Goal: Task Accomplishment & Management: Complete application form

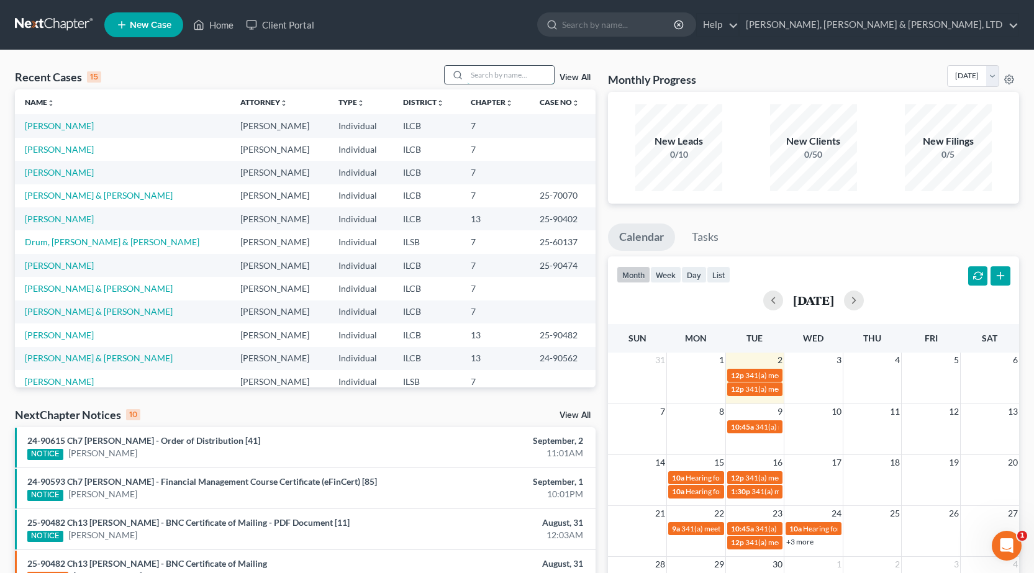
click at [487, 80] on input "search" at bounding box center [510, 75] width 87 height 18
click at [489, 75] on input "search" at bounding box center [510, 75] width 87 height 18
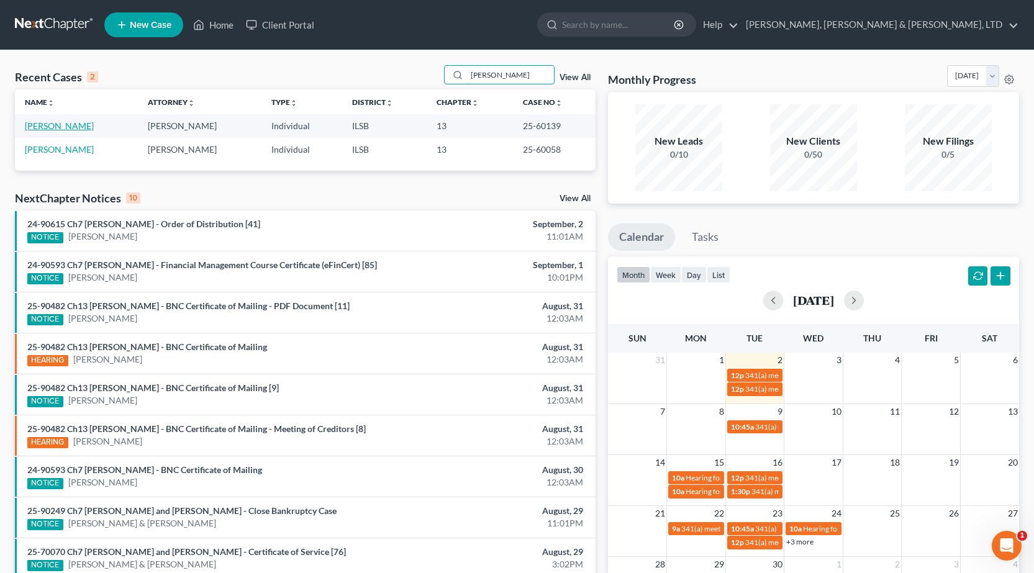
type input "kirchner"
click at [75, 124] on link "[PERSON_NAME]" at bounding box center [59, 125] width 69 height 11
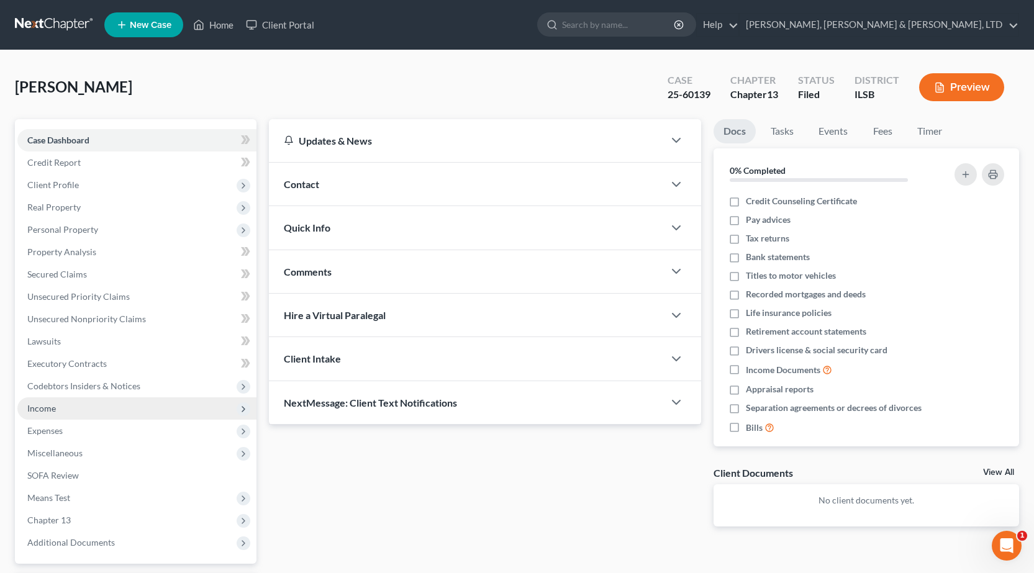
click at [56, 414] on span "Income" at bounding box center [136, 409] width 239 height 22
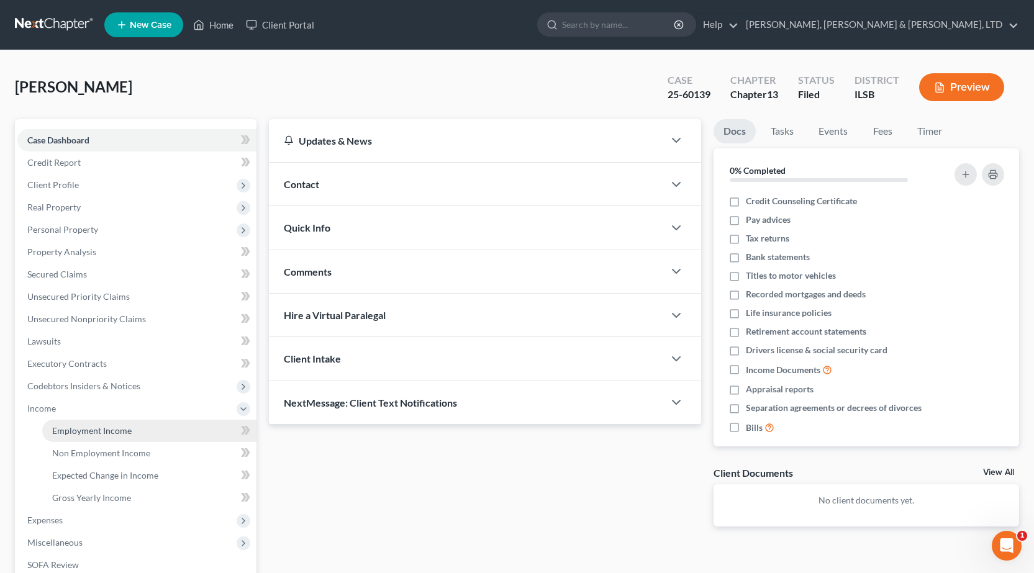
click at [128, 431] on span "Employment Income" at bounding box center [92, 430] width 80 height 11
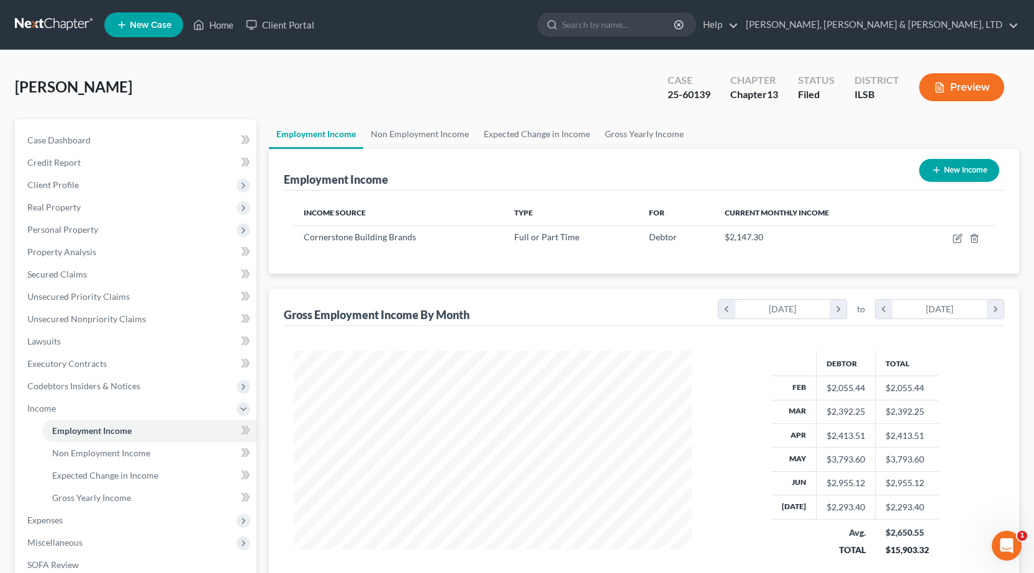
scroll to position [223, 423]
click at [437, 139] on link "Non Employment Income" at bounding box center [419, 134] width 113 height 30
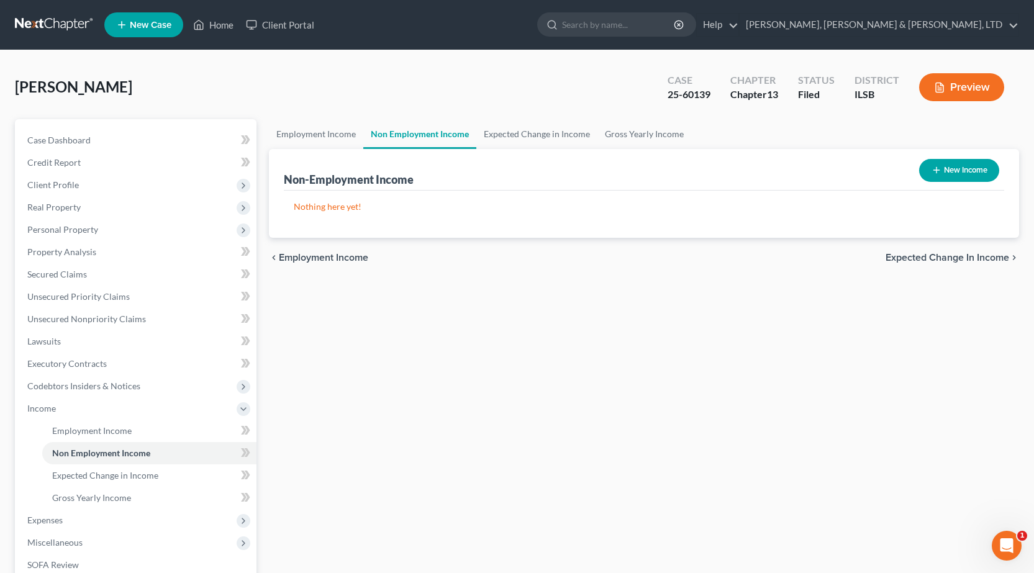
click at [933, 176] on button "New Income" at bounding box center [959, 170] width 80 height 23
select select "0"
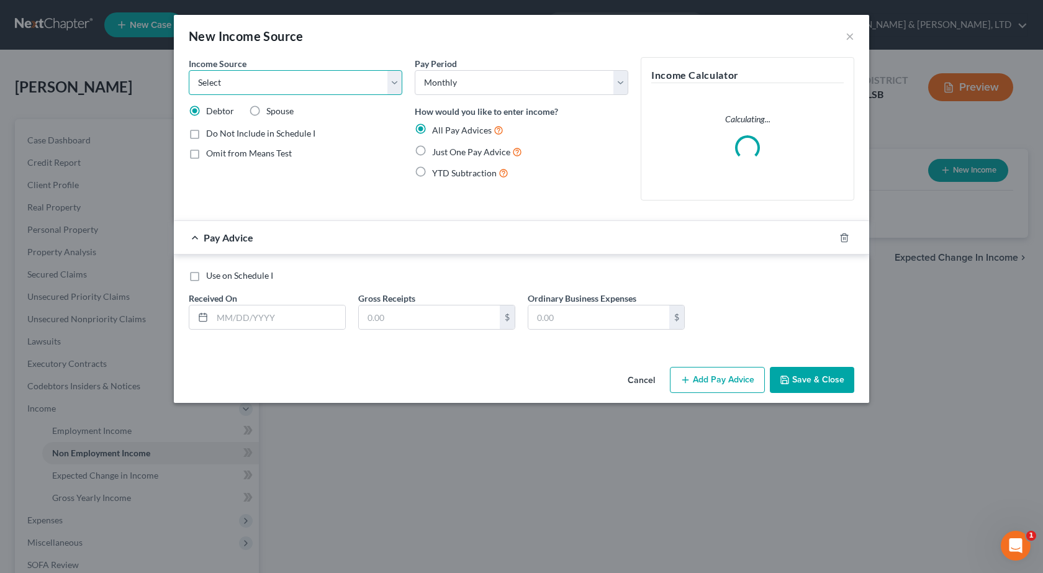
click at [260, 73] on select "Select Unemployment Disability (from employer) Pension Retirement Social Securi…" at bounding box center [296, 82] width 214 height 25
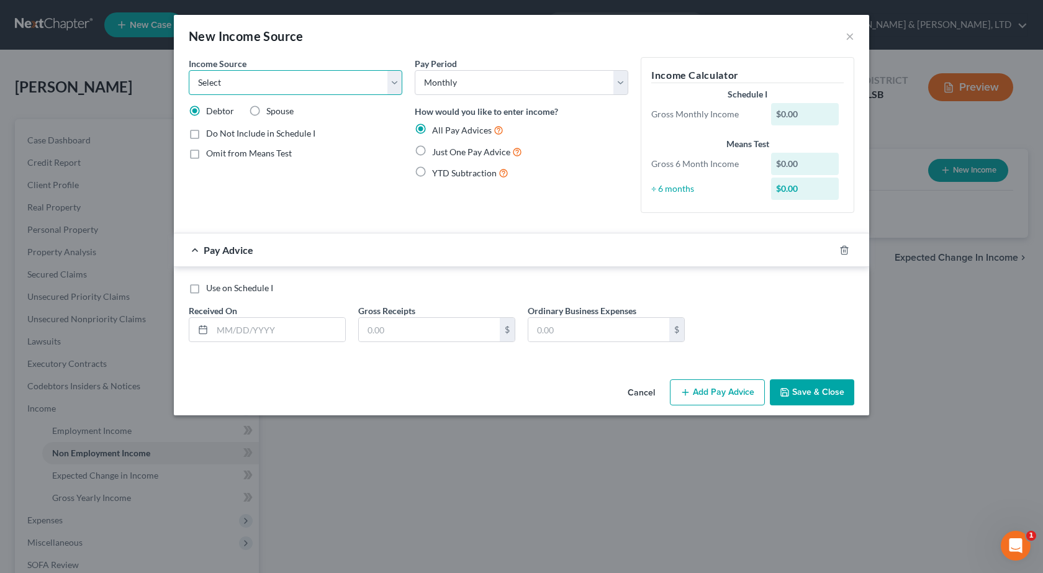
click at [319, 80] on select "Select Unemployment Disability (from employer) Pension Retirement Social Securi…" at bounding box center [296, 82] width 214 height 25
select select "8"
click at [189, 70] on select "Select Unemployment Disability (from employer) Pension Retirement Social Securi…" at bounding box center [296, 82] width 214 height 25
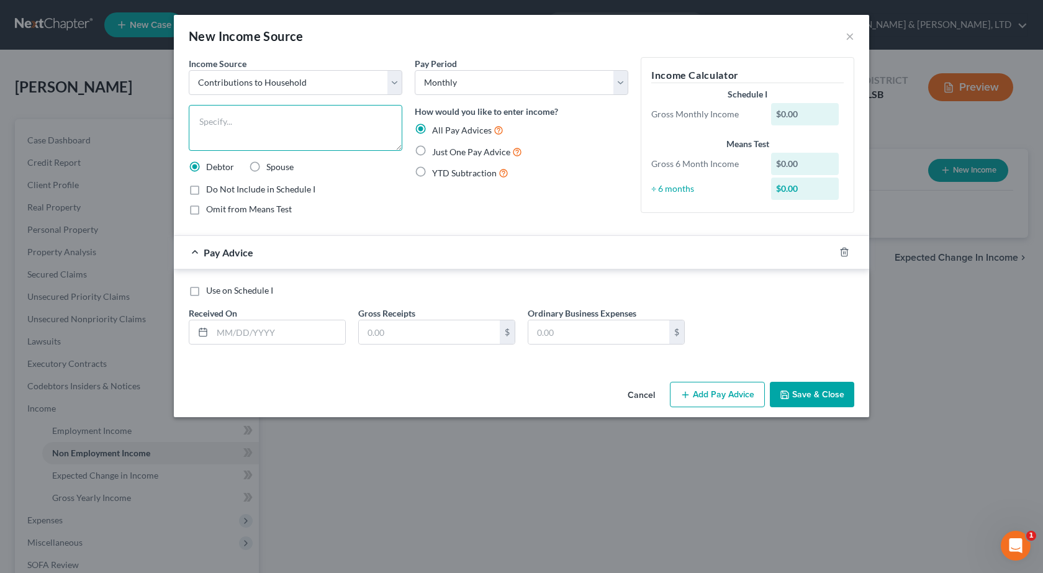
click at [254, 138] on textarea at bounding box center [296, 128] width 214 height 46
type textarea "Son's Income"
click at [432, 149] on label "Just One Pay Advice" at bounding box center [477, 152] width 90 height 14
click at [437, 149] on input "Just One Pay Advice" at bounding box center [441, 149] width 8 height 8
radio input "true"
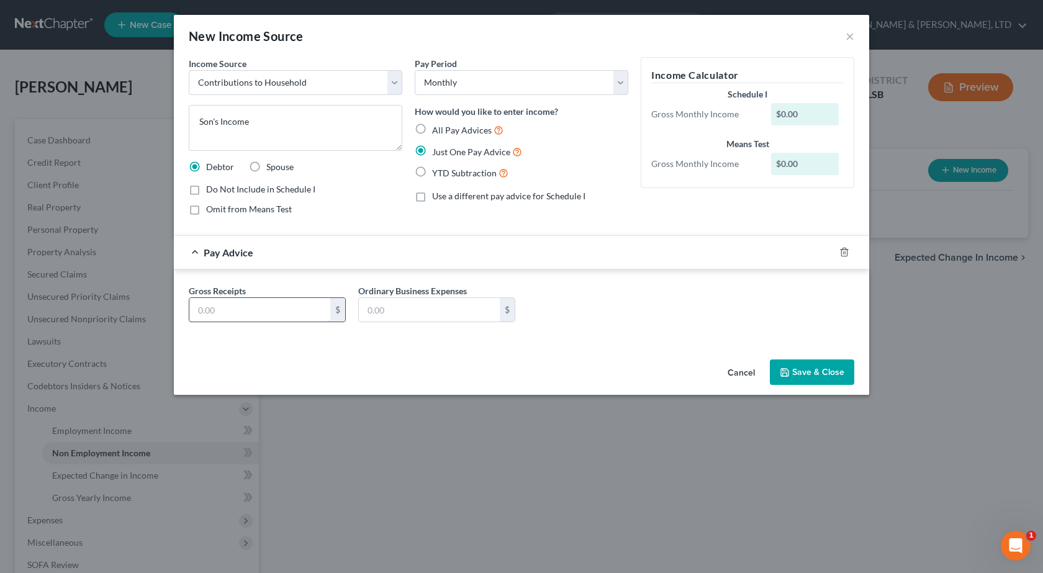
click at [248, 307] on input "text" at bounding box center [259, 310] width 141 height 24
type input "2,746.26"
click at [834, 362] on button "Save & Close" at bounding box center [812, 373] width 84 height 26
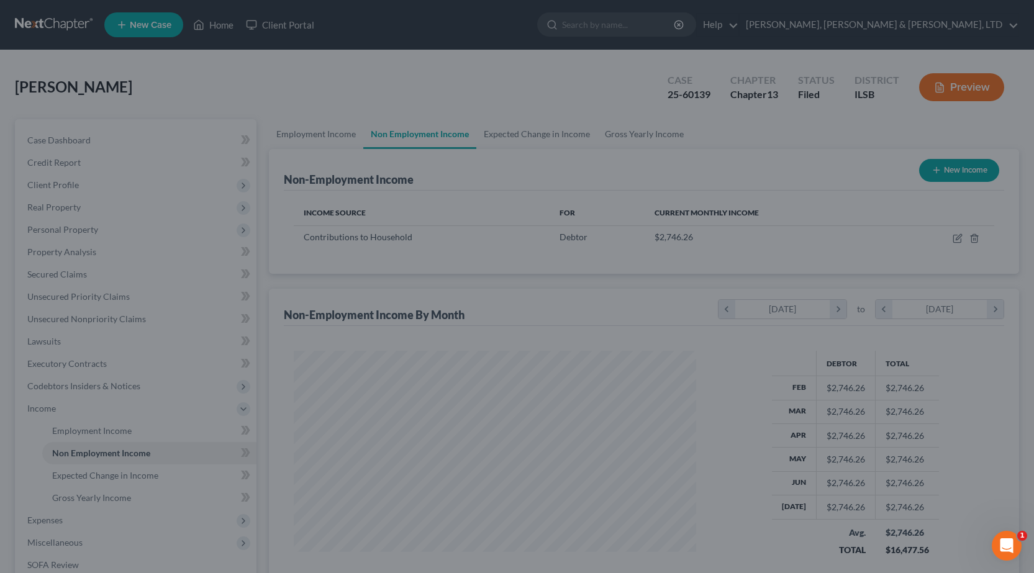
scroll to position [620901, 620701]
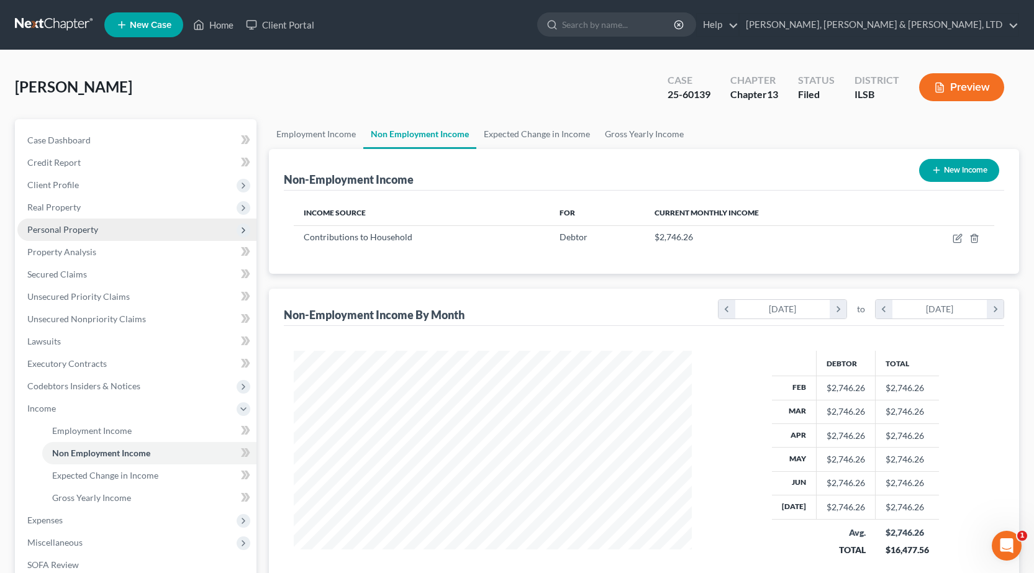
click at [72, 227] on span "Personal Property" at bounding box center [62, 229] width 71 height 11
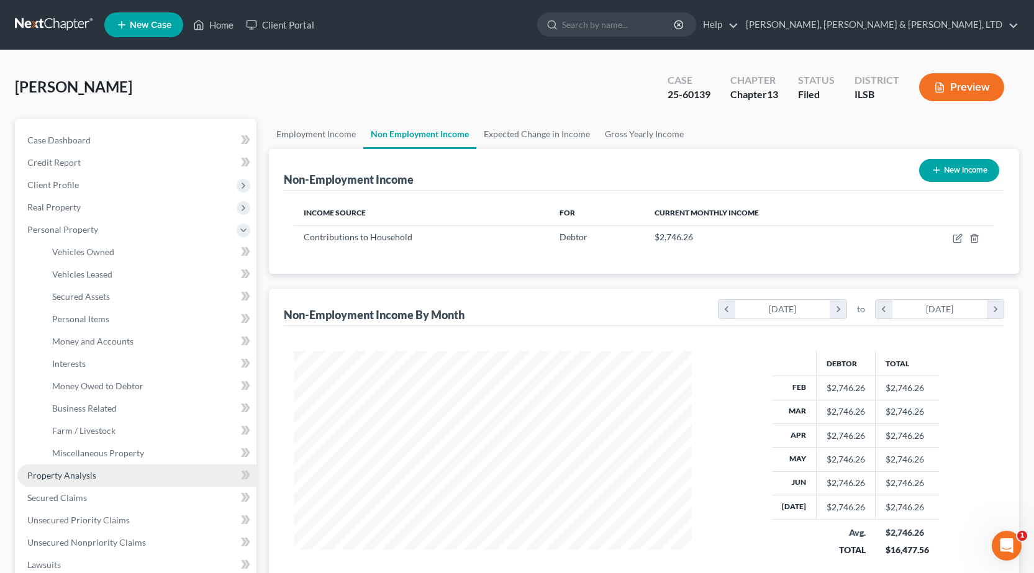
click at [97, 478] on link "Property Analysis" at bounding box center [136, 476] width 239 height 22
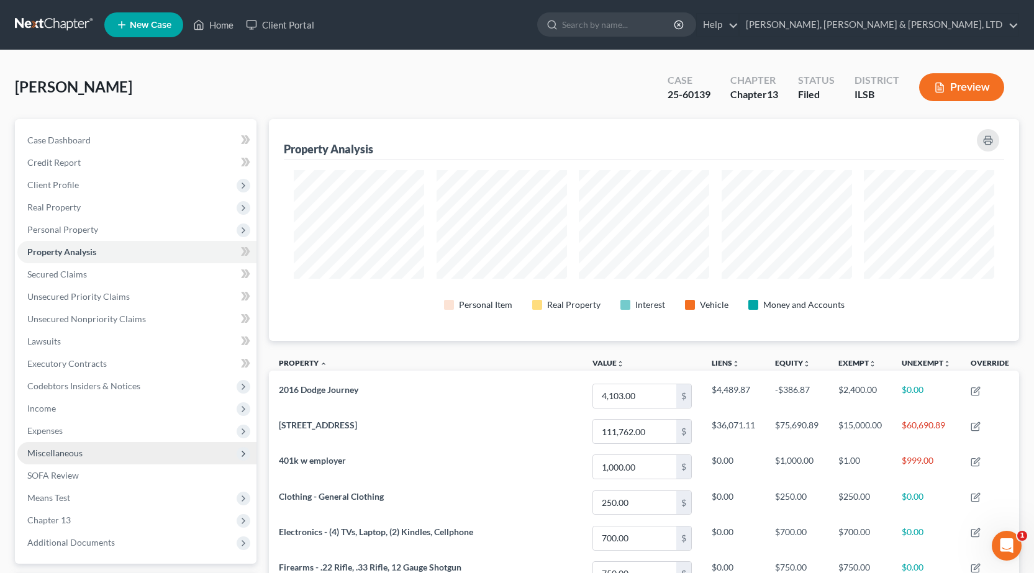
scroll to position [222, 750]
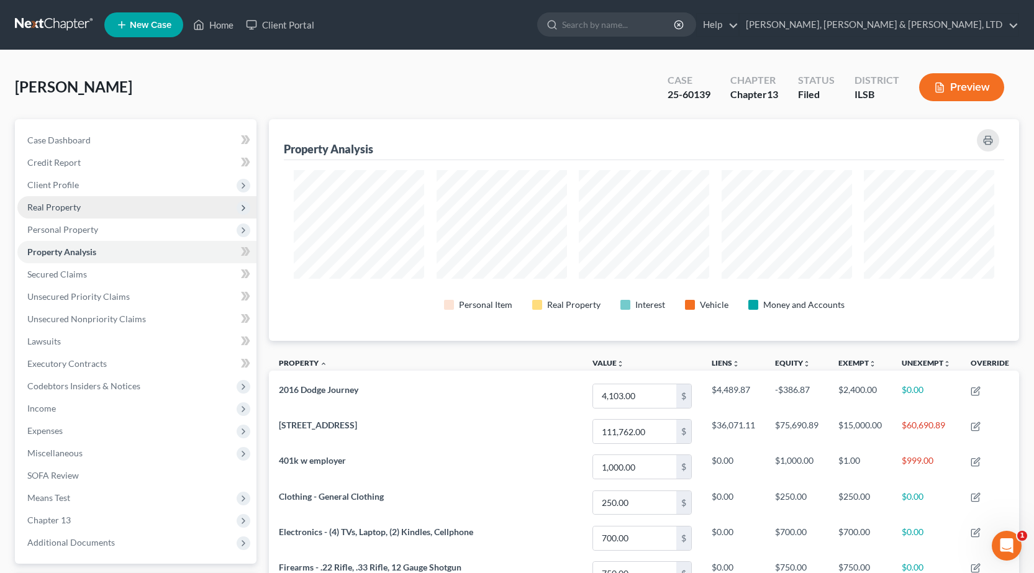
click at [80, 209] on span "Real Property" at bounding box center [136, 207] width 239 height 22
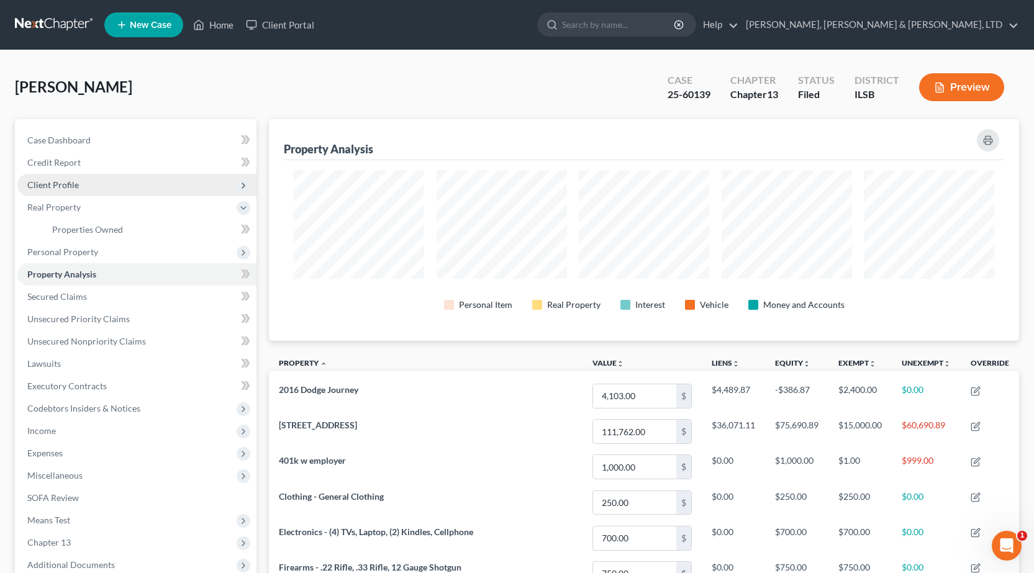
click at [77, 184] on span "Client Profile" at bounding box center [53, 185] width 52 height 11
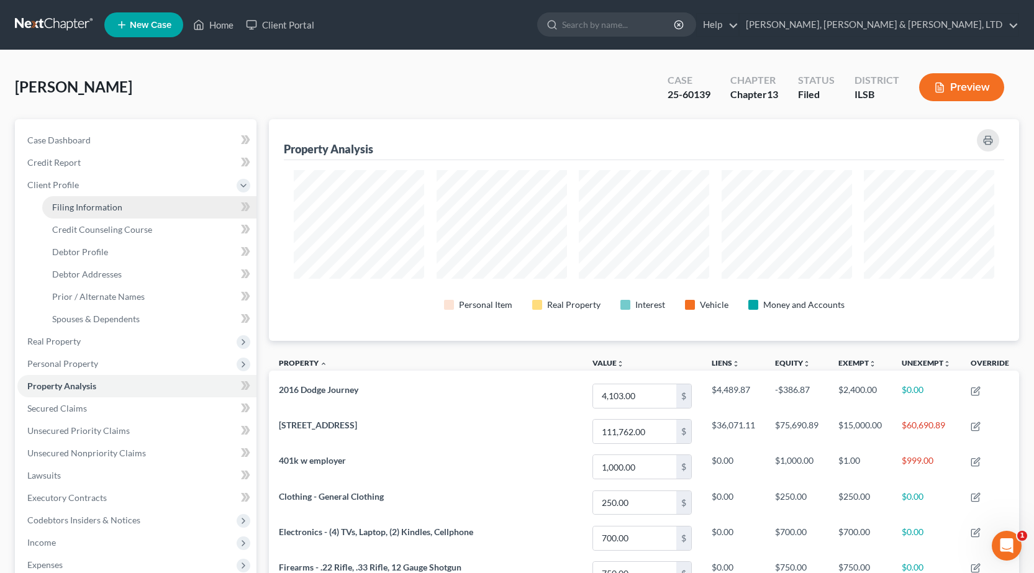
click at [74, 207] on span "Filing Information" at bounding box center [87, 207] width 70 height 11
select select "1"
select select "0"
select select "3"
select select "14"
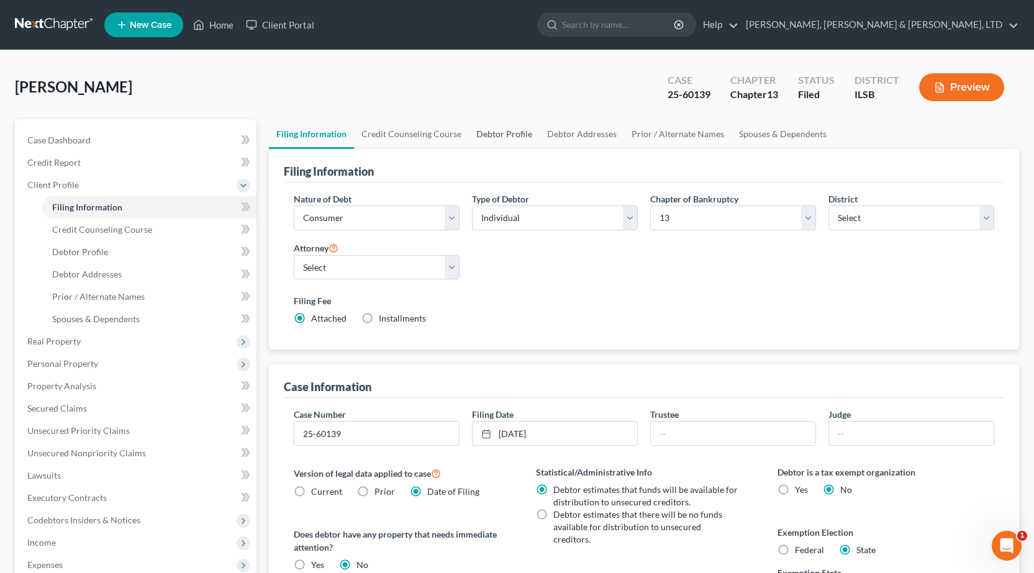
click at [478, 130] on link "Debtor Profile" at bounding box center [504, 134] width 71 height 30
select select "0"
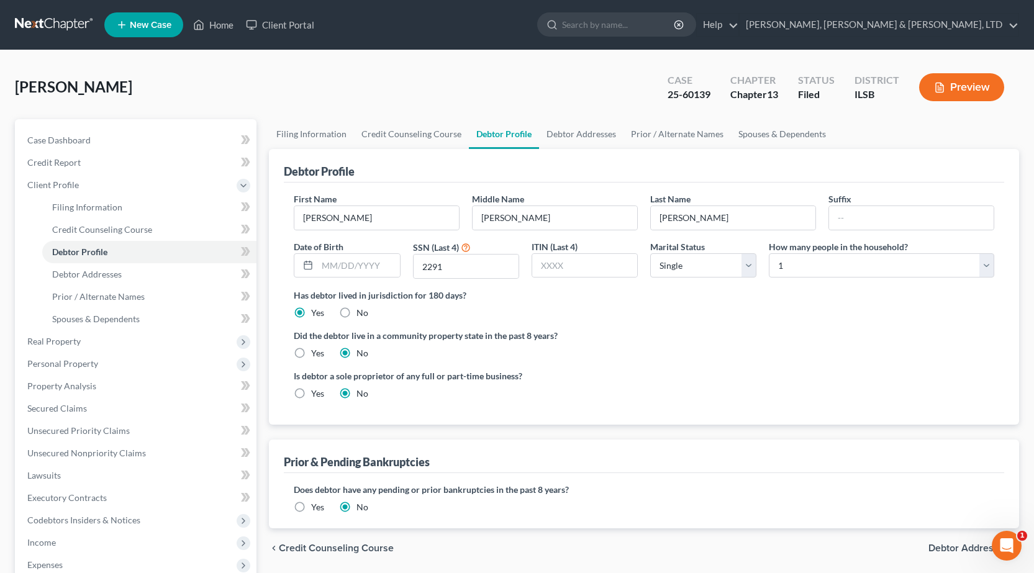
radio input "true"
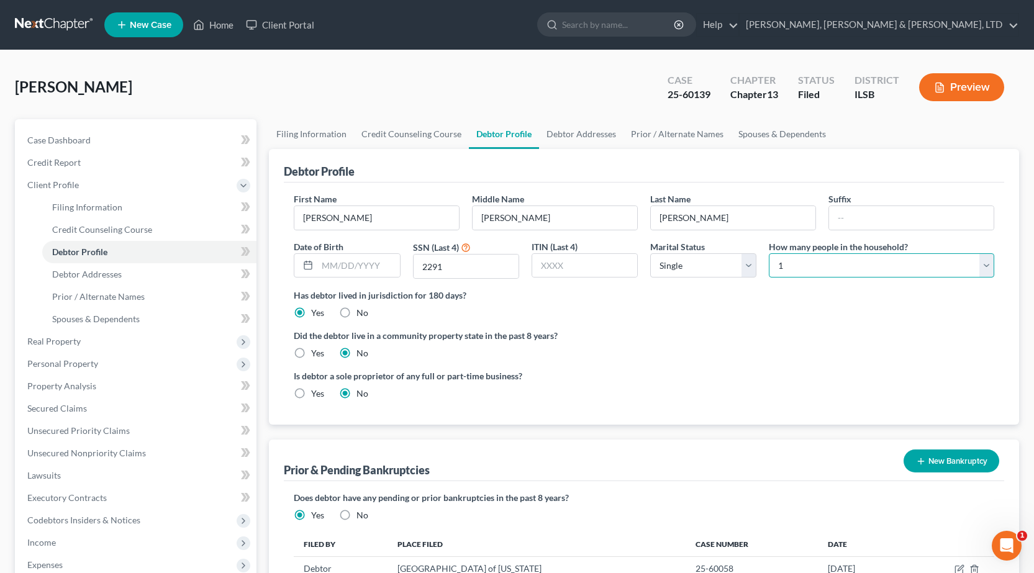
click at [896, 266] on select "Select 1 2 3 4 5 6 7 8 9 10 11 12 13 14 15 16 17 18 19 20" at bounding box center [881, 265] width 225 height 25
select select "1"
click at [769, 253] on select "Select 1 2 3 4 5 6 7 8 9 10 11 12 13 14 15 16 17 18 19 20" at bounding box center [881, 265] width 225 height 25
click at [758, 363] on ng-include "First Name Karen Middle Name Kay Last Name Kirchner Suffix Date of Birth SSN (L…" at bounding box center [644, 301] width 701 height 217
click at [570, 135] on link "Debtor Addresses" at bounding box center [581, 134] width 84 height 30
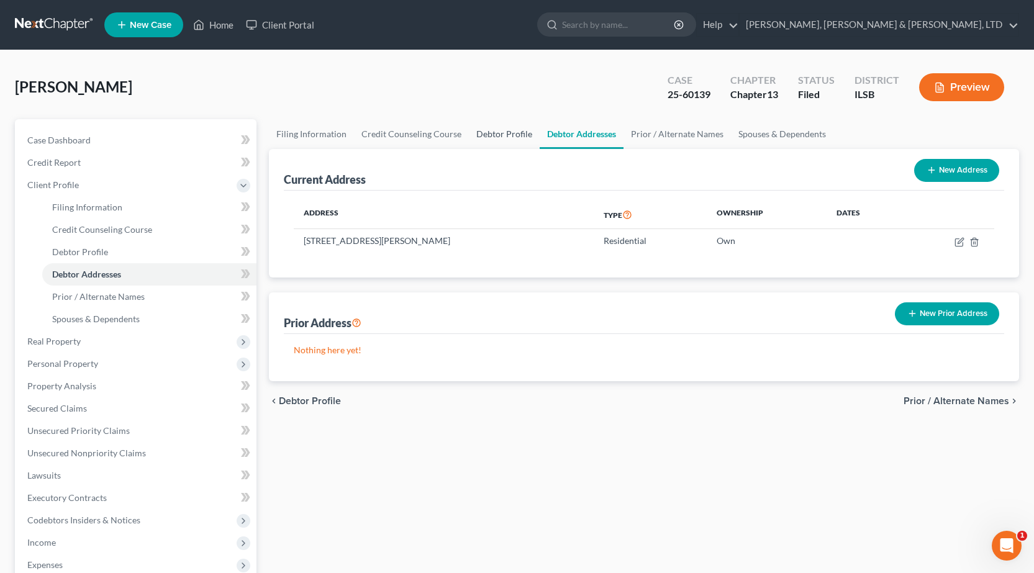
drag, startPoint x: 483, startPoint y: 137, endPoint x: 414, endPoint y: 135, distance: 69.0
click at [481, 138] on link "Debtor Profile" at bounding box center [504, 134] width 71 height 30
select select "0"
select select "1"
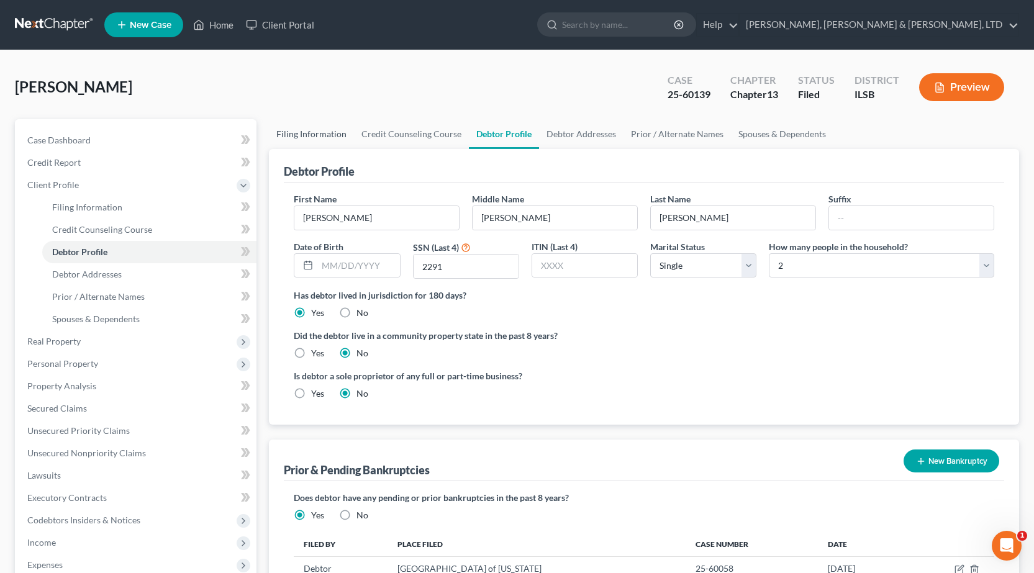
click at [302, 139] on link "Filing Information" at bounding box center [311, 134] width 85 height 30
select select "1"
select select "0"
select select "3"
select select "26"
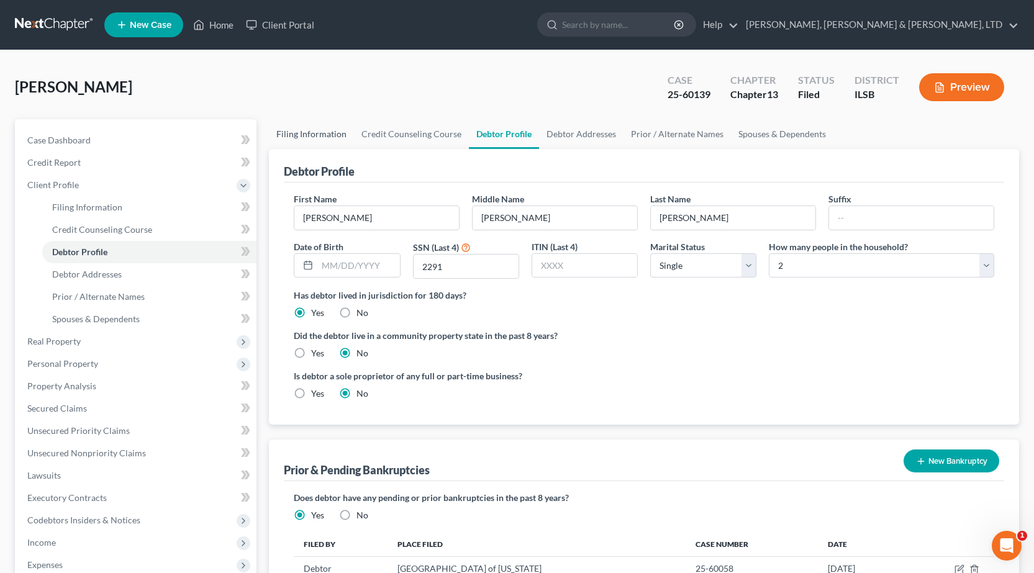
select select "1"
select select "14"
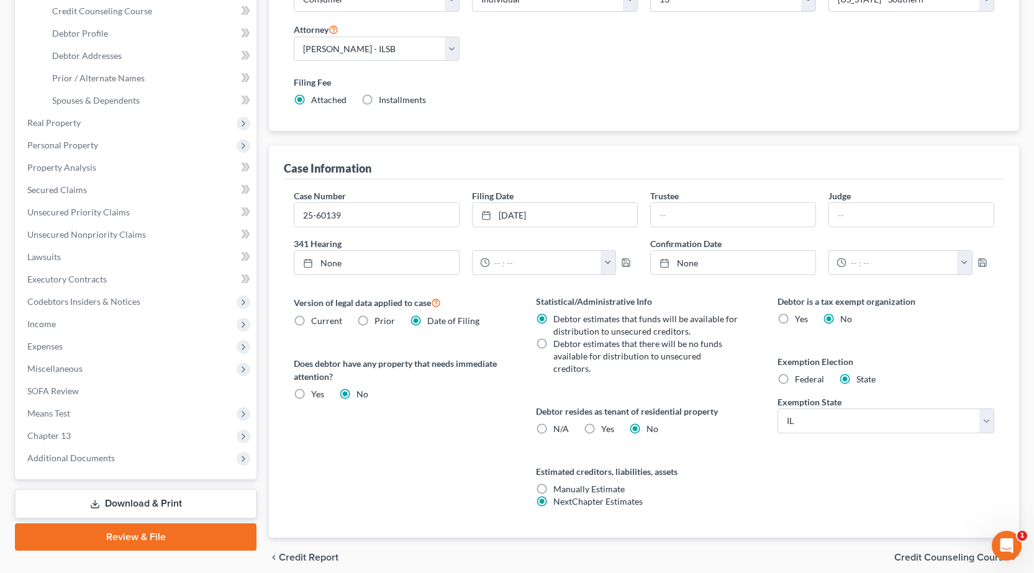
scroll to position [248, 0]
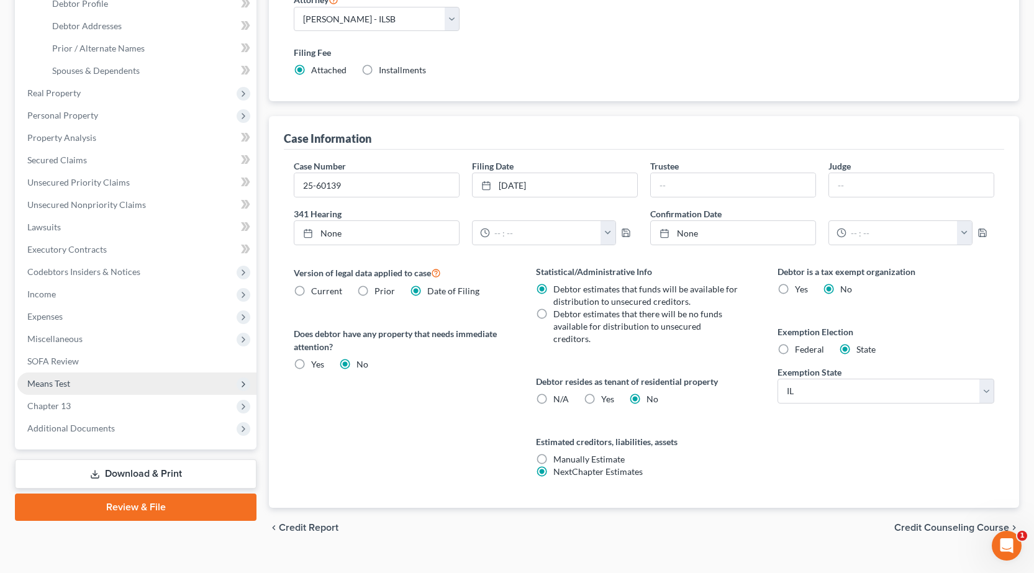
click at [87, 378] on span "Means Test" at bounding box center [136, 384] width 239 height 22
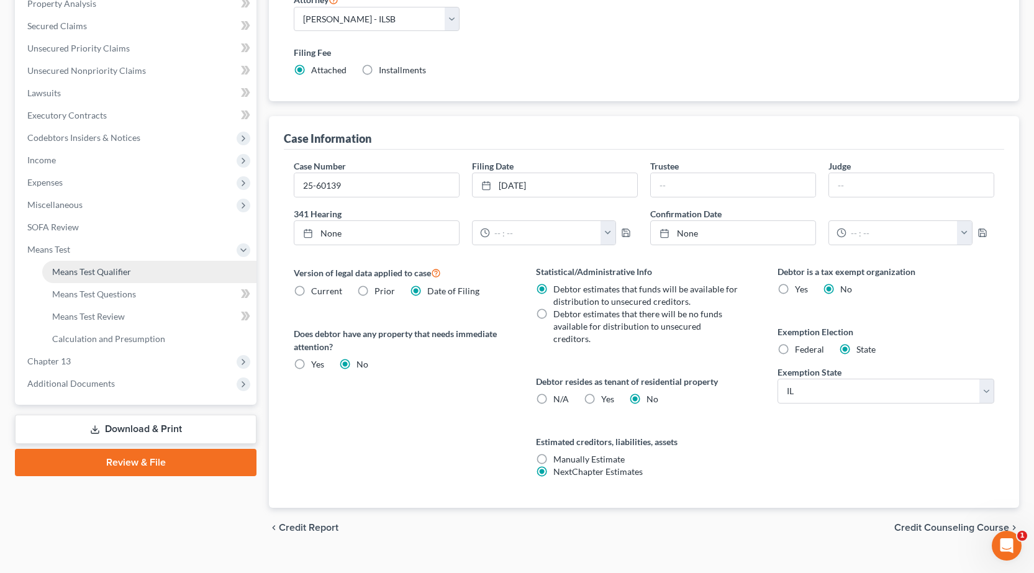
click at [94, 280] on link "Means Test Qualifier" at bounding box center [149, 272] width 214 height 22
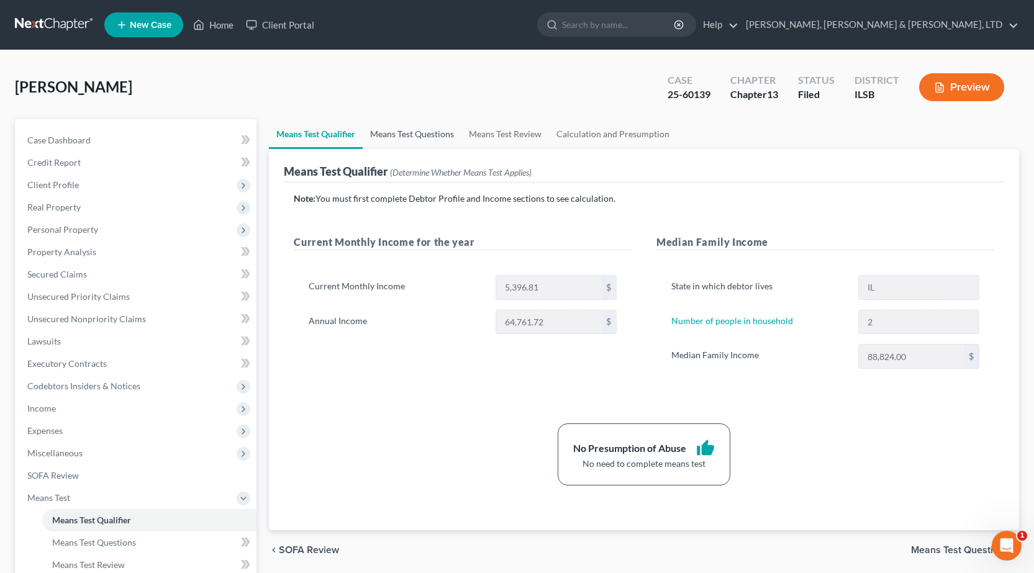
click at [419, 137] on link "Means Test Questions" at bounding box center [412, 134] width 99 height 30
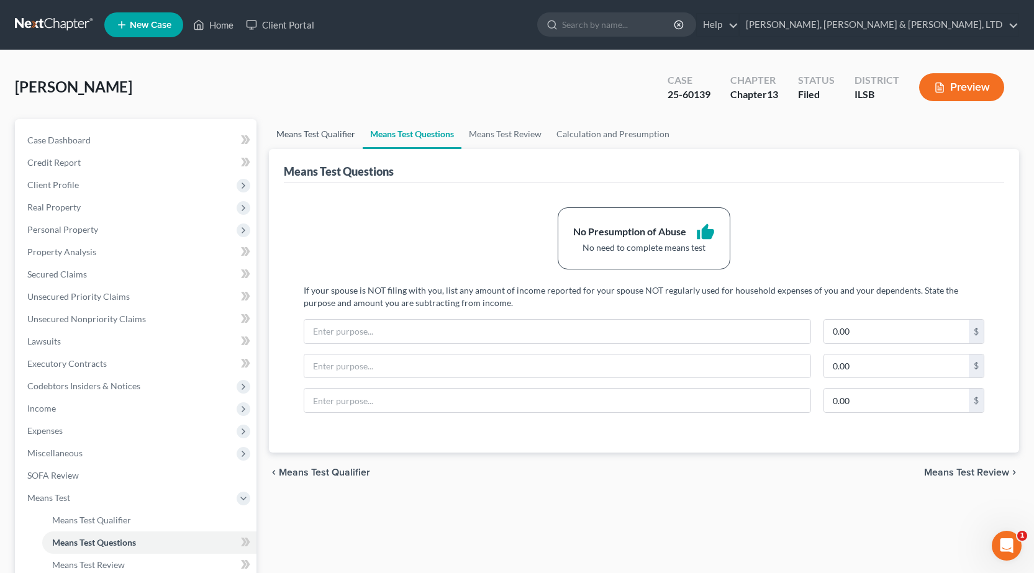
click at [307, 135] on link "Means Test Qualifier" at bounding box center [316, 134] width 94 height 30
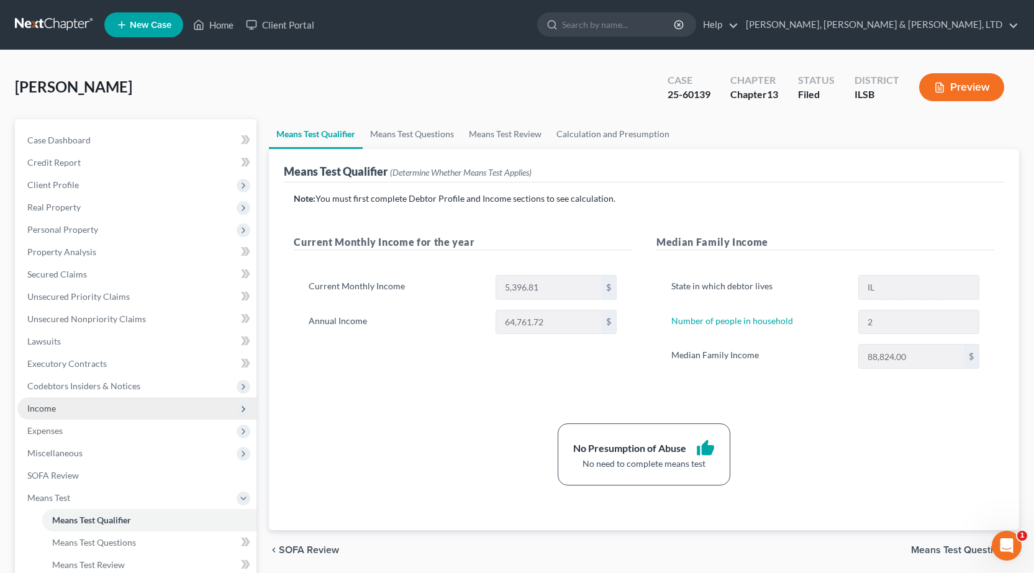
click at [66, 411] on span "Income" at bounding box center [136, 409] width 239 height 22
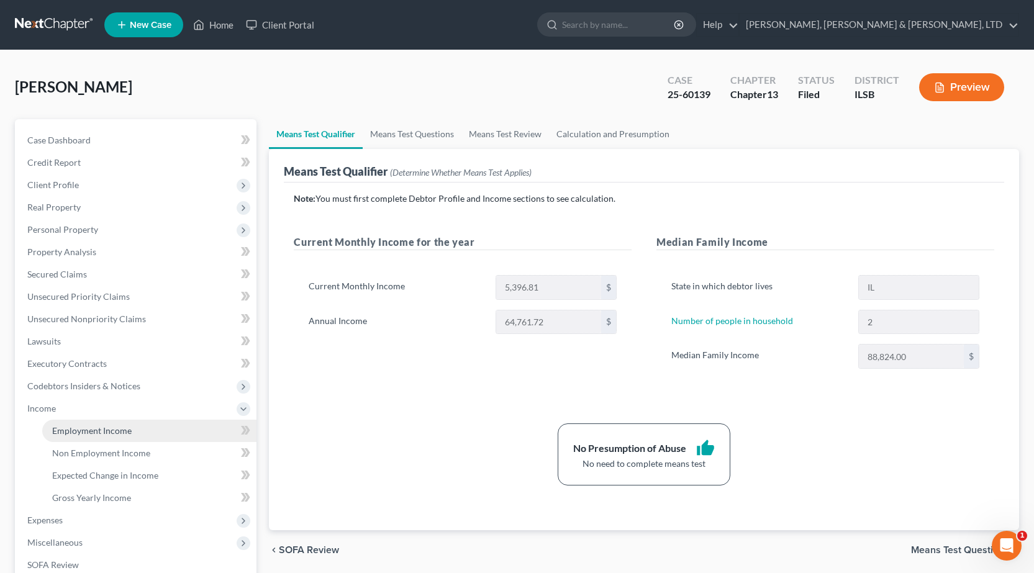
click at [81, 431] on span "Employment Income" at bounding box center [92, 430] width 80 height 11
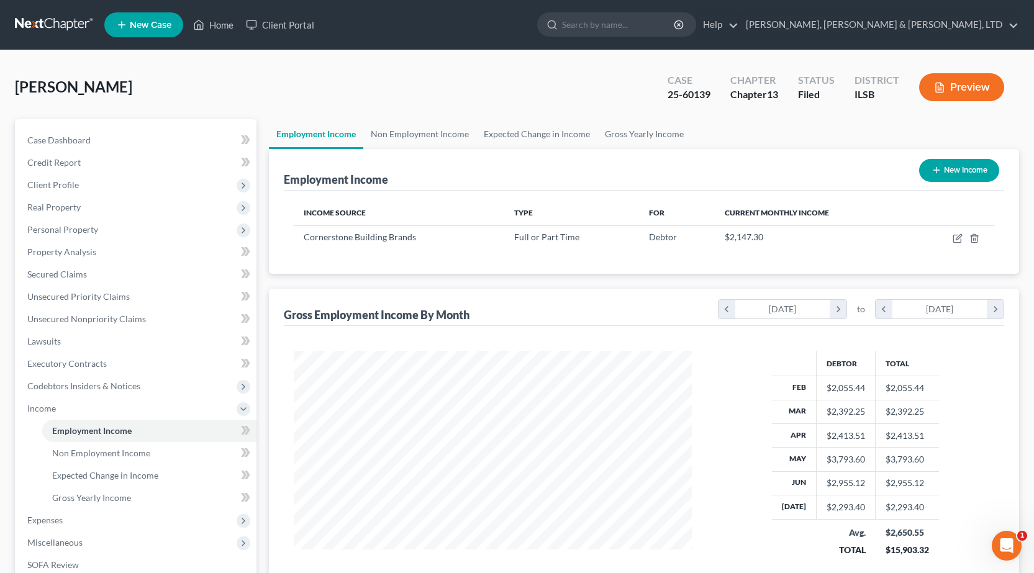
scroll to position [223, 423]
click at [406, 132] on link "Non Employment Income" at bounding box center [419, 134] width 113 height 30
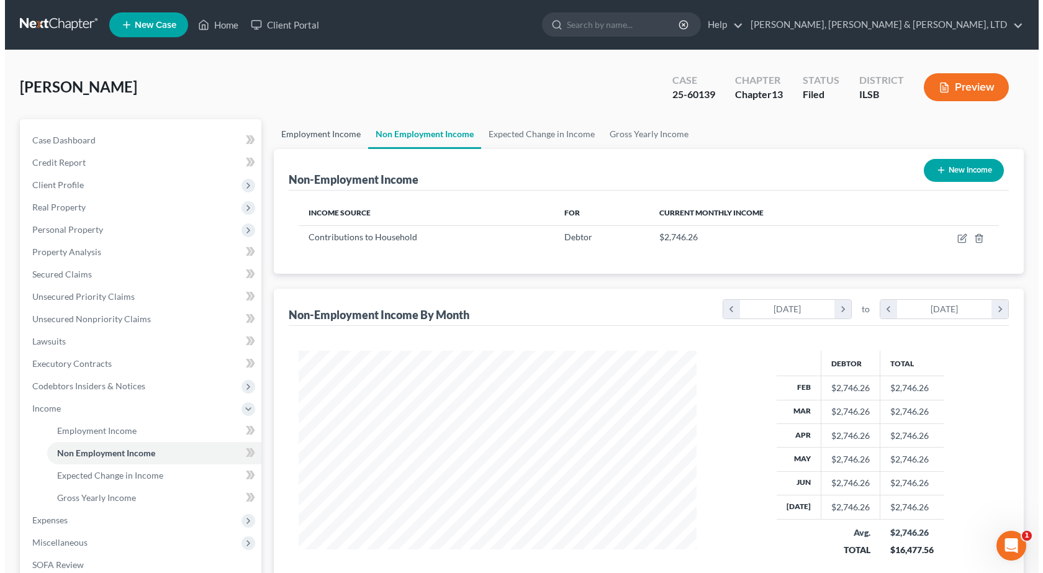
scroll to position [223, 423]
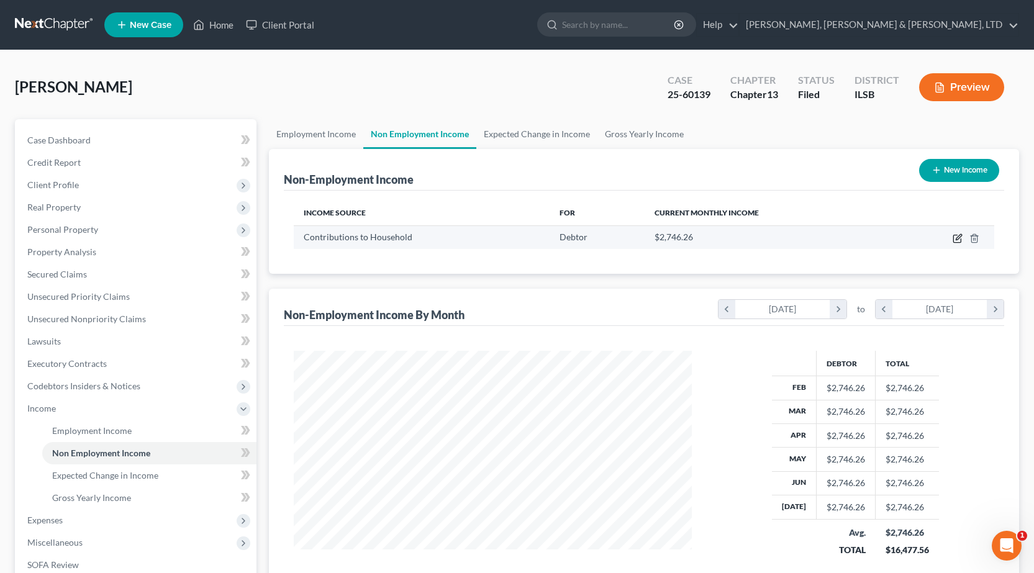
click at [957, 242] on icon "button" at bounding box center [958, 239] width 10 height 10
select select "8"
select select "0"
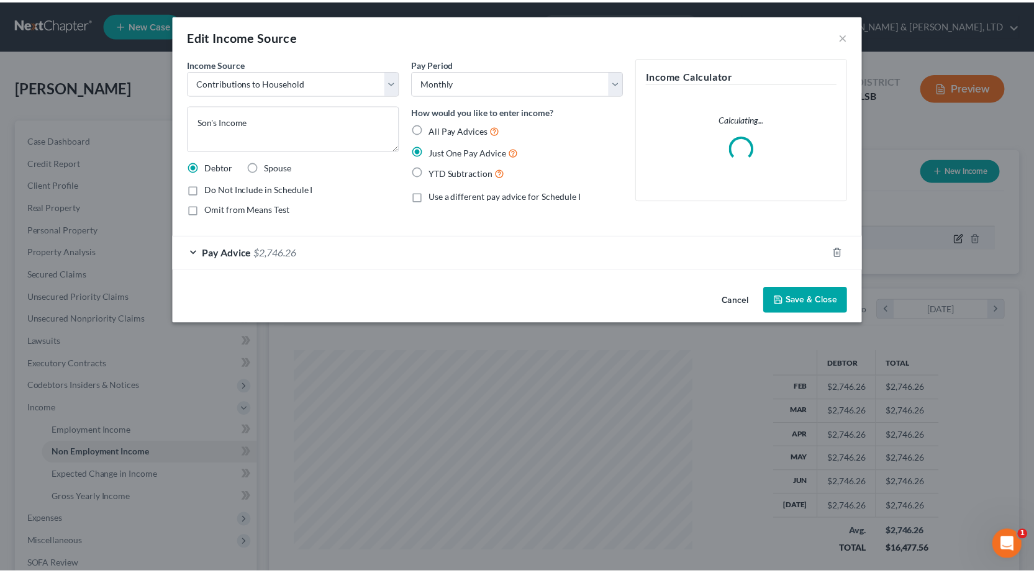
scroll to position [223, 427]
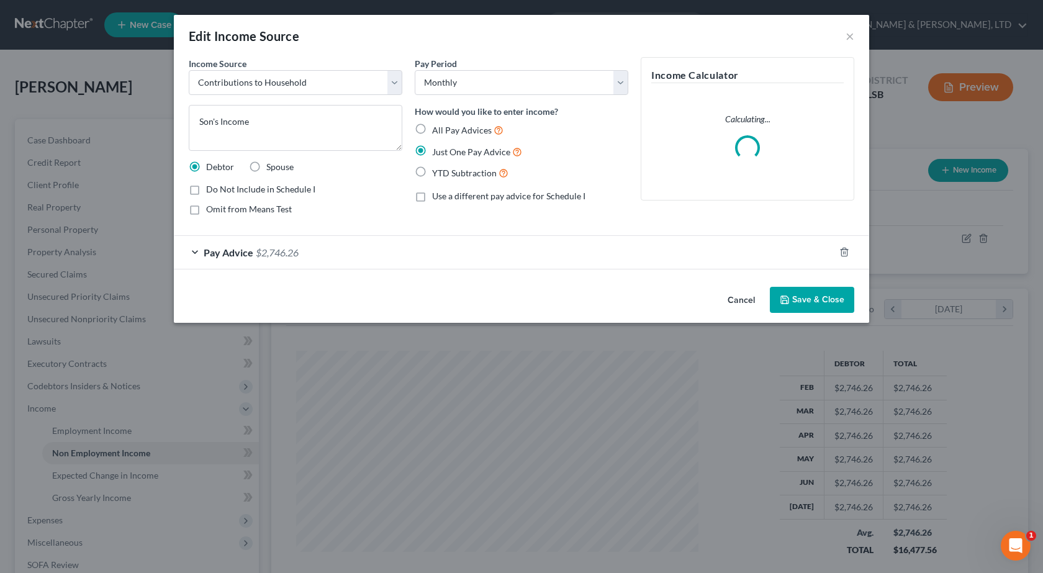
click at [206, 212] on label "Omit from Means Test" at bounding box center [249, 209] width 86 height 12
click at [211, 211] on input "Omit from Means Test" at bounding box center [215, 207] width 8 height 8
checkbox input "true"
click at [809, 296] on button "Save & Close" at bounding box center [812, 300] width 84 height 26
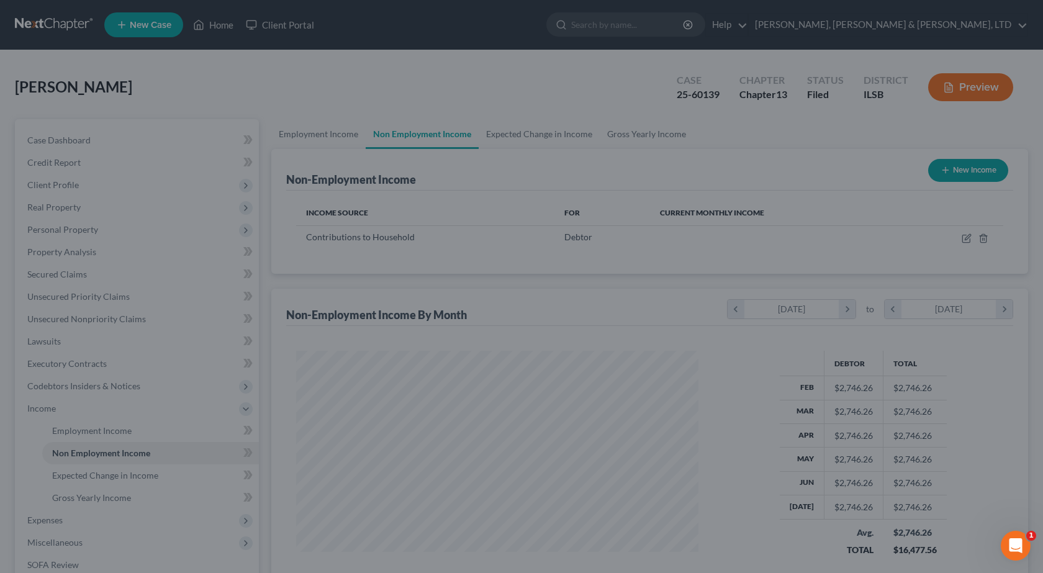
scroll to position [620901, 620701]
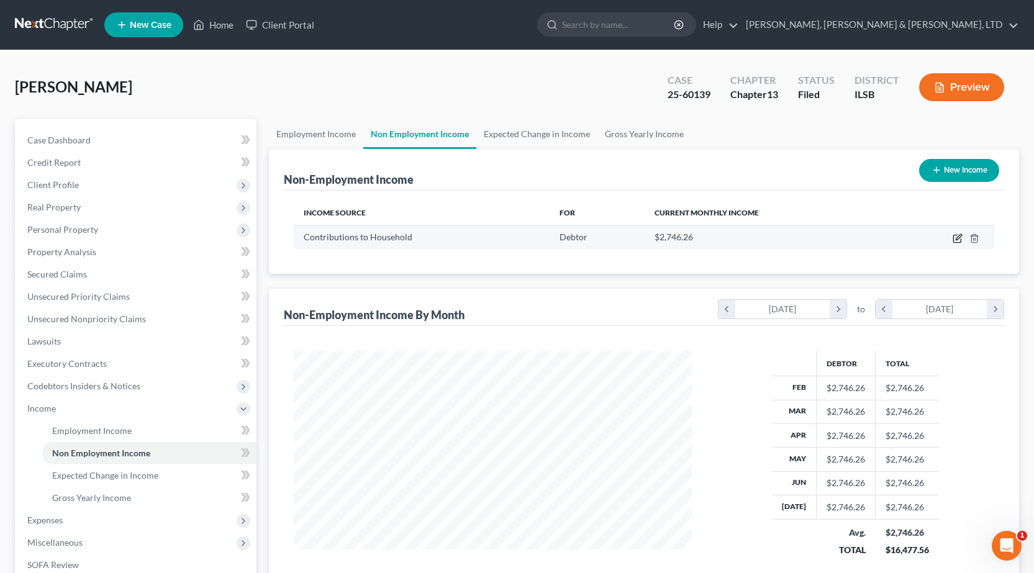
click at [958, 241] on icon "button" at bounding box center [958, 239] width 10 height 10
select select "8"
select select "0"
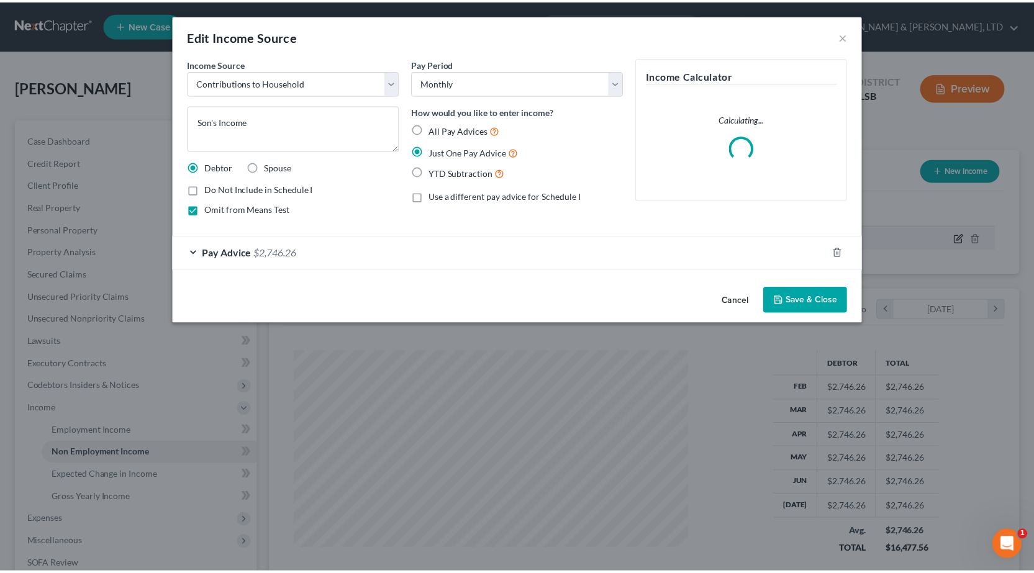
scroll to position [223, 427]
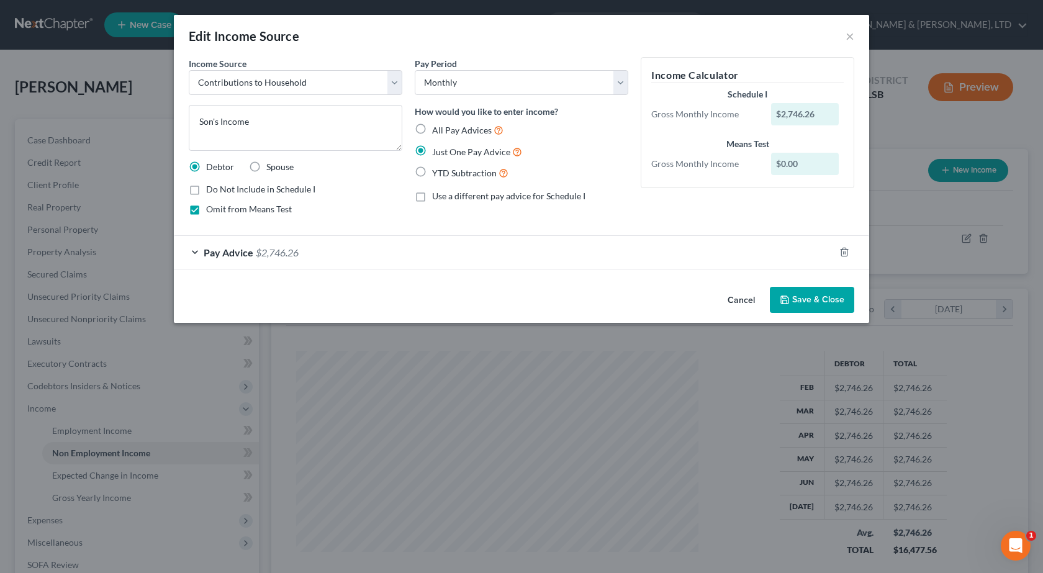
click at [810, 298] on button "Save & Close" at bounding box center [812, 300] width 84 height 26
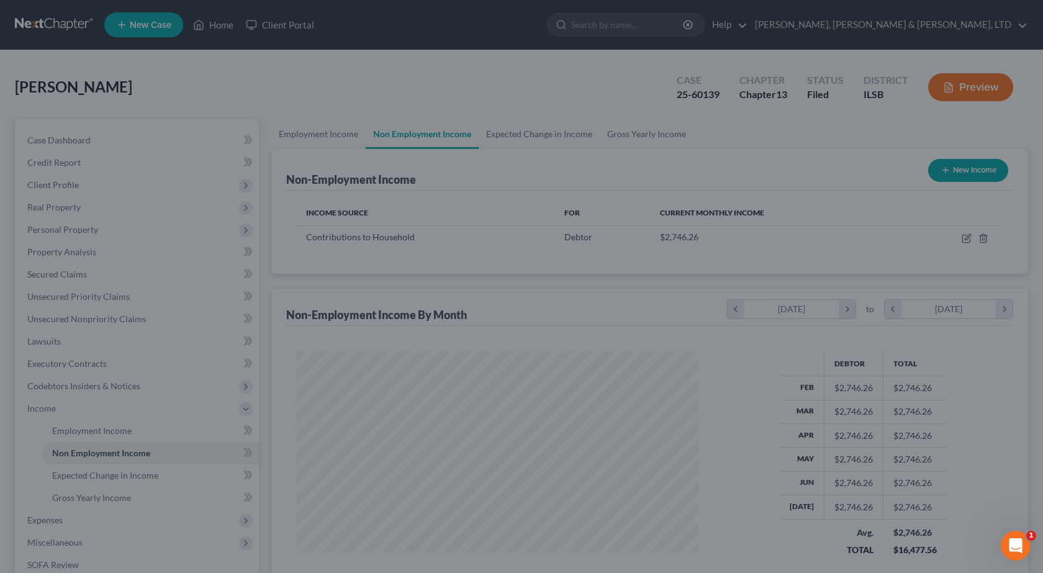
scroll to position [620901, 620701]
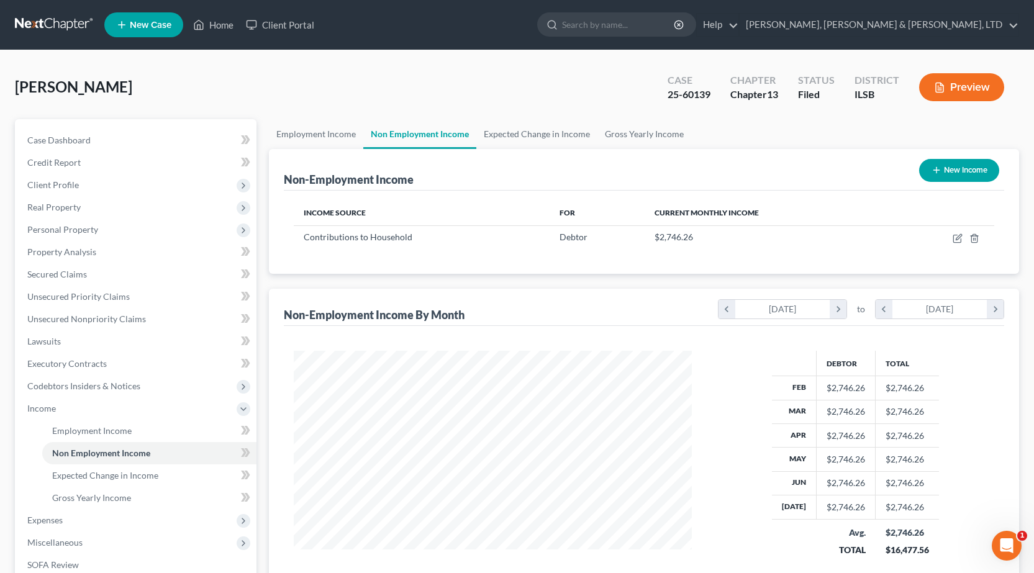
click at [957, 173] on button "New Income" at bounding box center [959, 170] width 80 height 23
select select "0"
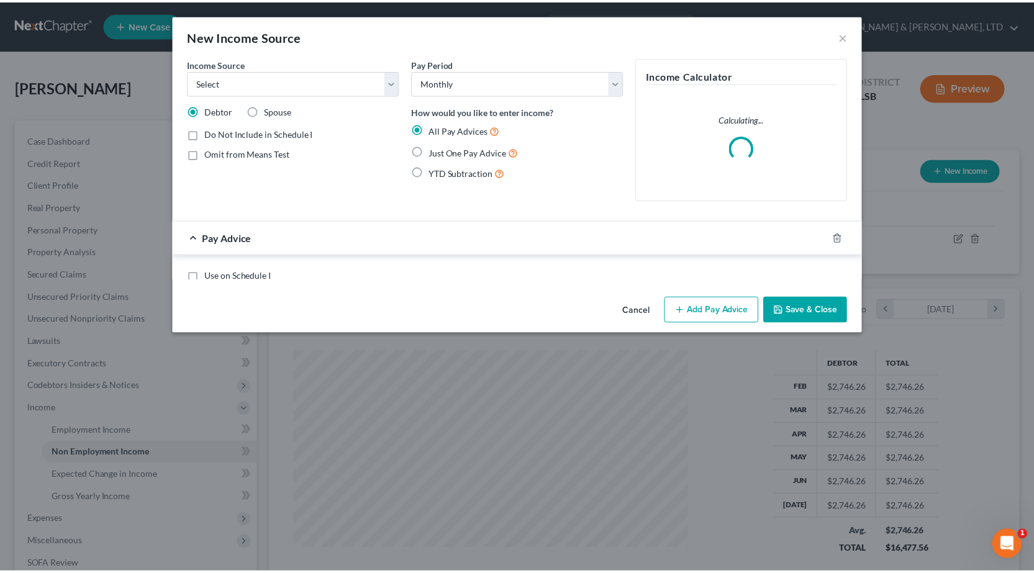
scroll to position [223, 427]
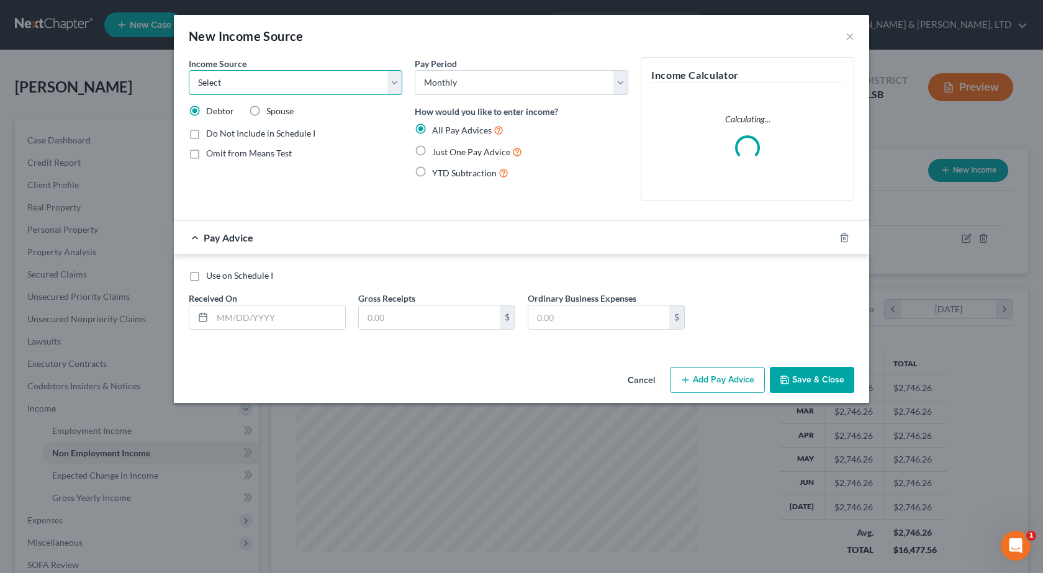
click at [272, 81] on select "Select Unemployment Disability (from employer) Pension Retirement Social Securi…" at bounding box center [296, 82] width 214 height 25
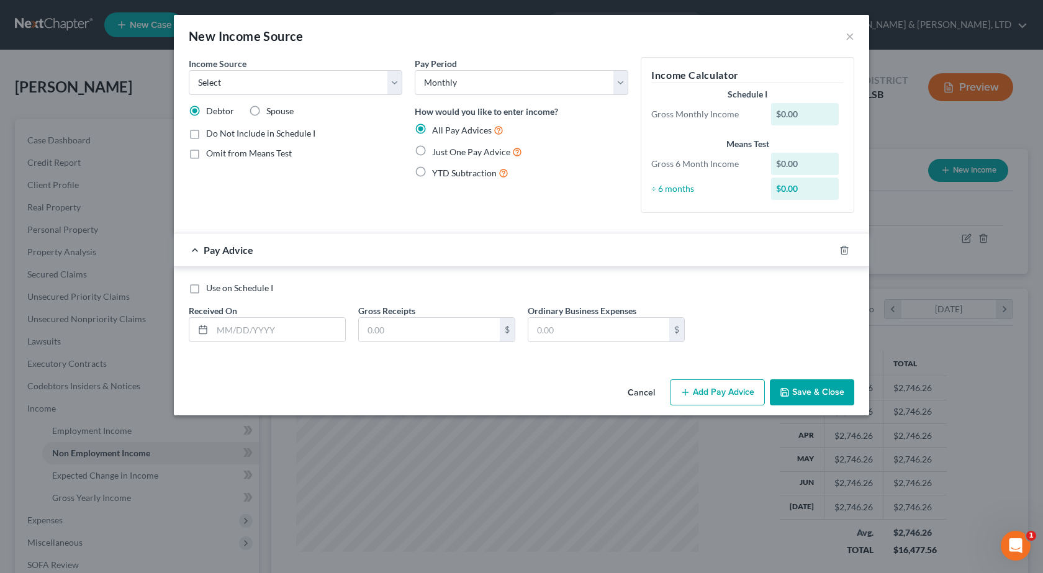
drag, startPoint x: 578, startPoint y: 39, endPoint x: 864, endPoint y: 11, distance: 287.1
click at [600, 39] on div "New Income Source ×" at bounding box center [522, 36] width 696 height 42
click at [848, 32] on button "×" at bounding box center [850, 36] width 9 height 15
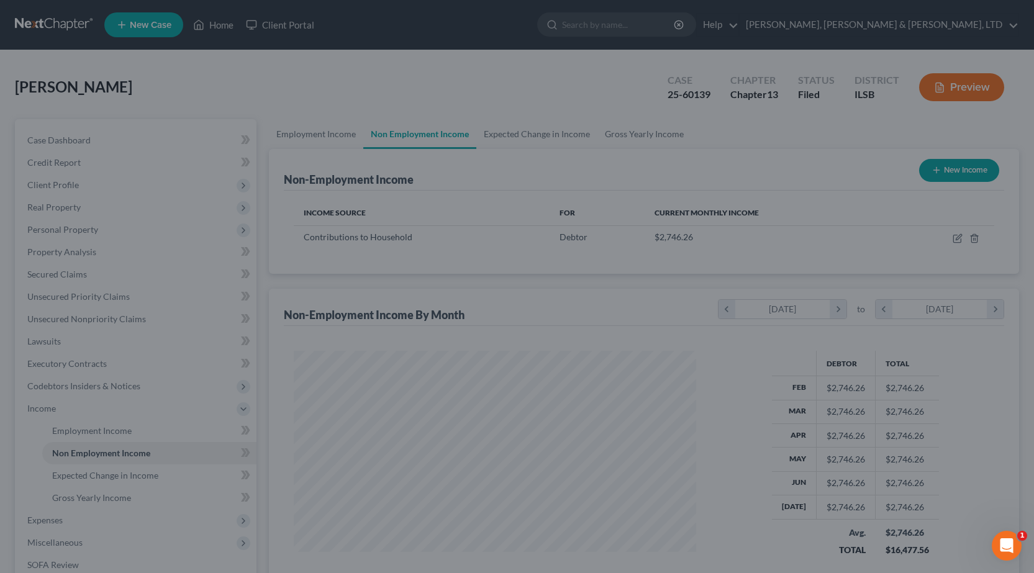
scroll to position [223, 423]
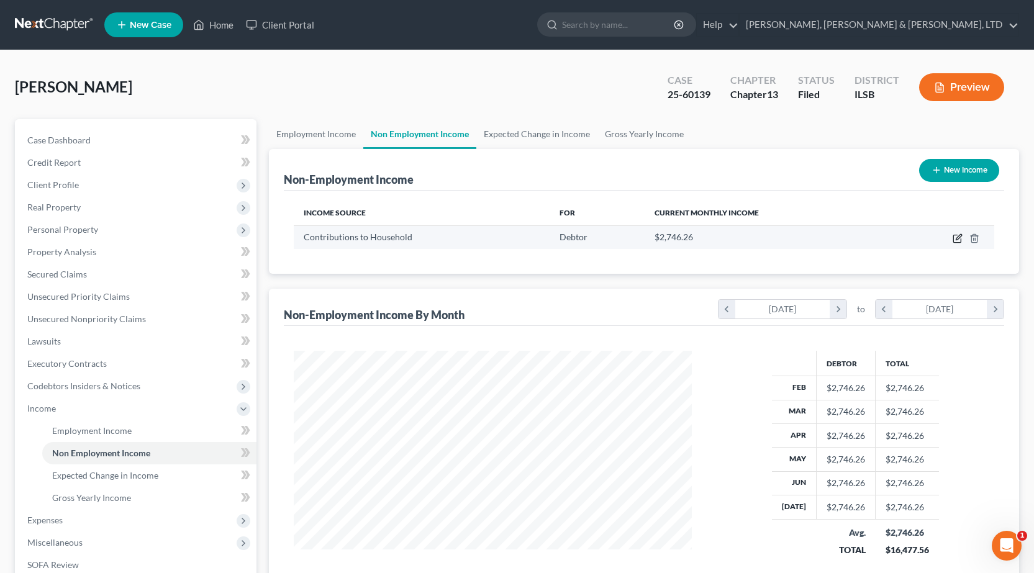
click at [958, 240] on icon "button" at bounding box center [959, 237] width 6 height 6
select select "8"
select select "0"
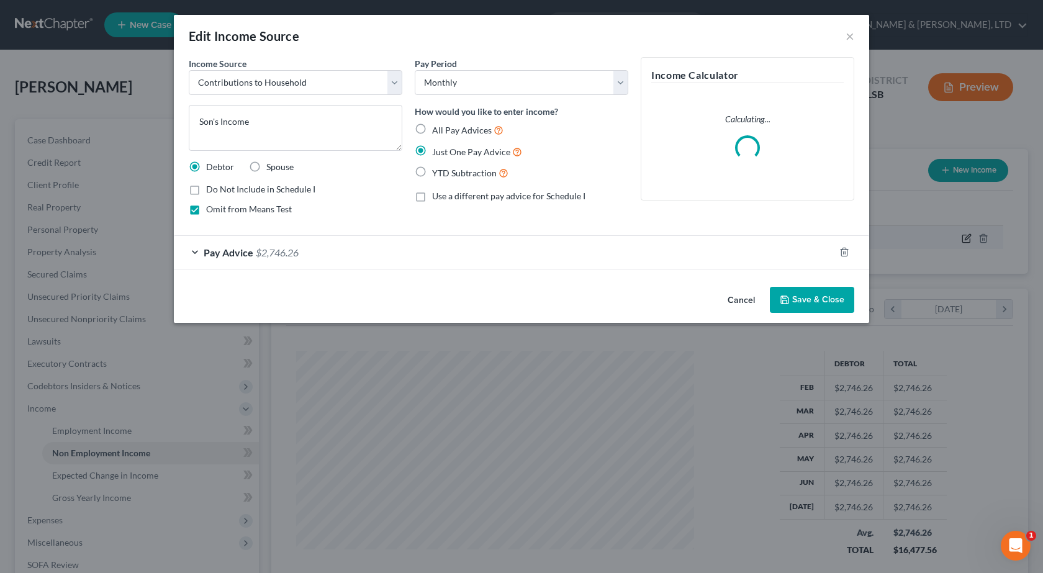
scroll to position [0, 0]
drag, startPoint x: 290, startPoint y: 122, endPoint x: 0, endPoint y: 124, distance: 290.1
click at [0, 124] on div "Edit Income Source × Income Source * Select Unemployment Disability (from emplo…" at bounding box center [521, 286] width 1043 height 573
click at [854, 37] on button "×" at bounding box center [850, 36] width 9 height 15
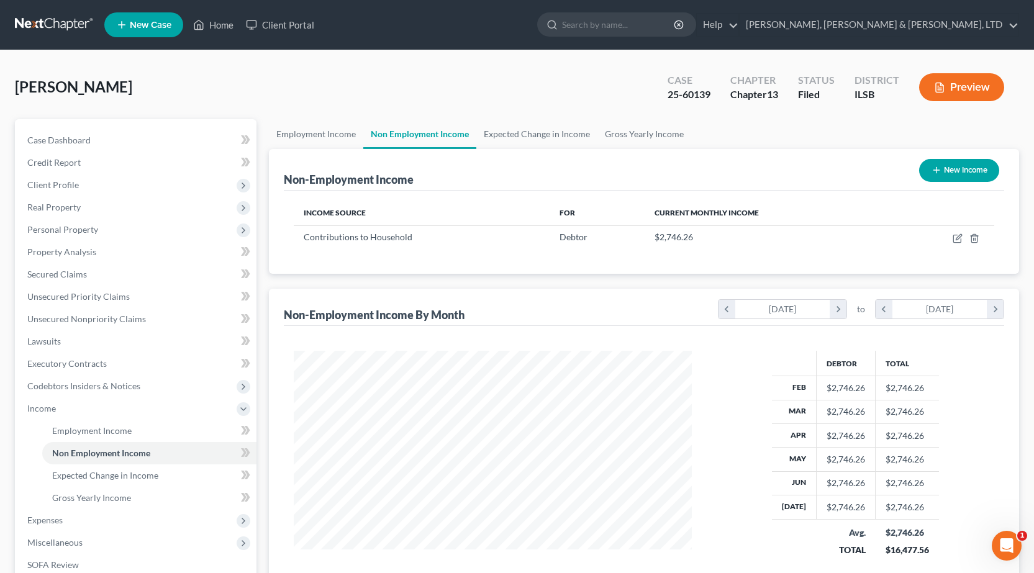
click at [957, 168] on button "New Income" at bounding box center [959, 170] width 80 height 23
select select "0"
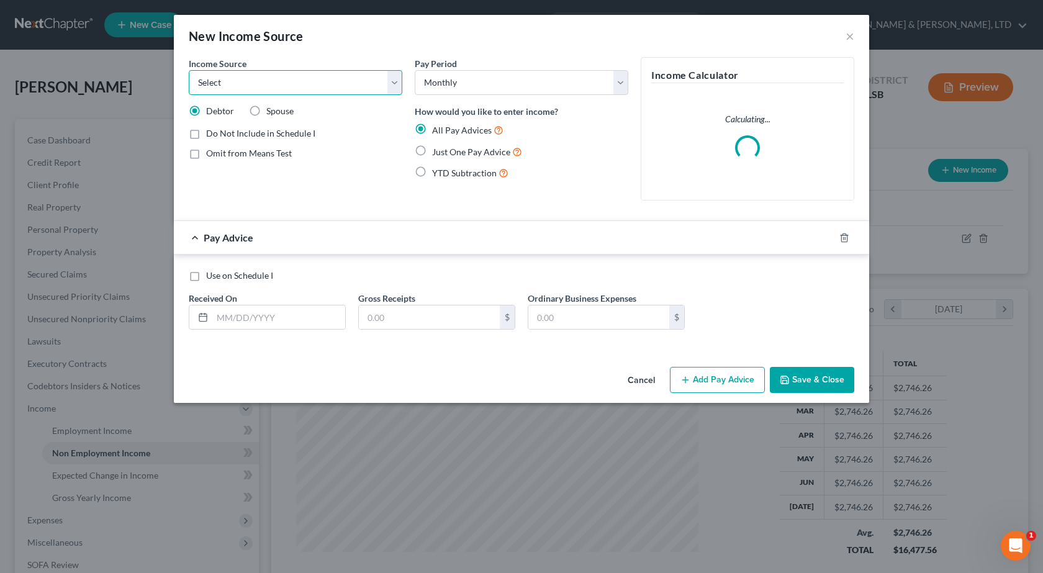
click at [239, 81] on select "Select Unemployment Disability (from employer) Pension Retirement Social Securi…" at bounding box center [296, 82] width 214 height 25
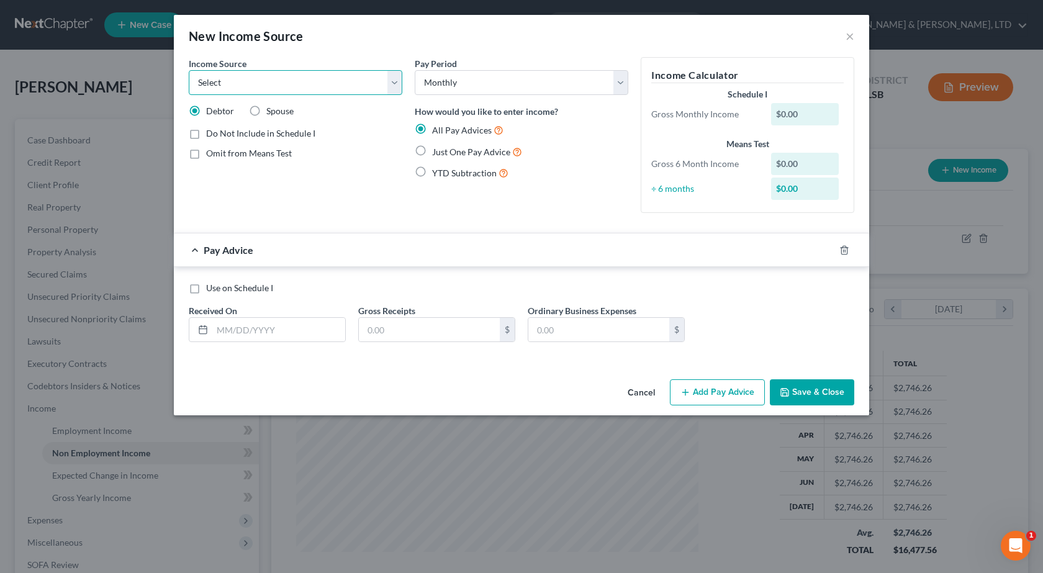
select select "8"
click at [189, 70] on select "Select Unemployment Disability (from employer) Pension Retirement Social Securi…" at bounding box center [296, 82] width 214 height 25
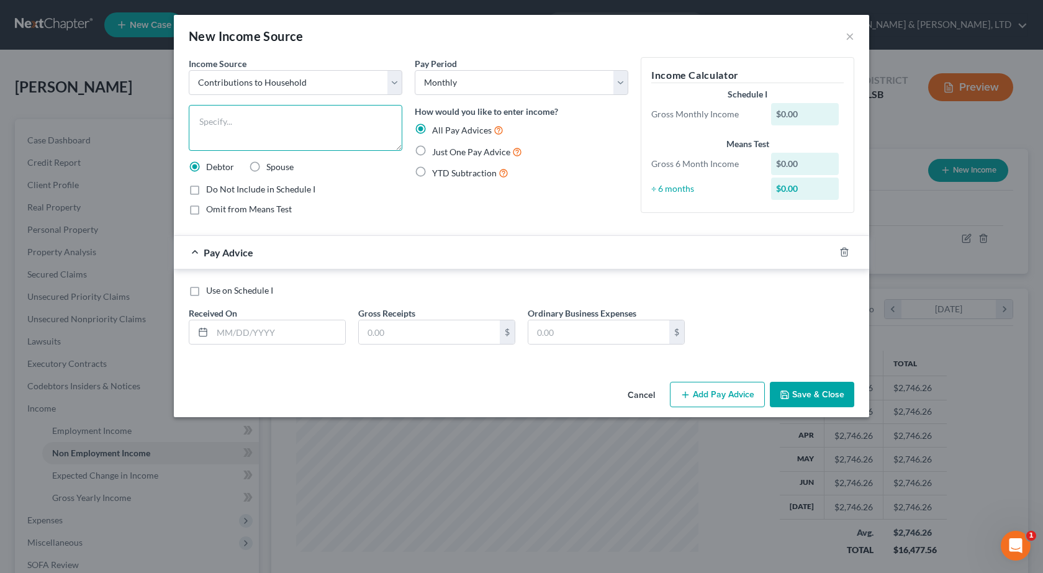
click at [256, 134] on textarea at bounding box center [296, 128] width 214 height 46
paste textarea "Son's Income"
type textarea "Son's Income"
click at [206, 193] on label "Do Not Include in Schedule I" at bounding box center [260, 189] width 109 height 12
click at [211, 191] on input "Do Not Include in Schedule I" at bounding box center [215, 187] width 8 height 8
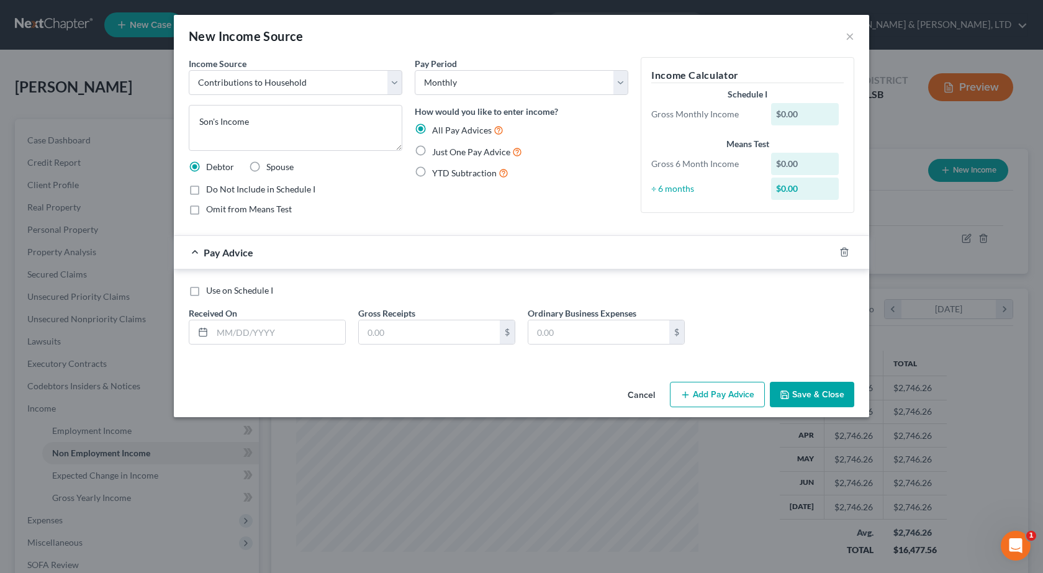
checkbox input "true"
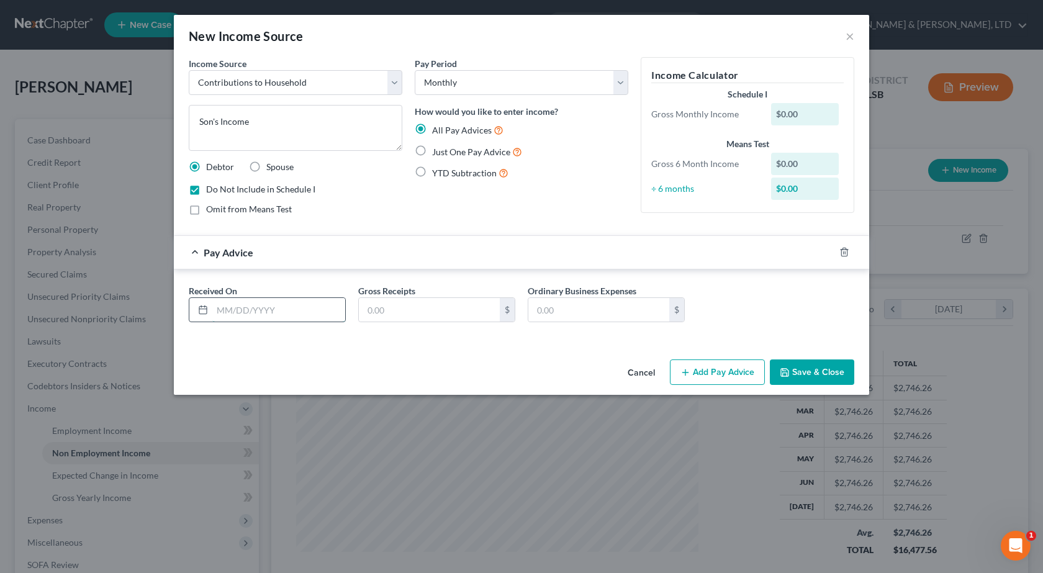
click at [262, 313] on input "text" at bounding box center [278, 310] width 133 height 24
type input "6/27/2025"
type input "1,141.74"
click at [705, 378] on button "Add Pay Advice" at bounding box center [717, 373] width 95 height 26
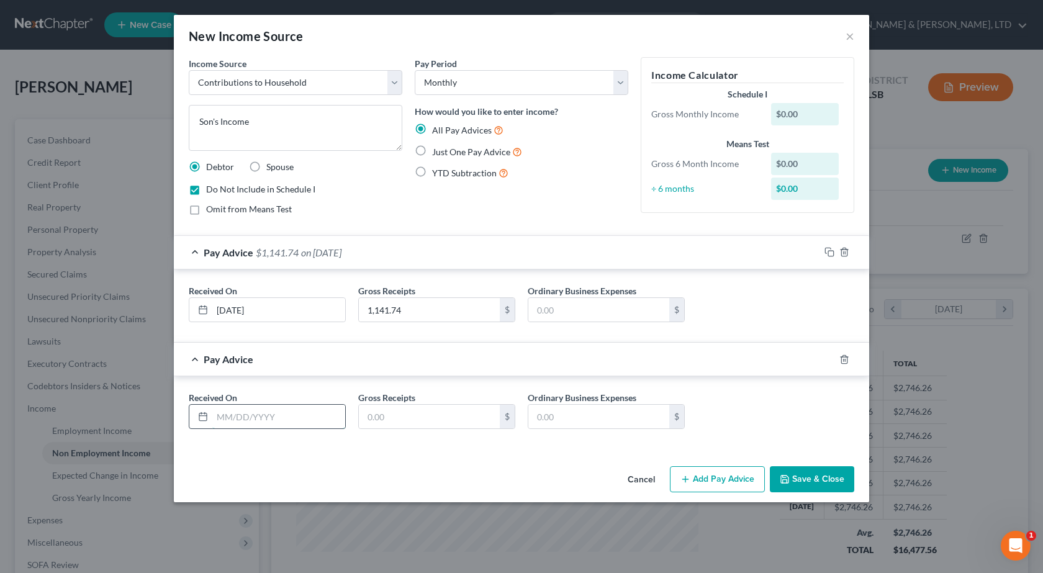
click at [252, 417] on input "text" at bounding box center [278, 417] width 133 height 24
type input "7/11/2025"
type input "1,191.21"
click at [734, 488] on button "Add Pay Advice" at bounding box center [717, 479] width 95 height 26
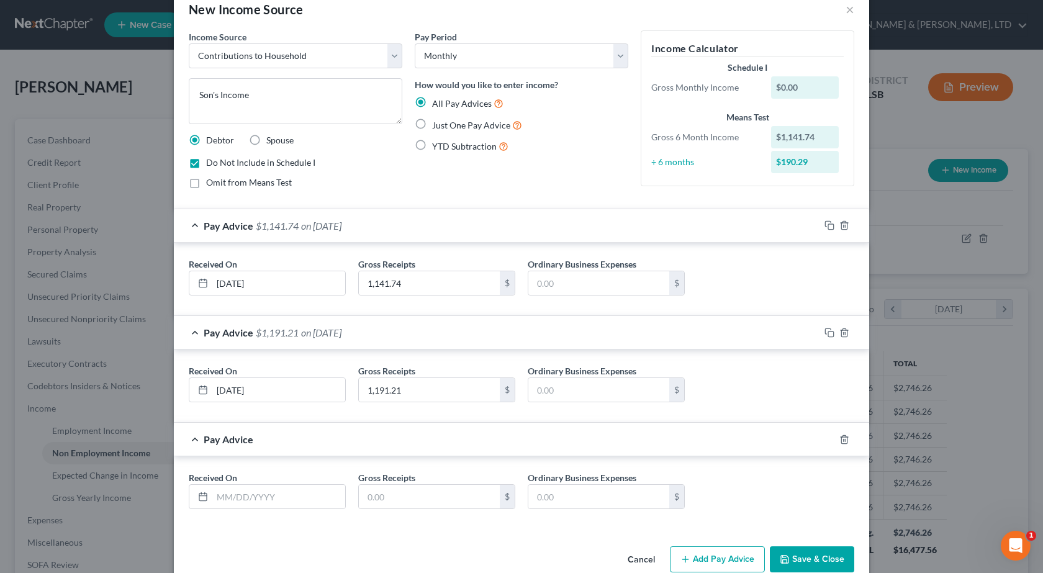
scroll to position [51, 0]
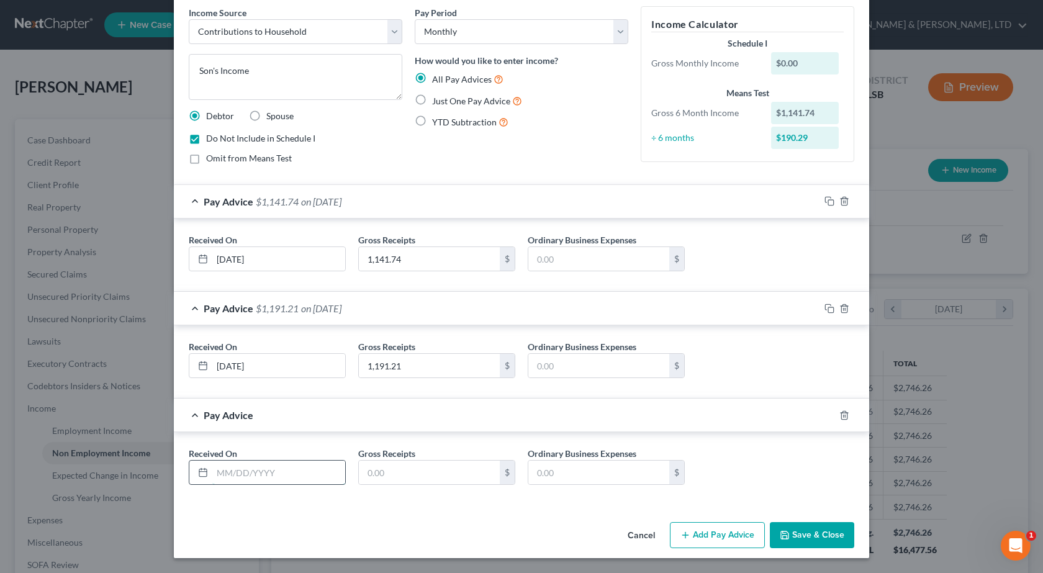
click at [241, 472] on input "text" at bounding box center [278, 473] width 133 height 24
type input "7/25/2025"
type input "1,366.40"
click at [706, 533] on button "Add Pay Advice" at bounding box center [717, 535] width 95 height 26
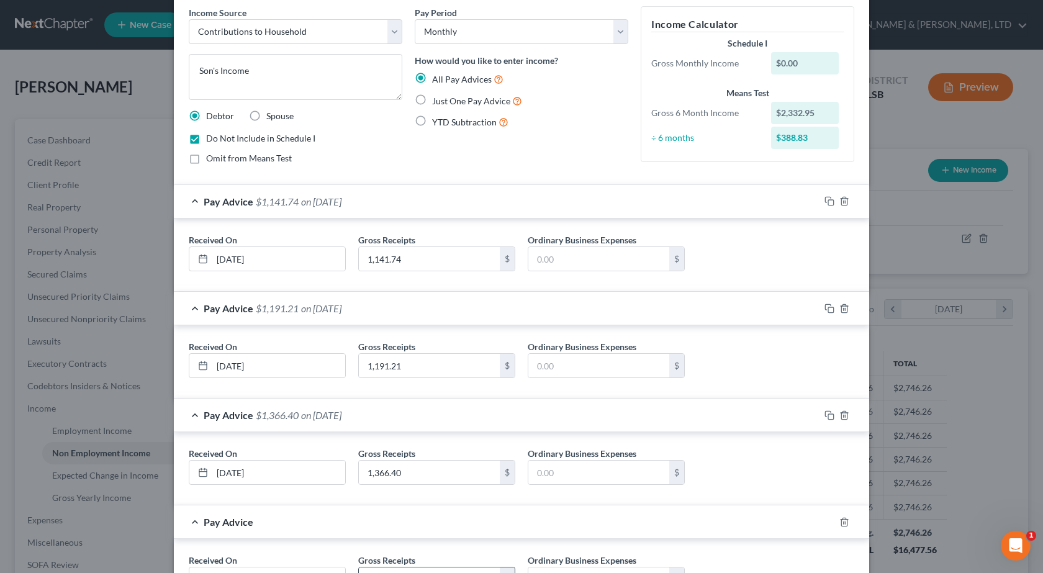
scroll to position [158, 0]
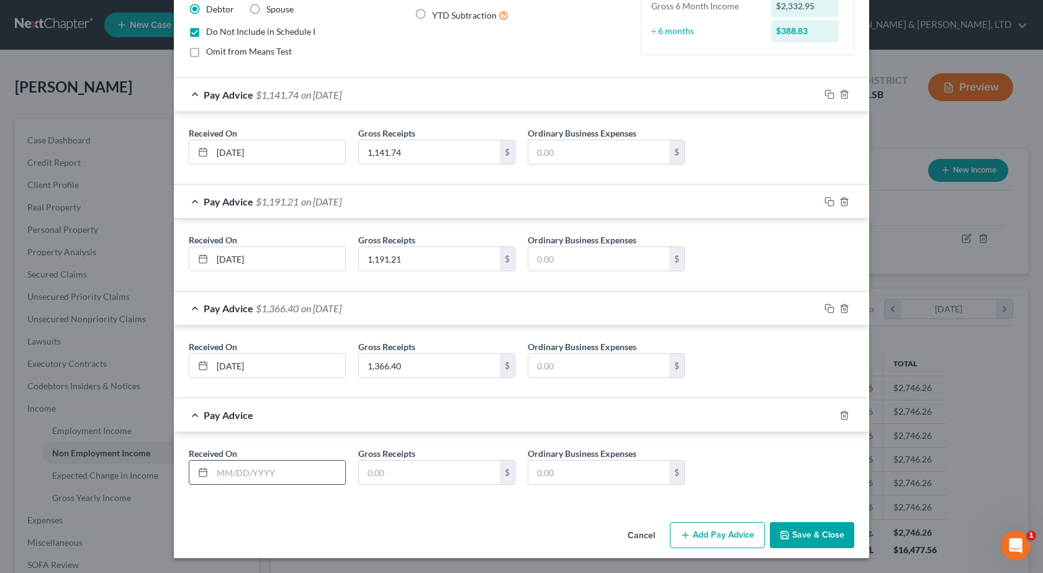
drag, startPoint x: 257, startPoint y: 470, endPoint x: 269, endPoint y: 465, distance: 12.6
click at [258, 470] on input "text" at bounding box center [278, 473] width 133 height 24
type input "[DATE]"
type input "1,295.32"
click at [730, 529] on button "Add Pay Advice" at bounding box center [717, 535] width 95 height 26
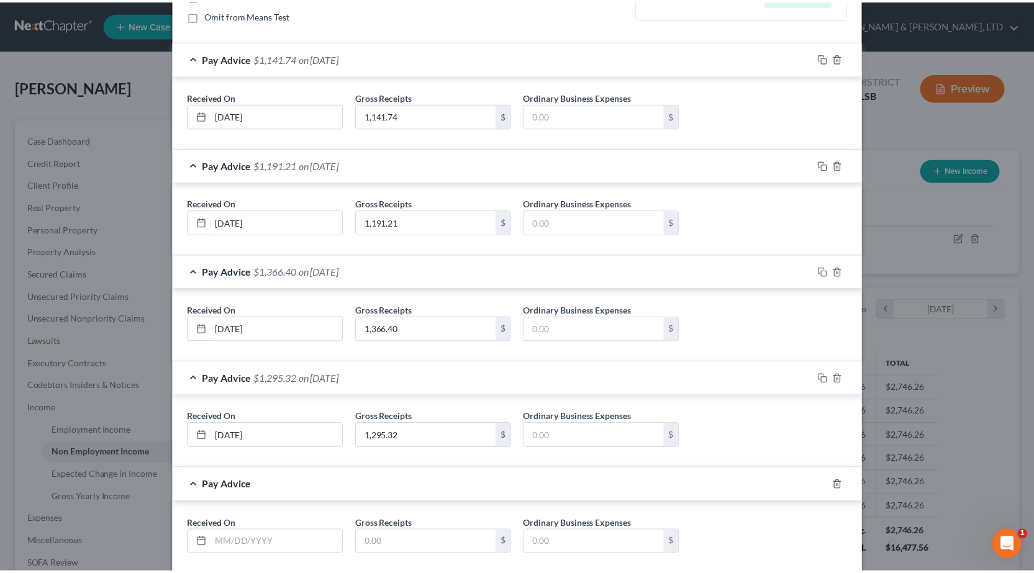
scroll to position [265, 0]
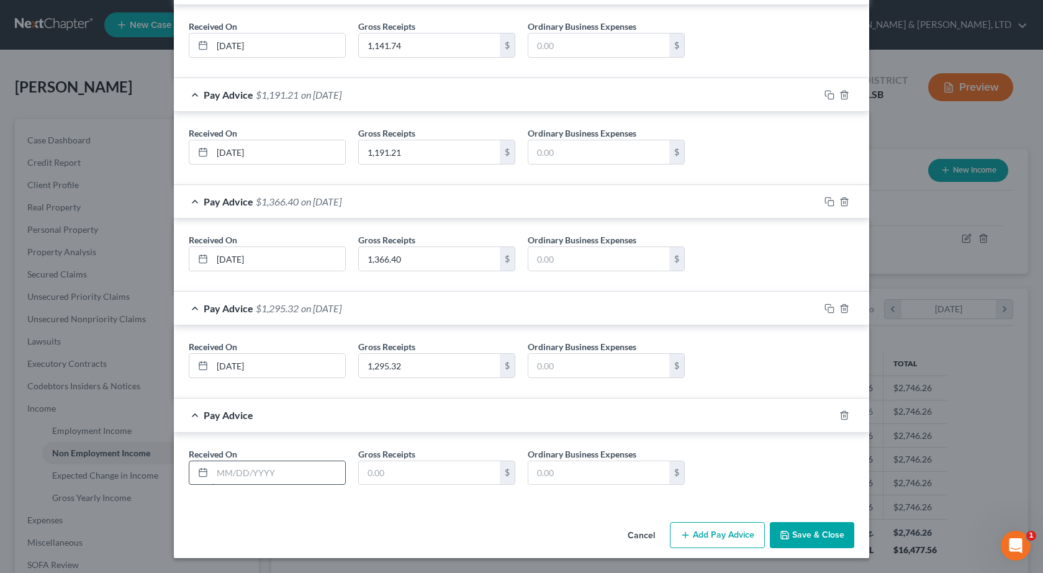
click at [234, 470] on input "text" at bounding box center [278, 473] width 133 height 24
type input "[DATE]"
type input "1,343.35"
click at [455, 499] on div "Received On * 8/22/2025 Gross Receipts 1,343.35 $ Ordinary Business Expenses $" at bounding box center [522, 469] width 696 height 73
click at [799, 533] on button "Save & Close" at bounding box center [812, 535] width 84 height 26
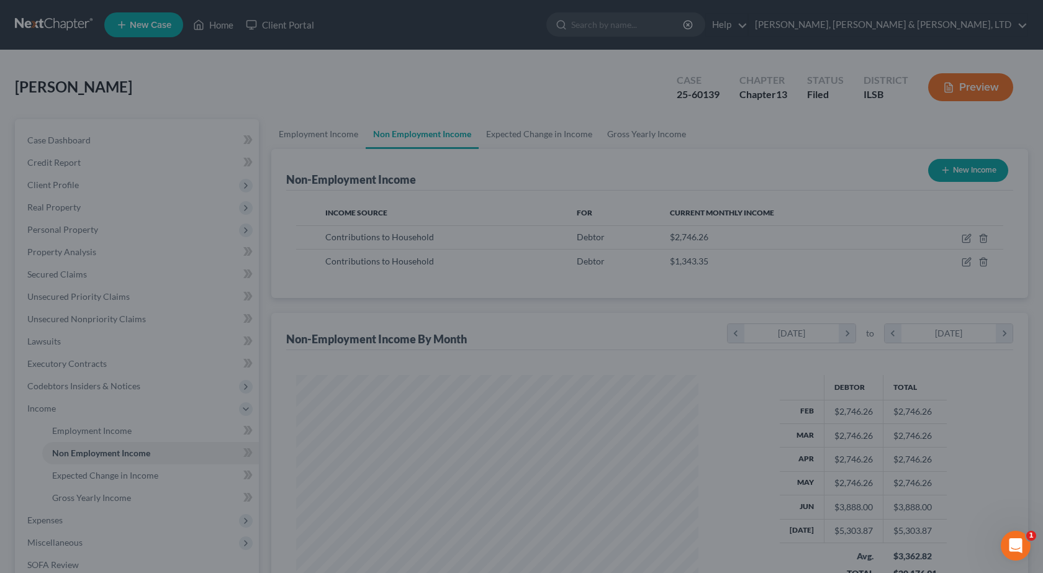
scroll to position [620901, 620701]
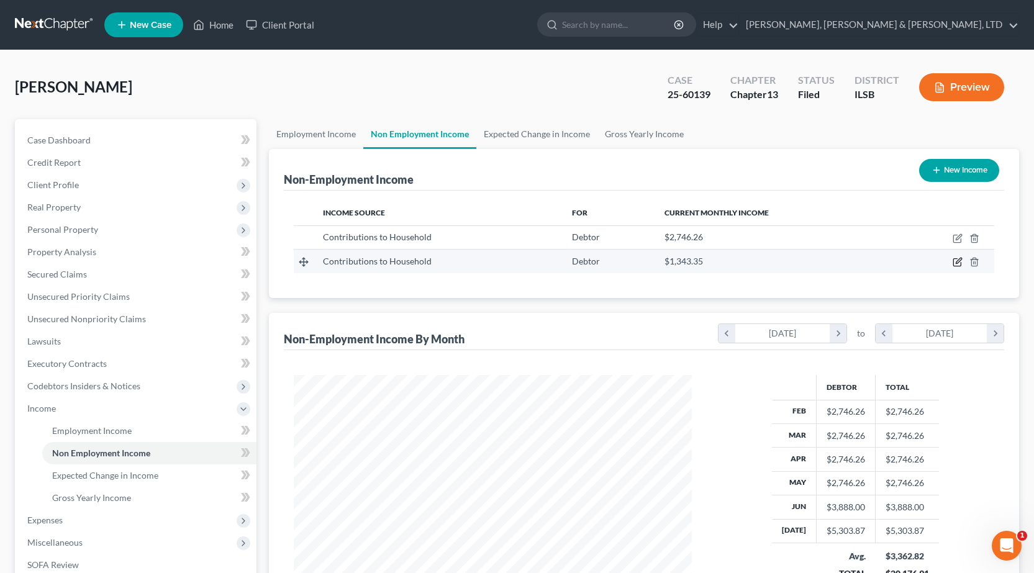
click at [957, 263] on icon "button" at bounding box center [958, 262] width 10 height 10
select select "8"
select select "0"
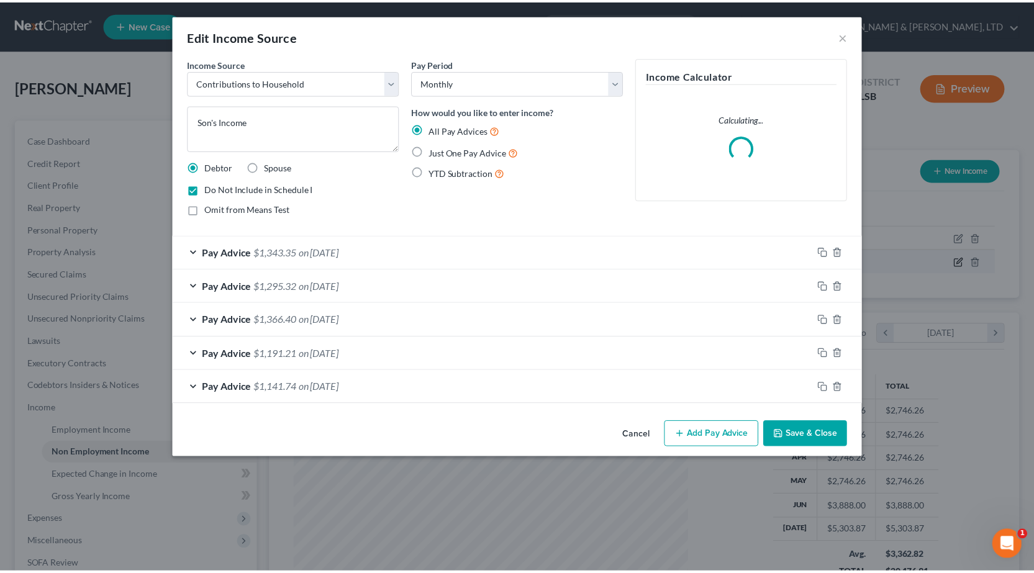
scroll to position [223, 427]
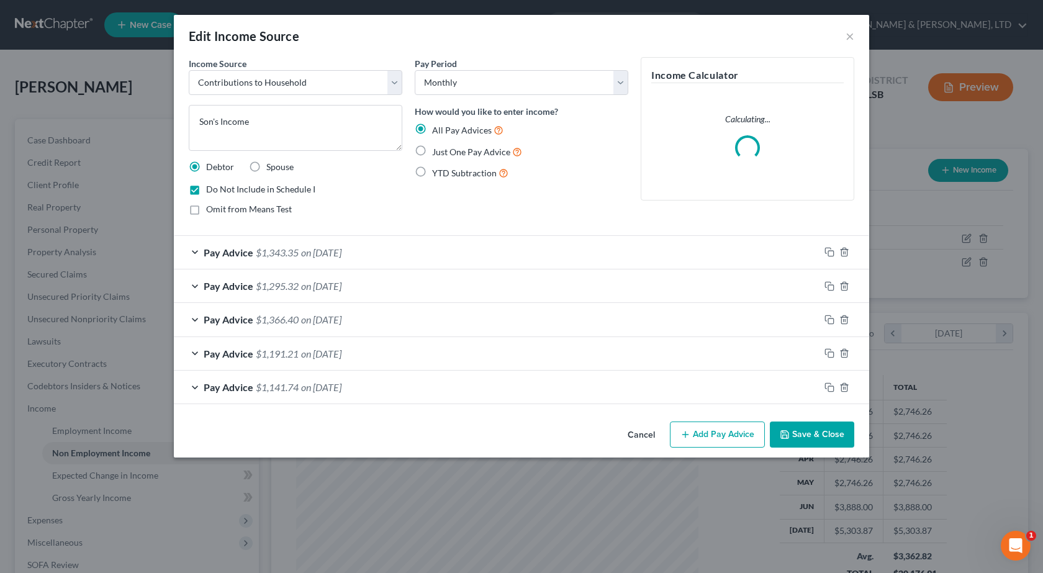
click at [812, 430] on button "Save & Close" at bounding box center [812, 435] width 84 height 26
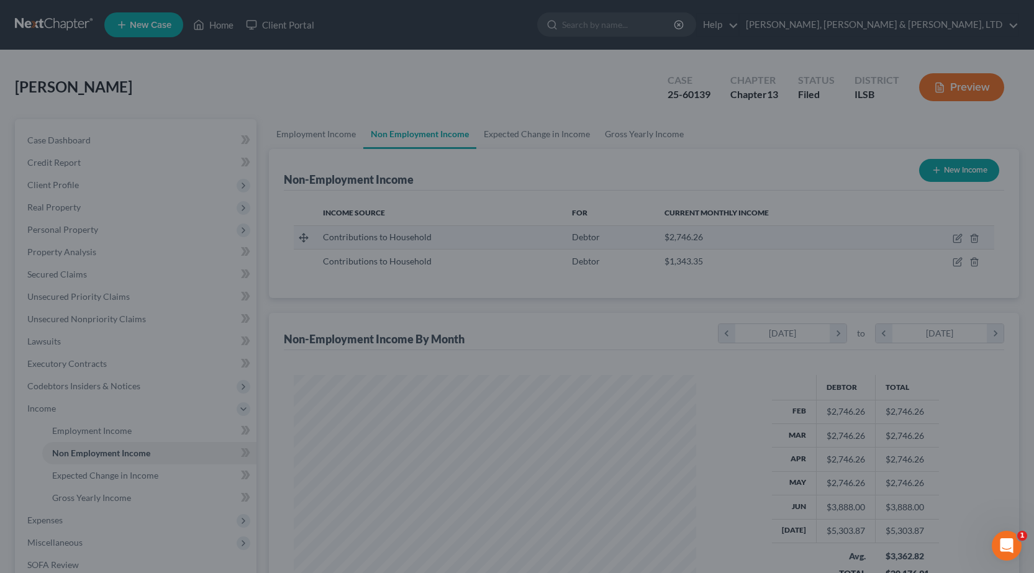
scroll to position [223, 423]
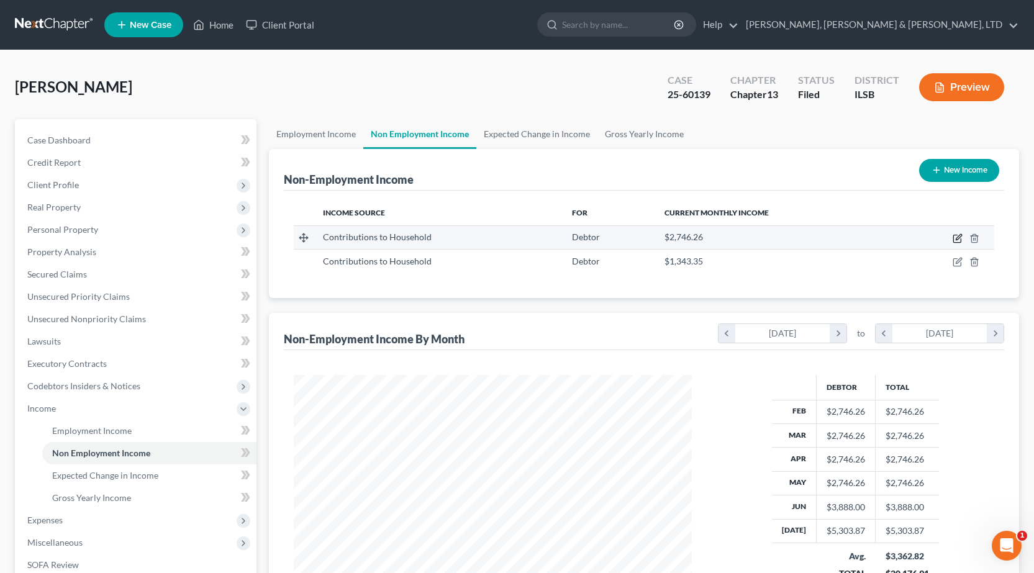
click at [957, 240] on icon "button" at bounding box center [958, 239] width 10 height 10
select select "8"
select select "0"
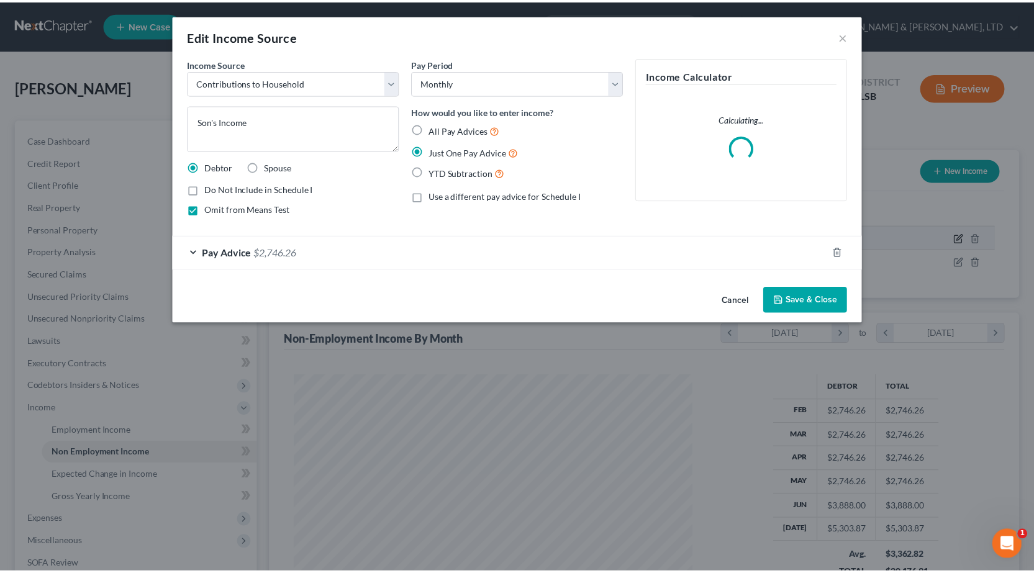
scroll to position [223, 427]
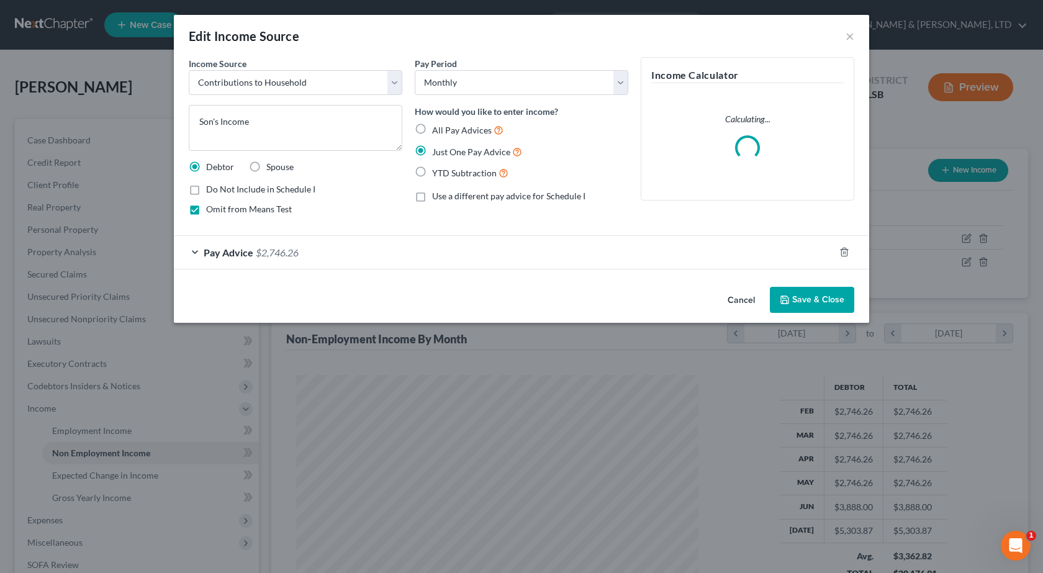
click at [827, 302] on button "Save & Close" at bounding box center [812, 300] width 84 height 26
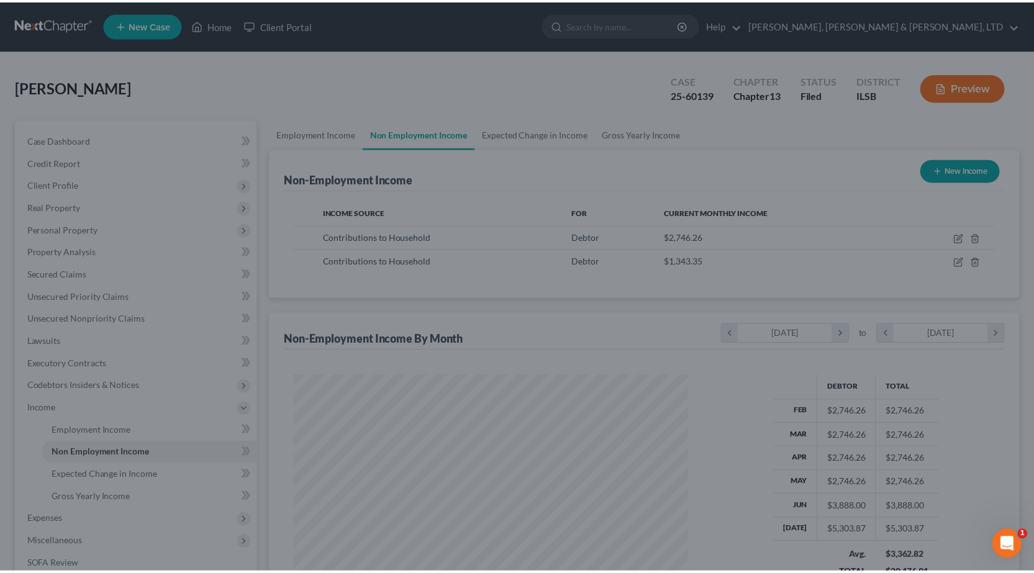
scroll to position [223, 423]
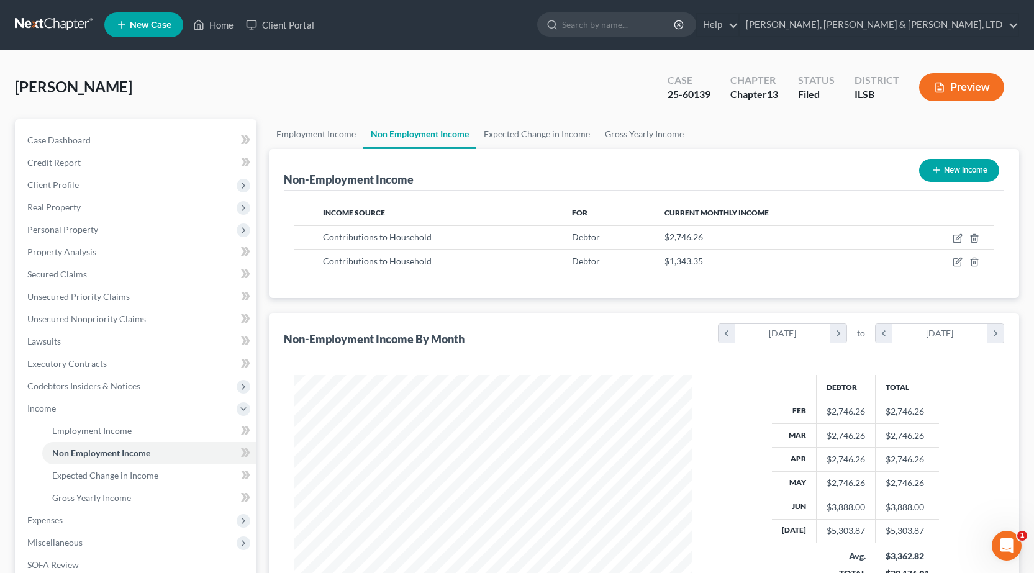
click at [954, 91] on button "Preview" at bounding box center [961, 87] width 85 height 28
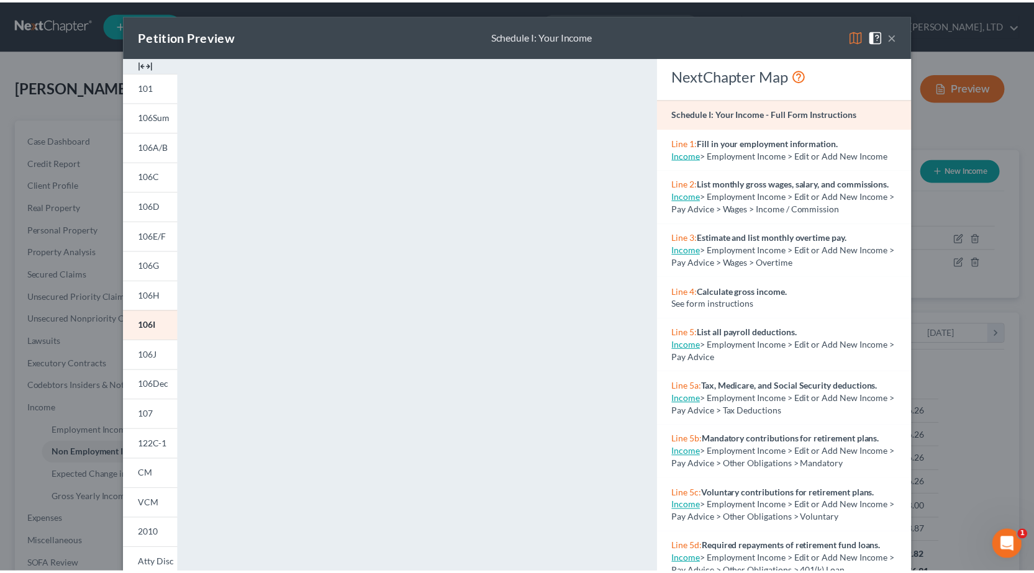
scroll to position [127, 0]
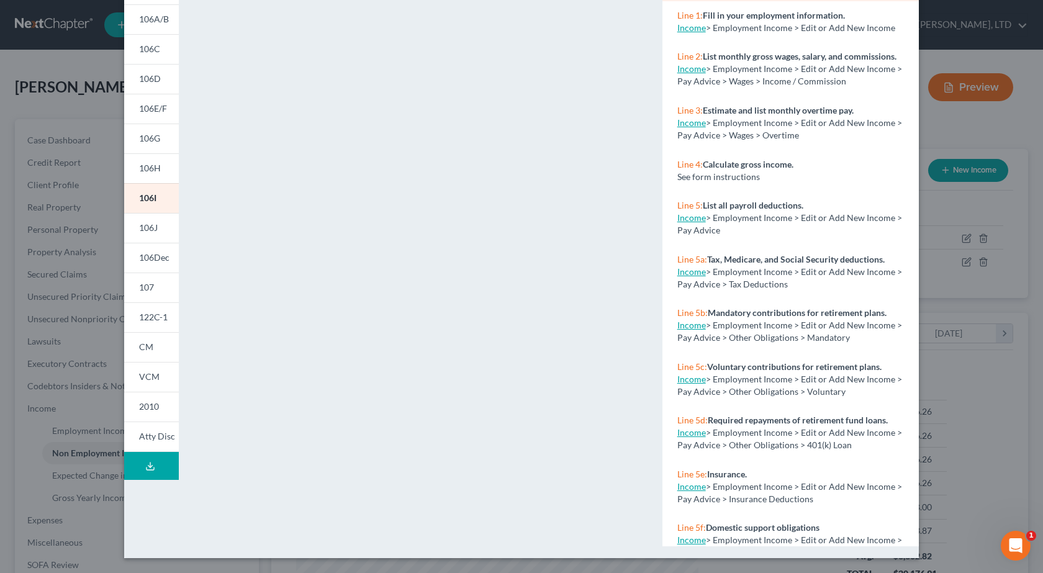
click at [998, 418] on div "Petition Preview Schedule I: Your Income × 101 106Sum 106A/B 106C 106D 106E/F 1…" at bounding box center [521, 286] width 1043 height 573
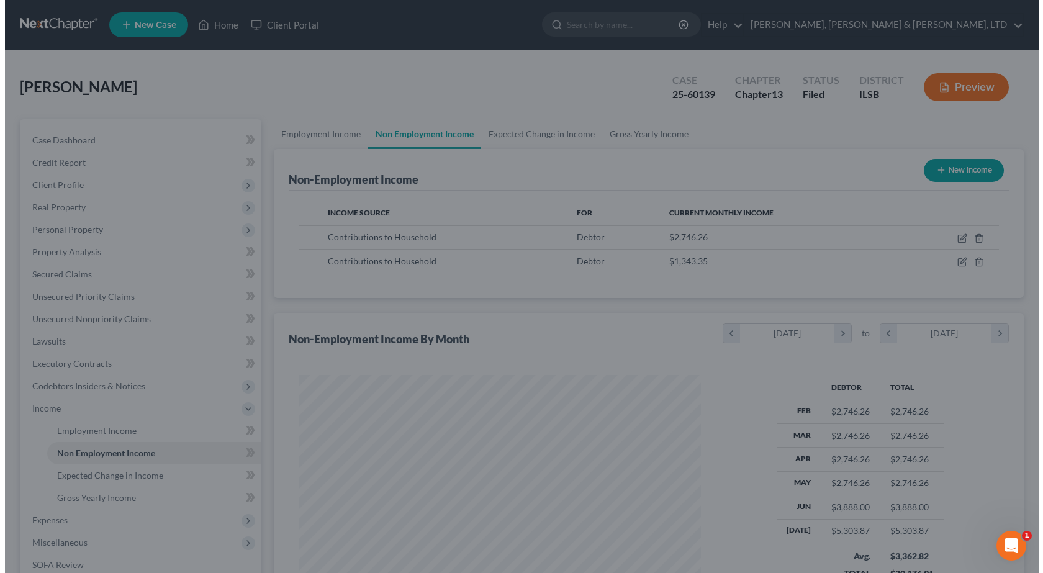
scroll to position [620901, 620701]
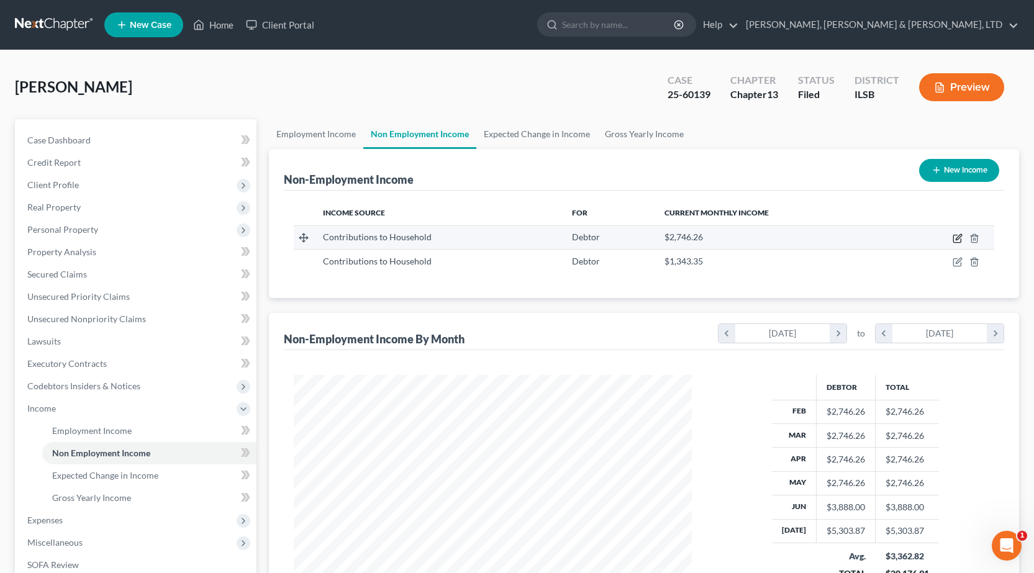
click at [955, 237] on icon "button" at bounding box center [958, 239] width 10 height 10
select select "8"
select select "0"
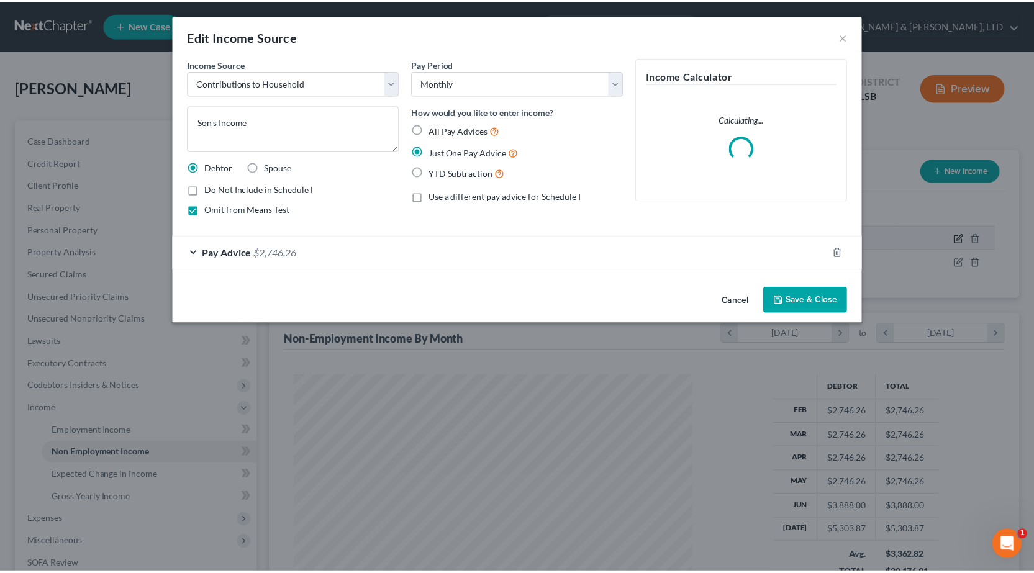
scroll to position [223, 427]
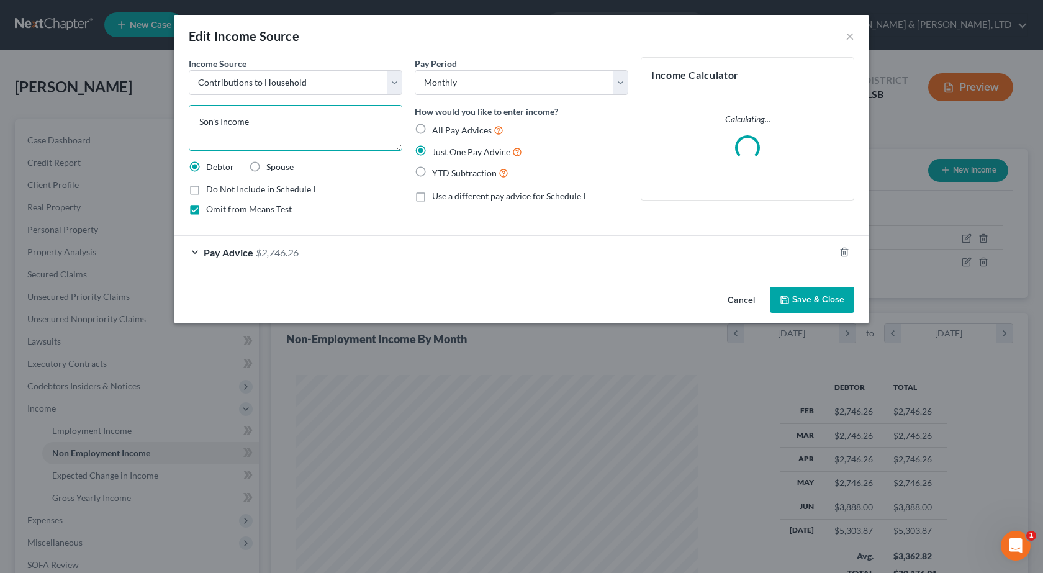
click at [221, 120] on textarea "Son's Income" at bounding box center [296, 128] width 214 height 46
type textarea "Son's Net Income"
click at [799, 303] on button "Save & Close" at bounding box center [812, 300] width 84 height 26
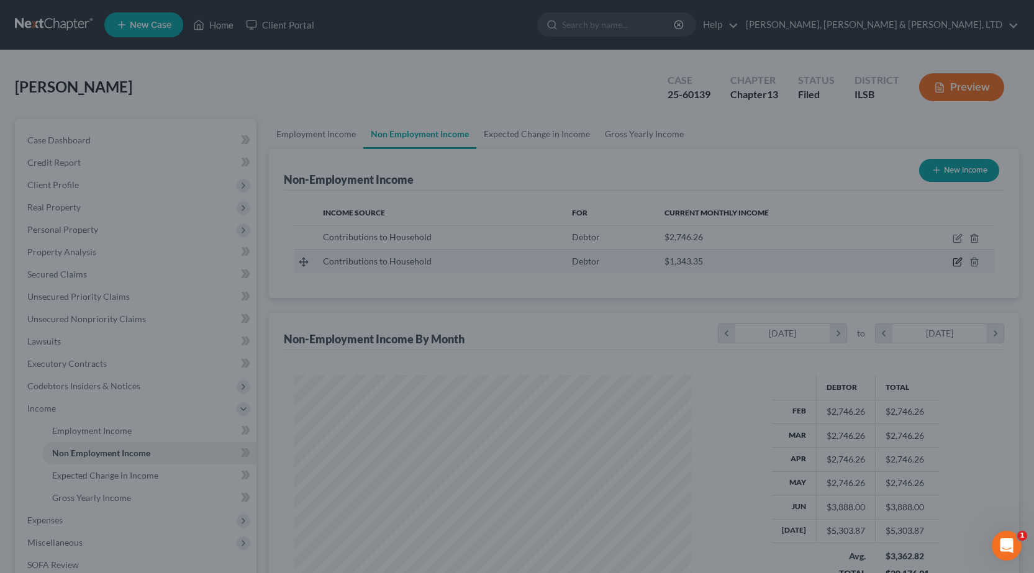
scroll to position [223, 423]
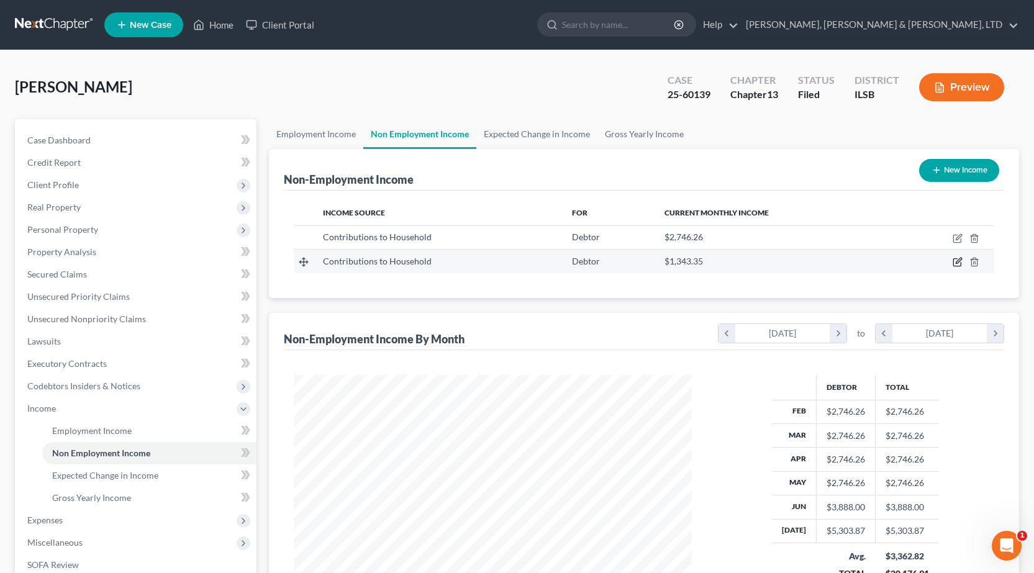
click at [955, 265] on icon "button" at bounding box center [958, 262] width 10 height 10
select select "8"
select select "0"
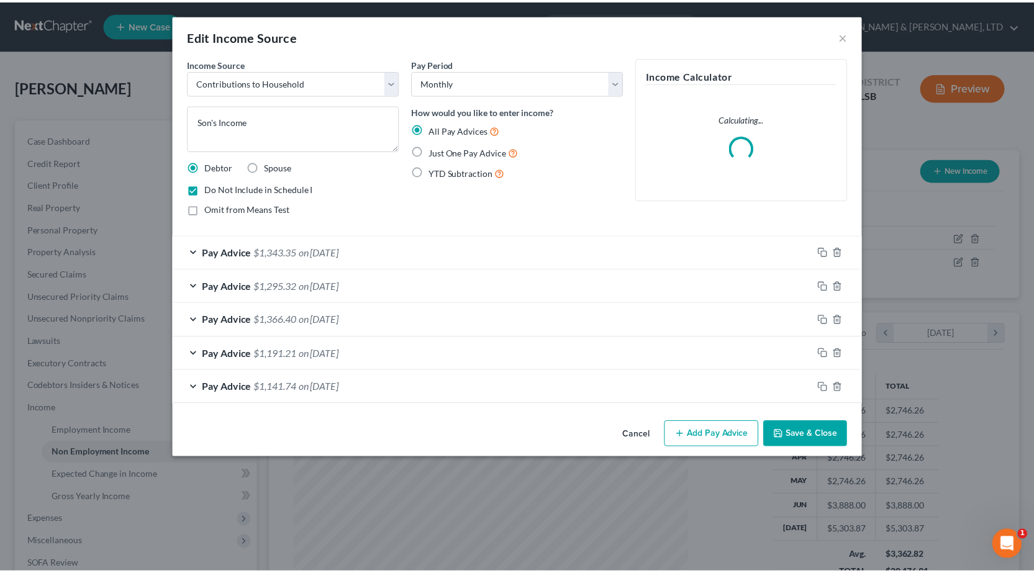
scroll to position [223, 427]
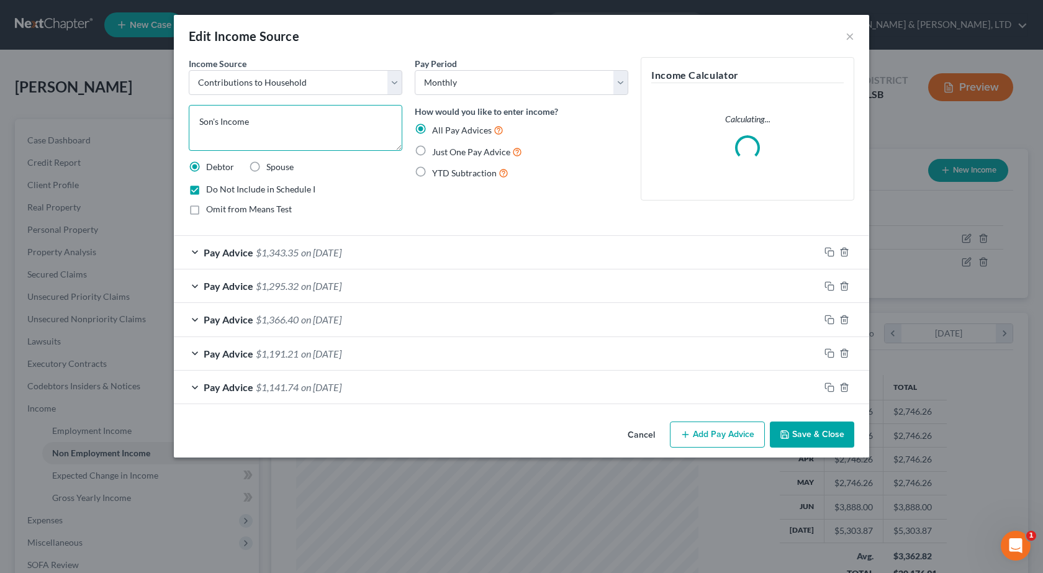
click at [222, 119] on textarea "Son's Income" at bounding box center [296, 128] width 214 height 46
type textarea "Son's Net Income"
click at [795, 426] on button "Save & Close" at bounding box center [812, 435] width 84 height 26
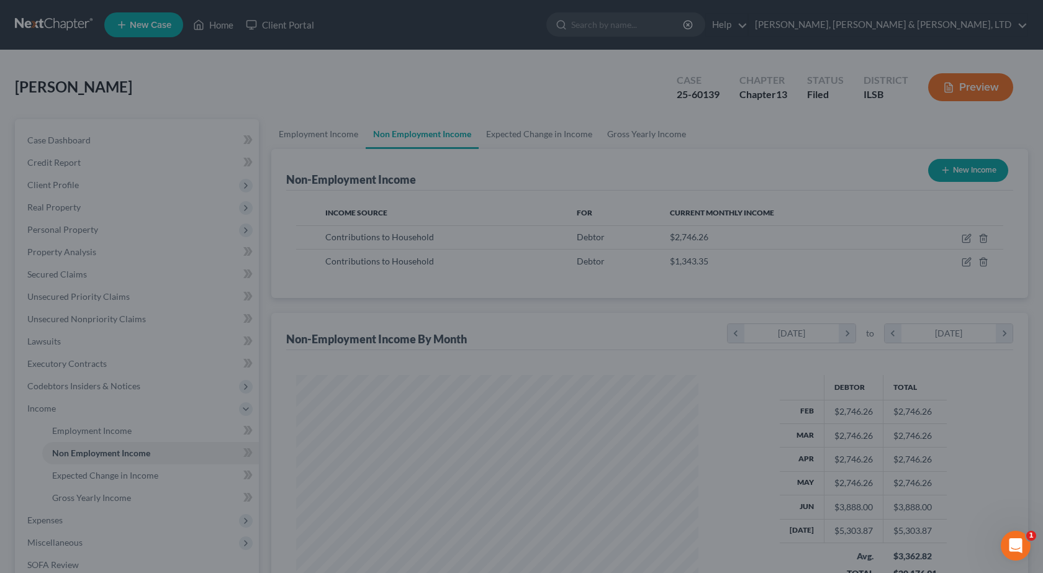
scroll to position [620901, 620701]
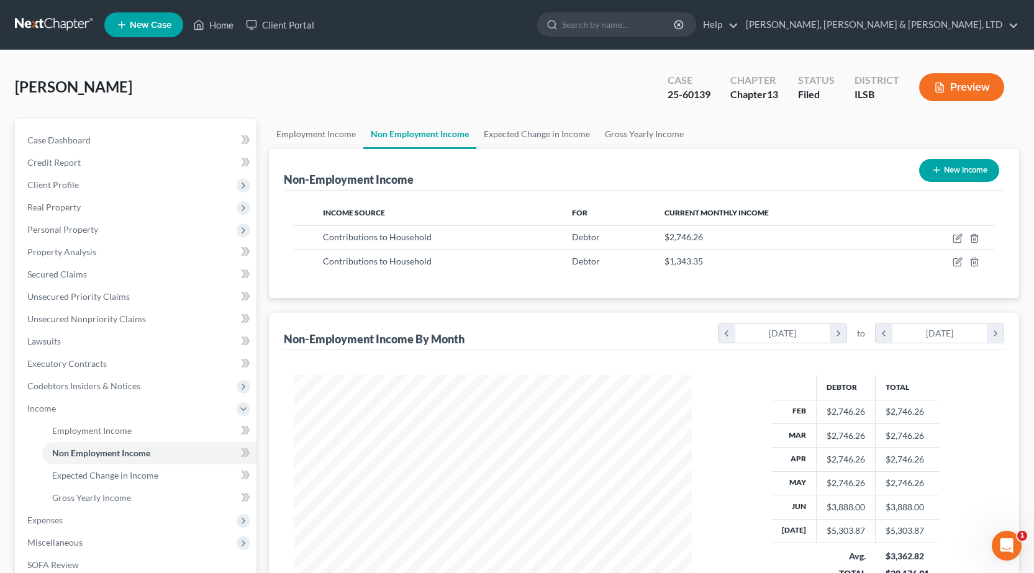
click at [968, 80] on button "Preview" at bounding box center [961, 87] width 85 height 28
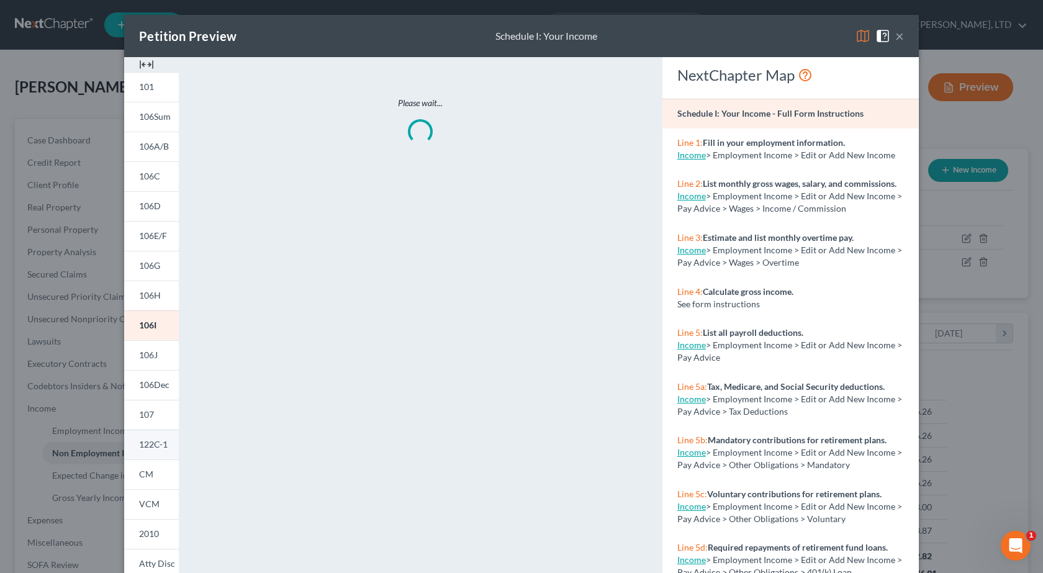
click at [139, 447] on span "122C-1" at bounding box center [153, 444] width 29 height 11
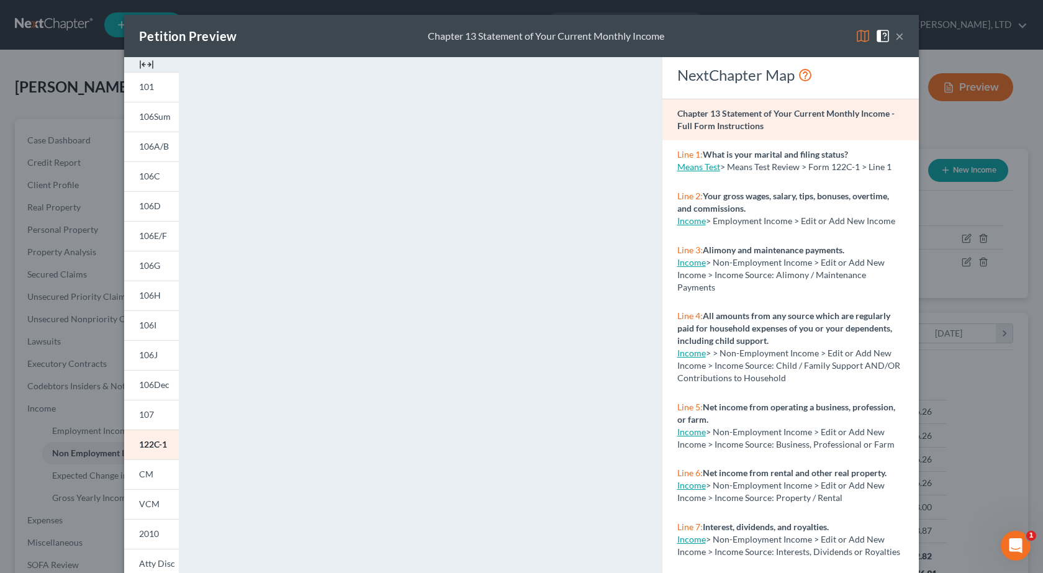
click at [896, 35] on button "×" at bounding box center [900, 36] width 9 height 15
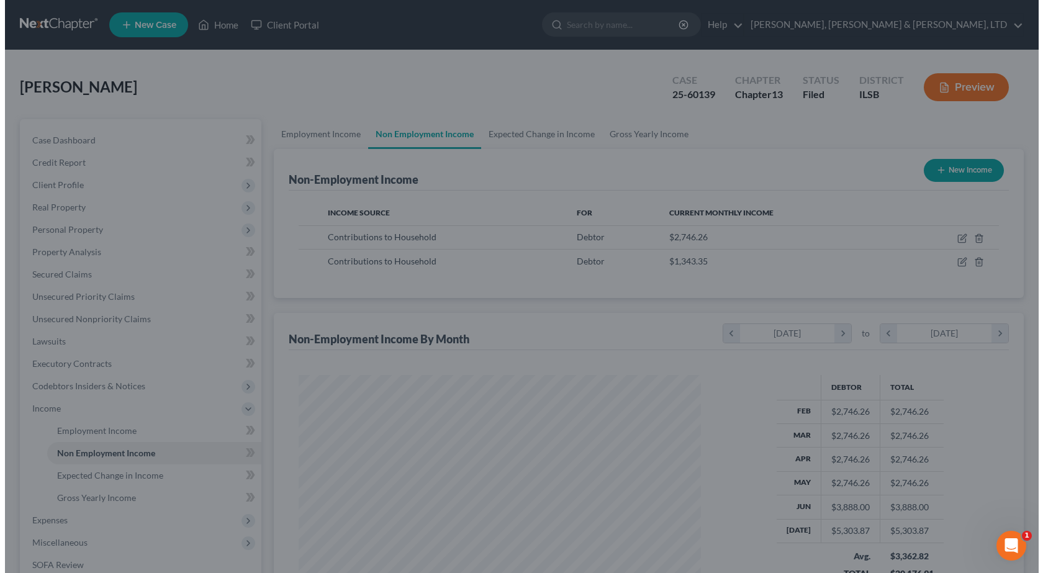
scroll to position [620901, 620701]
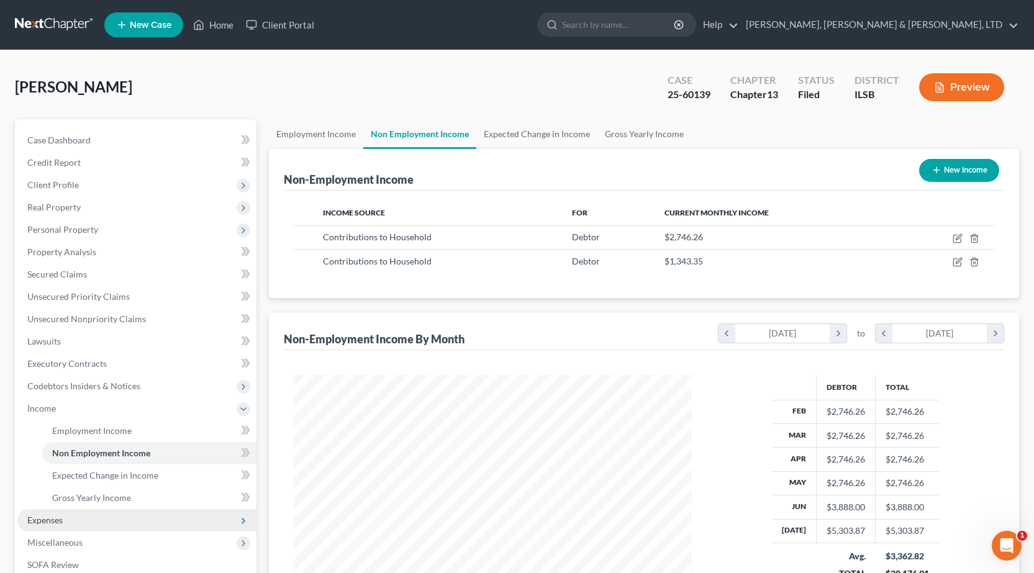
click at [83, 520] on span "Expenses" at bounding box center [136, 520] width 239 height 22
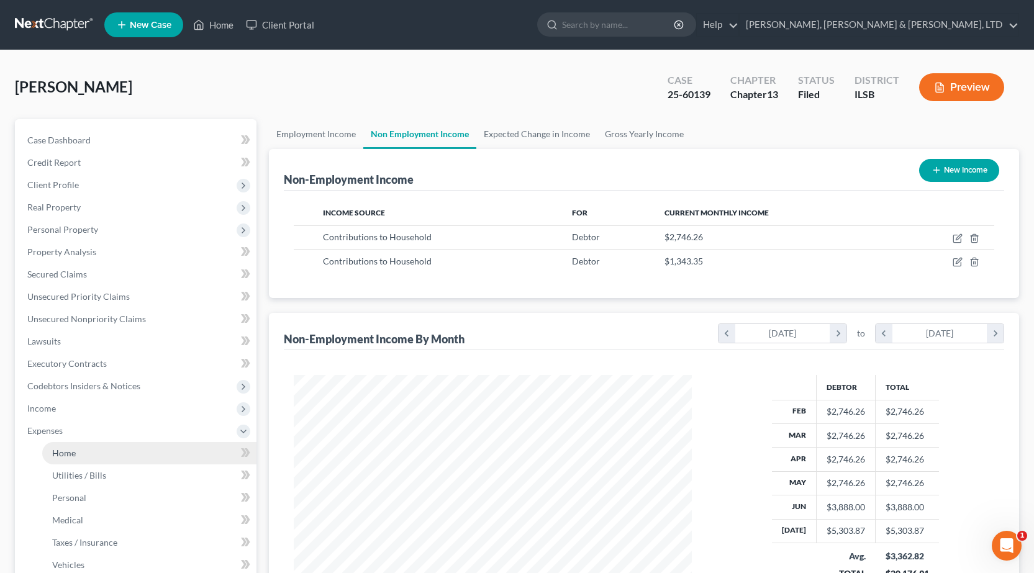
click at [80, 458] on link "Home" at bounding box center [149, 453] width 214 height 22
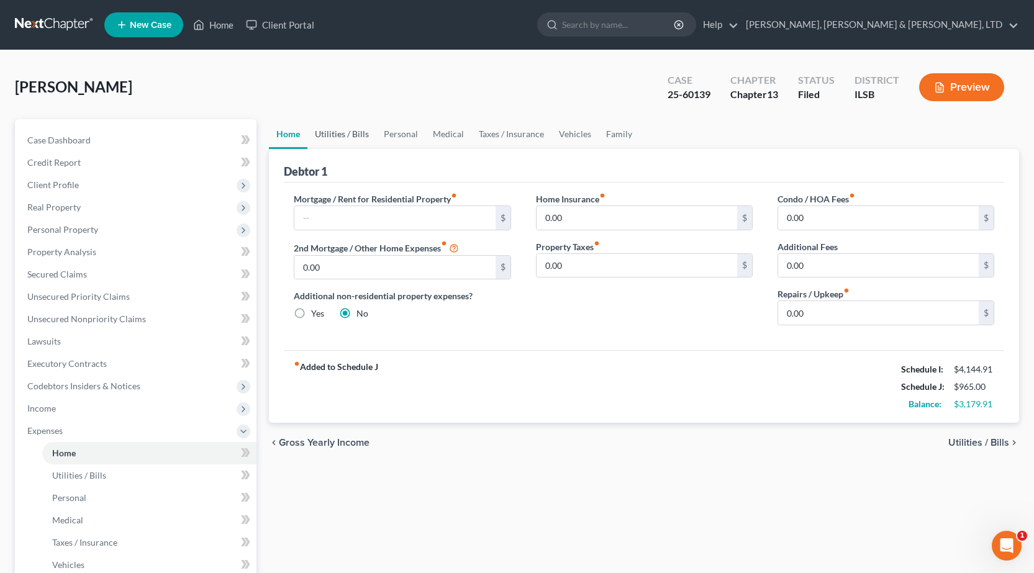
click at [347, 134] on link "Utilities / Bills" at bounding box center [341, 134] width 69 height 30
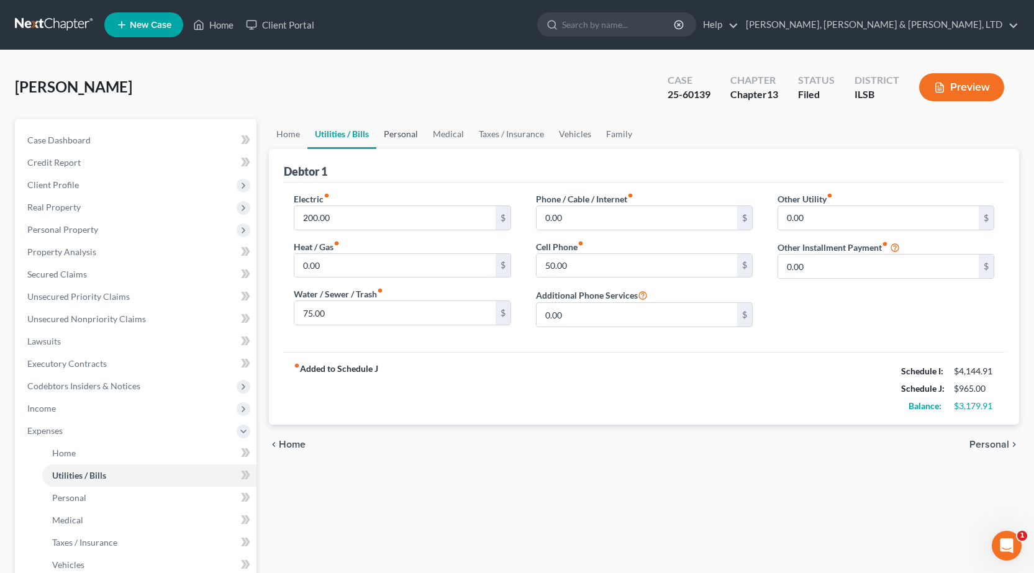
click at [407, 134] on link "Personal" at bounding box center [400, 134] width 49 height 30
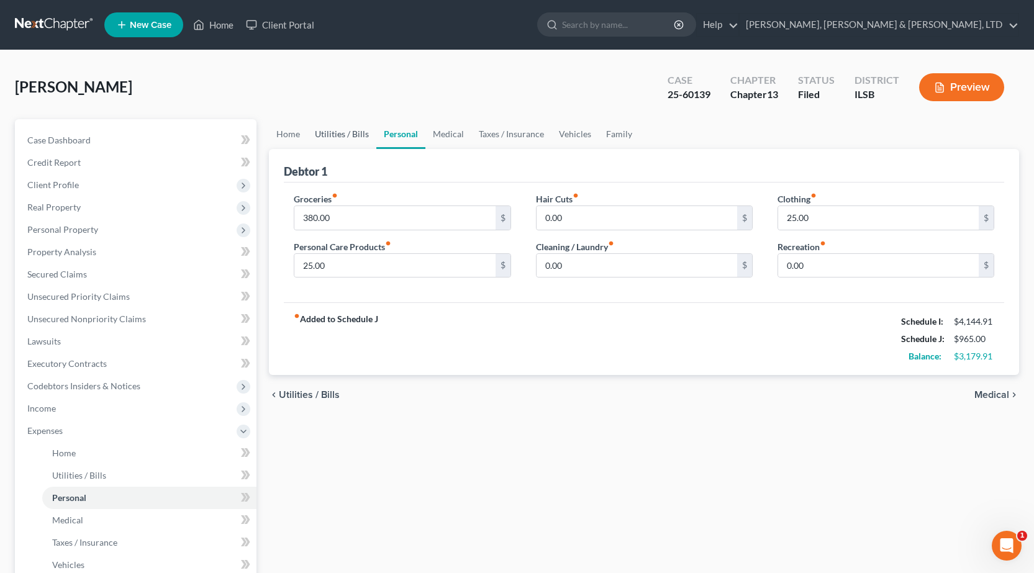
click at [323, 132] on link "Utilities / Bills" at bounding box center [341, 134] width 69 height 30
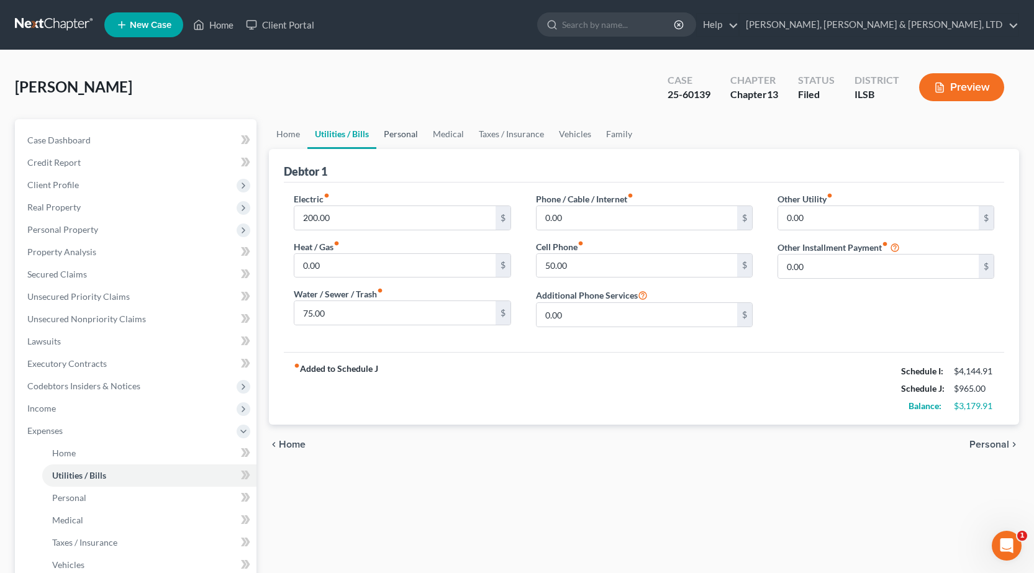
click at [411, 137] on link "Personal" at bounding box center [400, 134] width 49 height 30
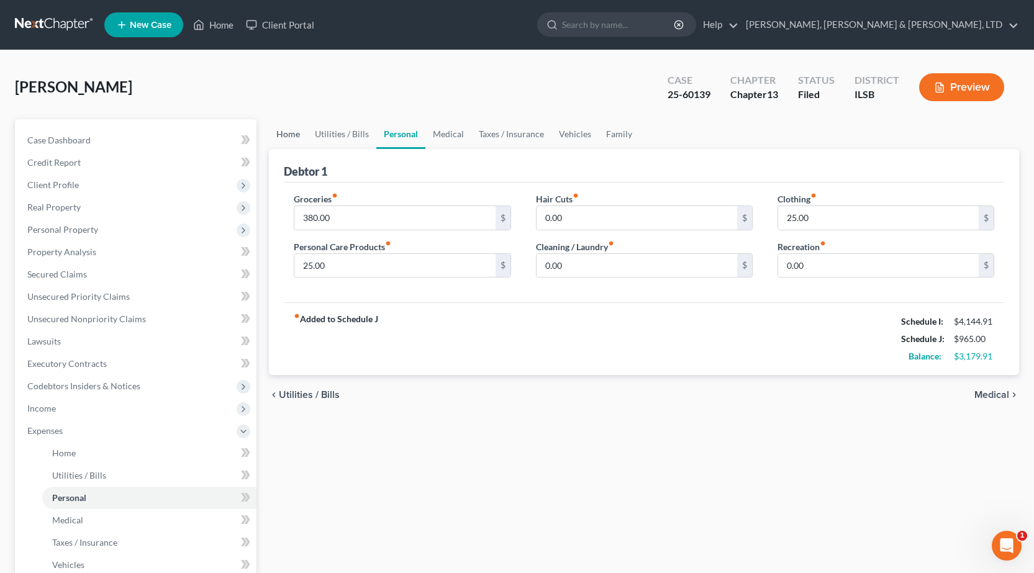
click at [280, 137] on link "Home" at bounding box center [288, 134] width 39 height 30
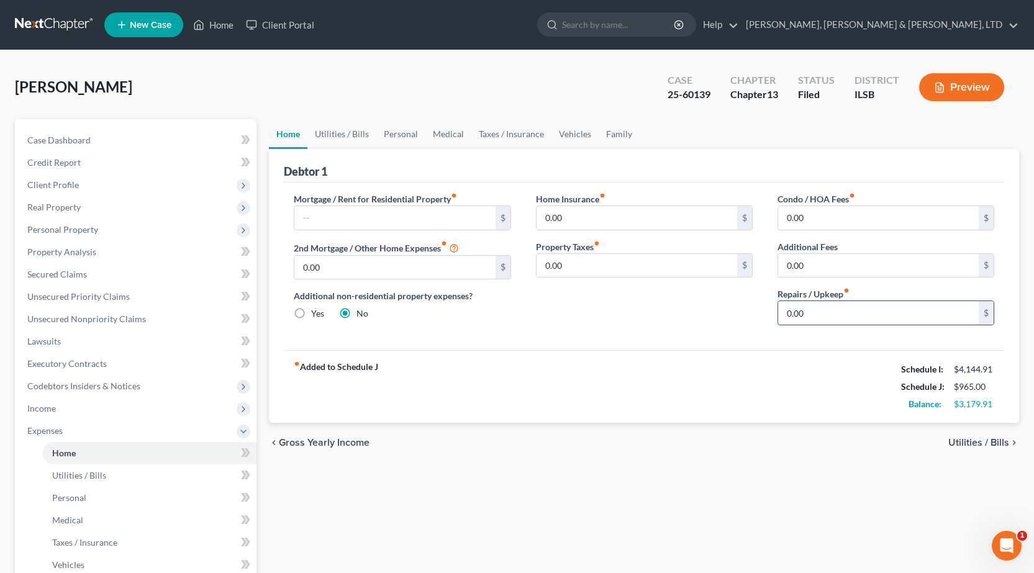
click at [827, 320] on input "0.00" at bounding box center [878, 313] width 201 height 24
type input "100"
click at [334, 127] on link "Utilities / Bills" at bounding box center [341, 134] width 69 height 30
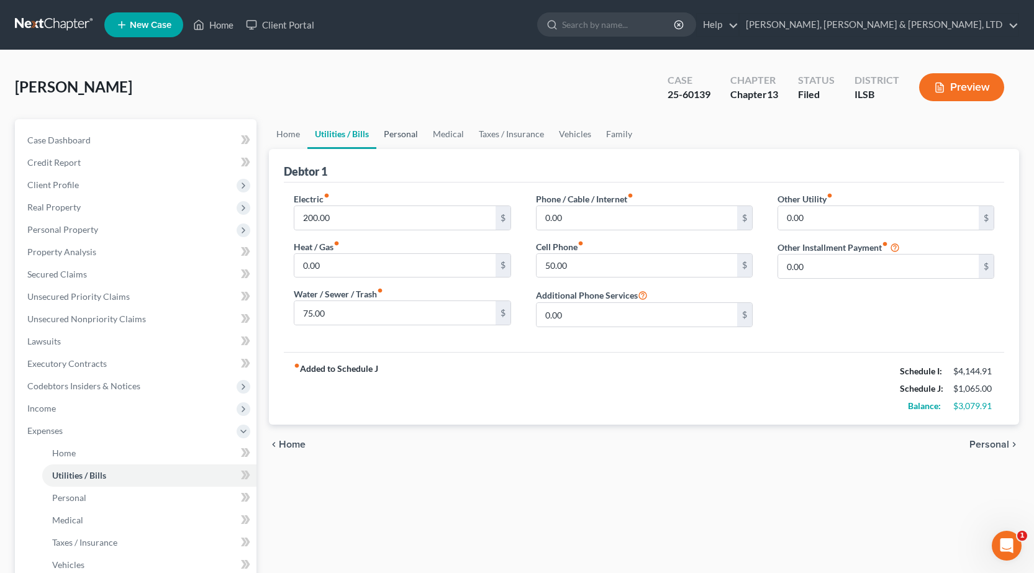
click at [401, 137] on link "Personal" at bounding box center [400, 134] width 49 height 30
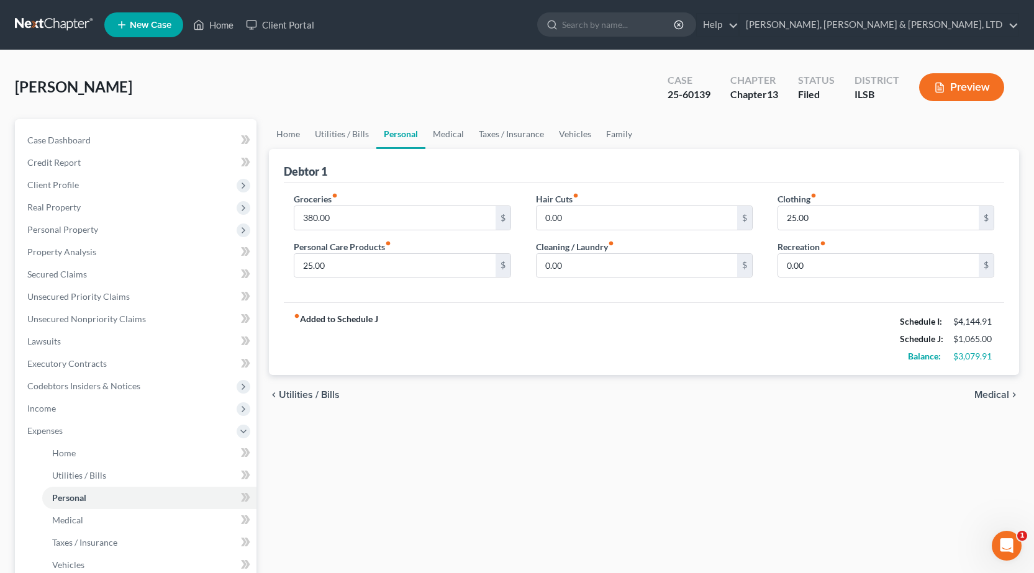
click at [54, 19] on link at bounding box center [55, 25] width 80 height 22
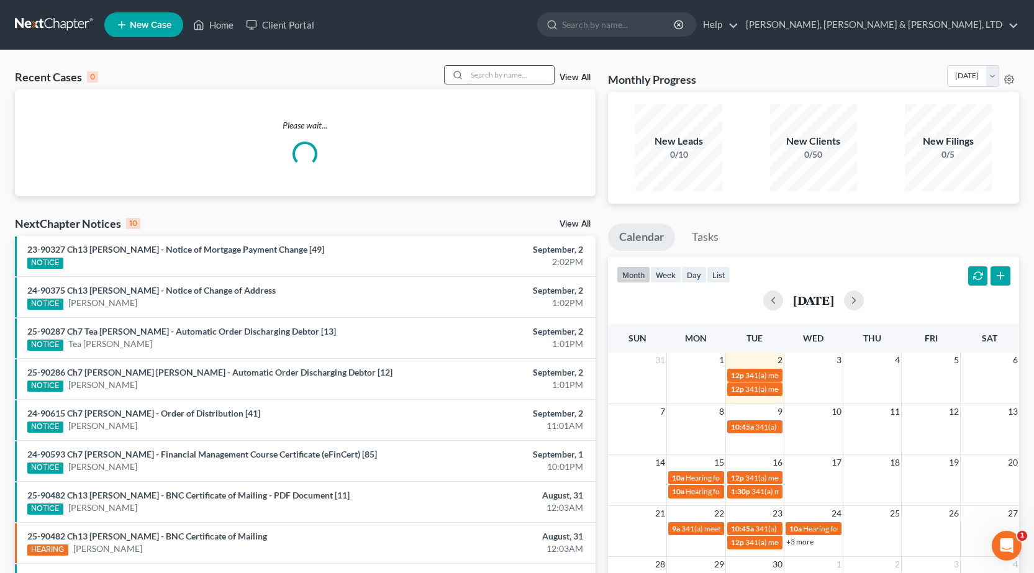
click at [521, 76] on input "search" at bounding box center [510, 75] width 87 height 18
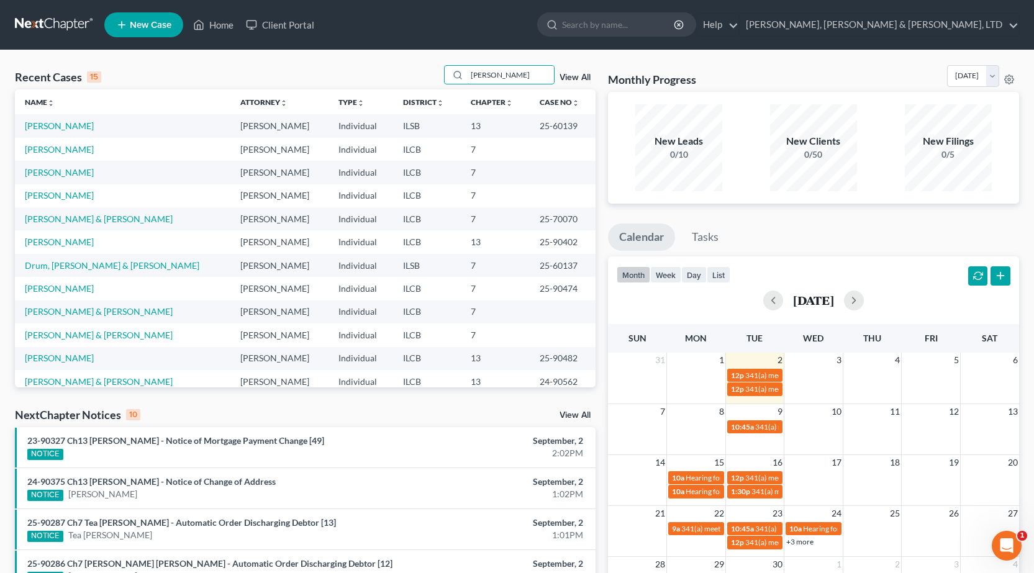
type input "hovis"
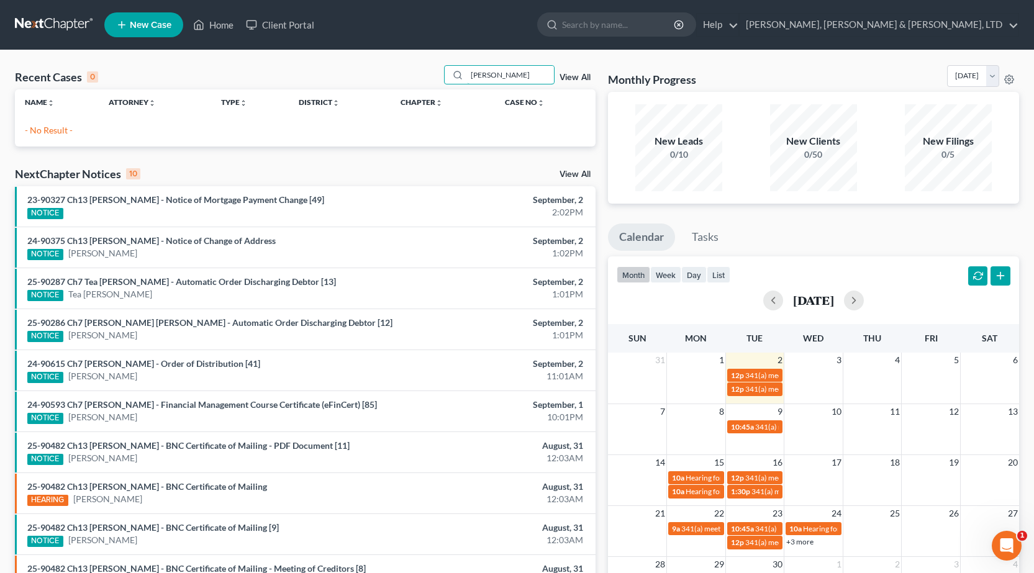
drag, startPoint x: 512, startPoint y: 76, endPoint x: 272, endPoint y: 79, distance: 239.8
click at [272, 79] on div "Recent Cases 0 hovis View All" at bounding box center [305, 77] width 581 height 24
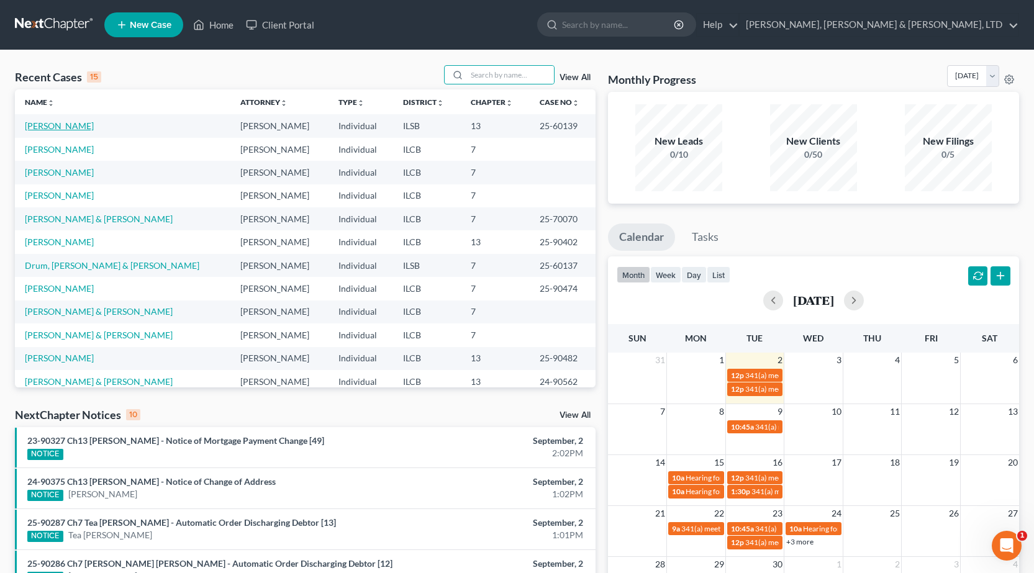
click at [52, 124] on link "[PERSON_NAME]" at bounding box center [59, 125] width 69 height 11
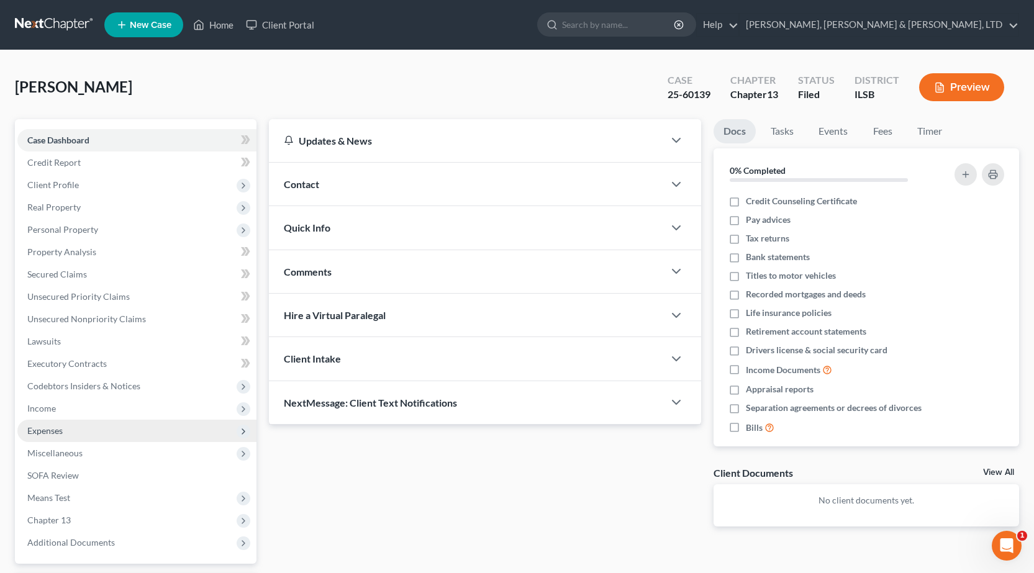
click at [89, 432] on span "Expenses" at bounding box center [136, 431] width 239 height 22
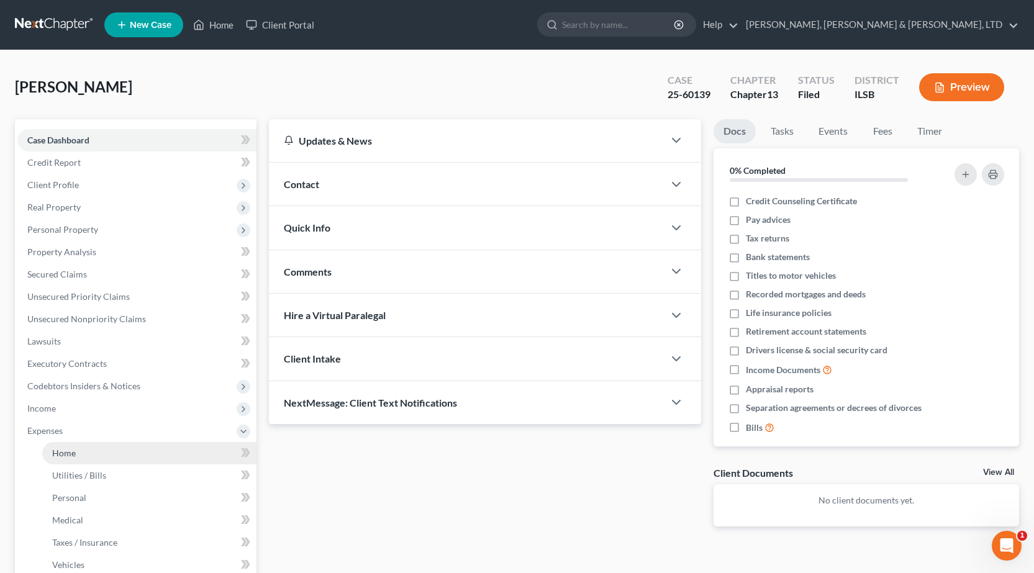
click at [95, 448] on link "Home" at bounding box center [149, 453] width 214 height 22
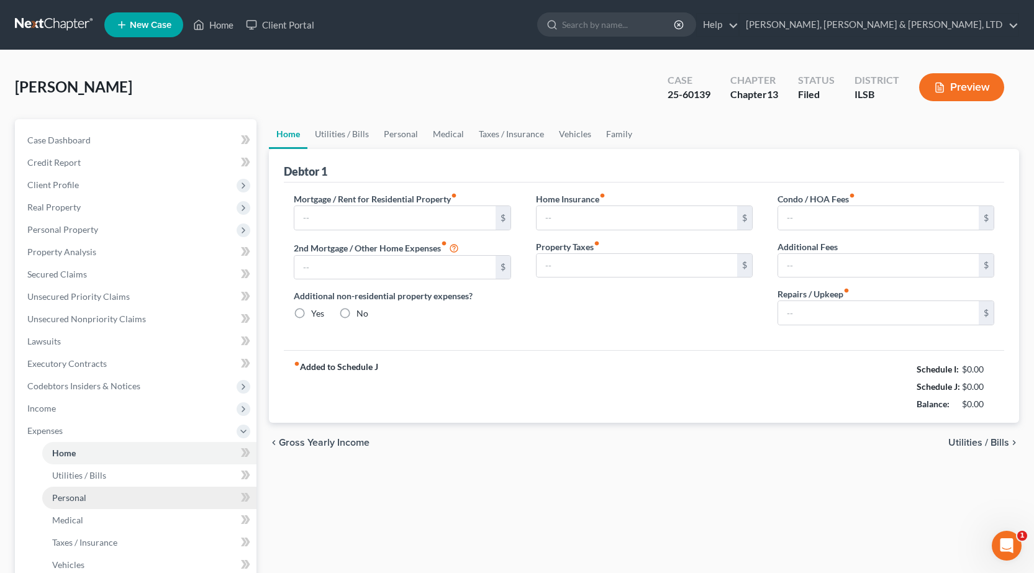
type input "0.00"
radio input "true"
type input "0.00"
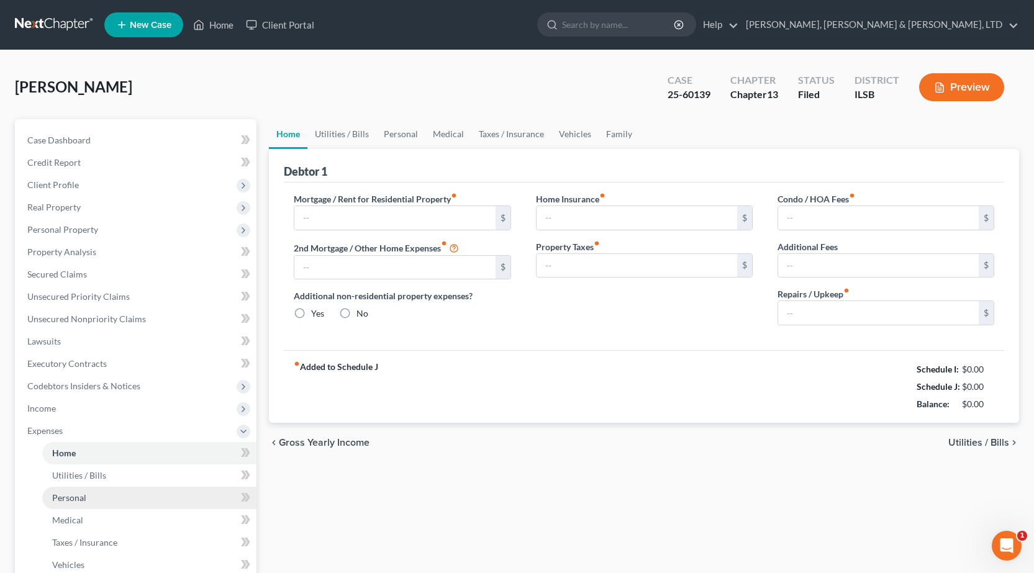
type input "0.00"
click at [97, 499] on link "Personal" at bounding box center [149, 498] width 214 height 22
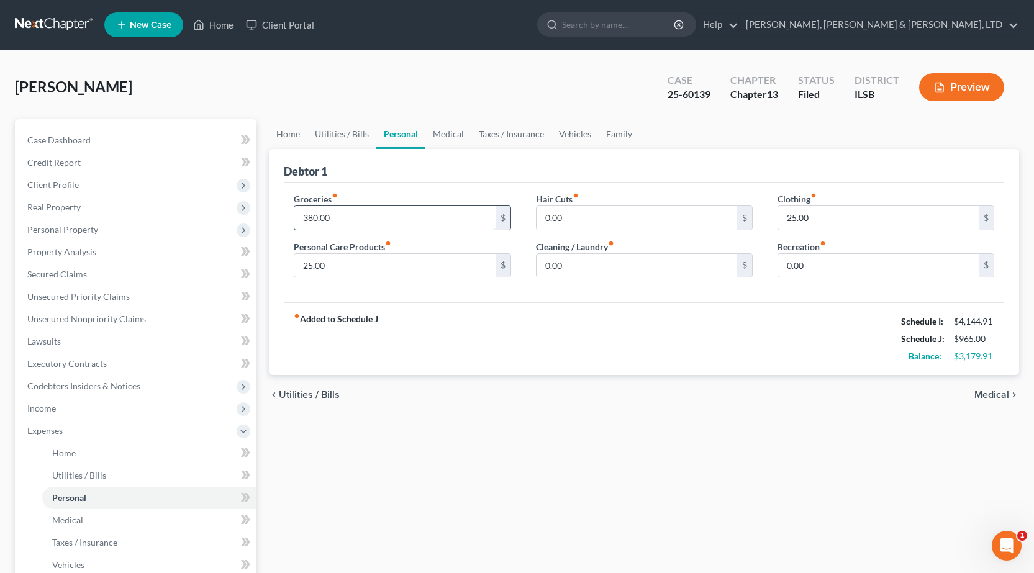
click at [380, 206] on input "380.00" at bounding box center [394, 218] width 201 height 24
click at [502, 434] on div "Home Utilities / Bills Personal Medical Taxes / Insurance Vehicles Family Debto…" at bounding box center [644, 455] width 763 height 673
click at [367, 222] on input "800" at bounding box center [394, 218] width 201 height 24
click at [368, 222] on input "800" at bounding box center [394, 218] width 201 height 24
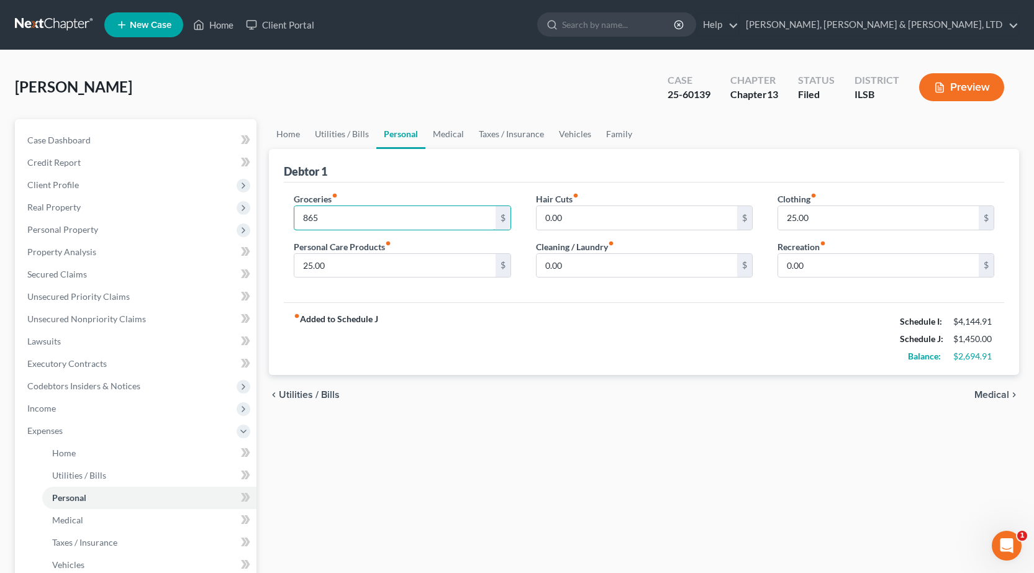
type input "865"
click at [439, 498] on div "Home Utilities / Bills Personal Medical Taxes / Insurance Vehicles Family Debto…" at bounding box center [644, 455] width 763 height 673
click at [860, 228] on input "25.00" at bounding box center [878, 218] width 201 height 24
click at [406, 271] on input "25.00" at bounding box center [394, 266] width 201 height 24
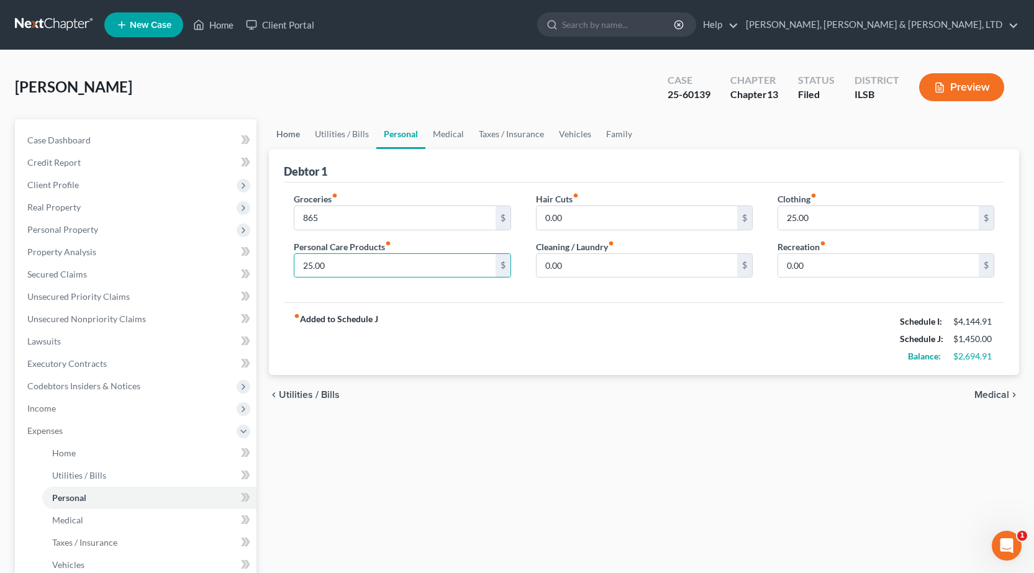
click at [284, 129] on link "Home" at bounding box center [288, 134] width 39 height 30
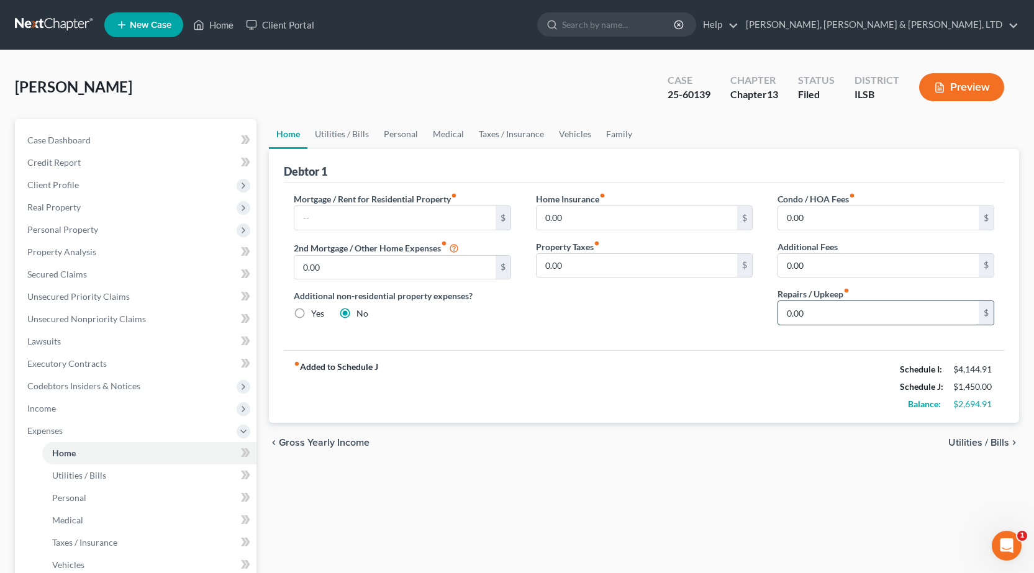
click at [864, 324] on input "0.00" at bounding box center [878, 313] width 201 height 24
type input "100"
drag, startPoint x: 637, startPoint y: 509, endPoint x: 627, endPoint y: 509, distance: 10.6
click at [637, 509] on div "Home Utilities / Bills Personal Medical Taxes / Insurance Vehicles Family Debto…" at bounding box center [644, 455] width 763 height 673
click at [347, 125] on link "Utilities / Bills" at bounding box center [341, 134] width 69 height 30
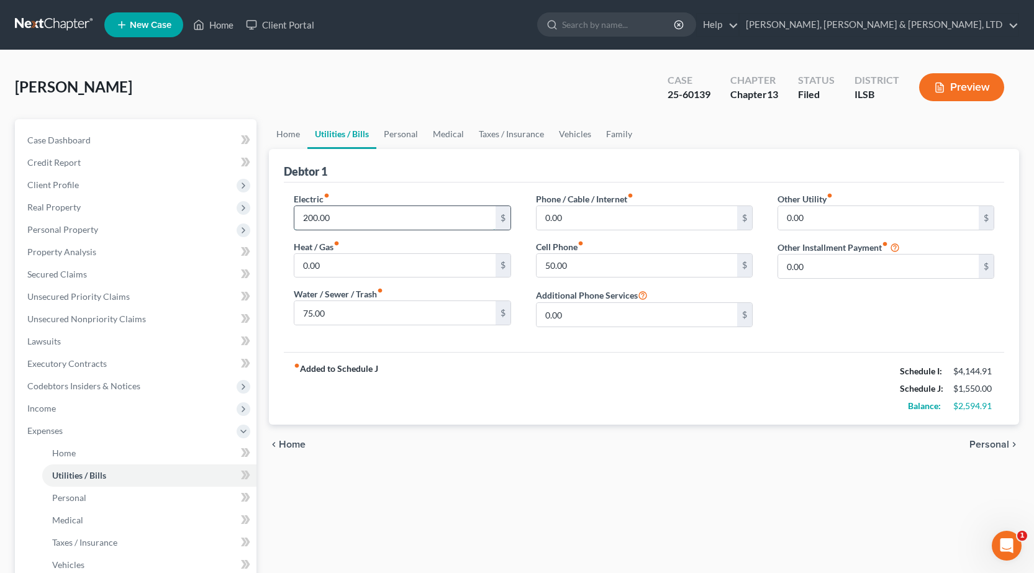
click at [366, 221] on input "200.00" at bounding box center [394, 218] width 201 height 24
type input "250"
click at [575, 273] on input "50.00" at bounding box center [637, 266] width 201 height 24
type input "150"
click at [386, 316] on input "75.00" at bounding box center [394, 313] width 201 height 24
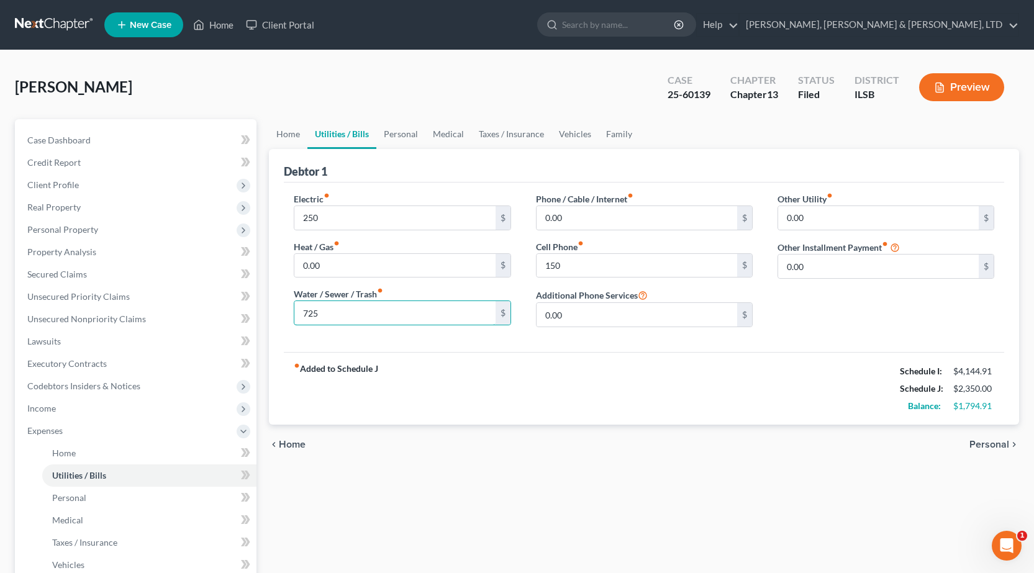
type input "725"
click at [535, 454] on div "chevron_left Home Personal chevron_right" at bounding box center [644, 445] width 750 height 40
click at [405, 139] on link "Personal" at bounding box center [400, 134] width 49 height 30
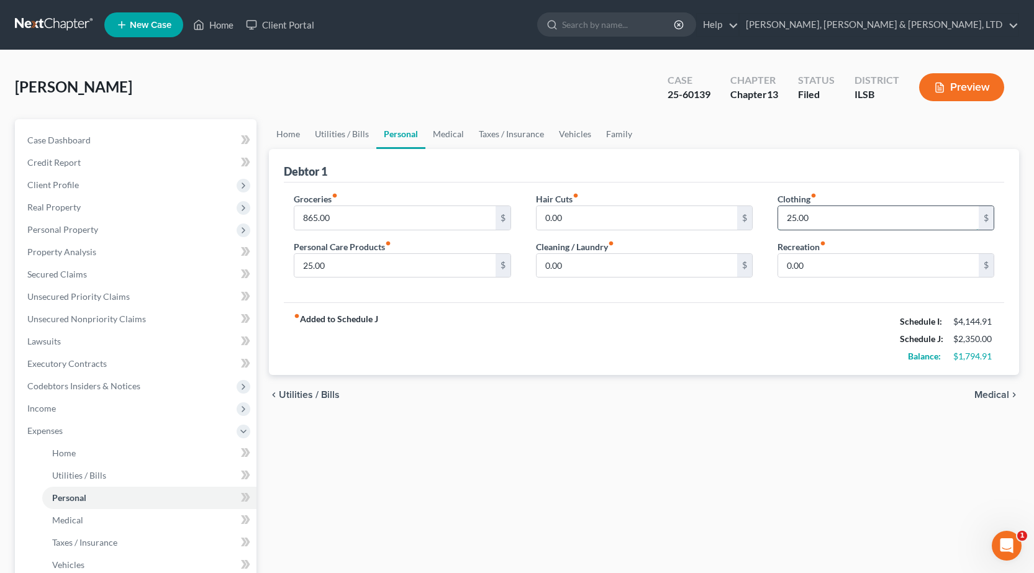
click at [806, 218] on input "25.00" at bounding box center [878, 218] width 201 height 24
type input "150"
click at [327, 265] on input "25.00" at bounding box center [394, 266] width 201 height 24
type input "50"
click at [522, 421] on div "Home Utilities / Bills Personal Medical Taxes / Insurance Vehicles Family Debto…" at bounding box center [644, 455] width 763 height 673
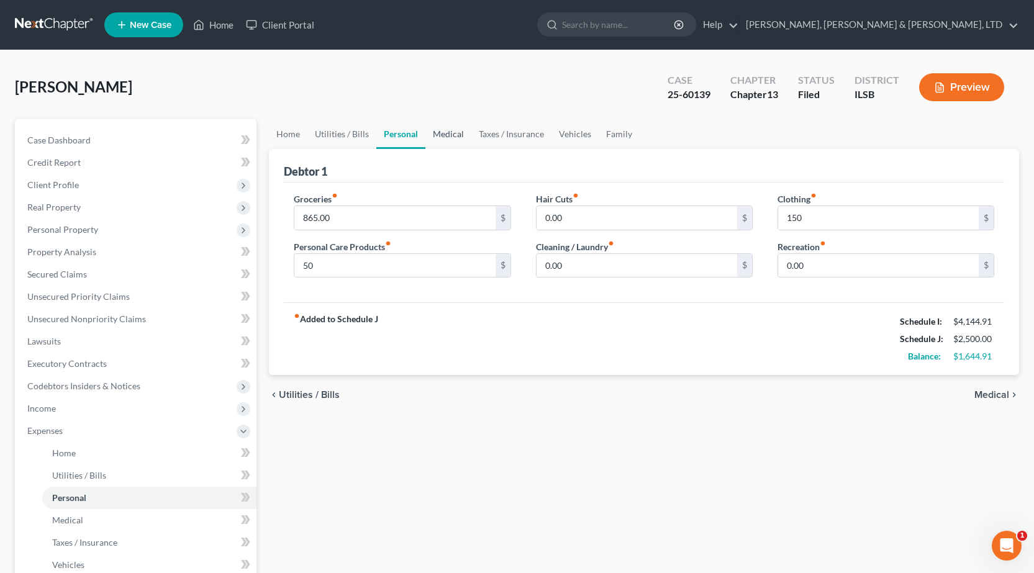
click at [429, 143] on link "Medical" at bounding box center [448, 134] width 46 height 30
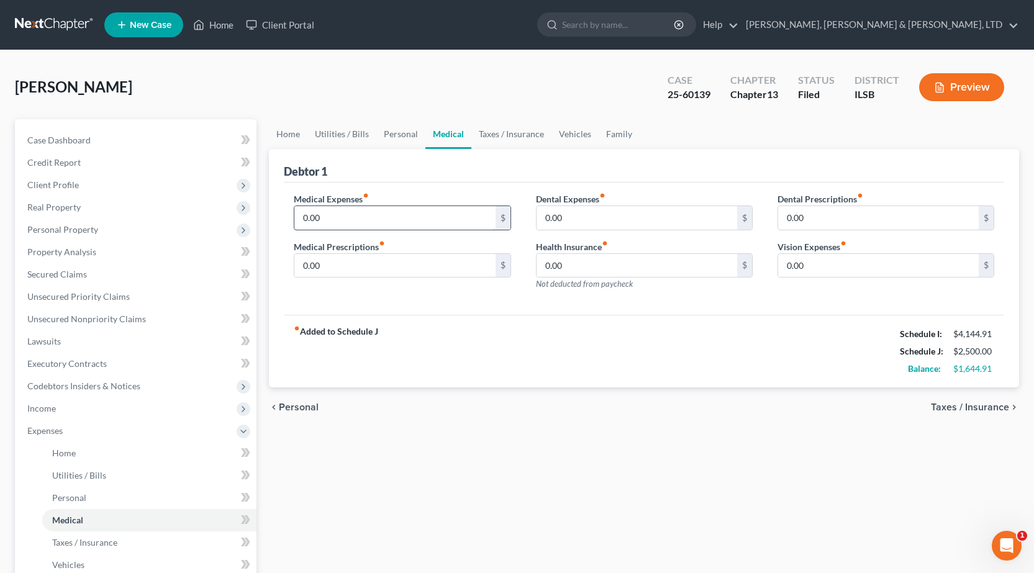
click at [353, 221] on input "0.00" at bounding box center [394, 218] width 201 height 24
type input "100"
click at [605, 498] on div "Home Utilities / Bills Personal Medical Taxes / Insurance Vehicles Family Debto…" at bounding box center [644, 455] width 763 height 673
click at [517, 124] on link "Taxes / Insurance" at bounding box center [511, 134] width 80 height 30
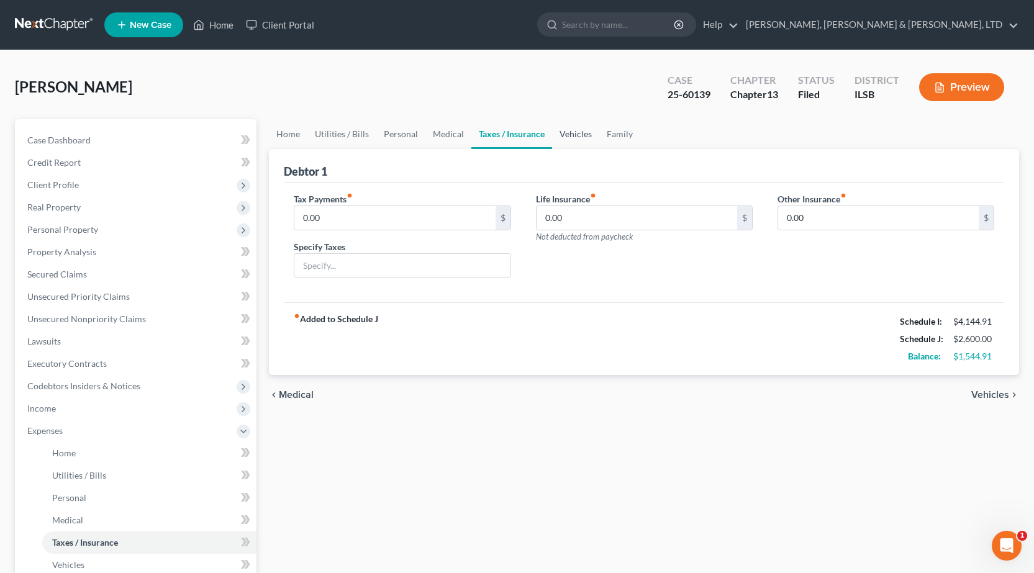
click at [567, 128] on link "Vehicles" at bounding box center [575, 134] width 47 height 30
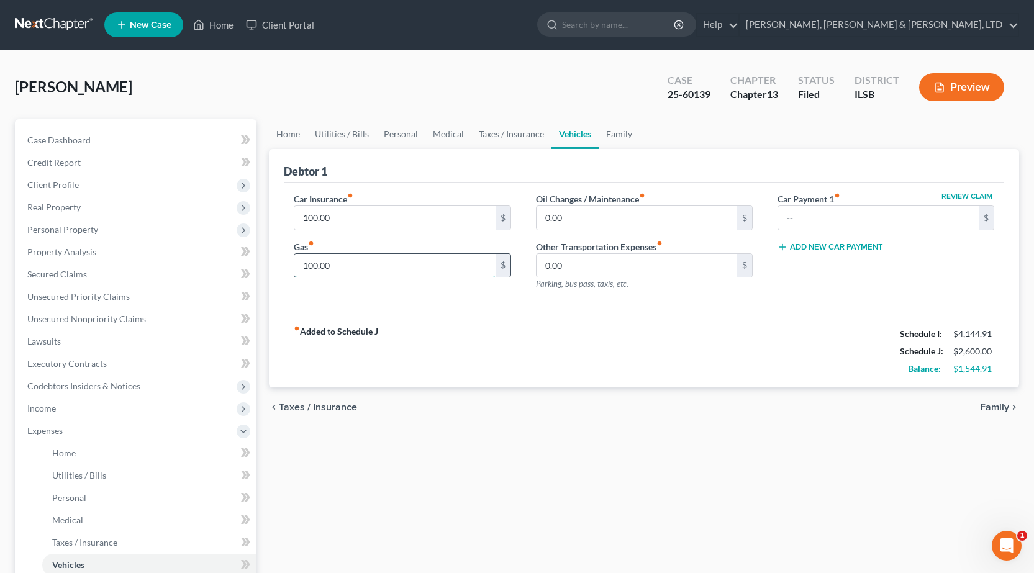
click at [414, 264] on input "100.00" at bounding box center [394, 266] width 201 height 24
click at [614, 139] on link "Family" at bounding box center [619, 134] width 41 height 30
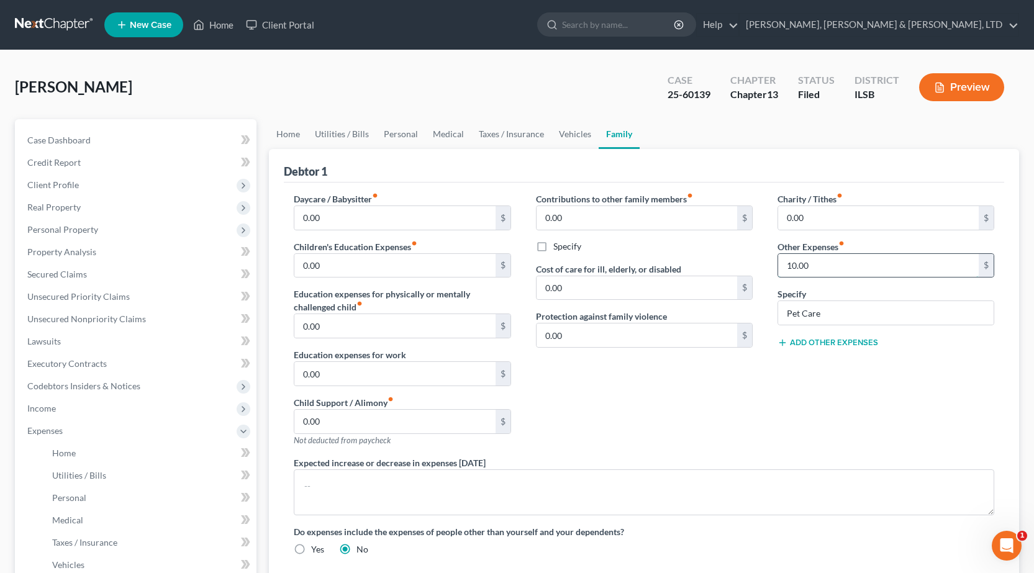
click at [848, 271] on input "10.00" at bounding box center [878, 266] width 201 height 24
type input "50"
click at [781, 417] on div "Charity / Tithes fiber_manual_record 0.00 $ Other Expenses fiber_manual_record …" at bounding box center [886, 325] width 242 height 264
click at [562, 129] on link "Vehicles" at bounding box center [575, 134] width 47 height 30
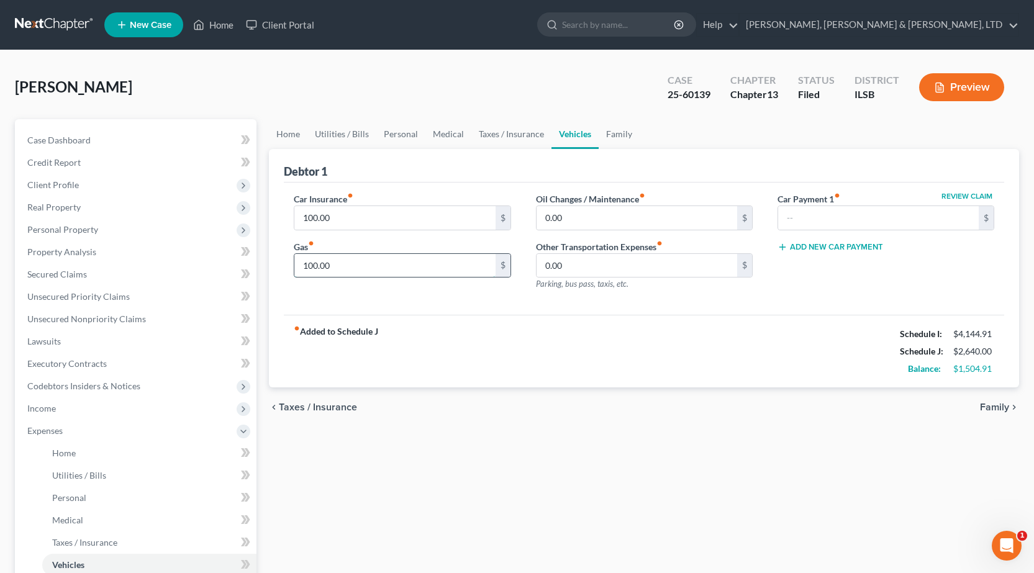
click at [386, 272] on input "100.00" at bounding box center [394, 266] width 201 height 24
type input "200"
drag, startPoint x: 580, startPoint y: 355, endPoint x: 573, endPoint y: 357, distance: 7.1
click at [576, 357] on div "fiber_manual_record Added to Schedule J Schedule I: $4,144.91 Schedule J: $2,74…" at bounding box center [644, 351] width 721 height 73
click at [286, 139] on link "Home" at bounding box center [288, 134] width 39 height 30
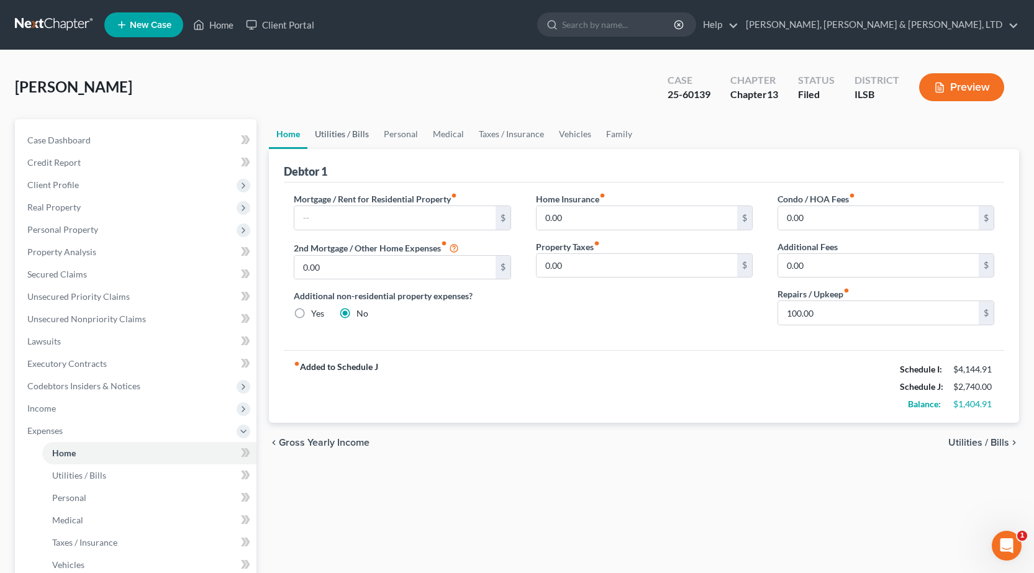
click at [344, 136] on link "Utilities / Bills" at bounding box center [341, 134] width 69 height 30
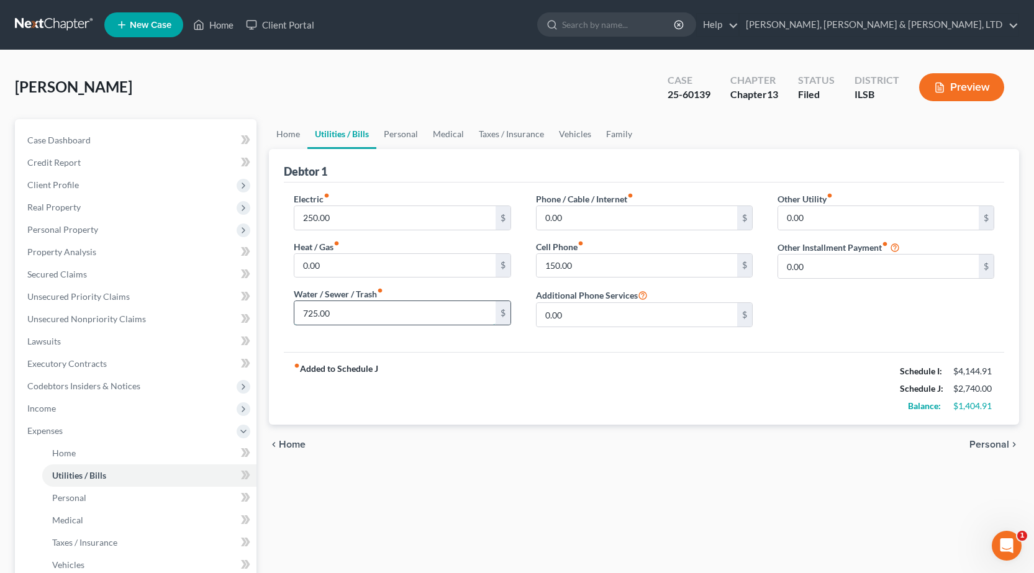
click at [386, 306] on input "725.00" at bounding box center [394, 313] width 201 height 24
drag, startPoint x: 395, startPoint y: 317, endPoint x: 176, endPoint y: 317, distance: 218.6
click at [176, 317] on div "Petition Navigation Case Dashboard Payments Invoices Payments Payments Credit R…" at bounding box center [517, 455] width 1017 height 673
type input "125"
click at [640, 444] on div "chevron_left Home Personal chevron_right" at bounding box center [644, 445] width 750 height 40
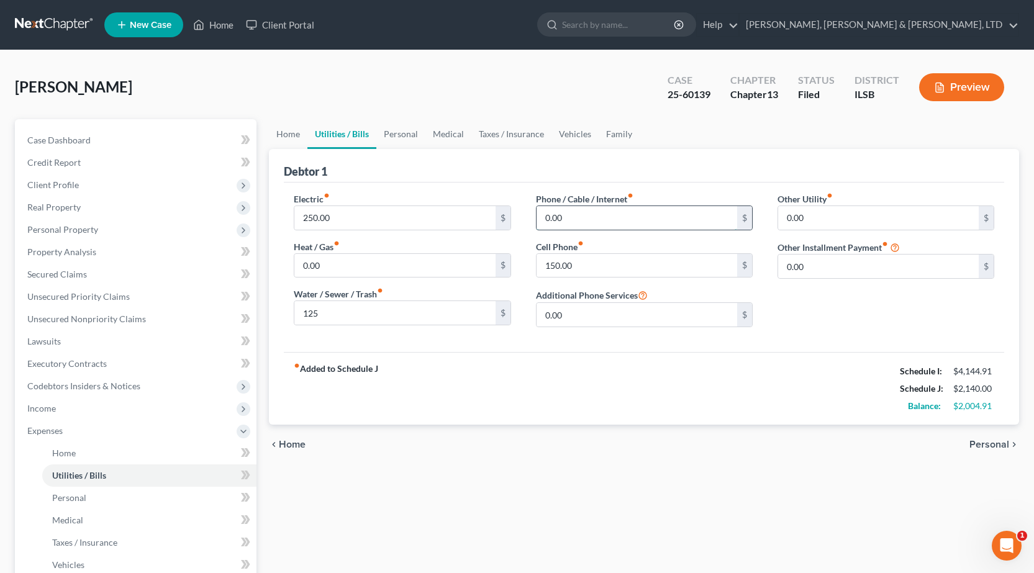
click at [596, 225] on input "0.00" at bounding box center [637, 218] width 201 height 24
type input "100"
click at [696, 518] on div "Home Utilities / Bills Personal Medical Taxes / Insurance Vehicles Family Debto…" at bounding box center [644, 455] width 763 height 673
click at [394, 137] on link "Personal" at bounding box center [400, 134] width 49 height 30
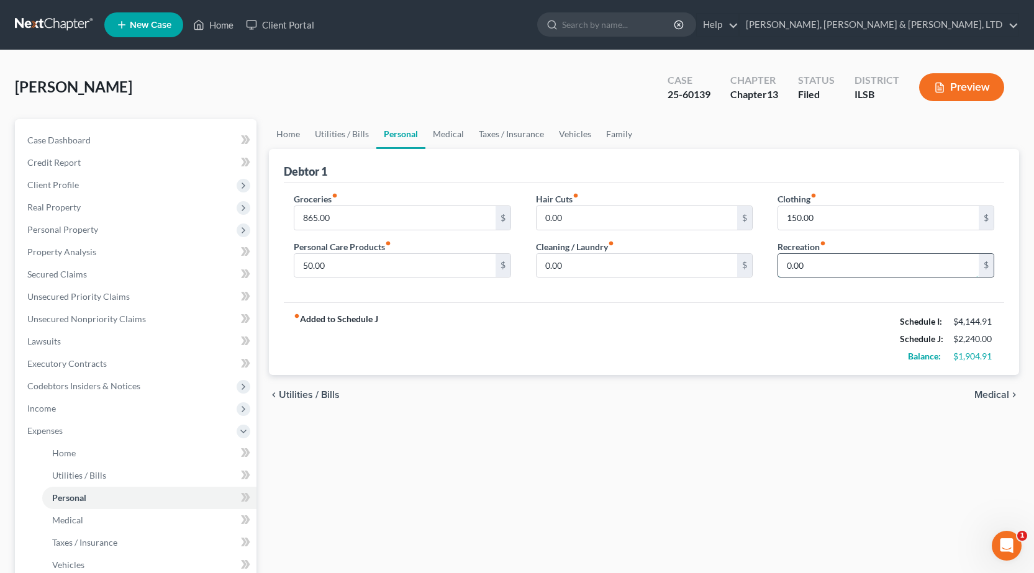
click at [851, 263] on input "0.00" at bounding box center [878, 266] width 201 height 24
type input "100"
click at [578, 414] on div "chevron_left Utilities / Bills Medical chevron_right" at bounding box center [644, 395] width 750 height 40
click at [444, 132] on link "Medical" at bounding box center [448, 134] width 46 height 30
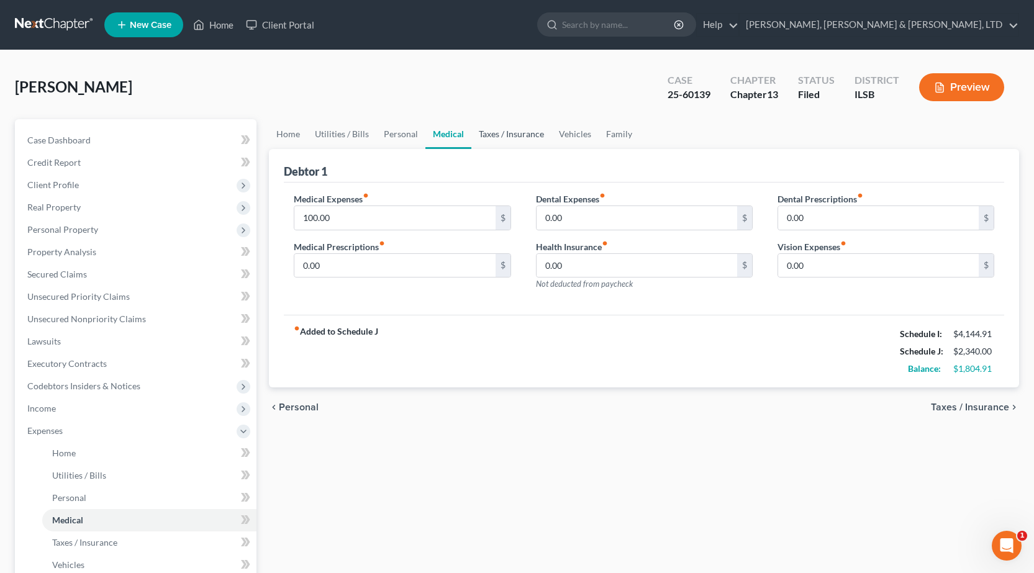
click at [514, 135] on link "Taxes / Insurance" at bounding box center [511, 134] width 80 height 30
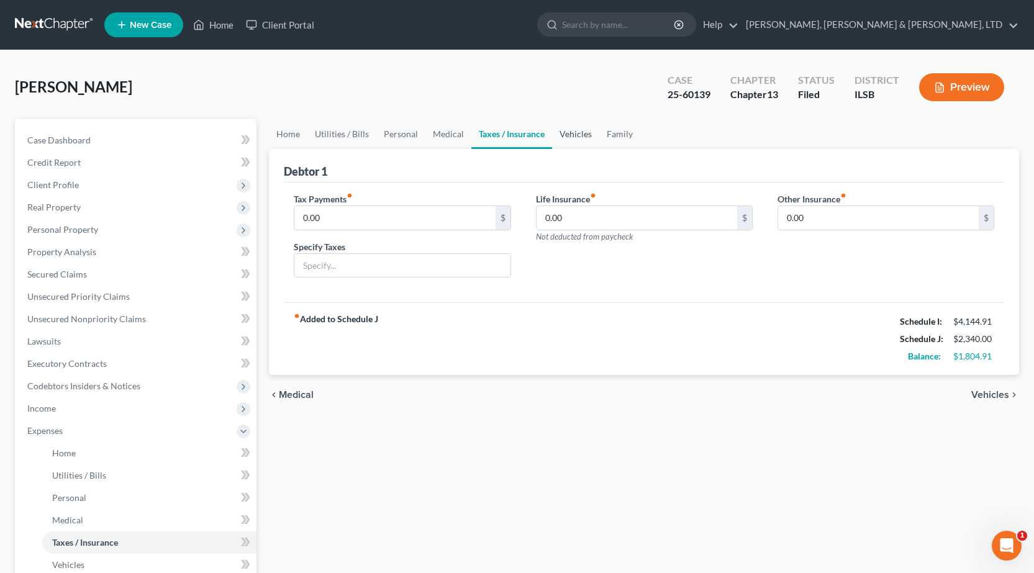
click at [575, 137] on link "Vehicles" at bounding box center [575, 134] width 47 height 30
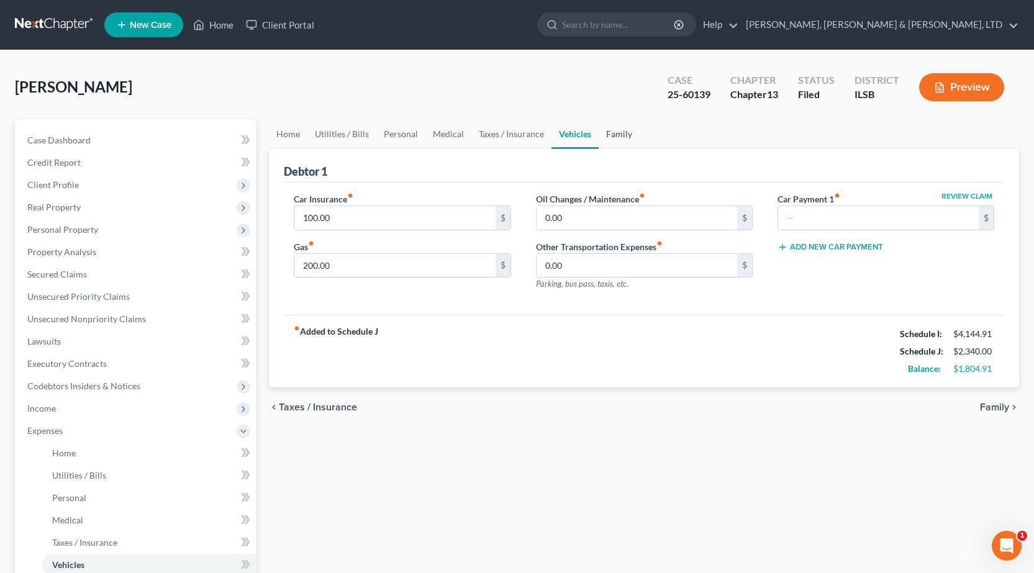
click at [620, 132] on link "Family" at bounding box center [619, 134] width 41 height 30
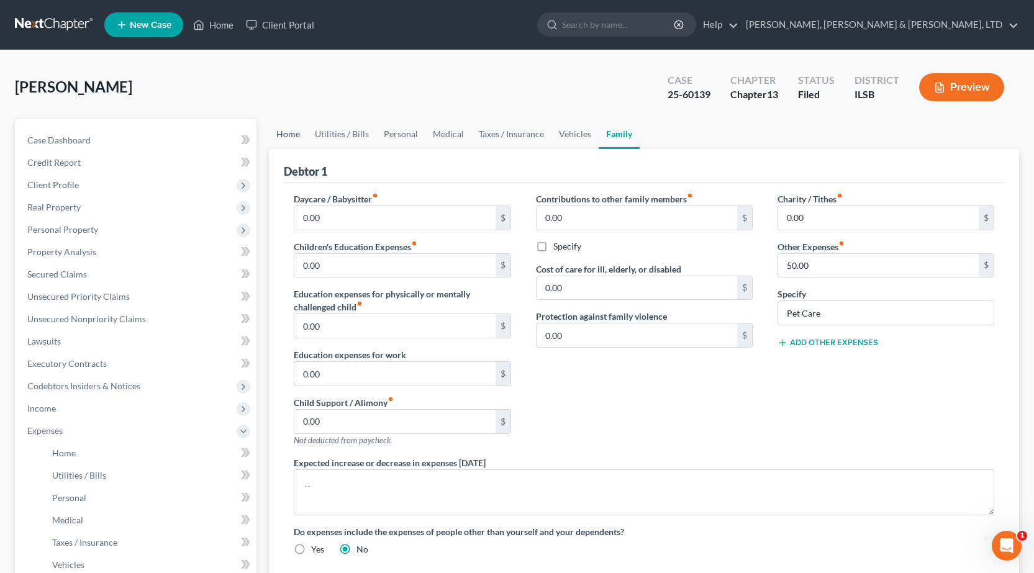
click at [287, 132] on link "Home" at bounding box center [288, 134] width 39 height 30
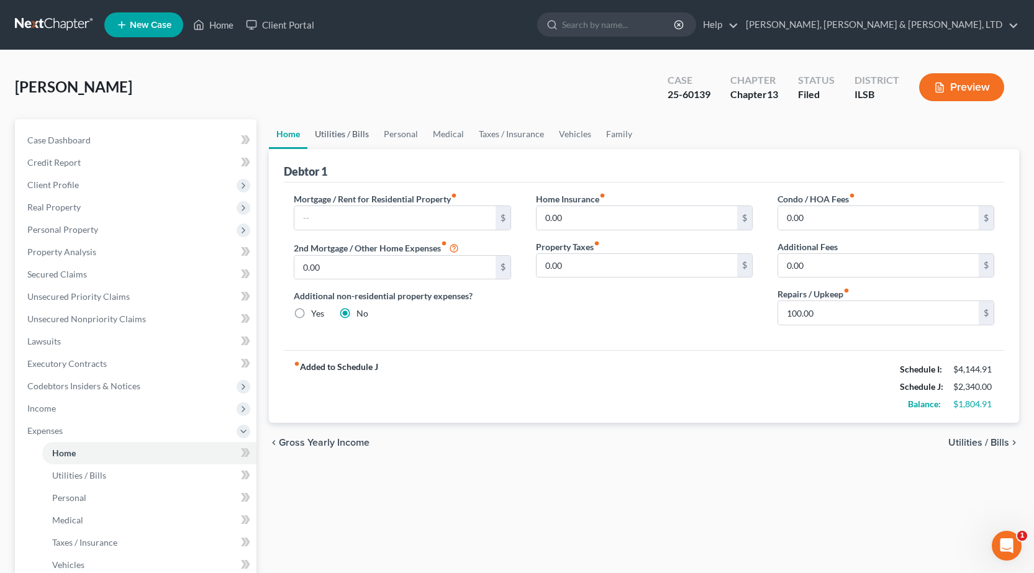
click at [345, 134] on link "Utilities / Bills" at bounding box center [341, 134] width 69 height 30
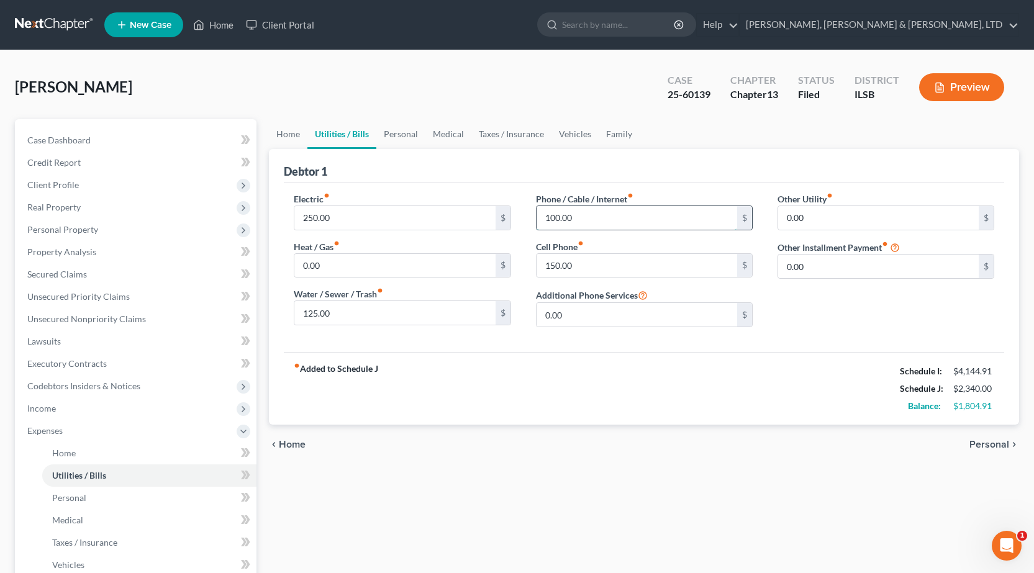
click at [579, 223] on input "100.00" at bounding box center [637, 218] width 201 height 24
type input "125"
click at [645, 535] on div "Home Utilities / Bills Personal Medical Taxes / Insurance Vehicles Family Debto…" at bounding box center [644, 455] width 763 height 673
click at [285, 130] on link "Home" at bounding box center [288, 134] width 39 height 30
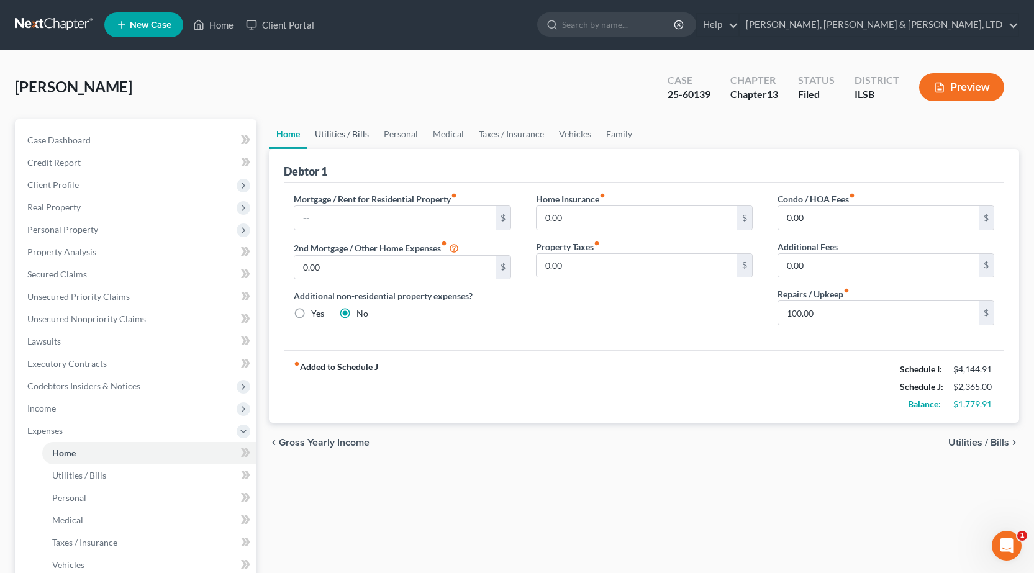
click at [336, 132] on link "Utilities / Bills" at bounding box center [341, 134] width 69 height 30
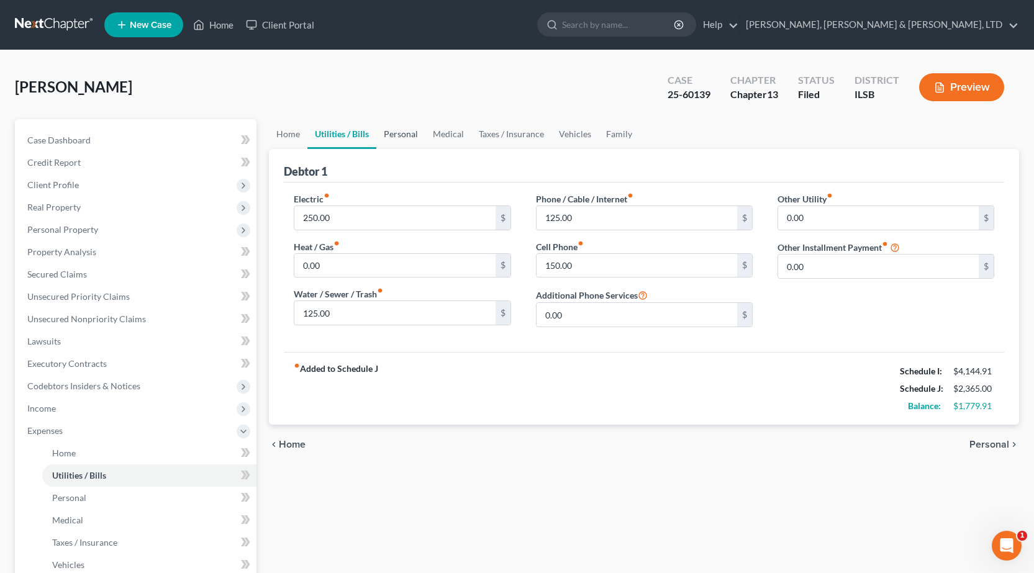
click at [390, 134] on link "Personal" at bounding box center [400, 134] width 49 height 30
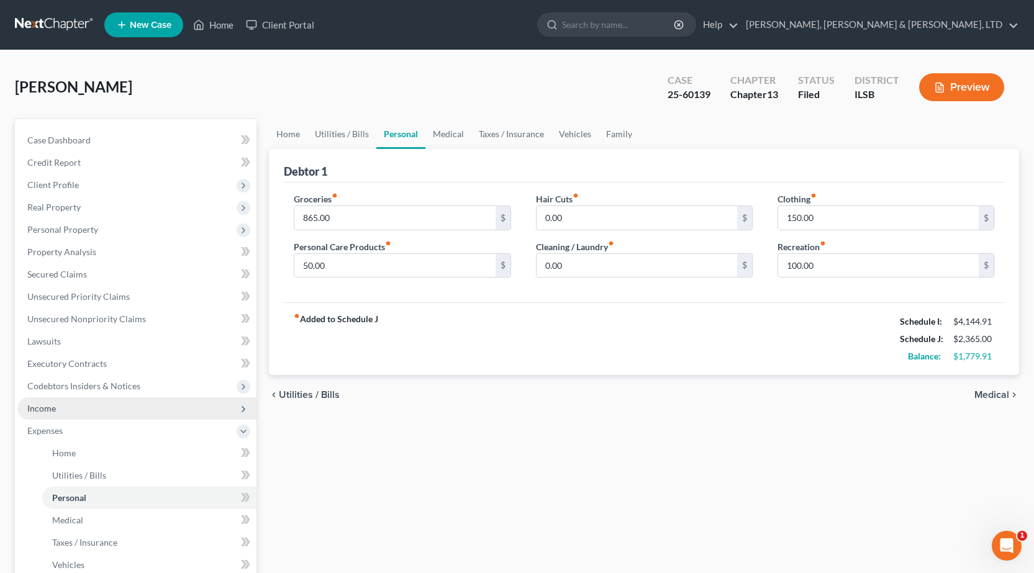
click at [82, 415] on span "Income" at bounding box center [136, 409] width 239 height 22
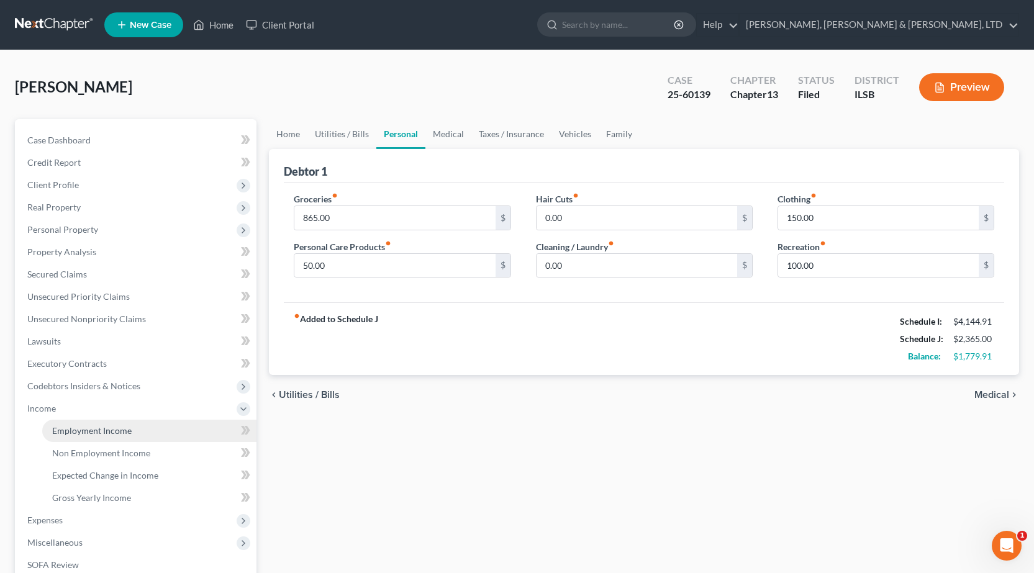
click at [75, 429] on span "Employment Income" at bounding box center [92, 430] width 80 height 11
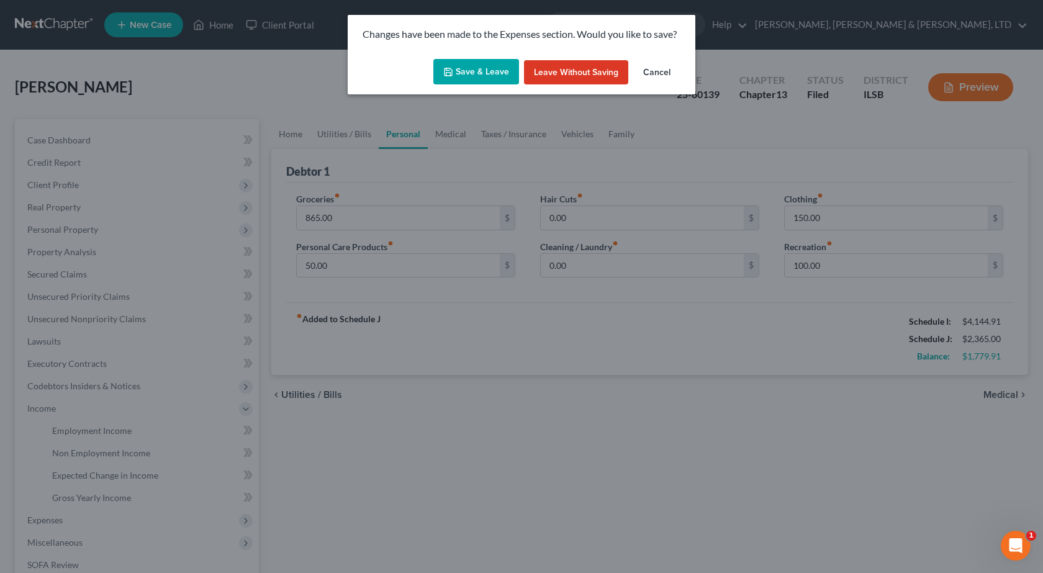
click at [470, 67] on button "Save & Leave" at bounding box center [477, 72] width 86 height 26
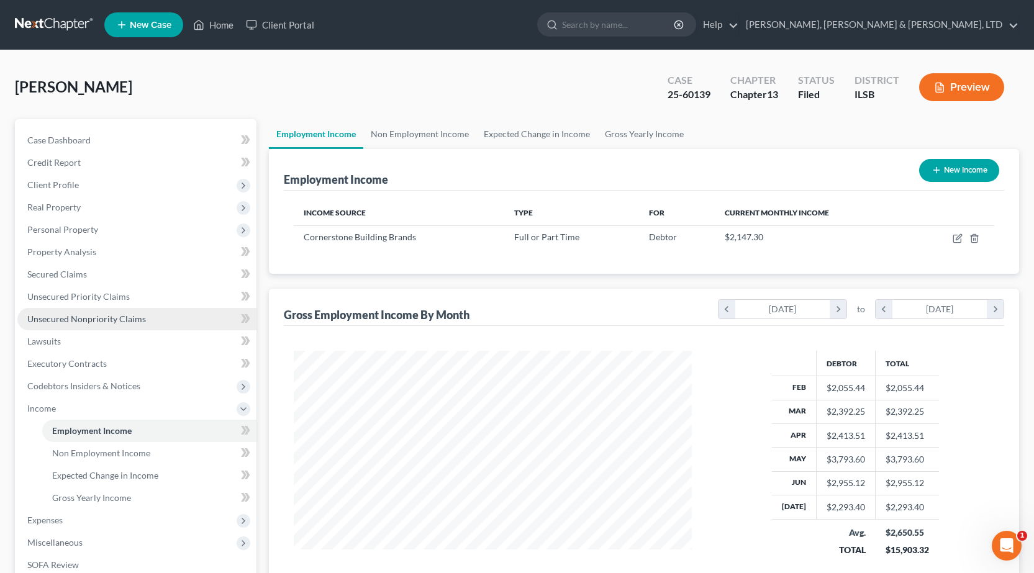
scroll to position [223, 423]
click at [394, 130] on link "Non Employment Income" at bounding box center [419, 134] width 113 height 30
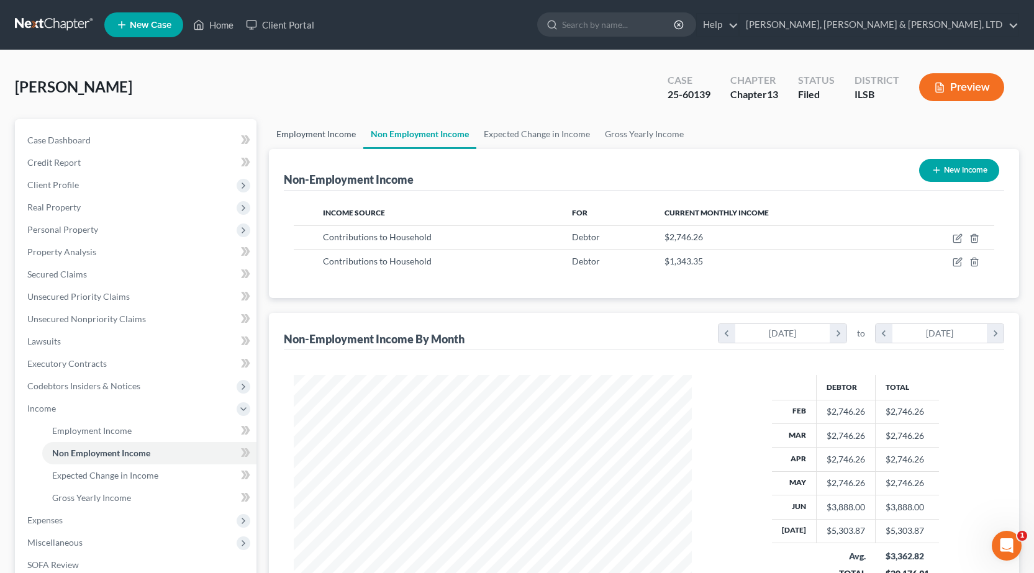
scroll to position [223, 423]
click at [306, 135] on link "Employment Income" at bounding box center [316, 134] width 94 height 30
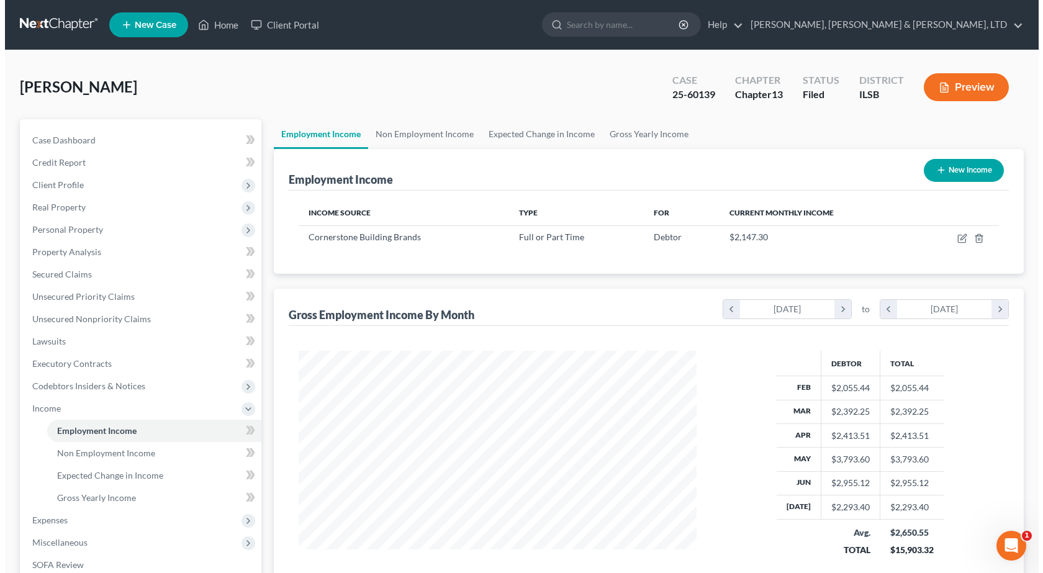
scroll to position [223, 423]
click at [983, 87] on button "Preview" at bounding box center [961, 87] width 85 height 28
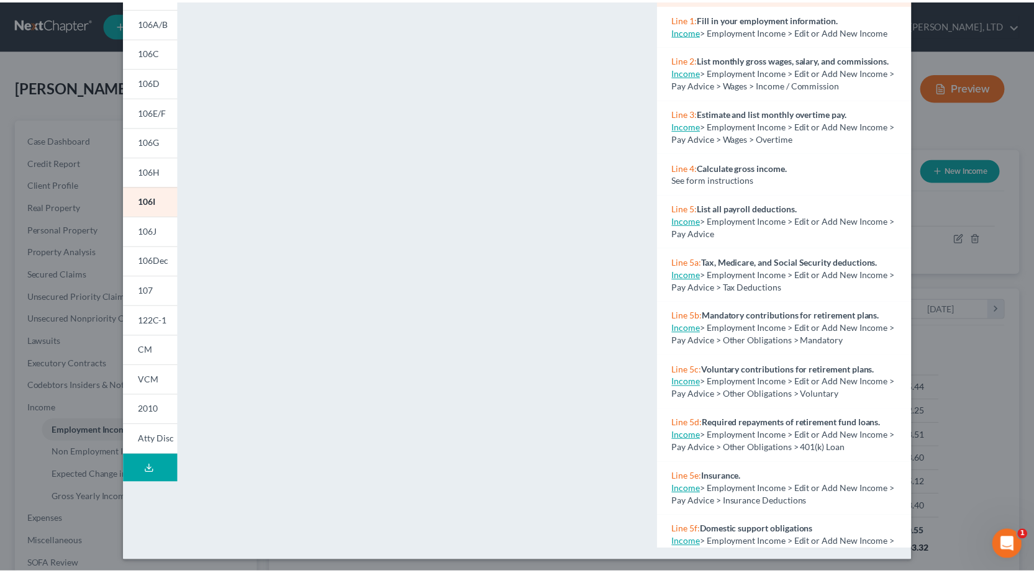
scroll to position [0, 0]
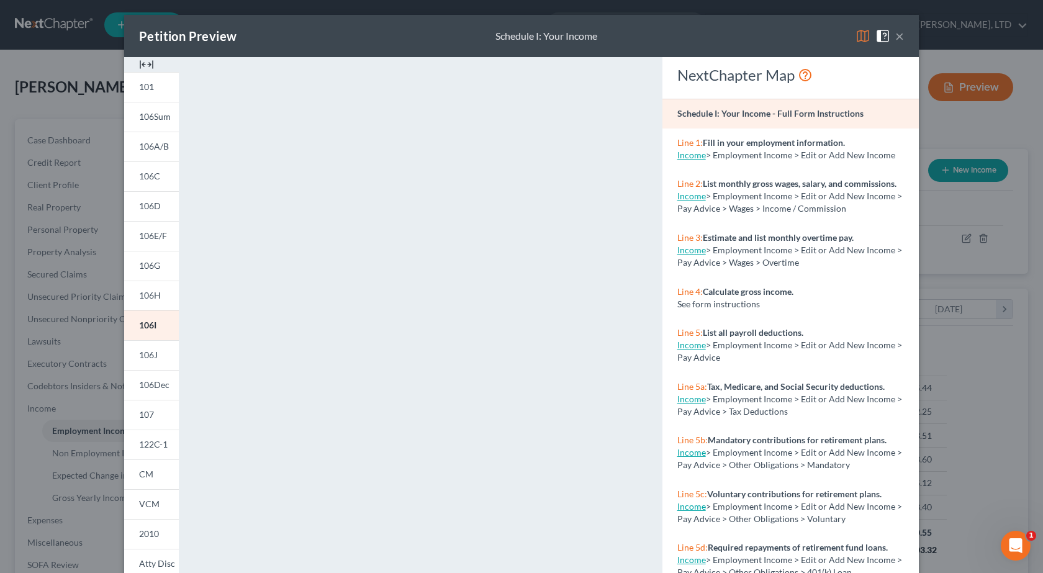
click at [897, 38] on button "×" at bounding box center [900, 36] width 9 height 15
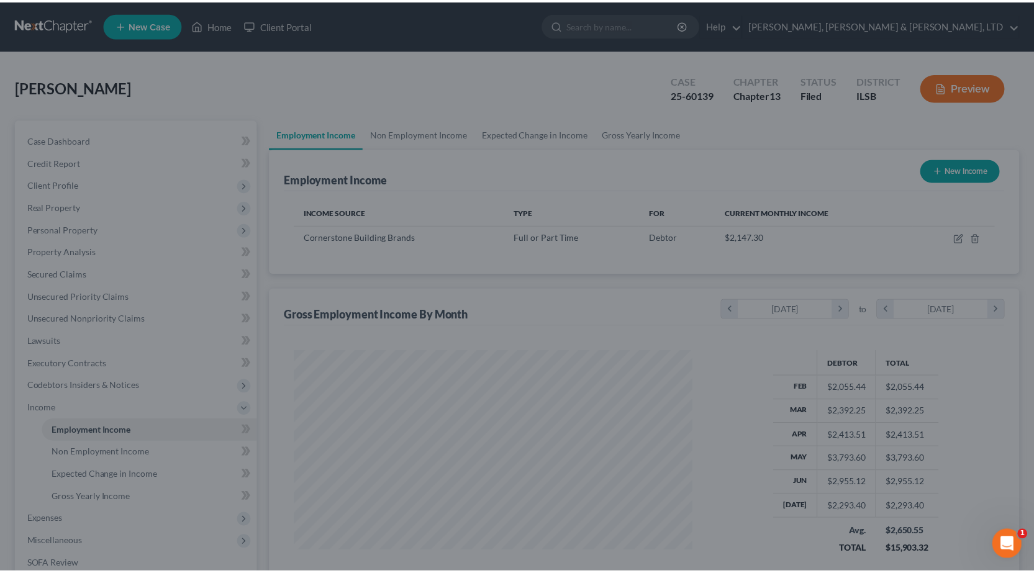
scroll to position [620901, 620701]
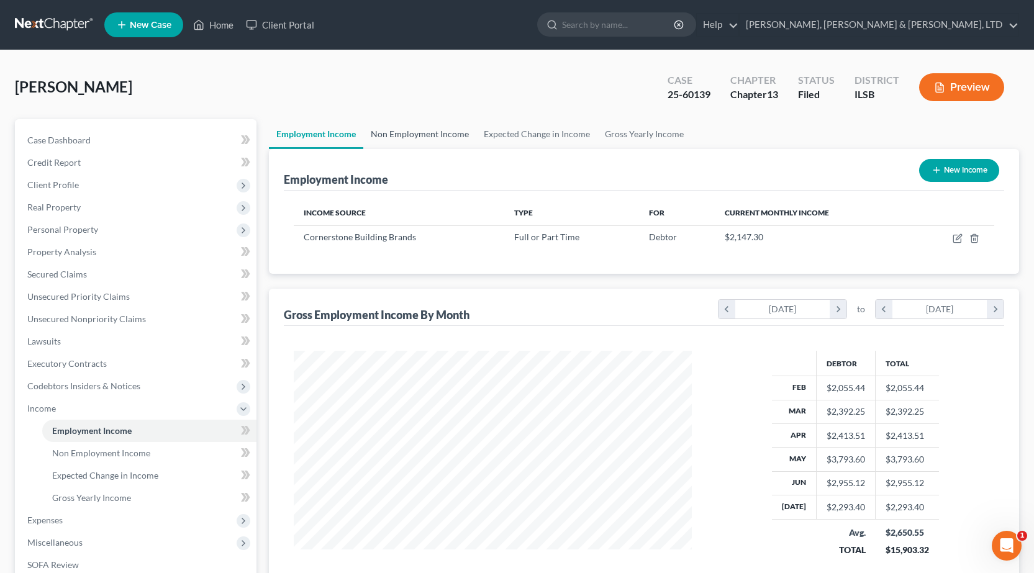
click at [434, 134] on link "Non Employment Income" at bounding box center [419, 134] width 113 height 30
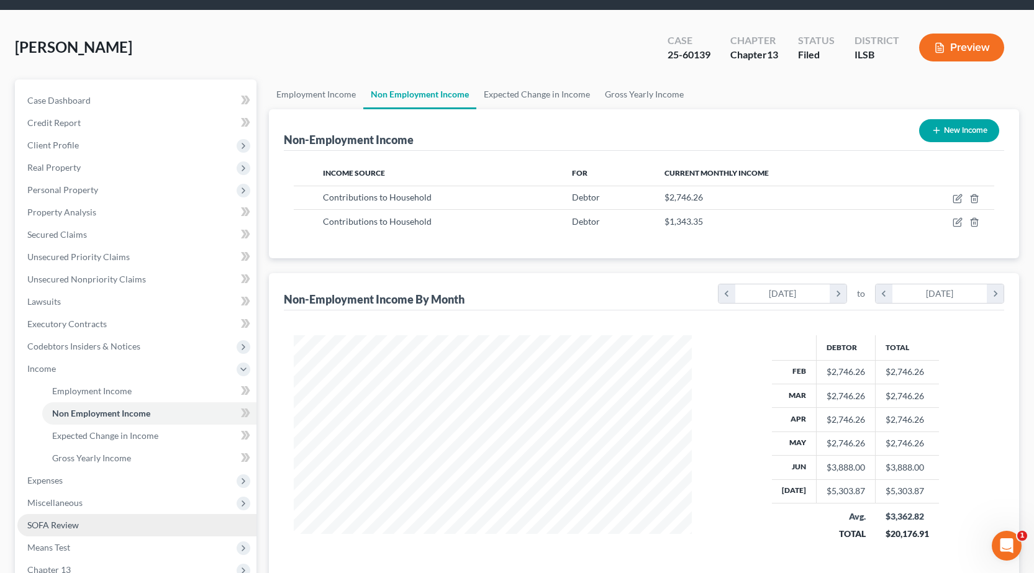
scroll to position [62, 0]
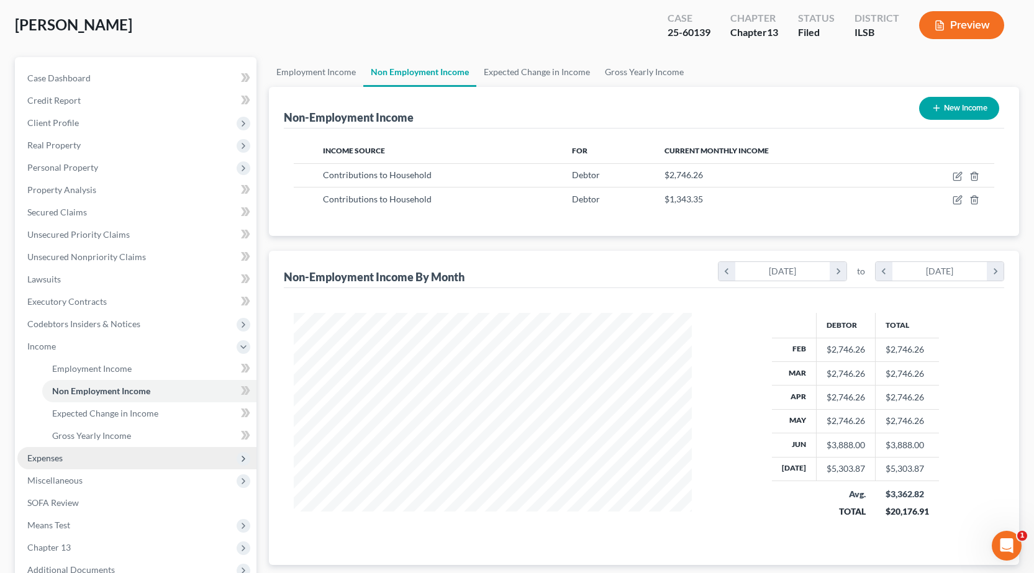
click at [76, 456] on span "Expenses" at bounding box center [136, 458] width 239 height 22
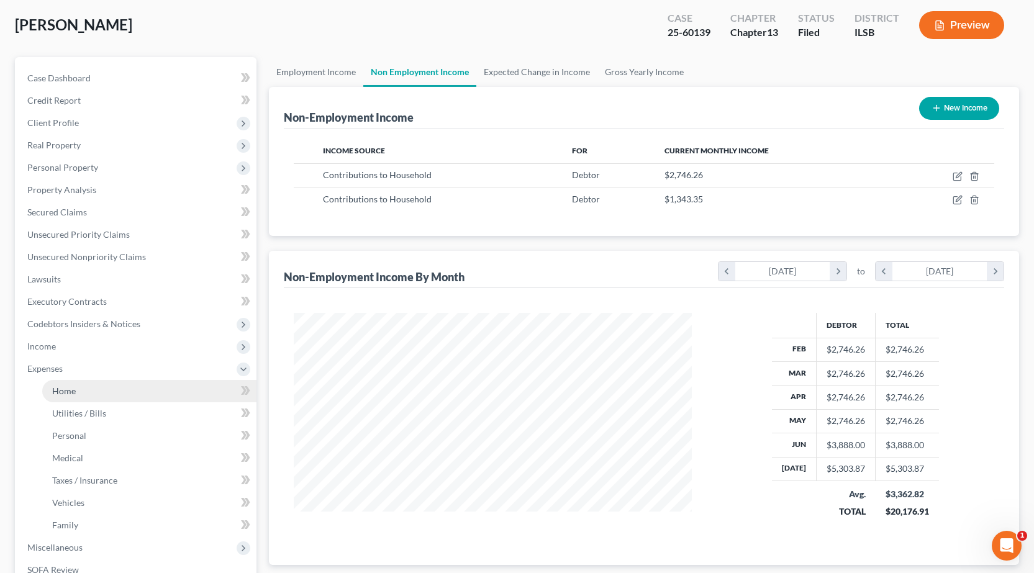
click at [70, 393] on span "Home" at bounding box center [64, 391] width 24 height 11
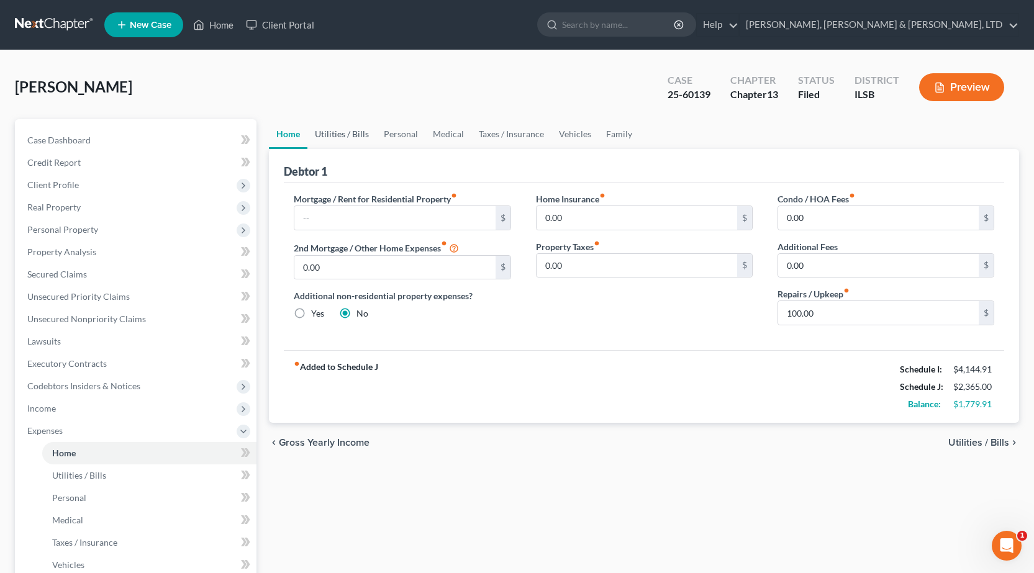
click at [333, 127] on link "Utilities / Bills" at bounding box center [341, 134] width 69 height 30
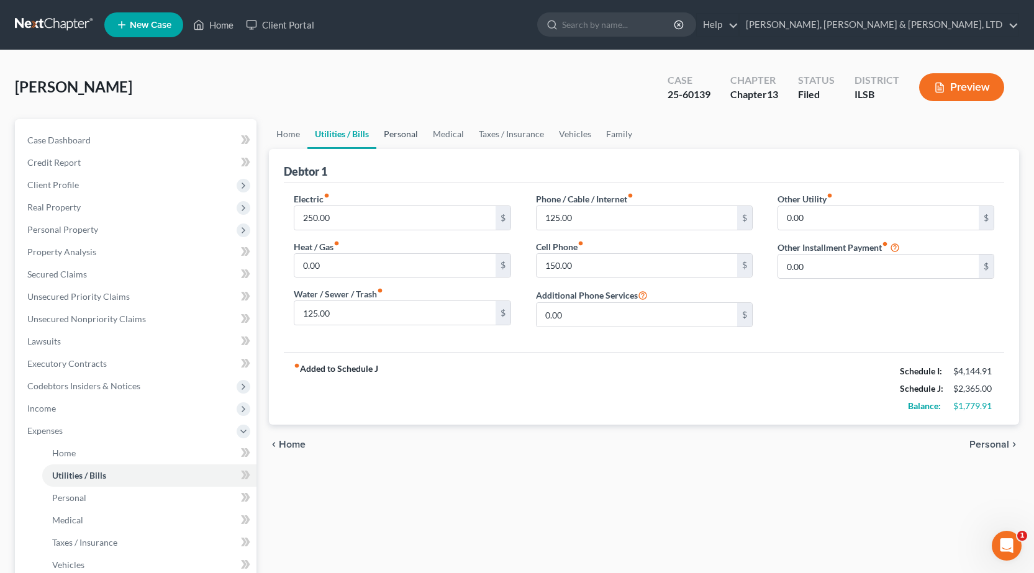
click at [399, 135] on link "Personal" at bounding box center [400, 134] width 49 height 30
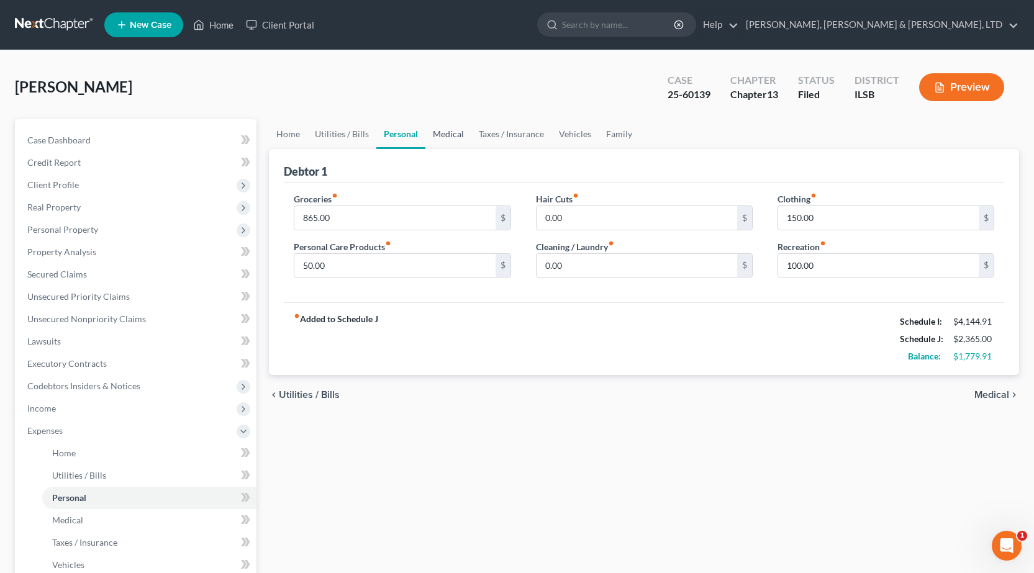
click at [440, 132] on link "Medical" at bounding box center [448, 134] width 46 height 30
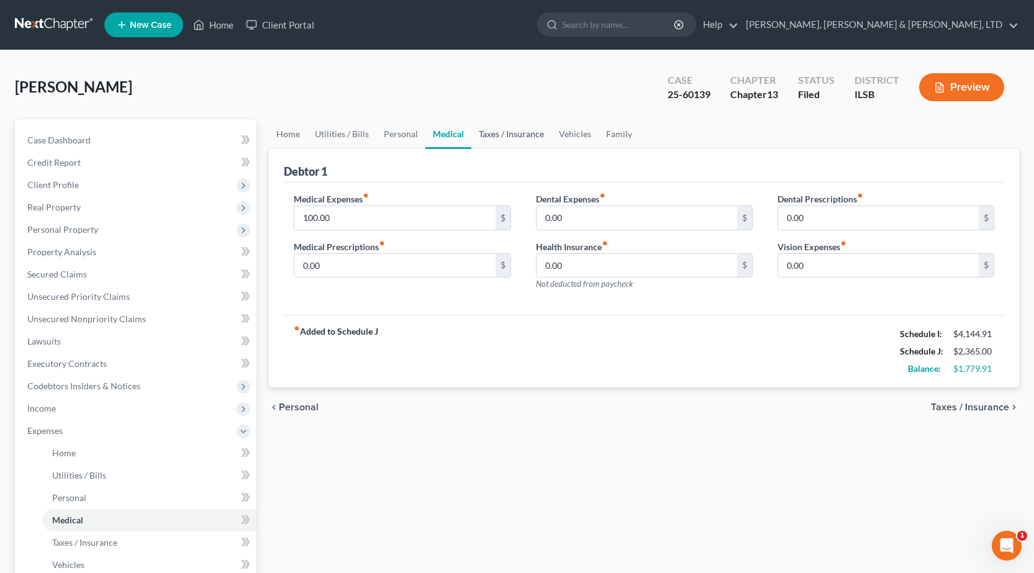
click at [509, 137] on link "Taxes / Insurance" at bounding box center [511, 134] width 80 height 30
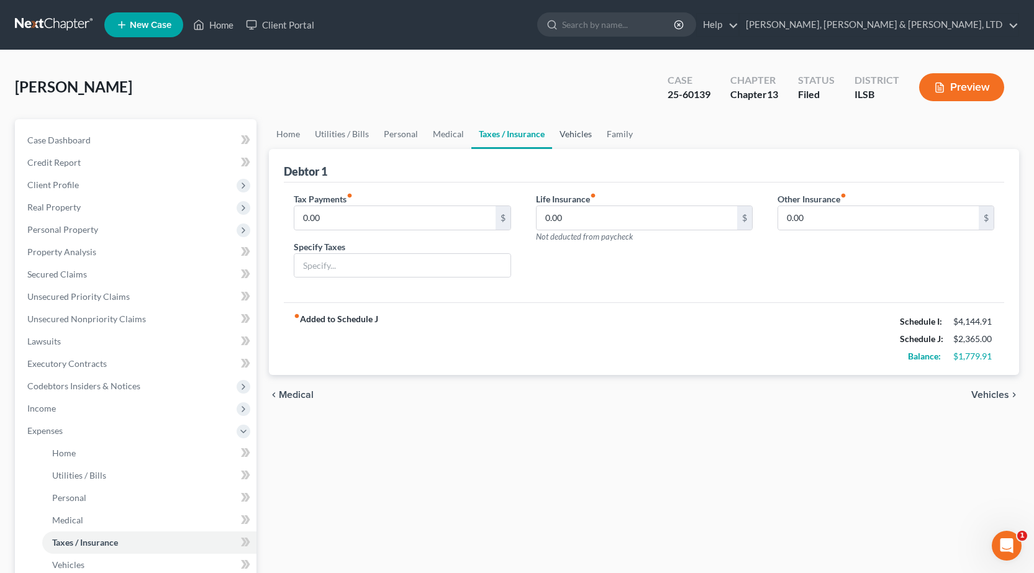
click at [586, 130] on link "Vehicles" at bounding box center [575, 134] width 47 height 30
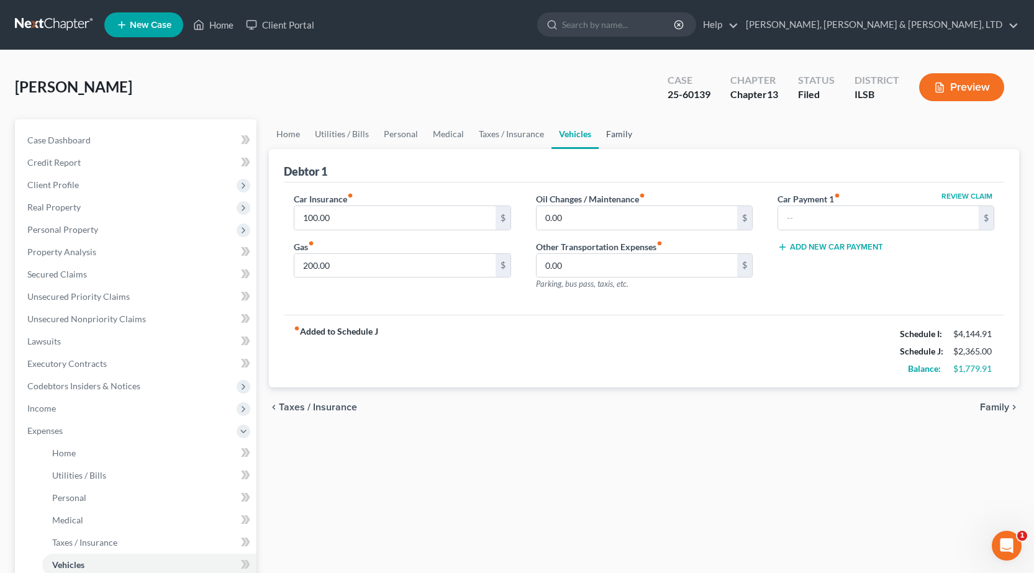
click at [613, 138] on link "Family" at bounding box center [619, 134] width 41 height 30
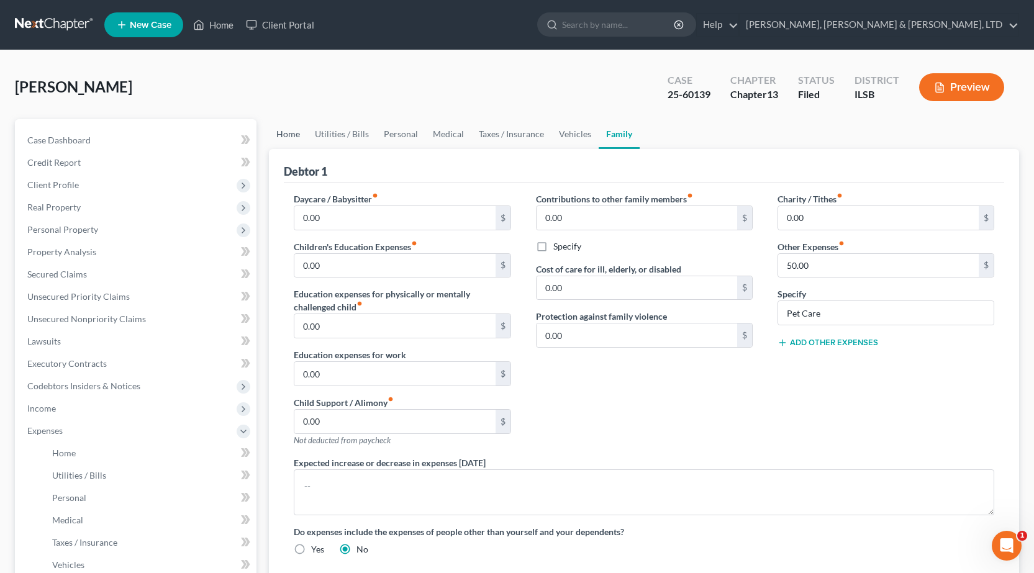
click at [296, 131] on link "Home" at bounding box center [288, 134] width 39 height 30
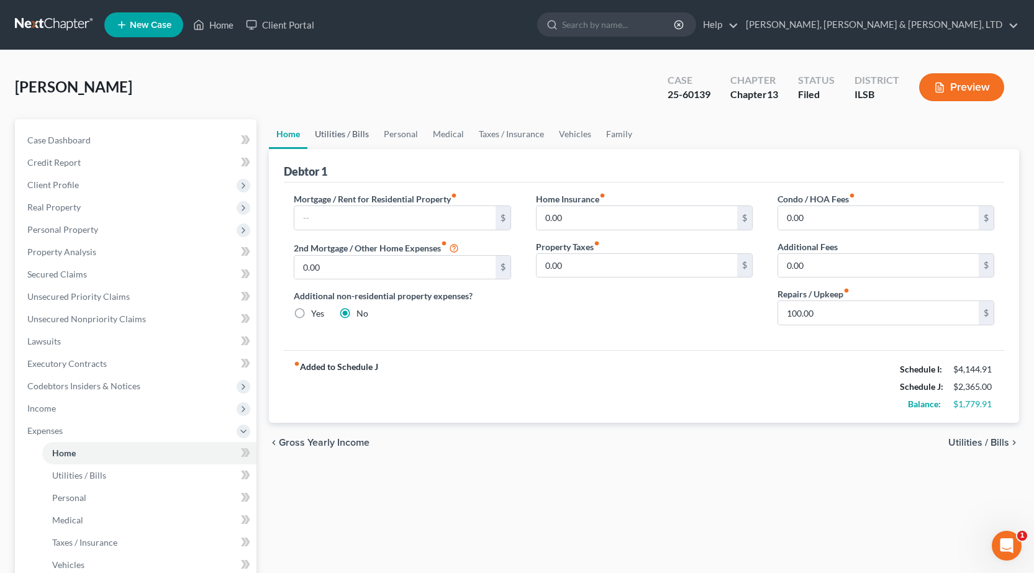
click at [324, 135] on link "Utilities / Bills" at bounding box center [341, 134] width 69 height 30
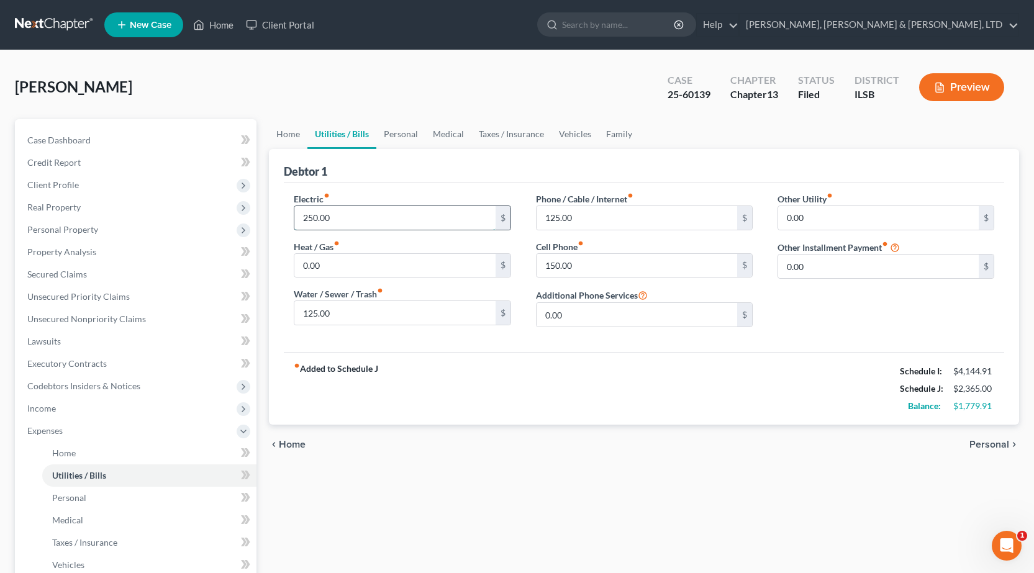
click at [329, 221] on input "250.00" at bounding box center [394, 218] width 201 height 24
type input "300"
drag, startPoint x: 464, startPoint y: 523, endPoint x: 458, endPoint y: 516, distance: 9.3
click at [463, 522] on div "Home Utilities / Bills Personal Medical Taxes / Insurance Vehicles Family Debto…" at bounding box center [644, 455] width 763 height 673
click at [279, 132] on link "Home" at bounding box center [288, 134] width 39 height 30
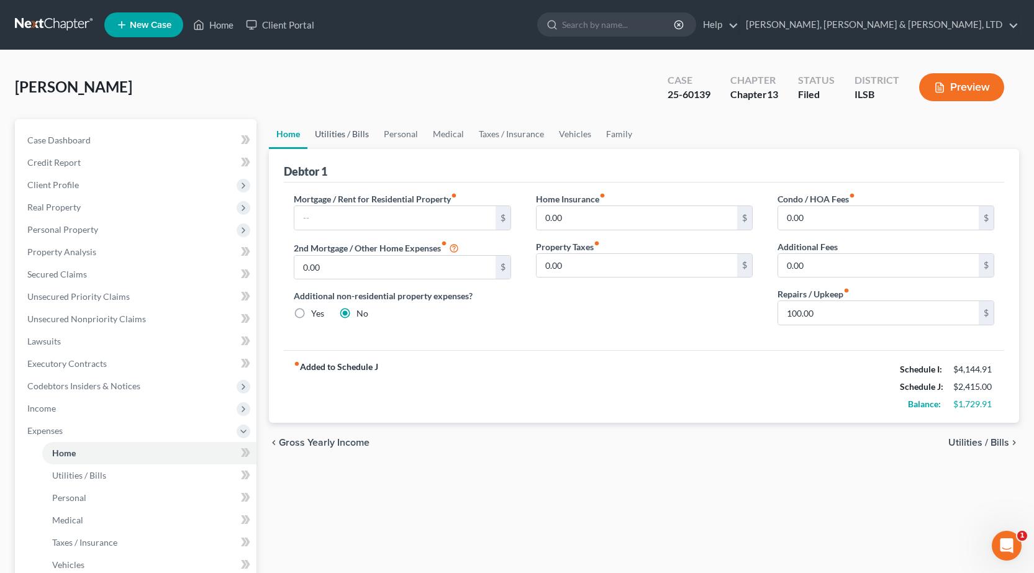
click at [353, 137] on link "Utilities / Bills" at bounding box center [341, 134] width 69 height 30
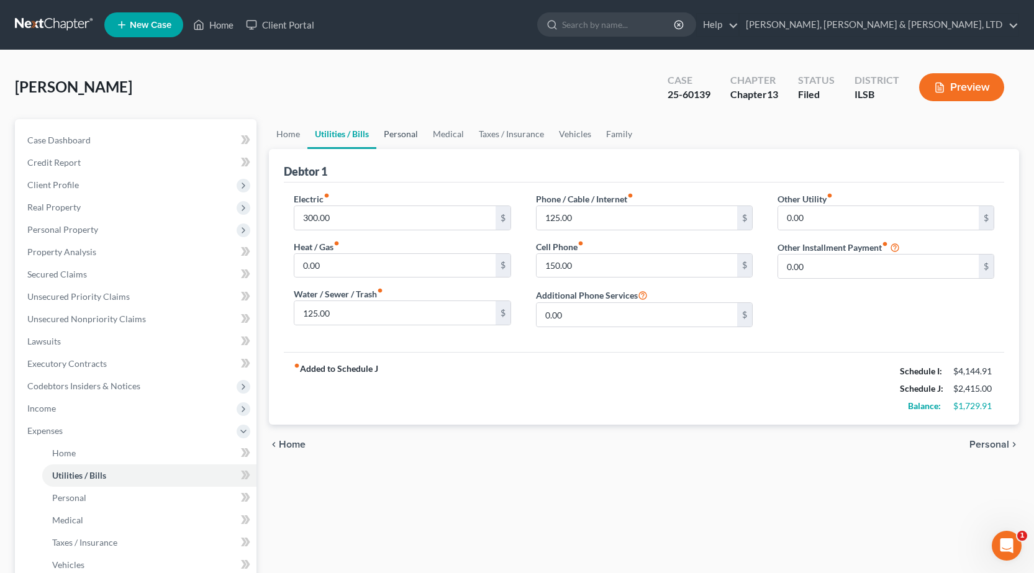
click at [411, 135] on link "Personal" at bounding box center [400, 134] width 49 height 30
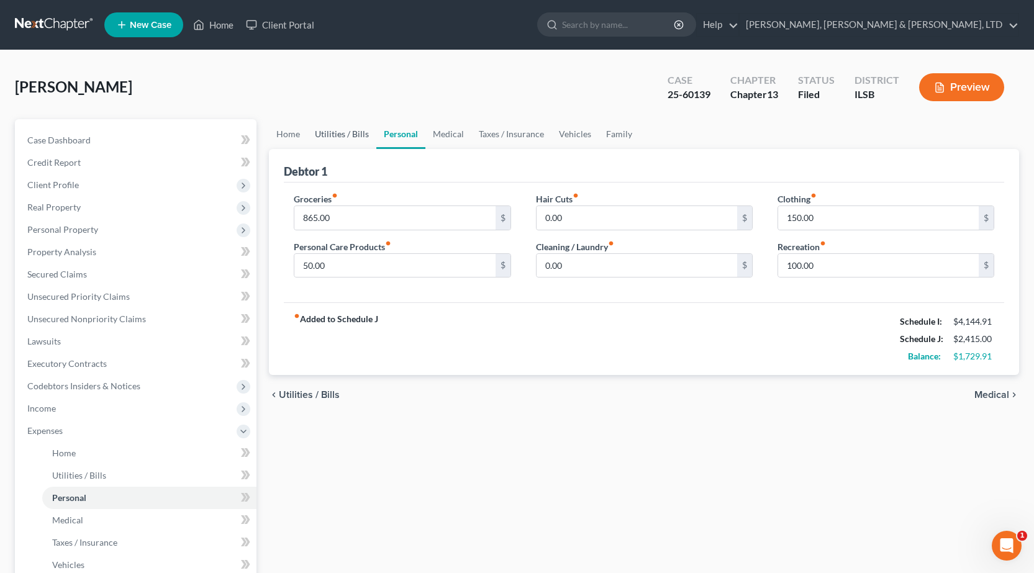
click at [340, 134] on link "Utilities / Bills" at bounding box center [341, 134] width 69 height 30
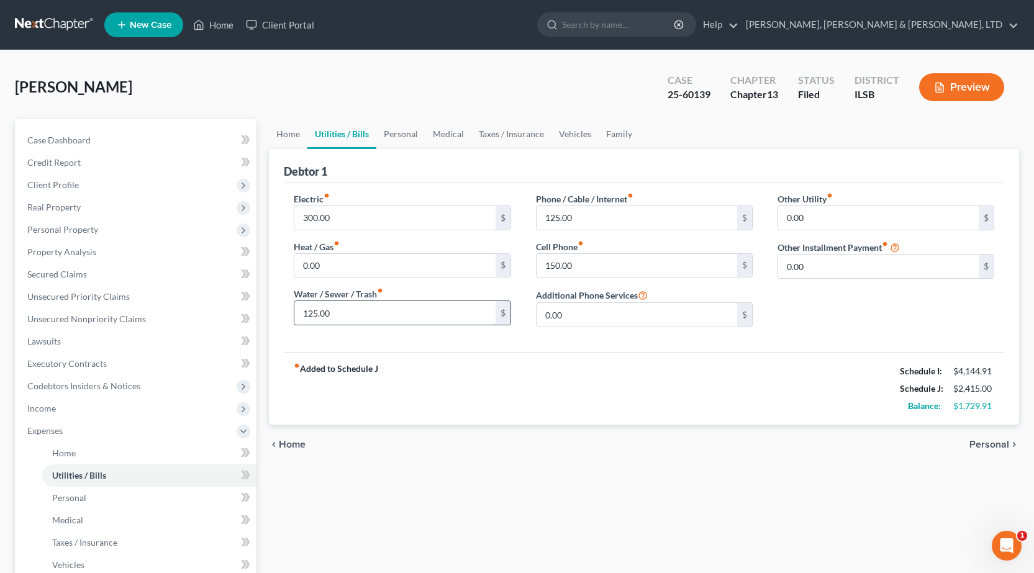
click at [365, 320] on input "125.00" at bounding box center [394, 313] width 201 height 24
type input "150"
click at [506, 461] on div "chevron_left Home Personal chevron_right" at bounding box center [644, 445] width 750 height 40
click at [370, 317] on input "150" at bounding box center [394, 313] width 201 height 24
click at [580, 439] on div "chevron_left Home Personal chevron_right" at bounding box center [644, 445] width 750 height 40
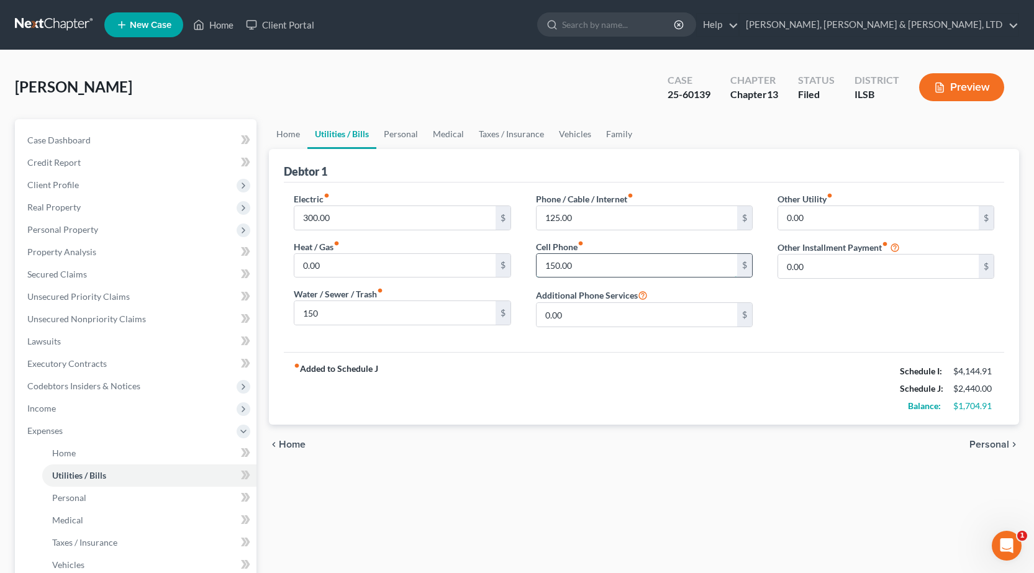
click at [592, 267] on input "150.00" at bounding box center [637, 266] width 201 height 24
click at [394, 133] on link "Personal" at bounding box center [400, 134] width 49 height 30
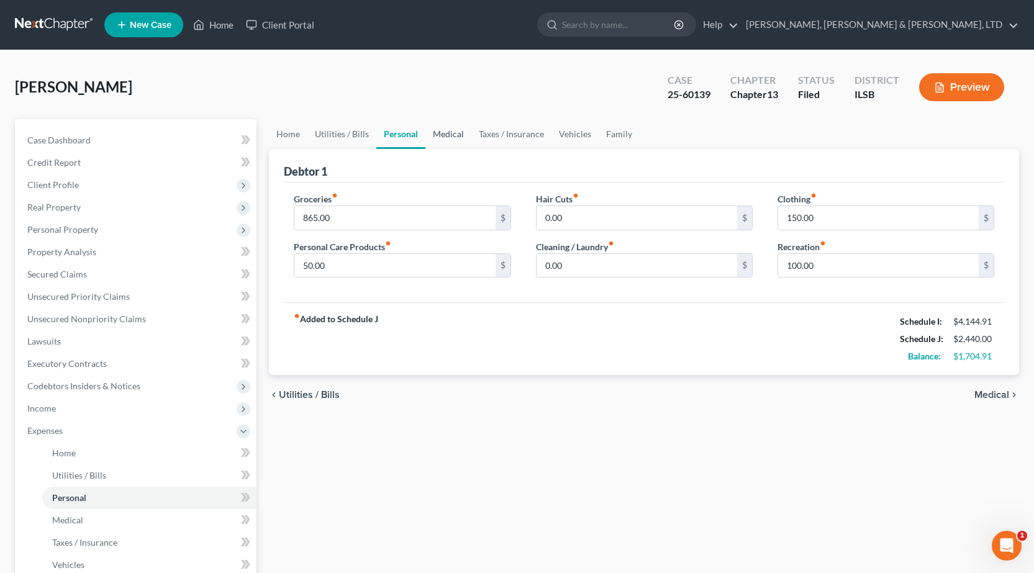
click at [451, 140] on link "Medical" at bounding box center [448, 134] width 46 height 30
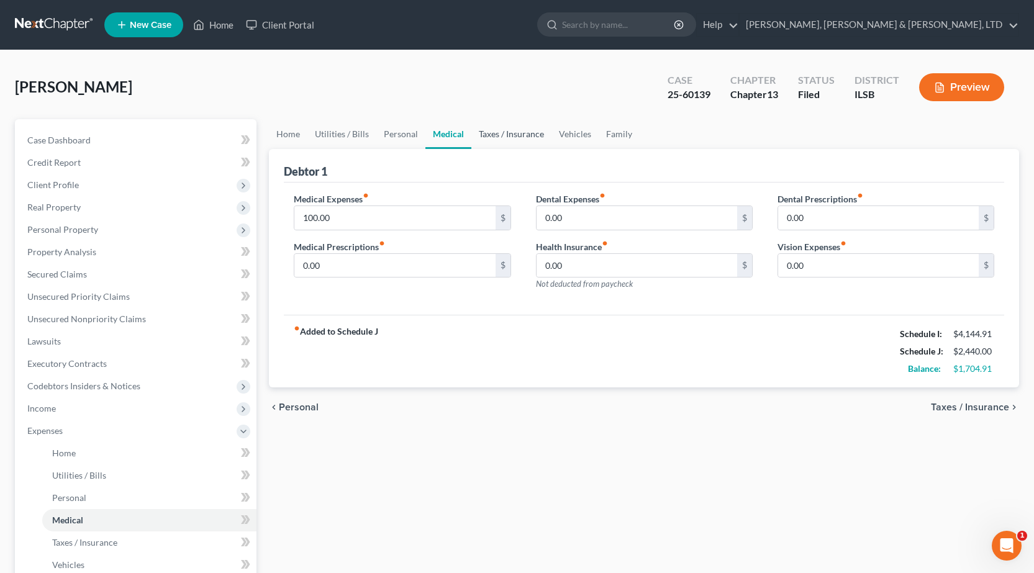
click at [527, 134] on link "Taxes / Insurance" at bounding box center [511, 134] width 80 height 30
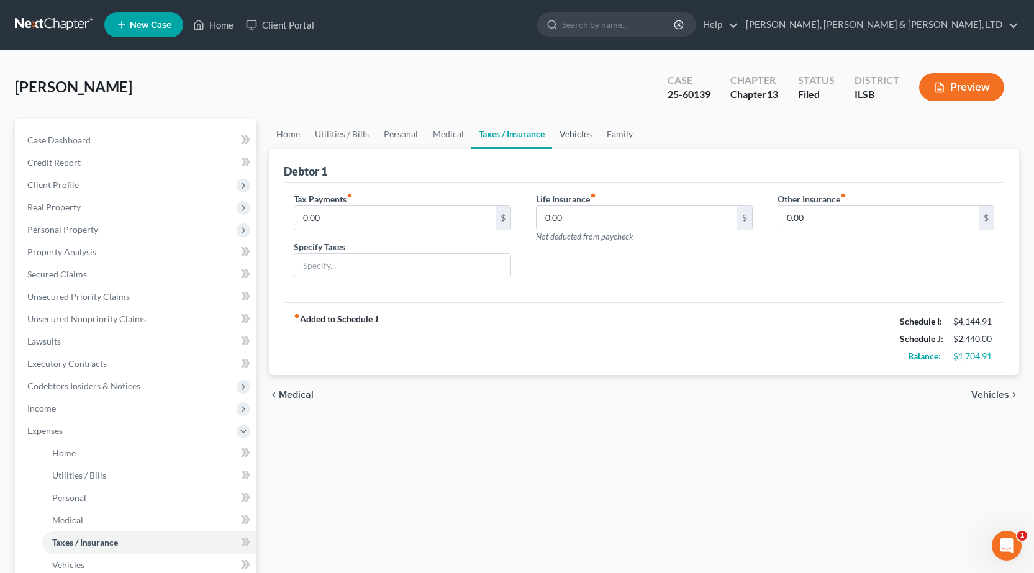
click at [566, 135] on link "Vehicles" at bounding box center [575, 134] width 47 height 30
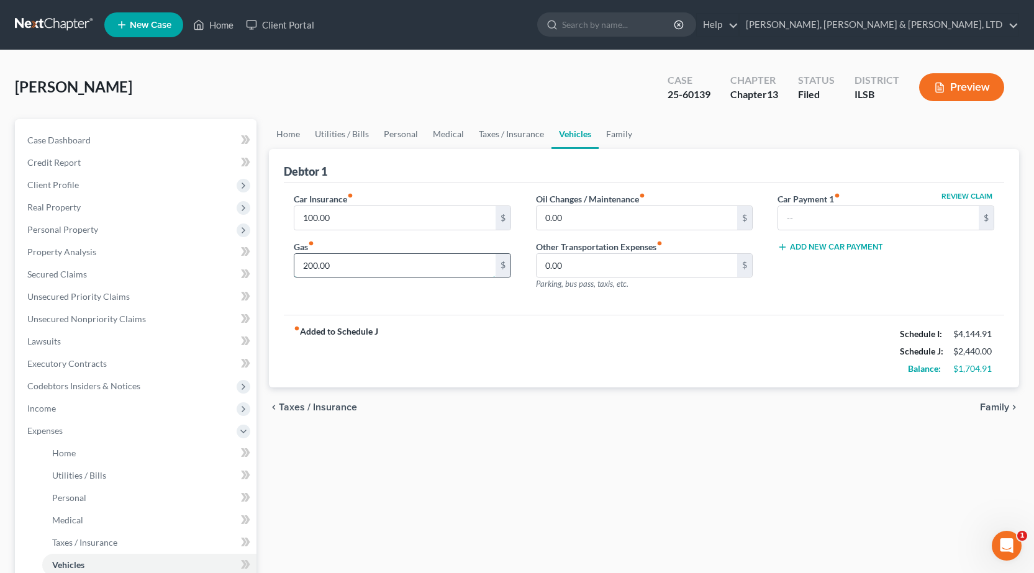
click at [380, 260] on input "200.00" at bounding box center [394, 266] width 201 height 24
type input "225"
click at [652, 203] on div "Oil Changes / Maintenance fiber_manual_record 0.00 $" at bounding box center [644, 212] width 217 height 38
click at [629, 220] on input "0.00" at bounding box center [637, 218] width 201 height 24
type input "25"
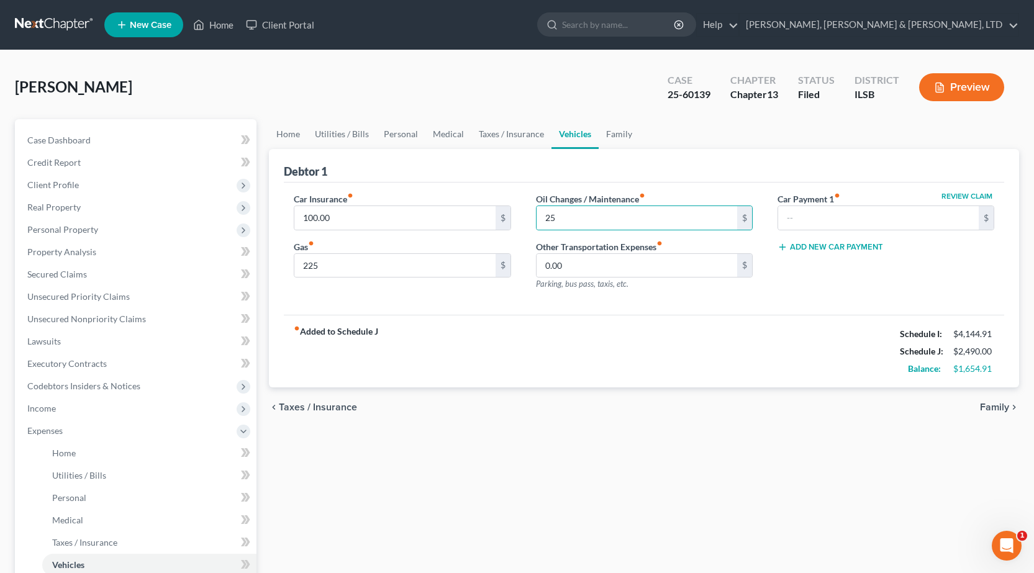
click at [553, 361] on div "fiber_manual_record Added to Schedule J Schedule I: $4,144.91 Schedule J: $2,49…" at bounding box center [644, 351] width 721 height 73
click at [617, 135] on link "Family" at bounding box center [619, 134] width 41 height 30
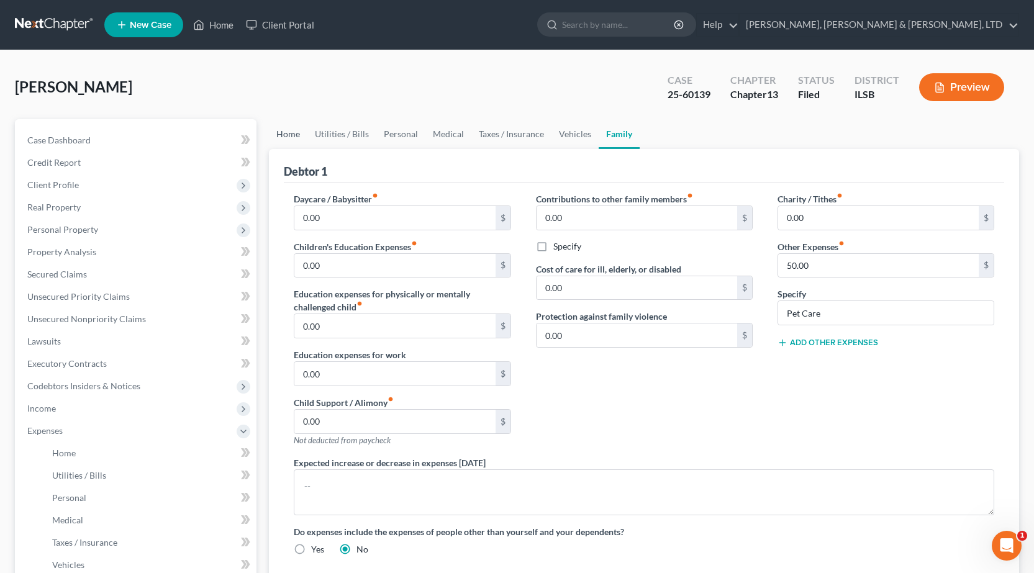
click at [302, 134] on link "Home" at bounding box center [288, 134] width 39 height 30
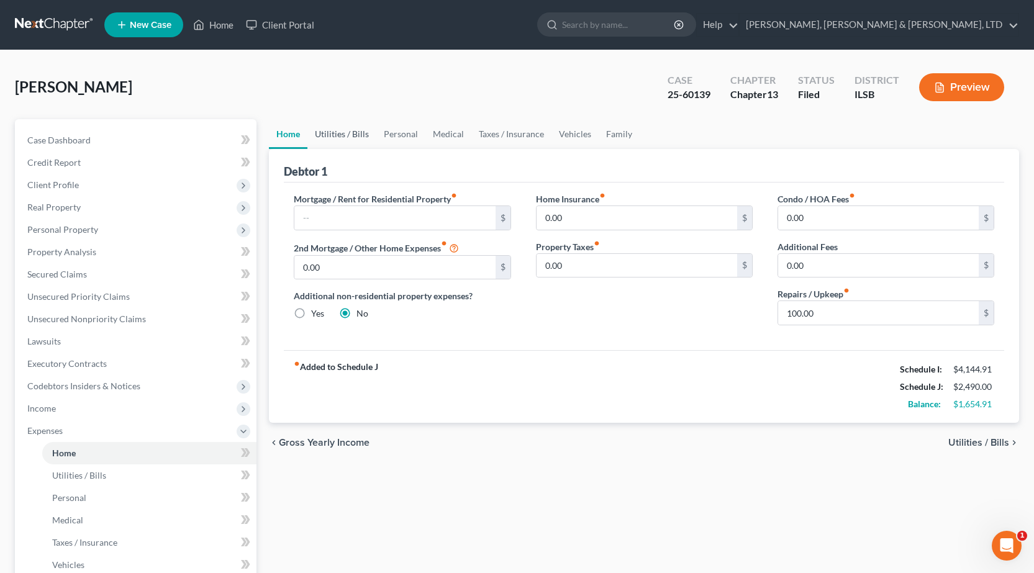
click at [363, 132] on link "Utilities / Bills" at bounding box center [341, 134] width 69 height 30
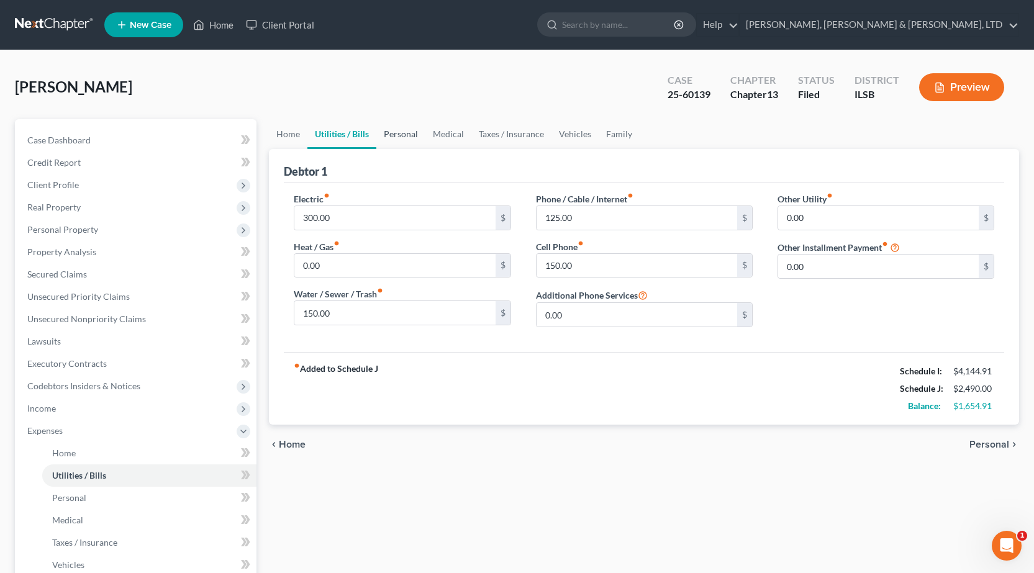
click at [406, 135] on link "Personal" at bounding box center [400, 134] width 49 height 30
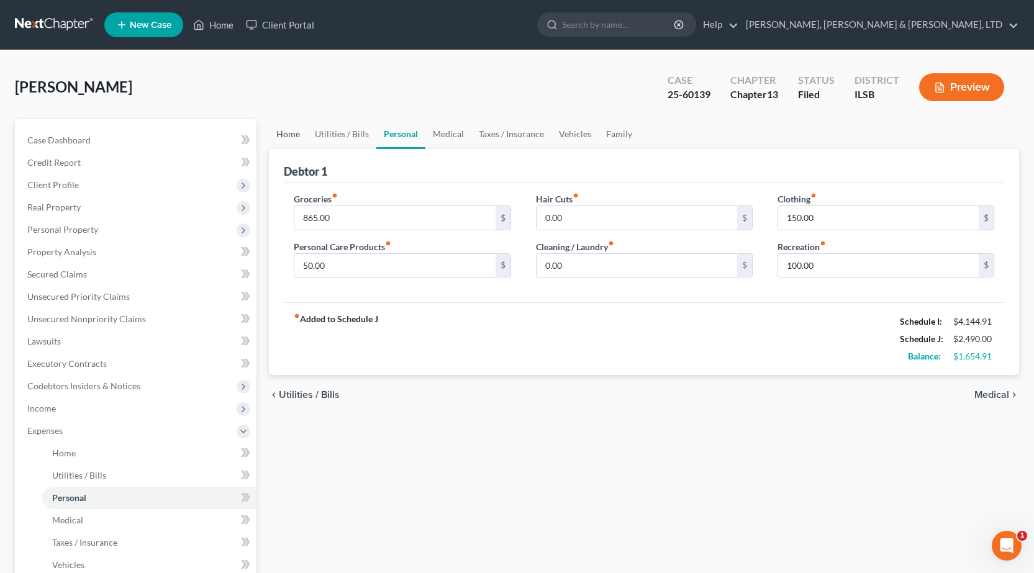
click at [286, 127] on link "Home" at bounding box center [288, 134] width 39 height 30
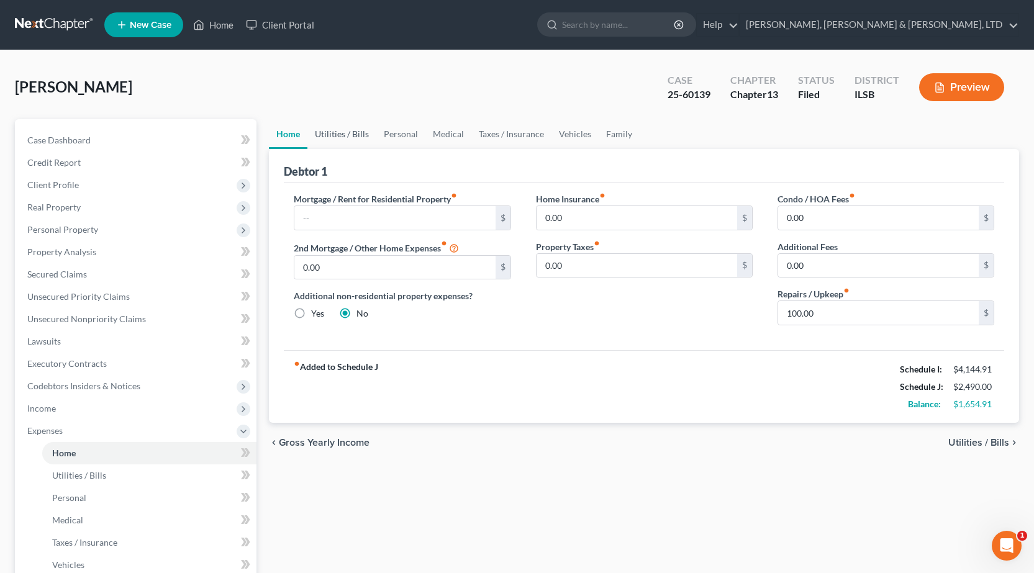
click at [348, 140] on link "Utilities / Bills" at bounding box center [341, 134] width 69 height 30
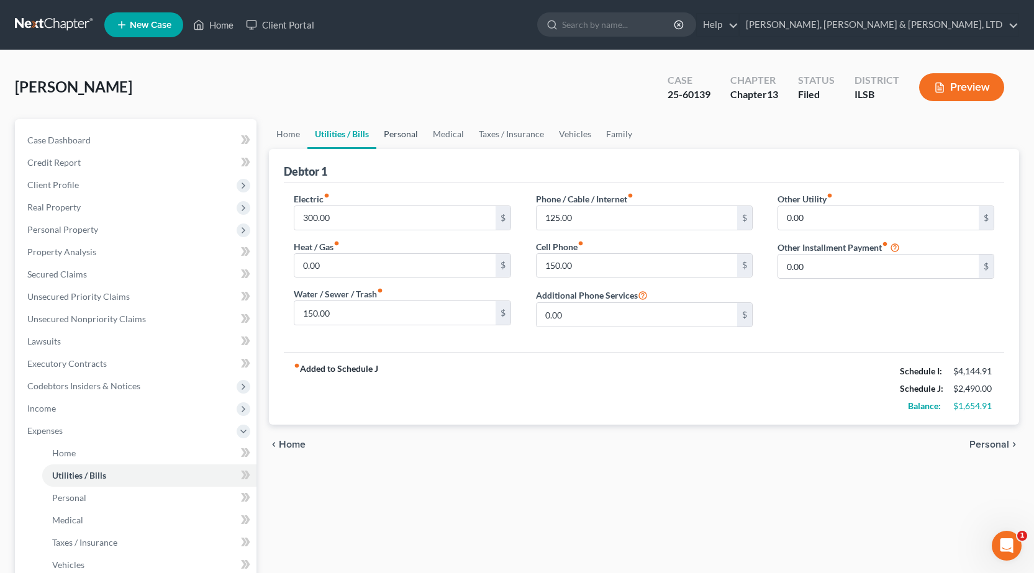
click at [400, 129] on link "Personal" at bounding box center [400, 134] width 49 height 30
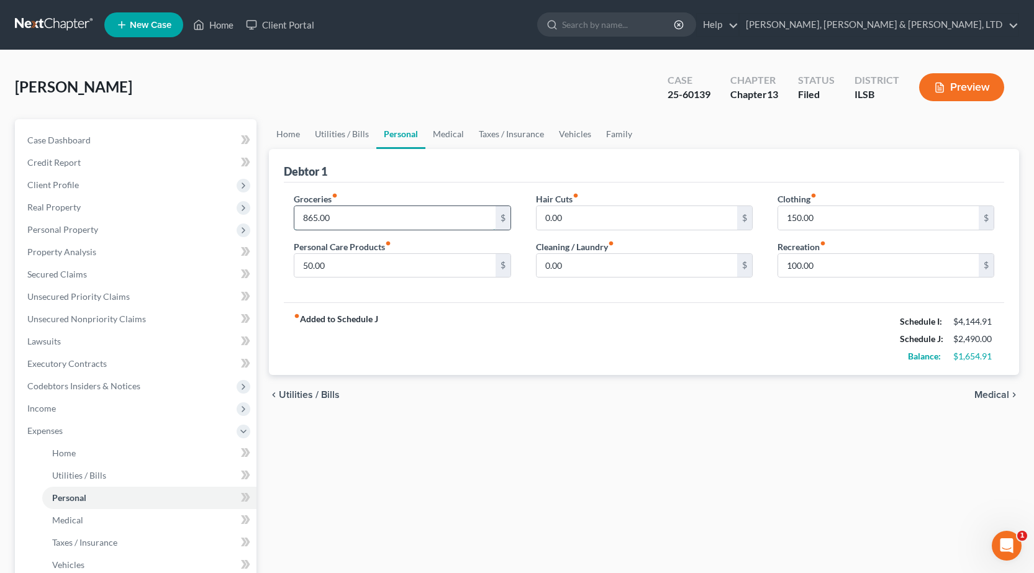
click at [391, 221] on input "865.00" at bounding box center [394, 218] width 201 height 24
click at [357, 226] on input "865.00" at bounding box center [394, 218] width 201 height 24
click at [353, 216] on input "865.00" at bounding box center [394, 218] width 201 height 24
type input "900"
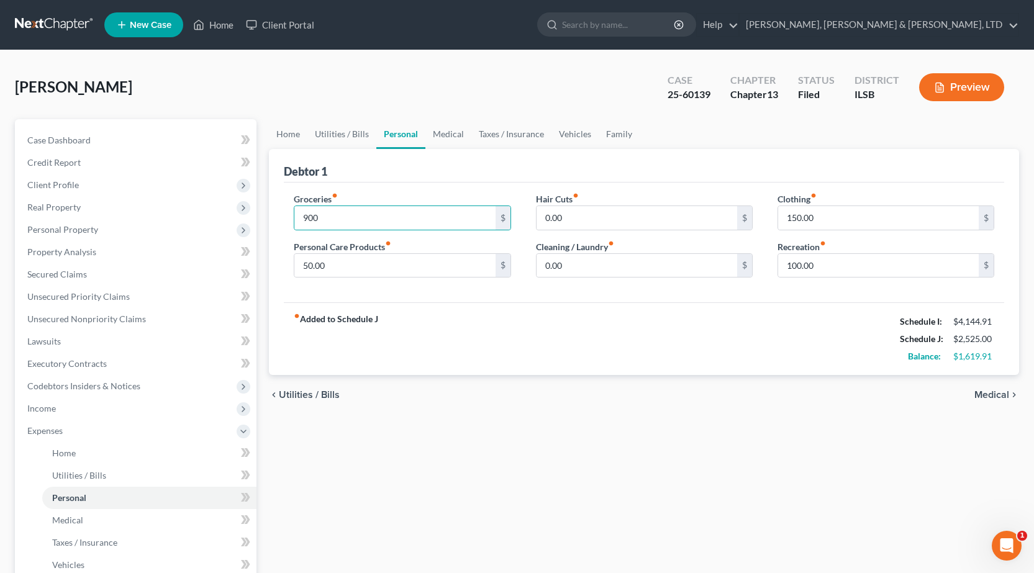
click at [470, 183] on div "Groceries fiber_manual_record 900 $ Personal Care Products fiber_manual_record …" at bounding box center [644, 243] width 721 height 120
click at [854, 198] on div "Clothing fiber_manual_record 150.00 $" at bounding box center [886, 212] width 217 height 38
click at [852, 218] on input "150.00" at bounding box center [878, 218] width 201 height 24
type input "175"
click at [365, 257] on input "50.00" at bounding box center [394, 266] width 201 height 24
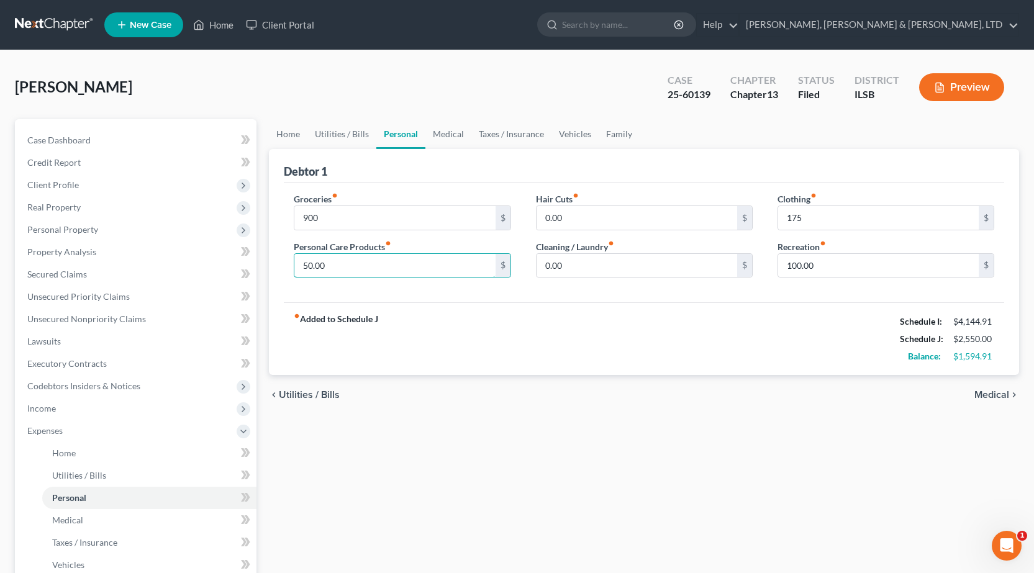
drag, startPoint x: 365, startPoint y: 257, endPoint x: 394, endPoint y: 247, distance: 30.8
click at [366, 257] on input "50.00" at bounding box center [394, 266] width 201 height 24
type input "75"
click at [525, 386] on div "chevron_left Utilities / Bills Medical chevron_right" at bounding box center [644, 395] width 750 height 40
click at [434, 142] on link "Medical" at bounding box center [448, 134] width 46 height 30
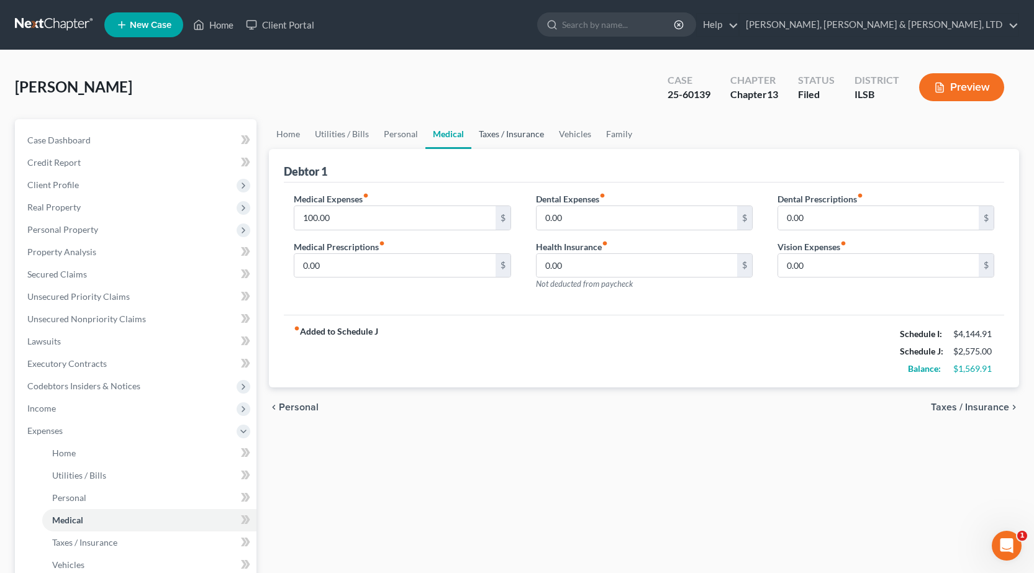
click at [499, 137] on link "Taxes / Insurance" at bounding box center [511, 134] width 80 height 30
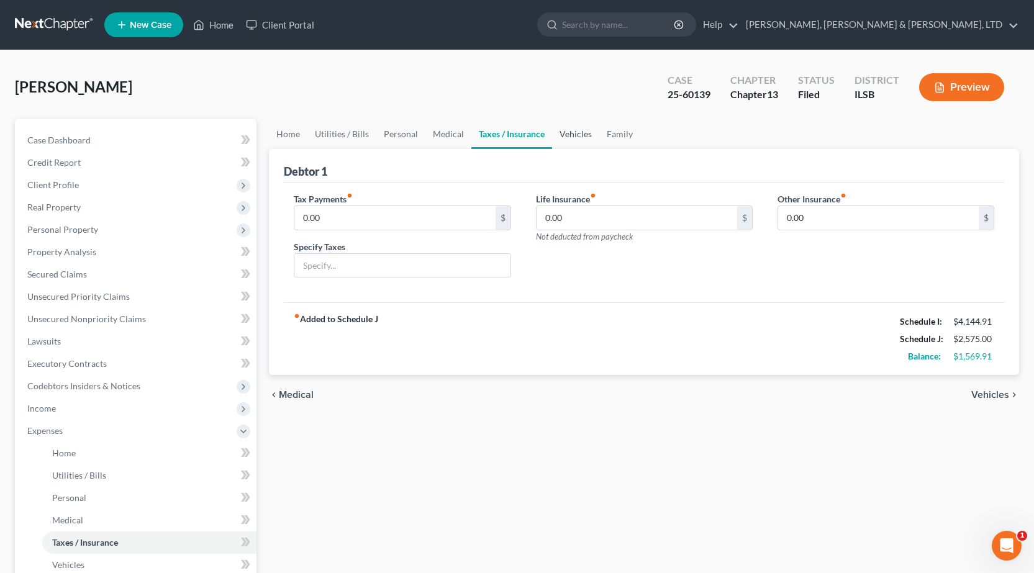
click at [579, 137] on link "Vehicles" at bounding box center [575, 134] width 47 height 30
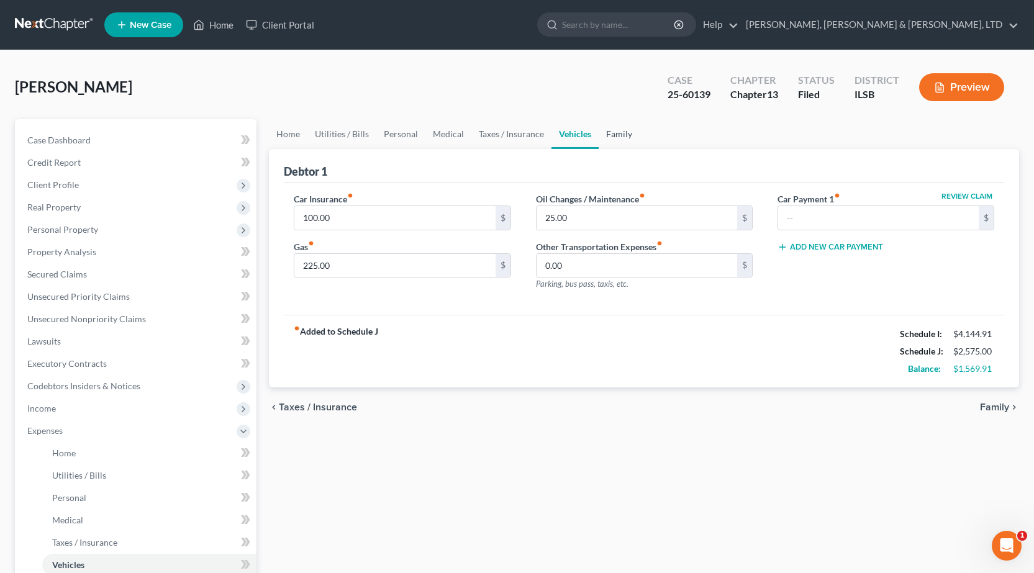
click at [612, 131] on link "Family" at bounding box center [619, 134] width 41 height 30
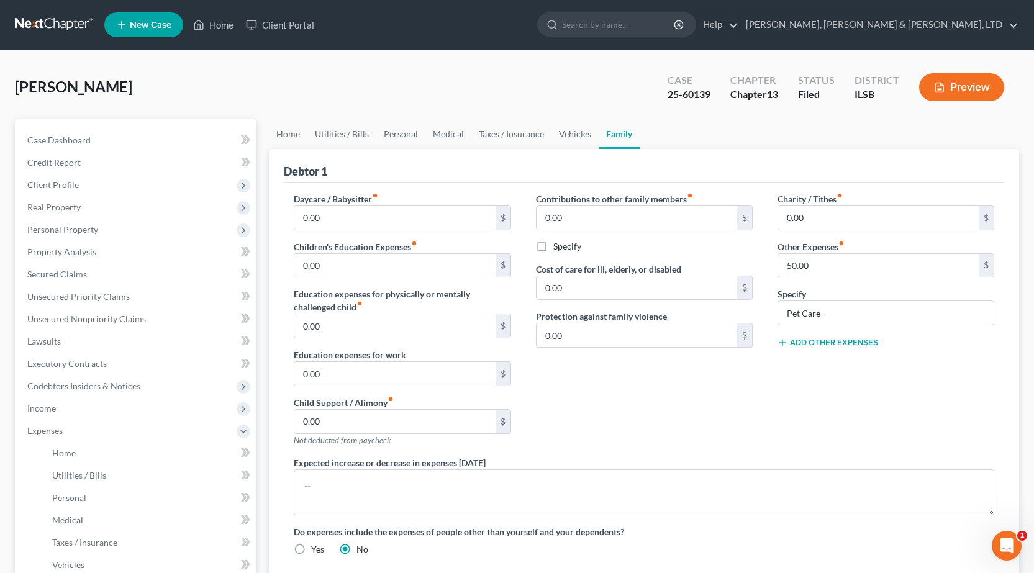
scroll to position [248, 0]
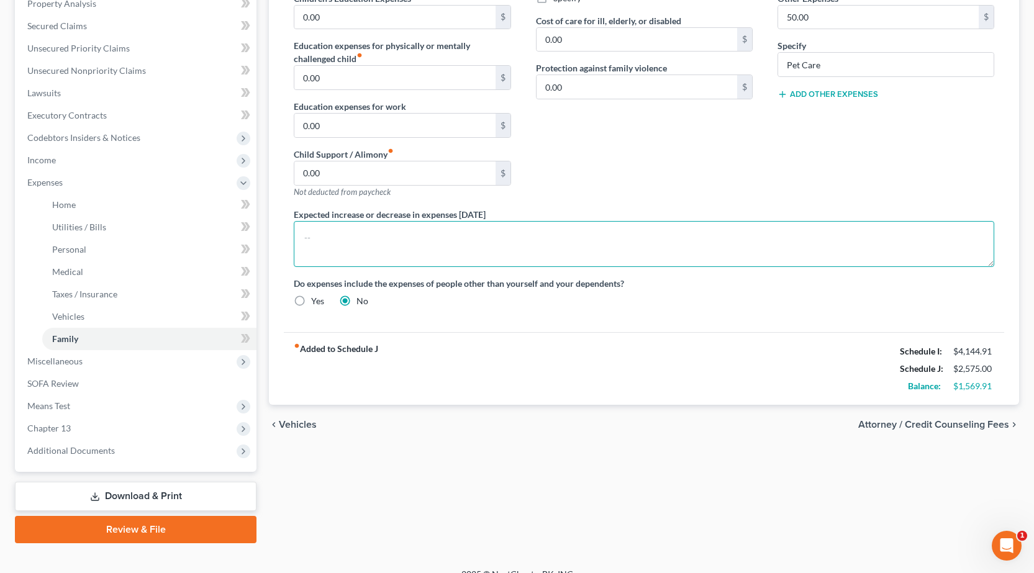
click at [362, 247] on textarea at bounding box center [644, 244] width 701 height 46
type textarea "D"
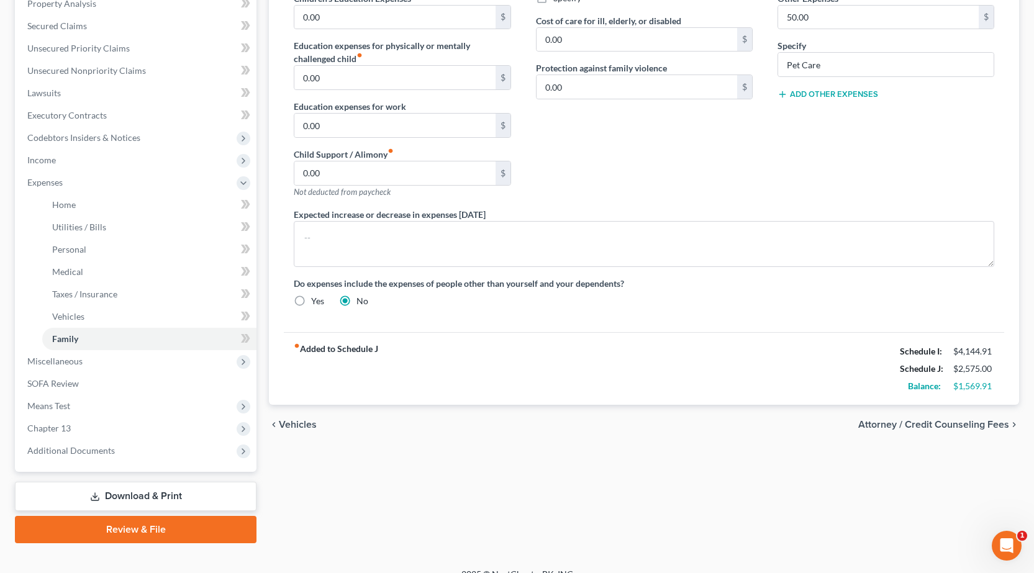
click at [681, 135] on div "Contributions to other family members fiber_manual_record 0.00 $ Specify Cost o…" at bounding box center [645, 76] width 242 height 264
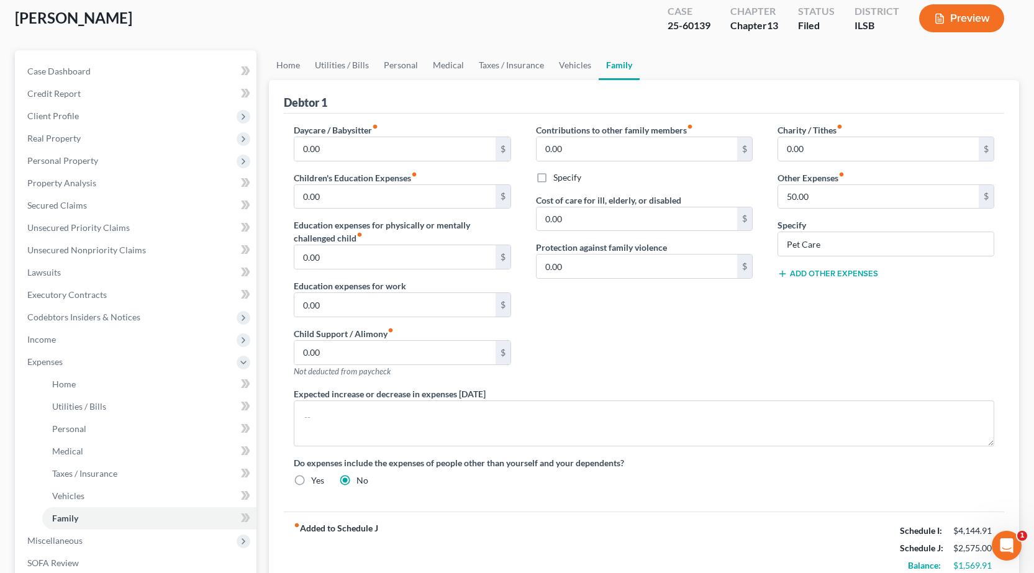
scroll to position [62, 0]
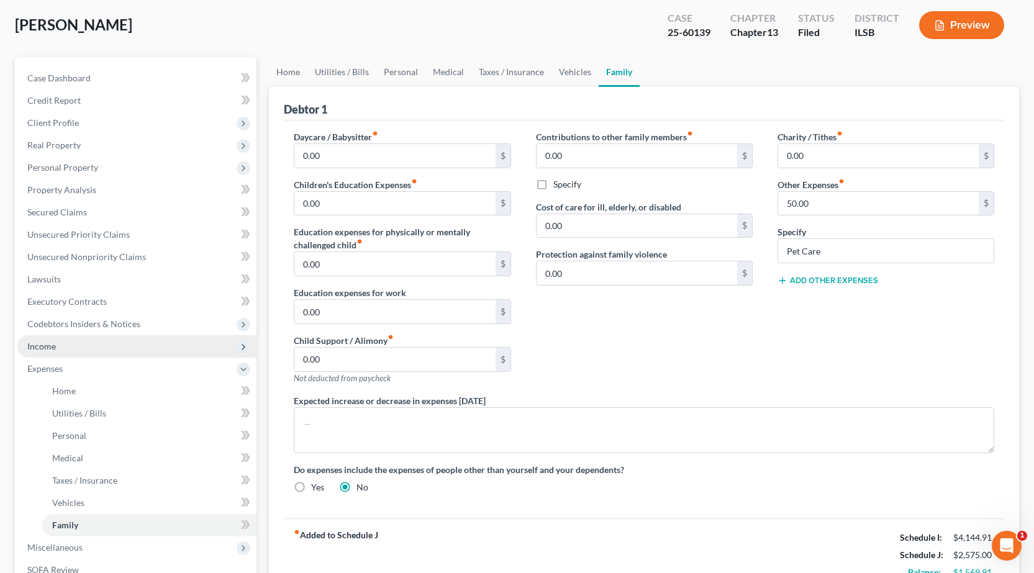
click at [110, 350] on span "Income" at bounding box center [136, 346] width 239 height 22
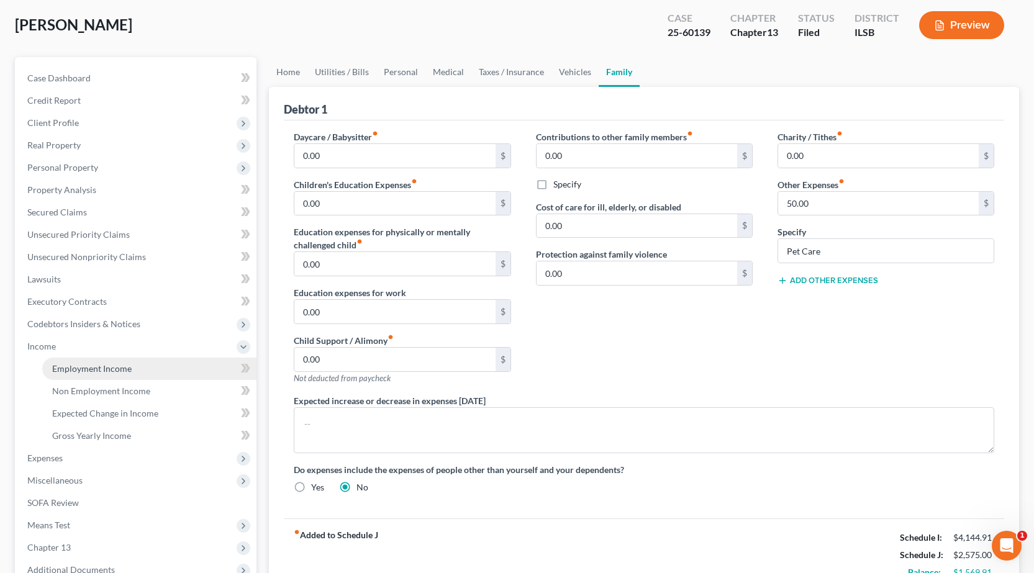
click at [122, 368] on span "Employment Income" at bounding box center [92, 368] width 80 height 11
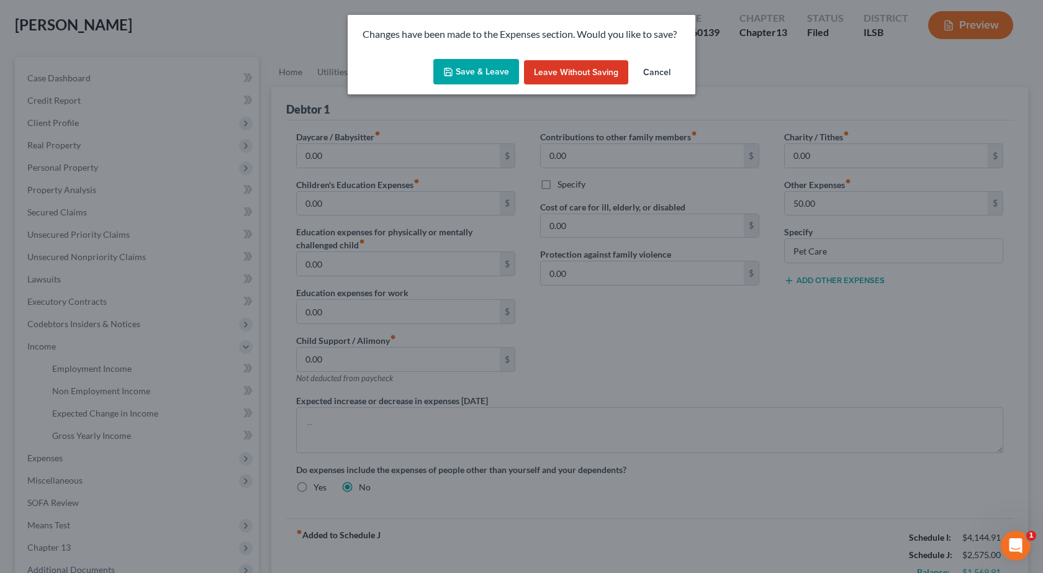
click at [483, 69] on button "Save & Leave" at bounding box center [477, 72] width 86 height 26
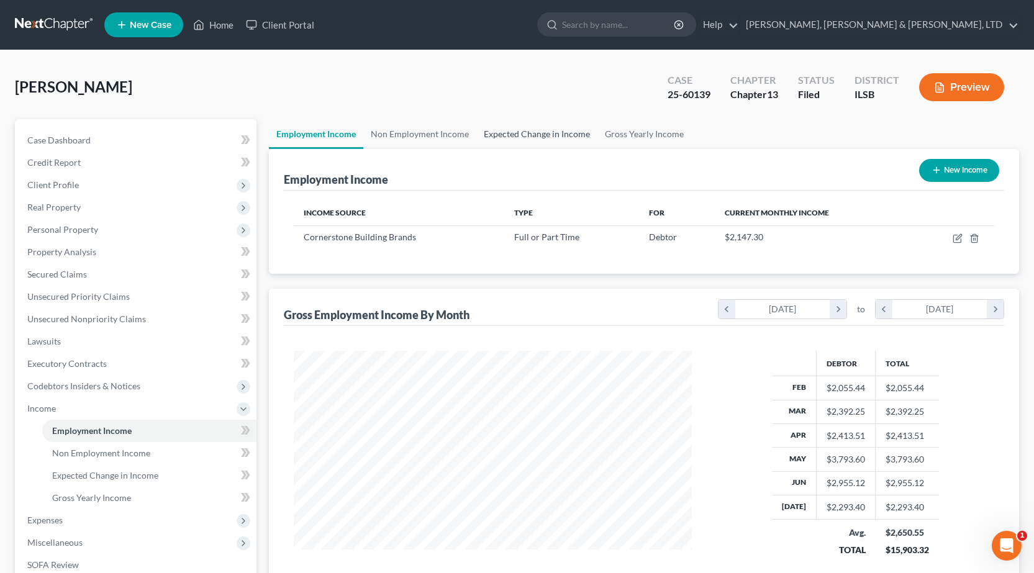
click at [550, 135] on link "Expected Change in Income" at bounding box center [536, 134] width 121 height 30
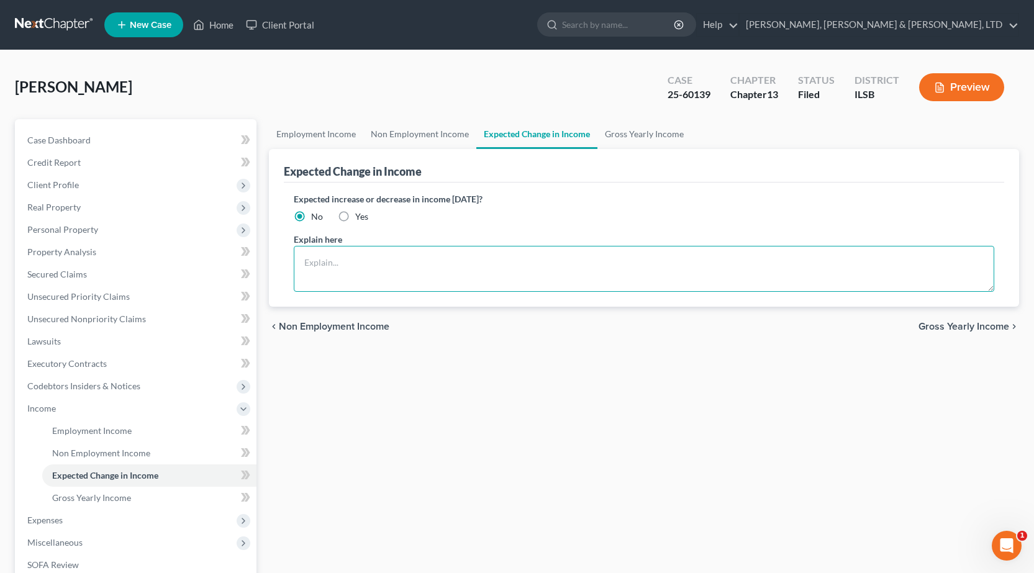
click at [375, 280] on textarea at bounding box center [644, 269] width 701 height 46
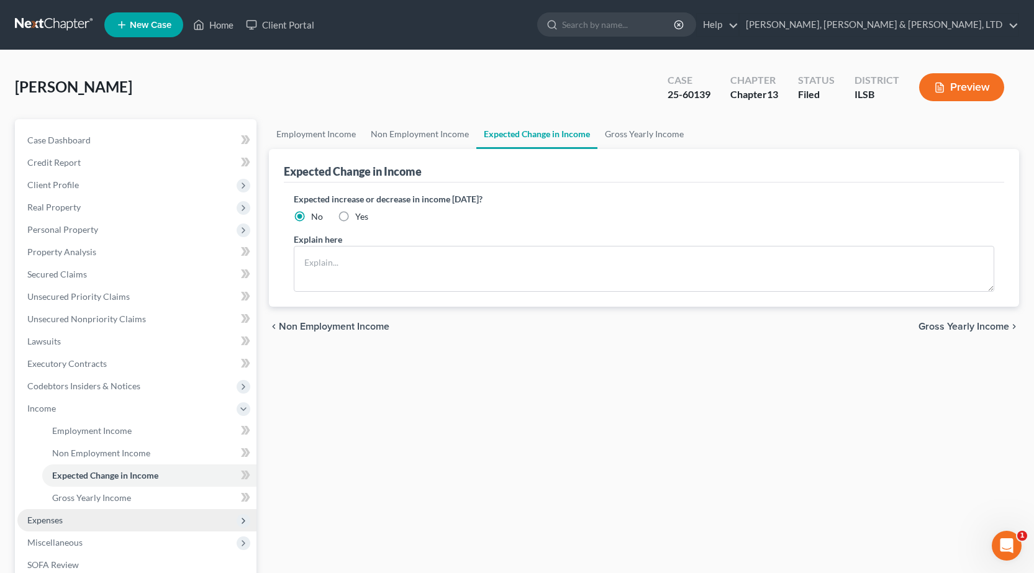
click at [106, 517] on span "Expenses" at bounding box center [136, 520] width 239 height 22
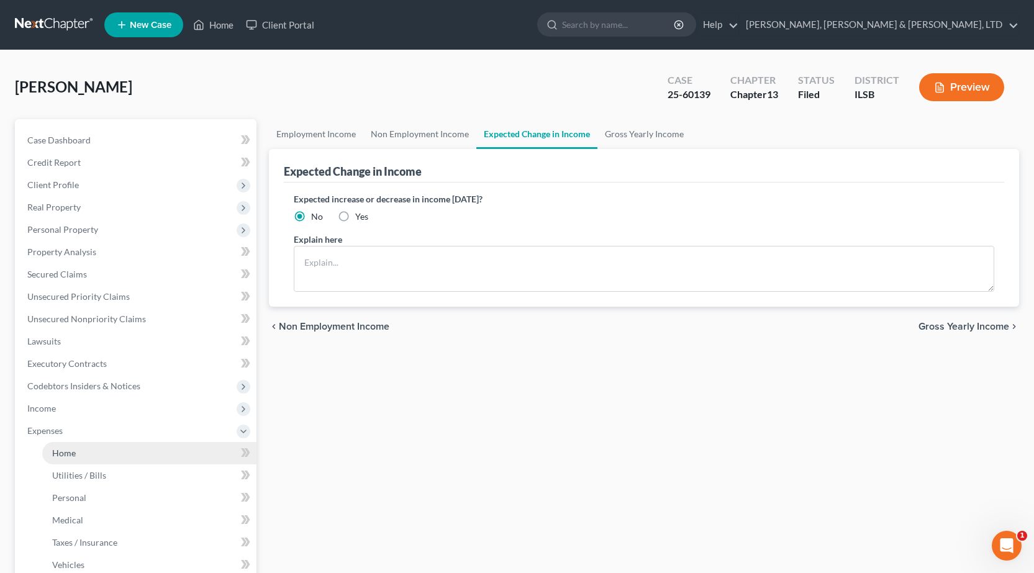
click at [89, 461] on link "Home" at bounding box center [149, 453] width 214 height 22
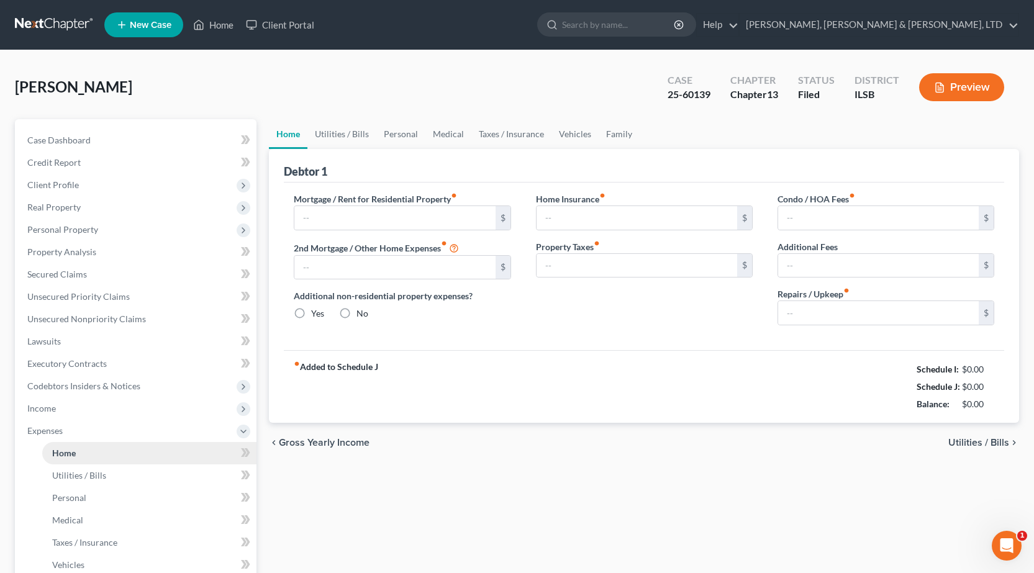
type input "0.00"
radio input "true"
type input "0.00"
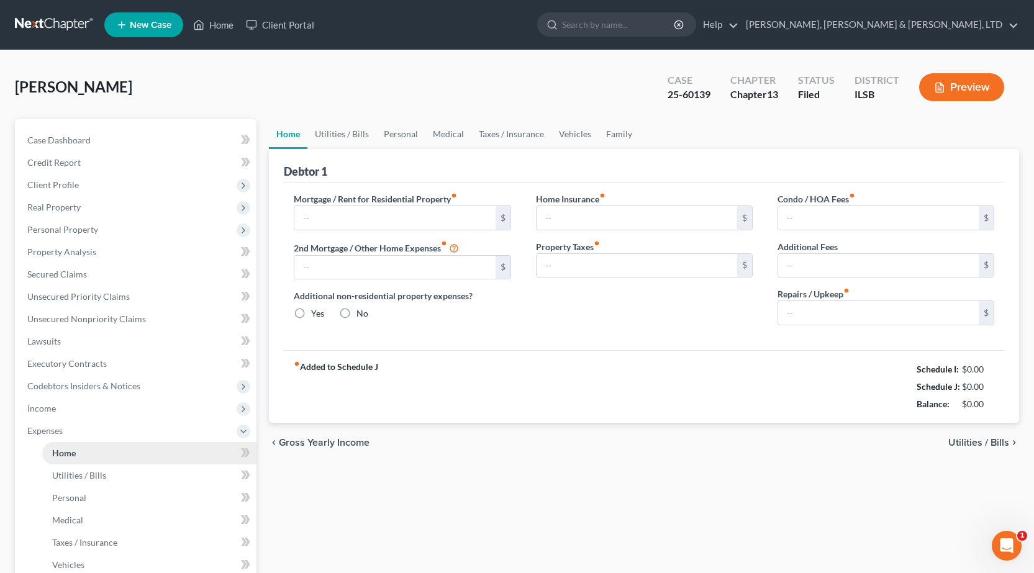
type input "0.00"
type input "100.00"
click at [602, 132] on link "Family" at bounding box center [619, 134] width 41 height 30
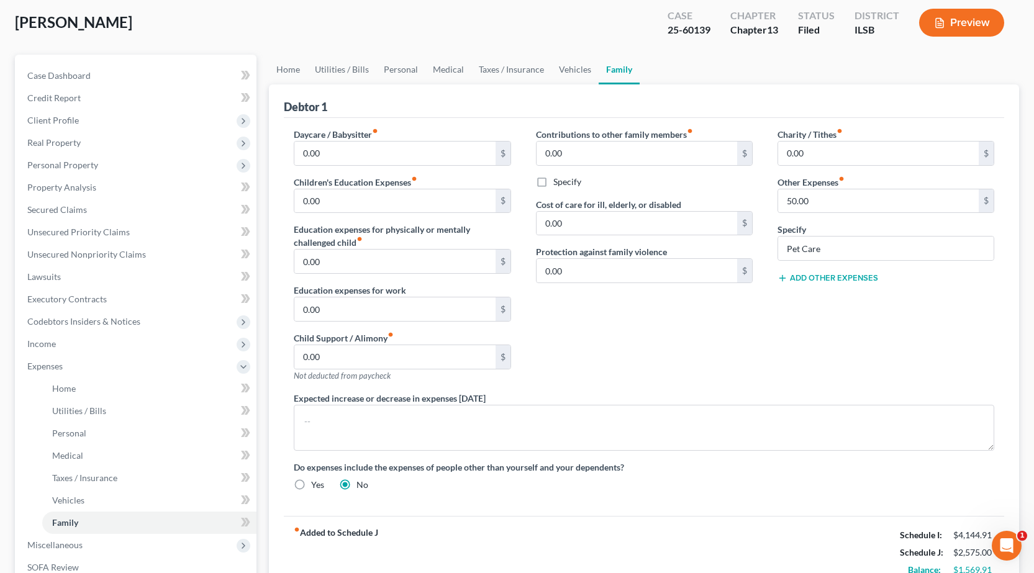
scroll to position [124, 0]
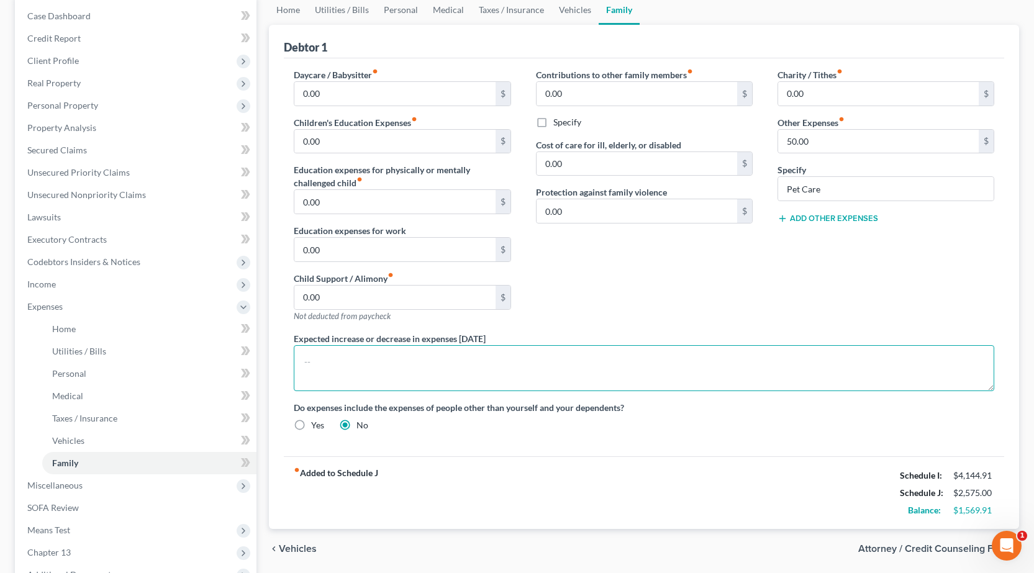
click at [434, 365] on textarea at bounding box center [644, 368] width 701 height 46
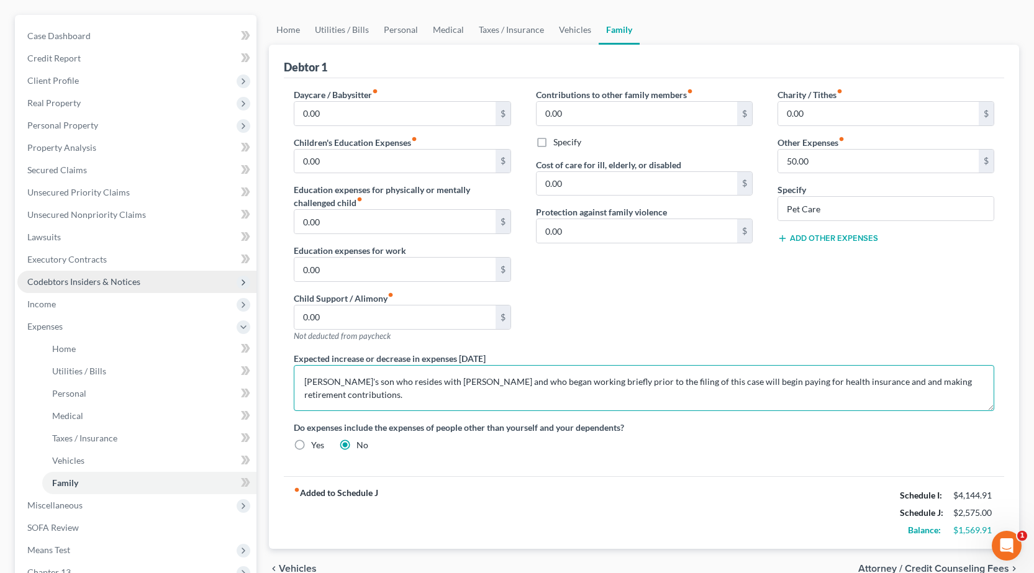
scroll to position [0, 0]
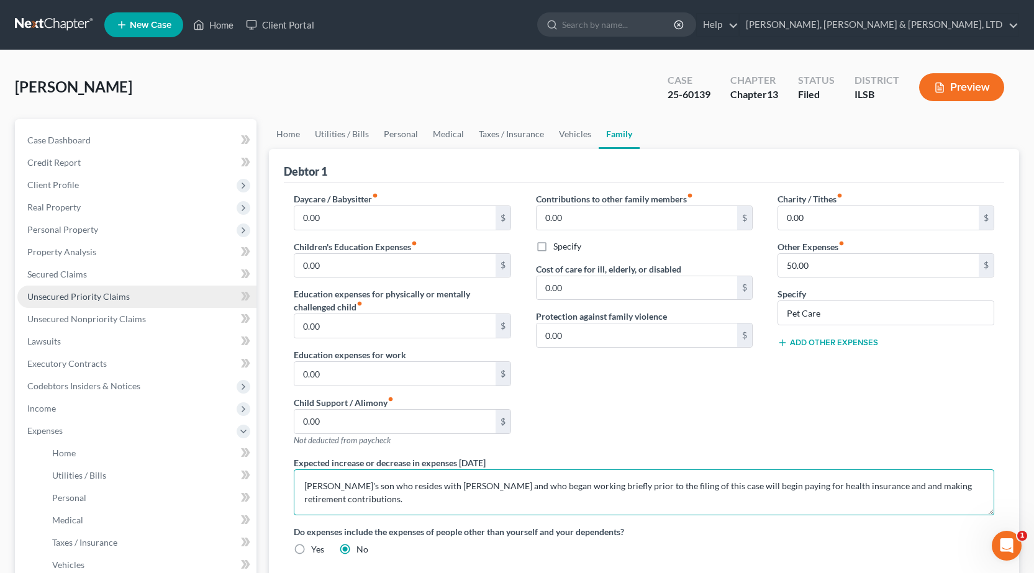
type textarea "[PERSON_NAME]'s son who resides with [PERSON_NAME] and who began working briefl…"
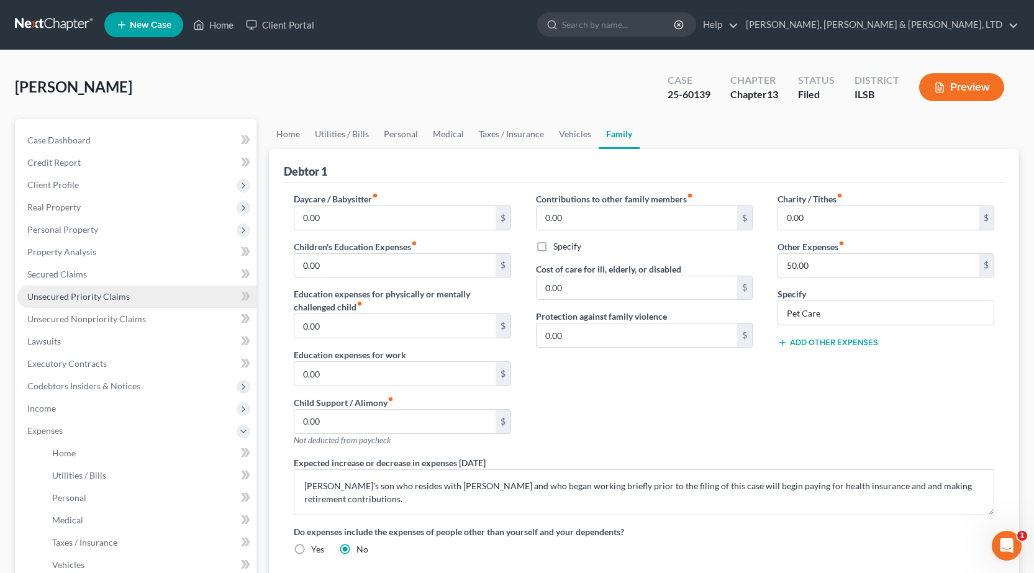
click at [116, 286] on link "Unsecured Priority Claims" at bounding box center [136, 297] width 239 height 22
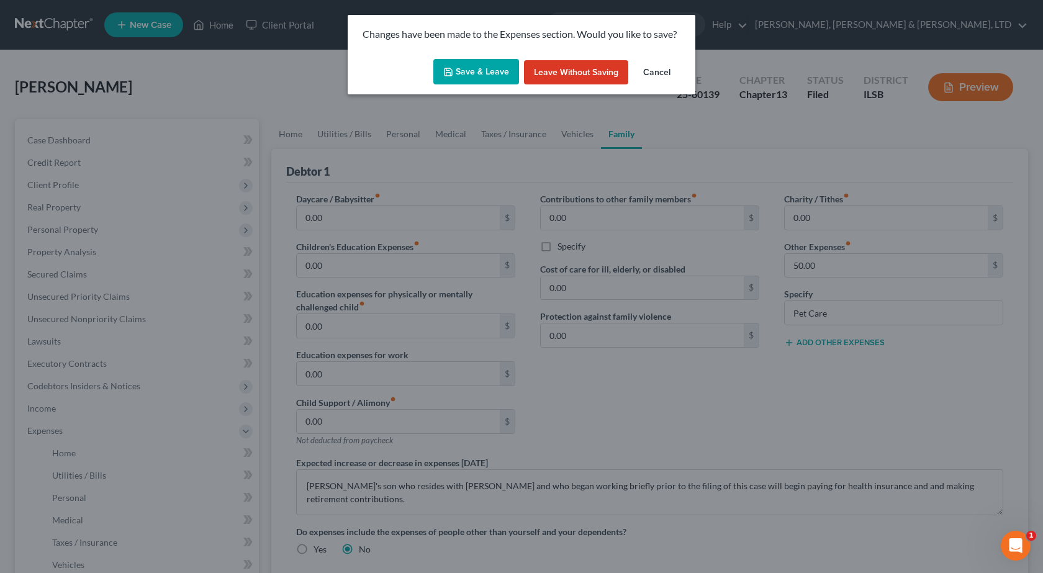
click at [489, 82] on button "Save & Leave" at bounding box center [477, 72] width 86 height 26
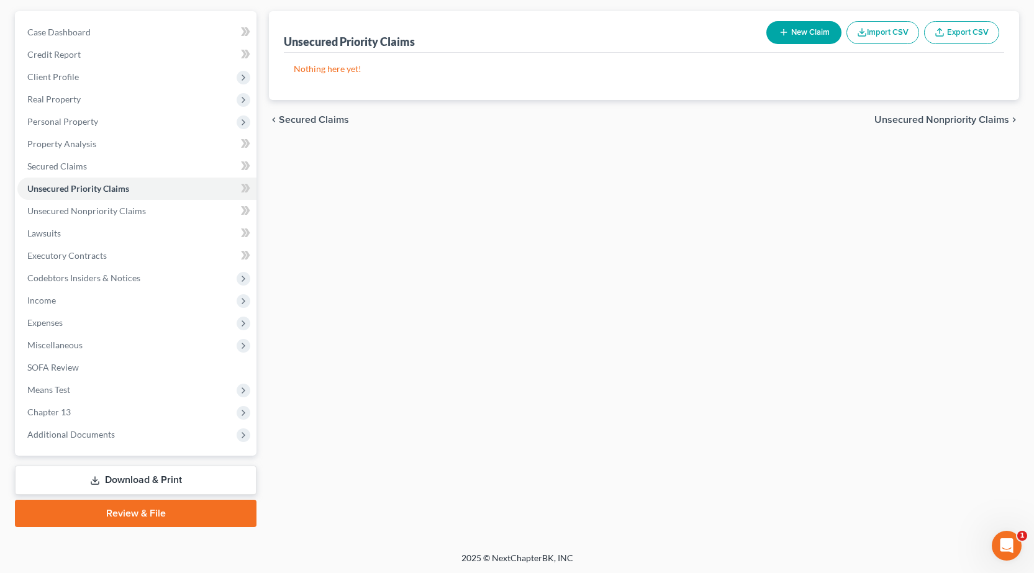
scroll to position [109, 0]
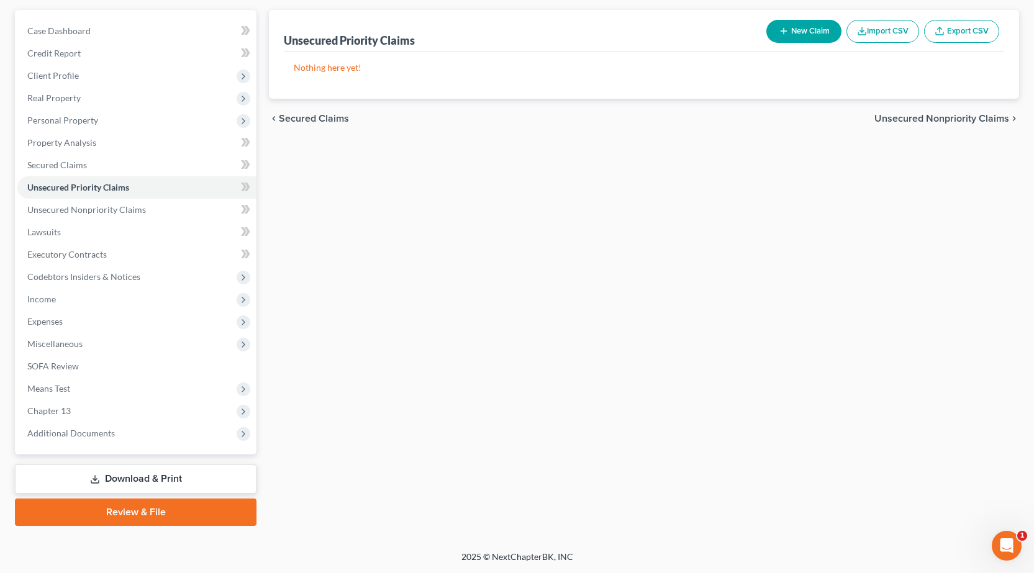
click at [159, 474] on link "Download & Print" at bounding box center [136, 479] width 242 height 29
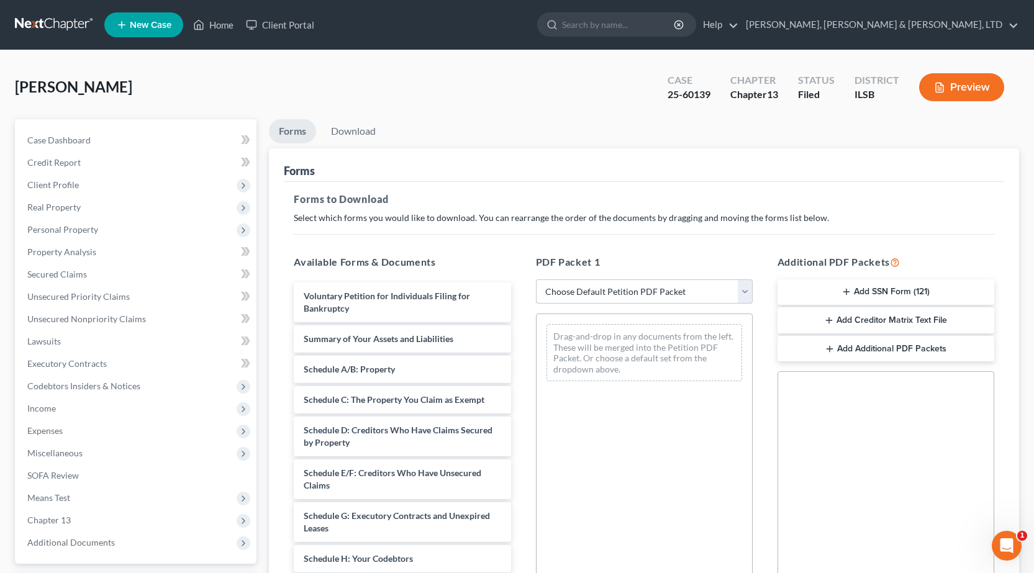
click at [655, 287] on select "Choose Default Petition PDF Packet Complete Bankruptcy Petition (all forms and …" at bounding box center [644, 292] width 217 height 25
select select "2"
click at [536, 280] on select "Choose Default Petition PDF Packet Complete Bankruptcy Petition (all forms and …" at bounding box center [644, 292] width 217 height 25
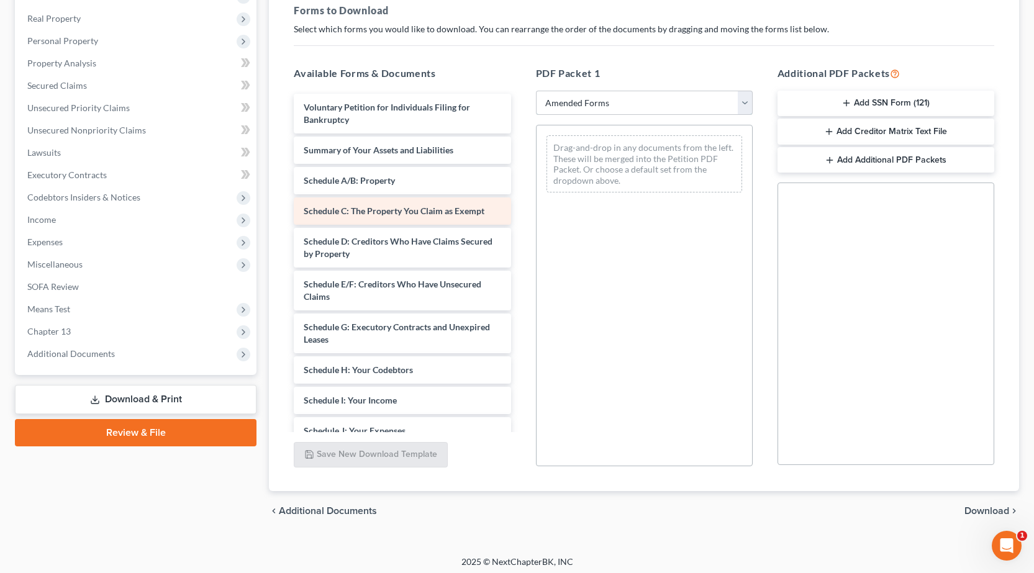
scroll to position [194, 0]
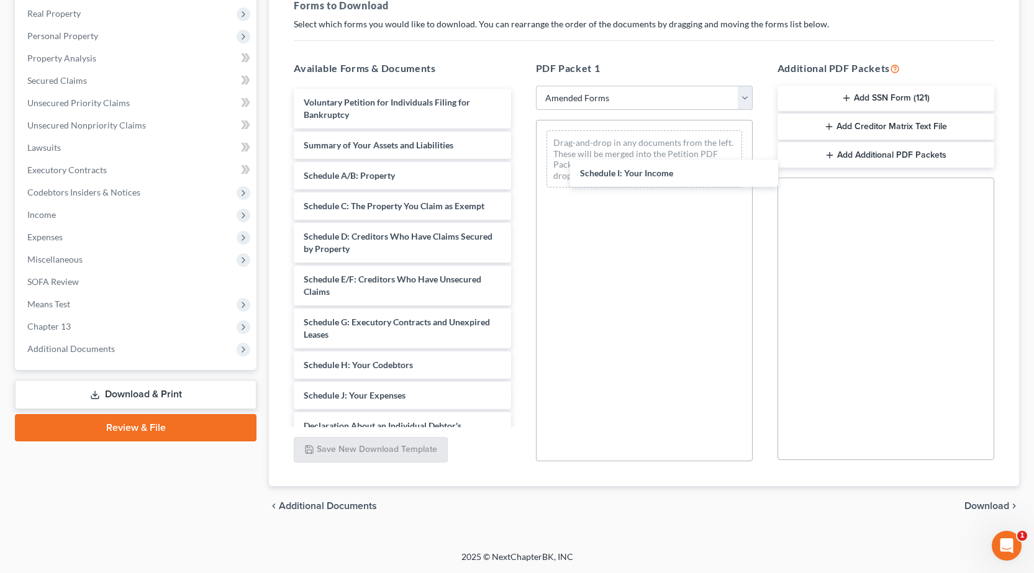
drag, startPoint x: 339, startPoint y: 398, endPoint x: 579, endPoint y: 193, distance: 315.4
click at [521, 175] on div "Schedule I: Your Income Voluntary Petition for Individuals Filing for Bankruptc…" at bounding box center [402, 380] width 237 height 583
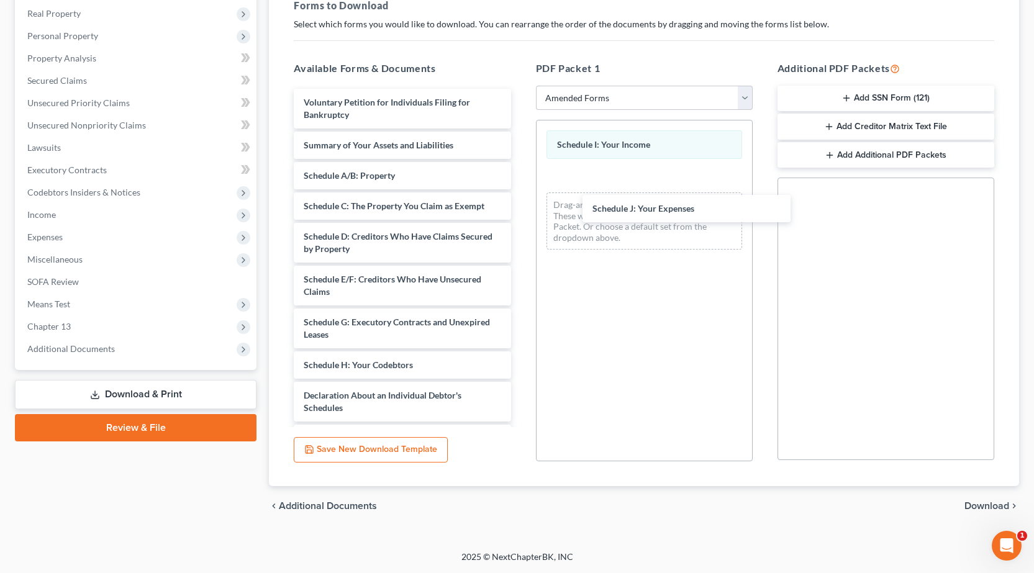
drag, startPoint x: 322, startPoint y: 396, endPoint x: 562, endPoint y: 218, distance: 299.3
click at [521, 212] on div "Schedule J: Your Expenses Voluntary Petition for Individuals Filing for Bankrup…" at bounding box center [402, 365] width 237 height 553
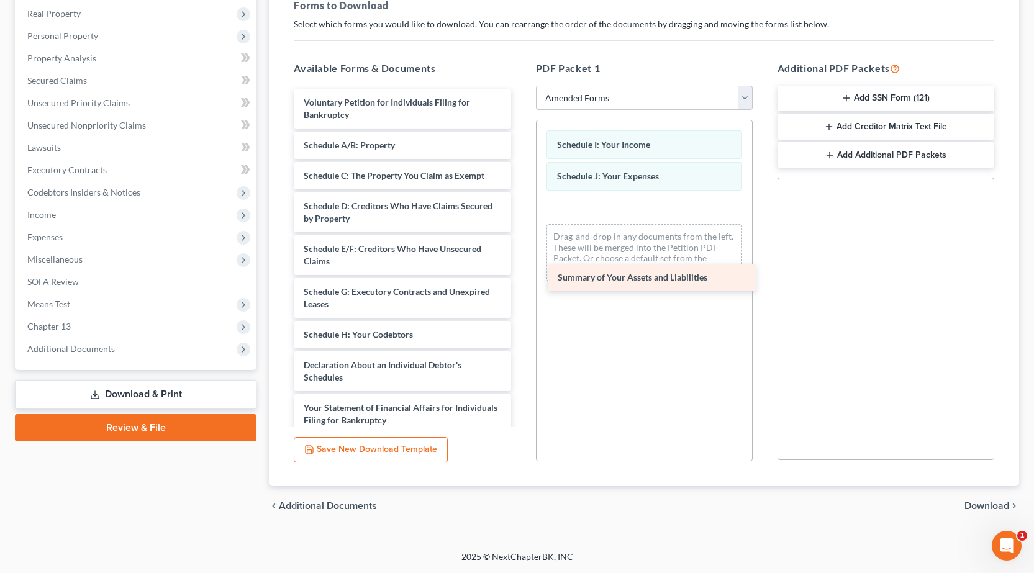
drag, startPoint x: 376, startPoint y: 144, endPoint x: 631, endPoint y: 276, distance: 287.0
click at [521, 276] on div "Summary of Your Assets and Liabilities Voluntary Petition for Individuals Filin…" at bounding box center [402, 350] width 237 height 522
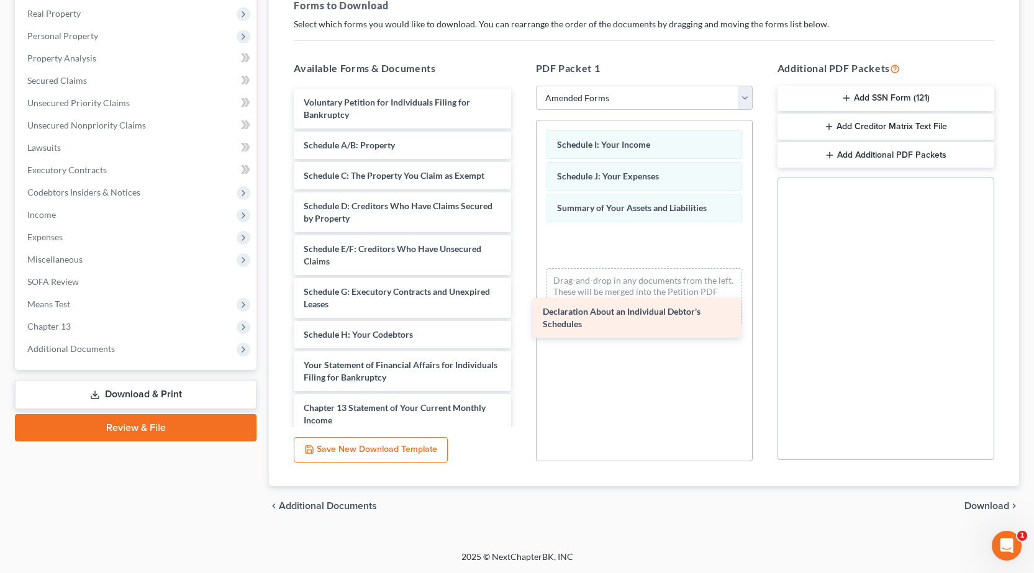
drag, startPoint x: 378, startPoint y: 378, endPoint x: 619, endPoint y: 304, distance: 251.3
click at [521, 307] on div "Declaration About an Individual Debtor's Schedules Voluntary Petition for Indiv…" at bounding box center [402, 329] width 237 height 480
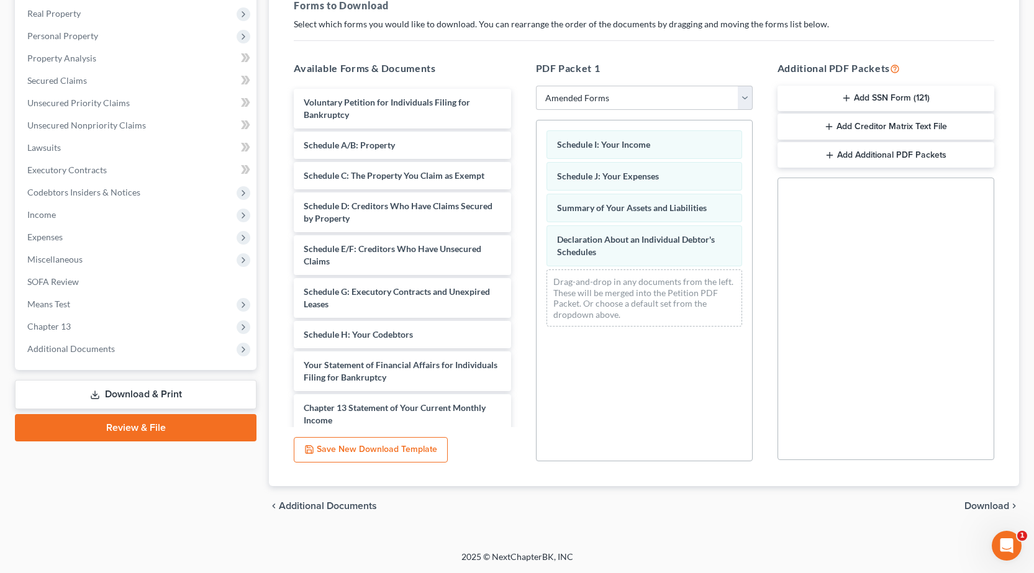
click at [984, 510] on span "Download" at bounding box center [987, 506] width 45 height 10
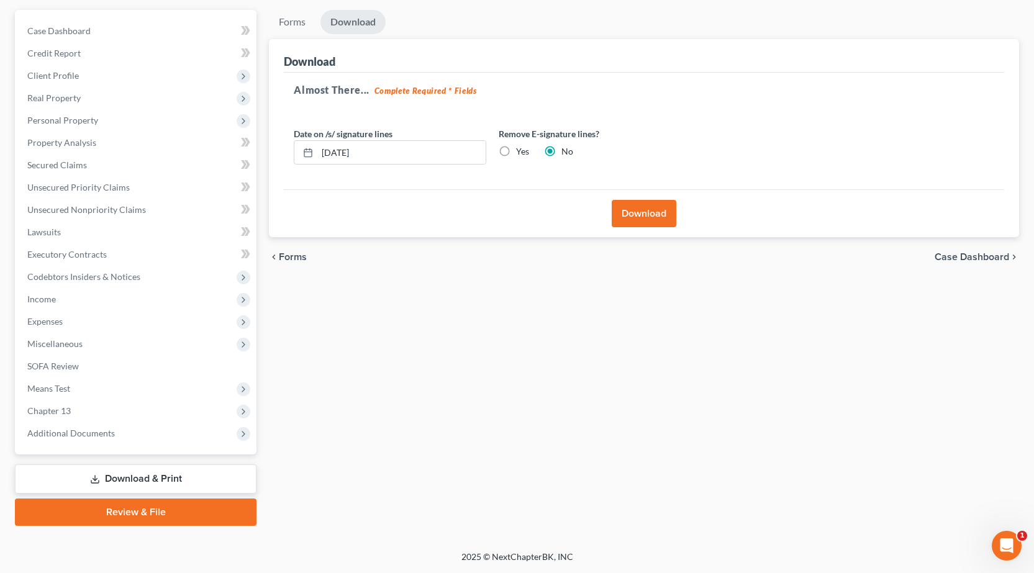
scroll to position [109, 0]
drag, startPoint x: 396, startPoint y: 153, endPoint x: 460, endPoint y: 142, distance: 65.5
click at [0, 142] on div "[PERSON_NAME] Upgraded Case 25-60139 Chapter Chapter 13 Status Filed District I…" at bounding box center [517, 246] width 1034 height 610
click at [516, 154] on label "Yes" at bounding box center [522, 151] width 13 height 12
click at [521, 153] on input "Yes" at bounding box center [525, 149] width 8 height 8
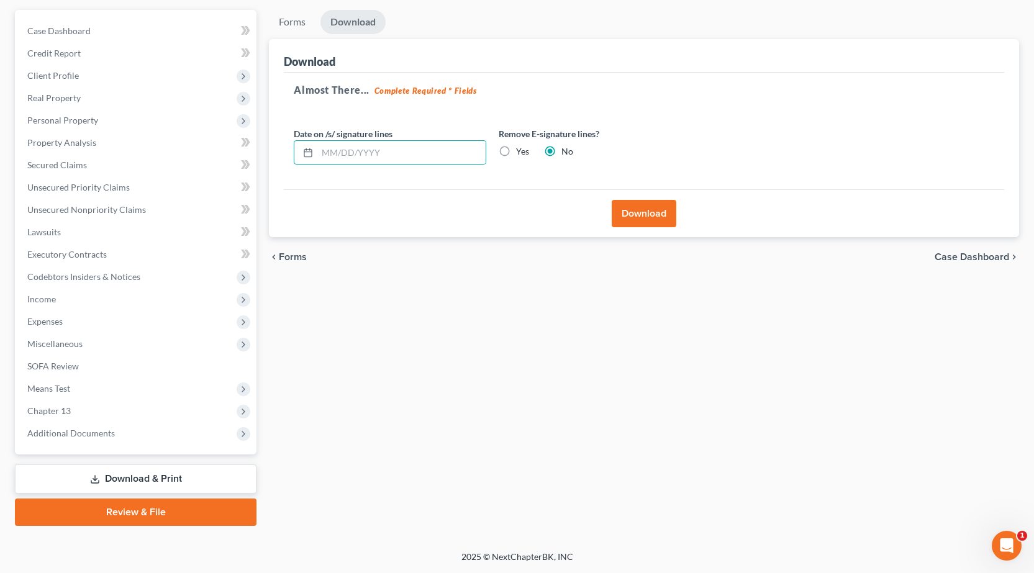
radio input "true"
radio input "false"
click at [637, 210] on button "Download" at bounding box center [644, 213] width 65 height 27
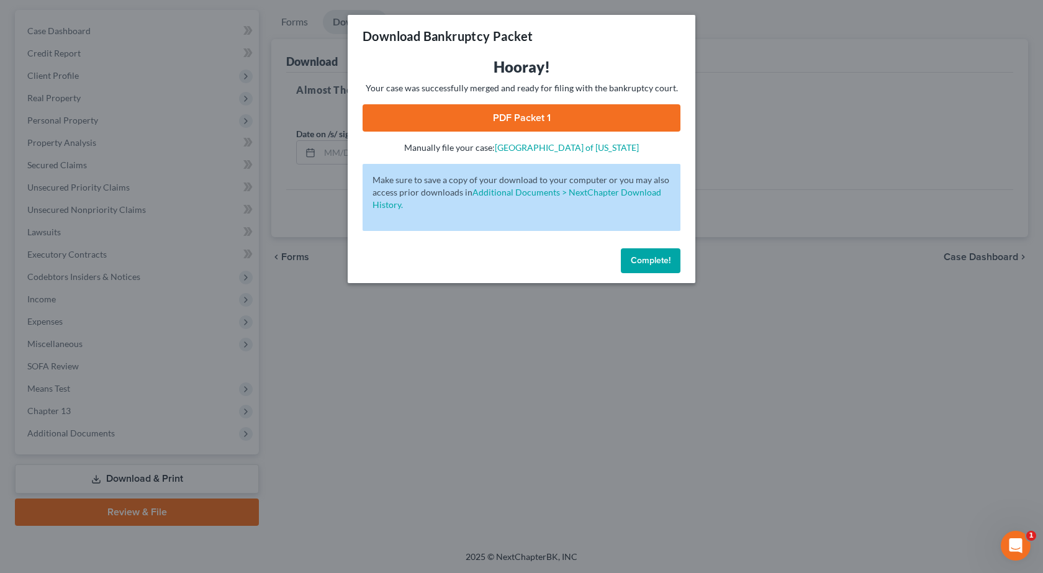
click at [523, 114] on link "PDF Packet 1" at bounding box center [522, 117] width 318 height 27
drag, startPoint x: 191, startPoint y: 222, endPoint x: 632, endPoint y: 309, distance: 448.8
click at [192, 222] on div "Download Bankruptcy Packet Hooray! Your case was successfully merged and ready …" at bounding box center [521, 286] width 1043 height 573
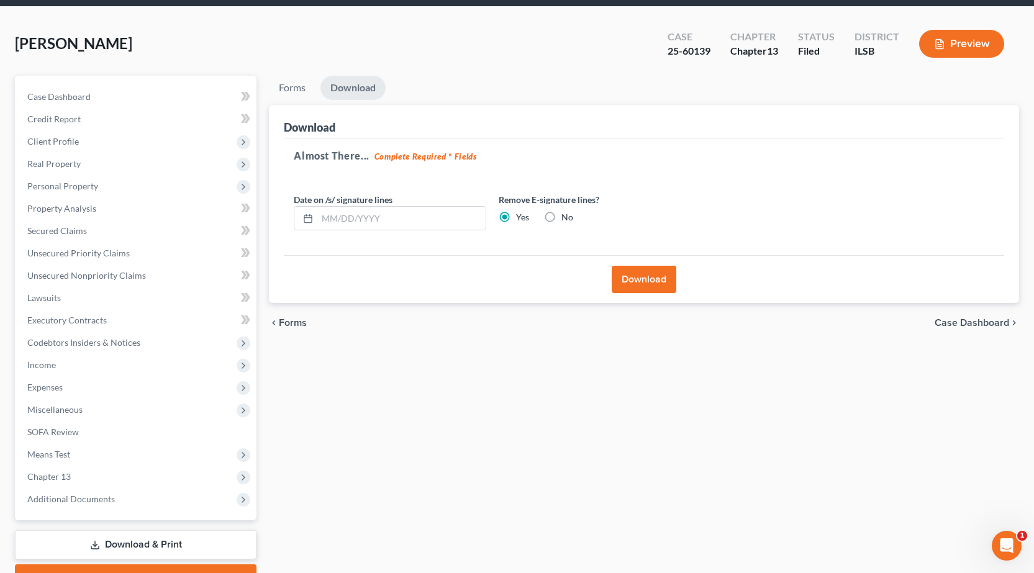
scroll to position [0, 0]
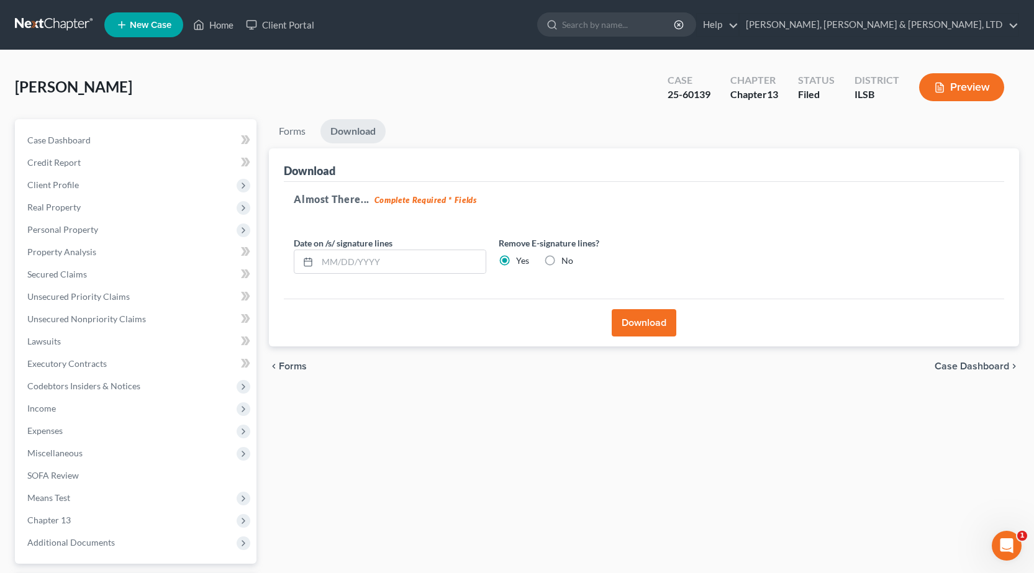
click at [43, 22] on link at bounding box center [55, 25] width 80 height 22
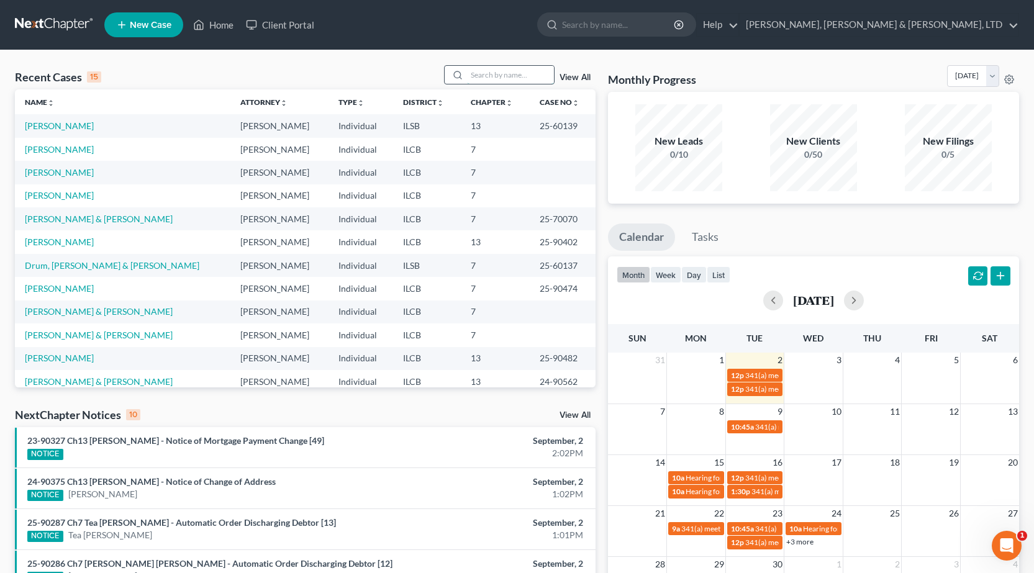
click at [504, 80] on input "search" at bounding box center [510, 75] width 87 height 18
click at [506, 76] on input "search" at bounding box center [510, 75] width 87 height 18
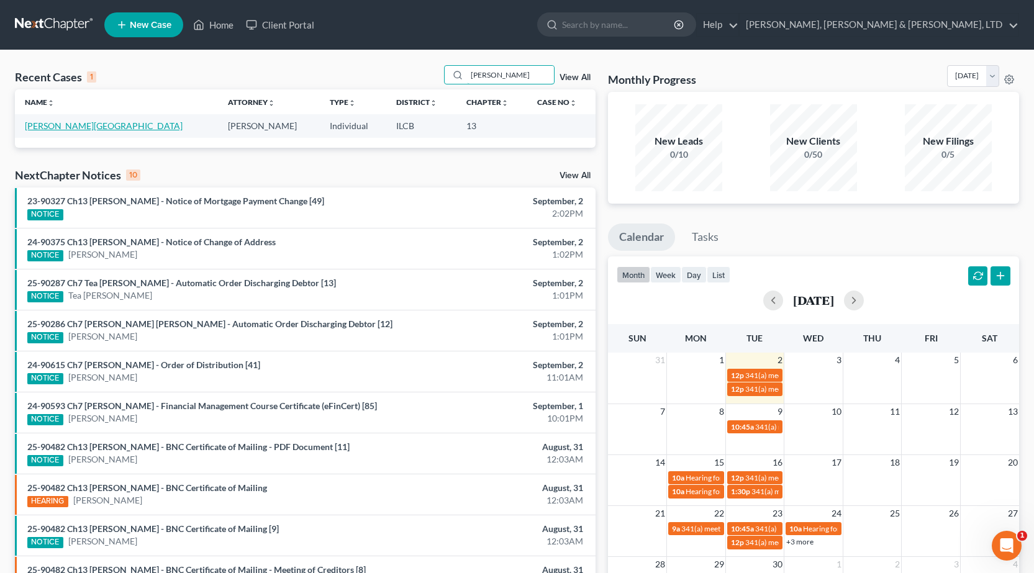
type input "frazee"
click at [50, 127] on link "[PERSON_NAME][GEOGRAPHIC_DATA]" at bounding box center [104, 125] width 158 height 11
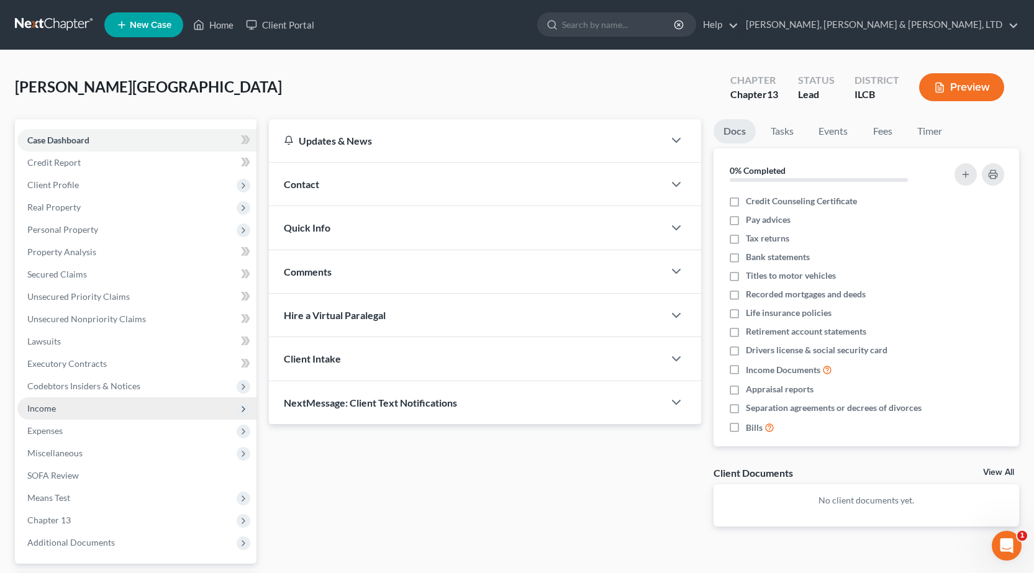
click at [65, 408] on span "Income" at bounding box center [136, 409] width 239 height 22
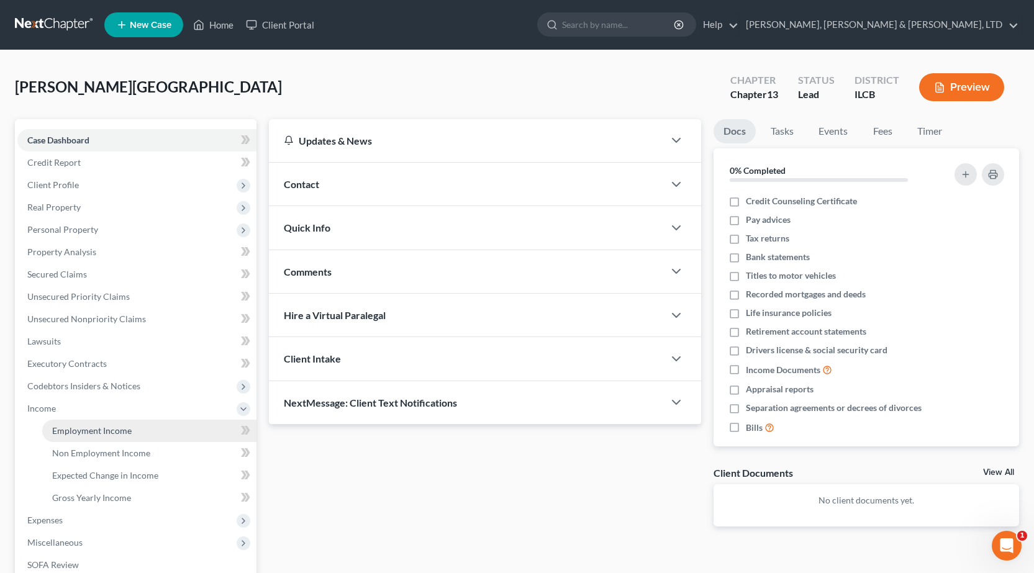
click at [105, 429] on span "Employment Income" at bounding box center [92, 430] width 80 height 11
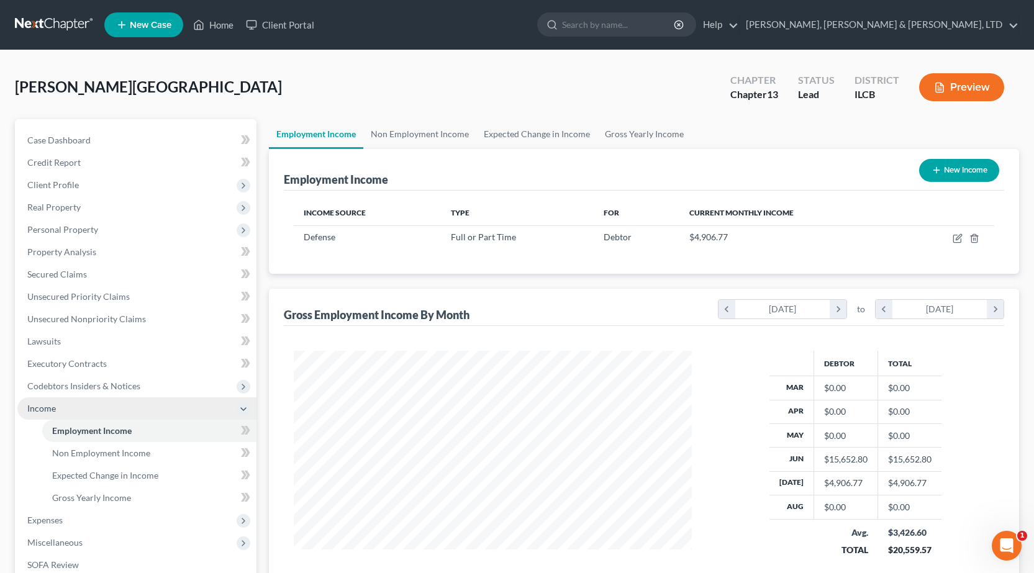
scroll to position [223, 423]
click at [407, 134] on link "Non Employment Income" at bounding box center [419, 134] width 113 height 30
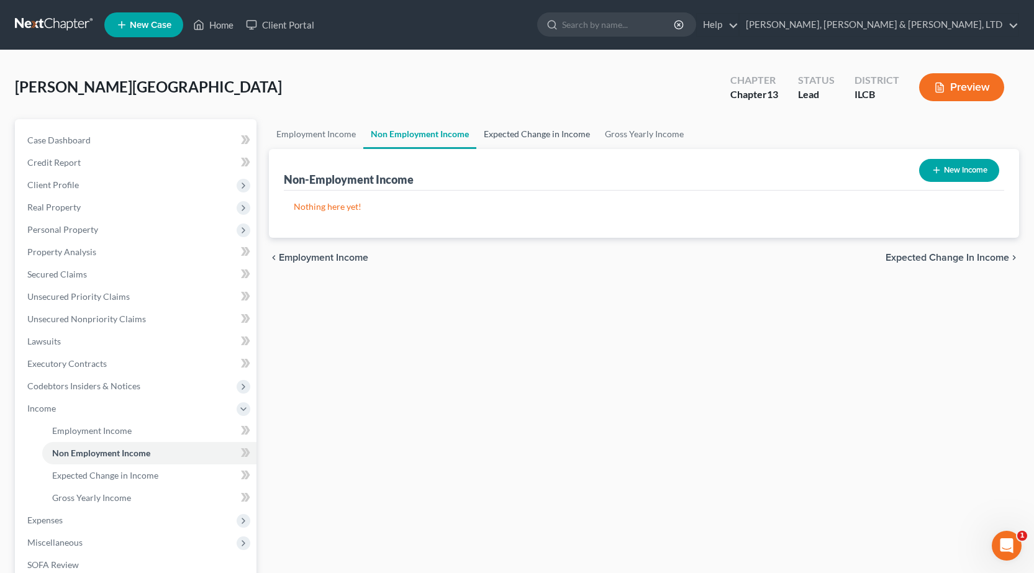
click at [518, 135] on link "Expected Change in Income" at bounding box center [536, 134] width 121 height 30
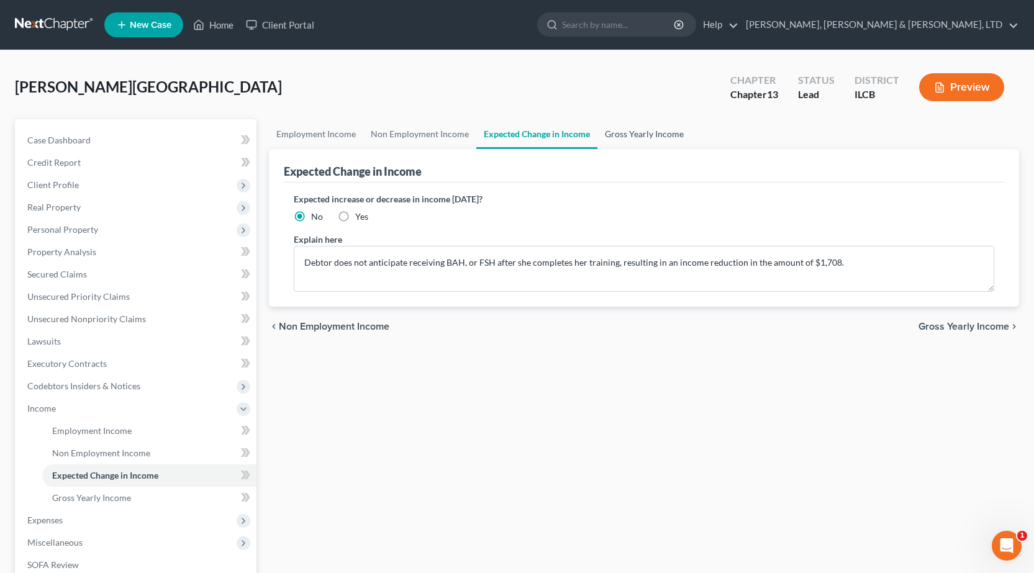
click at [625, 129] on link "Gross Yearly Income" at bounding box center [645, 134] width 94 height 30
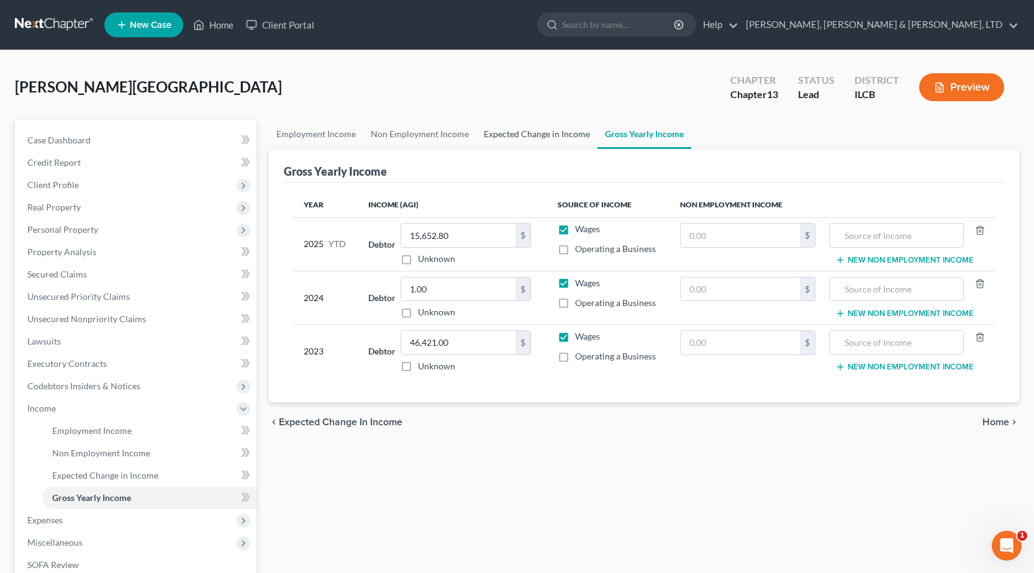
click at [488, 132] on link "Expected Change in Income" at bounding box center [536, 134] width 121 height 30
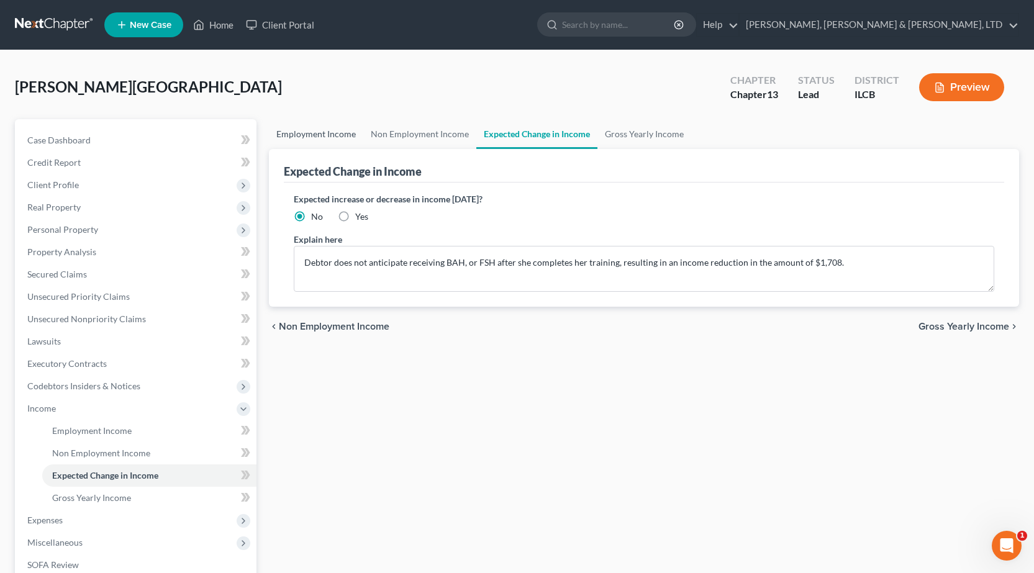
click at [322, 136] on link "Employment Income" at bounding box center [316, 134] width 94 height 30
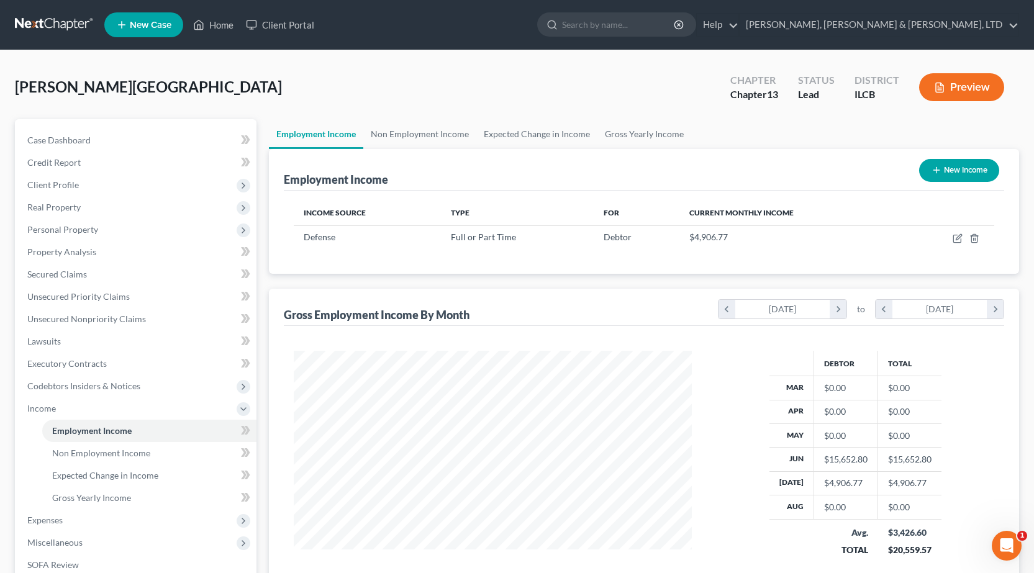
scroll to position [223, 423]
click at [34, 19] on link at bounding box center [55, 25] width 80 height 22
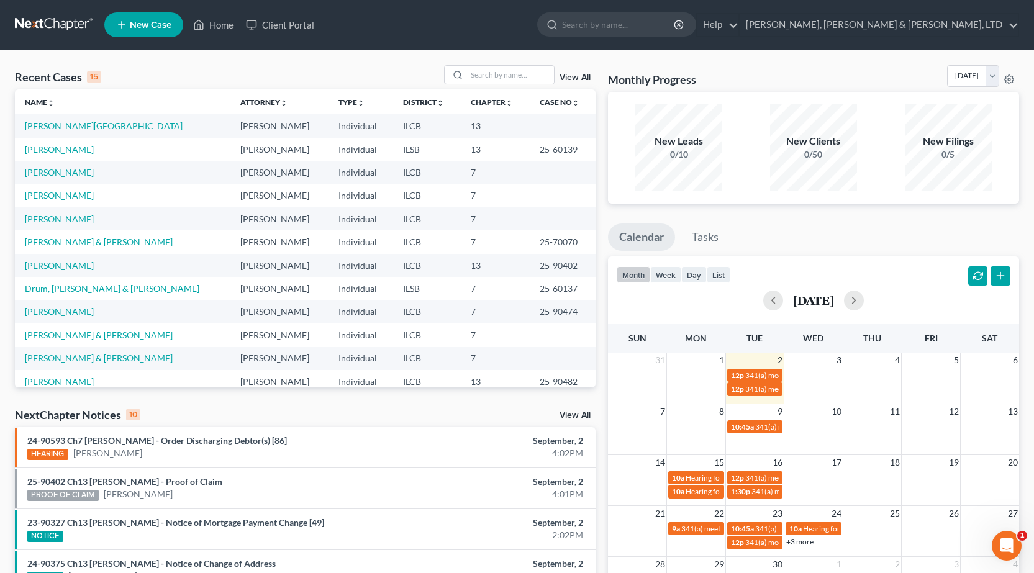
click at [143, 29] on span "New Case" at bounding box center [151, 24] width 42 height 9
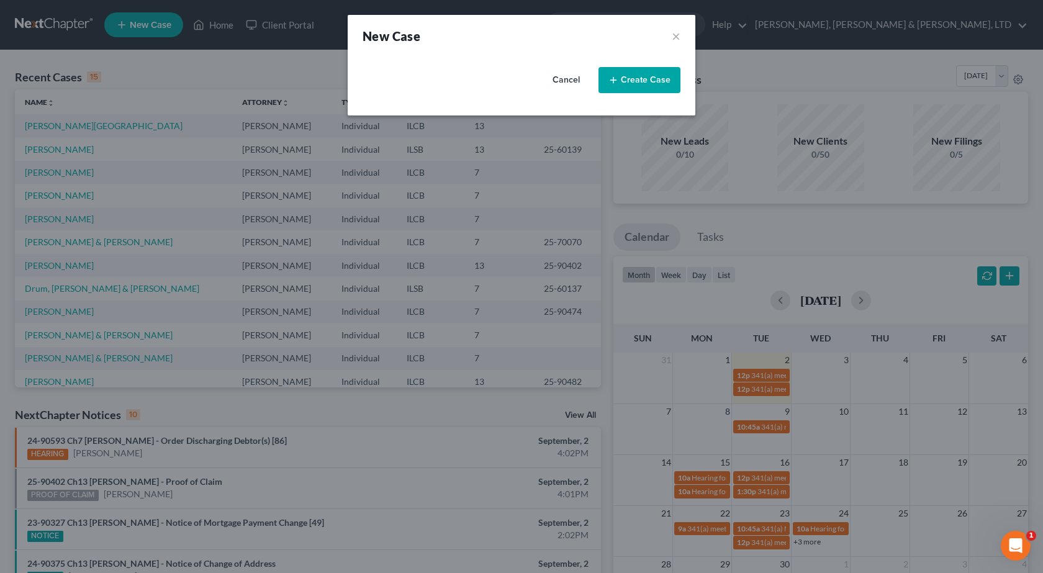
select select "24"
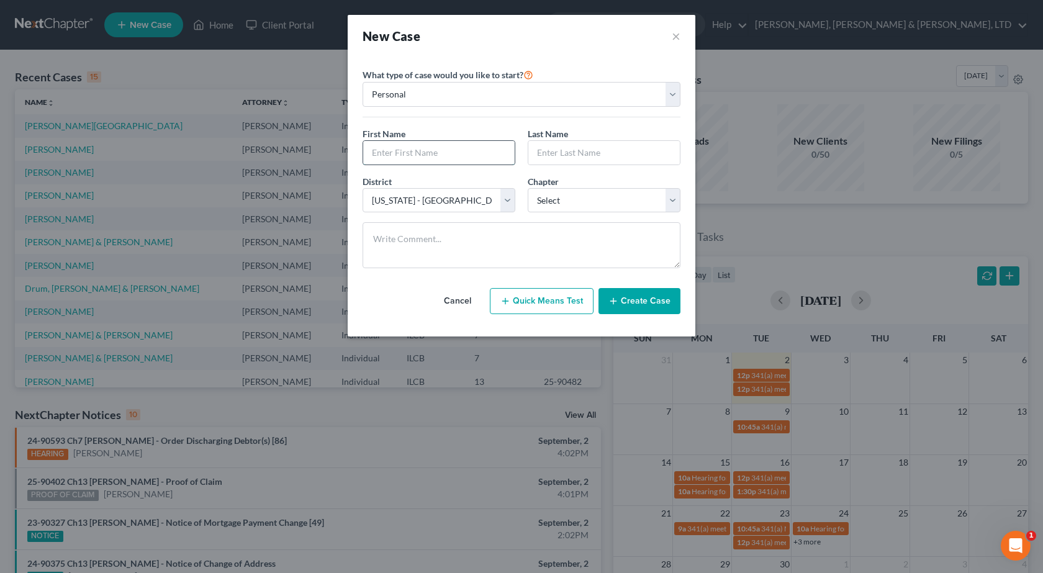
click at [423, 146] on input "text" at bounding box center [439, 153] width 152 height 24
type input "[PERSON_NAME]"
click at [552, 200] on select "Select 7 11 12 13" at bounding box center [604, 200] width 153 height 25
select select "0"
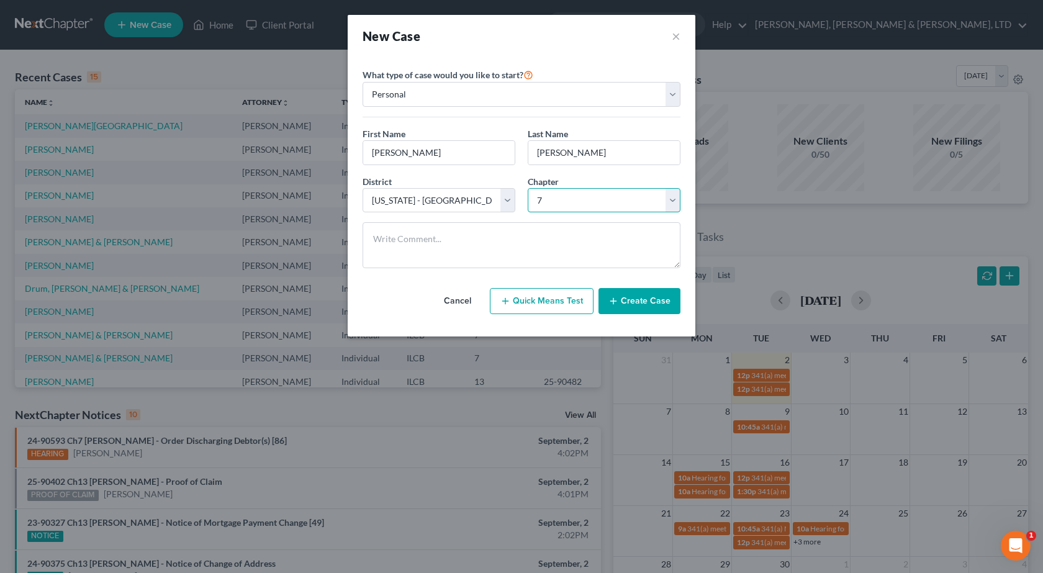
click at [528, 188] on select "Select 7 11 12 13" at bounding box center [604, 200] width 153 height 25
click at [643, 305] on button "Create Case" at bounding box center [640, 301] width 82 height 26
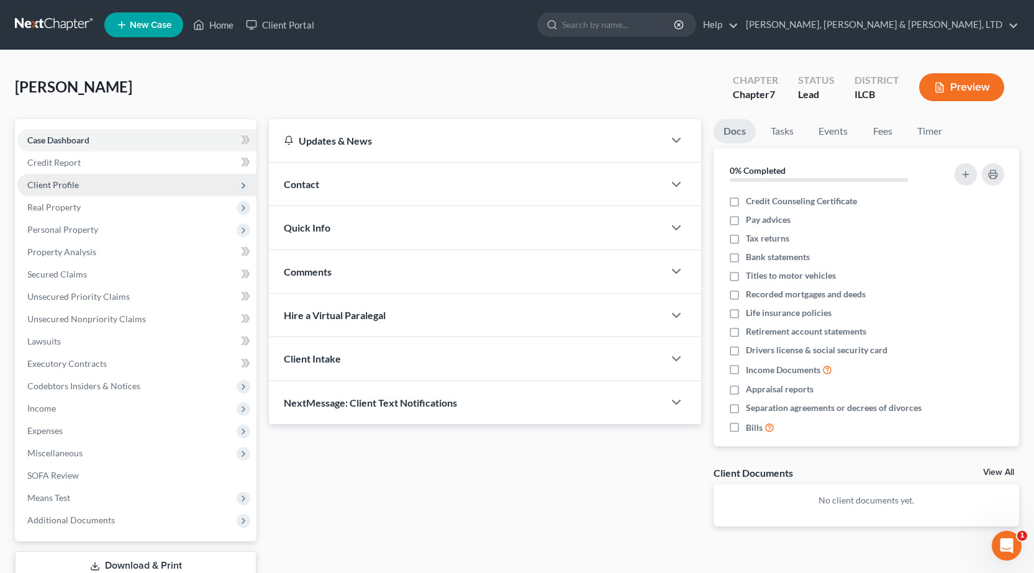
click at [95, 185] on span "Client Profile" at bounding box center [136, 185] width 239 height 22
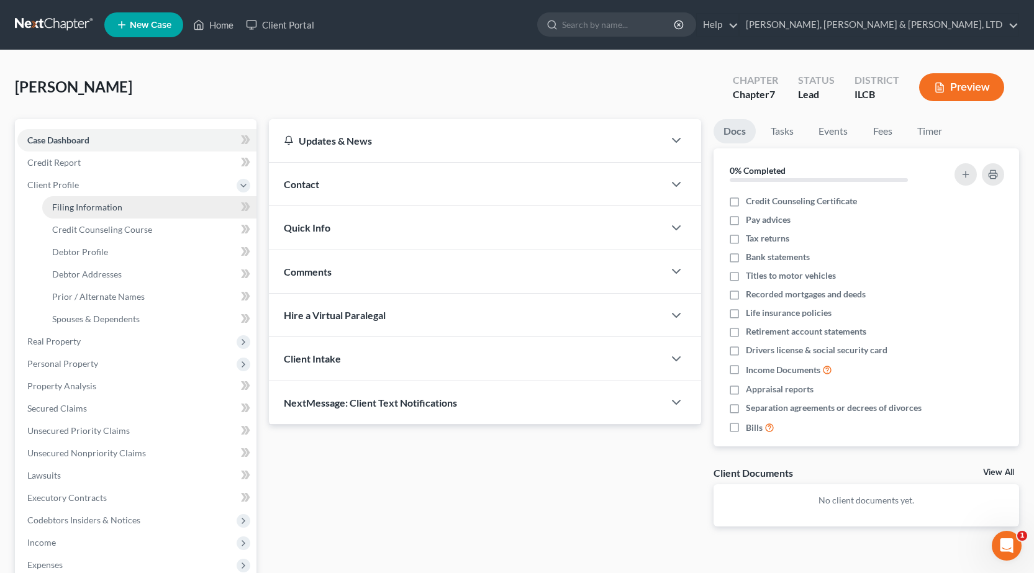
click at [86, 202] on span "Filing Information" at bounding box center [87, 207] width 70 height 11
select select "1"
select select "0"
select select "24"
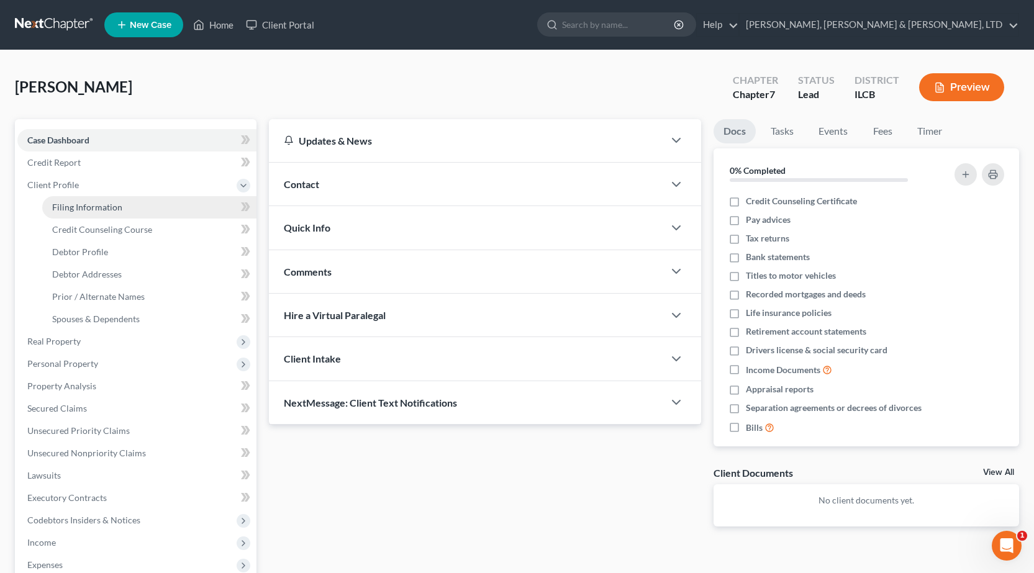
select select "14"
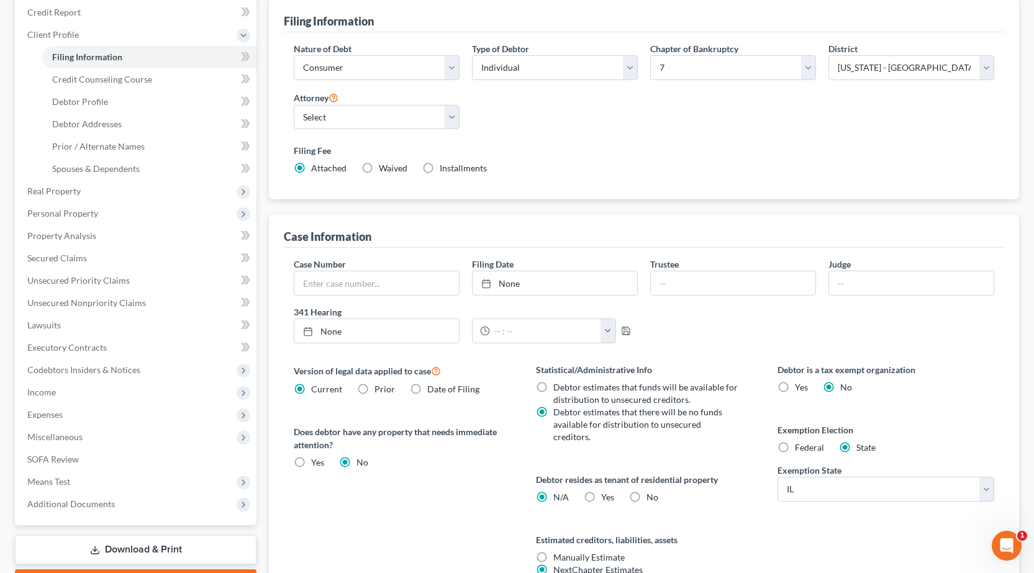
scroll to position [248, 0]
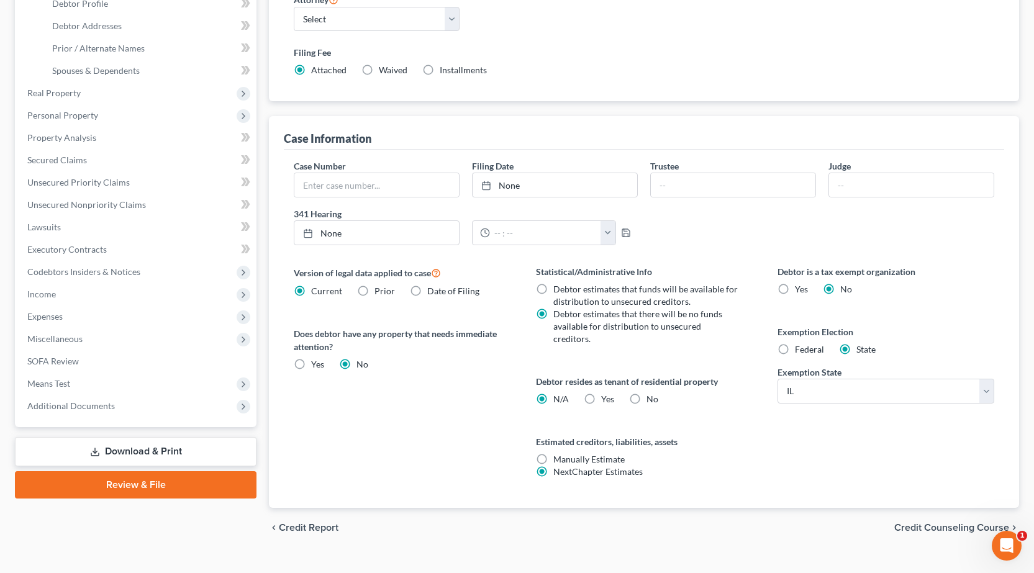
click at [601, 393] on label "Yes Yes" at bounding box center [607, 399] width 13 height 12
click at [606, 393] on input "Yes Yes" at bounding box center [610, 397] width 8 height 8
radio input "true"
radio input "false"
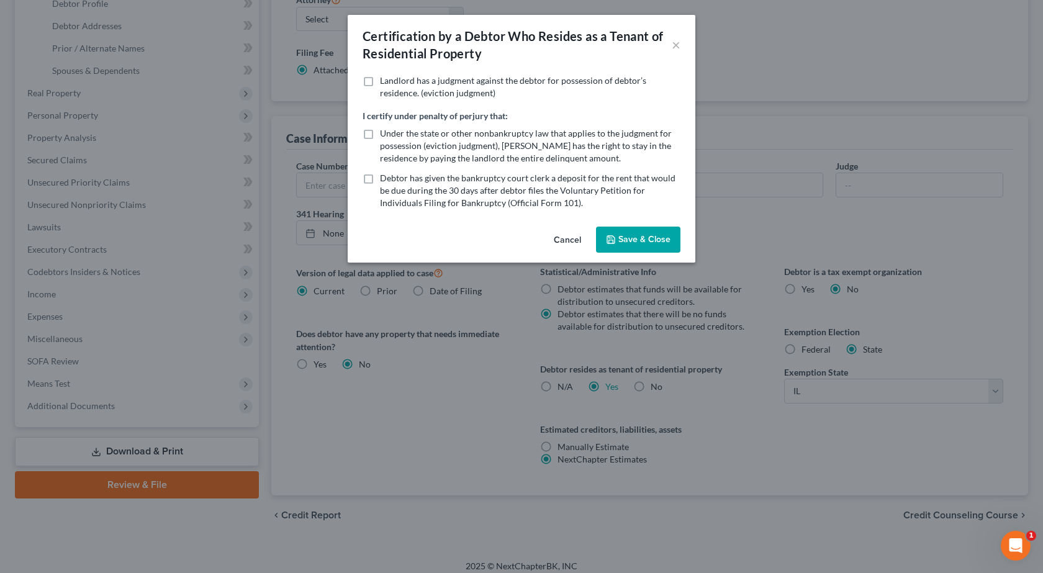
click at [660, 240] on button "Save & Close" at bounding box center [638, 240] width 84 height 26
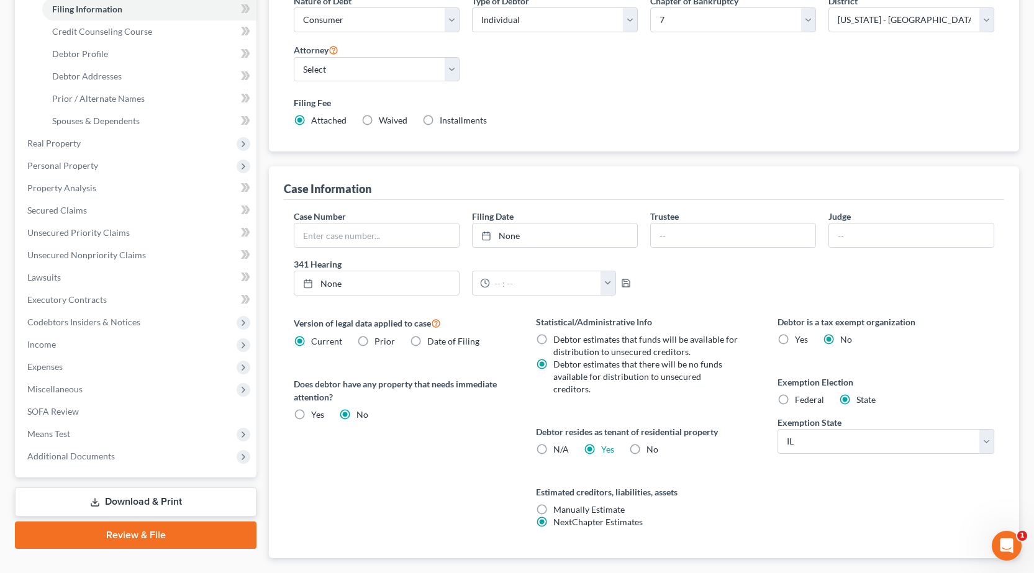
scroll to position [0, 0]
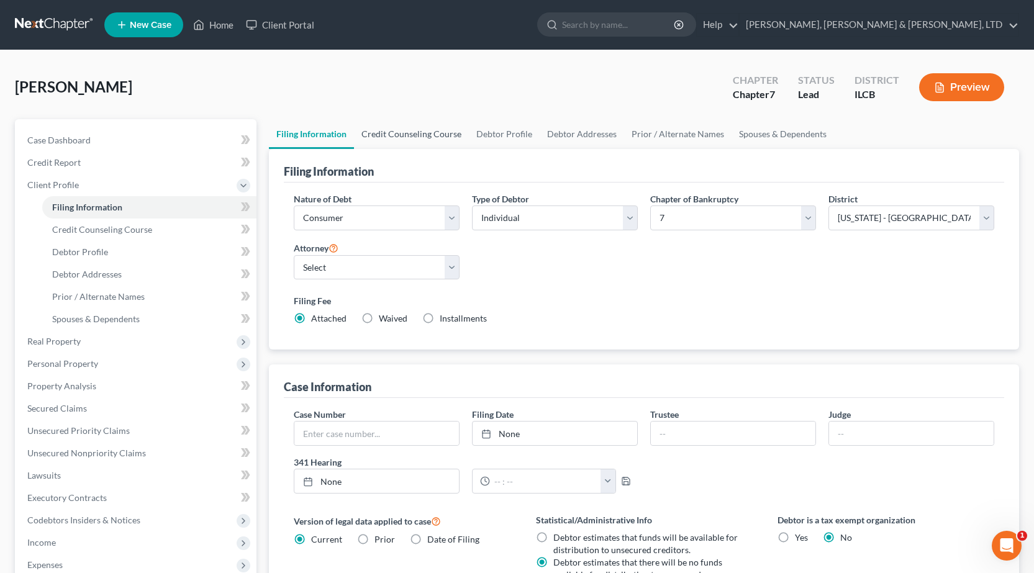
click at [386, 141] on link "Credit Counseling Course" at bounding box center [411, 134] width 115 height 30
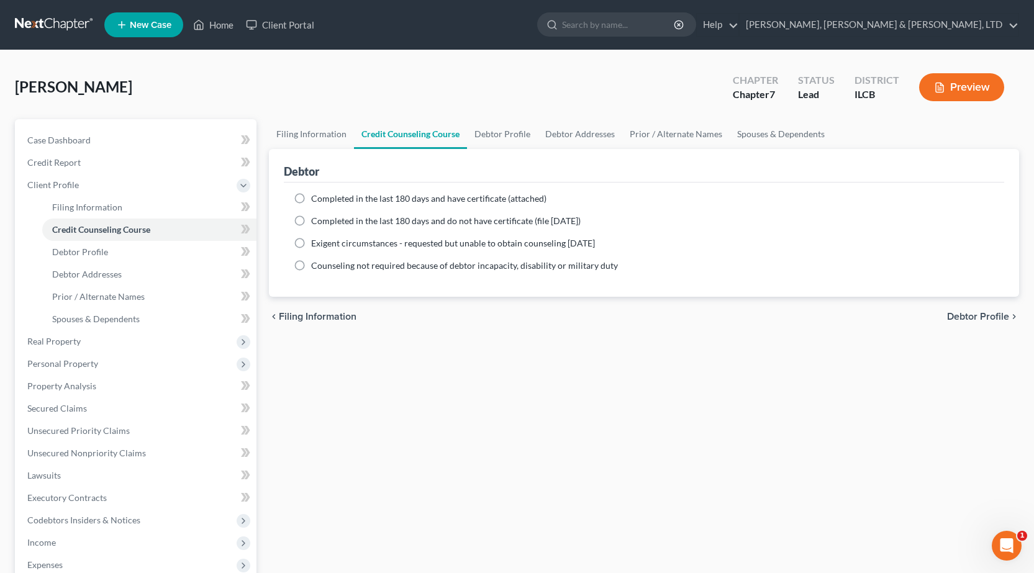
click at [311, 196] on label "Completed in the last 180 days and have certificate (attached)" at bounding box center [428, 199] width 235 height 12
click at [316, 196] on input "Completed in the last 180 days and have certificate (attached)" at bounding box center [320, 197] width 8 height 8
radio input "true"
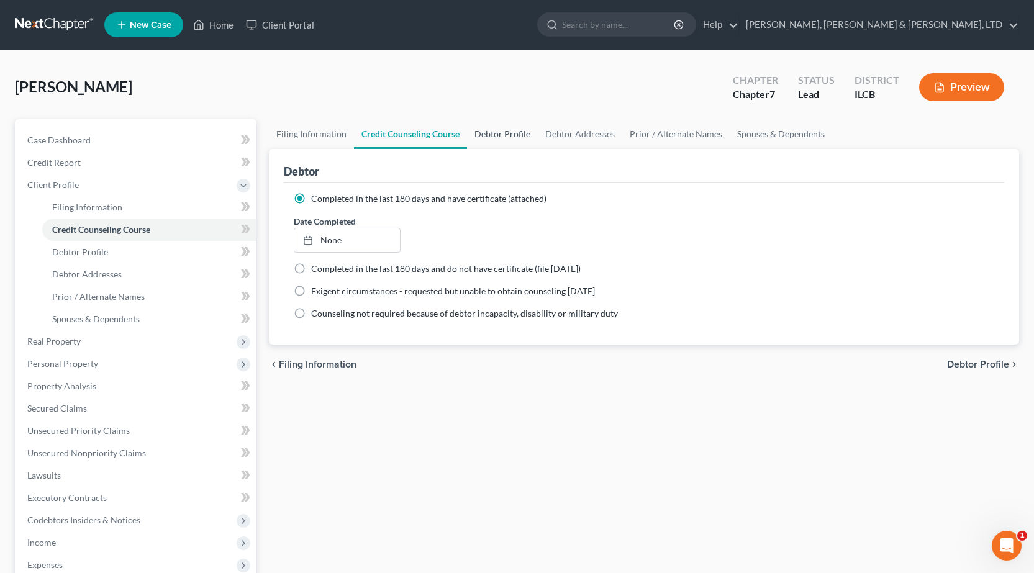
click at [511, 136] on link "Debtor Profile" at bounding box center [502, 134] width 71 height 30
select select "0"
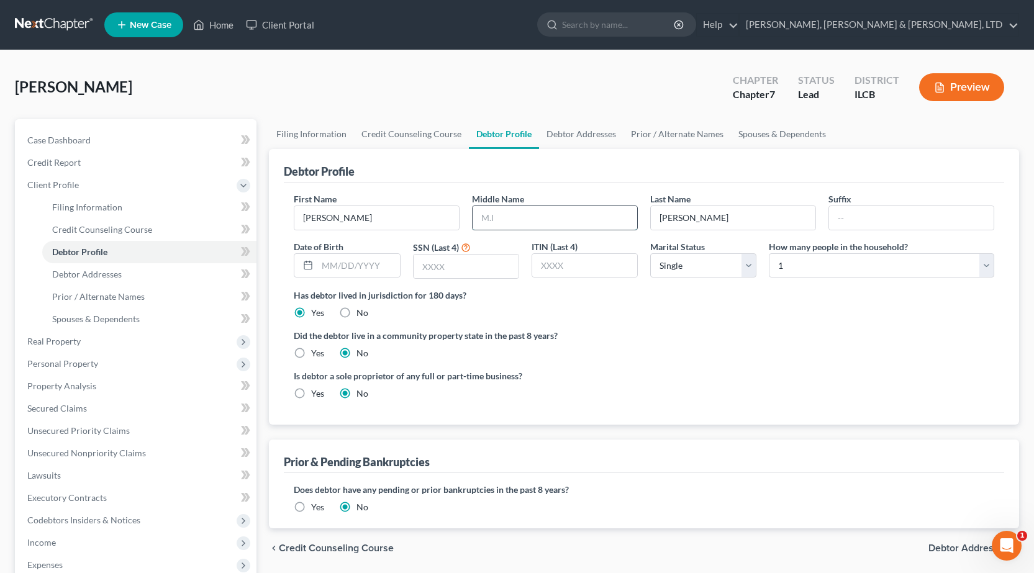
click at [584, 223] on input "text" at bounding box center [555, 218] width 165 height 24
type input "Renee"
click at [446, 268] on input "text" at bounding box center [466, 267] width 105 height 24
type input "7946"
click at [742, 417] on div "First Name Penny Middle Name Renee Last Name Shinholster Suffix Date of Birth S…" at bounding box center [644, 304] width 721 height 242
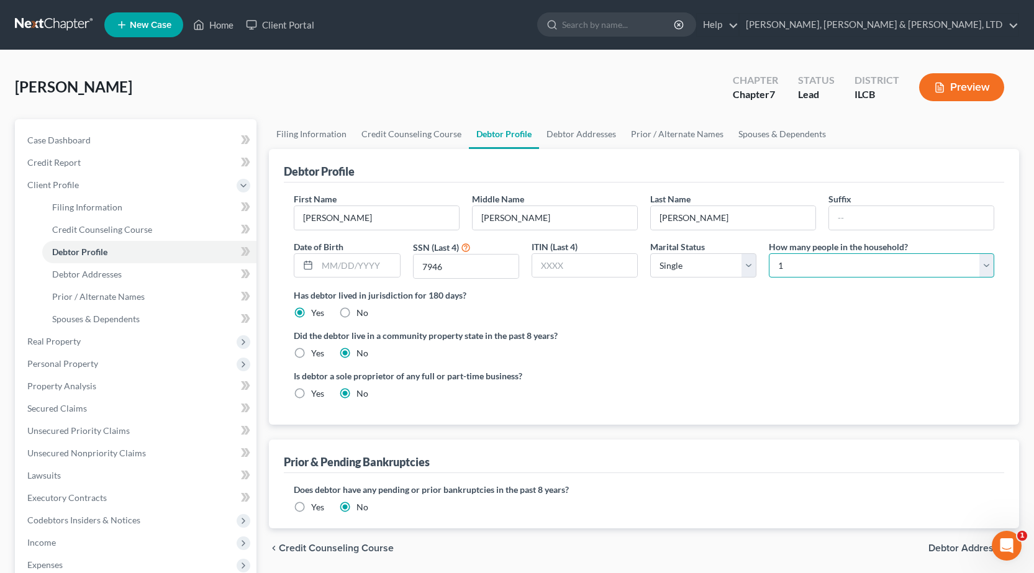
click at [866, 268] on select "Select 1 2 3 4 5 6 7 8 9 10 11 12 13 14 15 16 17 18 19 20" at bounding box center [881, 265] width 225 height 25
select select "2"
click at [769, 253] on select "Select 1 2 3 4 5 6 7 8 9 10 11 12 13 14 15 16 17 18 19 20" at bounding box center [881, 265] width 225 height 25
click at [763, 323] on ng-include "First Name Penny Middle Name Renee Last Name Shinholster Suffix Date of Birth S…" at bounding box center [644, 301] width 701 height 217
click at [591, 141] on link "Debtor Addresses" at bounding box center [581, 134] width 84 height 30
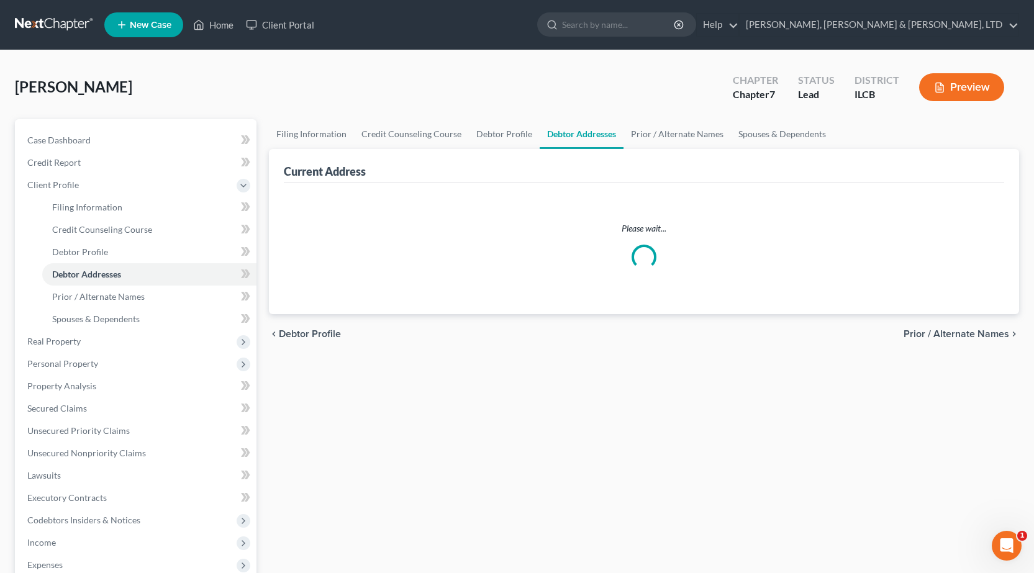
select select "0"
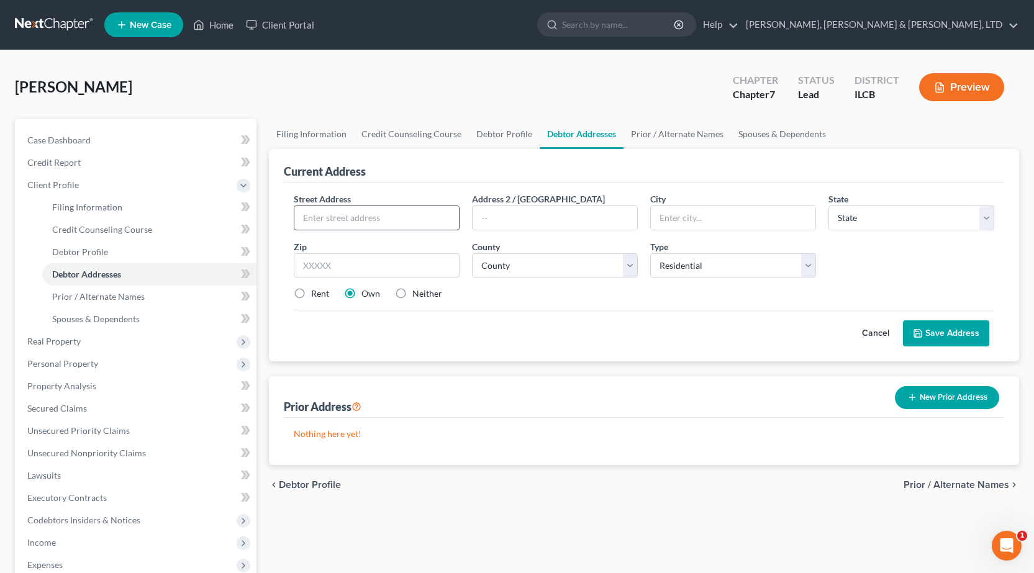
click at [348, 220] on input "text" at bounding box center [376, 218] width 165 height 24
type input "612 Woodlawn"
type input "Mattoon"
select select "14"
type input "61938"
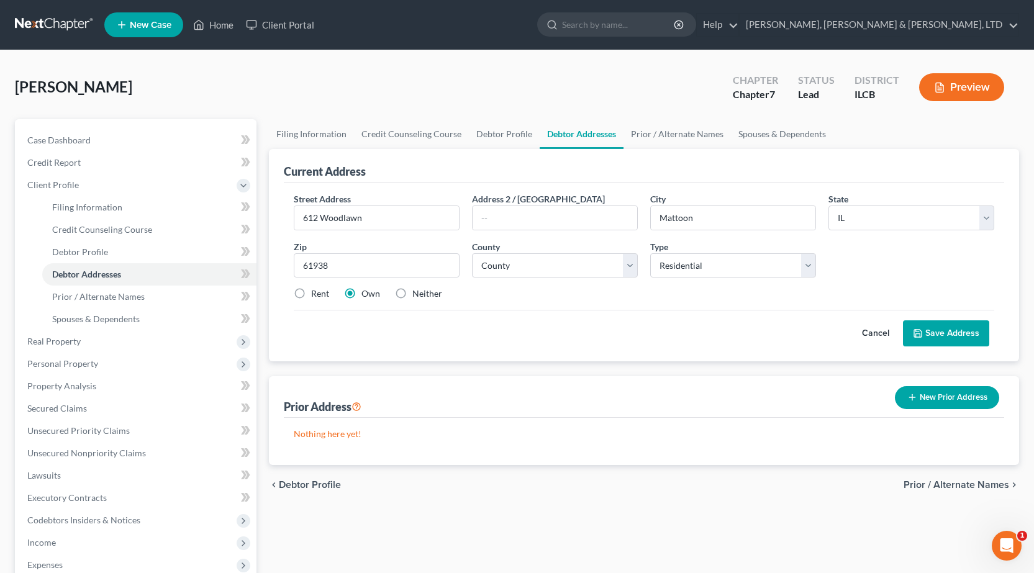
drag, startPoint x: 297, startPoint y: 296, endPoint x: 340, endPoint y: 289, distance: 44.0
click at [311, 296] on label "Rent" at bounding box center [320, 294] width 18 height 12
click at [316, 296] on input "Rent" at bounding box center [320, 292] width 8 height 8
radio input "true"
click at [580, 268] on select "County Adams County Alexander County Bond County Boone County Brown County Bure…" at bounding box center [555, 265] width 166 height 25
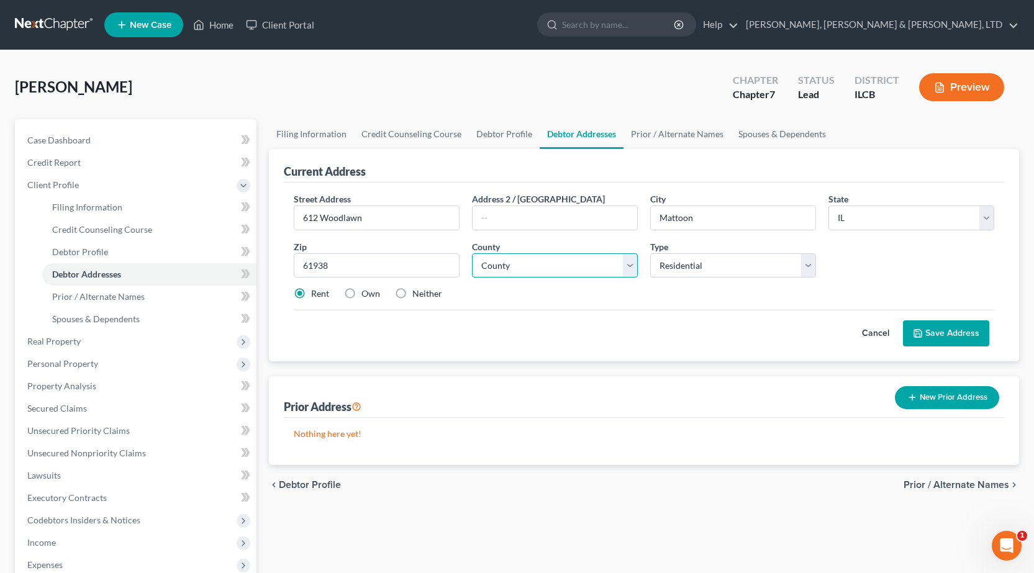
select select "14"
click at [472, 253] on select "County Adams County Alexander County Bond County Boone County Brown County Bure…" at bounding box center [555, 265] width 166 height 25
click at [936, 329] on button "Save Address" at bounding box center [946, 333] width 86 height 26
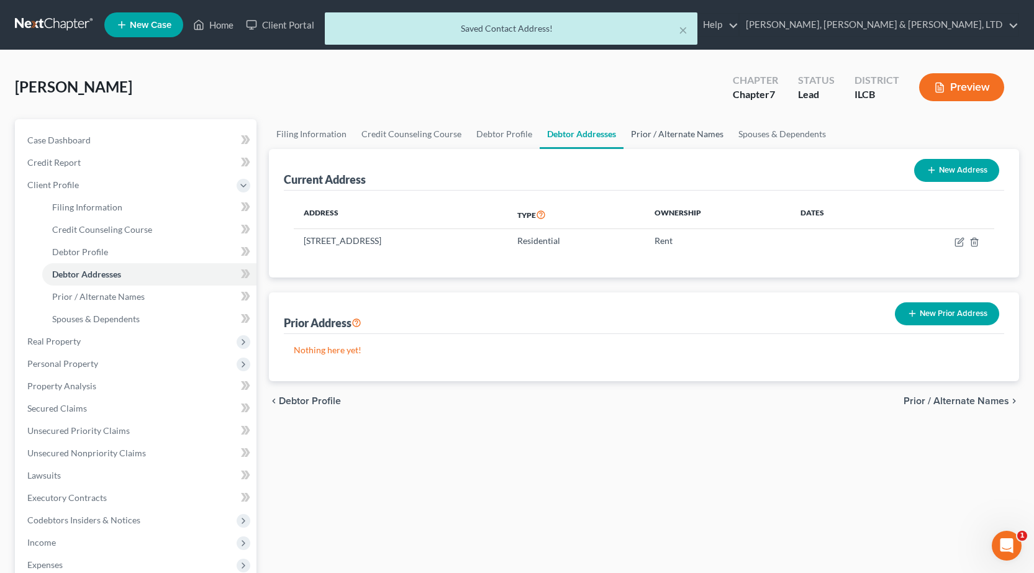
click at [673, 137] on link "Prior / Alternate Names" at bounding box center [677, 134] width 107 height 30
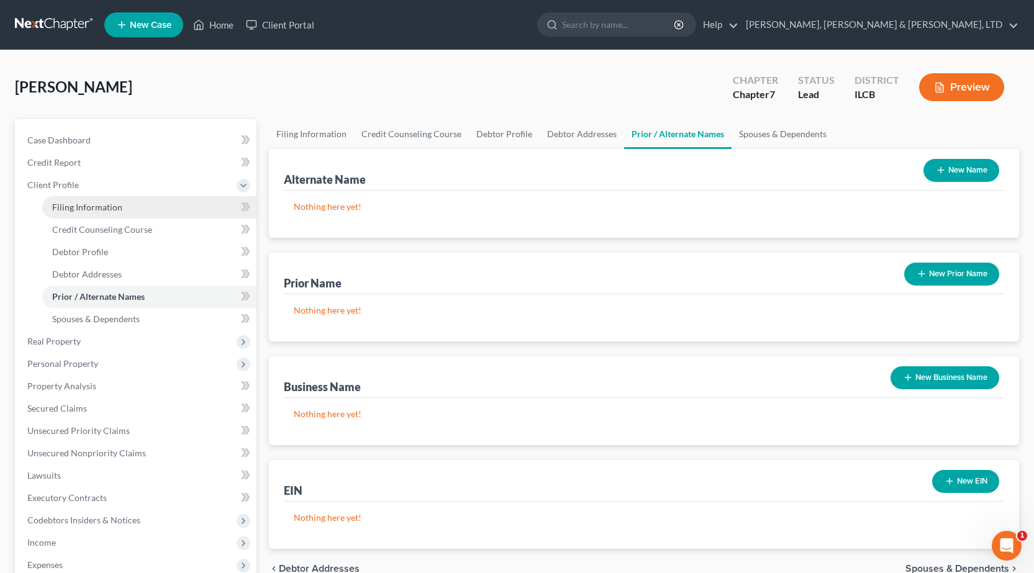
click at [92, 209] on span "Filing Information" at bounding box center [87, 207] width 70 height 11
select select "1"
select select "0"
select select "24"
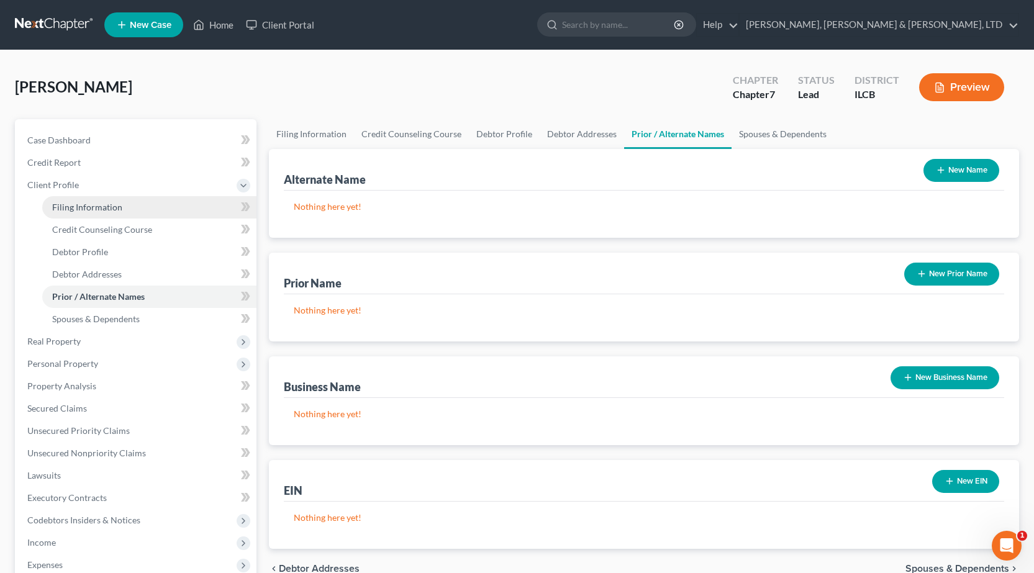
select select "0"
select select "14"
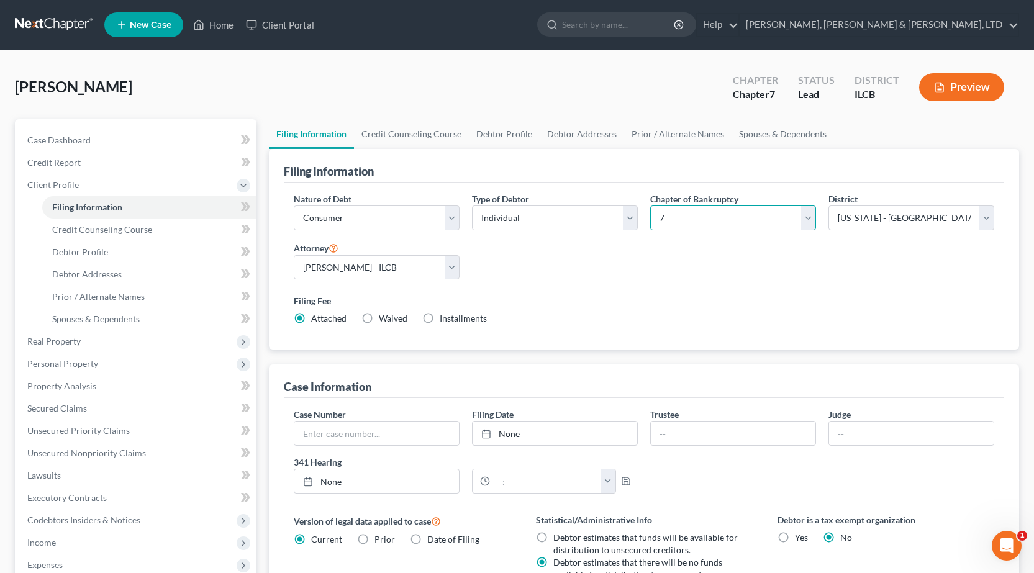
click at [721, 219] on select "Select 7 11 12 13" at bounding box center [733, 218] width 166 height 25
select select "3"
click at [650, 206] on select "Select 7 11 12 13" at bounding box center [733, 218] width 166 height 25
click at [589, 322] on div "Filing Fee Attached Installments Installments" at bounding box center [644, 309] width 701 height 30
drag, startPoint x: 427, startPoint y: 141, endPoint x: 442, endPoint y: 138, distance: 15.2
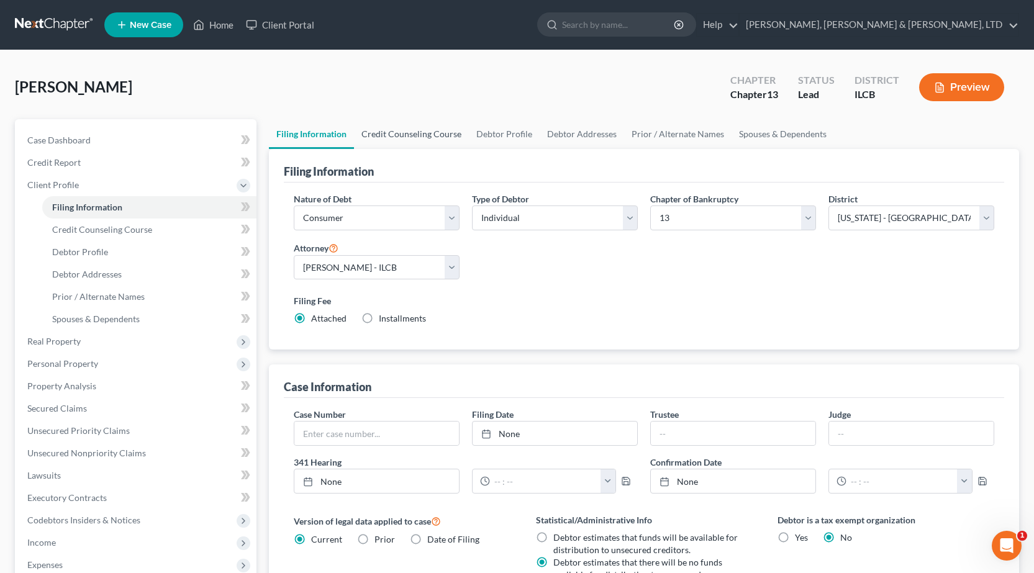
click at [429, 140] on link "Credit Counseling Course" at bounding box center [411, 134] width 115 height 30
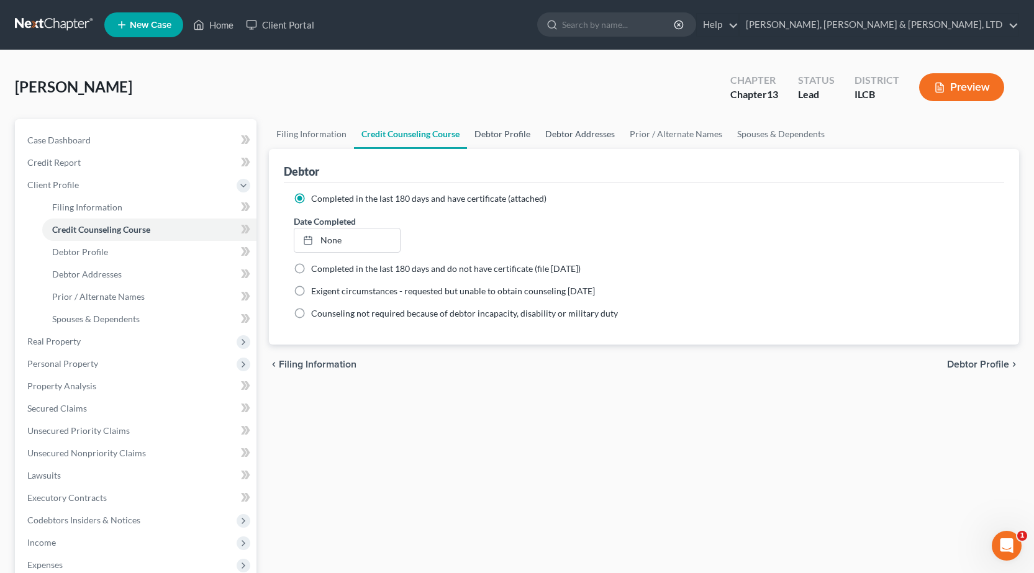
drag, startPoint x: 521, startPoint y: 138, endPoint x: 574, endPoint y: 139, distance: 52.8
click at [521, 139] on link "Debtor Profile" at bounding box center [502, 134] width 71 height 30
select select "0"
select select "2"
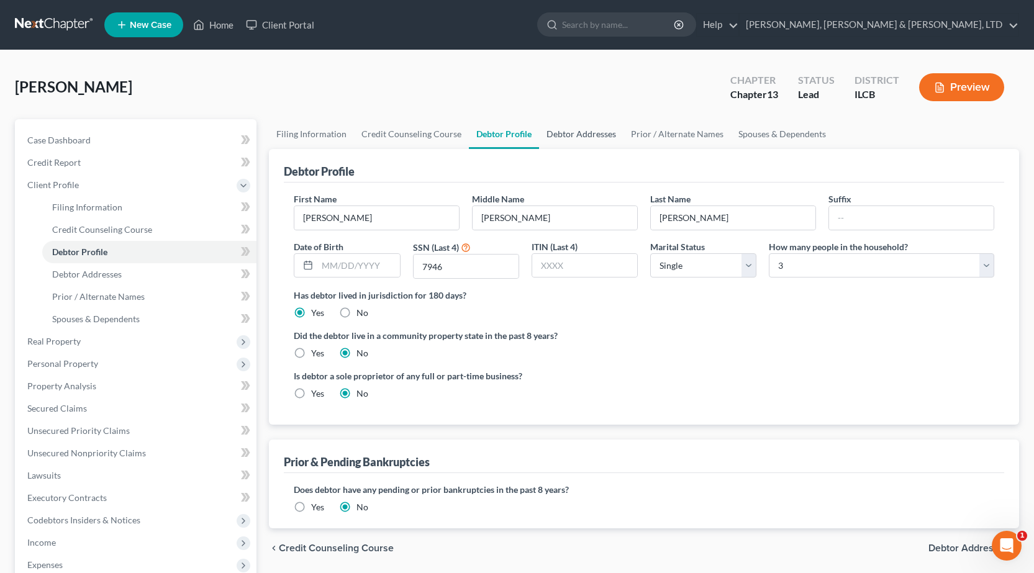
click at [574, 139] on link "Debtor Addresses" at bounding box center [581, 134] width 84 height 30
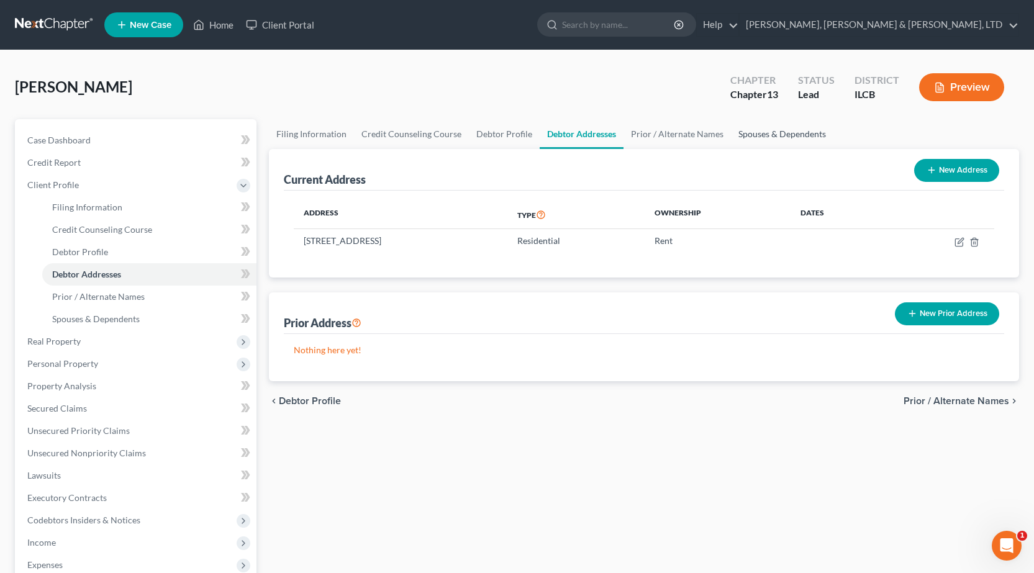
click at [763, 138] on link "Spouses & Dependents" at bounding box center [782, 134] width 102 height 30
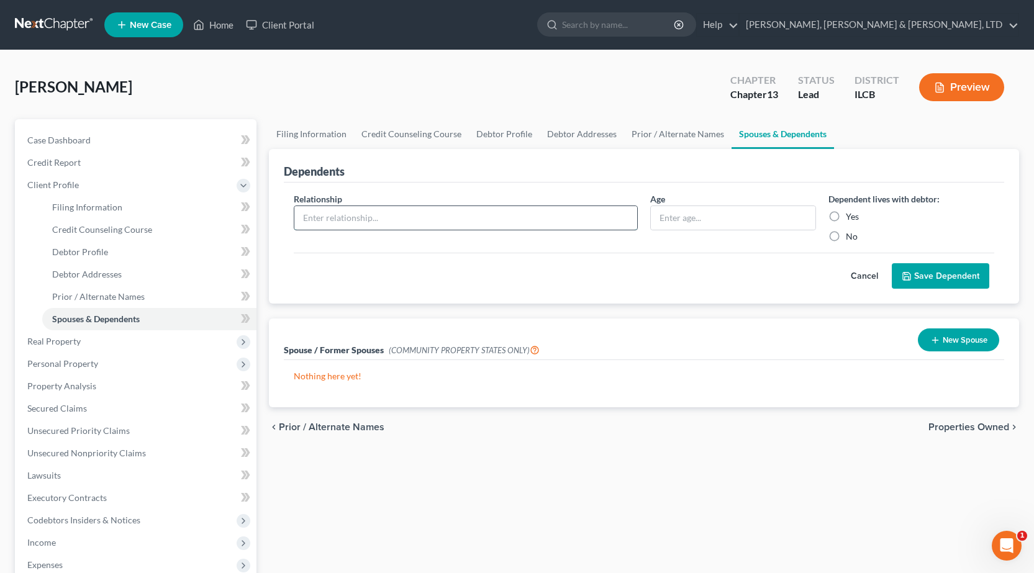
click at [407, 224] on input "text" at bounding box center [465, 218] width 343 height 24
click at [703, 219] on input "text" at bounding box center [733, 218] width 165 height 24
click at [404, 221] on input "Son" at bounding box center [465, 218] width 343 height 24
type input "Son (disabled)"
drag, startPoint x: 663, startPoint y: 217, endPoint x: 648, endPoint y: 199, distance: 23.8
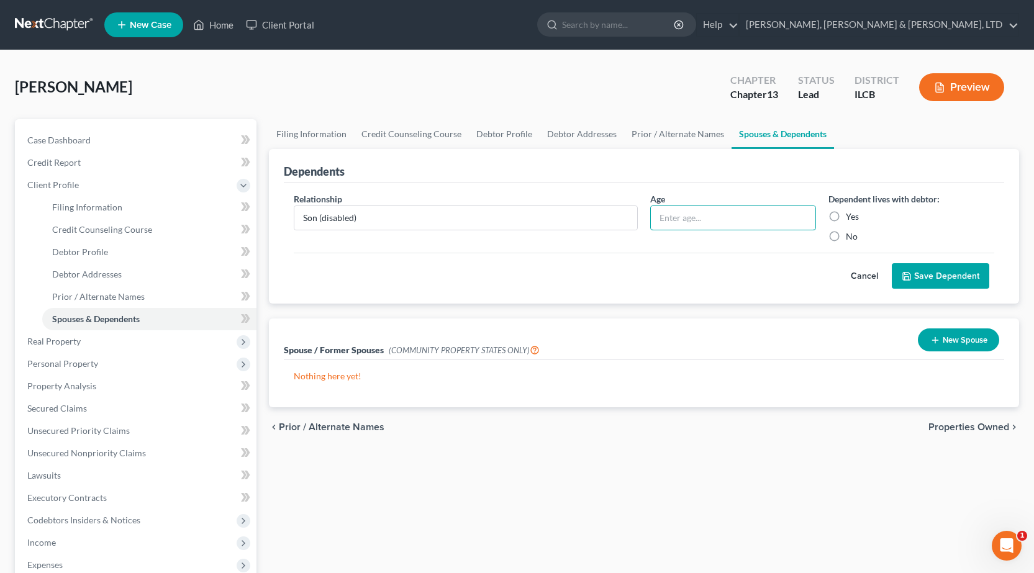
click at [665, 217] on input "text" at bounding box center [733, 218] width 165 height 24
type input "32"
click at [846, 216] on label "Yes" at bounding box center [852, 217] width 13 height 12
click at [851, 216] on input "Yes" at bounding box center [855, 215] width 8 height 8
radio input "true"
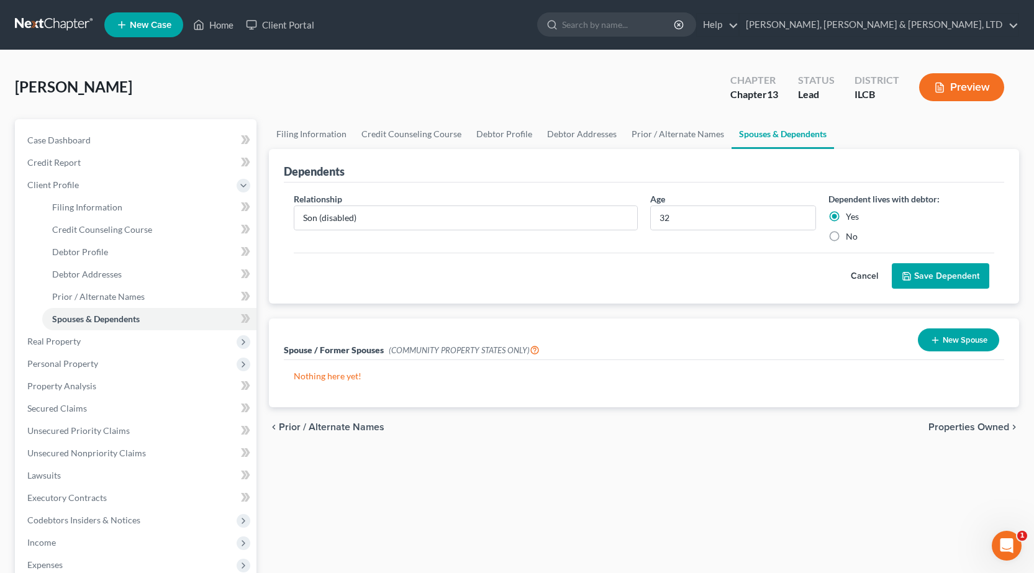
click at [933, 280] on button "Save Dependent" at bounding box center [941, 276] width 98 height 26
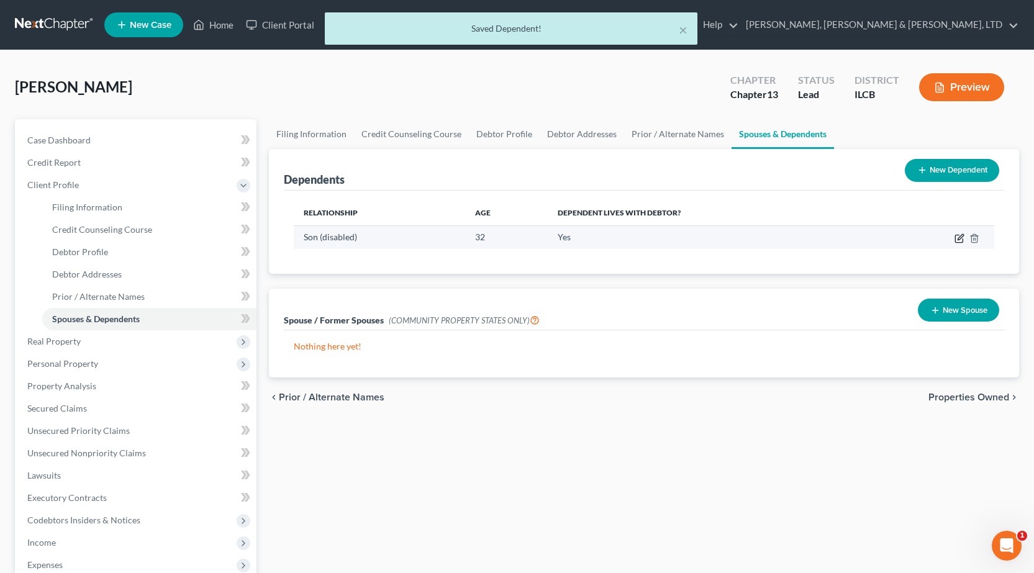
click at [958, 239] on icon "button" at bounding box center [961, 237] width 6 height 6
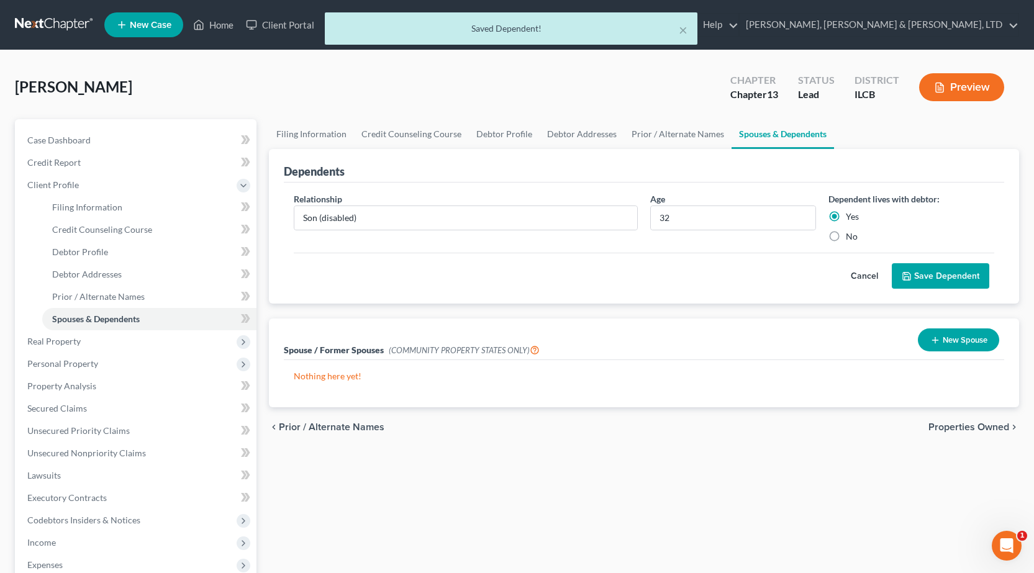
click at [941, 274] on button "Save Dependent" at bounding box center [941, 276] width 98 height 26
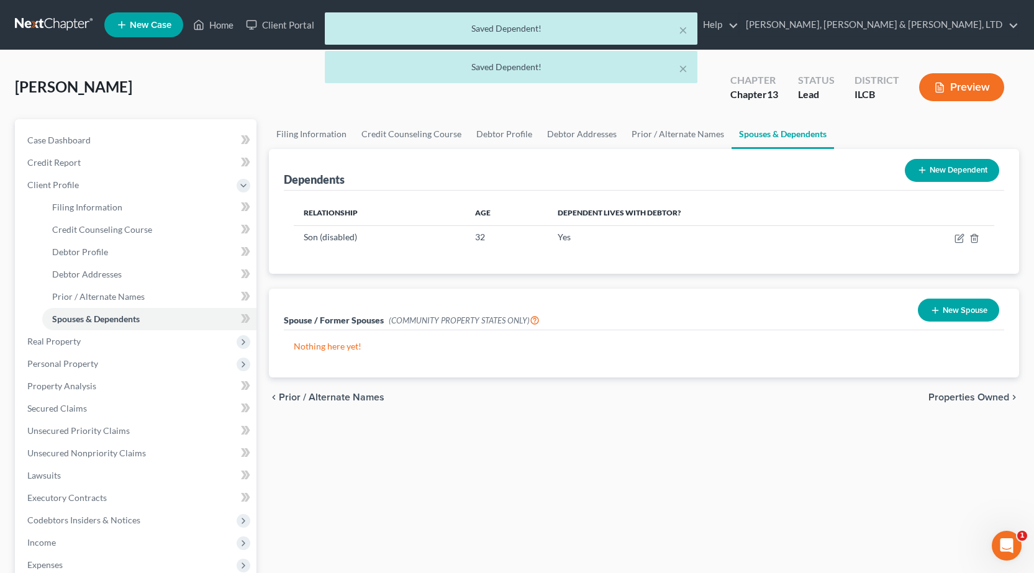
drag, startPoint x: 937, startPoint y: 169, endPoint x: 924, endPoint y: 168, distance: 12.4
click at [937, 169] on button "New Dependent" at bounding box center [952, 170] width 94 height 23
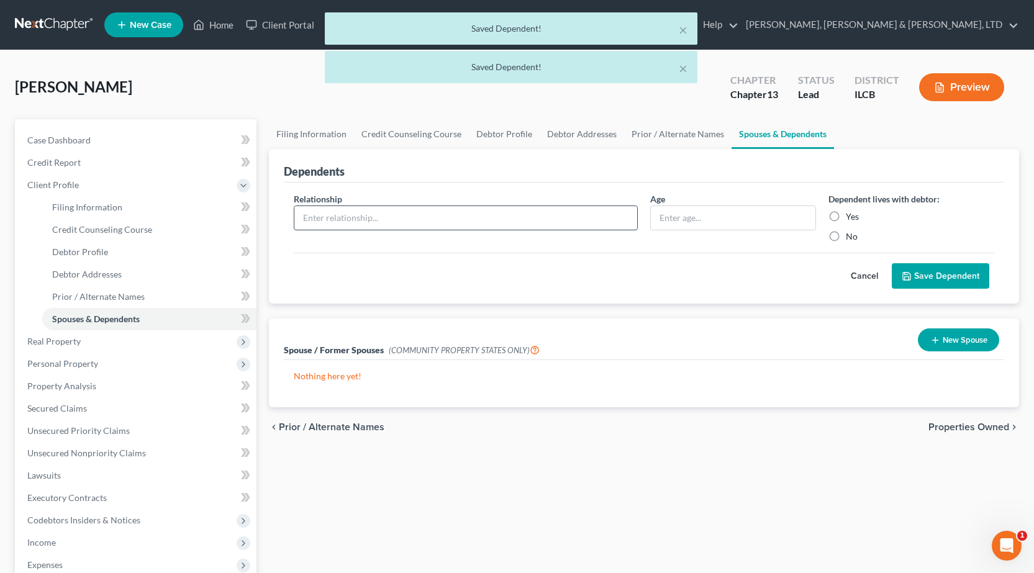
click at [369, 222] on input "text" at bounding box center [465, 218] width 343 height 24
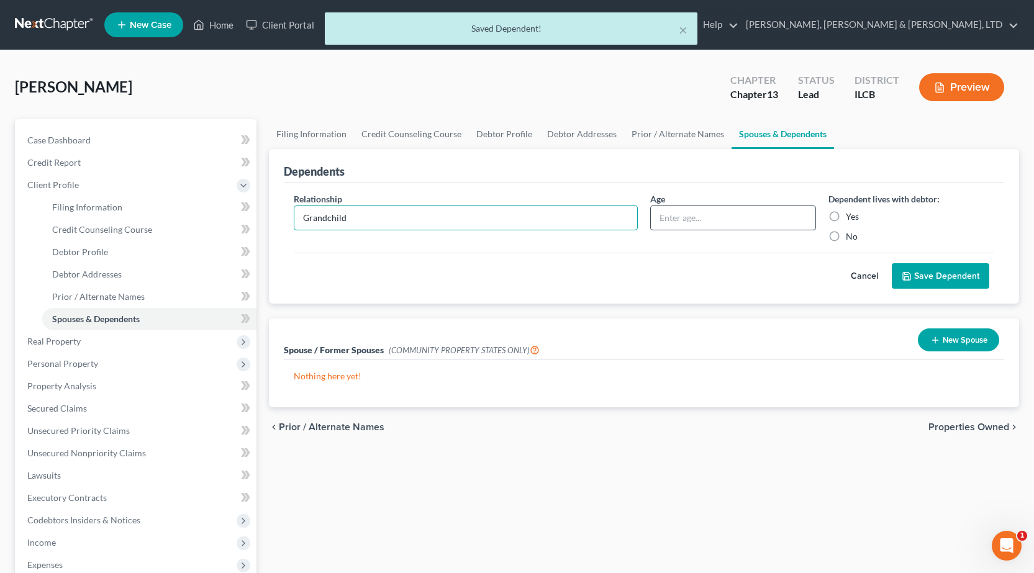
type input "Grandchild"
click at [703, 222] on input "text" at bounding box center [733, 218] width 165 height 24
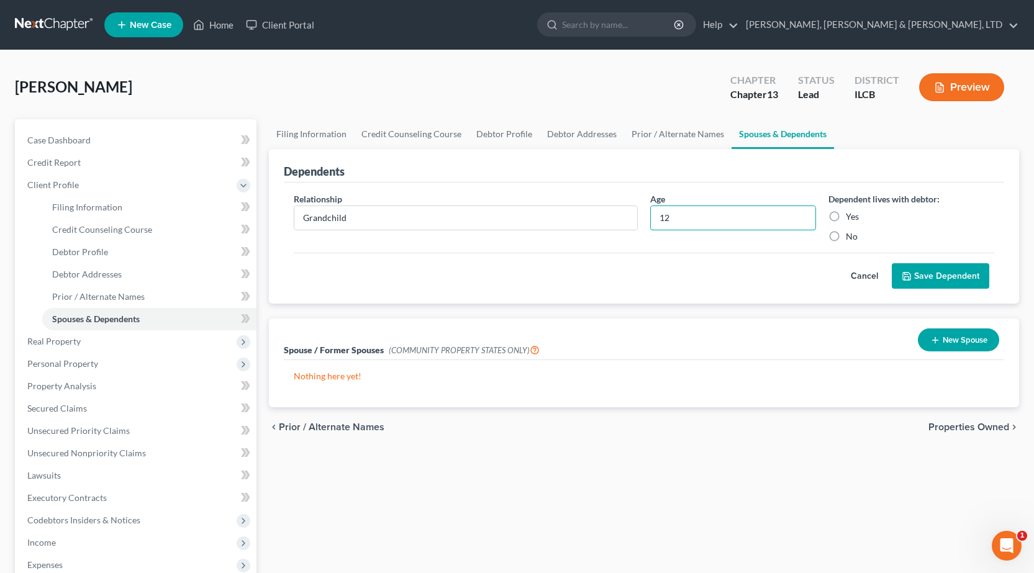
type input "12"
click at [846, 214] on label "Yes" at bounding box center [852, 217] width 13 height 12
click at [851, 214] on input "Yes" at bounding box center [855, 215] width 8 height 8
radio input "true"
click at [926, 270] on button "Save Dependent" at bounding box center [941, 276] width 98 height 26
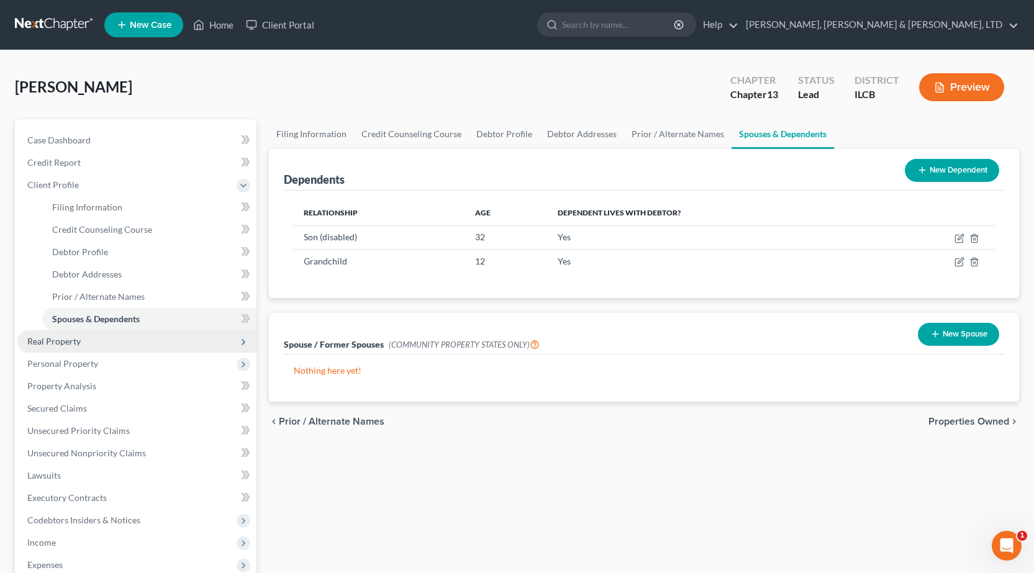
click at [100, 339] on span "Real Property" at bounding box center [136, 341] width 239 height 22
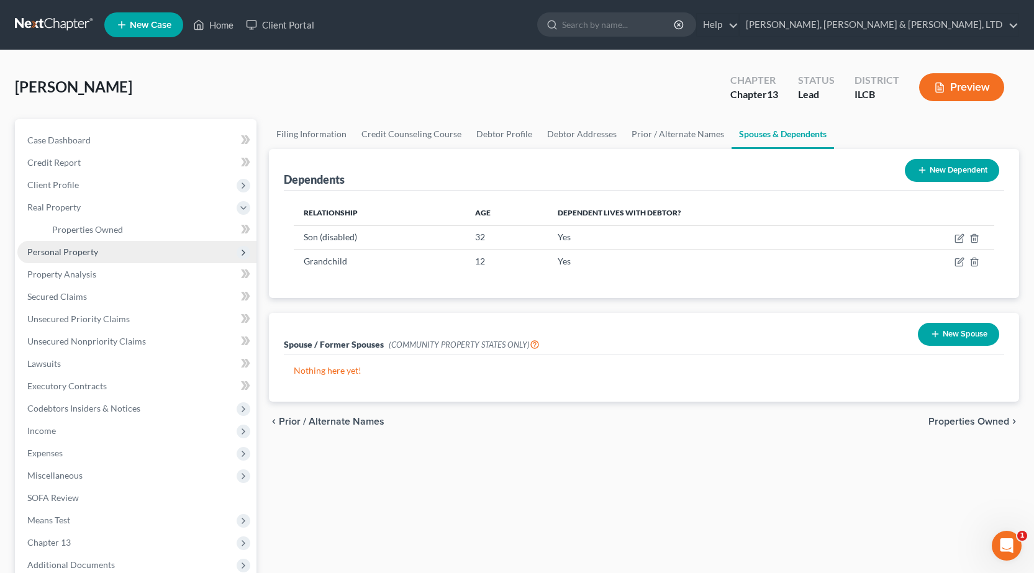
click at [71, 260] on span "Personal Property" at bounding box center [136, 252] width 239 height 22
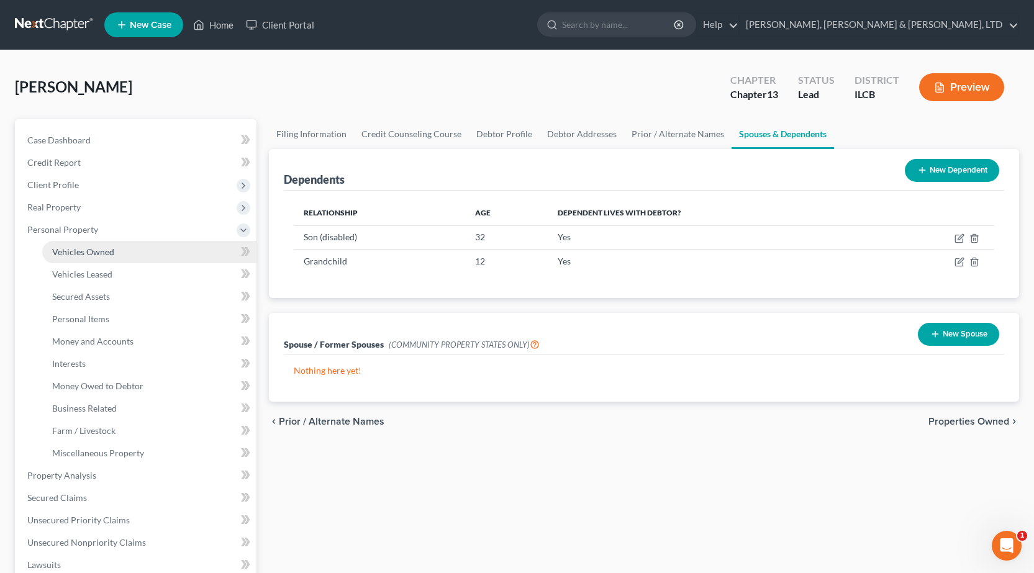
click at [111, 243] on link "Vehicles Owned" at bounding box center [149, 252] width 214 height 22
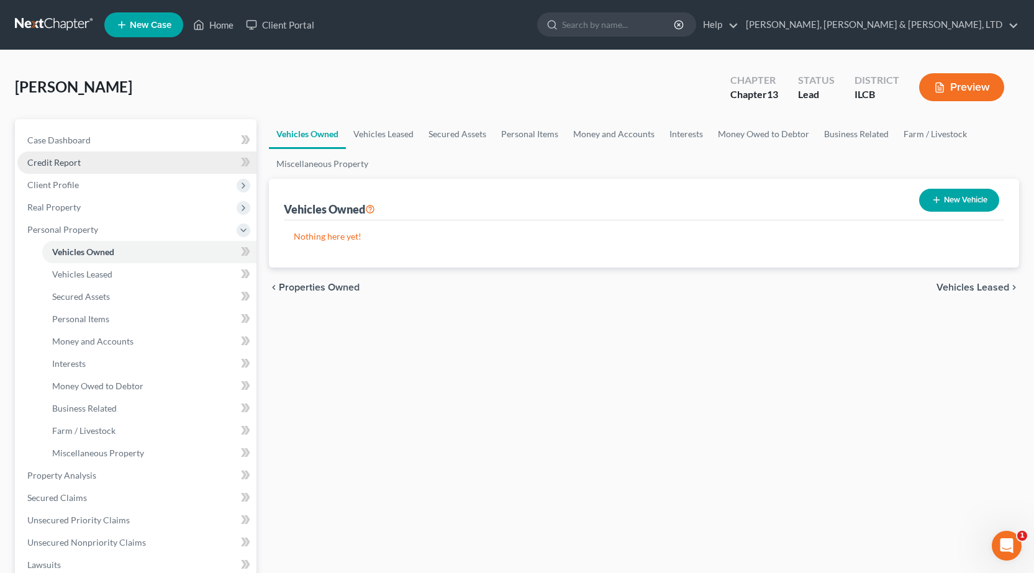
click at [83, 165] on link "Credit Report" at bounding box center [136, 163] width 239 height 22
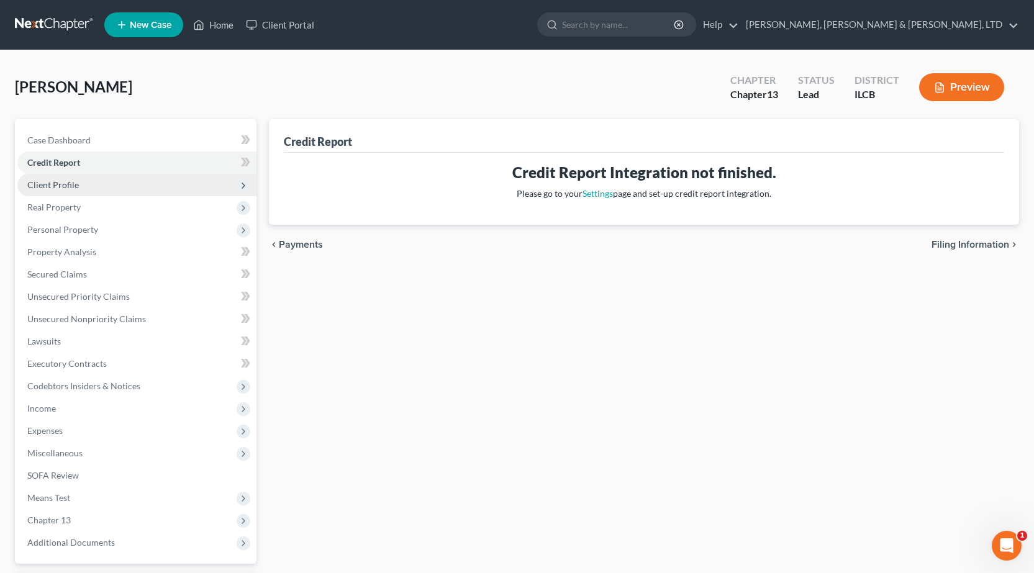
click at [91, 181] on span "Client Profile" at bounding box center [136, 185] width 239 height 22
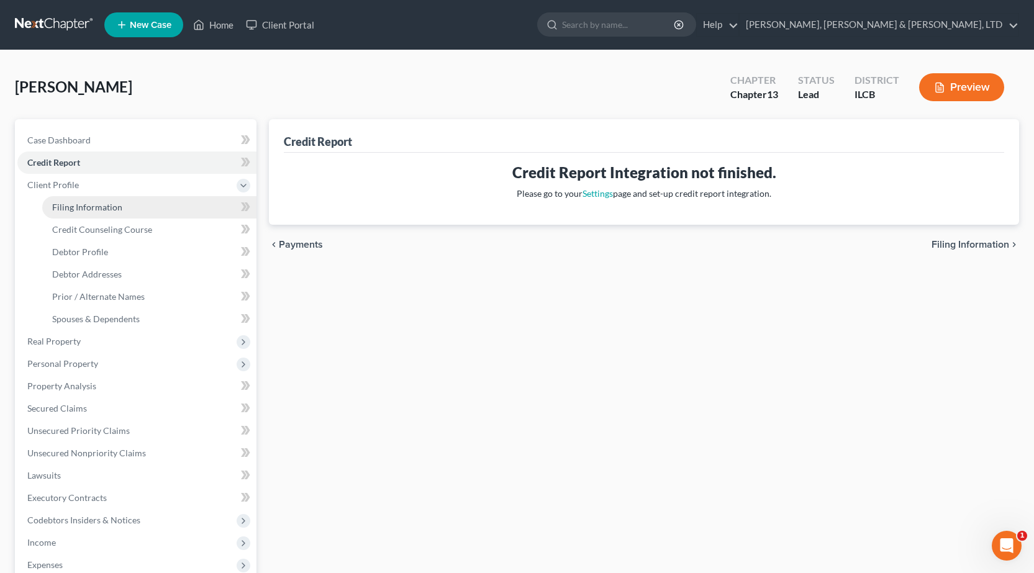
click at [72, 209] on span "Filing Information" at bounding box center [87, 207] width 70 height 11
select select "1"
select select "0"
select select "3"
select select "24"
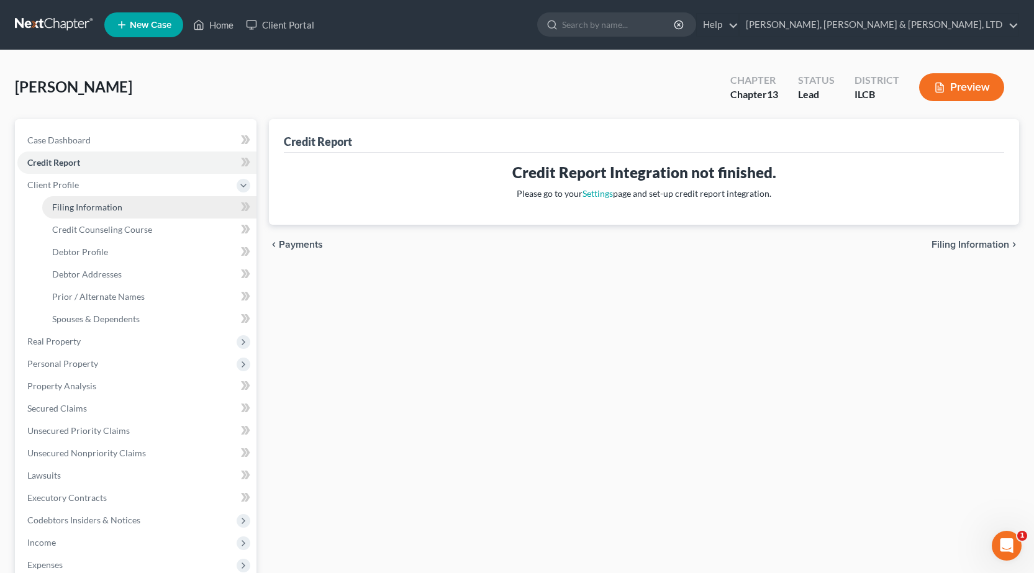
select select "0"
select select "14"
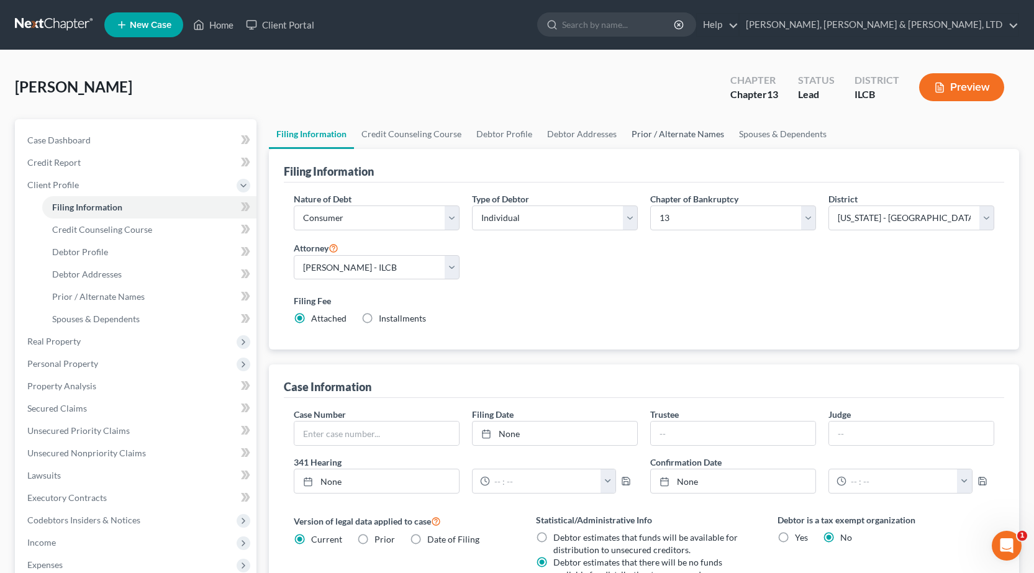
click at [678, 132] on link "Prior / Alternate Names" at bounding box center [677, 134] width 107 height 30
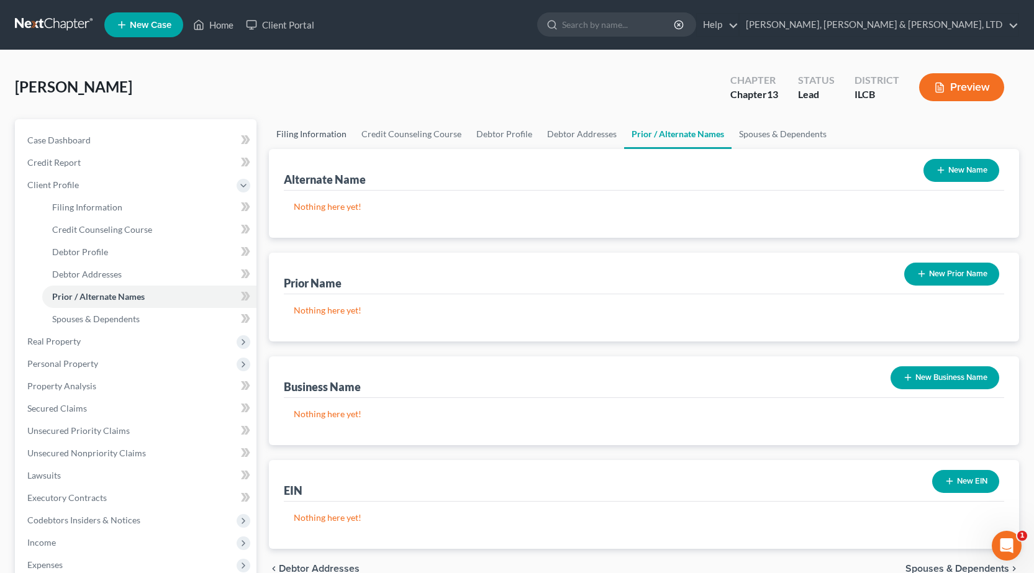
click at [321, 139] on link "Filing Information" at bounding box center [311, 134] width 85 height 30
select select "1"
select select "0"
select select "3"
select select "24"
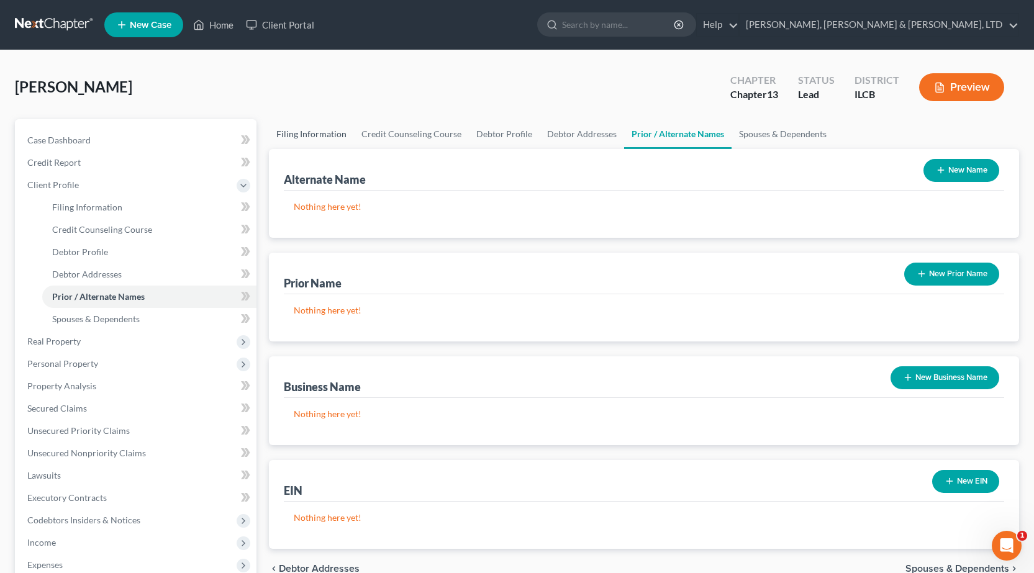
select select "0"
select select "14"
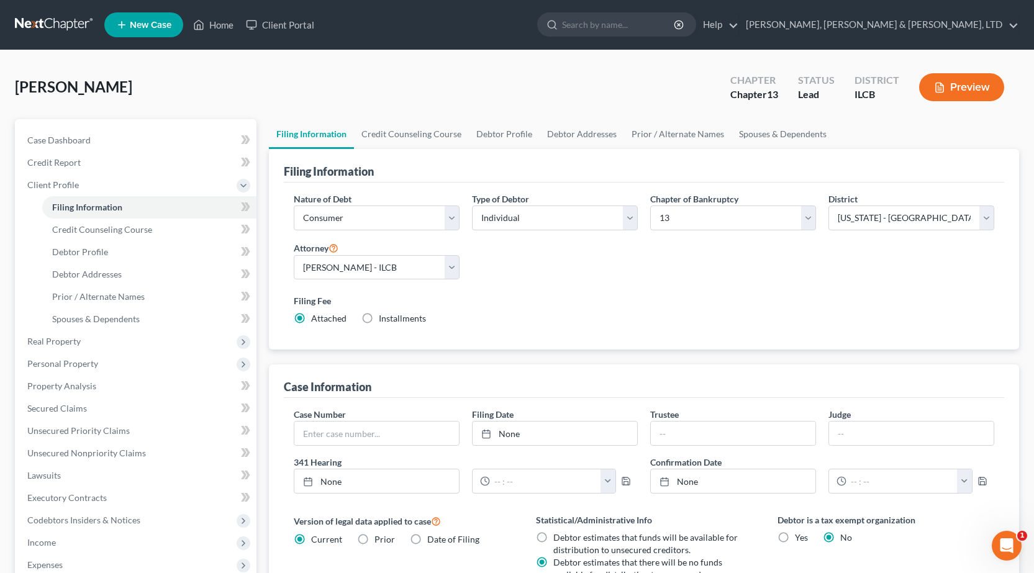
click at [400, 116] on div "Shinholster, Penny Upgraded Chapter Chapter 13 Status Lead District ILCB Preview" at bounding box center [517, 92] width 1004 height 54
click at [487, 134] on link "Debtor Profile" at bounding box center [504, 134] width 71 height 30
select select "0"
select select "2"
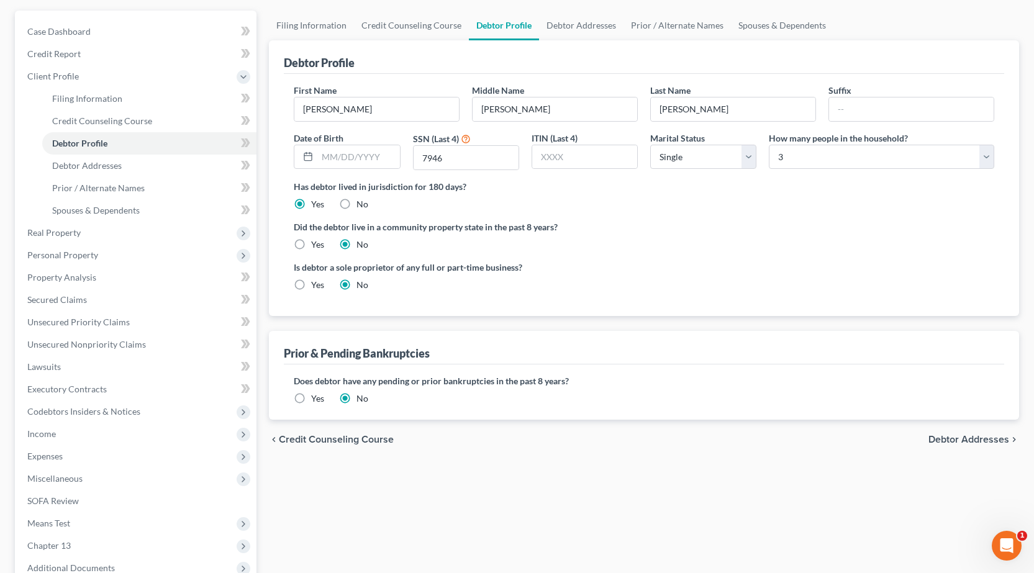
scroll to position [186, 0]
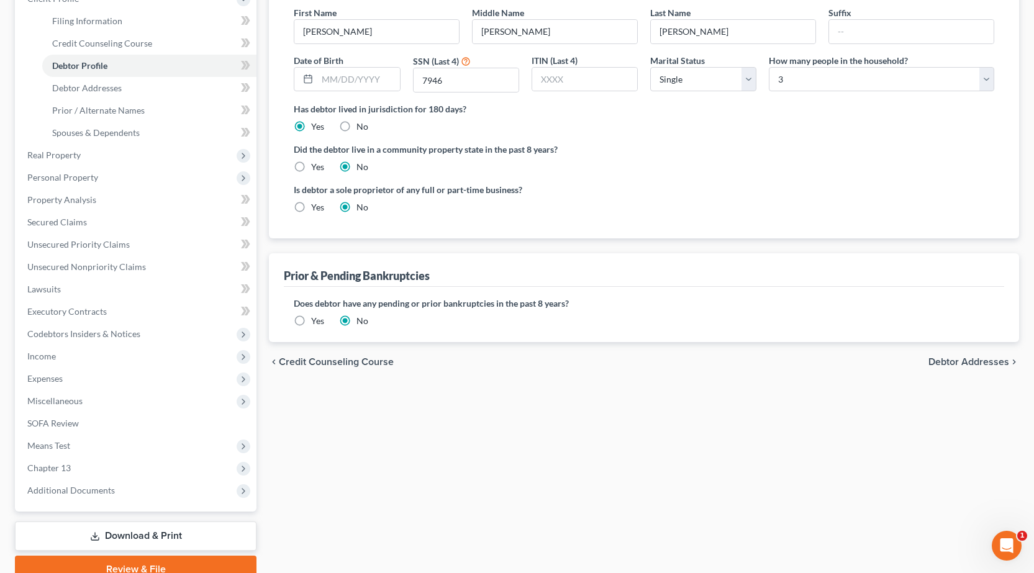
click at [311, 319] on label "Yes" at bounding box center [317, 321] width 13 height 12
click at [316, 319] on input "Yes" at bounding box center [320, 319] width 8 height 8
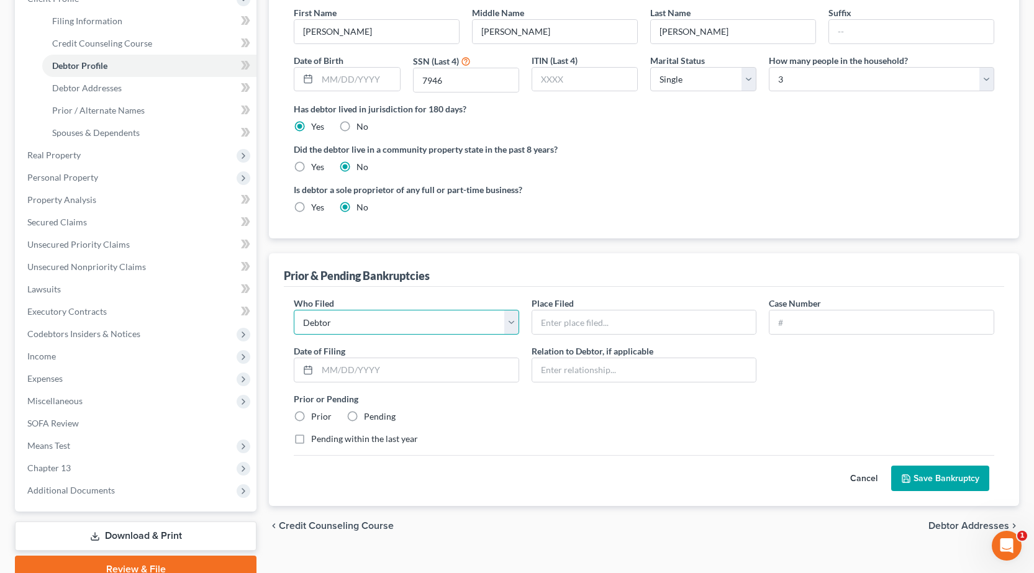
click at [350, 330] on select "Debtor Other" at bounding box center [406, 322] width 225 height 25
click at [585, 320] on input "text" at bounding box center [644, 323] width 224 height 24
type input "Central District of Illinois"
click at [821, 330] on input "text" at bounding box center [882, 323] width 224 height 24
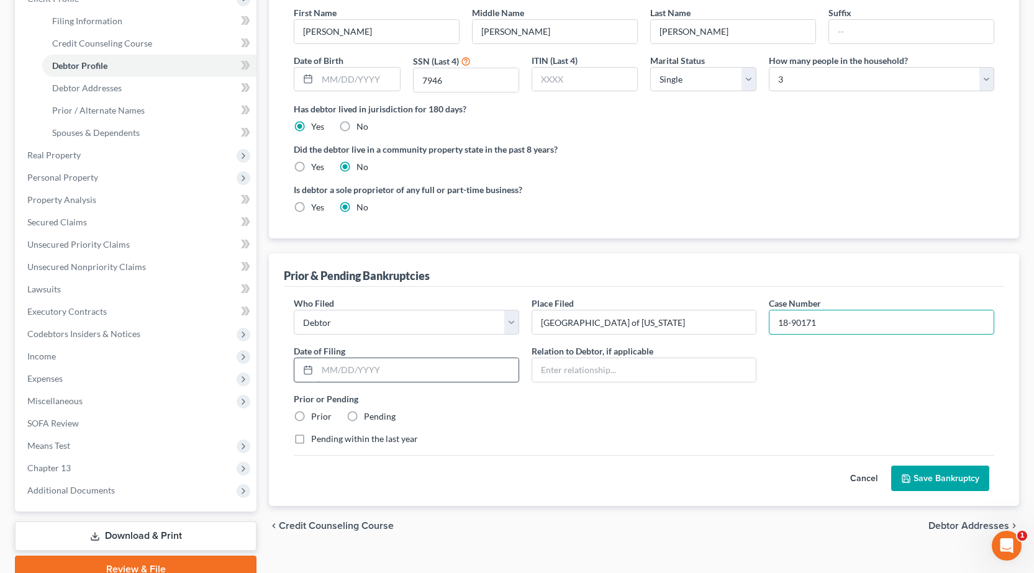
type input "18-90171"
drag, startPoint x: 429, startPoint y: 375, endPoint x: 429, endPoint y: 357, distance: 17.4
click at [429, 375] on input "text" at bounding box center [417, 370] width 201 height 24
paste input "02/27/18"
click at [363, 368] on input "02/27/18" at bounding box center [417, 370] width 201 height 24
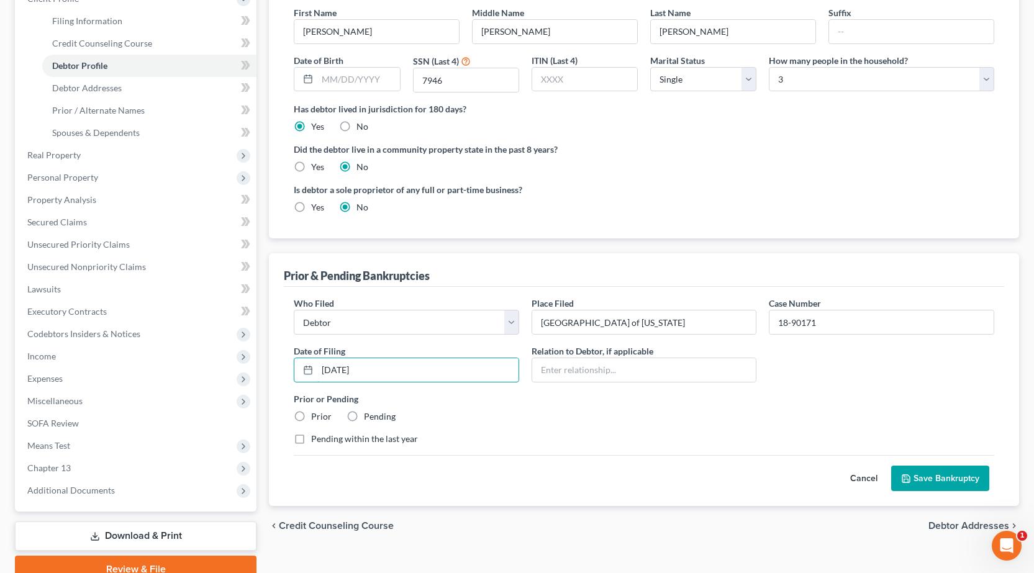
type input "02/27/2018"
click at [504, 455] on div "Cancel Save Bankruptcy" at bounding box center [644, 473] width 701 height 37
click at [311, 416] on label "Prior" at bounding box center [321, 417] width 20 height 12
click at [316, 416] on input "Prior" at bounding box center [320, 415] width 8 height 8
radio input "true"
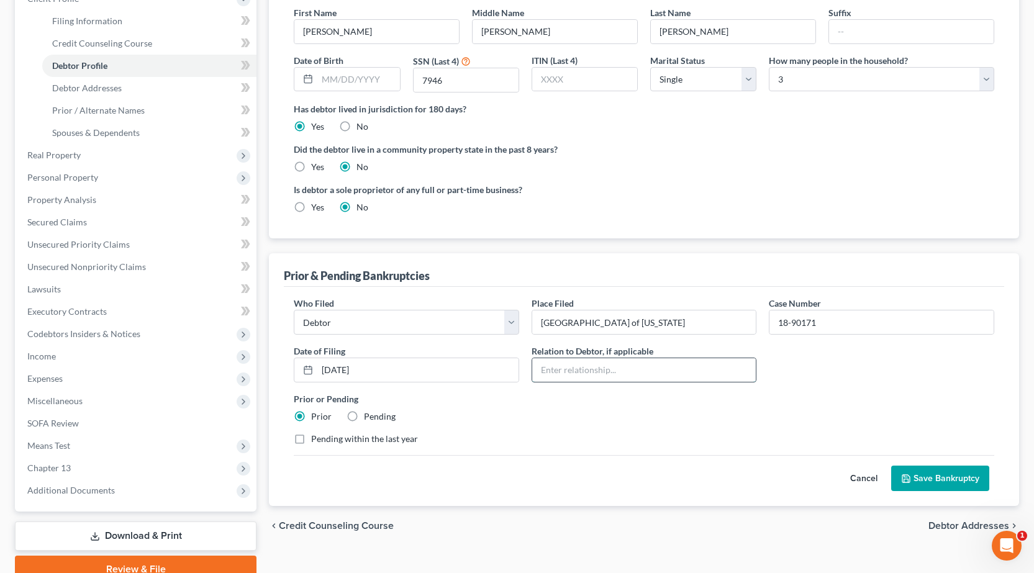
click at [603, 370] on input "text" at bounding box center [644, 370] width 224 height 24
type input "Self"
click at [973, 493] on div "Who Filed * Debtor Other Place Filed * Central District of Illinois Case Number…" at bounding box center [644, 396] width 721 height 219
click at [955, 481] on button "Save Bankruptcy" at bounding box center [940, 479] width 98 height 26
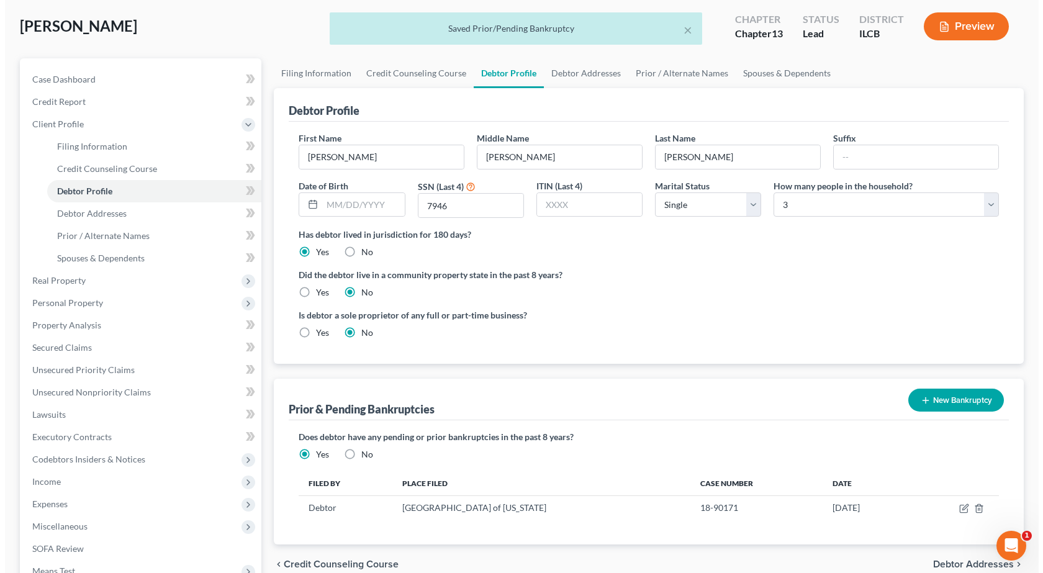
scroll to position [0, 0]
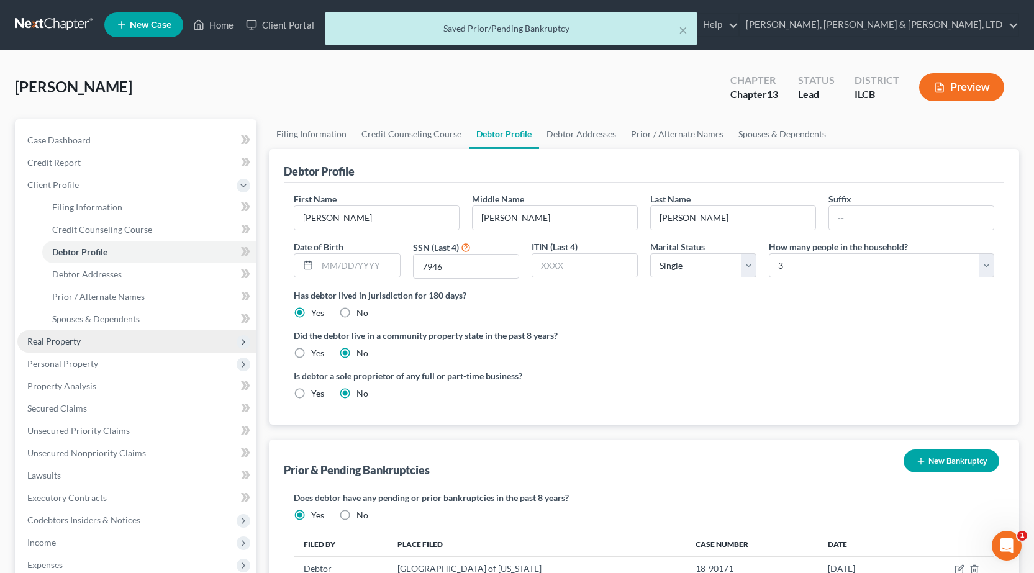
drag, startPoint x: 124, startPoint y: 343, endPoint x: 113, endPoint y: 348, distance: 11.4
click at [123, 343] on span "Real Property" at bounding box center [136, 341] width 239 height 22
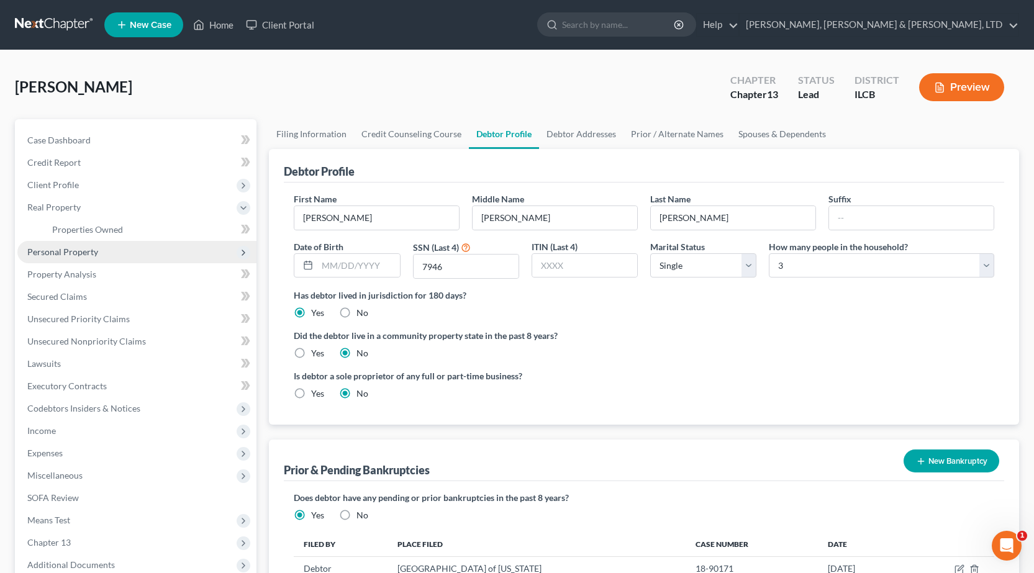
click at [75, 255] on span "Personal Property" at bounding box center [62, 252] width 71 height 11
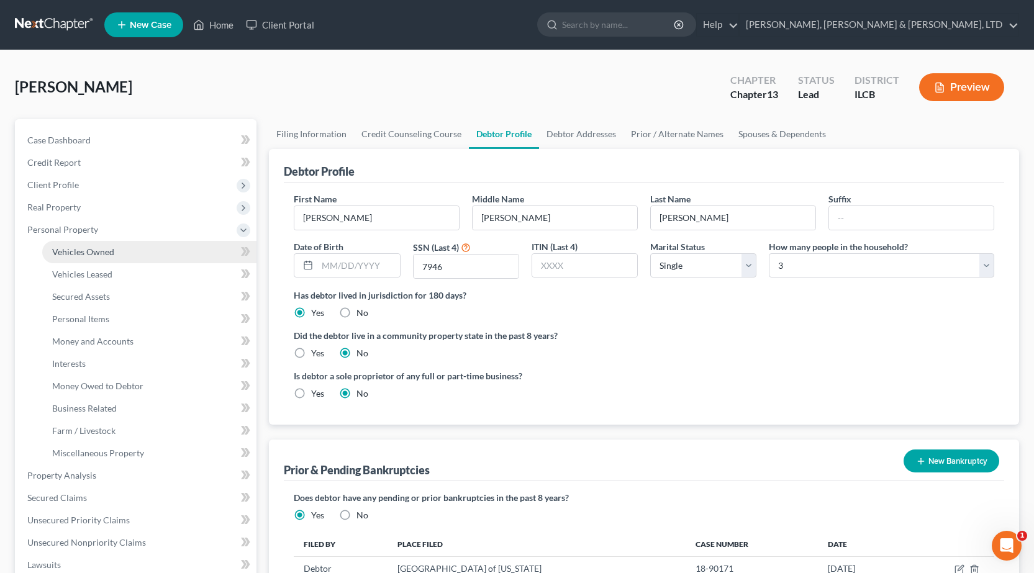
click at [86, 253] on span "Vehicles Owned" at bounding box center [83, 252] width 62 height 11
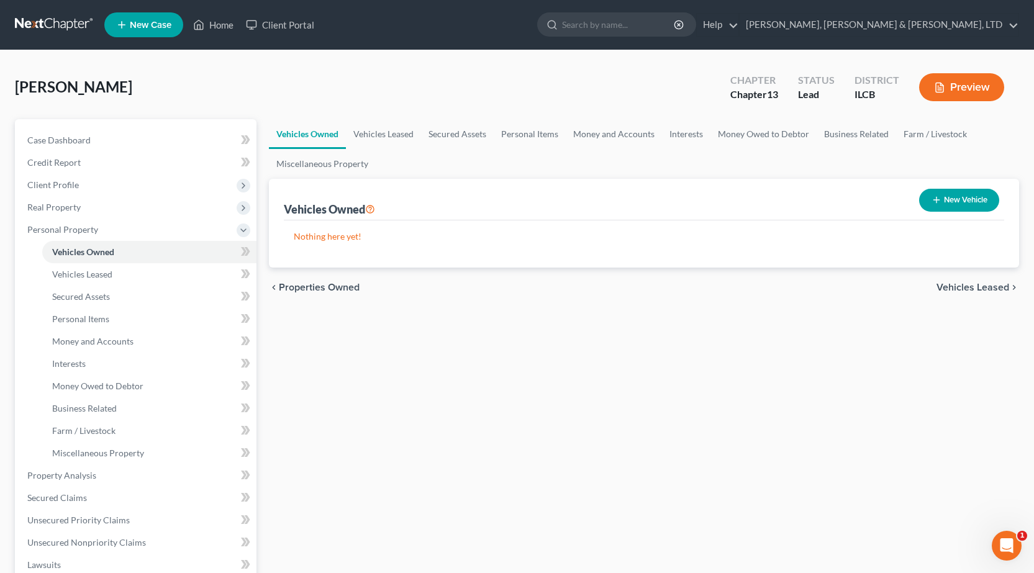
click at [976, 199] on button "New Vehicle" at bounding box center [959, 200] width 80 height 23
select select "0"
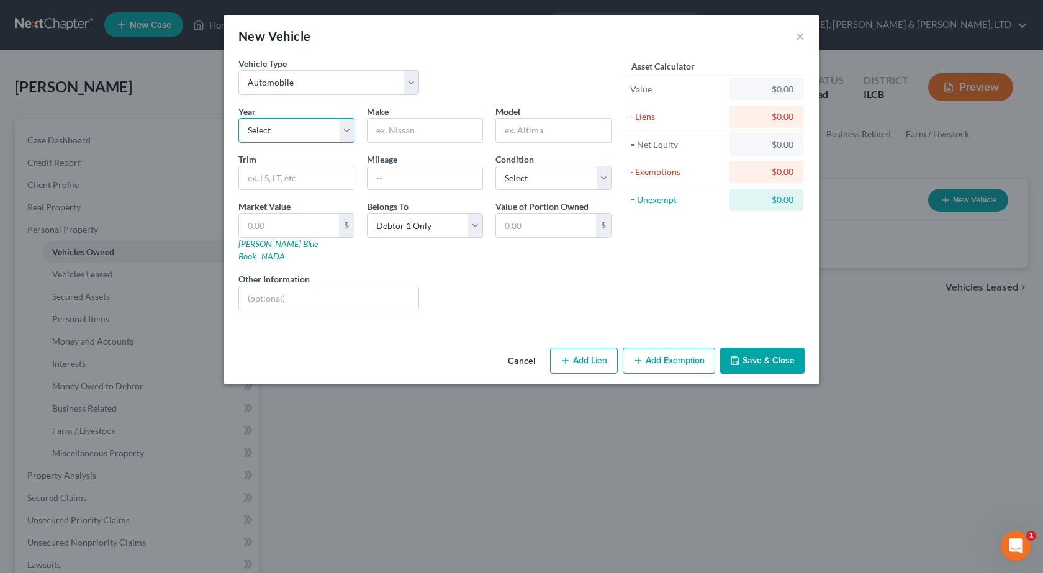
click at [323, 136] on select "Select 2026 2025 2024 2023 2022 2021 2020 2019 2018 2017 2016 2015 2014 2013 20…" at bounding box center [297, 130] width 116 height 25
select select "8"
click at [239, 118] on select "Select 2026 2025 2024 2023 2022 2021 2020 2019 2018 2017 2016 2015 2014 2013 20…" at bounding box center [297, 130] width 116 height 25
drag, startPoint x: 396, startPoint y: 133, endPoint x: 395, endPoint y: 127, distance: 6.2
click at [396, 133] on input "text" at bounding box center [425, 131] width 115 height 24
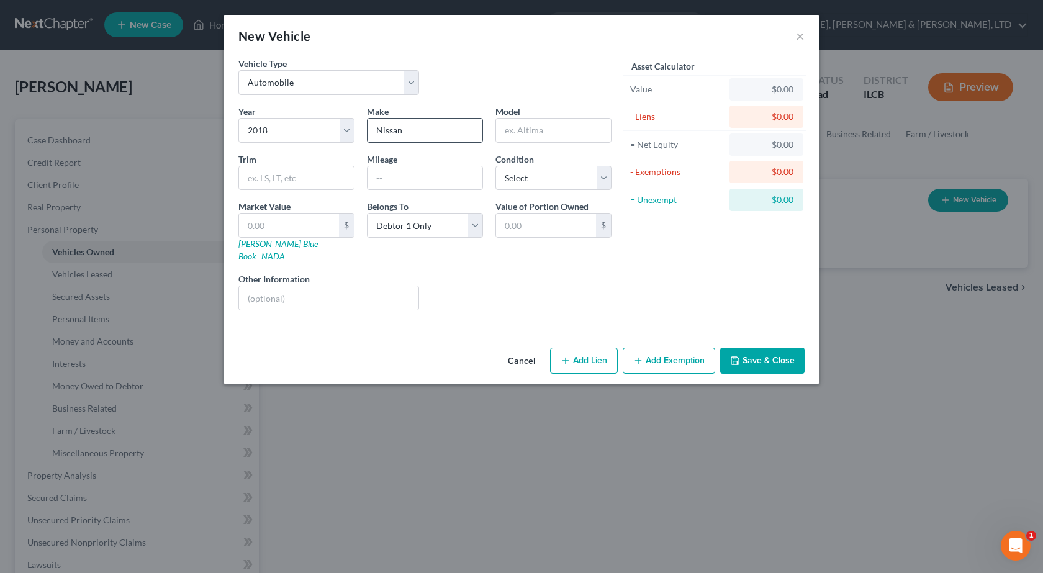
type input "Nissan"
type input "Sentra"
type input "110000"
click at [558, 173] on select "Select Excellent Very Good Good Fair Poor" at bounding box center [554, 178] width 116 height 25
select select "2"
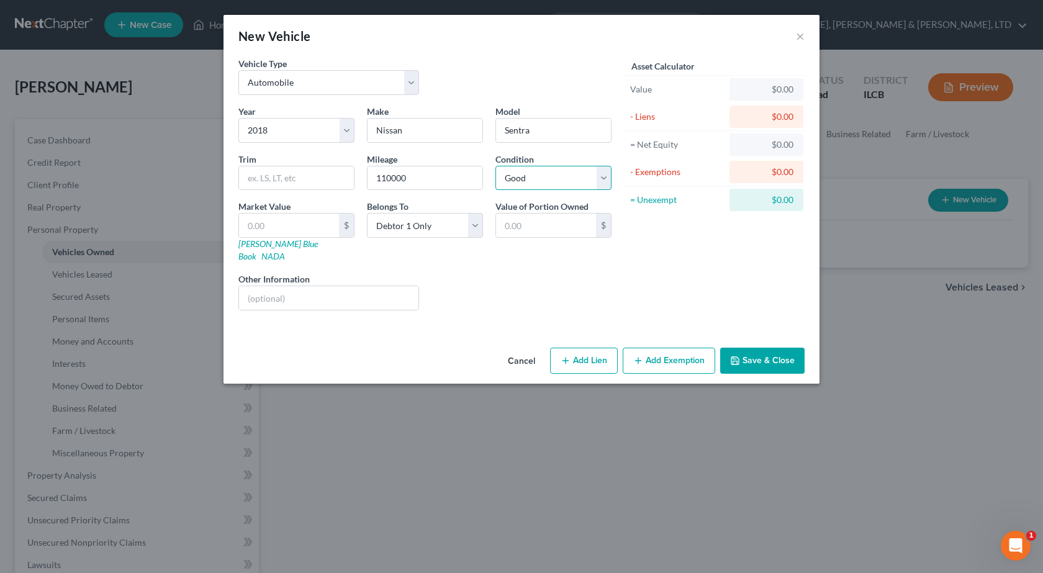
click at [496, 166] on select "Select Excellent Very Good Good Fair Poor" at bounding box center [554, 178] width 116 height 25
click at [649, 348] on button "Add Exemption" at bounding box center [669, 361] width 93 height 26
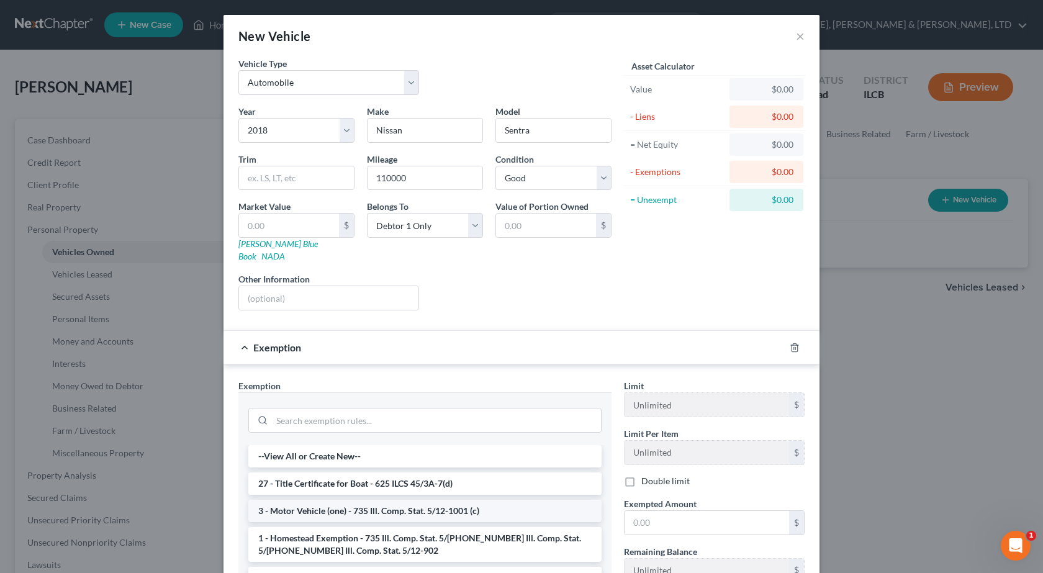
click at [340, 500] on li "3 - Motor Vehicle (one) - 735 Ill. Comp. Stat. 5/12-1001 (c)" at bounding box center [424, 511] width 353 height 22
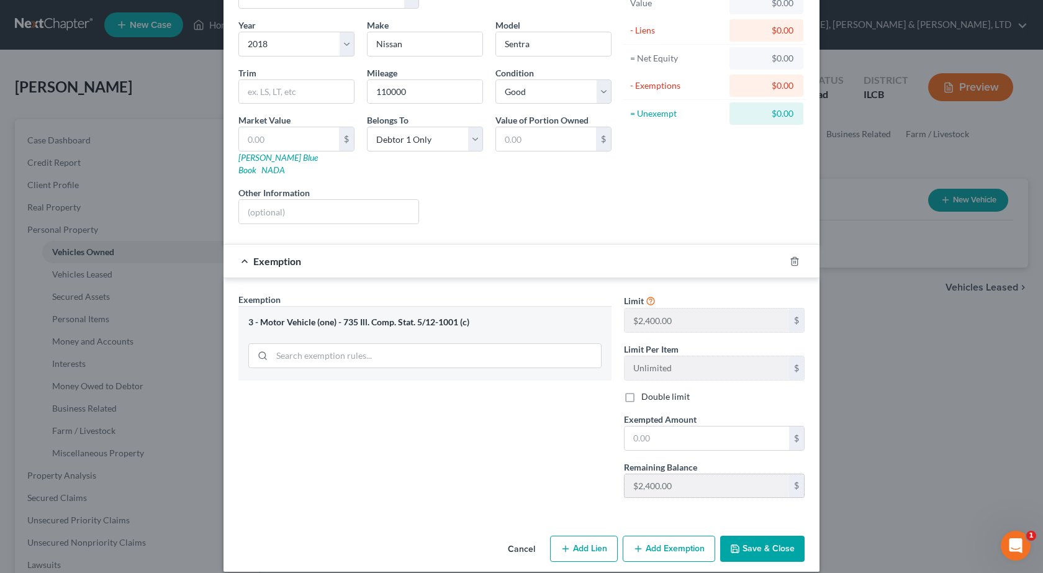
scroll to position [88, 0]
click at [658, 425] on input "text" at bounding box center [707, 437] width 165 height 24
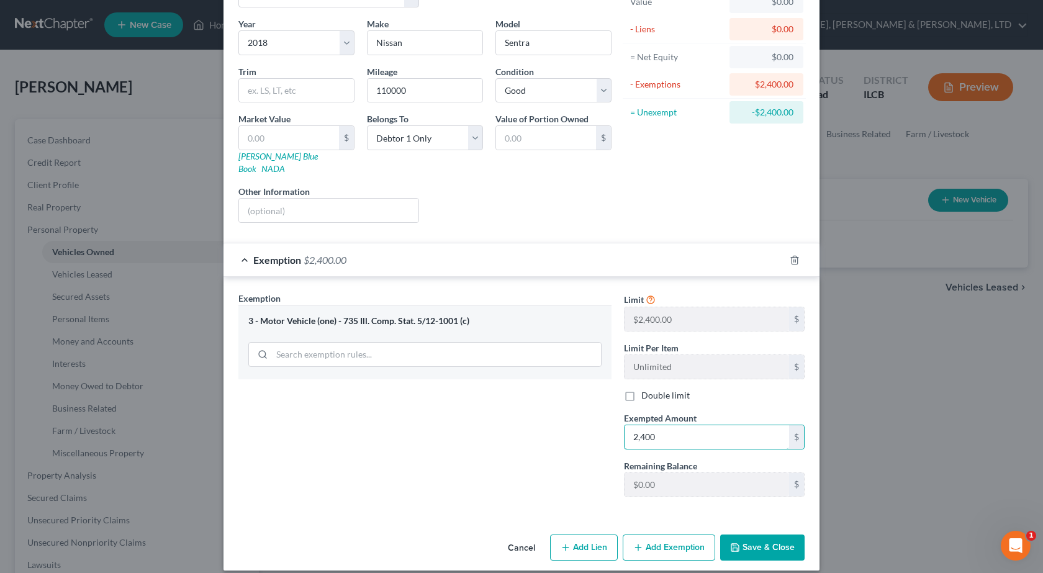
type input "2,400"
click at [774, 539] on button "Save & Close" at bounding box center [763, 548] width 84 height 26
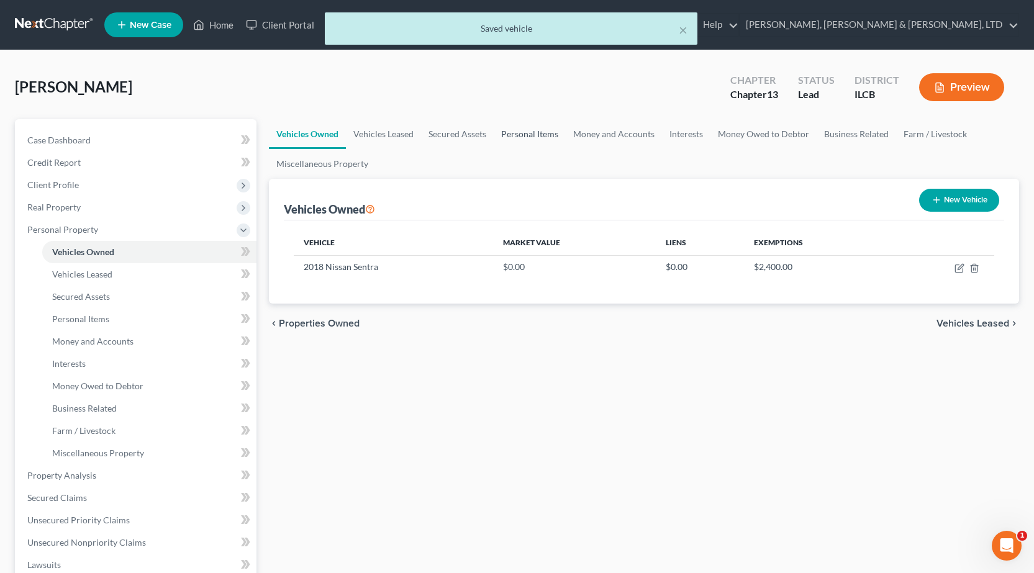
click at [538, 135] on link "Personal Items" at bounding box center [530, 134] width 72 height 30
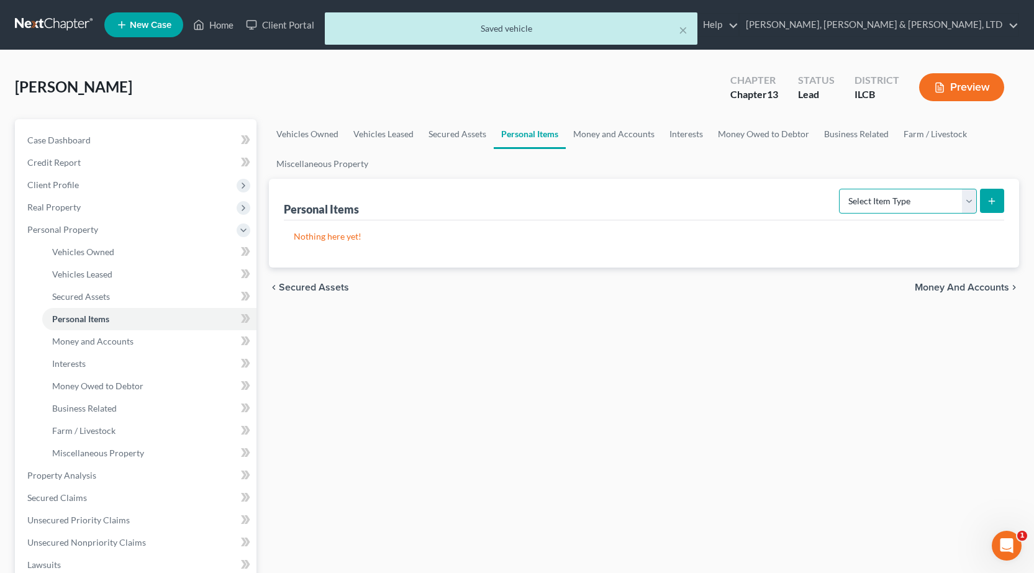
click at [932, 198] on select "Select Item Type Clothing Collectibles Of Value Electronics Firearms Household …" at bounding box center [908, 201] width 138 height 25
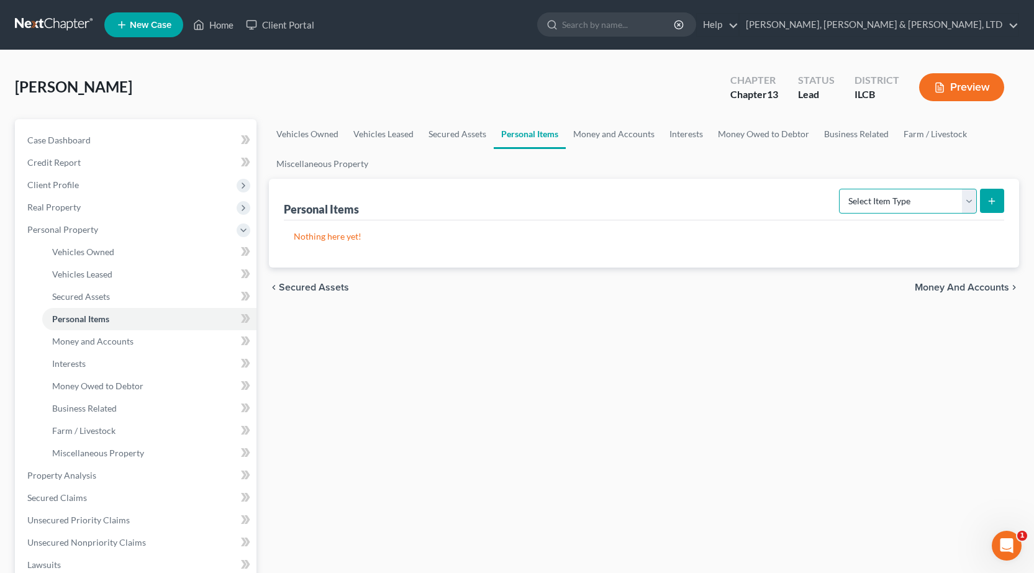
select select "clothing"
click at [840, 189] on select "Select Item Type Clothing Collectibles Of Value Electronics Firearms Household …" at bounding box center [908, 201] width 138 height 25
click at [994, 202] on icon "submit" at bounding box center [992, 201] width 10 height 10
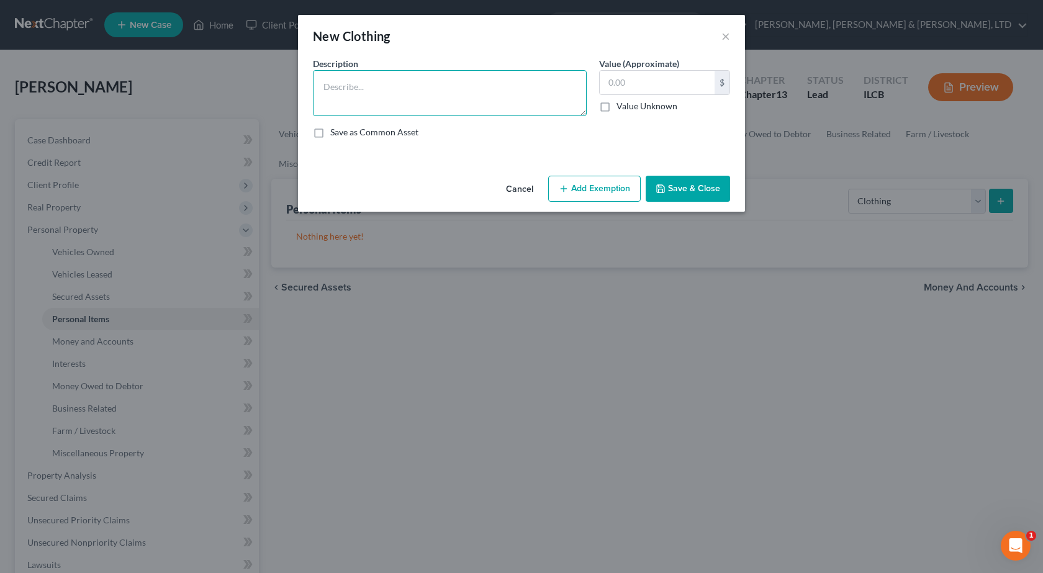
click at [445, 104] on textarea at bounding box center [450, 93] width 274 height 46
type textarea "General Clothing"
type input "250"
click at [575, 185] on button "Add Exemption" at bounding box center [594, 189] width 93 height 26
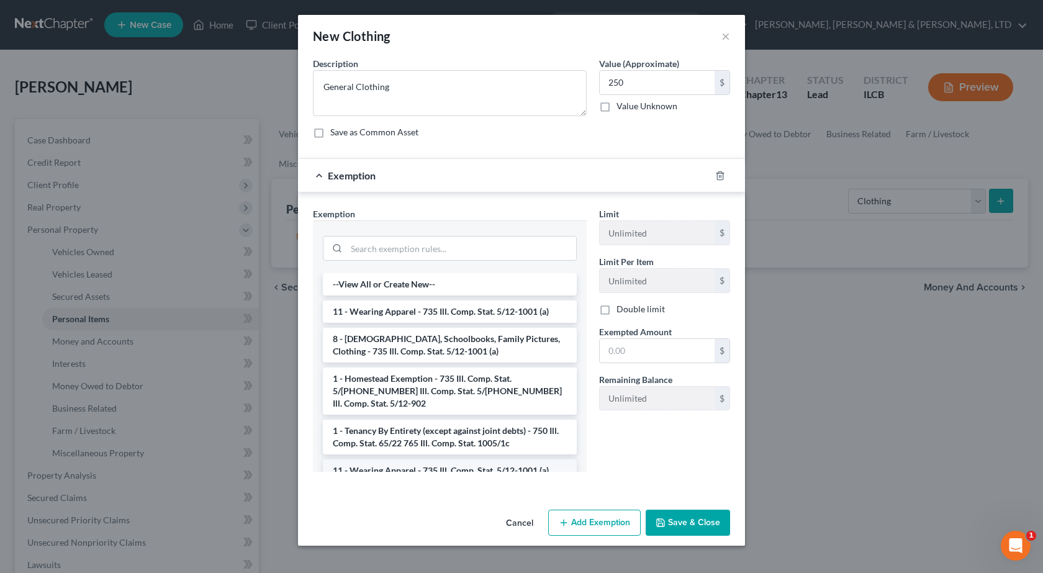
click at [393, 460] on li "11 - Wearing Apparel - 735 Ill. Comp. Stat. 5/12-1001 (a)" at bounding box center [450, 471] width 254 height 22
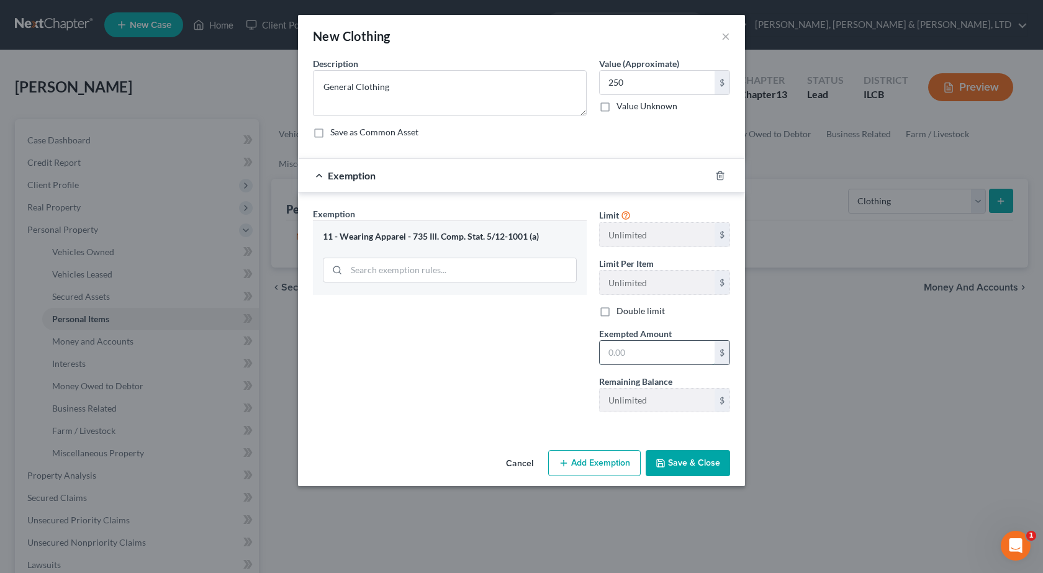
click at [665, 353] on input "text" at bounding box center [657, 353] width 115 height 24
type input "250"
drag, startPoint x: 665, startPoint y: 465, endPoint x: 859, endPoint y: 401, distance: 204.3
click at [665, 465] on icon "button" at bounding box center [661, 463] width 10 height 10
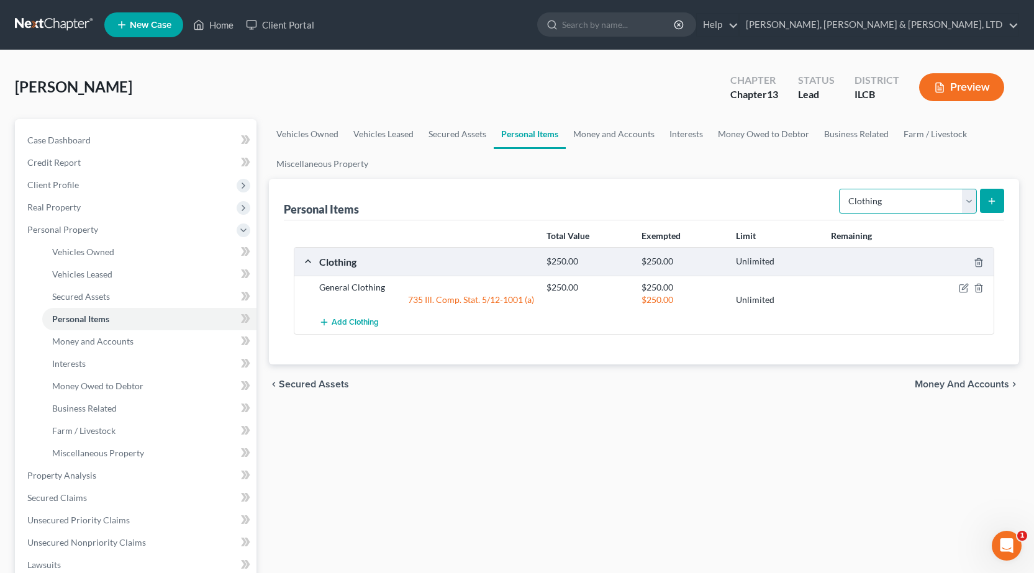
click at [888, 207] on select "Select Item Type Clothing Collectibles Of Value Electronics Firearms Household …" at bounding box center [908, 201] width 138 height 25
select select "electronics"
click at [840, 189] on select "Select Item Type Clothing Collectibles Of Value Electronics Firearms Household …" at bounding box center [908, 201] width 138 height 25
click at [987, 197] on button "submit" at bounding box center [992, 201] width 24 height 24
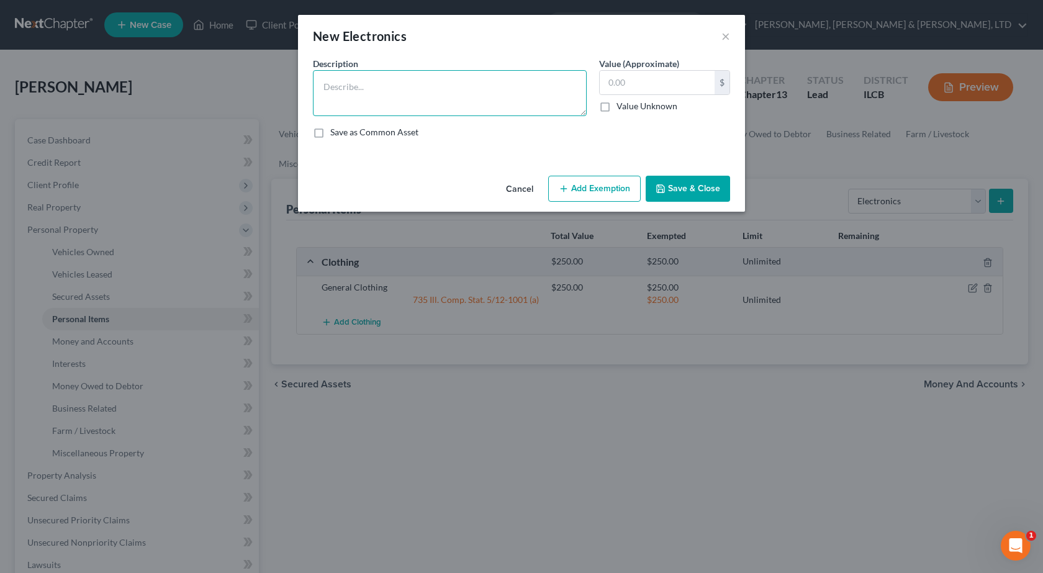
click at [401, 92] on textarea at bounding box center [450, 93] width 274 height 46
type textarea "(3) TVs, Laptop, Cell Phone"
click at [697, 93] on input "text" at bounding box center [657, 83] width 115 height 24
type input "500"
click at [599, 197] on button "Add Exemption" at bounding box center [594, 189] width 93 height 26
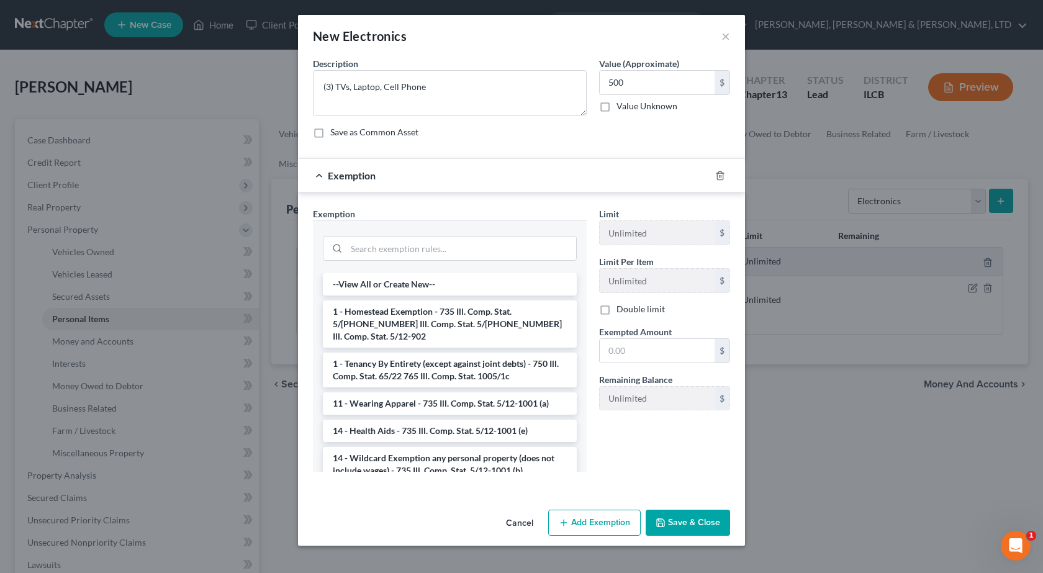
click at [347, 447] on li "14 - Wildcard Exemption any personal property (does not include wages) - 735 Il…" at bounding box center [450, 464] width 254 height 35
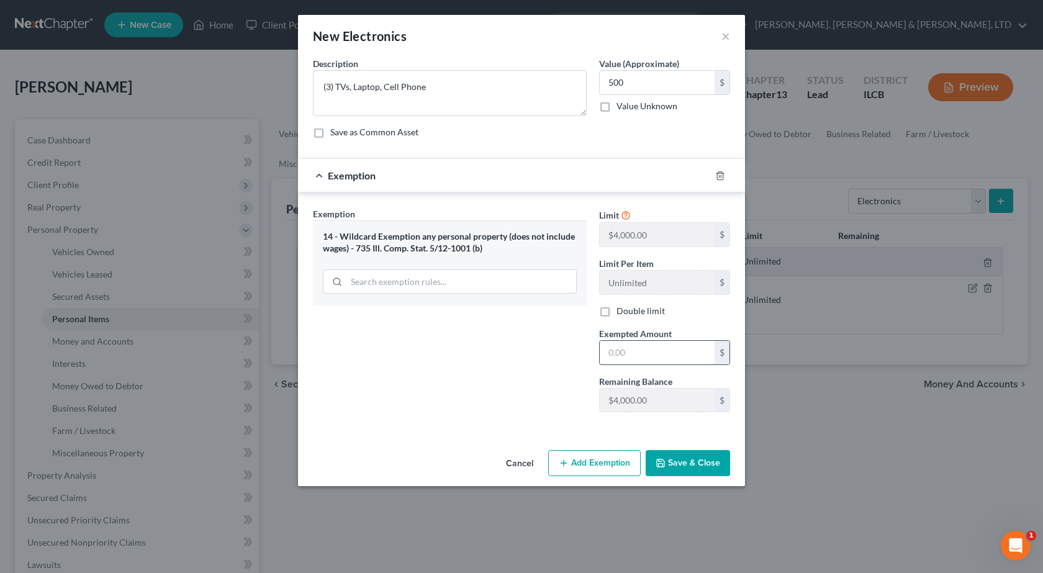
click at [660, 352] on input "text" at bounding box center [657, 353] width 115 height 24
type input "500"
click at [707, 463] on button "Save & Close" at bounding box center [688, 463] width 84 height 26
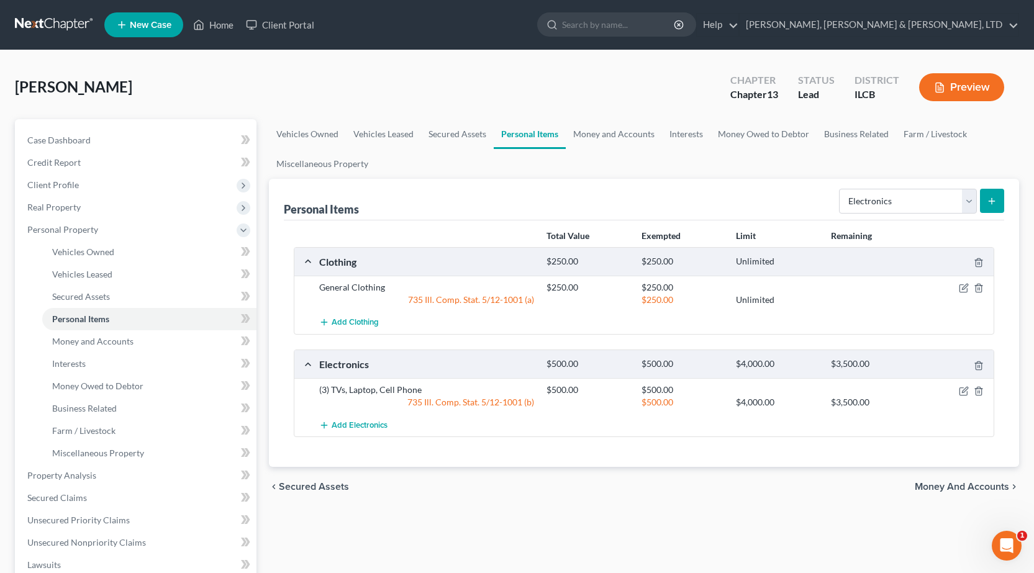
click at [893, 214] on form "Select Item Type Clothing Collectibles Of Value Electronics Firearms Household …" at bounding box center [921, 201] width 165 height 25
click at [889, 201] on select "Select Item Type Clothing Collectibles Of Value Electronics Firearms Household …" at bounding box center [908, 201] width 138 height 25
select select "firearms"
click at [840, 189] on select "Select Item Type Clothing Collectibles Of Value Electronics Firearms Household …" at bounding box center [908, 201] width 138 height 25
click at [888, 211] on select "Select Item Type Clothing Collectibles Of Value Electronics Firearms Household …" at bounding box center [908, 201] width 138 height 25
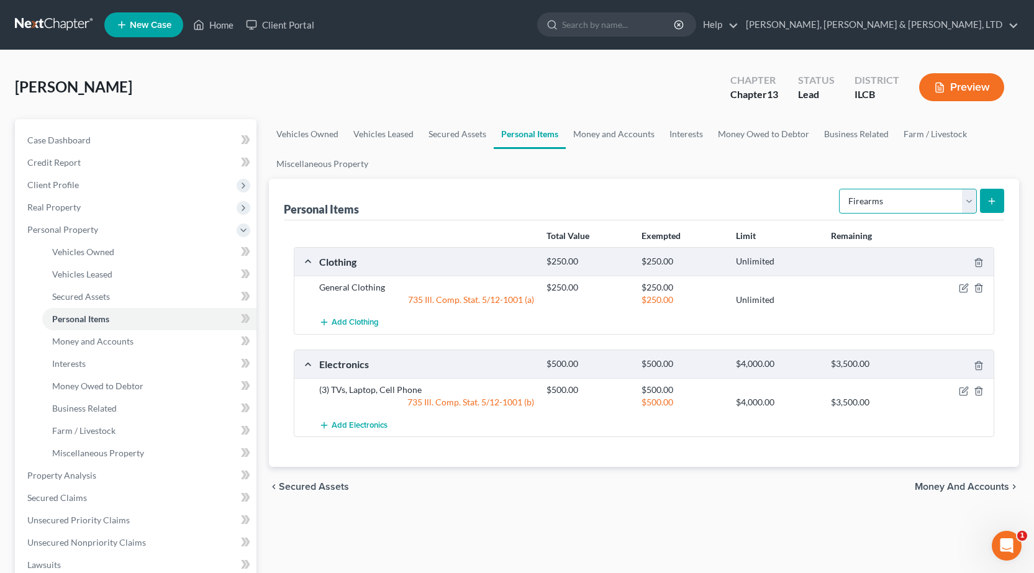
click at [840, 189] on select "Select Item Type Clothing Collectibles Of Value Electronics Firearms Household …" at bounding box center [908, 201] width 138 height 25
click at [992, 196] on icon "submit" at bounding box center [992, 201] width 10 height 10
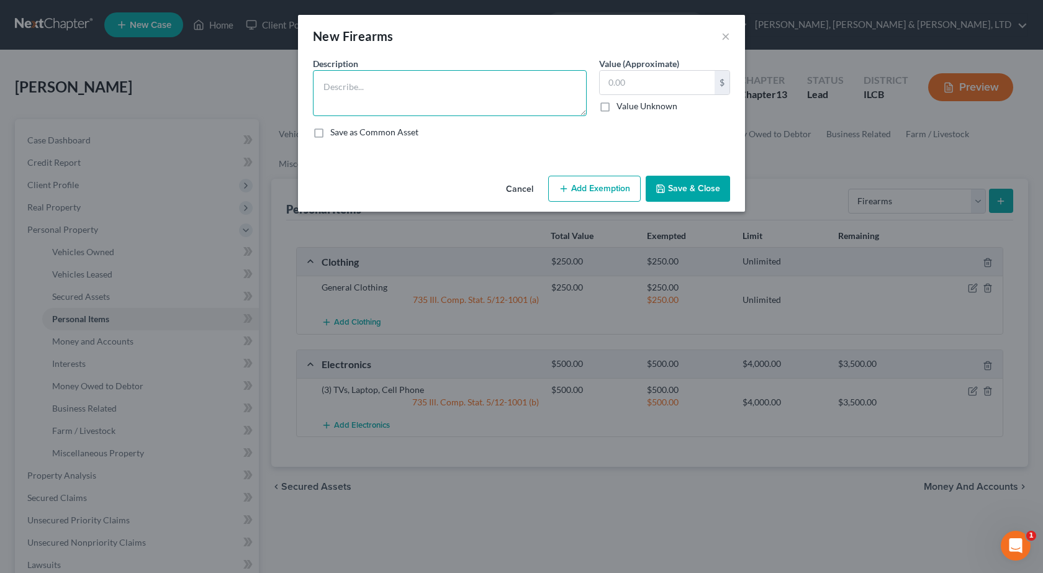
click at [475, 101] on textarea at bounding box center [450, 93] width 274 height 46
type textarea "9mm handgun"
click at [634, 86] on input "text" at bounding box center [657, 83] width 115 height 24
click at [588, 183] on button "Add Exemption" at bounding box center [594, 189] width 93 height 26
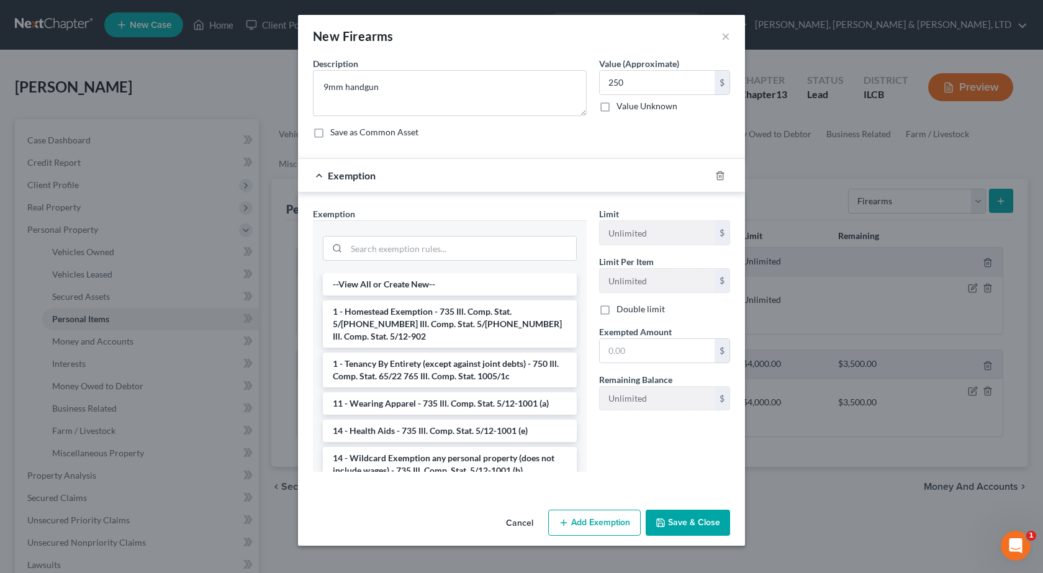
click at [375, 456] on li "14 - Wildcard Exemption any personal property (does not include wages) - 735 Il…" at bounding box center [450, 464] width 254 height 35
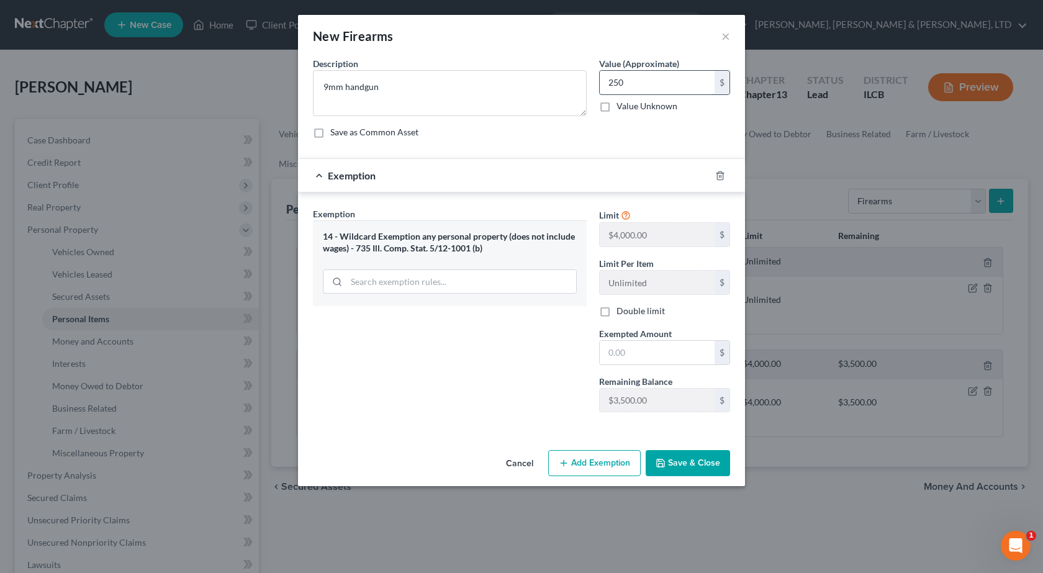
click at [642, 80] on input "250" at bounding box center [657, 83] width 115 height 24
type input "150"
click at [642, 354] on input "text" at bounding box center [657, 353] width 115 height 24
type input "150"
click at [696, 476] on button "Save & Close" at bounding box center [688, 463] width 84 height 26
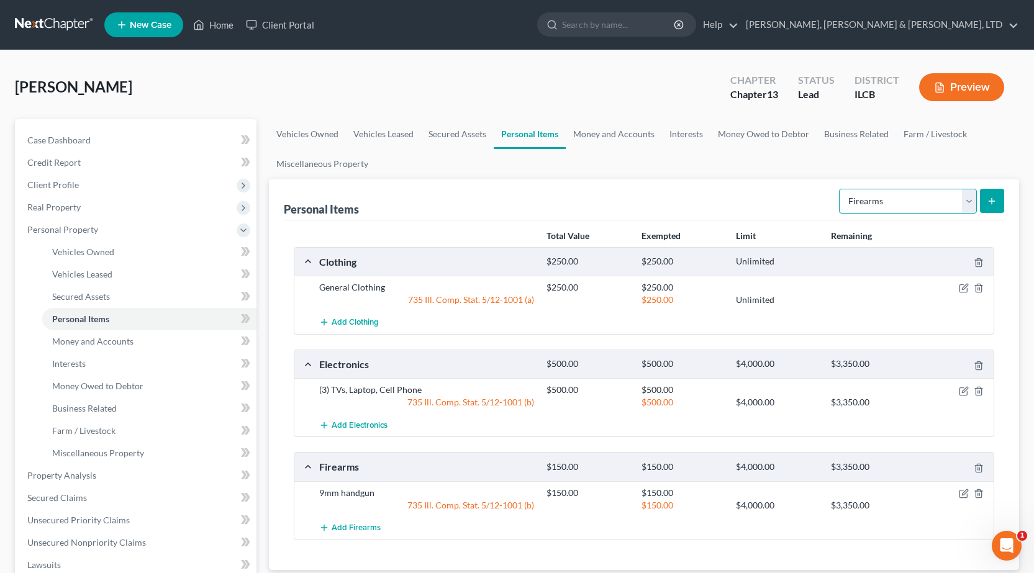
click at [884, 201] on select "Select Item Type Clothing Collectibles Of Value Electronics Firearms Household …" at bounding box center [908, 201] width 138 height 25
select select "jewelry"
click at [840, 189] on select "Select Item Type Clothing Collectibles Of Value Electronics Firearms Household …" at bounding box center [908, 201] width 138 height 25
click at [992, 200] on line "submit" at bounding box center [992, 201] width 0 height 6
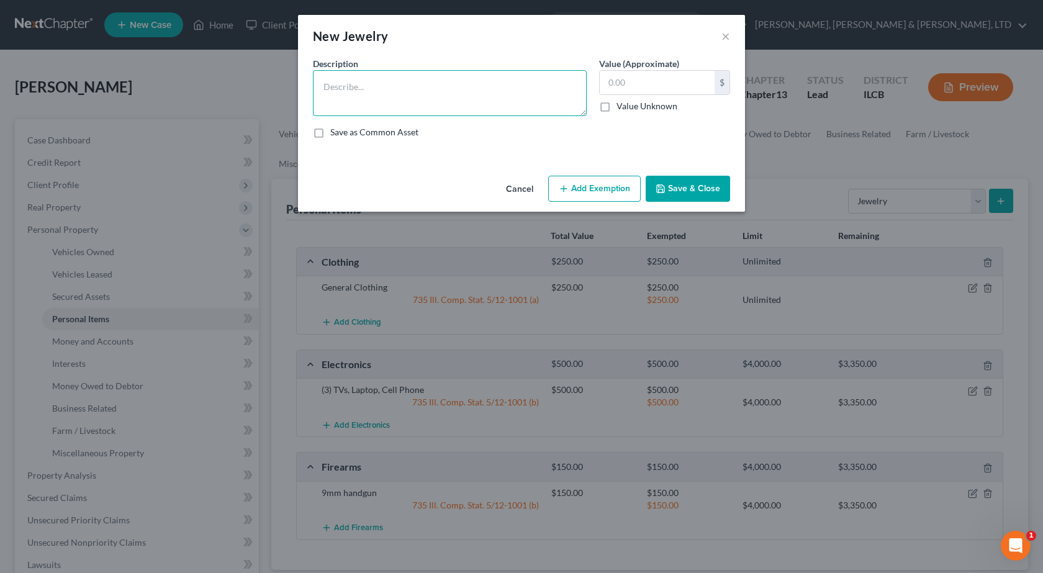
click at [368, 92] on textarea at bounding box center [450, 93] width 274 height 46
type textarea "Watch, Glasses"
click at [638, 81] on input "text" at bounding box center [657, 83] width 115 height 24
type input "100"
click at [589, 184] on button "Add Exemption" at bounding box center [594, 189] width 93 height 26
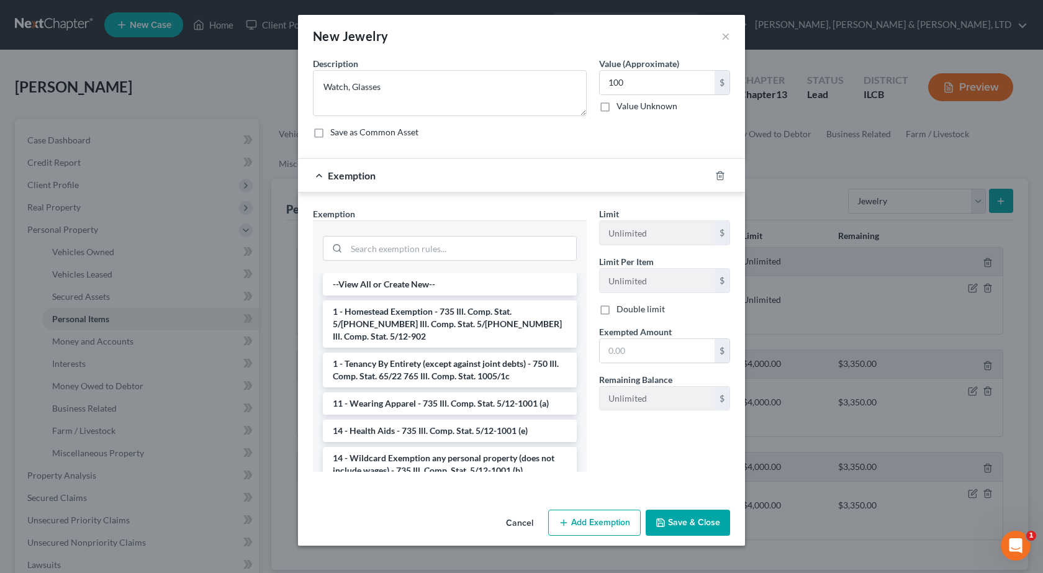
click at [432, 399] on li "11 - Wearing Apparel - 735 Ill. Comp. Stat. 5/12-1001 (a)" at bounding box center [450, 404] width 254 height 22
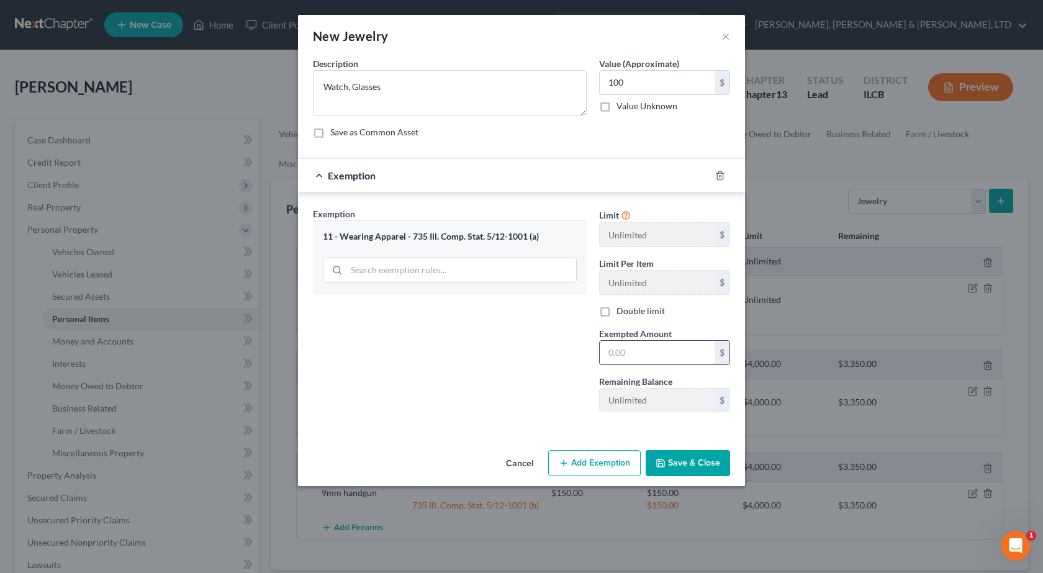
drag, startPoint x: 643, startPoint y: 360, endPoint x: 640, endPoint y: 352, distance: 9.5
click at [640, 352] on input "text" at bounding box center [657, 353] width 115 height 24
type input "100"
click at [691, 463] on button "Save & Close" at bounding box center [688, 463] width 84 height 26
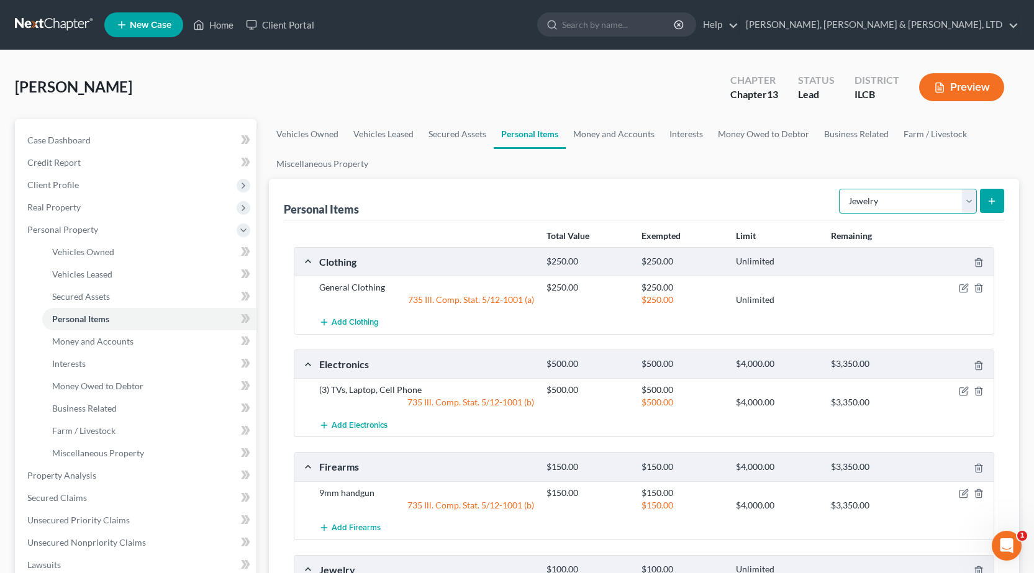
click at [916, 211] on select "Select Item Type Clothing Collectibles Of Value Electronics Firearms Household …" at bounding box center [908, 201] width 138 height 25
select select "pets"
click at [840, 189] on select "Select Item Type Clothing Collectibles Of Value Electronics Firearms Household …" at bounding box center [908, 201] width 138 height 25
click at [994, 203] on icon "submit" at bounding box center [992, 201] width 10 height 10
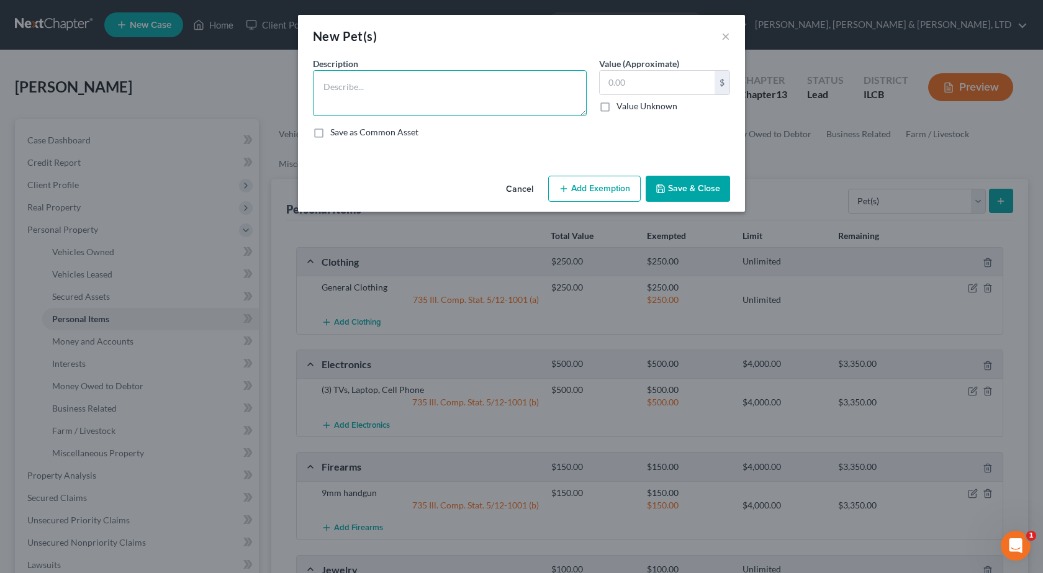
click at [486, 81] on textarea at bounding box center [450, 93] width 274 height 46
type textarea "Dog"
click at [699, 188] on button "Save & Close" at bounding box center [688, 189] width 84 height 26
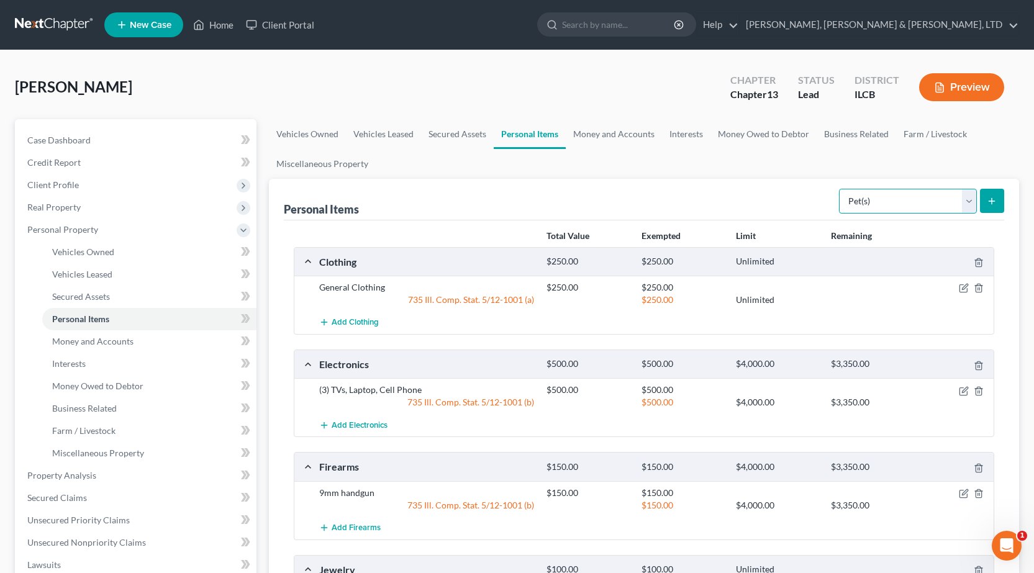
click at [897, 198] on select "Select Item Type Clothing Collectibles Of Value Electronics Firearms Household …" at bounding box center [908, 201] width 138 height 25
select select "sports_and_hobby_equipment"
click at [840, 189] on select "Select Item Type Clothing Collectibles Of Value Electronics Firearms Household …" at bounding box center [908, 201] width 138 height 25
click at [990, 201] on icon "submit" at bounding box center [992, 201] width 10 height 10
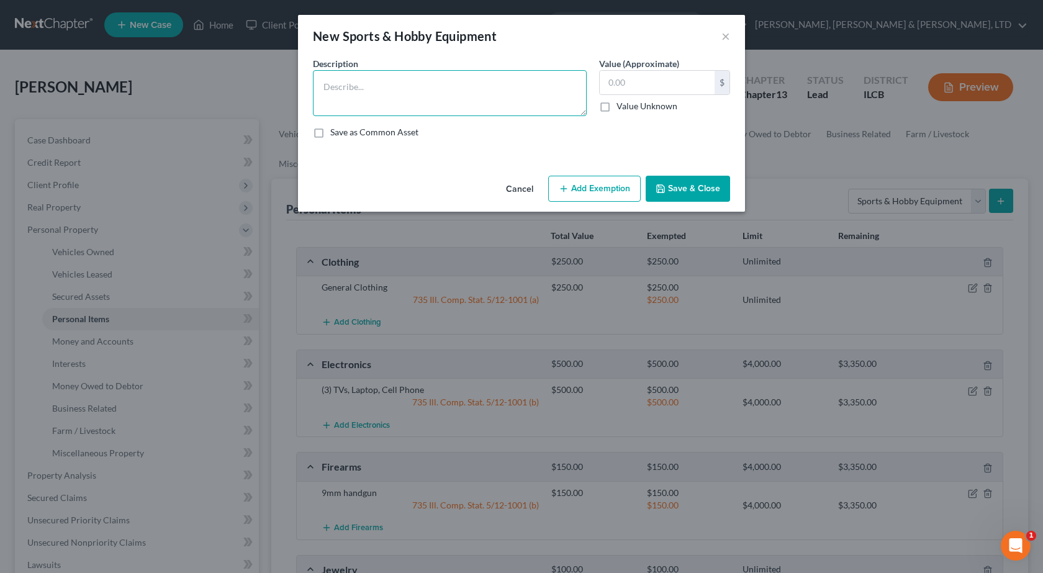
click at [410, 100] on textarea at bounding box center [450, 93] width 274 height 46
type textarea "Books"
type input "50"
drag, startPoint x: 607, startPoint y: 194, endPoint x: 601, endPoint y: 196, distance: 6.7
click at [607, 194] on button "Add Exemption" at bounding box center [594, 189] width 93 height 26
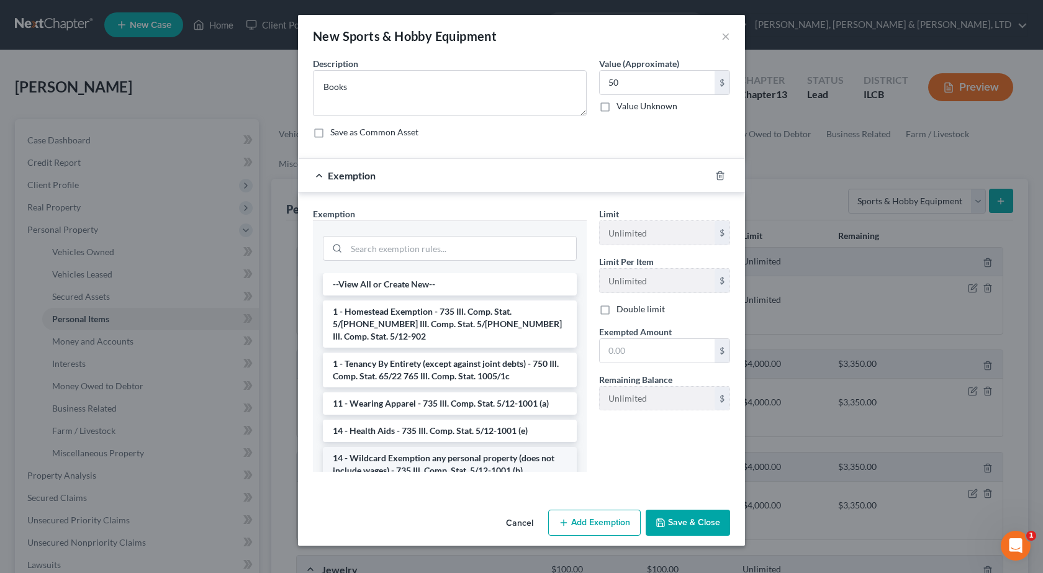
click at [417, 456] on li "14 - Wildcard Exemption any personal property (does not include wages) - 735 Il…" at bounding box center [450, 464] width 254 height 35
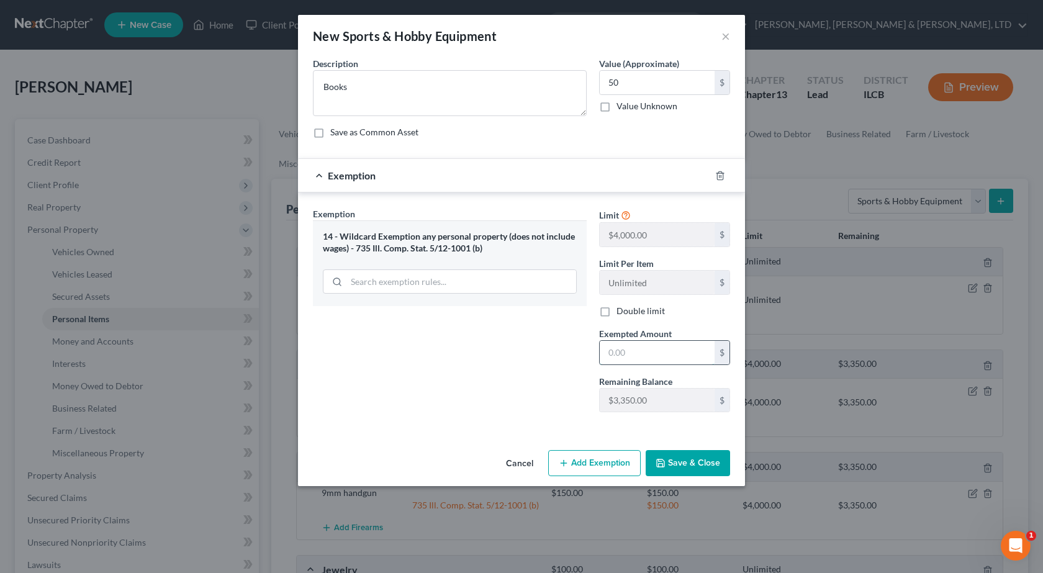
click at [624, 350] on input "text" at bounding box center [657, 353] width 115 height 24
type input "50"
drag, startPoint x: 491, startPoint y: 405, endPoint x: 571, endPoint y: 402, distance: 80.8
click at [491, 404] on div "Exemption Set must be selected for CA. Exemption * 14 - Wildcard Exemption any …" at bounding box center [450, 314] width 286 height 215
click at [689, 463] on button "Save & Close" at bounding box center [688, 463] width 84 height 26
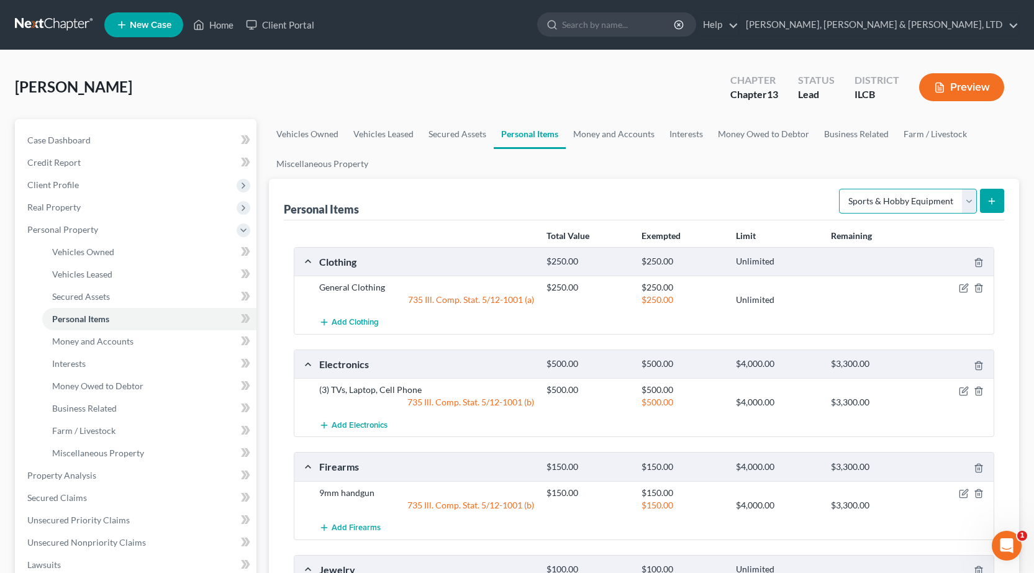
click at [876, 198] on select "Select Item Type Clothing Collectibles Of Value Electronics Firearms Household …" at bounding box center [908, 201] width 138 height 25
select select "household_goods"
click at [840, 189] on select "Select Item Type Clothing Collectibles Of Value Electronics Firearms Household …" at bounding box center [908, 201] width 138 height 25
click at [986, 202] on button "submit" at bounding box center [992, 201] width 24 height 24
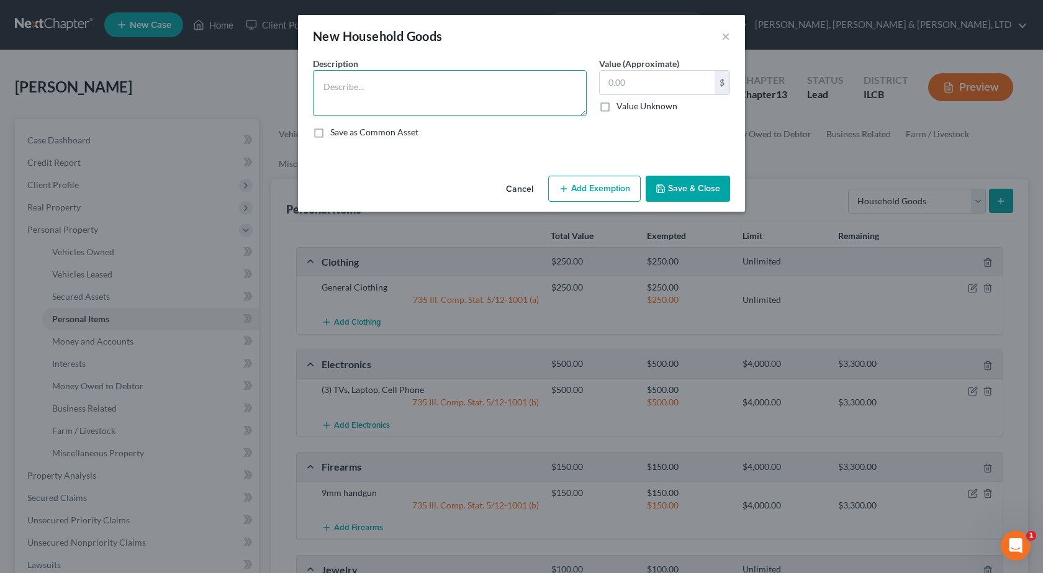
click at [411, 113] on textarea at bounding box center [450, 93] width 274 height 46
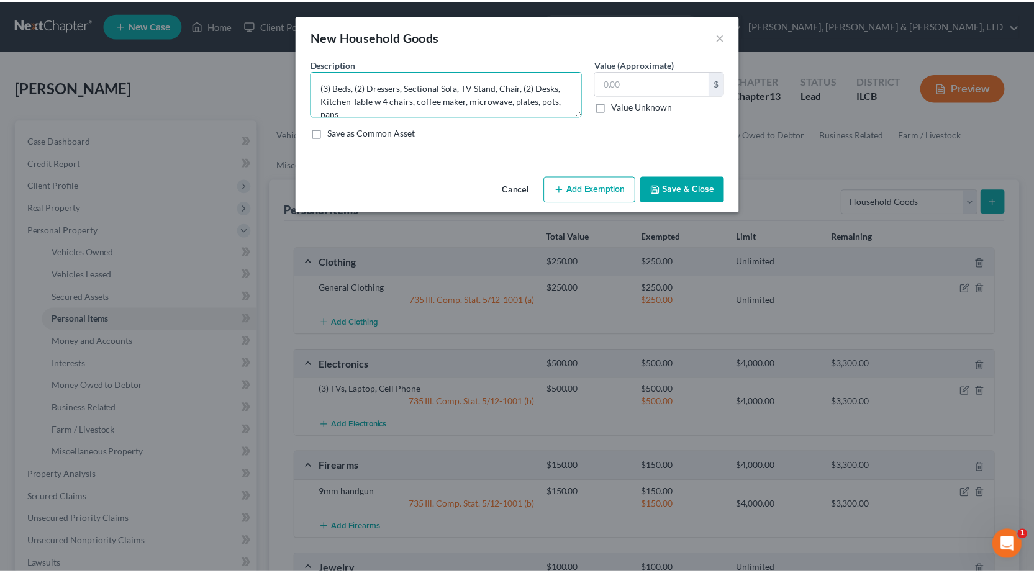
scroll to position [2, 0]
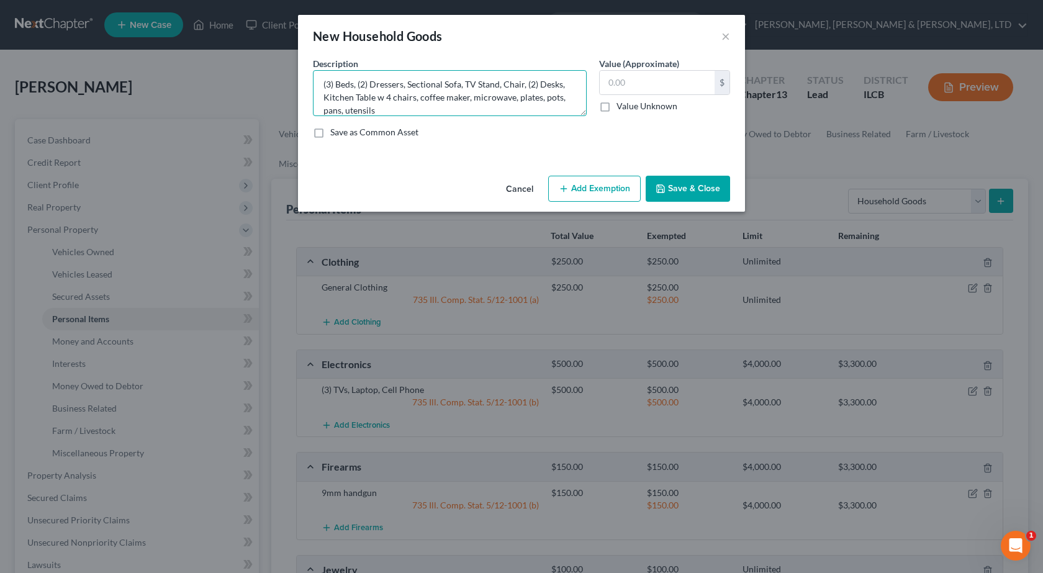
click at [516, 99] on textarea "(3) Beds, (2) Dressers, Sectional Sofa, TV Stand, Chair, (2) Desks, Kitchen Tab…" at bounding box center [450, 93] width 274 height 46
type textarea "(3) Beds, (2) Dressers, Sectional Sofa, TV Stand, Chair, (2) Desks, Kitchen Tab…"
click at [691, 84] on input "text" at bounding box center [657, 83] width 115 height 24
type input "1,000"
click at [595, 189] on button "Add Exemption" at bounding box center [594, 189] width 93 height 26
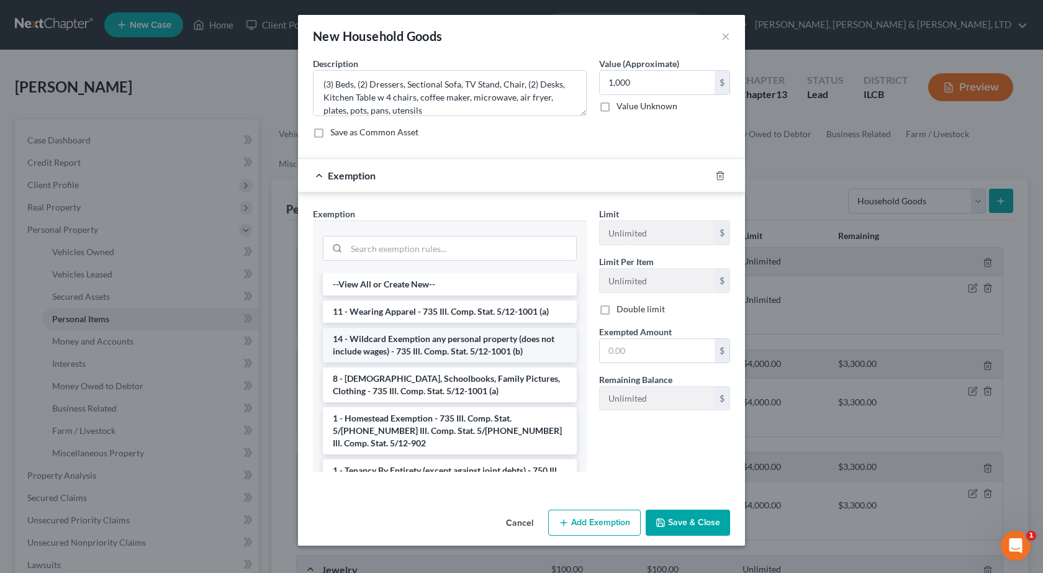
click at [388, 349] on li "14 - Wildcard Exemption any personal property (does not include wages) - 735 Il…" at bounding box center [450, 345] width 254 height 35
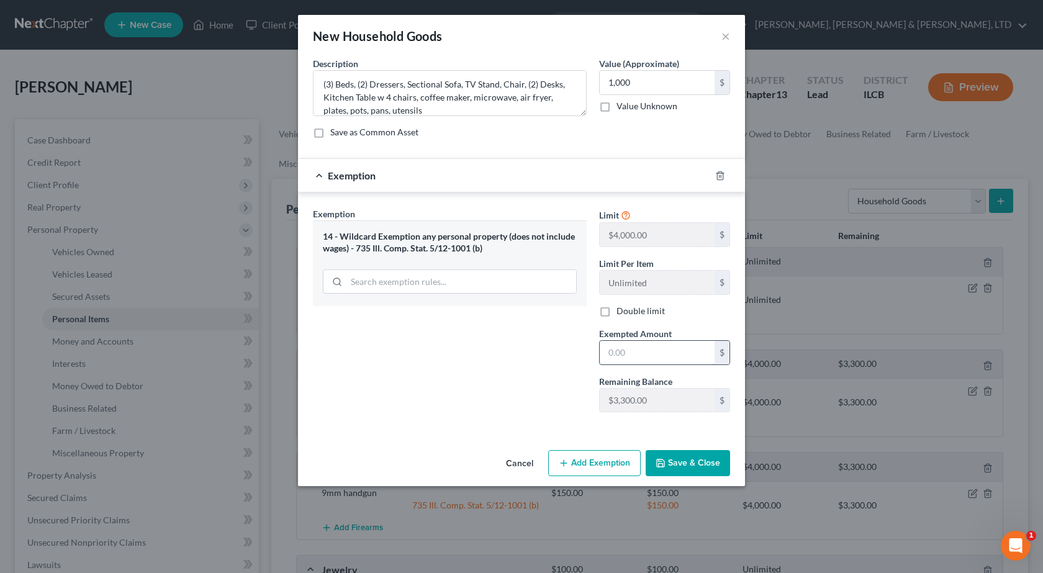
click at [634, 348] on input "text" at bounding box center [657, 353] width 115 height 24
type input "1,000"
click at [689, 458] on button "Save & Close" at bounding box center [688, 463] width 84 height 26
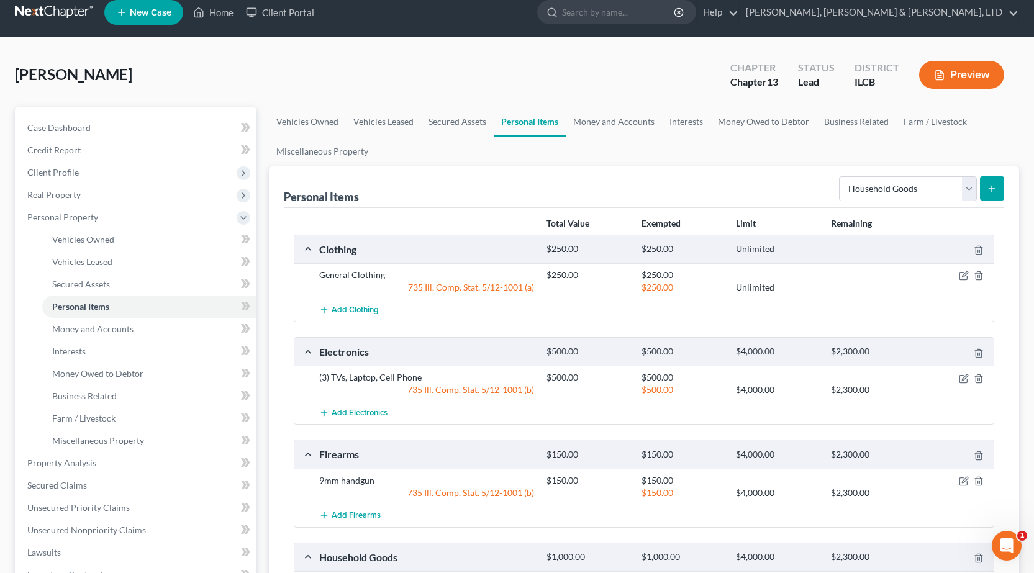
scroll to position [0, 0]
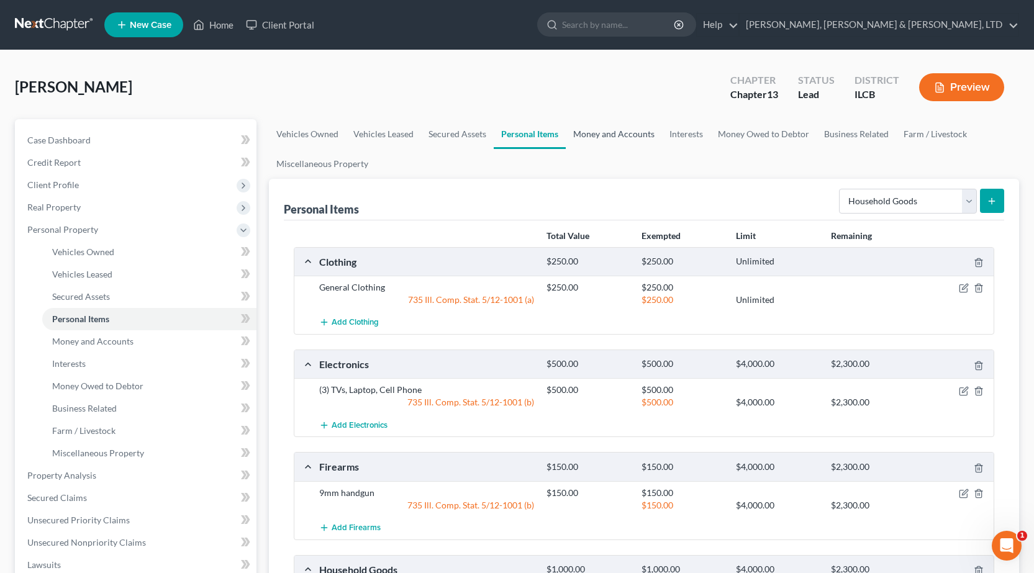
click at [590, 129] on link "Money and Accounts" at bounding box center [614, 134] width 96 height 30
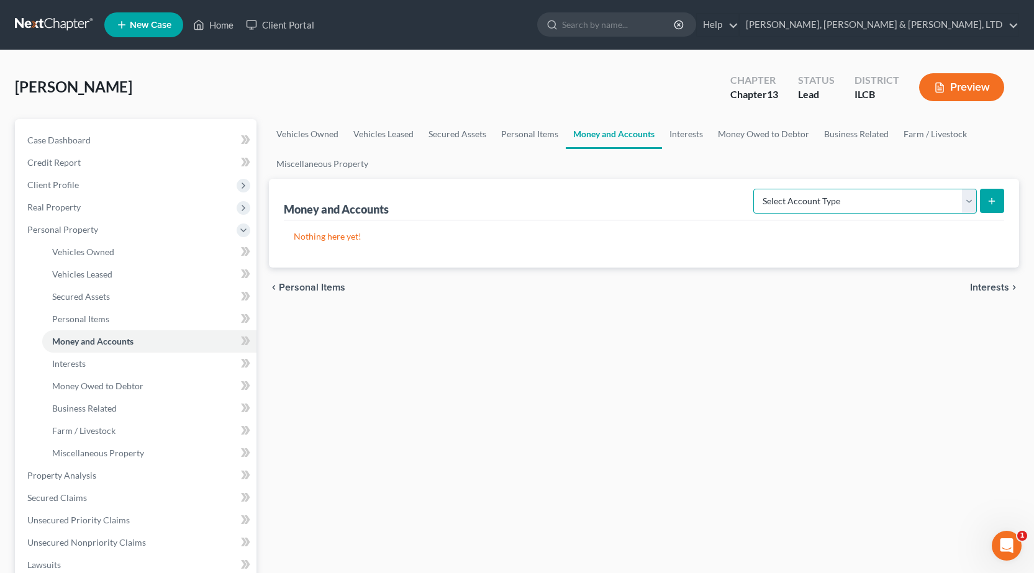
drag, startPoint x: 894, startPoint y: 198, endPoint x: 881, endPoint y: 197, distance: 13.7
click at [894, 198] on select "Select Account Type Brokerage Cash on Hand Certificates of Deposit Checking Acc…" at bounding box center [865, 201] width 224 height 25
select select "checking"
click at [756, 189] on select "Select Account Type Brokerage Cash on Hand Certificates of Deposit Checking Acc…" at bounding box center [865, 201] width 224 height 25
click at [991, 202] on icon "submit" at bounding box center [992, 201] width 10 height 10
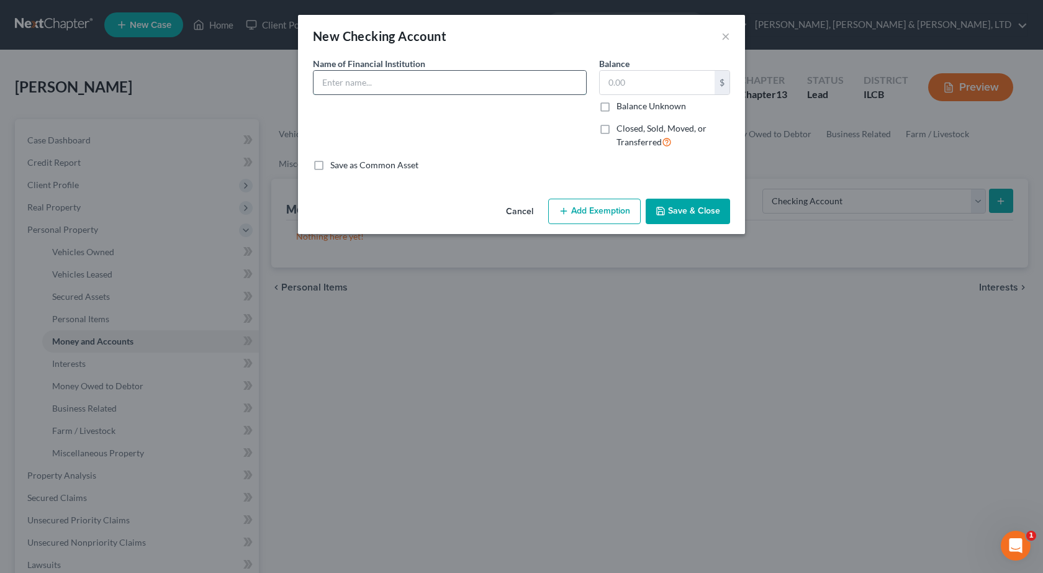
click at [389, 76] on input "text" at bounding box center [450, 83] width 273 height 24
type input "Woodforest"
click at [691, 211] on button "Save & Close" at bounding box center [688, 212] width 84 height 26
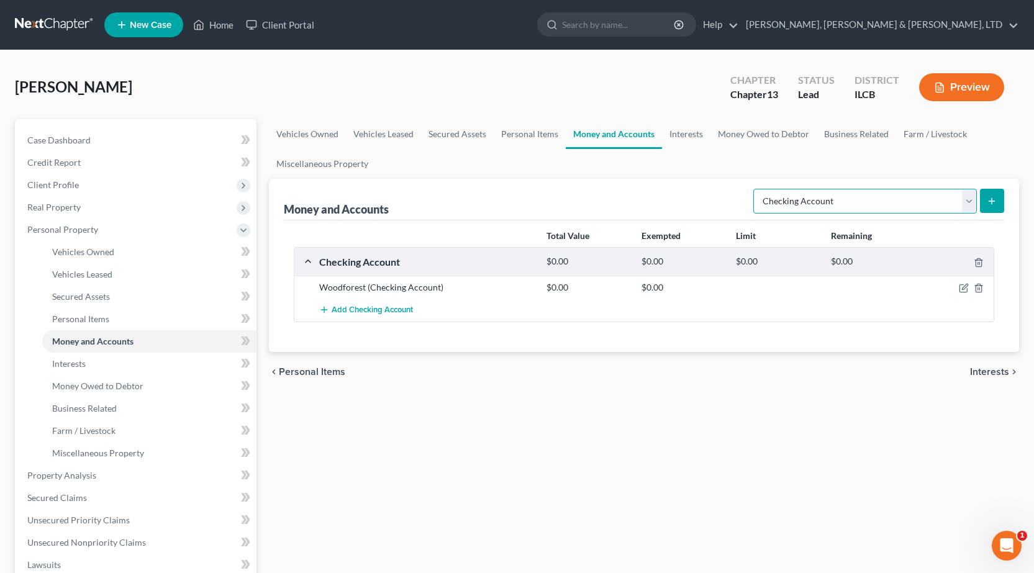
click at [834, 199] on select "Select Account Type Brokerage Cash on Hand Certificates of Deposit Checking Acc…" at bounding box center [865, 201] width 224 height 25
select select "other"
click at [756, 189] on select "Select Account Type Brokerage Cash on Hand Certificates of Deposit Checking Acc…" at bounding box center [865, 201] width 224 height 25
click at [991, 201] on icon "submit" at bounding box center [992, 201] width 10 height 10
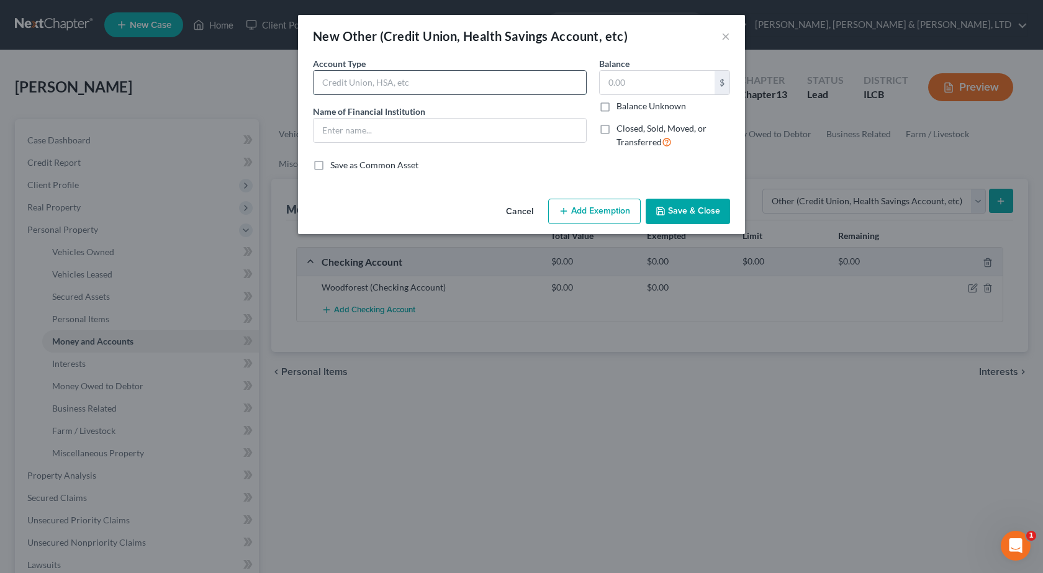
drag, startPoint x: 431, startPoint y: 78, endPoint x: 450, endPoint y: 80, distance: 19.4
click at [430, 78] on input "text" at bounding box center [450, 83] width 273 height 24
type input "Mobile Banking"
type input "Venmo"
click at [699, 204] on button "Save & Close" at bounding box center [688, 212] width 84 height 26
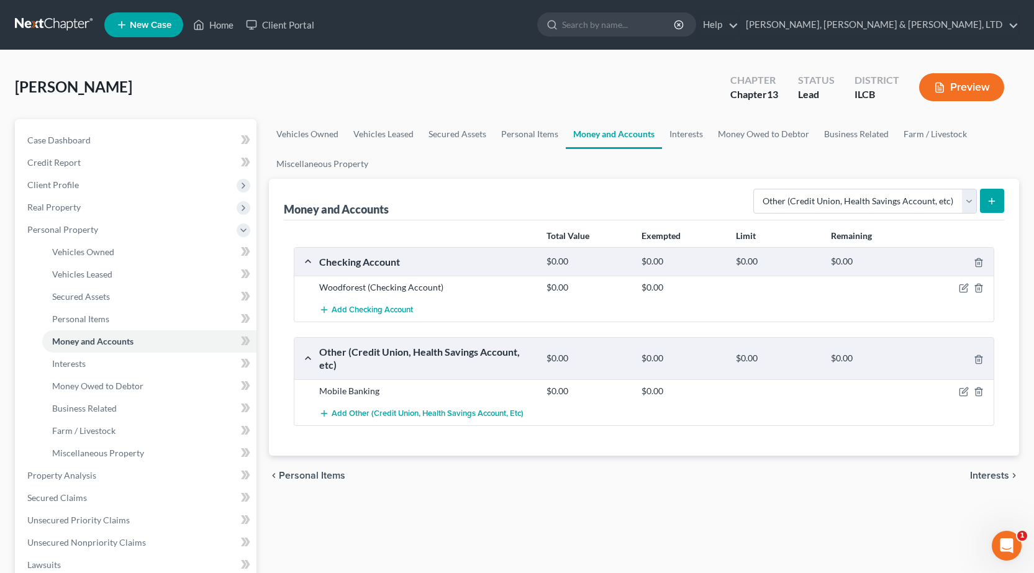
click at [993, 209] on button "submit" at bounding box center [992, 201] width 24 height 24
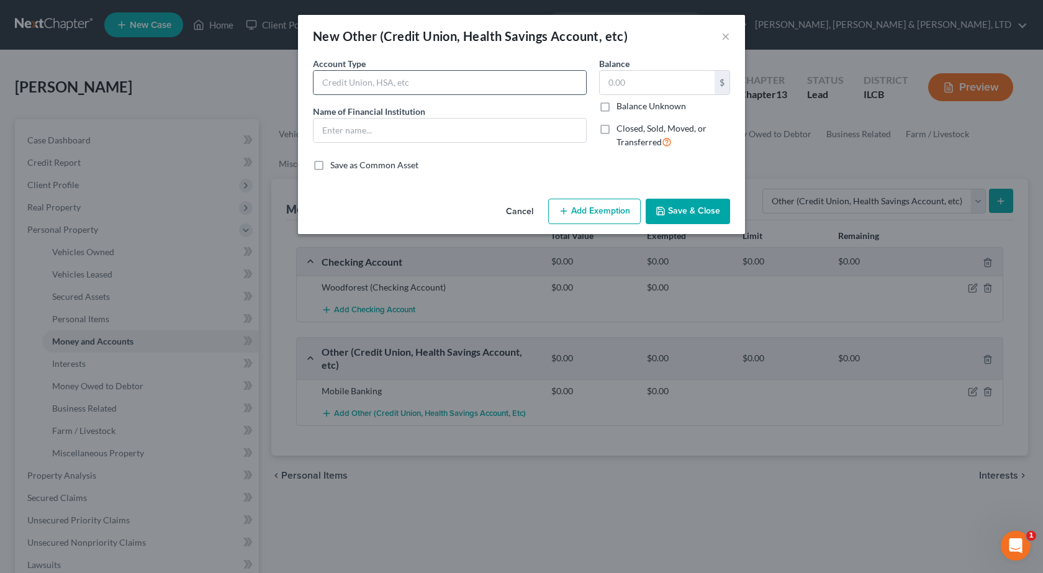
click at [397, 80] on input "text" at bounding box center [450, 83] width 273 height 24
type input "Mobile Banking"
type input "Cash App"
click at [698, 208] on button "Save & Close" at bounding box center [688, 212] width 84 height 26
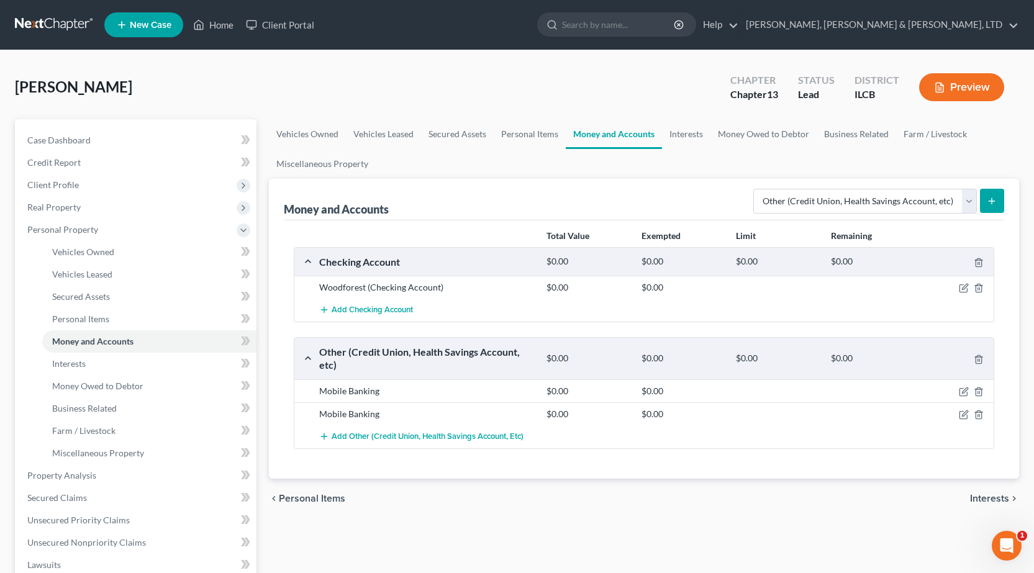
click at [991, 197] on icon "submit" at bounding box center [992, 201] width 10 height 10
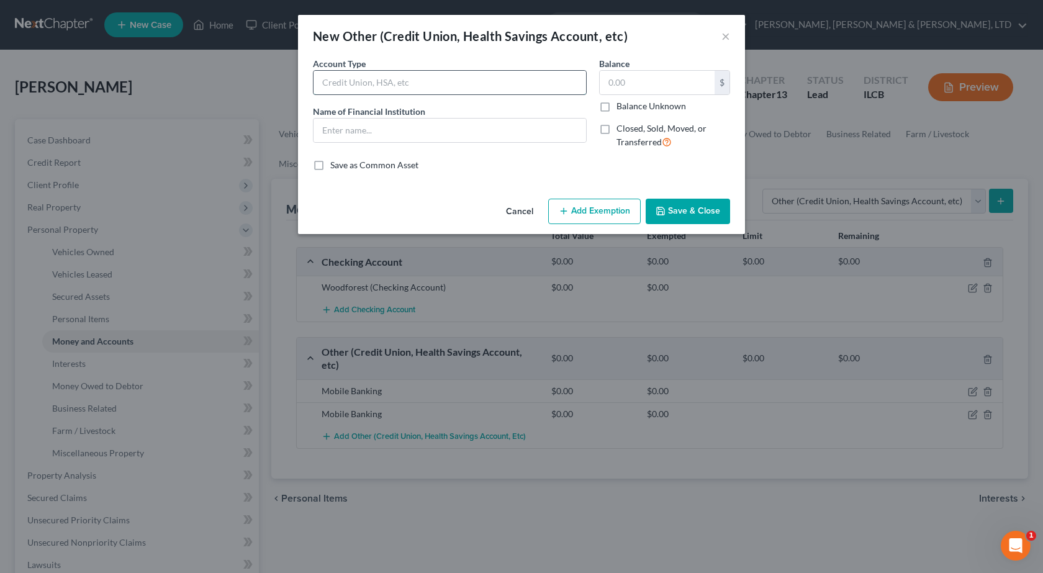
drag, startPoint x: 402, startPoint y: 82, endPoint x: 414, endPoint y: 84, distance: 11.3
click at [402, 82] on input "text" at bounding box center [450, 83] width 273 height 24
type input "Mobile Banking"
type input "Chime"
click at [709, 219] on button "Save & Close" at bounding box center [688, 212] width 84 height 26
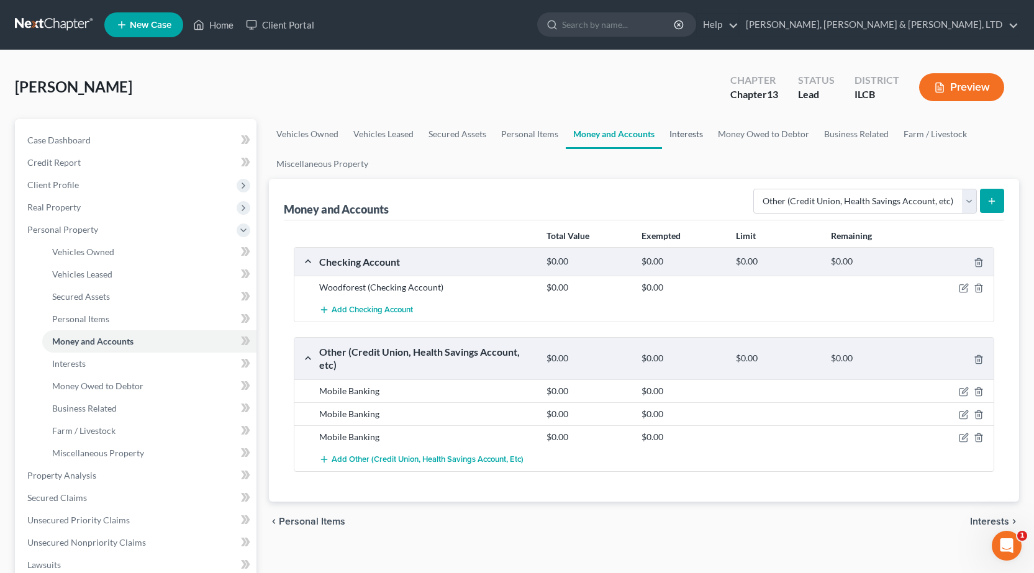
click at [688, 147] on link "Interests" at bounding box center [686, 134] width 48 height 30
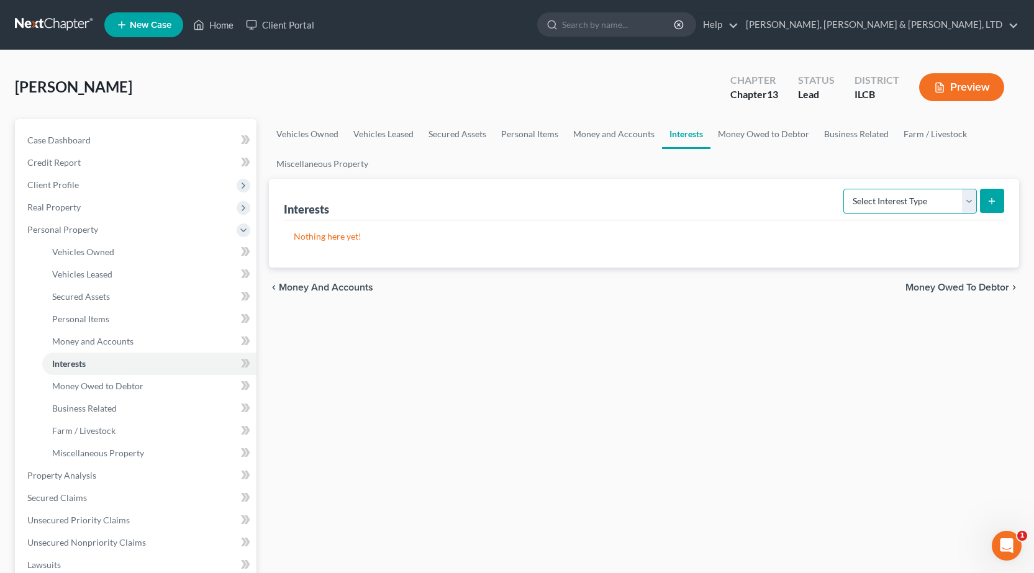
click at [918, 207] on select "Select Interest Type 401K Annuity Bond Education IRA Government Bond Government…" at bounding box center [910, 201] width 134 height 25
click at [747, 139] on link "Money Owed to Debtor" at bounding box center [764, 134] width 106 height 30
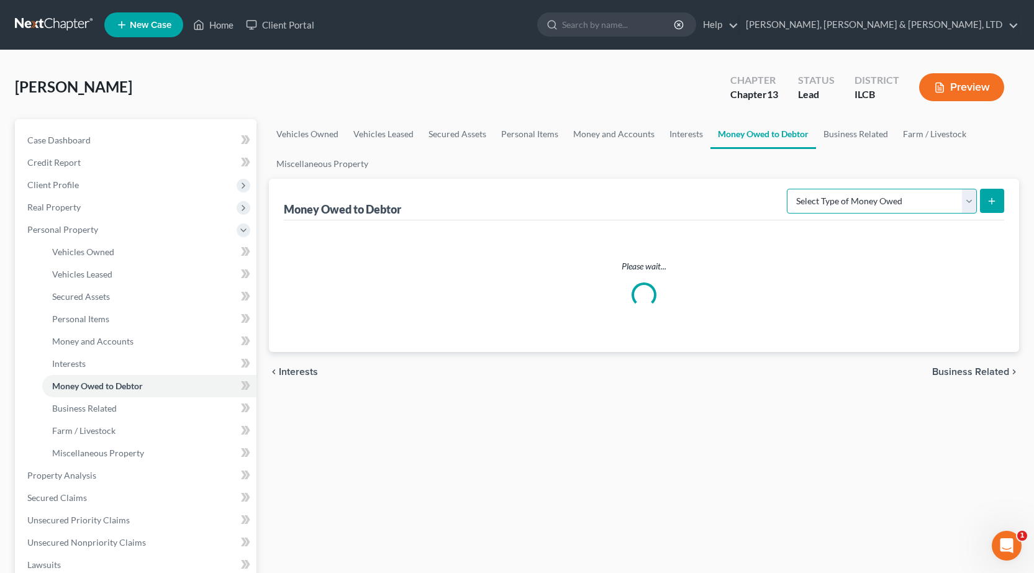
click at [918, 211] on select "Select Type of Money Owed Accounts Receivable Alimony Child Support Claims Agai…" at bounding box center [882, 201] width 190 height 25
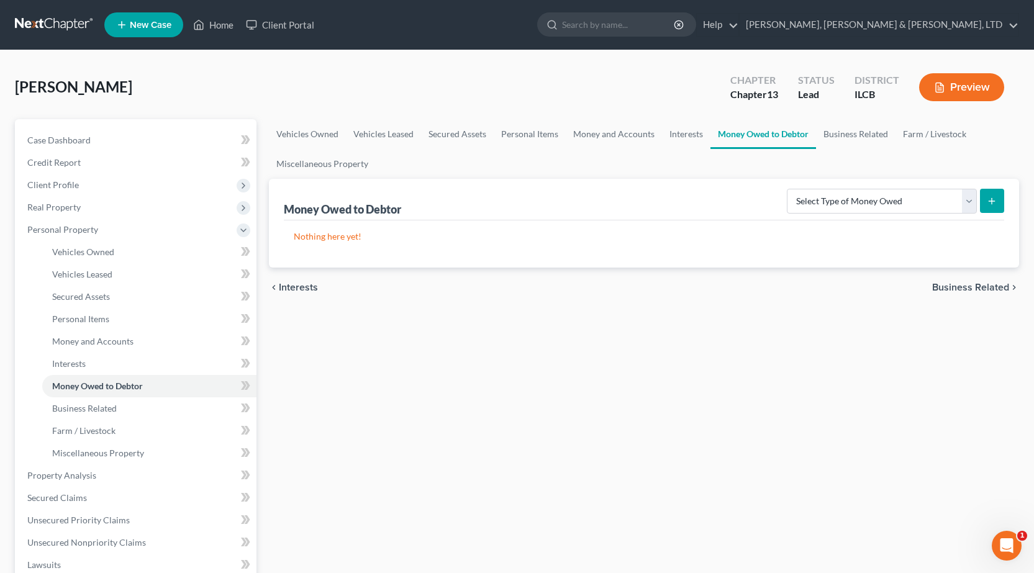
click at [453, 353] on div "Vehicles Owned Vehicles Leased Secured Assets Personal Items Money and Accounts…" at bounding box center [644, 489] width 763 height 740
click at [86, 194] on span "Client Profile" at bounding box center [136, 185] width 239 height 22
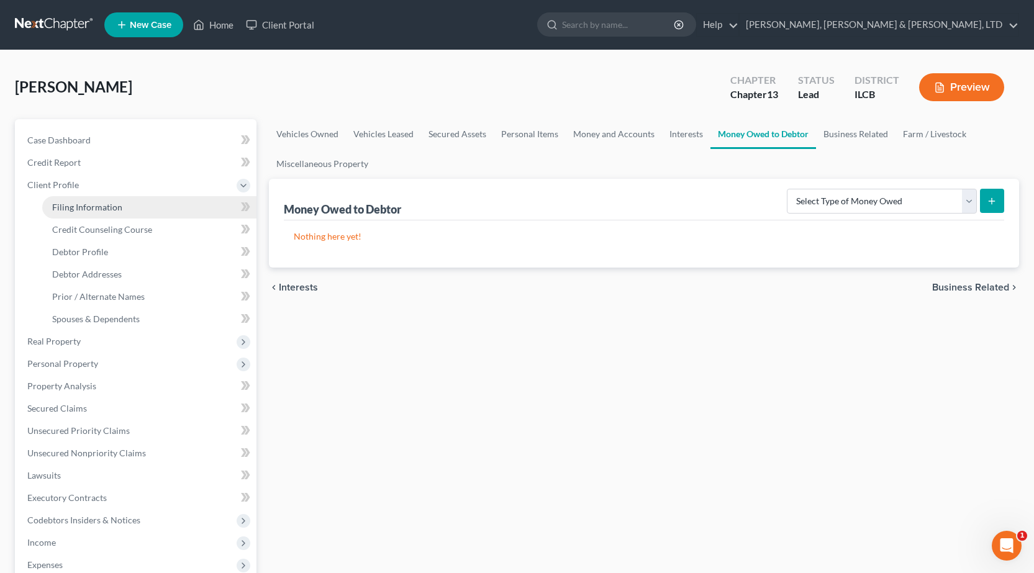
click at [103, 200] on link "Filing Information" at bounding box center [149, 207] width 214 height 22
select select "1"
select select "0"
select select "3"
select select "24"
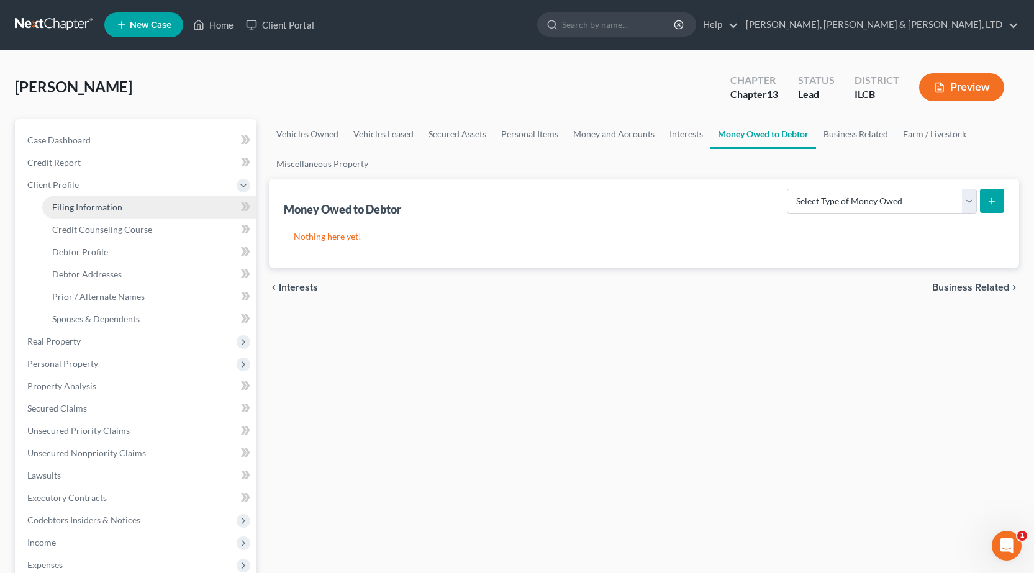
select select "0"
select select "14"
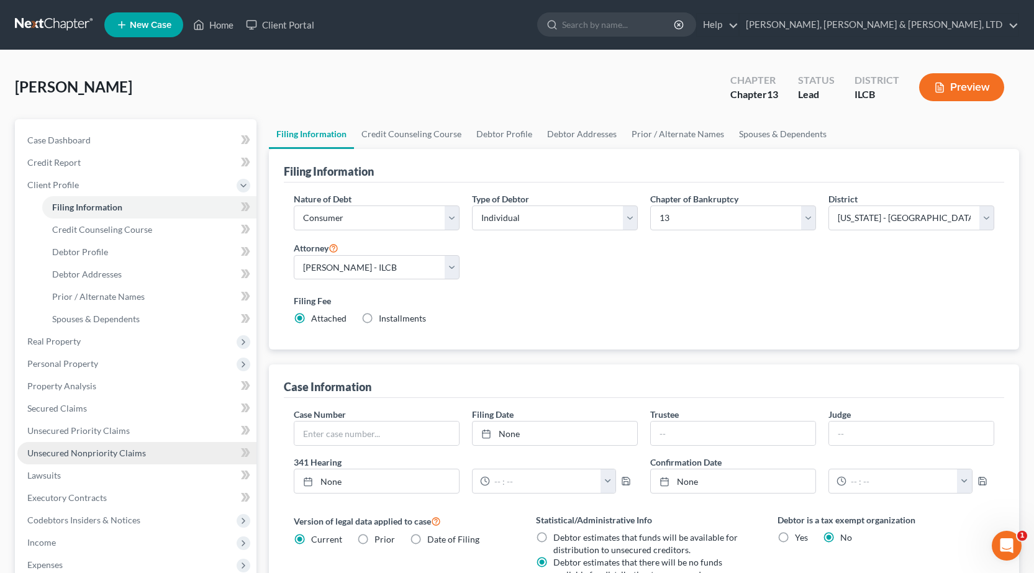
click at [87, 457] on span "Unsecured Nonpriority Claims" at bounding box center [86, 453] width 119 height 11
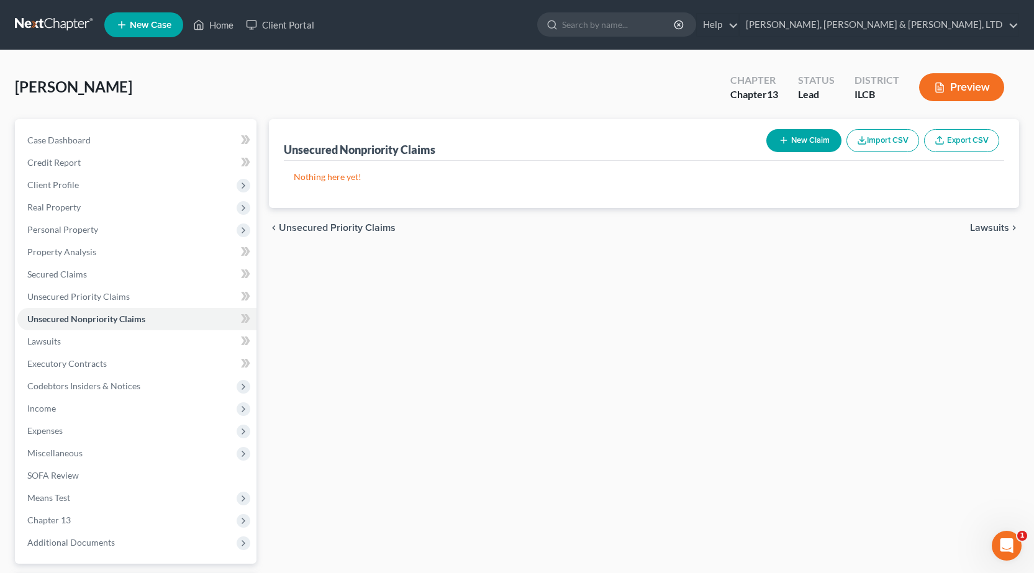
click at [793, 149] on button "New Claim" at bounding box center [803, 140] width 75 height 23
select select "0"
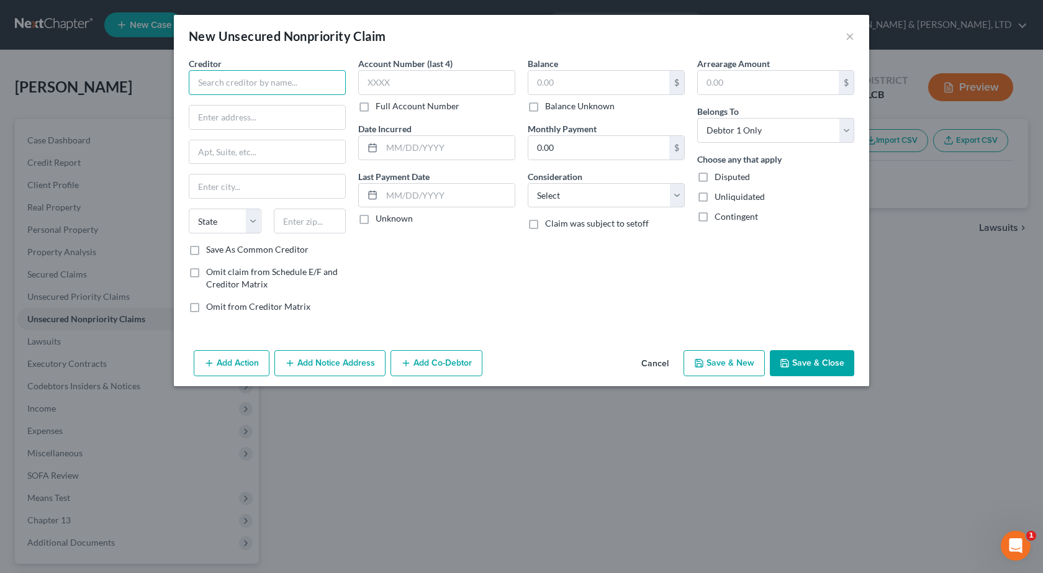
click at [289, 84] on input "text" at bounding box center [267, 82] width 157 height 25
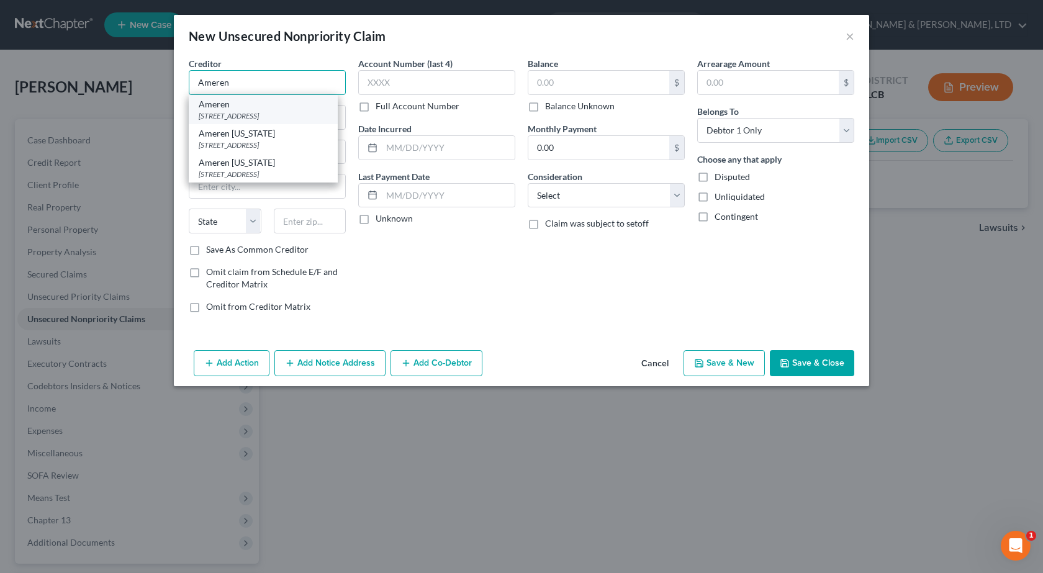
type input "Ameren"
click at [260, 108] on div "Ameren" at bounding box center [263, 104] width 129 height 12
type input "300 Liberty"
type input "Peoria"
select select "14"
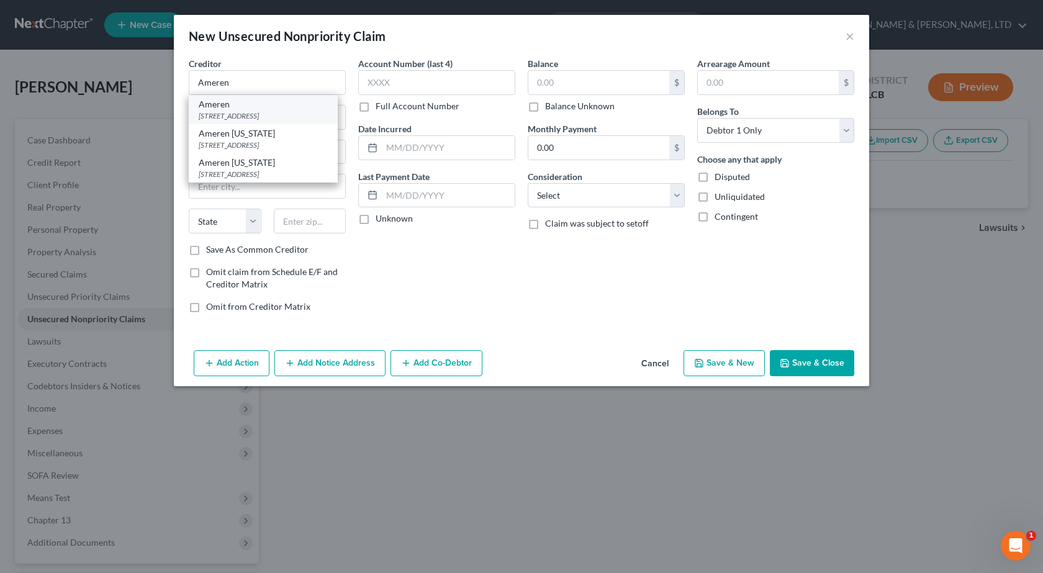
type input "61602"
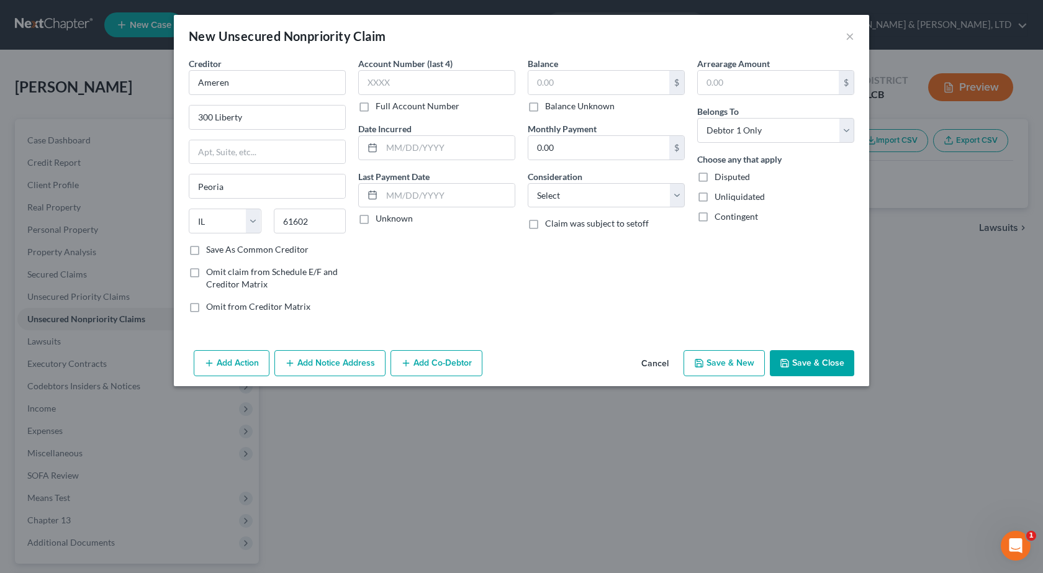
click at [787, 358] on icon "button" at bounding box center [785, 363] width 10 height 10
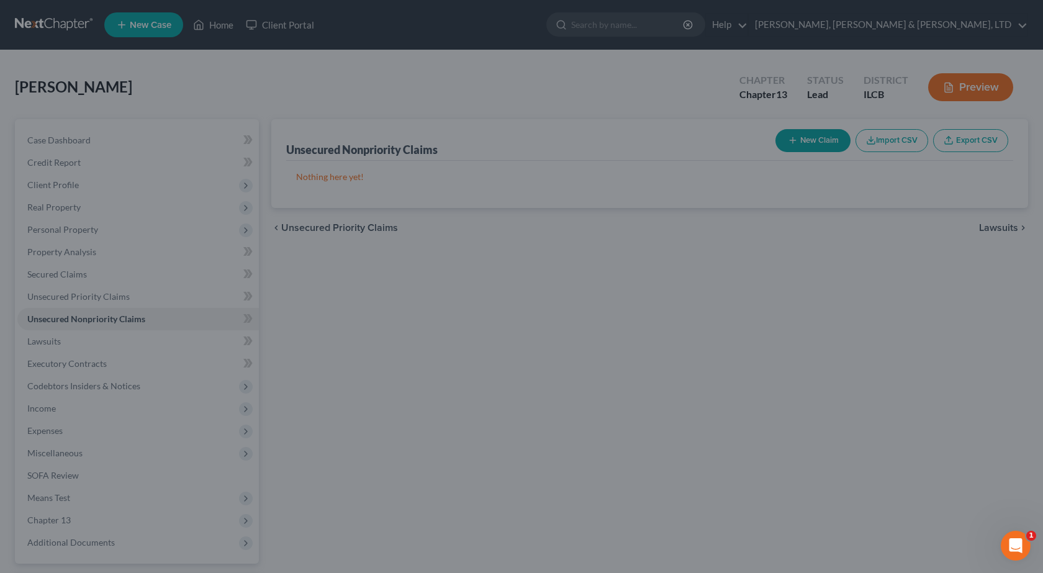
type input "0.00"
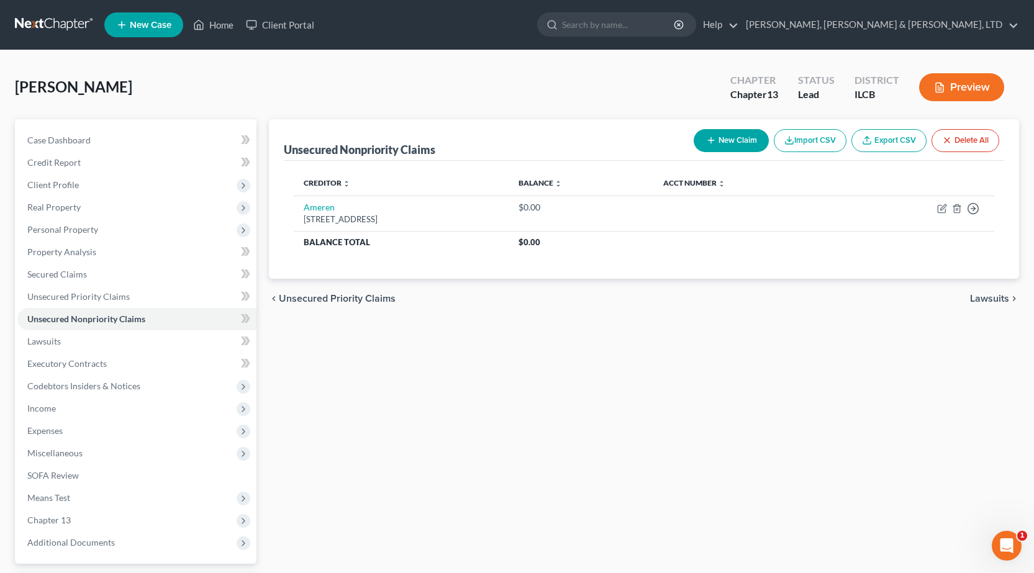
click at [727, 148] on button "New Claim" at bounding box center [731, 140] width 75 height 23
select select "0"
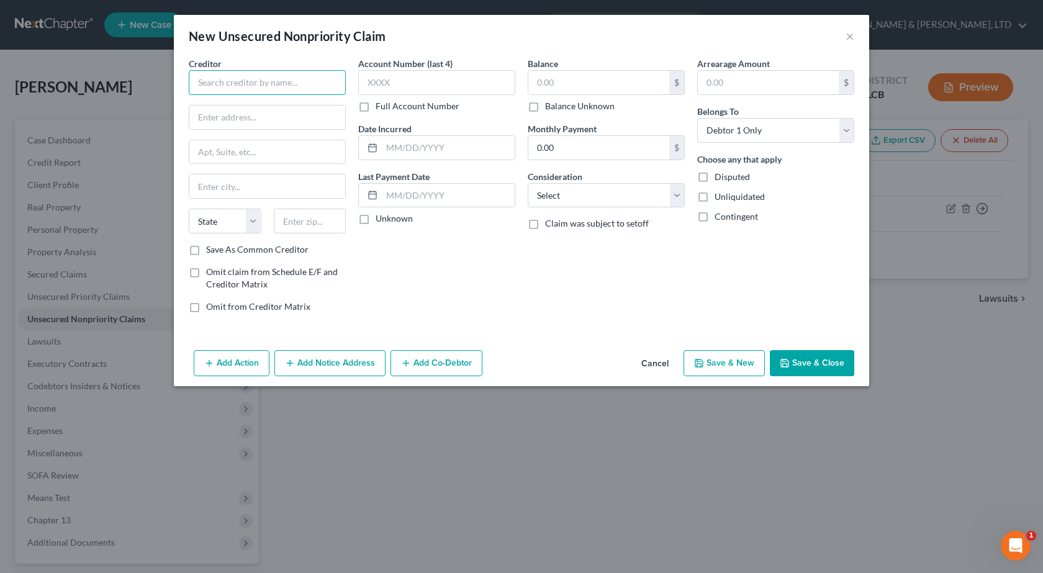
drag, startPoint x: 235, startPoint y: 85, endPoint x: 248, endPoint y: 88, distance: 12.7
click at [235, 84] on input "text" at bounding box center [267, 82] width 157 height 25
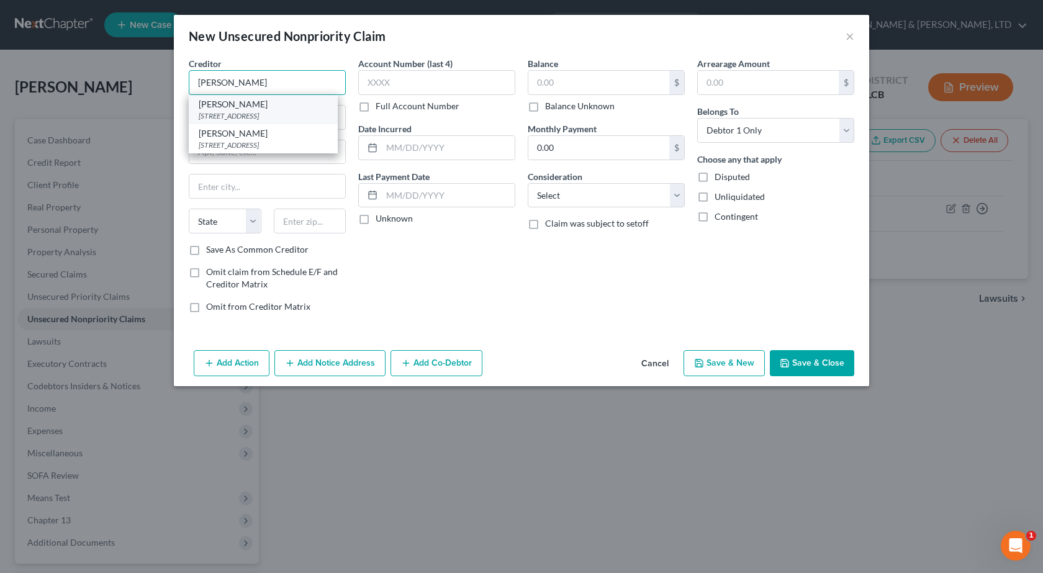
type input "Carle"
click at [264, 106] on div "Carle" at bounding box center [263, 104] width 129 height 12
type input "611 W PARK"
type input "Urbana"
select select "14"
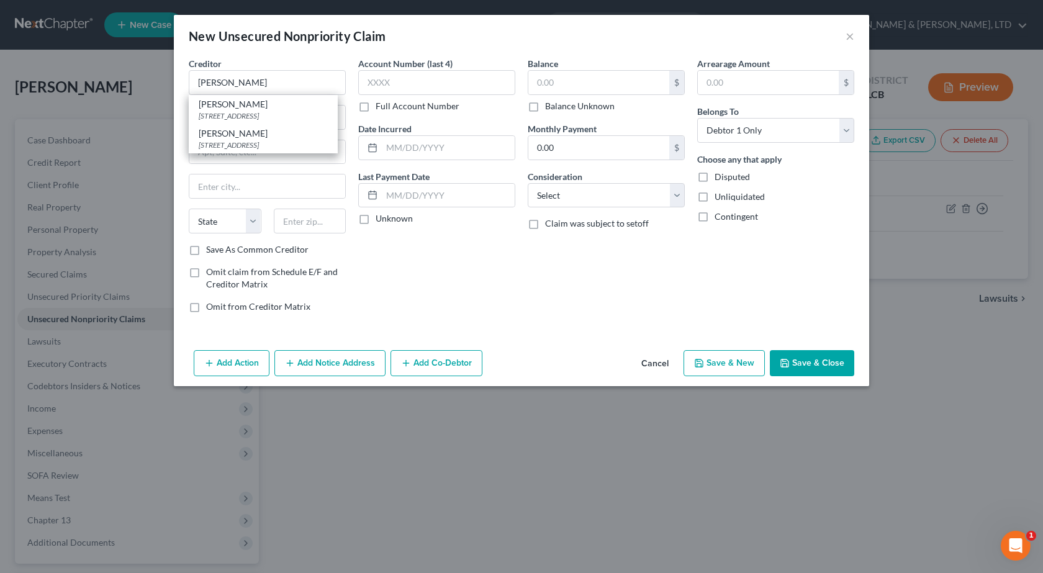
type input "61801"
click at [789, 371] on button "Save & Close" at bounding box center [812, 363] width 84 height 26
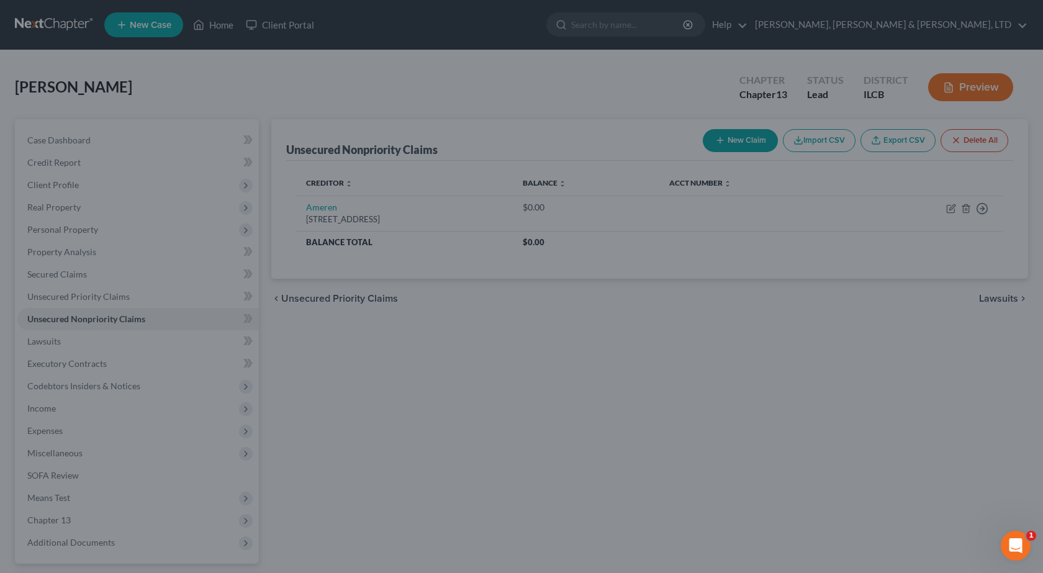
type input "0.00"
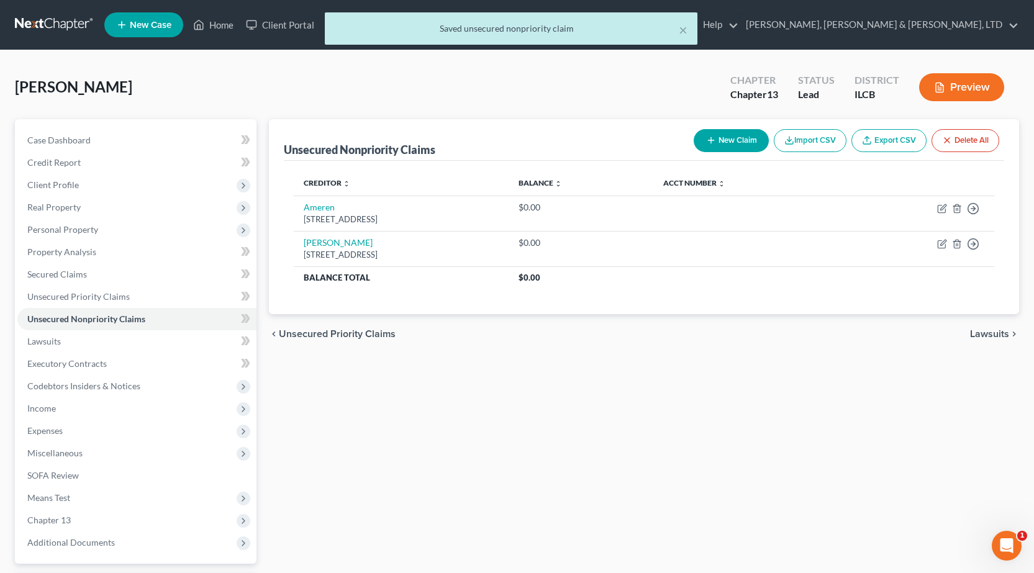
click at [726, 143] on button "New Claim" at bounding box center [731, 140] width 75 height 23
select select "0"
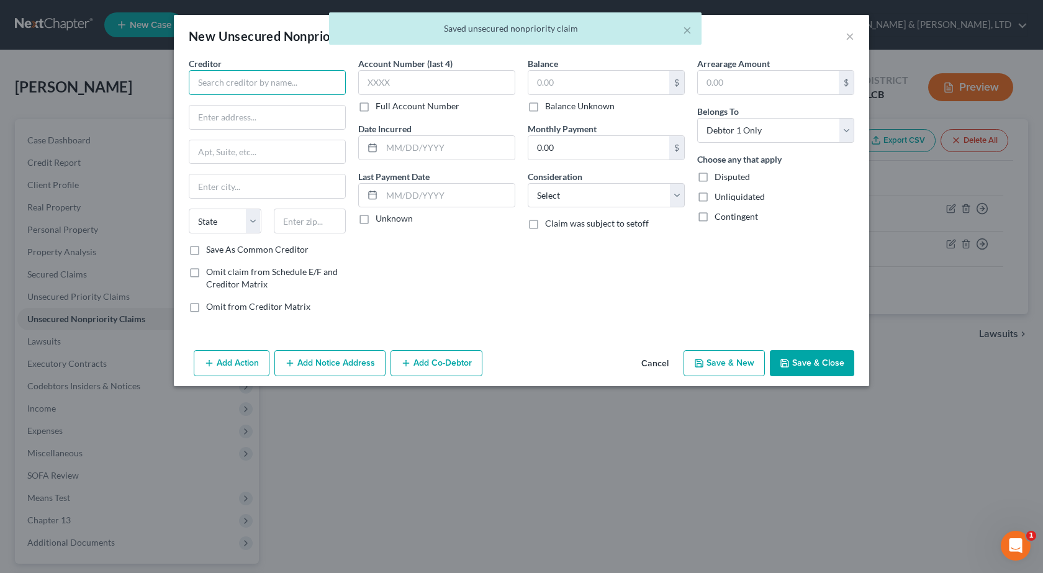
click at [255, 78] on input "text" at bounding box center [267, 82] width 157 height 25
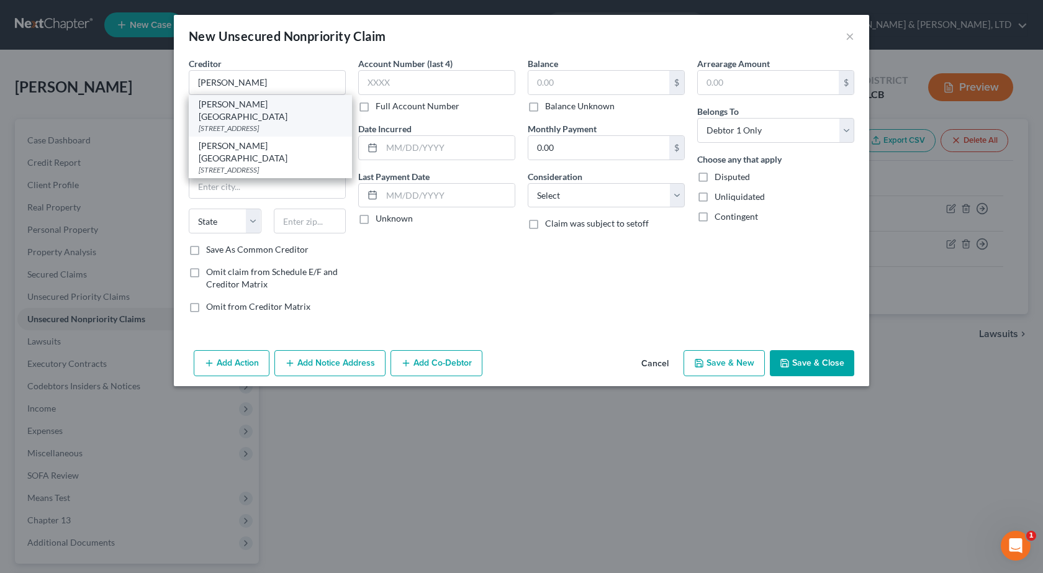
click at [266, 106] on div "Sarah Bush Lincoln Health Center" at bounding box center [270, 110] width 143 height 25
type input "Sarah Bush Lincoln Health Center"
type input "1000 Health Center Dr"
type input "Mattoon"
select select "14"
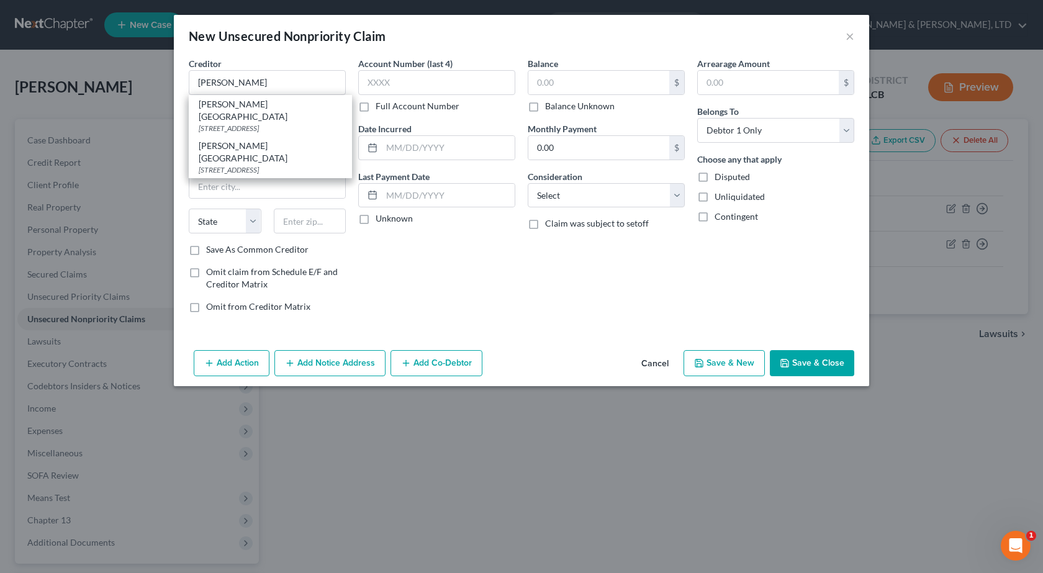
type input "61938"
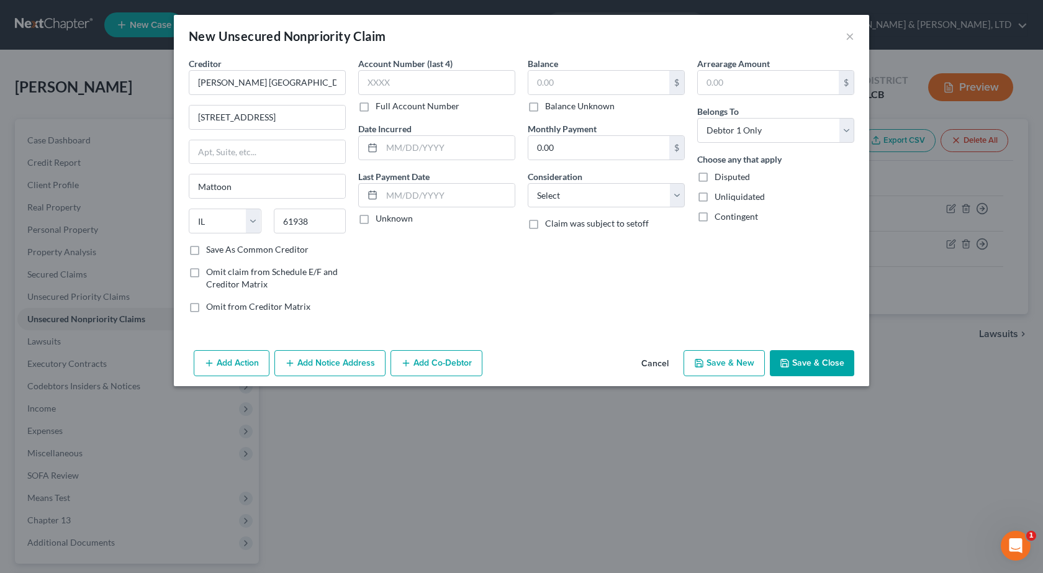
click at [800, 368] on button "Save & Close" at bounding box center [812, 363] width 84 height 26
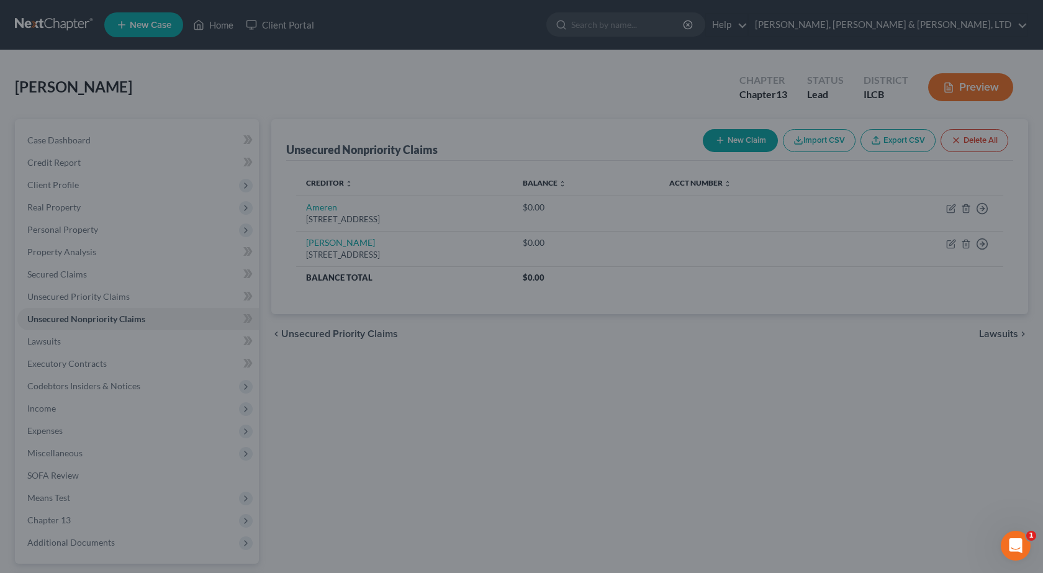
type input "0.00"
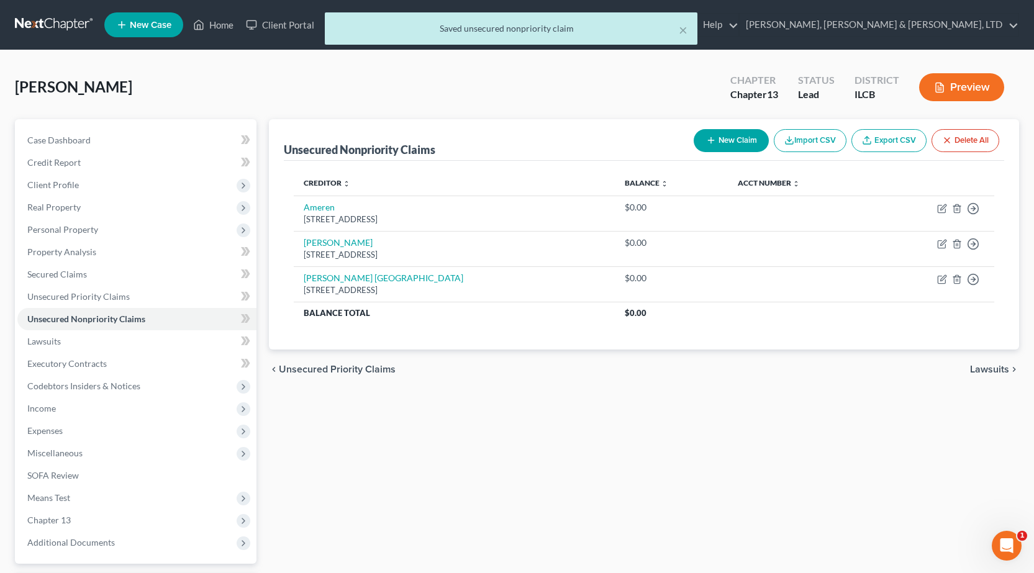
click at [712, 144] on icon "button" at bounding box center [711, 140] width 10 height 10
select select "0"
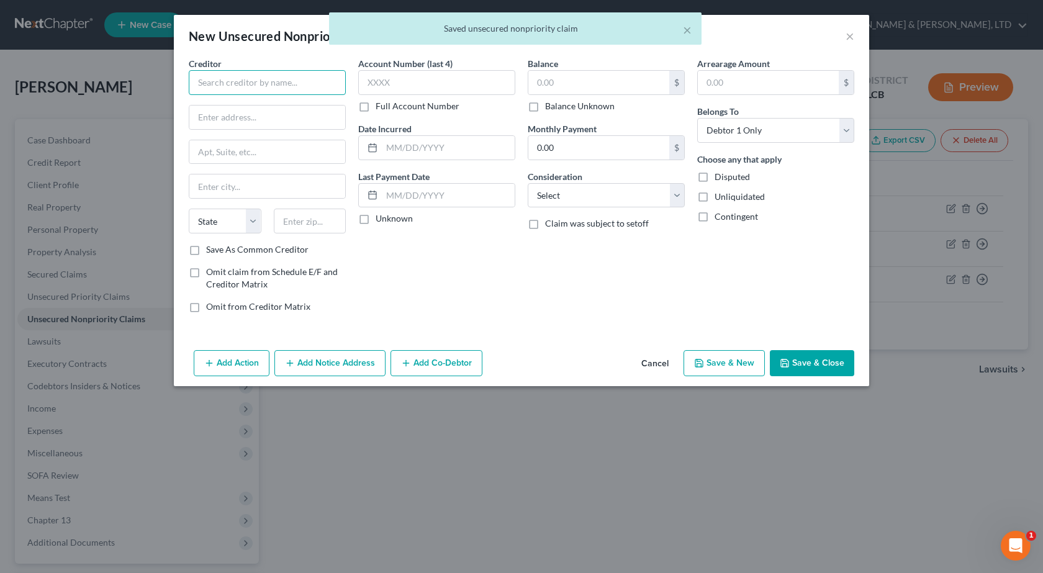
click at [209, 83] on input "text" at bounding box center [267, 82] width 157 height 25
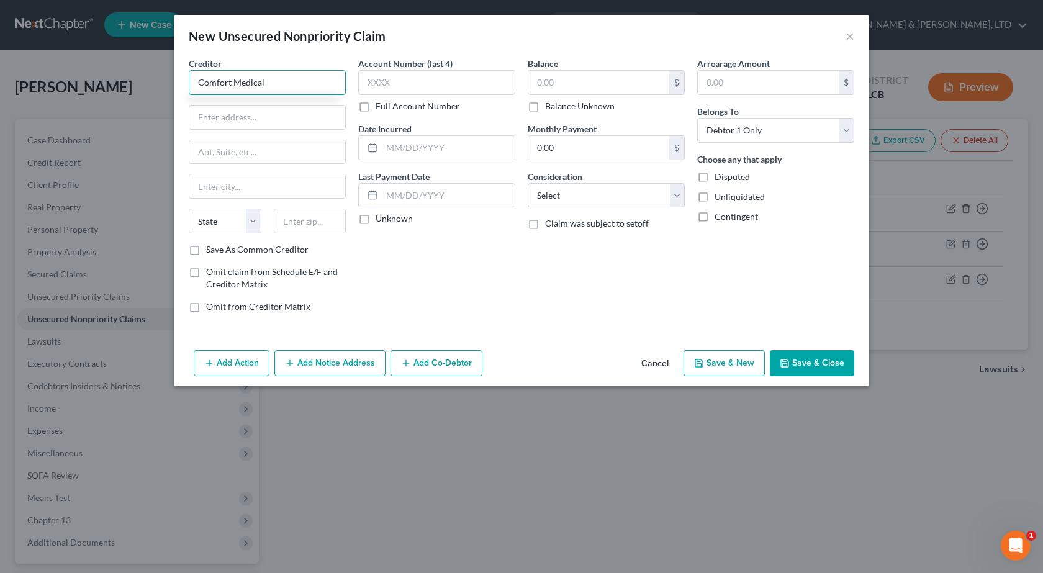
type input "Comfort Medical"
drag, startPoint x: 817, startPoint y: 354, endPoint x: 770, endPoint y: 336, distance: 50.5
click at [817, 355] on button "Save & Close" at bounding box center [812, 363] width 84 height 26
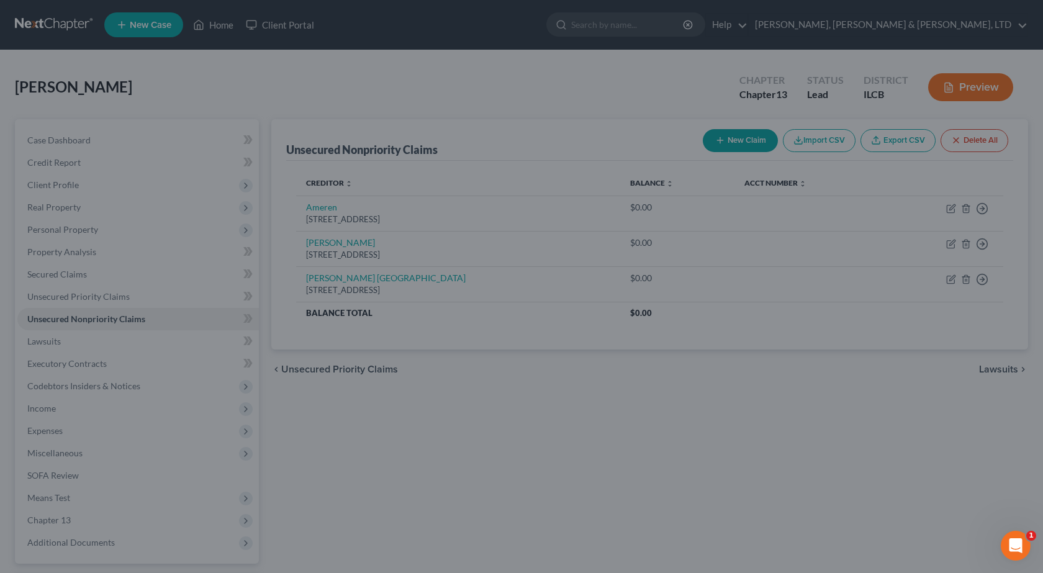
type input "0.00"
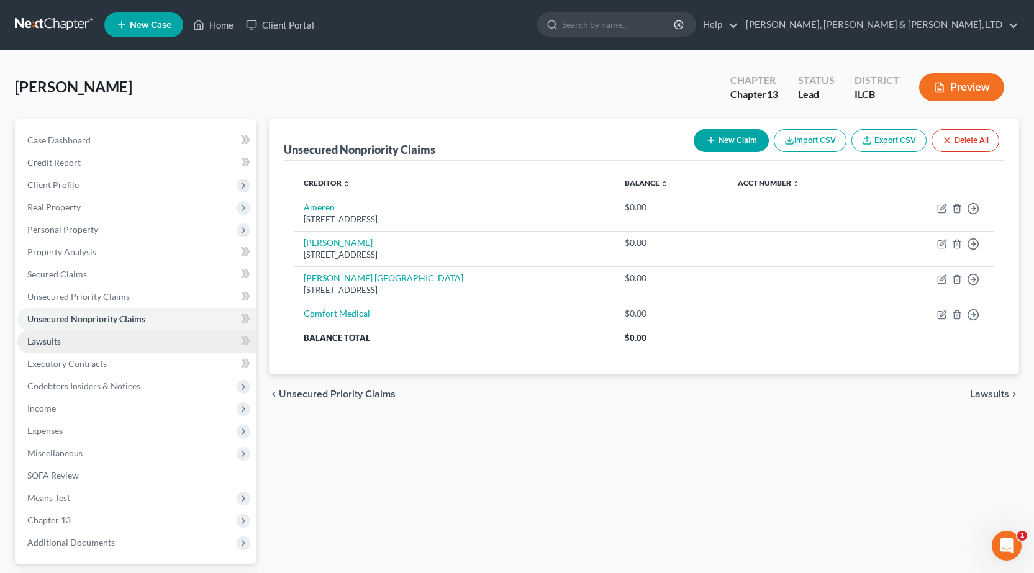
click at [109, 346] on link "Lawsuits" at bounding box center [136, 341] width 239 height 22
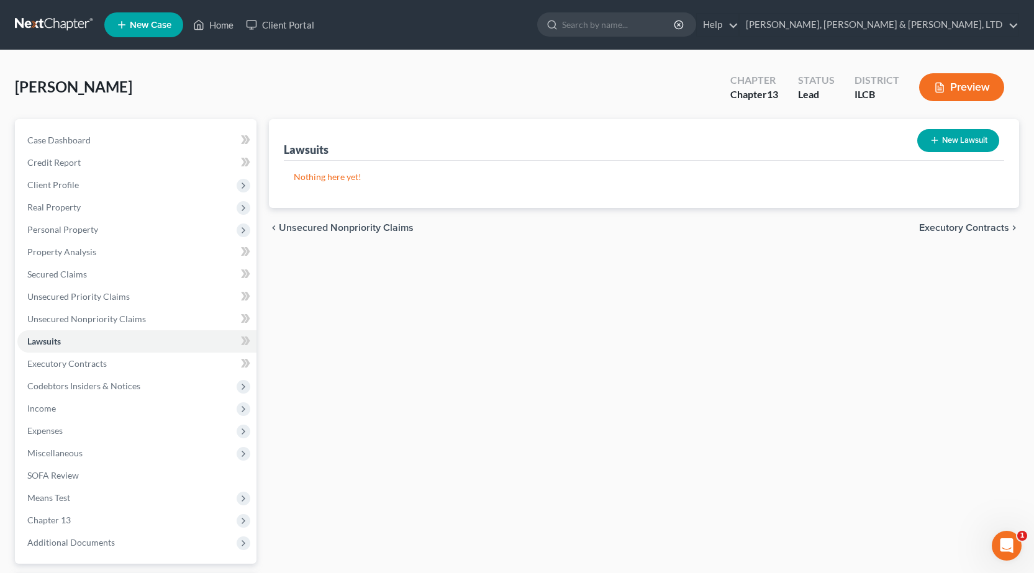
click at [961, 144] on button "New Lawsuit" at bounding box center [958, 140] width 82 height 23
select select "0"
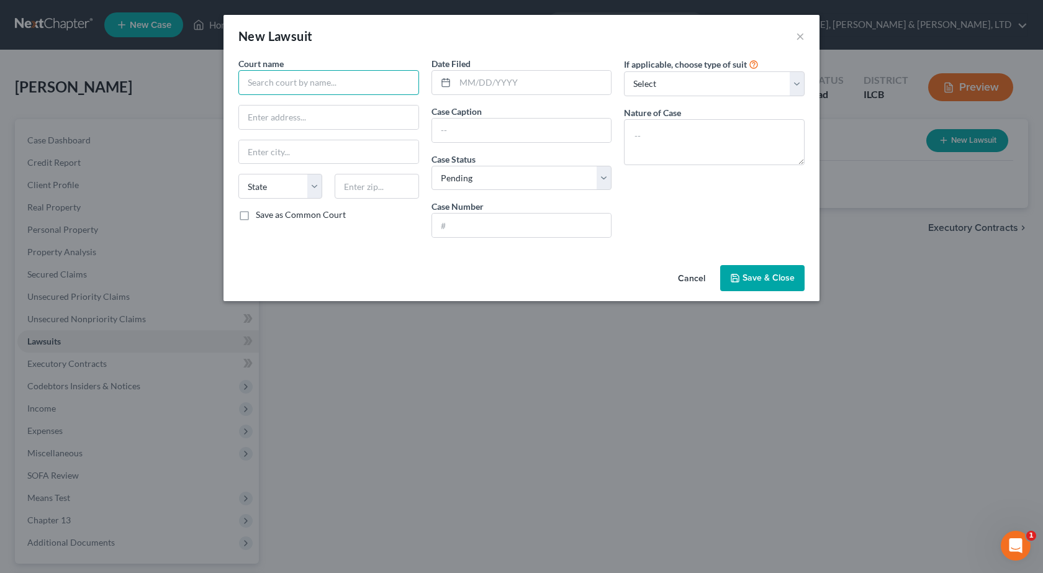
click at [276, 92] on input "text" at bounding box center [329, 82] width 181 height 25
click at [291, 106] on div "Coles County Courthouse" at bounding box center [312, 104] width 129 height 12
type input "Coles County Courthouse"
type input "651 Jackson Avenue"
type input "Charleston"
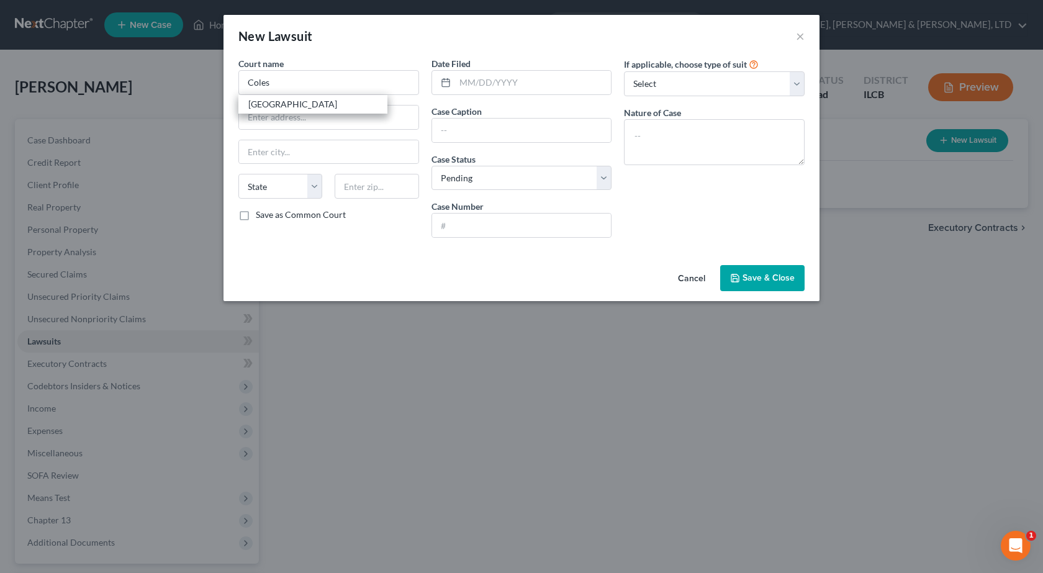
select select "14"
type input "61920"
click at [483, 83] on input "text" at bounding box center [533, 83] width 157 height 24
click at [463, 127] on input "text" at bounding box center [522, 131] width 180 height 24
type input "2024SC467"
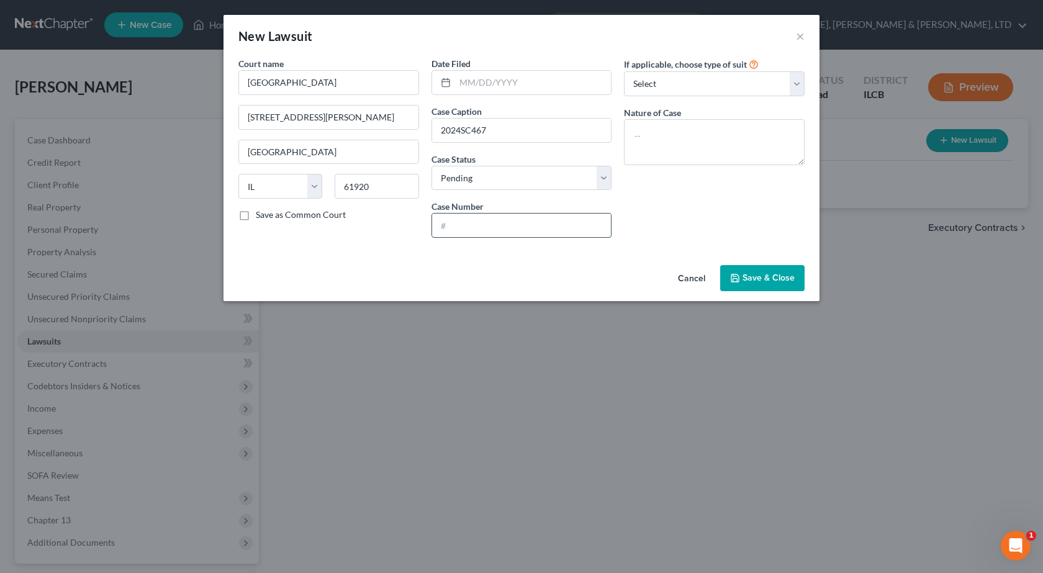
click at [507, 229] on input "text" at bounding box center [522, 226] width 180 height 24
drag, startPoint x: 512, startPoint y: 127, endPoint x: 140, endPoint y: 144, distance: 371.8
click at [140, 144] on div "New Lawsuit × Court name * Coles County Courthouse 651 Jackson Avenue Charlesto…" at bounding box center [521, 286] width 1043 height 573
drag, startPoint x: 489, startPoint y: 235, endPoint x: 482, endPoint y: 224, distance: 14.0
click at [489, 234] on input "text" at bounding box center [522, 226] width 180 height 24
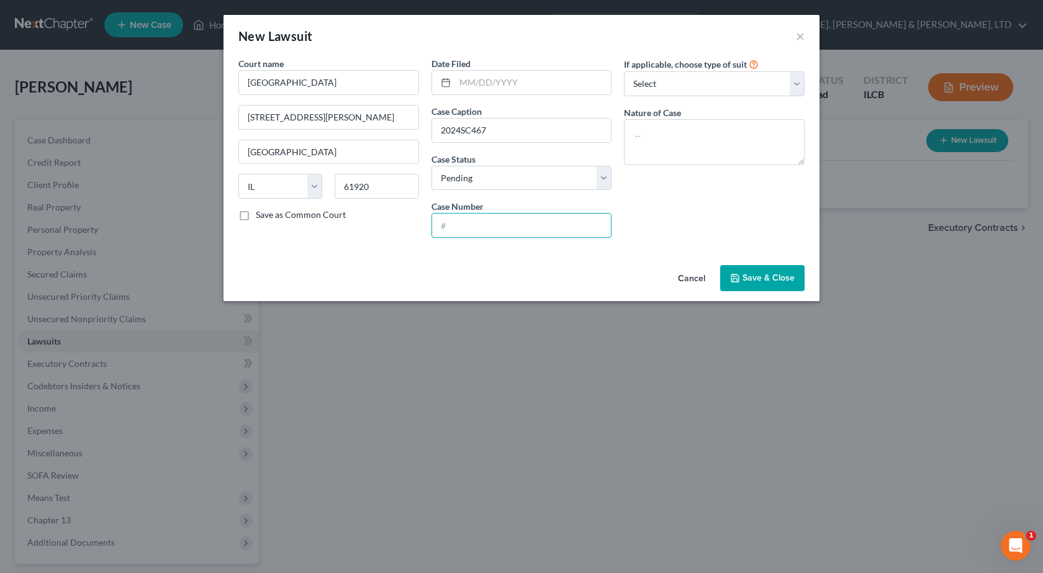
paste input "2024SC467"
type input "2024SC467"
drag, startPoint x: 516, startPoint y: 120, endPoint x: 55, endPoint y: 154, distance: 462.1
click at [57, 154] on div "New Lawsuit × Court name * Coles County Courthouse 651 Jackson Avenue Charlesto…" at bounding box center [521, 286] width 1043 height 573
type input "Collection Professionals v Shinholster"
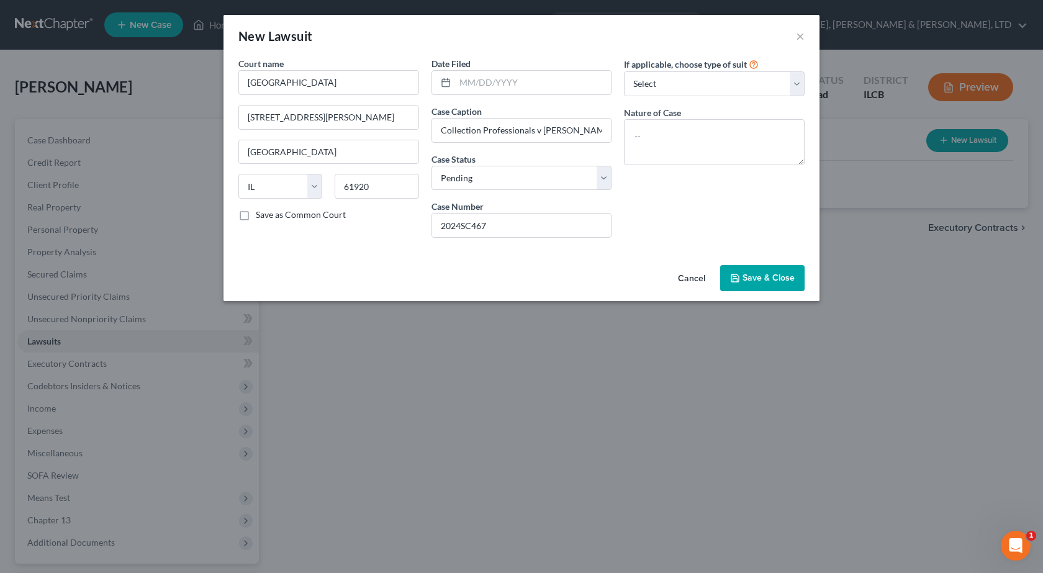
click at [768, 283] on span "Save & Close" at bounding box center [769, 278] width 52 height 11
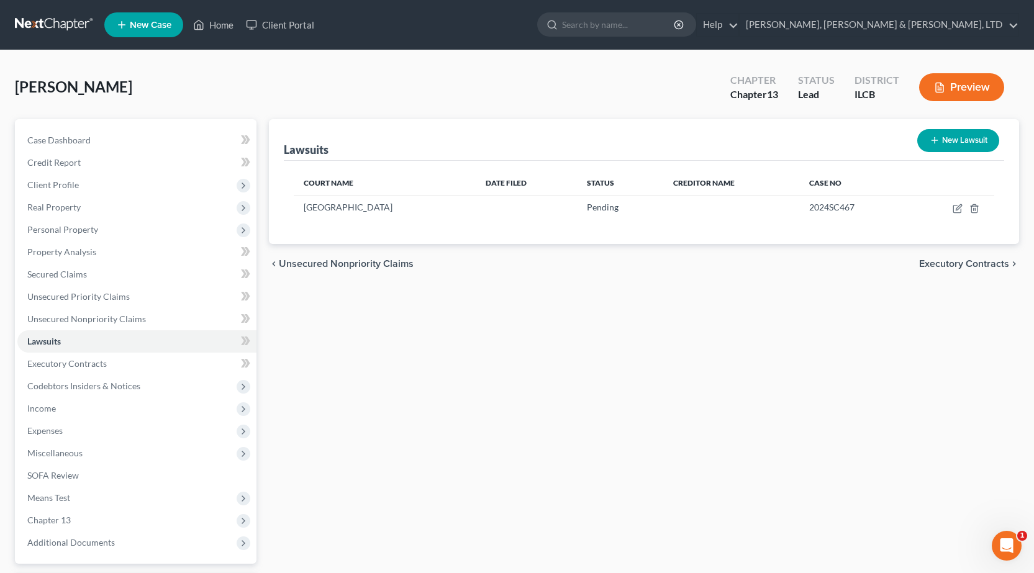
click at [967, 139] on button "New Lawsuit" at bounding box center [958, 140] width 82 height 23
select select "0"
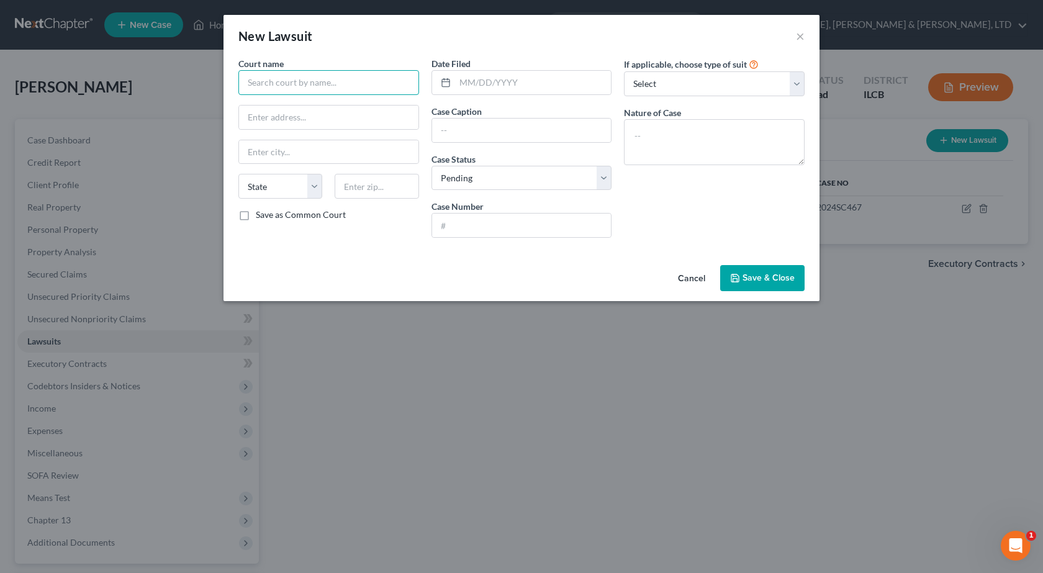
click at [324, 93] on input "text" at bounding box center [329, 82] width 181 height 25
click at [311, 99] on div "Coles County Courthouse" at bounding box center [312, 104] width 129 height 12
type input "Coles County Courthouse"
type input "651 Jackson Avenue"
type input "Charleston"
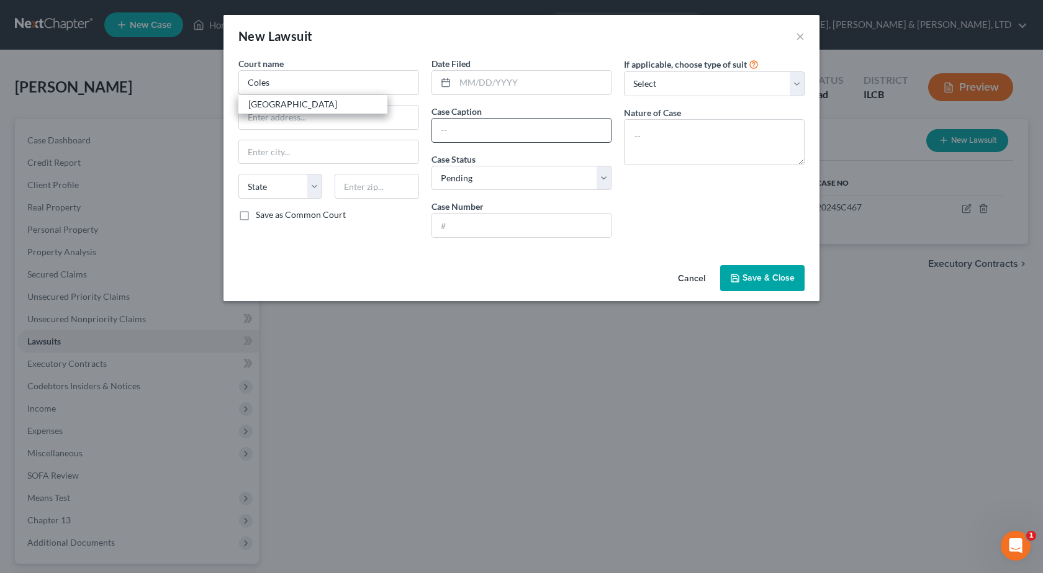
select select "14"
type input "61920"
click at [464, 132] on input "text" at bounding box center [522, 131] width 180 height 24
type input "Tower Loan v Shinholster"
click at [522, 221] on input "text" at bounding box center [522, 226] width 180 height 24
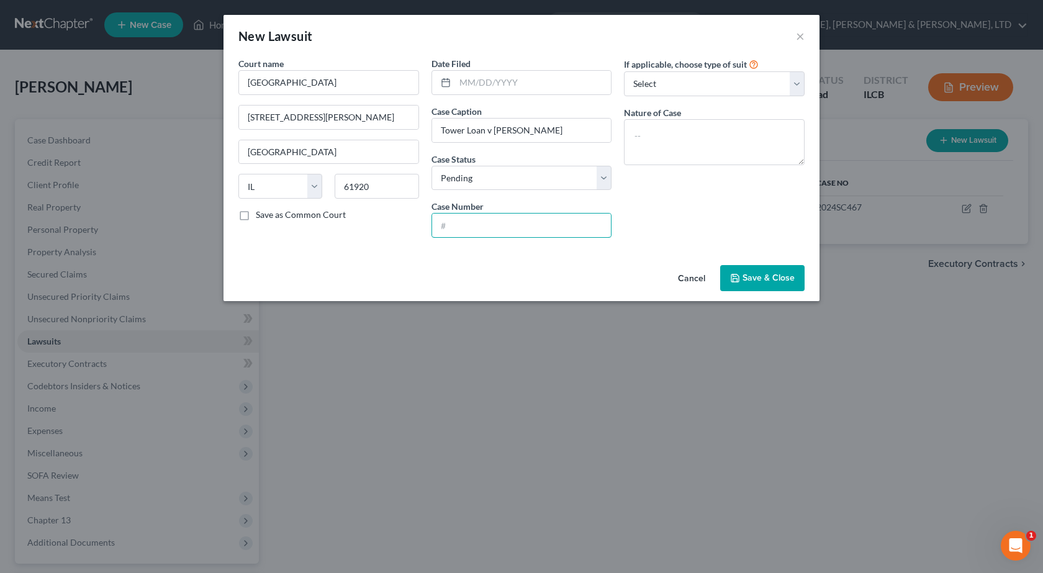
paste input "2025SC250"
type input "2025SC250"
click at [758, 278] on span "Save & Close" at bounding box center [769, 278] width 52 height 11
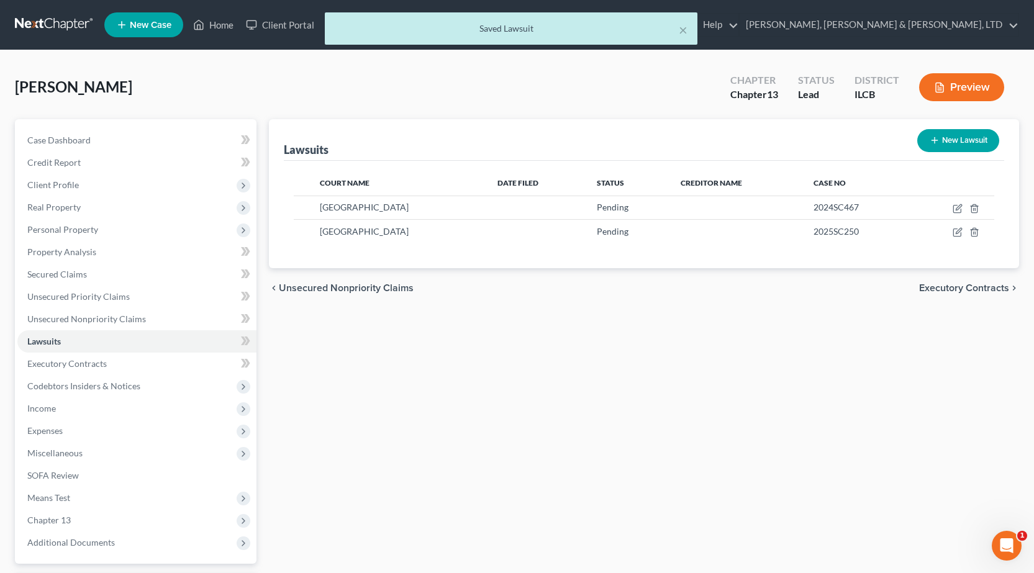
click at [591, 398] on div "Lawsuits New Lawsuit Court Name Date Filed Status Creditor Name Case No Coles C…" at bounding box center [644, 377] width 763 height 516
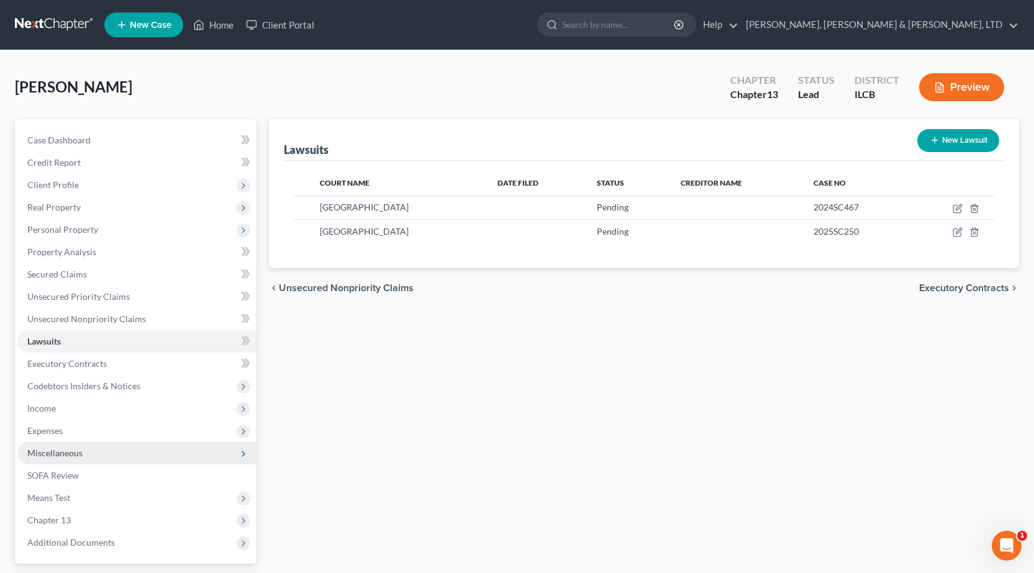
click at [71, 451] on span "Miscellaneous" at bounding box center [54, 453] width 55 height 11
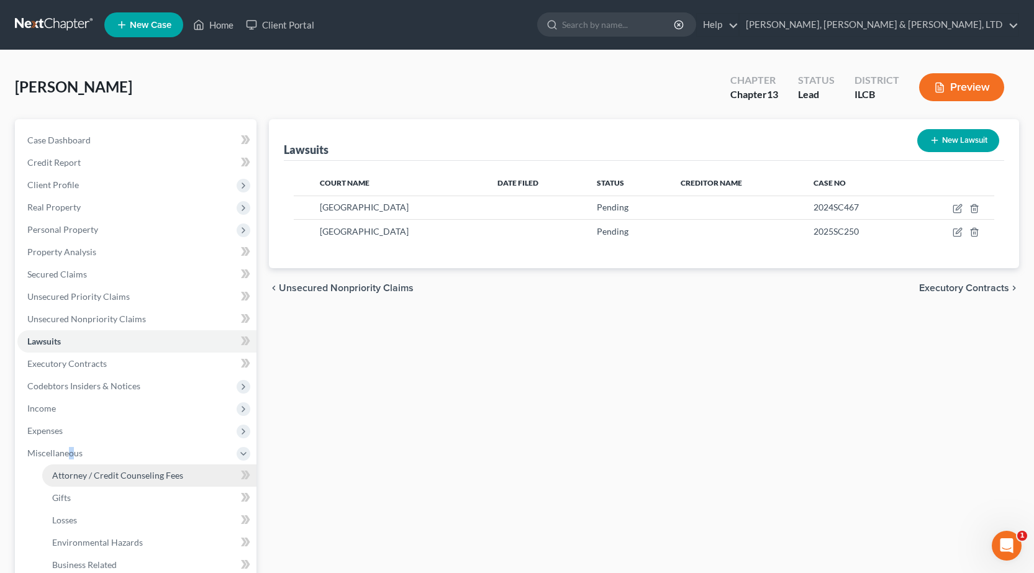
click at [81, 478] on span "Attorney / Credit Counseling Fees" at bounding box center [117, 475] width 131 height 11
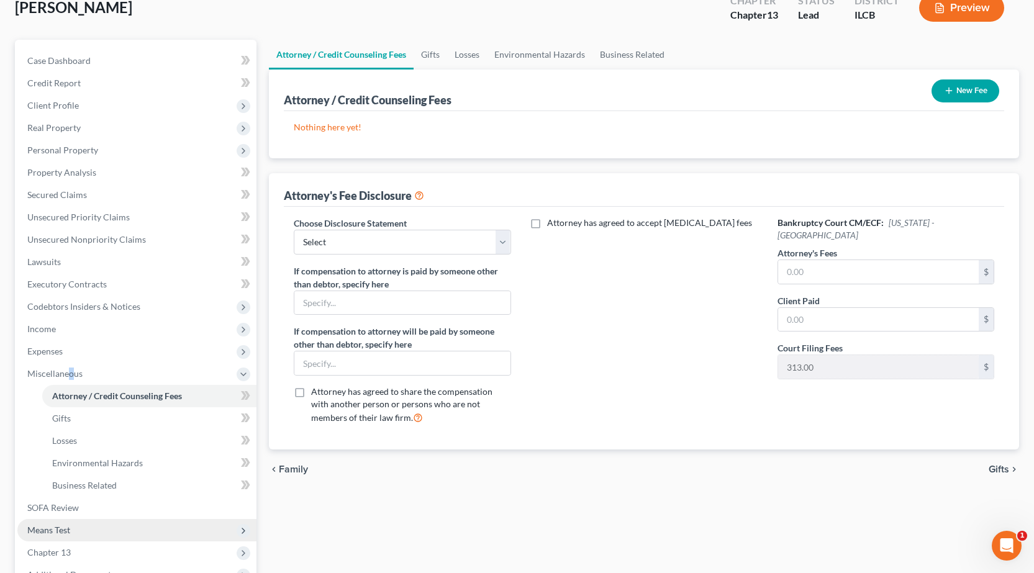
scroll to position [186, 0]
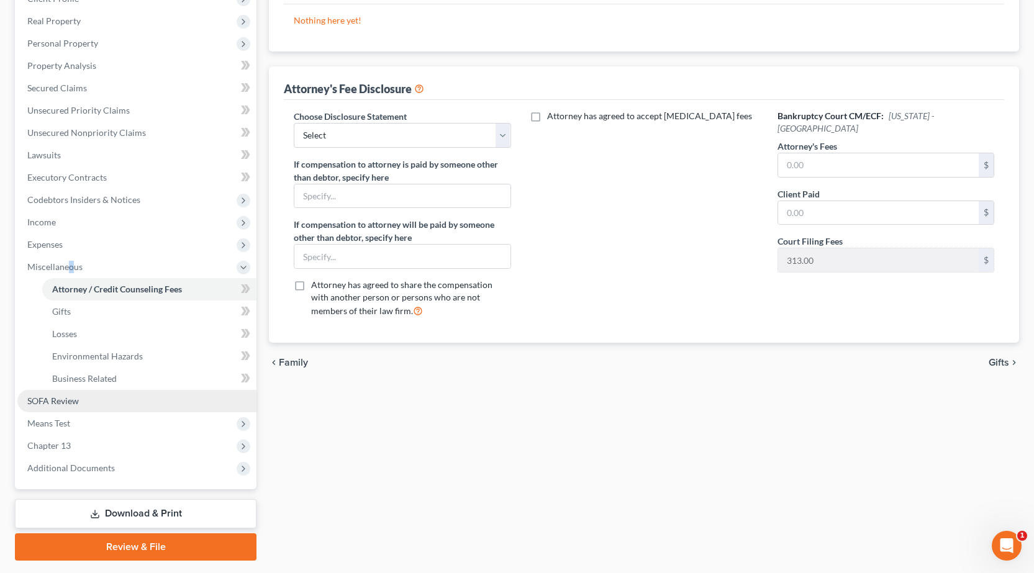
click at [85, 398] on link "SOFA Review" at bounding box center [136, 401] width 239 height 22
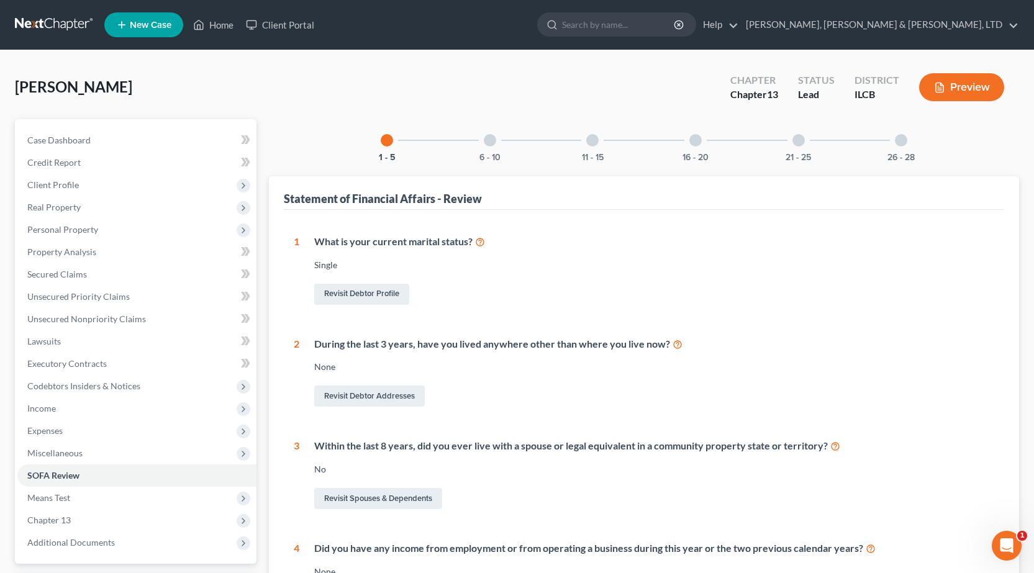
click at [489, 144] on div at bounding box center [490, 140] width 12 height 12
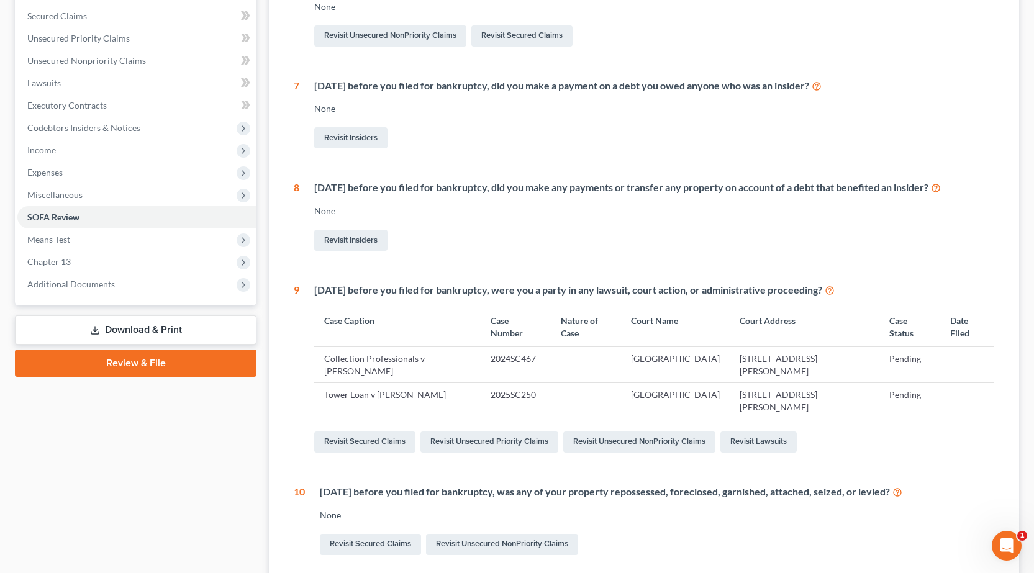
scroll to position [62, 0]
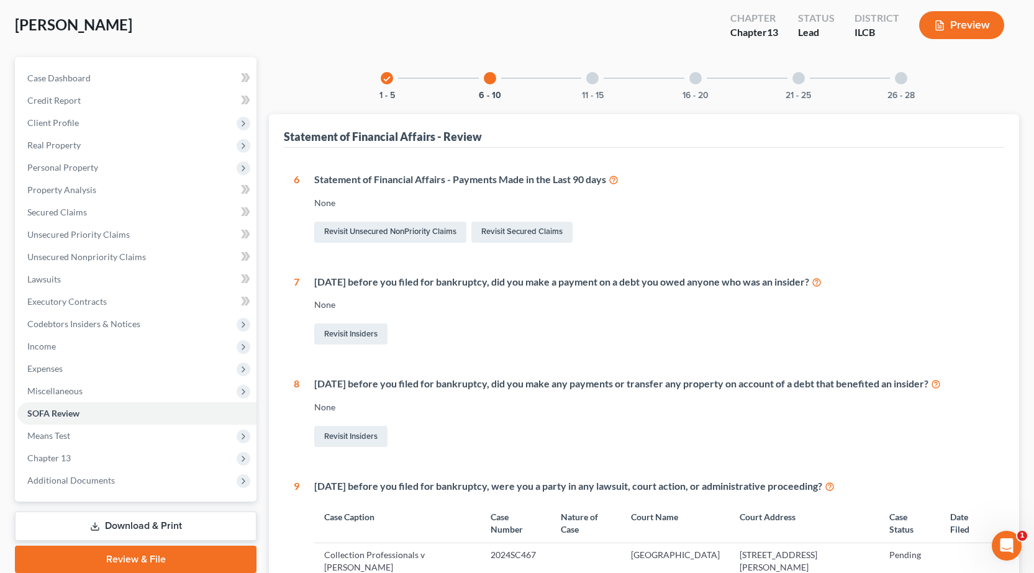
click at [585, 79] on div "11 - 15" at bounding box center [592, 78] width 42 height 42
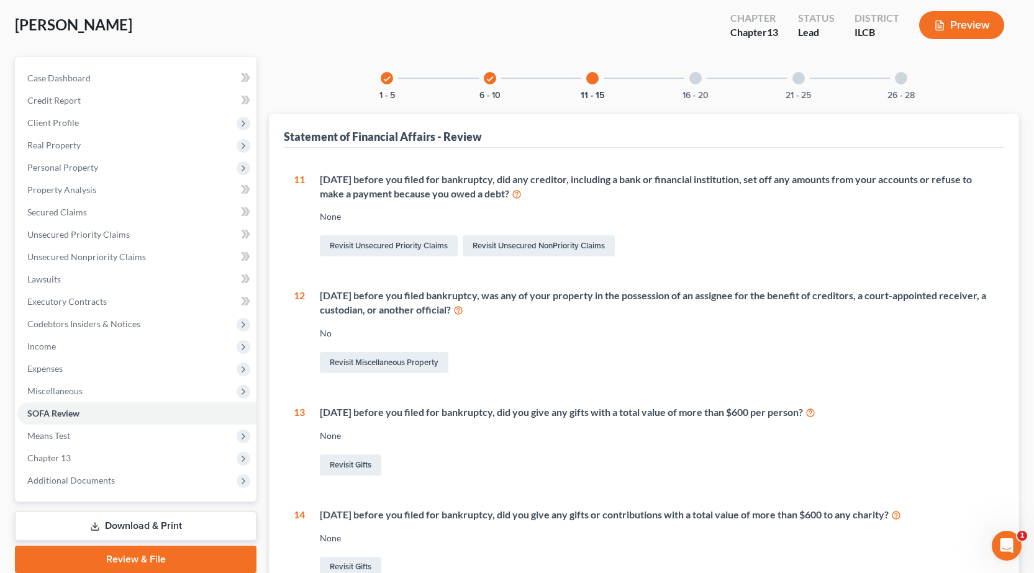
click at [694, 84] on div "16 - 20" at bounding box center [696, 78] width 42 height 42
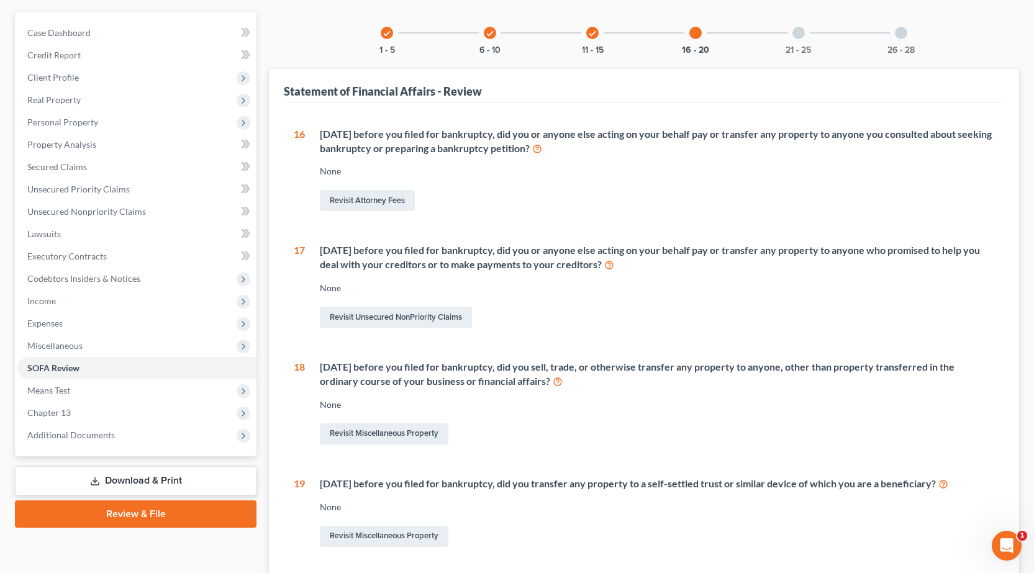
scroll to position [0, 0]
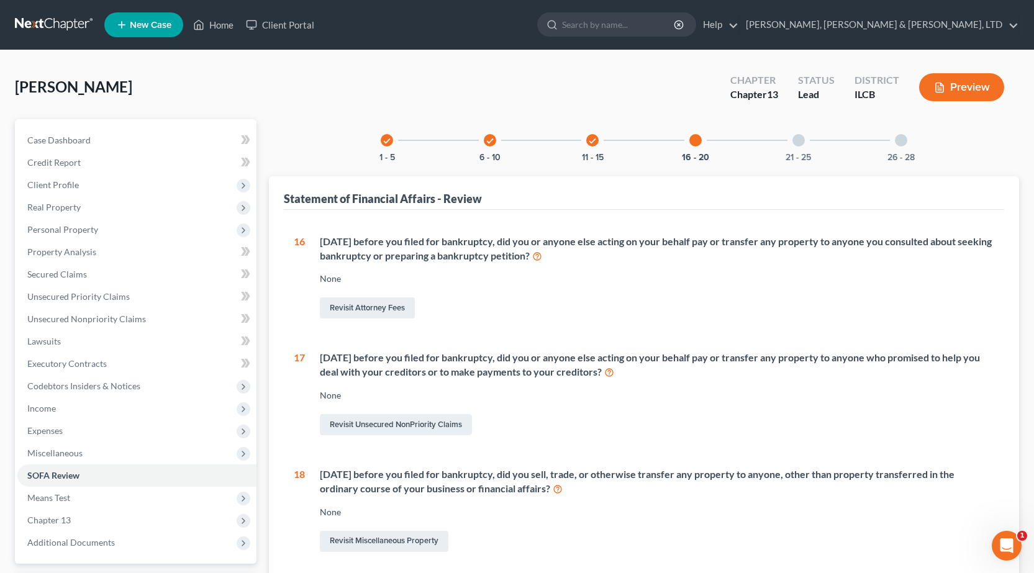
click at [799, 147] on div "21 - 25" at bounding box center [799, 140] width 42 height 42
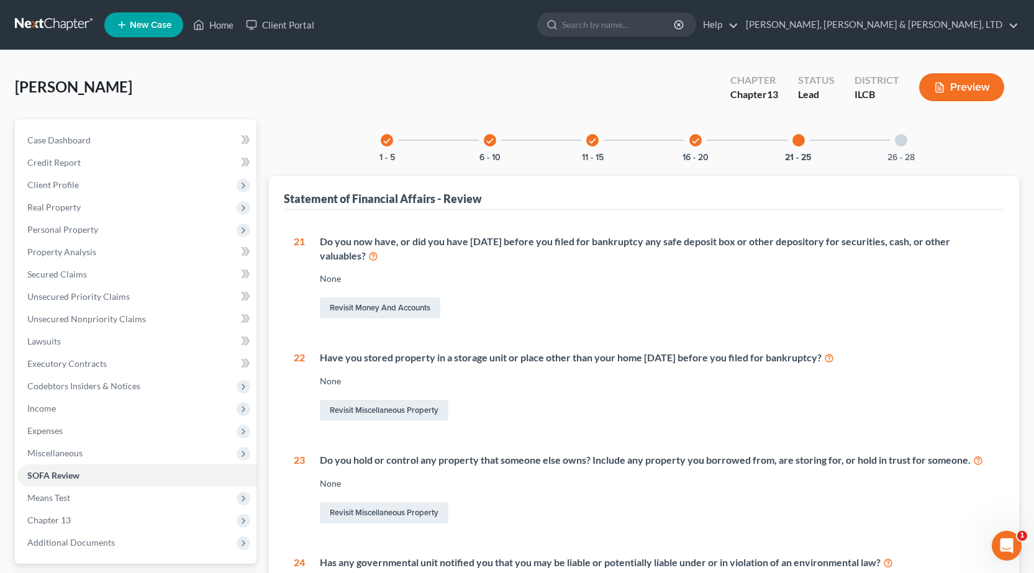
click at [44, 27] on link at bounding box center [55, 25] width 80 height 22
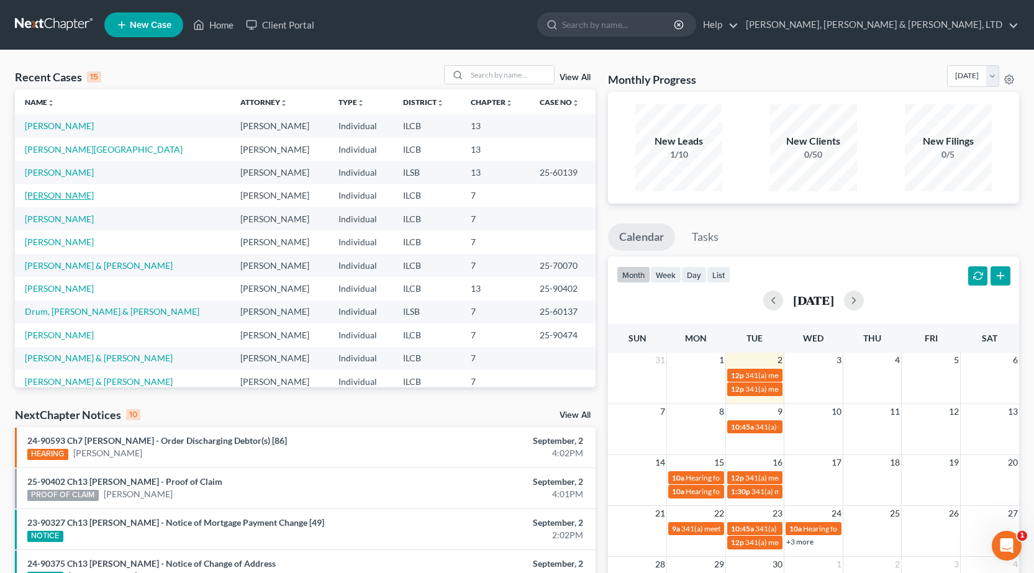
click at [58, 199] on link "[PERSON_NAME]" at bounding box center [59, 195] width 69 height 11
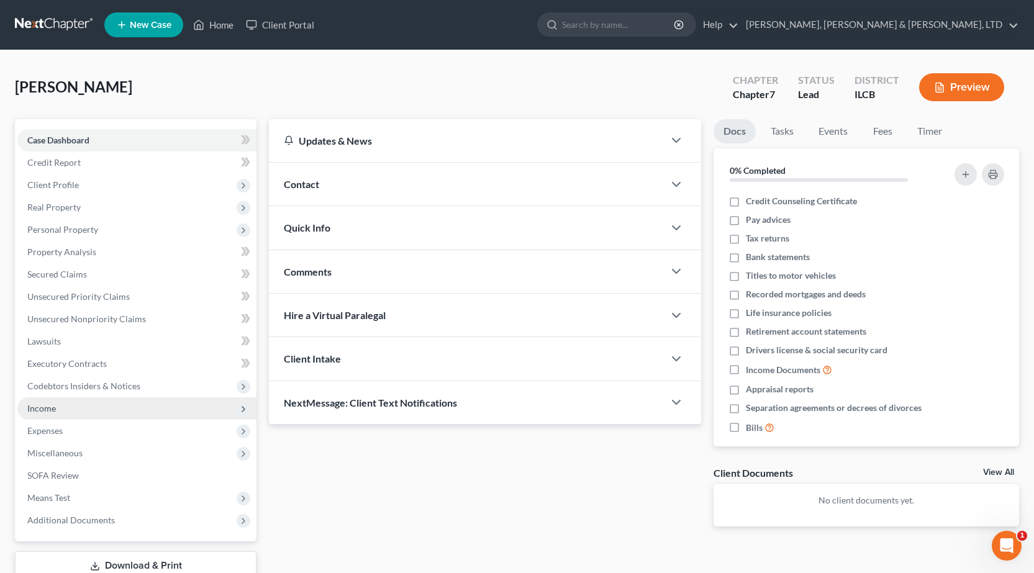
click at [67, 405] on span "Income" at bounding box center [136, 409] width 239 height 22
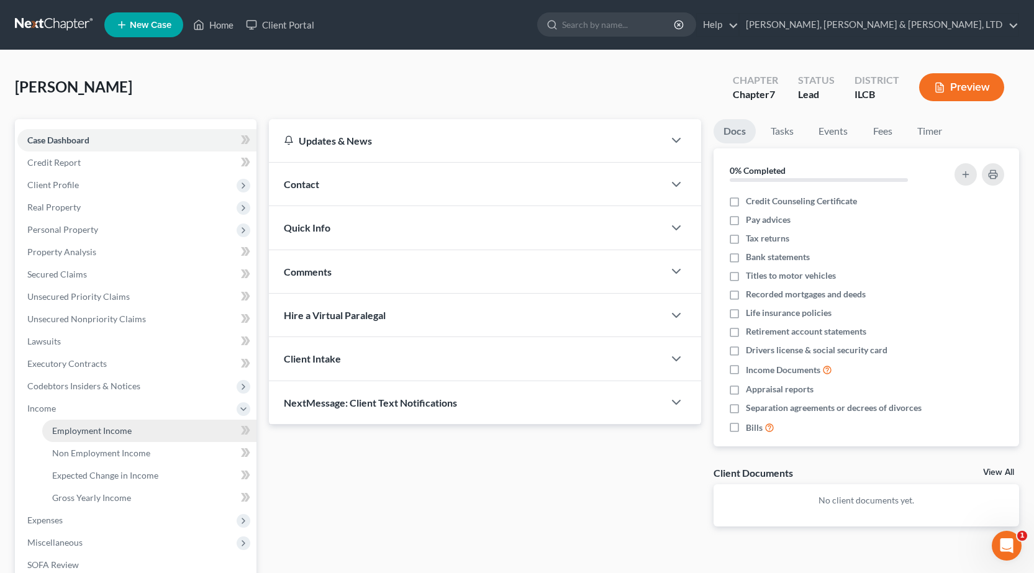
click at [123, 425] on span "Employment Income" at bounding box center [92, 430] width 80 height 11
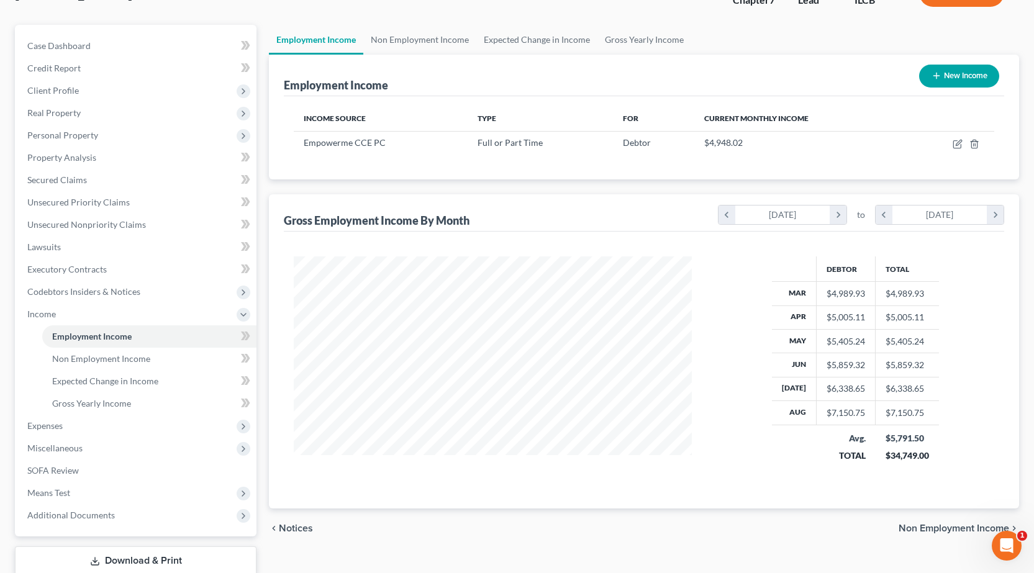
scroll to position [176, 0]
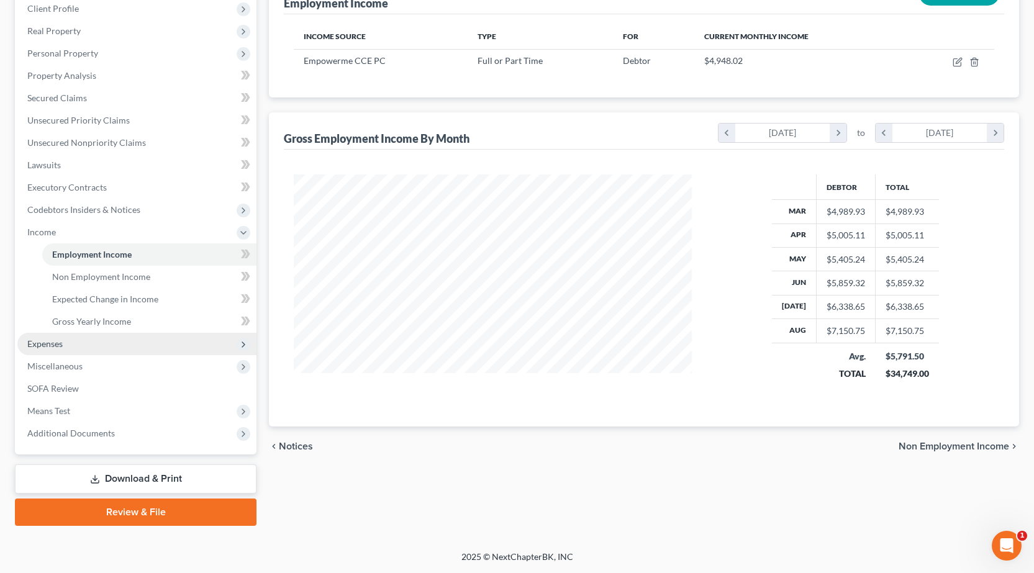
click at [78, 354] on span "Expenses" at bounding box center [136, 344] width 239 height 22
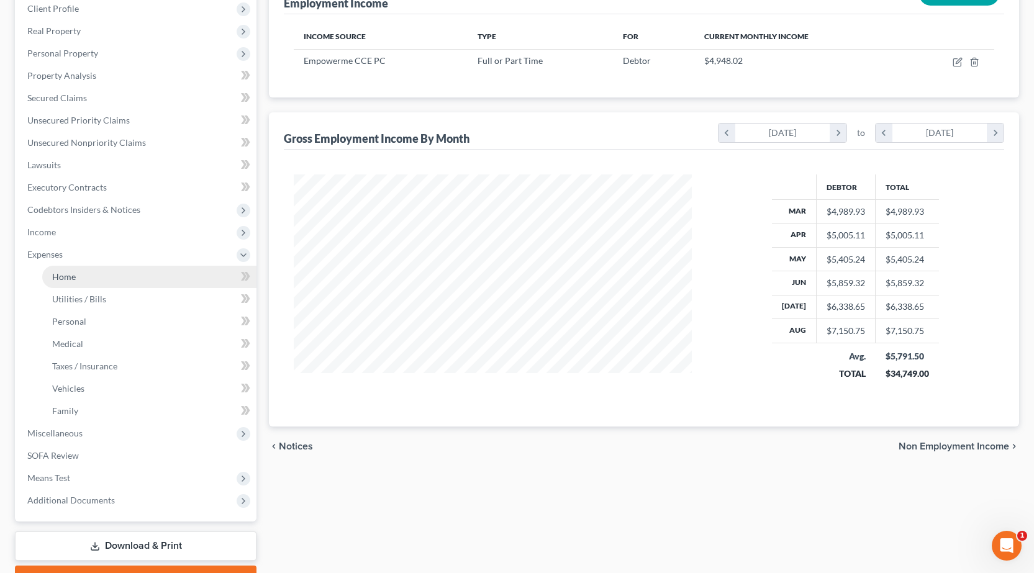
click at [112, 277] on link "Home" at bounding box center [149, 277] width 214 height 22
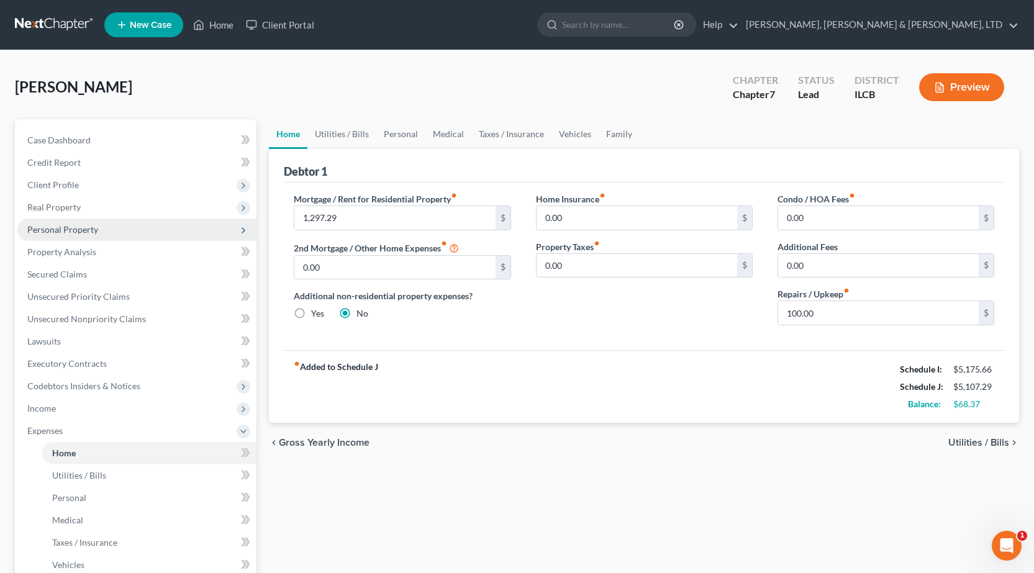
click at [102, 224] on span "Personal Property" at bounding box center [136, 230] width 239 height 22
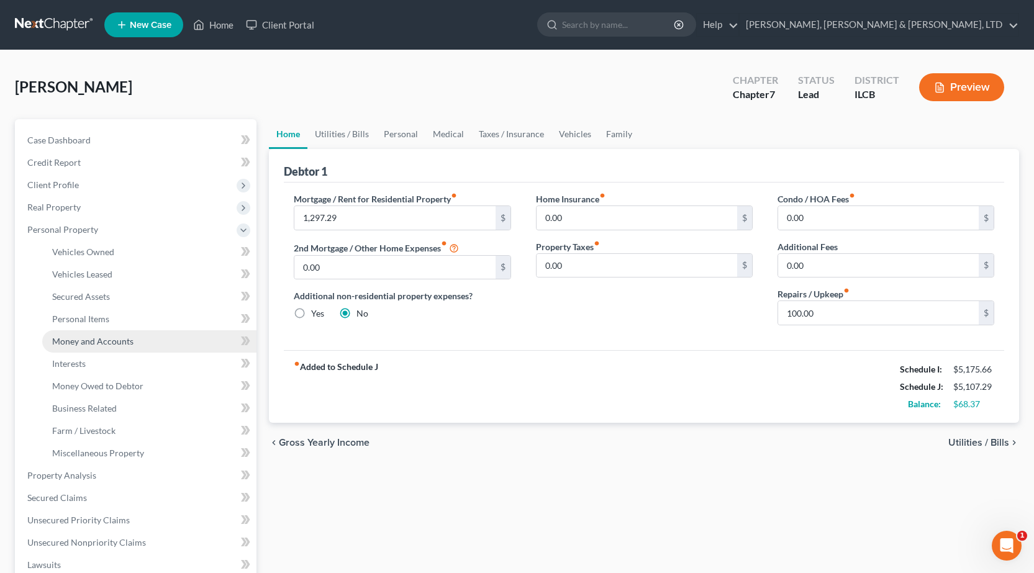
click at [117, 343] on span "Money and Accounts" at bounding box center [92, 341] width 81 height 11
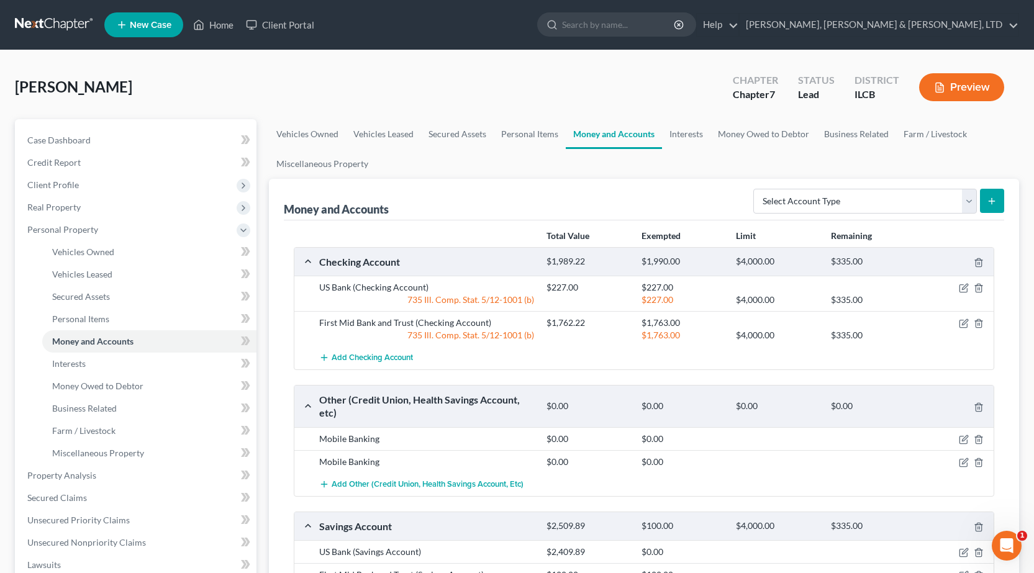
click at [54, 34] on link at bounding box center [55, 25] width 80 height 22
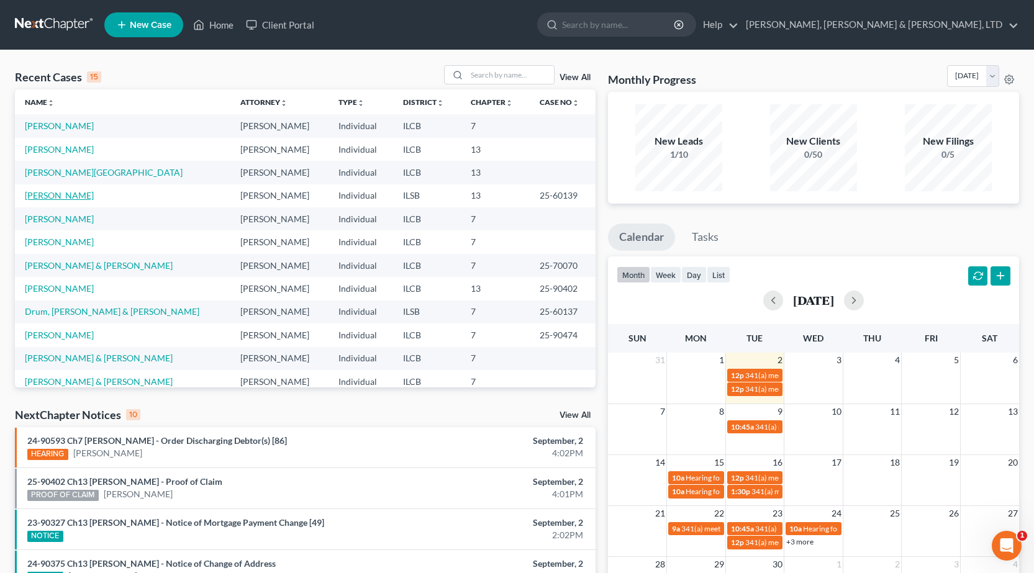
click at [74, 199] on link "[PERSON_NAME]" at bounding box center [59, 195] width 69 height 11
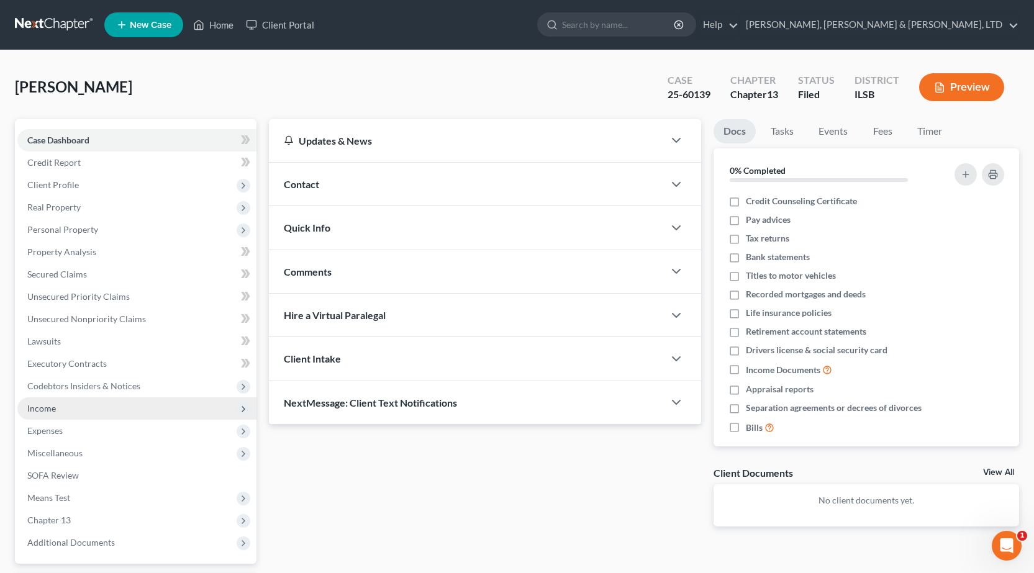
click at [34, 409] on span "Income" at bounding box center [41, 408] width 29 height 11
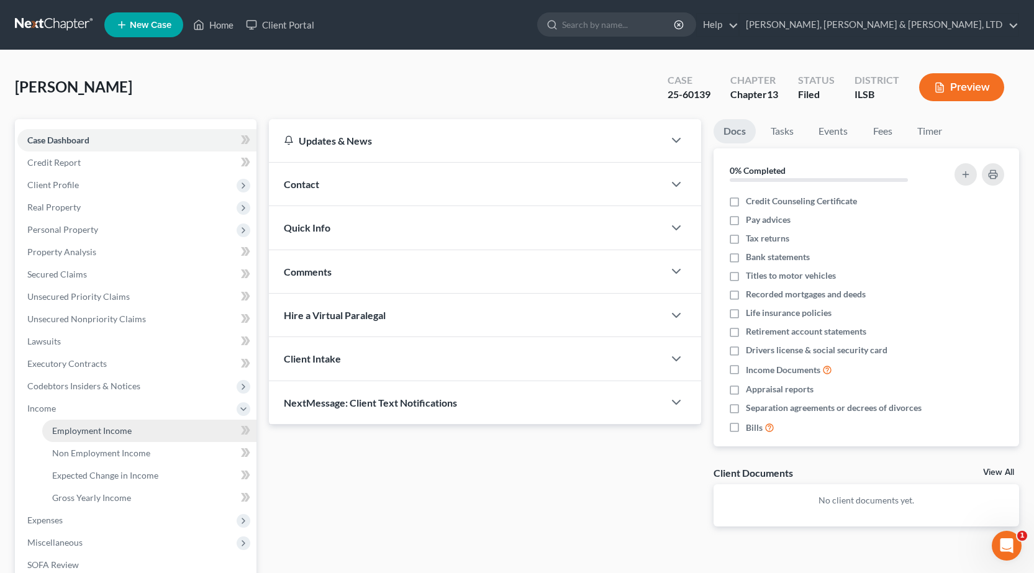
click at [81, 425] on span "Employment Income" at bounding box center [92, 430] width 80 height 11
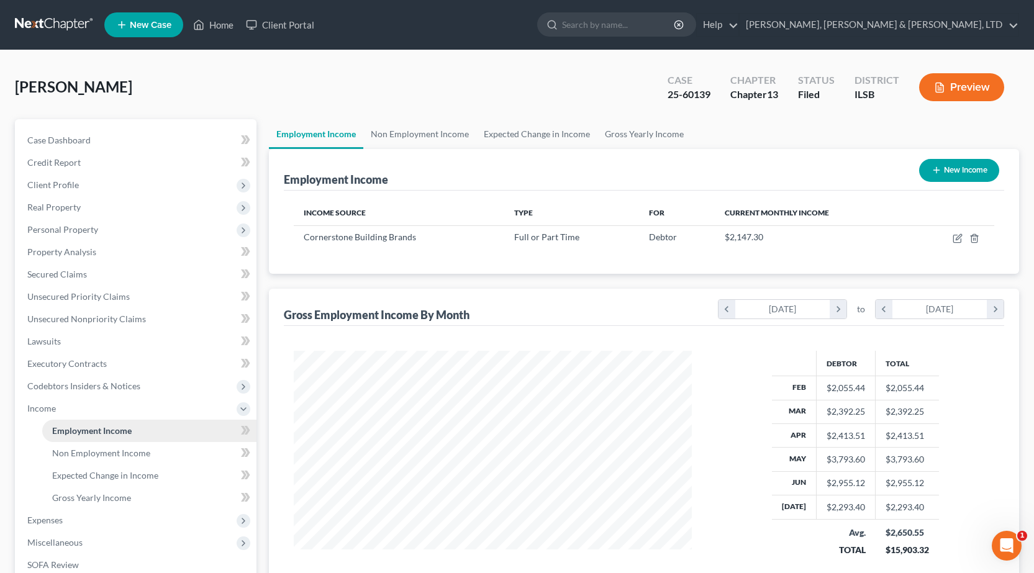
scroll to position [223, 423]
click at [412, 134] on link "Non Employment Income" at bounding box center [419, 134] width 113 height 30
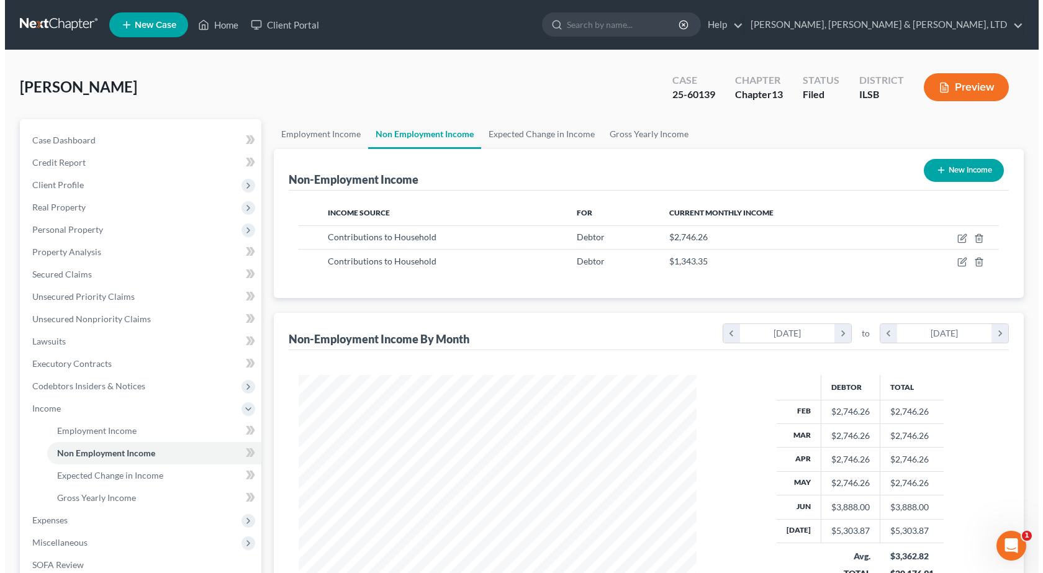
scroll to position [223, 423]
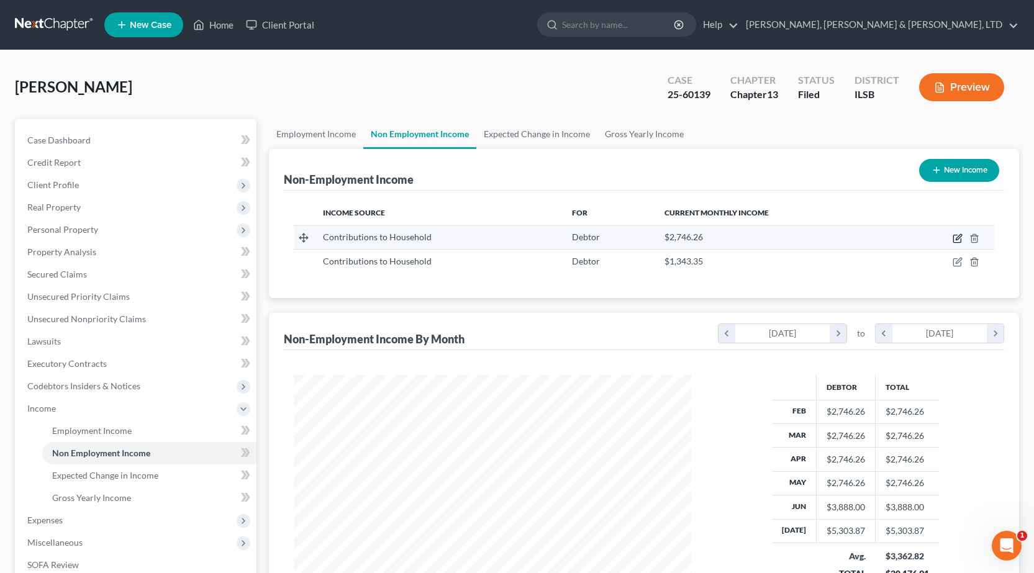
click at [958, 241] on icon "button" at bounding box center [958, 239] width 10 height 10
select select "8"
select select "0"
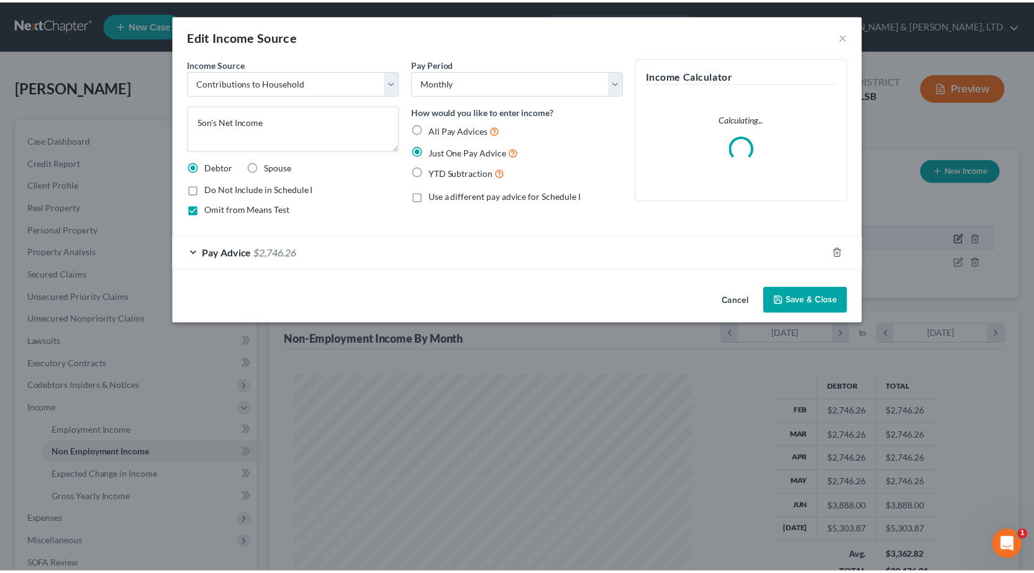
scroll to position [223, 427]
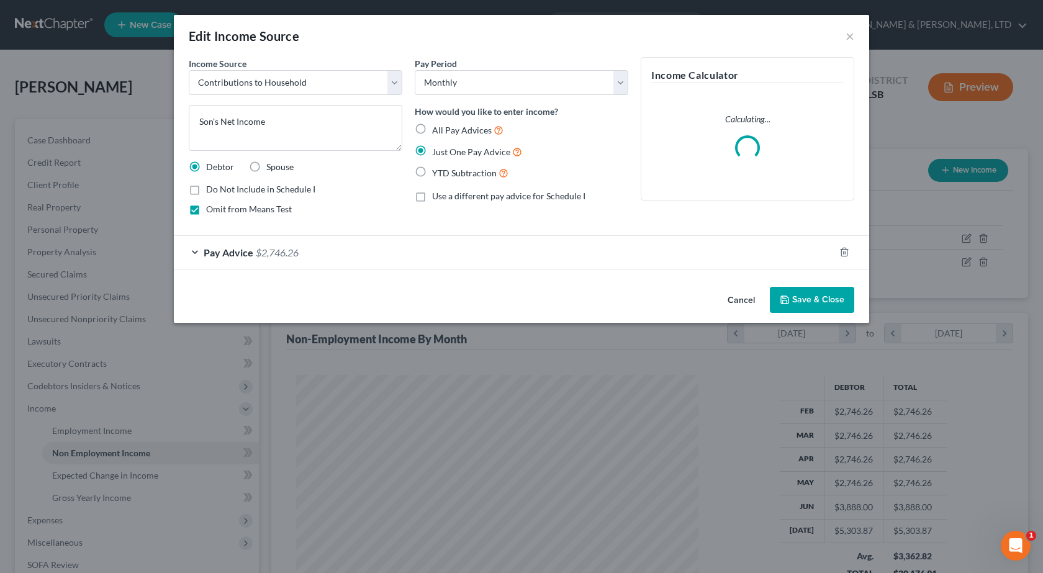
click at [288, 260] on div "Pay Advice $2,746.26" at bounding box center [504, 252] width 661 height 33
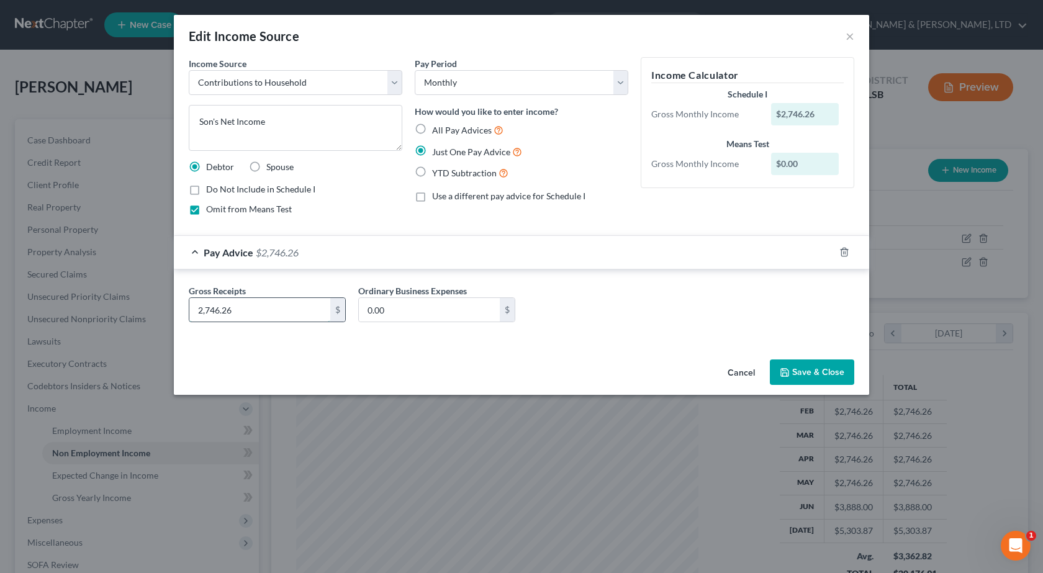
click at [269, 317] on input "2,746.26" at bounding box center [259, 310] width 141 height 24
type input "750"
click at [526, 392] on div "Cancel Save & Close" at bounding box center [522, 375] width 696 height 41
drag, startPoint x: 298, startPoint y: 120, endPoint x: 0, endPoint y: 129, distance: 297.6
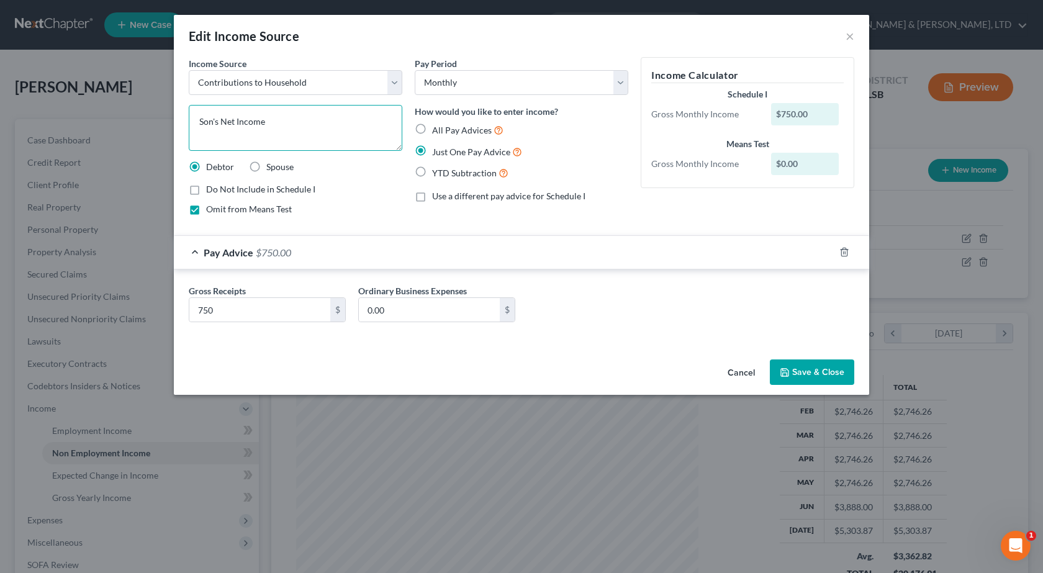
click at [0, 129] on div "Edit Income Source × Income Source * Select Unemployment Disability (from emplo…" at bounding box center [521, 286] width 1043 height 573
type textarea "Son's Contribution to Household/Rent"
click at [837, 371] on button "Save & Close" at bounding box center [812, 373] width 84 height 26
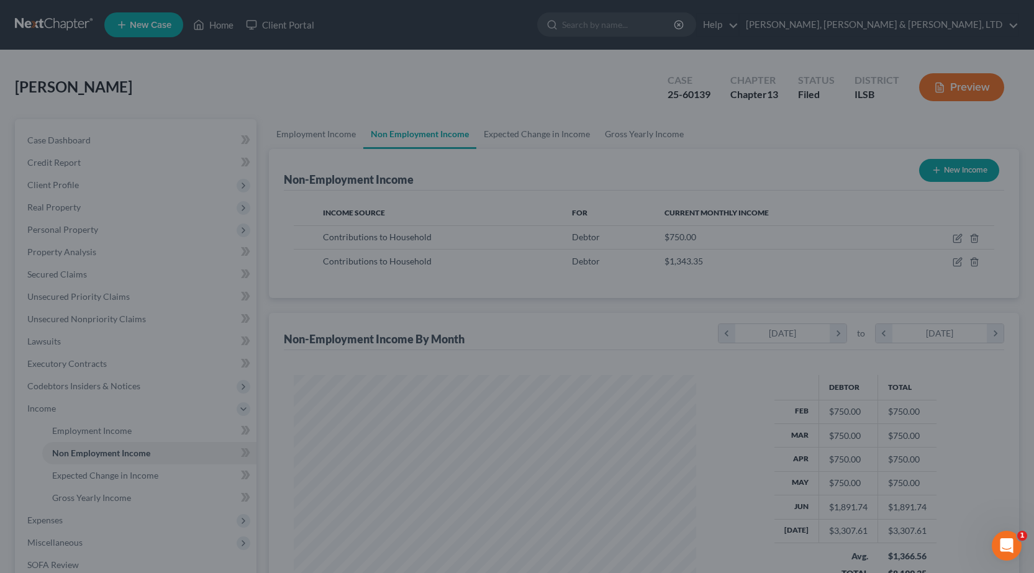
scroll to position [620901, 620701]
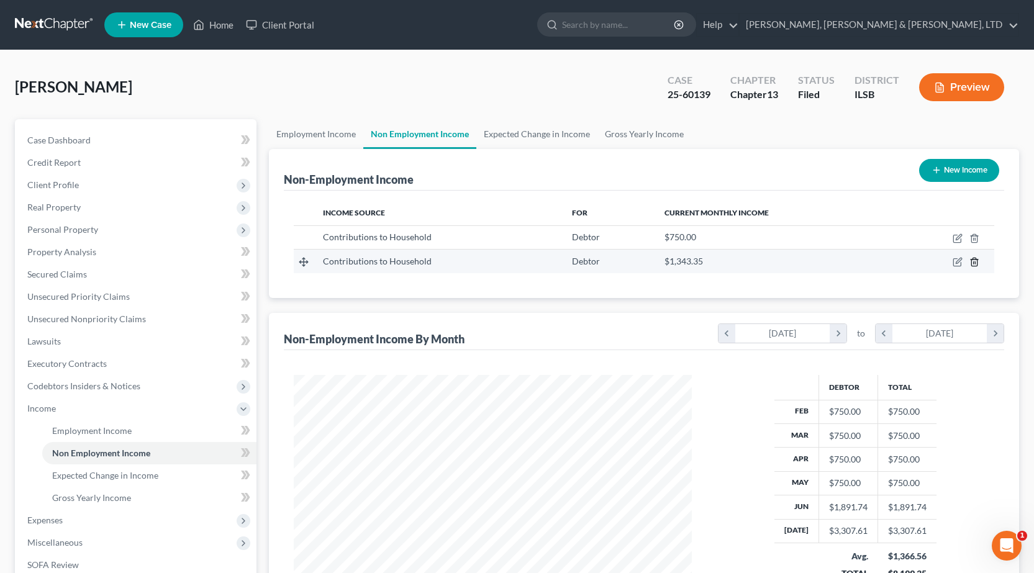
click at [975, 263] on line "button" at bounding box center [975, 263] width 0 height 2
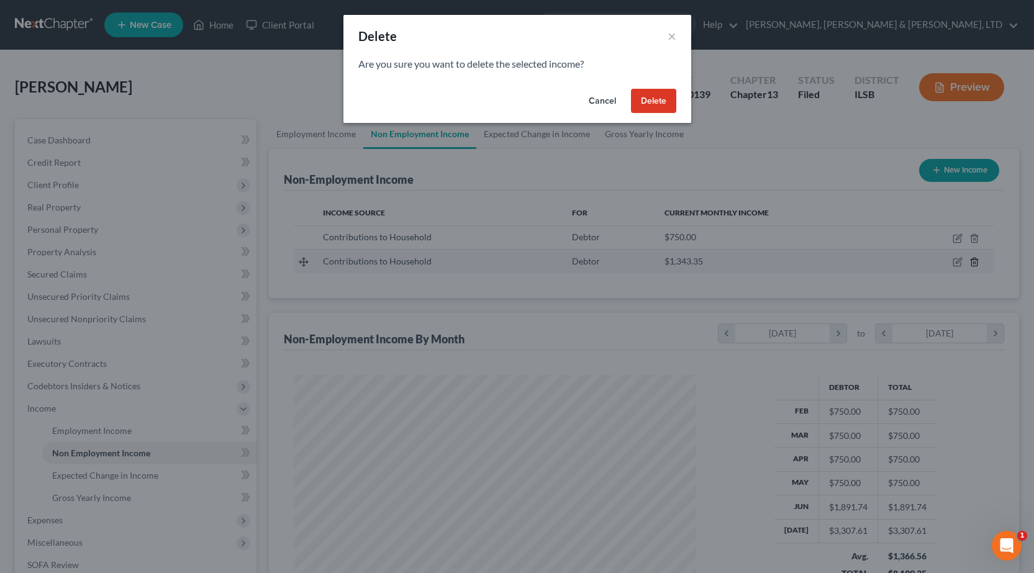
scroll to position [223, 427]
click at [650, 109] on button "Delete" at bounding box center [657, 101] width 45 height 25
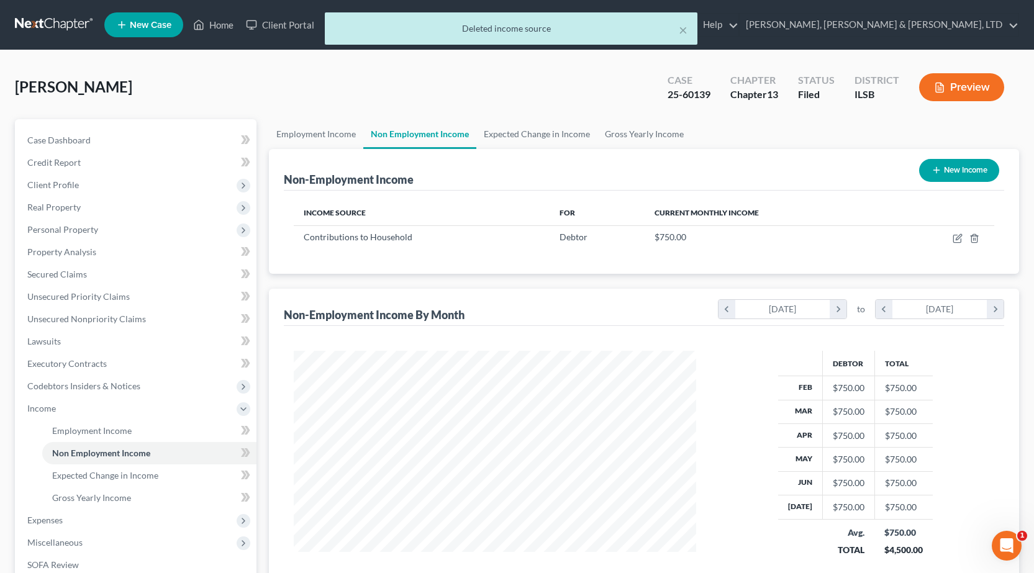
scroll to position [620901, 620701]
click at [81, 512] on span "Expenses" at bounding box center [136, 520] width 239 height 22
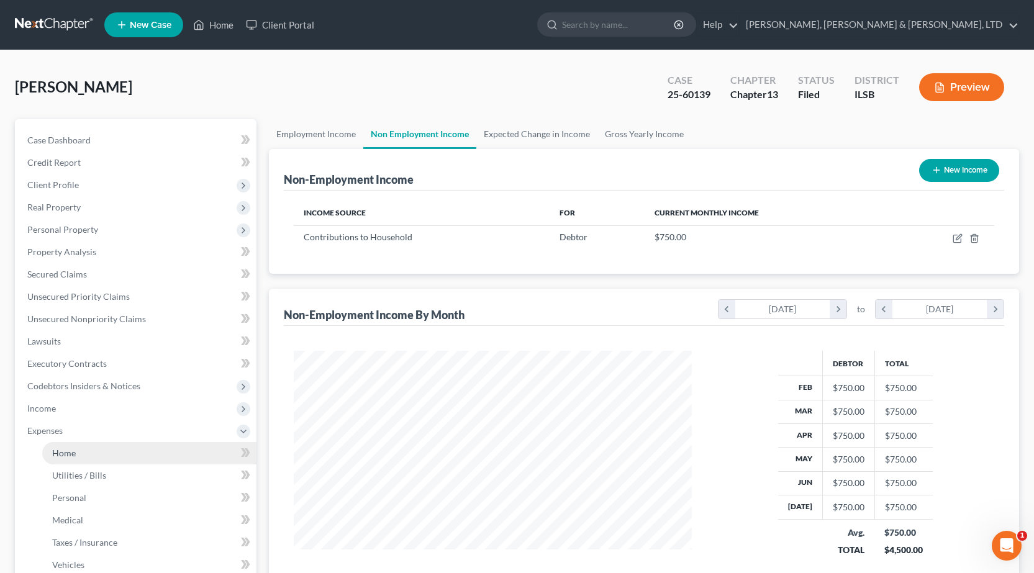
click at [84, 448] on link "Home" at bounding box center [149, 453] width 214 height 22
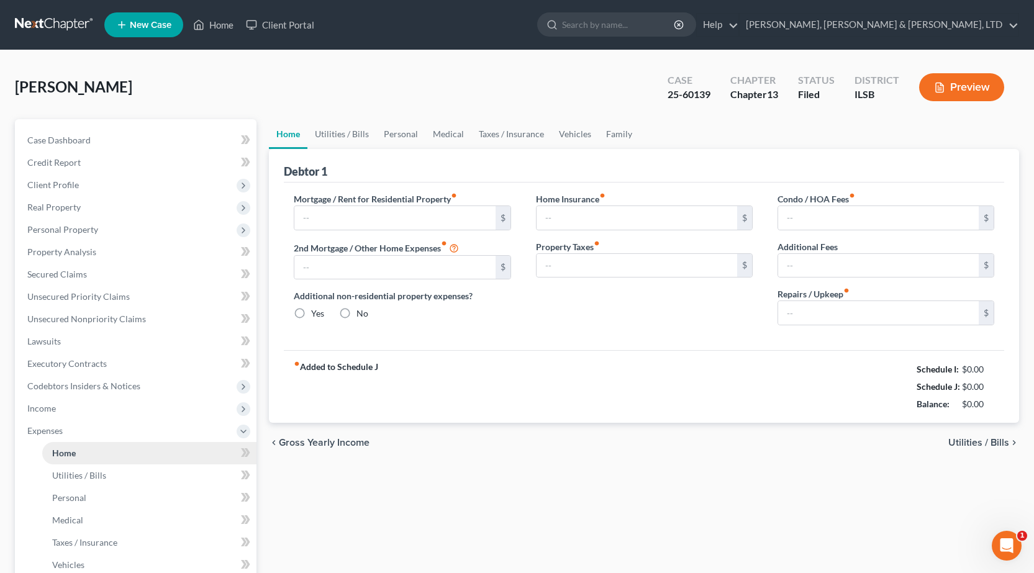
type input "0.00"
radio input "true"
type input "0.00"
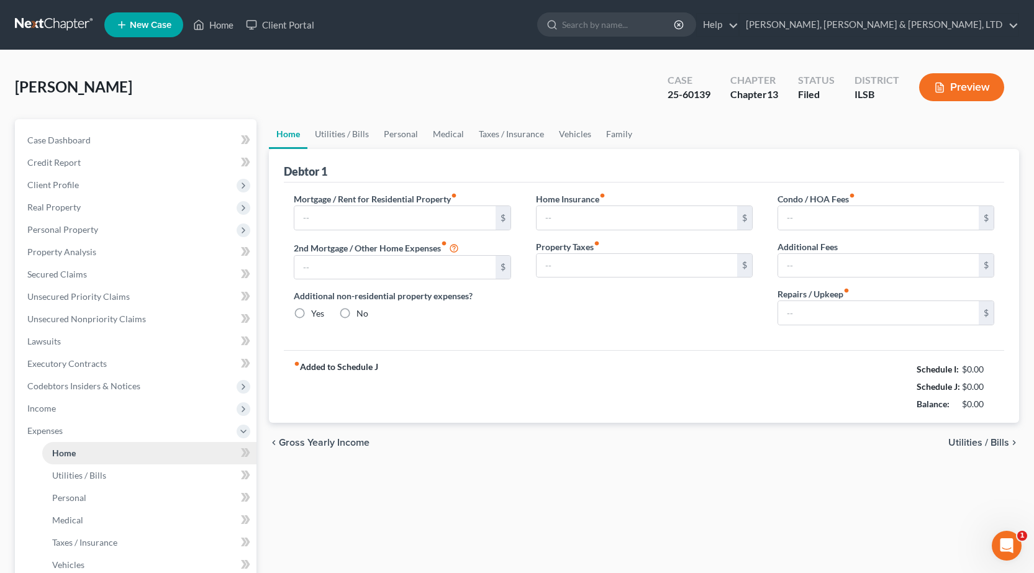
type input "0.00"
type input "100.00"
click at [332, 132] on link "Utilities / Bills" at bounding box center [341, 134] width 69 height 30
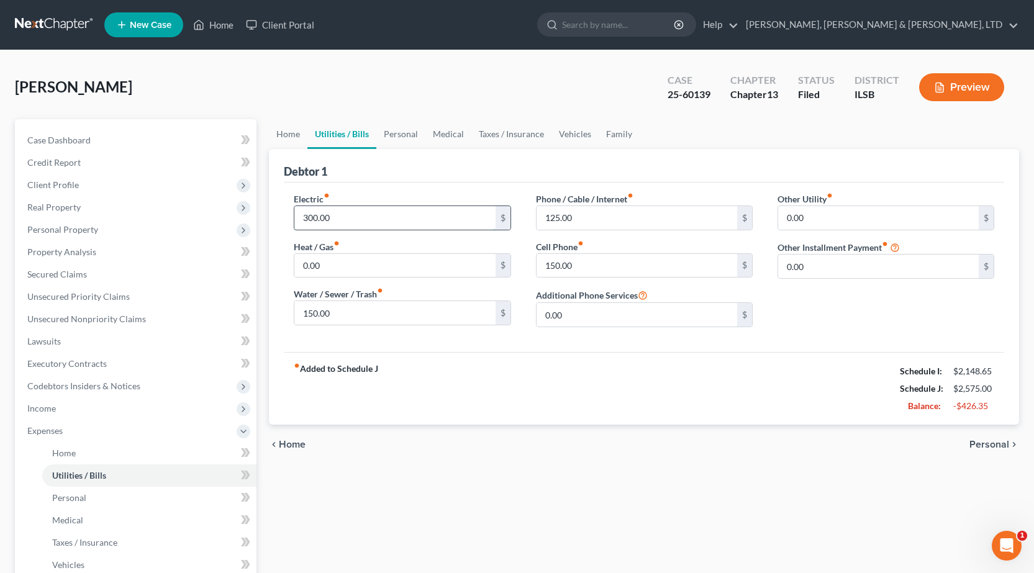
click at [340, 219] on input "300.00" at bounding box center [394, 218] width 201 height 24
type input "200"
click at [361, 109] on div "[PERSON_NAME] Upgraded Case 25-60139 Chapter Chapter 13 Status Filed District I…" at bounding box center [517, 92] width 1004 height 54
click at [355, 307] on input "150.00" at bounding box center [394, 313] width 201 height 24
type input "75"
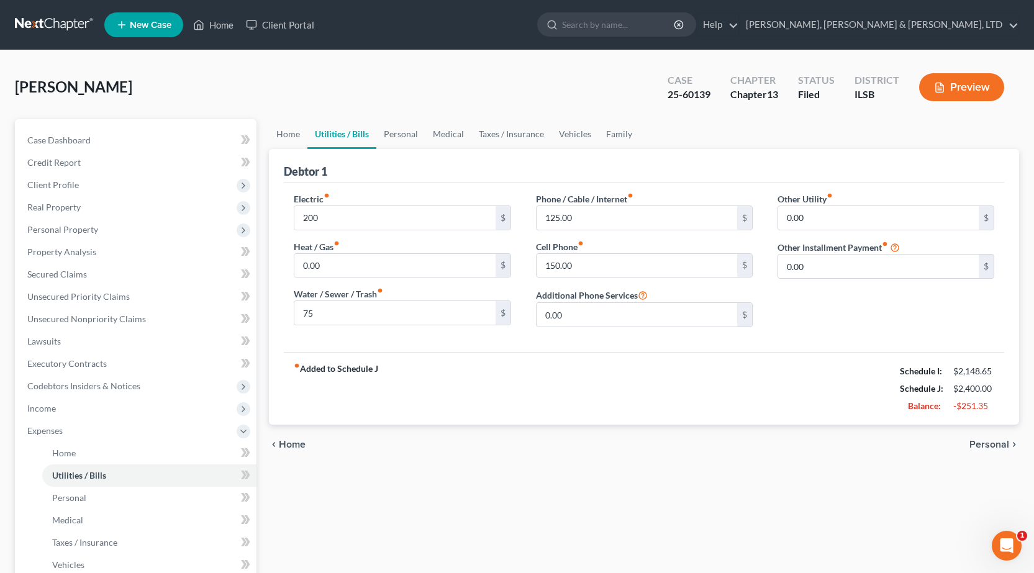
drag, startPoint x: 661, startPoint y: 564, endPoint x: 658, endPoint y: 557, distance: 8.1
click at [661, 565] on div "Home Utilities / Bills Personal Medical Taxes / Insurance Vehicles Family Debto…" at bounding box center [644, 455] width 763 height 673
click at [597, 273] on input "150.00" at bounding box center [637, 266] width 201 height 24
type input "50"
click at [550, 442] on div "chevron_left Home Personal chevron_right" at bounding box center [644, 445] width 750 height 40
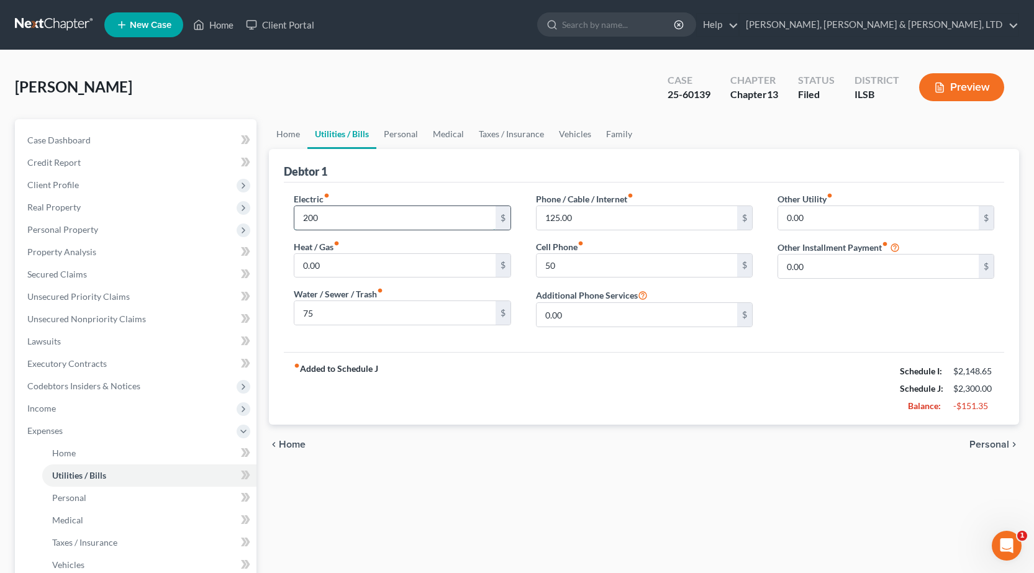
click at [377, 218] on input "200" at bounding box center [394, 218] width 201 height 24
click at [377, 217] on input "200" at bounding box center [394, 218] width 201 height 24
click at [404, 135] on link "Personal" at bounding box center [400, 134] width 49 height 30
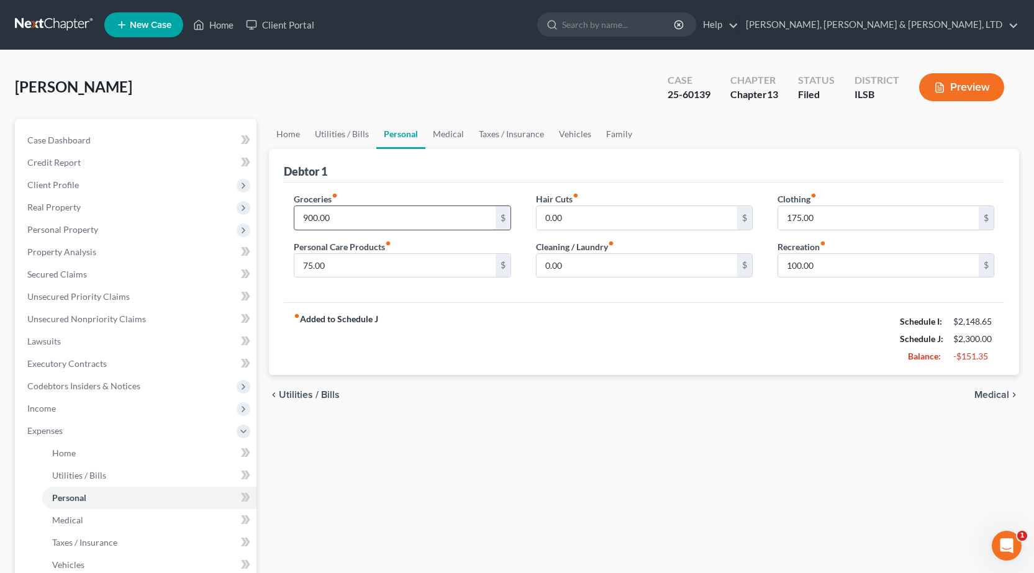
click at [370, 211] on input "900.00" at bounding box center [394, 218] width 201 height 24
type input "380"
click at [386, 187] on div "Groceries fiber_manual_record 380 $ Personal Care Products fiber_manual_record …" at bounding box center [644, 243] width 721 height 120
click at [815, 224] on input "175.00" at bounding box center [878, 218] width 201 height 24
type input "25"
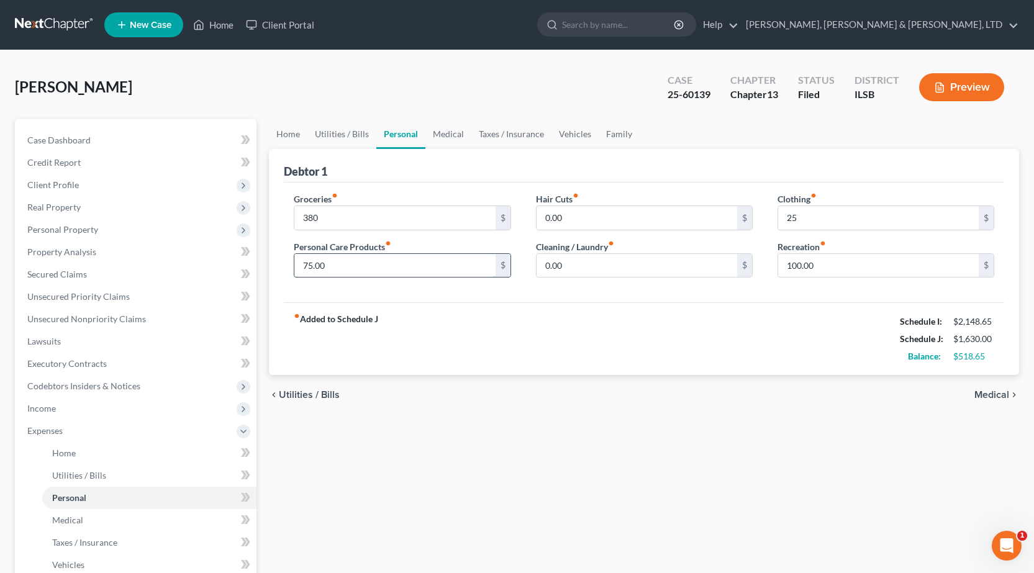
click at [339, 270] on input "75.00" at bounding box center [394, 266] width 201 height 24
type input "25"
click at [606, 467] on div "Home Utilities / Bills Personal Medical Taxes / Insurance Vehicles Family Debto…" at bounding box center [644, 455] width 763 height 673
click at [459, 128] on link "Medical" at bounding box center [448, 134] width 46 height 30
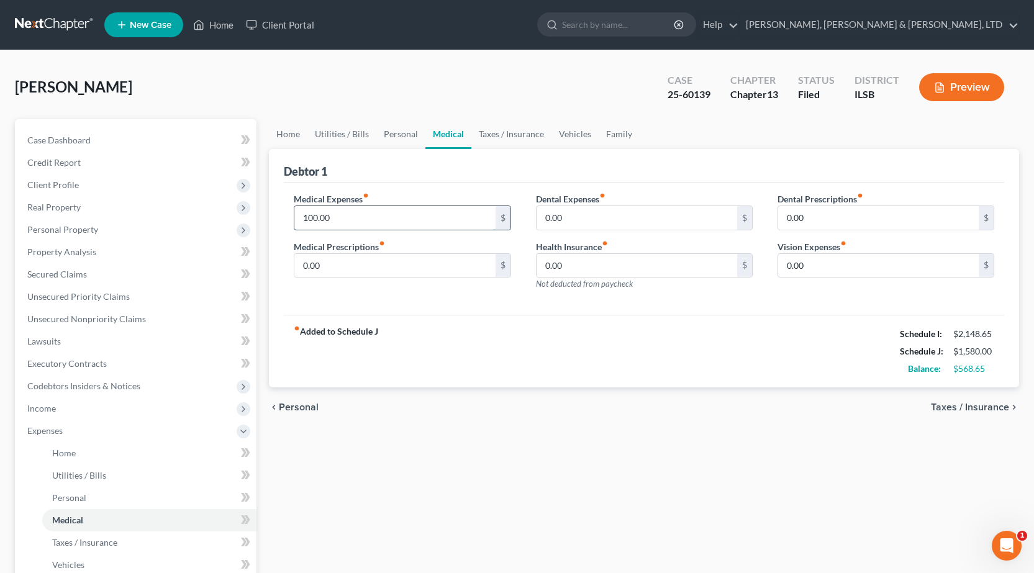
click at [362, 224] on input "100.00" at bounding box center [394, 218] width 201 height 24
click at [401, 405] on div "chevron_left Personal Taxes / Insurance chevron_right" at bounding box center [644, 408] width 750 height 40
click at [481, 136] on link "Taxes / Insurance" at bounding box center [511, 134] width 80 height 30
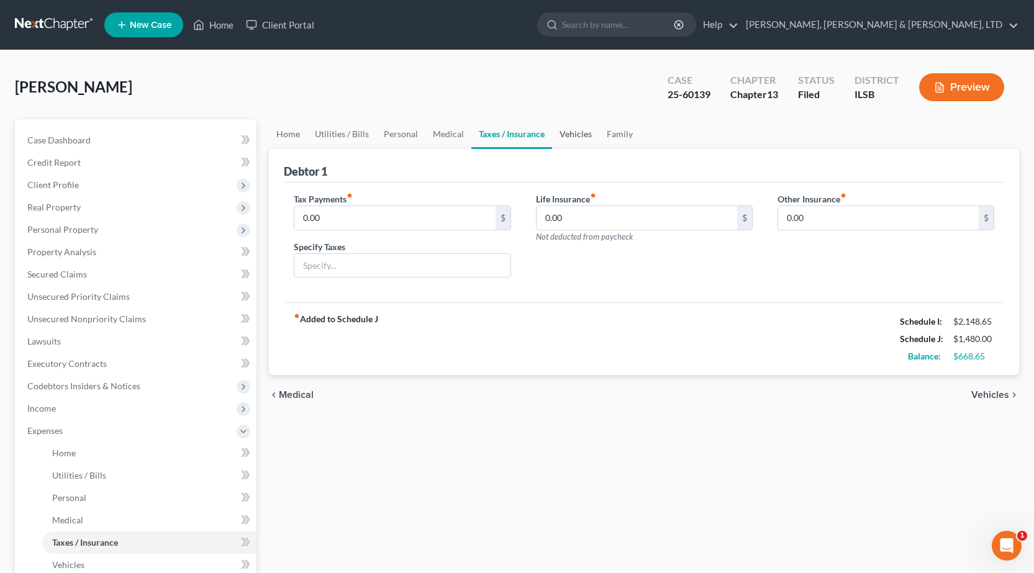
click at [580, 132] on link "Vehicles" at bounding box center [575, 134] width 47 height 30
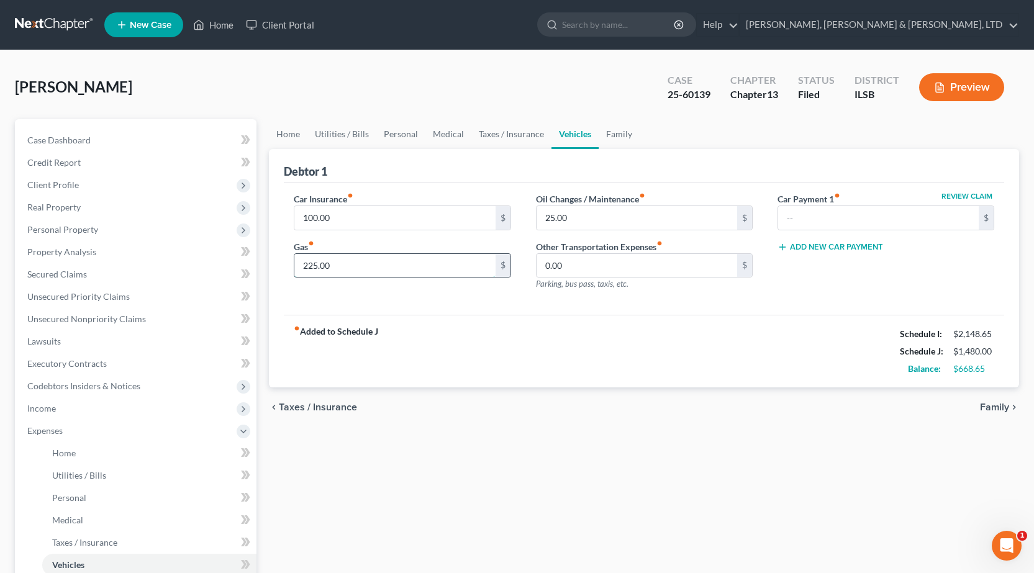
click at [333, 268] on input "225.00" at bounding box center [394, 266] width 201 height 24
type input "100"
click at [563, 214] on input "25.00" at bounding box center [637, 218] width 201 height 24
click at [614, 137] on link "Family" at bounding box center [619, 134] width 41 height 30
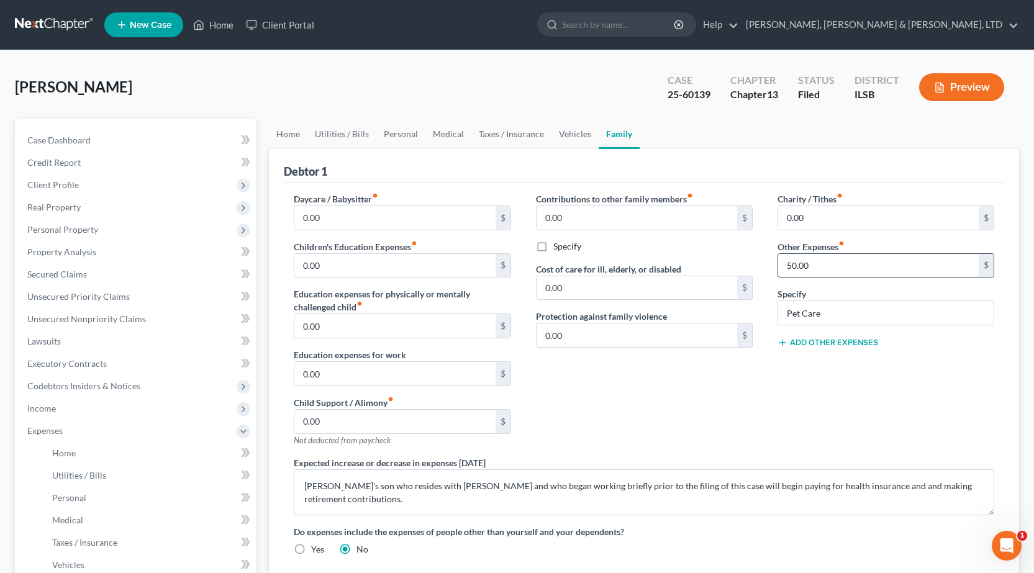
click at [811, 260] on input "50.00" at bounding box center [878, 266] width 201 height 24
type input "10"
click at [713, 409] on div "Contributions to other family members fiber_manual_record 0.00 $ Specify Cost o…" at bounding box center [645, 325] width 242 height 264
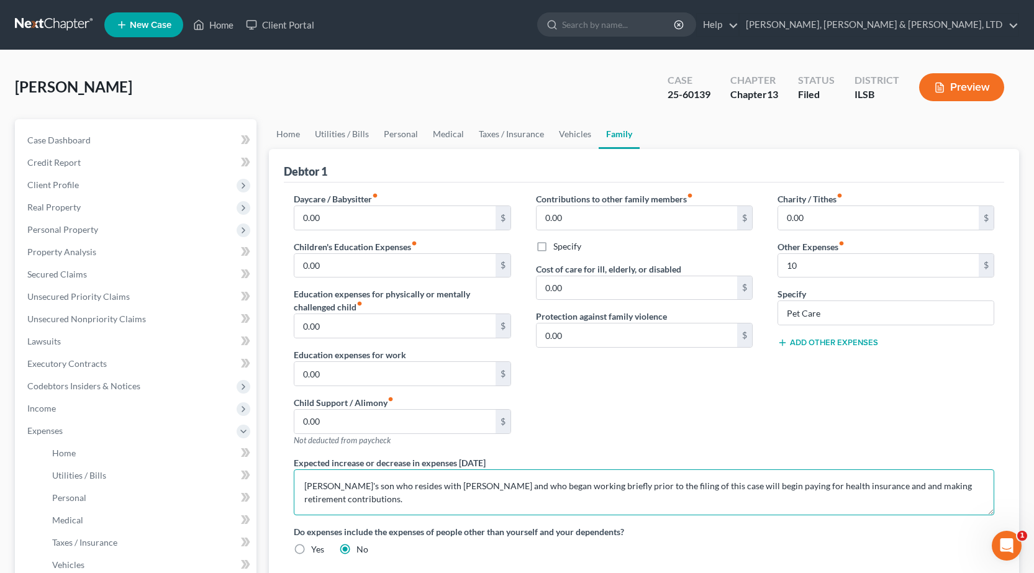
drag, startPoint x: 984, startPoint y: 486, endPoint x: 0, endPoint y: 448, distance: 984.6
click at [0, 448] on div "[PERSON_NAME] Upgraded Case 25-60139 Chapter Chapter 13 Status Filed District I…" at bounding box center [517, 433] width 1034 height 766
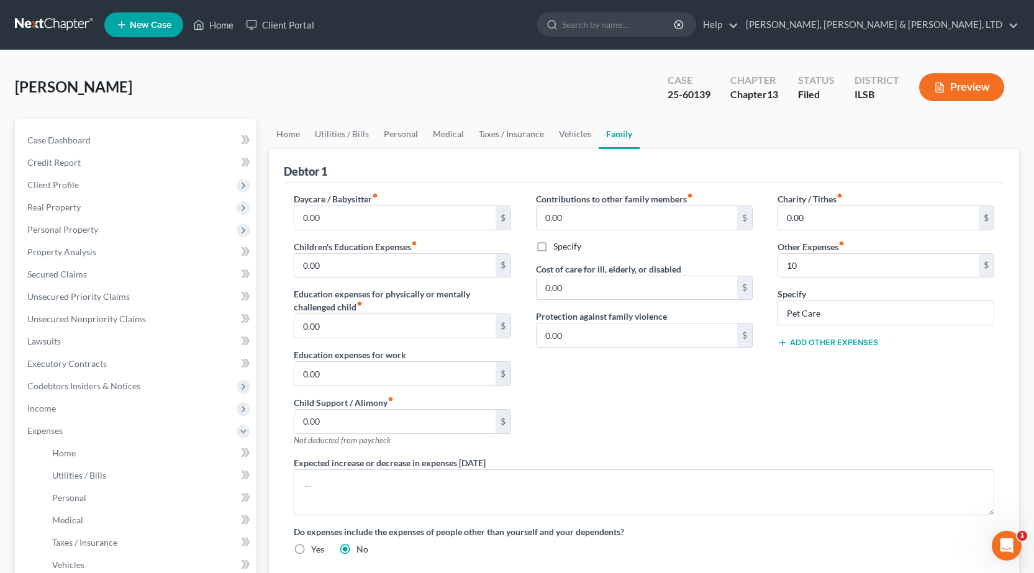
click at [649, 396] on div "Contributions to other family members fiber_manual_record 0.00 $ Specify Cost o…" at bounding box center [645, 325] width 242 height 264
click at [635, 392] on div "Contributions to other family members fiber_manual_record 0.00 $ Specify Cost o…" at bounding box center [645, 325] width 242 height 264
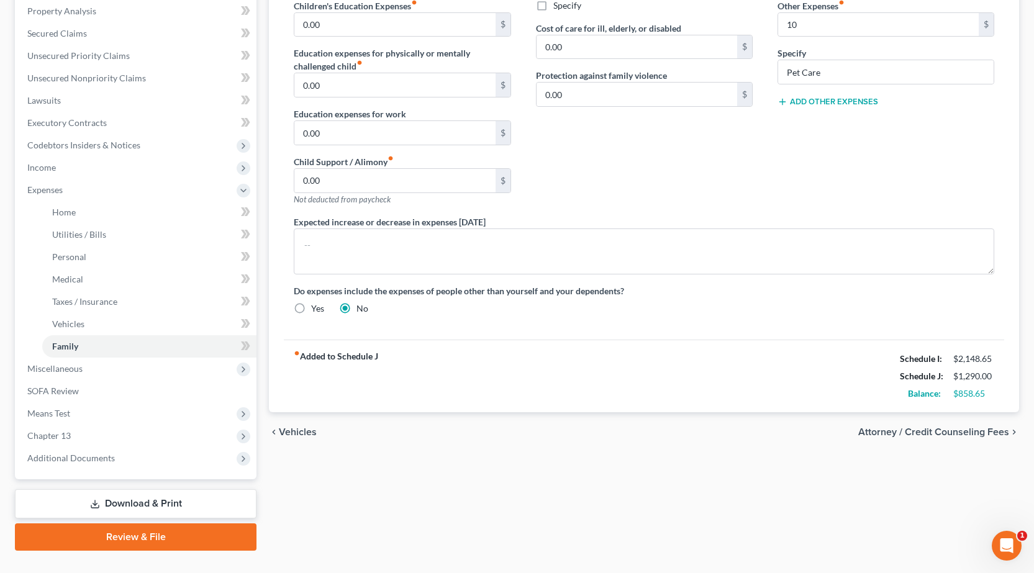
scroll to position [248, 0]
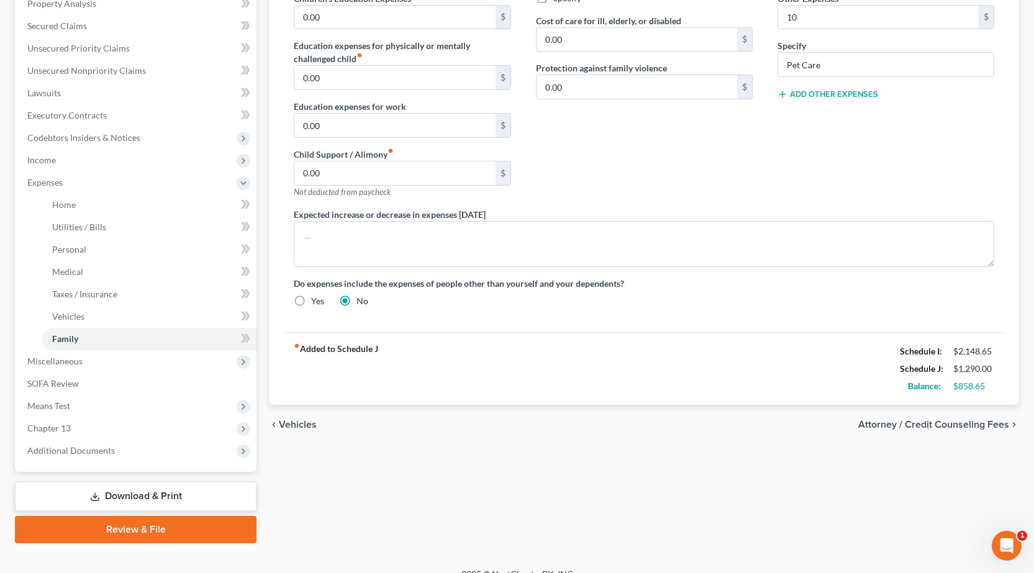
click at [729, 422] on div "chevron_left Vehicles Attorney / Credit Counseling Fees chevron_right" at bounding box center [644, 425] width 750 height 40
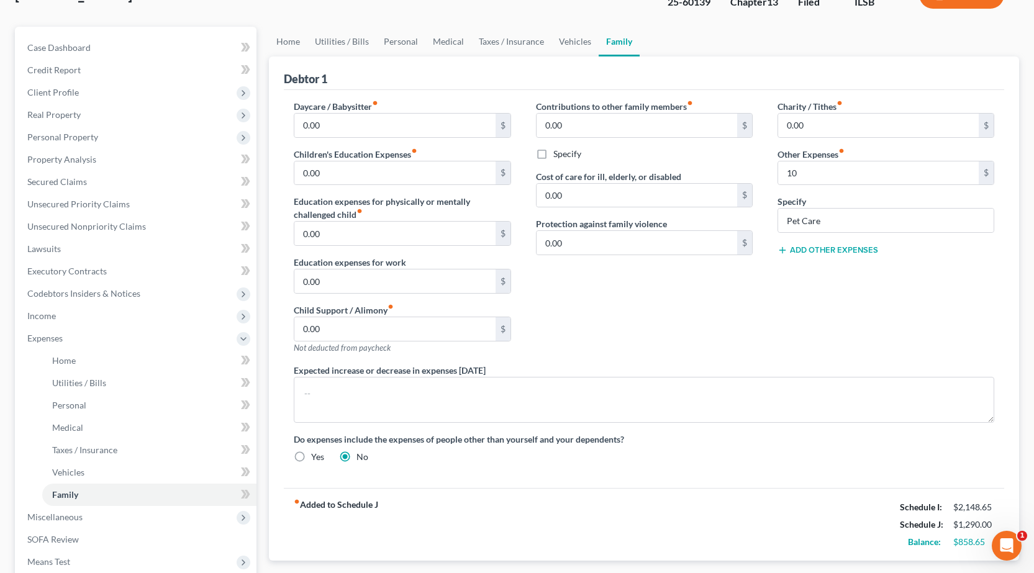
scroll to position [0, 0]
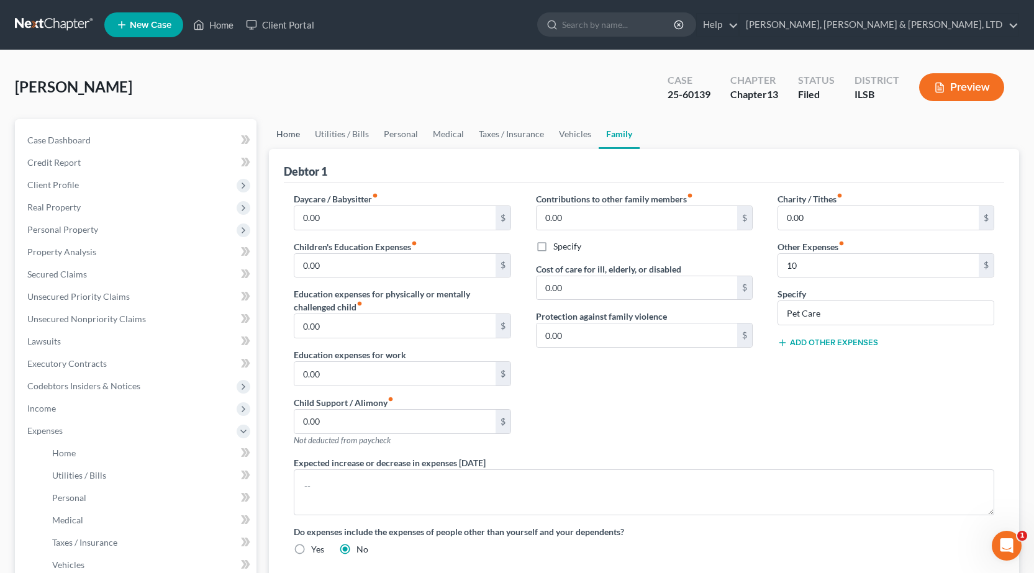
click at [280, 130] on link "Home" at bounding box center [288, 134] width 39 height 30
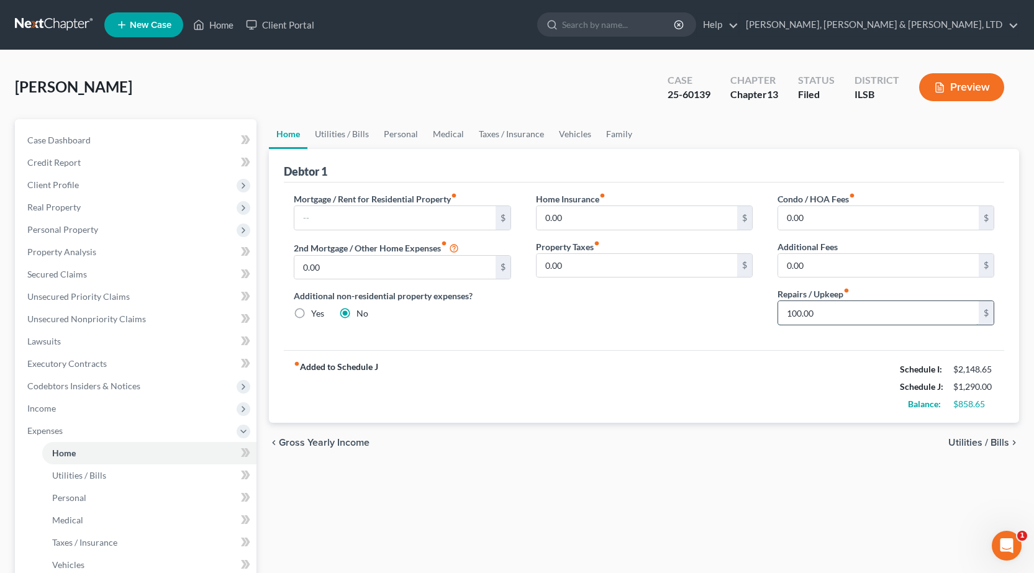
click at [813, 319] on input "100.00" at bounding box center [878, 313] width 201 height 24
click at [654, 395] on div "fiber_manual_record Added to Schedule J Schedule I: $2,148.65 Schedule J: $1,19…" at bounding box center [644, 386] width 721 height 73
click at [334, 132] on link "Utilities / Bills" at bounding box center [341, 134] width 69 height 30
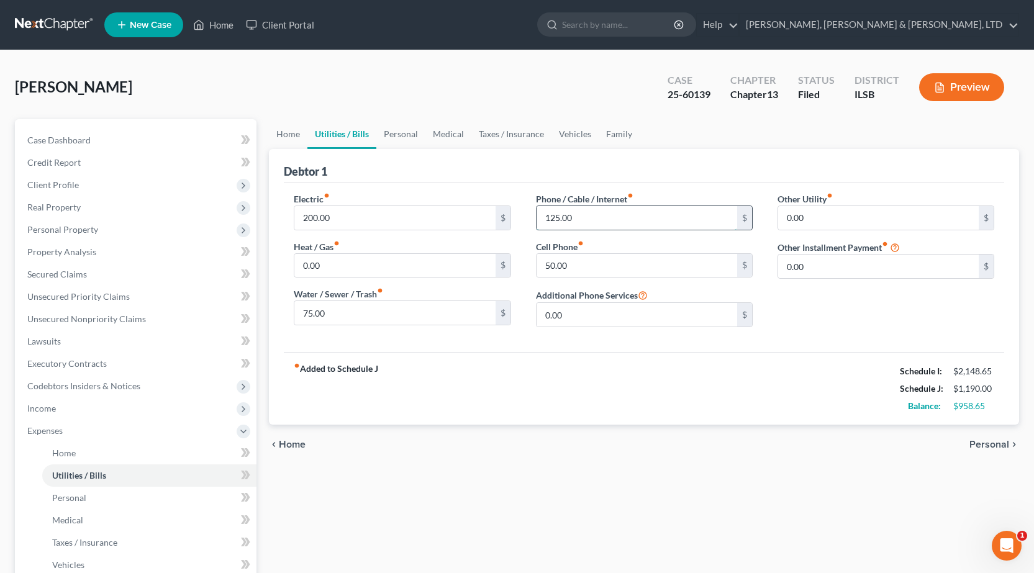
click at [619, 227] on input "125.00" at bounding box center [637, 218] width 201 height 24
click at [724, 562] on div "Home Utilities / Bills Personal Medical Taxes / Insurance Vehicles Family Debto…" at bounding box center [644, 455] width 763 height 673
click at [280, 134] on link "Home" at bounding box center [288, 134] width 39 height 30
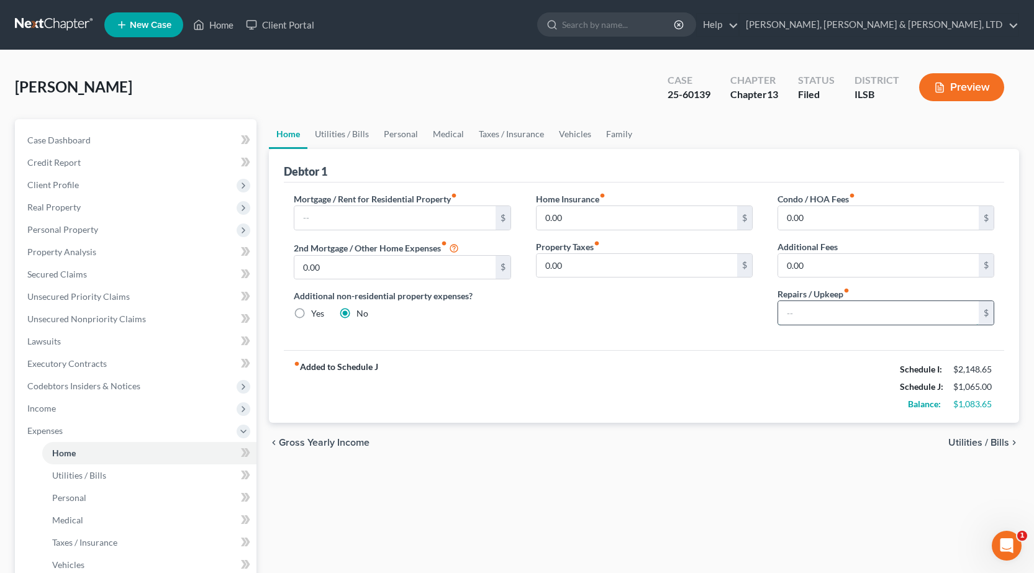
click at [817, 307] on input "text" at bounding box center [878, 313] width 201 height 24
type input "100"
click at [352, 128] on link "Utilities / Bills" at bounding box center [341, 134] width 69 height 30
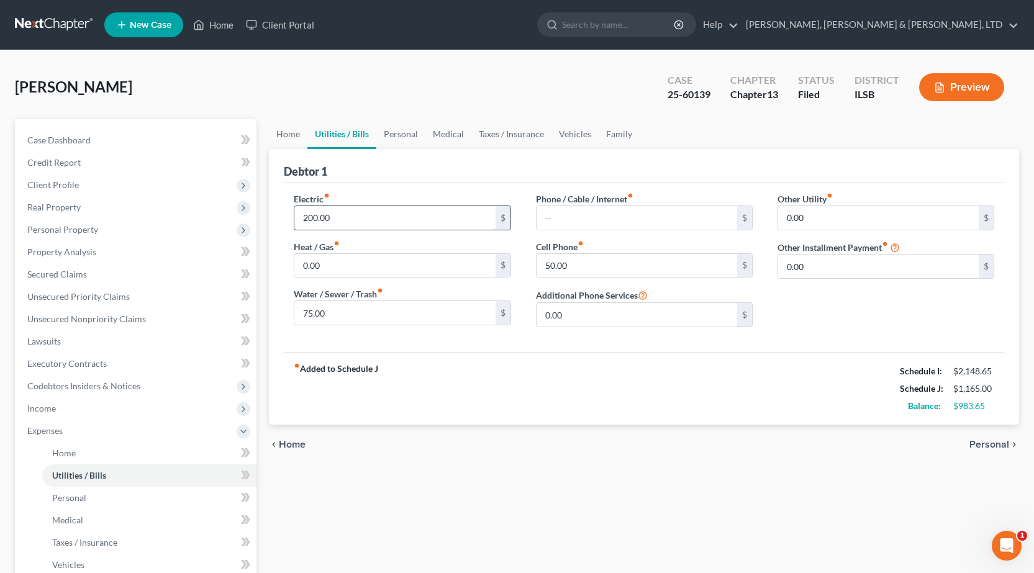
click at [373, 215] on input "200.00" at bounding box center [394, 218] width 201 height 24
drag, startPoint x: 339, startPoint y: 222, endPoint x: 176, endPoint y: 207, distance: 162.7
click at [176, 207] on div "Petition Navigation Case Dashboard Payments Invoices Payments Payments Credit R…" at bounding box center [517, 455] width 1017 height 673
type input "250"
drag, startPoint x: 466, startPoint y: 428, endPoint x: 455, endPoint y: 419, distance: 14.7
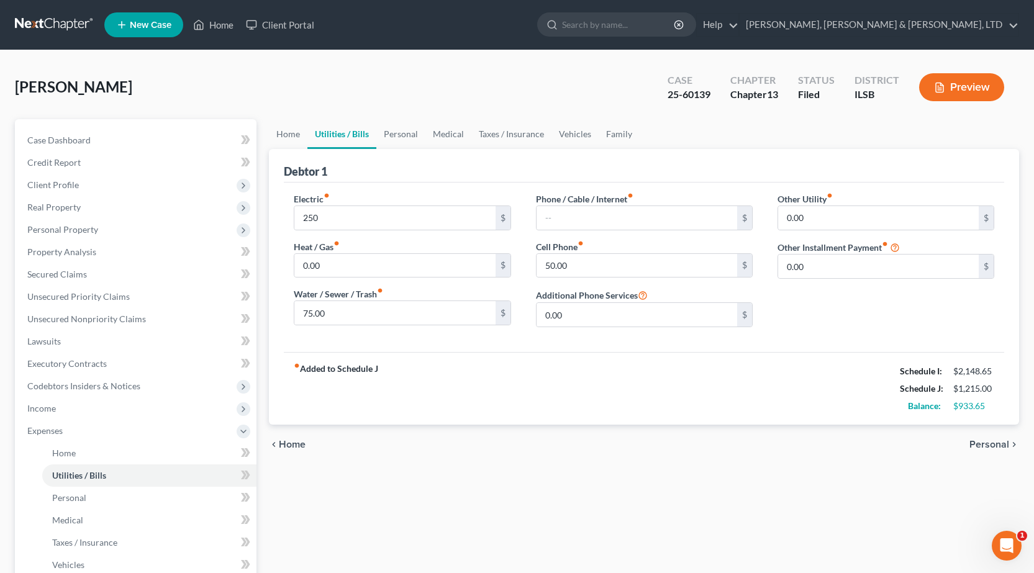
click at [463, 427] on div "chevron_left Home Personal chevron_right" at bounding box center [644, 445] width 750 height 40
click at [369, 313] on input "75.00" at bounding box center [394, 313] width 201 height 24
type input "100"
click at [596, 484] on div "Home Utilities / Bills Personal Medical Taxes / Insurance Vehicles Family Debto…" at bounding box center [644, 455] width 763 height 673
click at [582, 272] on input "50.00" at bounding box center [637, 266] width 201 height 24
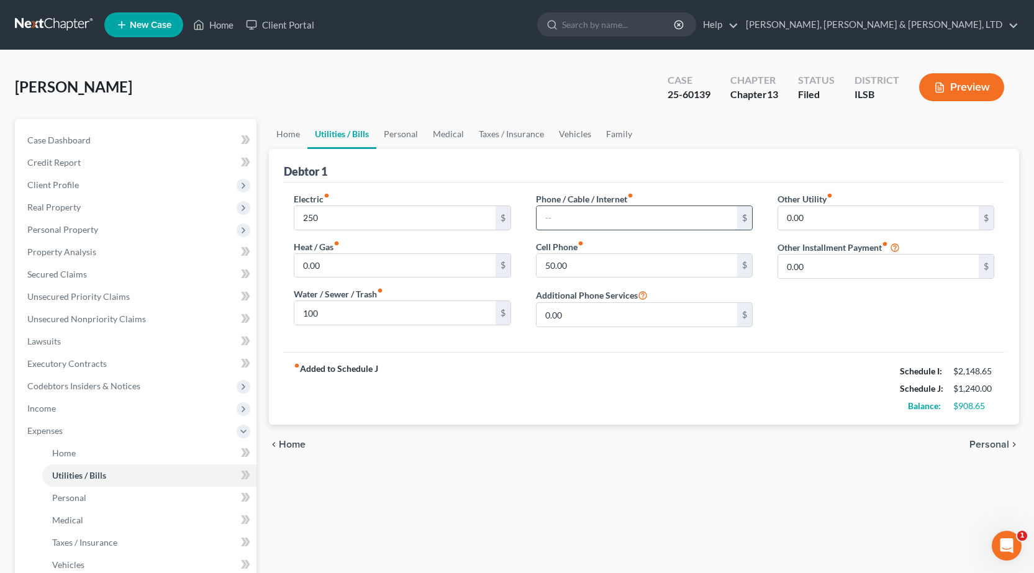
drag, startPoint x: 568, startPoint y: 218, endPoint x: 603, endPoint y: 218, distance: 34.8
click at [568, 218] on input "text" at bounding box center [637, 218] width 201 height 24
type input "125"
click at [712, 560] on div "Home Utilities / Bills Personal Medical Taxes / Insurance Vehicles Family Debto…" at bounding box center [644, 455] width 763 height 673
click at [404, 128] on link "Personal" at bounding box center [400, 134] width 49 height 30
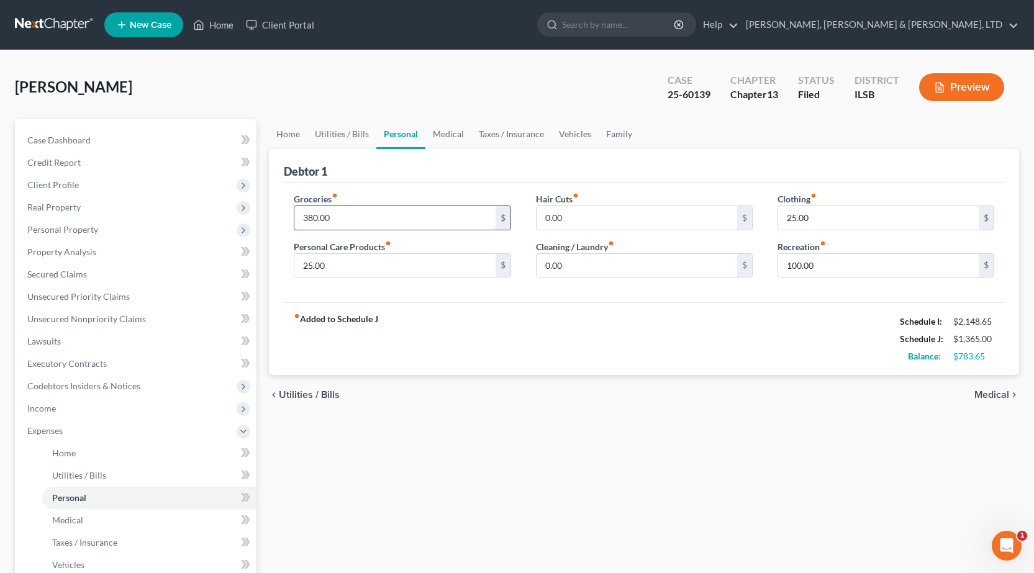
click at [407, 221] on input "380.00" at bounding box center [394, 218] width 201 height 24
type input "450"
click at [335, 268] on input "25.00" at bounding box center [394, 266] width 201 height 24
click at [834, 218] on input "25.00" at bounding box center [878, 218] width 201 height 24
type input "40"
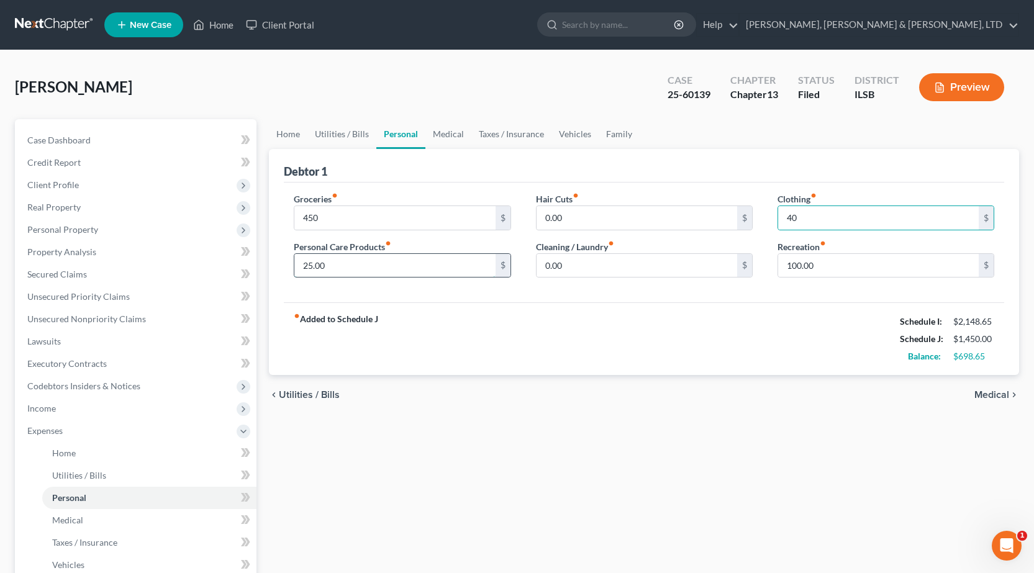
click at [348, 269] on input "25.00" at bounding box center [394, 266] width 201 height 24
type input "30"
click at [712, 343] on div "fiber_manual_record Added to Schedule J Schedule I: $2,148.65 Schedule J: $1,45…" at bounding box center [644, 338] width 721 height 73
click at [456, 135] on link "Medical" at bounding box center [448, 134] width 46 height 30
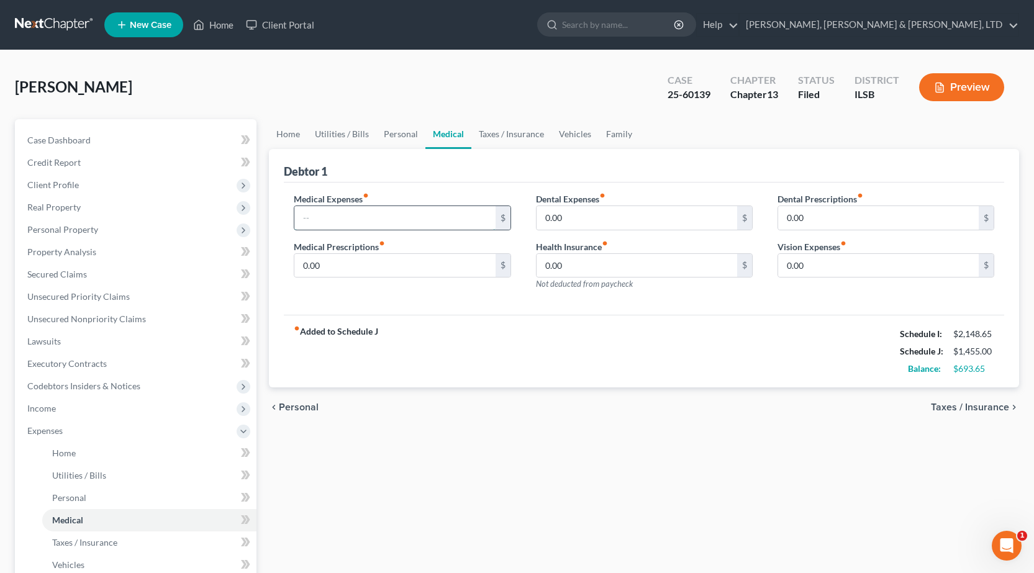
click at [363, 222] on input "text" at bounding box center [394, 218] width 201 height 24
type input "50"
drag, startPoint x: 467, startPoint y: 368, endPoint x: 481, endPoint y: 294, distance: 75.2
click at [471, 361] on div "fiber_manual_record Added to Schedule J Schedule I: $2,148.65 Schedule J: $1,50…" at bounding box center [644, 351] width 721 height 73
click at [489, 127] on link "Taxes / Insurance" at bounding box center [511, 134] width 80 height 30
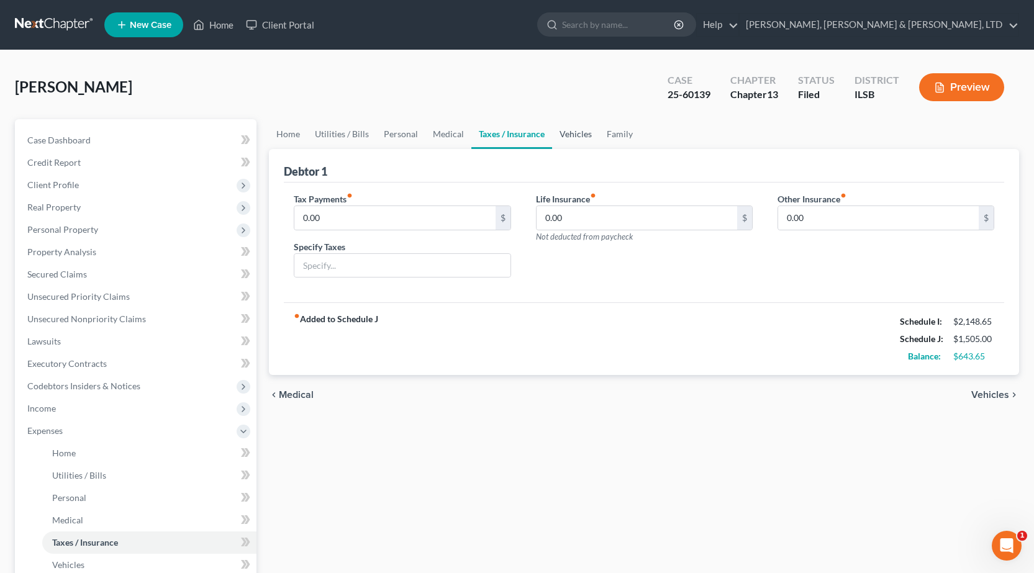
click at [560, 132] on link "Vehicles" at bounding box center [575, 134] width 47 height 30
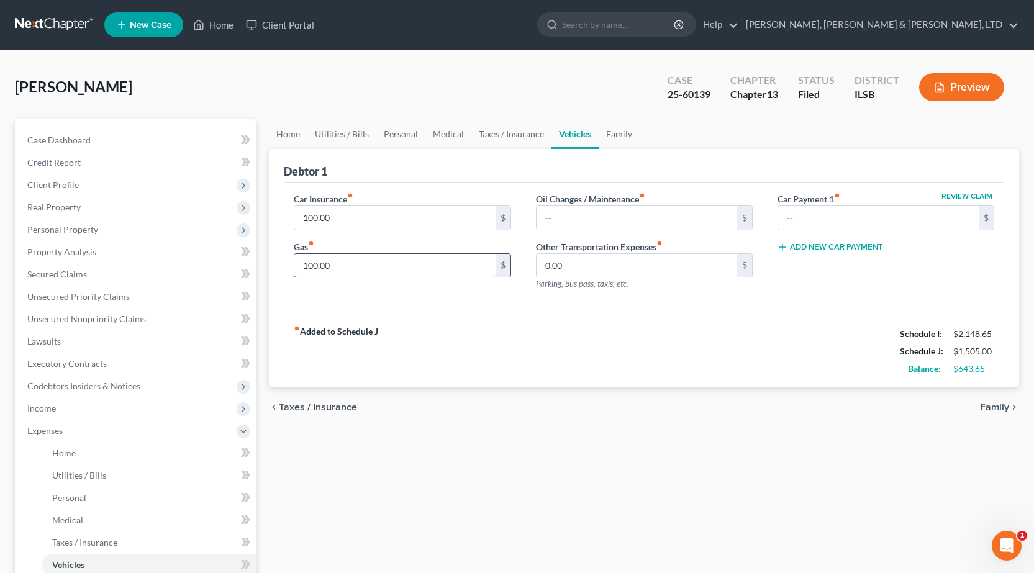
click at [352, 260] on input "100.00" at bounding box center [394, 266] width 201 height 24
drag, startPoint x: 458, startPoint y: 368, endPoint x: 802, endPoint y: 326, distance: 346.7
click at [461, 368] on div "fiber_manual_record Added to Schedule J Schedule I: $2,148.65 Schedule J: $1,50…" at bounding box center [644, 351] width 721 height 73
click at [389, 272] on input "100.00" at bounding box center [394, 266] width 201 height 24
type input "150"
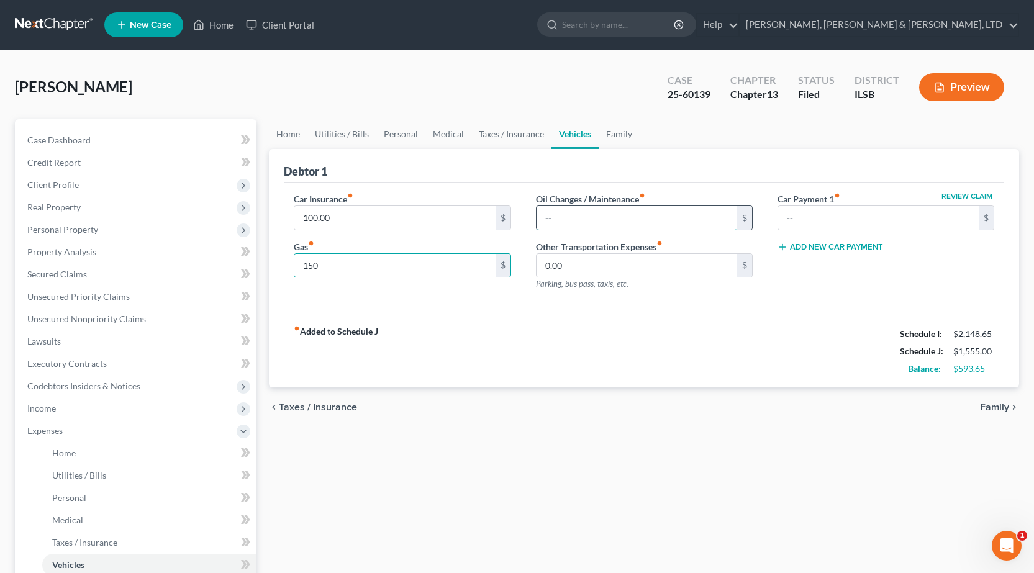
drag, startPoint x: 586, startPoint y: 208, endPoint x: 597, endPoint y: 205, distance: 11.0
click at [586, 208] on input "text" at bounding box center [637, 218] width 201 height 24
type input "25"
click at [655, 432] on div "Home Utilities / Bills Personal Medical Taxes / Insurance Vehicles Family Debto…" at bounding box center [644, 455] width 763 height 673
click at [622, 130] on link "Family" at bounding box center [619, 134] width 41 height 30
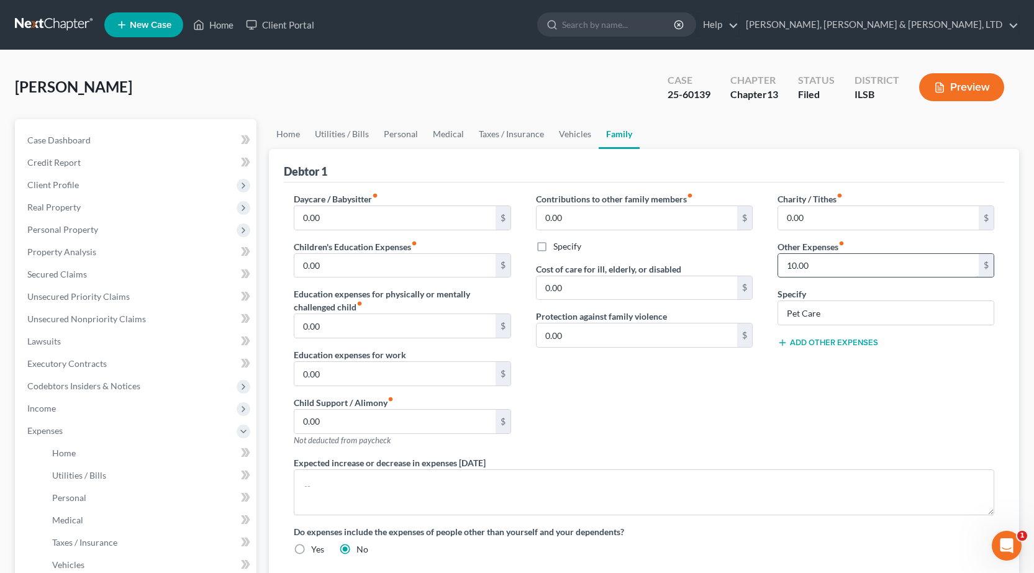
click at [867, 265] on input "10.00" at bounding box center [878, 266] width 201 height 24
click at [750, 412] on div "Contributions to other family members fiber_manual_record 0.00 $ Specify Cost o…" at bounding box center [645, 325] width 242 height 264
click at [61, 406] on span "Income" at bounding box center [136, 409] width 239 height 22
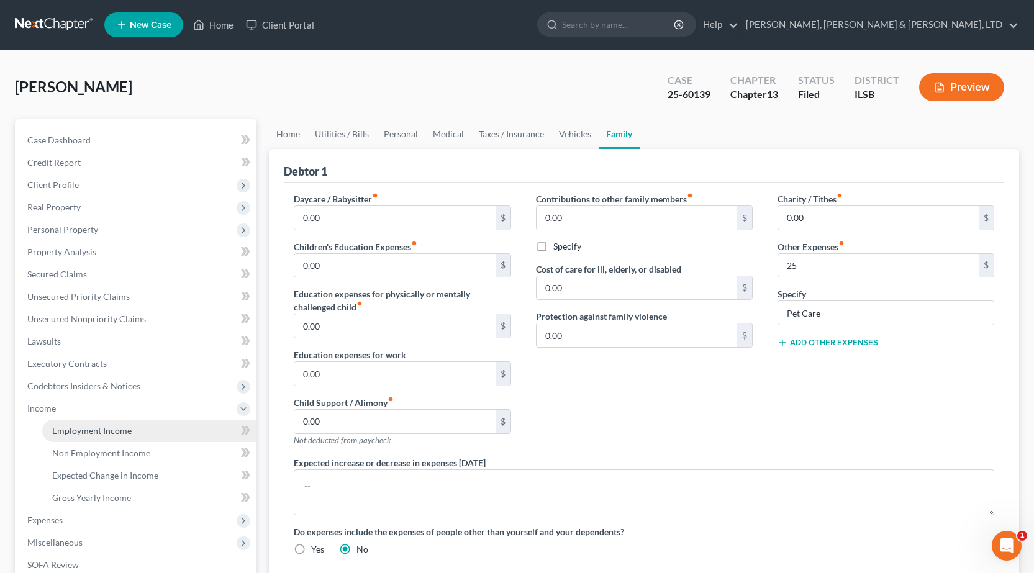
click at [71, 432] on span "Employment Income" at bounding box center [92, 430] width 80 height 11
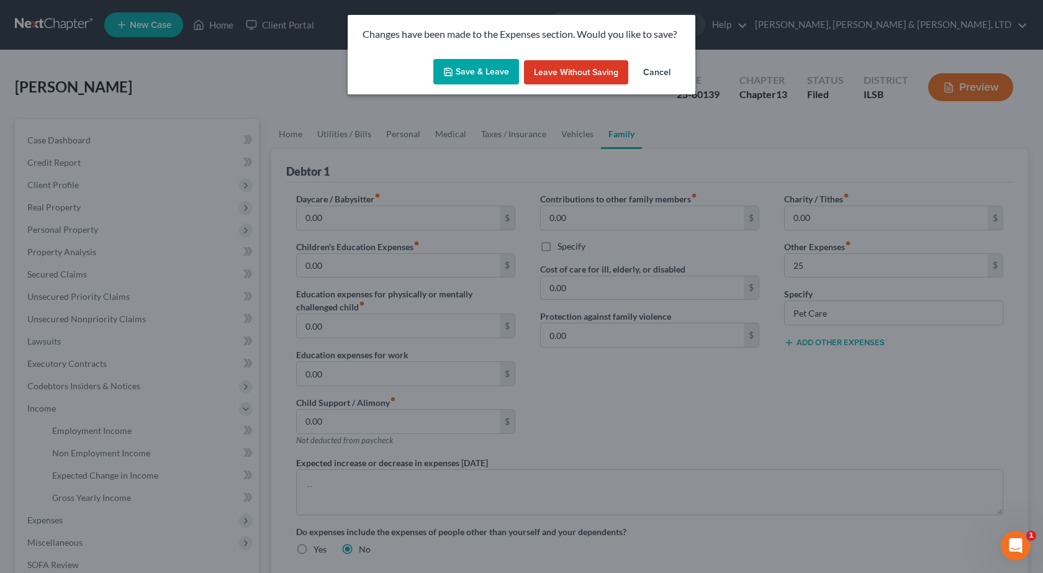
click at [456, 68] on button "Save & Leave" at bounding box center [477, 72] width 86 height 26
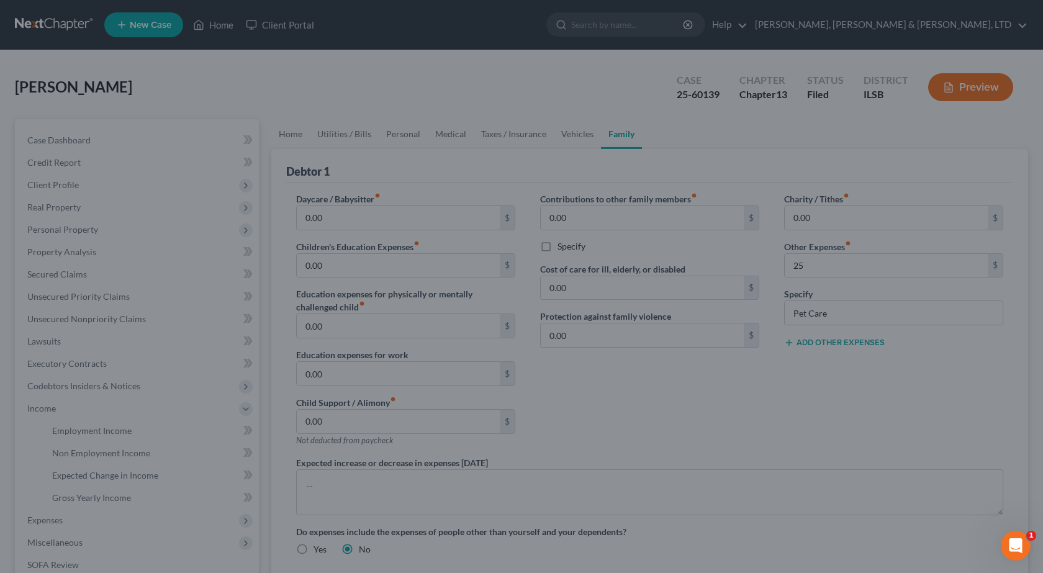
type input "25.00"
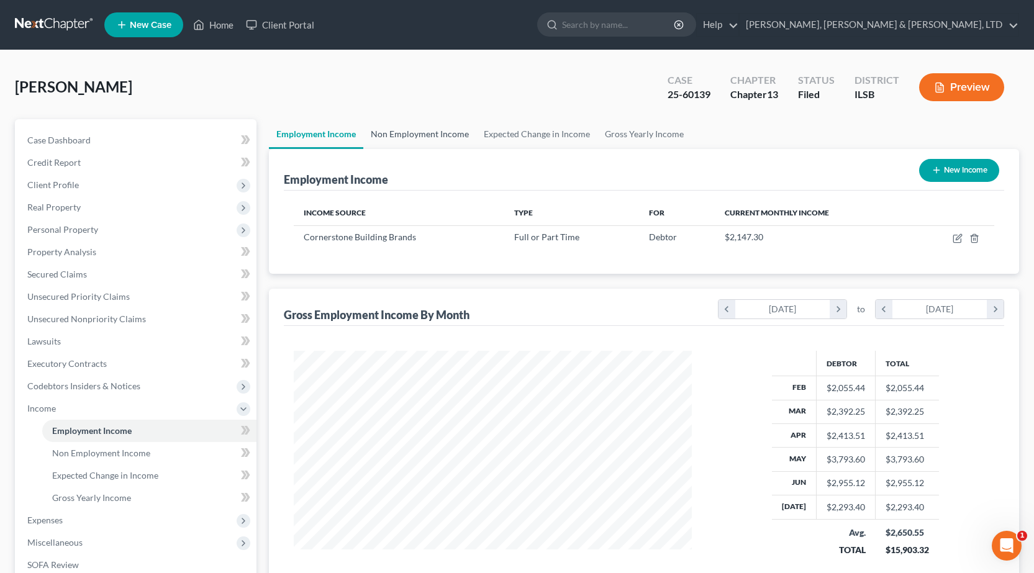
scroll to position [223, 423]
click at [65, 523] on span "Expenses" at bounding box center [136, 520] width 239 height 22
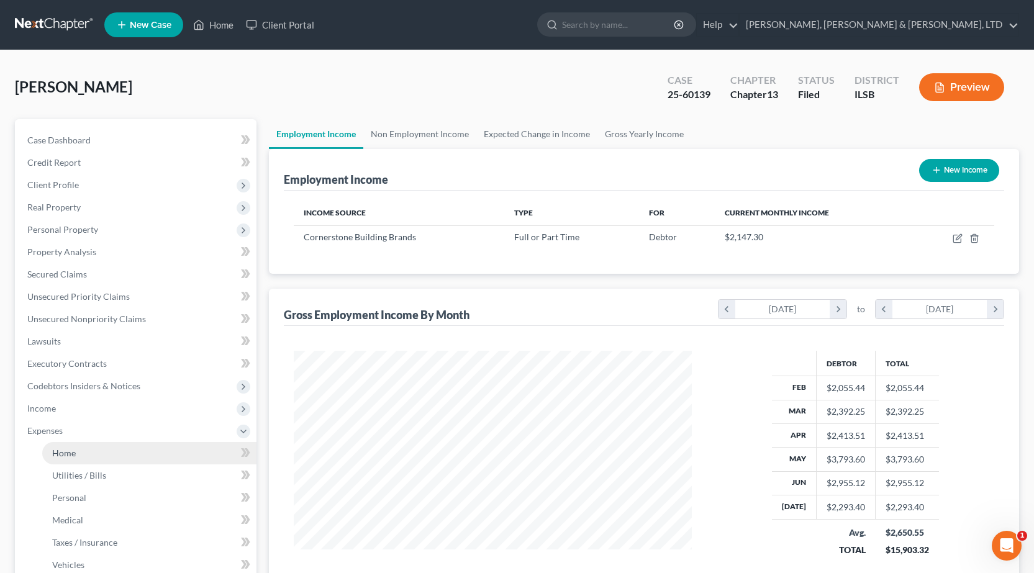
click at [88, 452] on link "Home" at bounding box center [149, 453] width 214 height 22
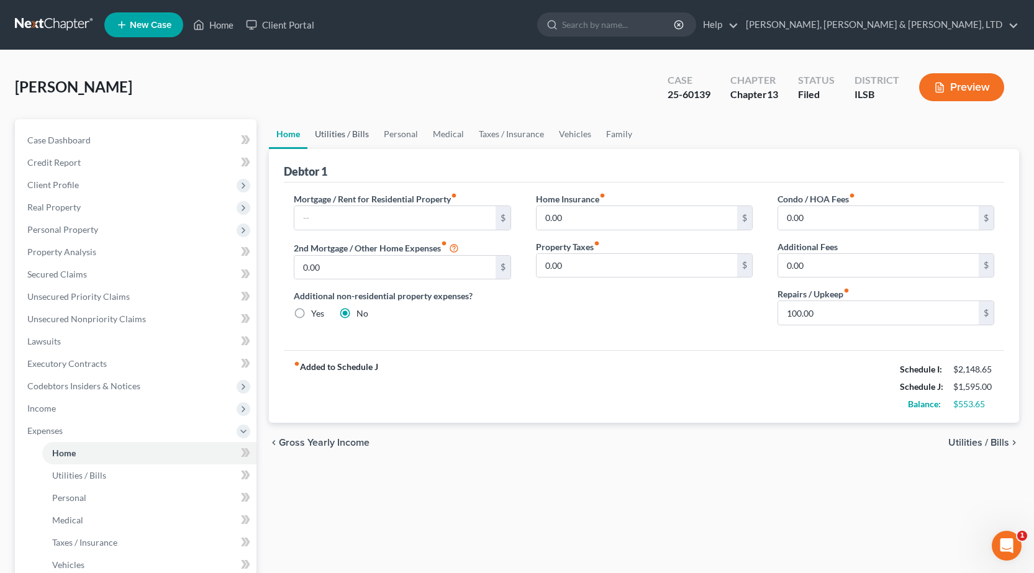
click at [349, 140] on link "Utilities / Bills" at bounding box center [341, 134] width 69 height 30
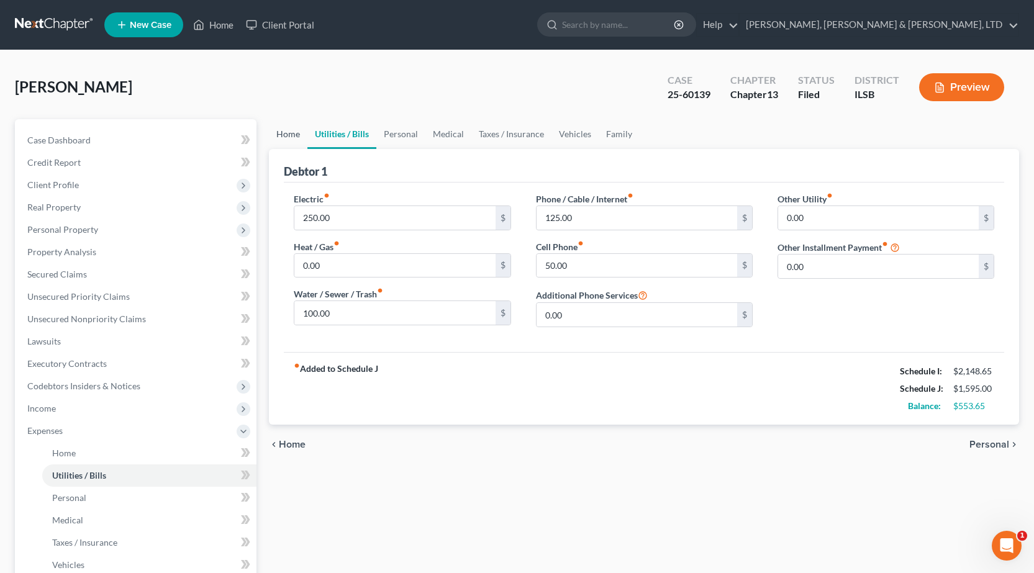
click at [272, 133] on link "Home" at bounding box center [288, 134] width 39 height 30
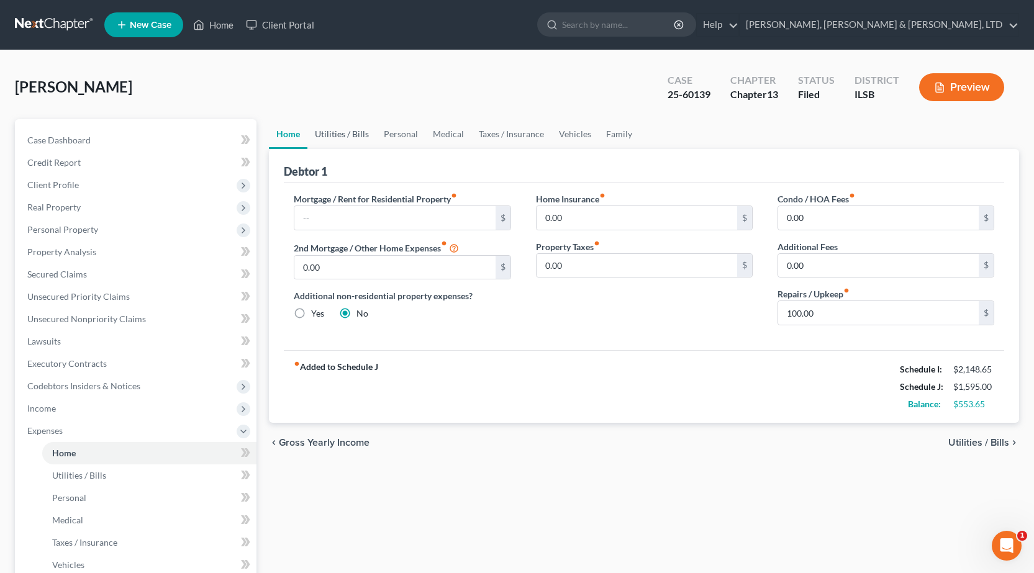
click at [334, 134] on link "Utilities / Bills" at bounding box center [341, 134] width 69 height 30
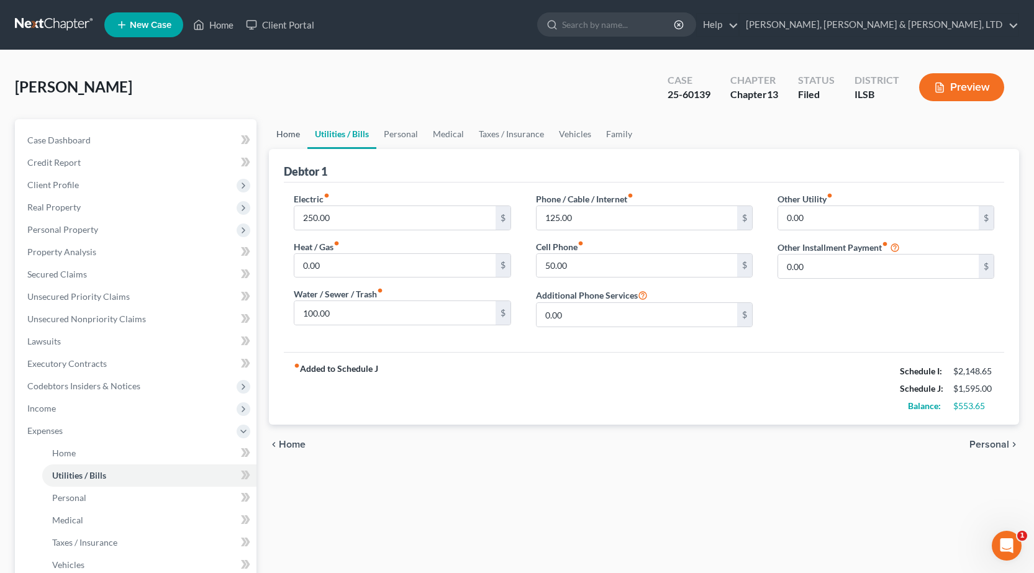
drag, startPoint x: 282, startPoint y: 127, endPoint x: 357, endPoint y: 135, distance: 75.0
click at [283, 127] on link "Home" at bounding box center [288, 134] width 39 height 30
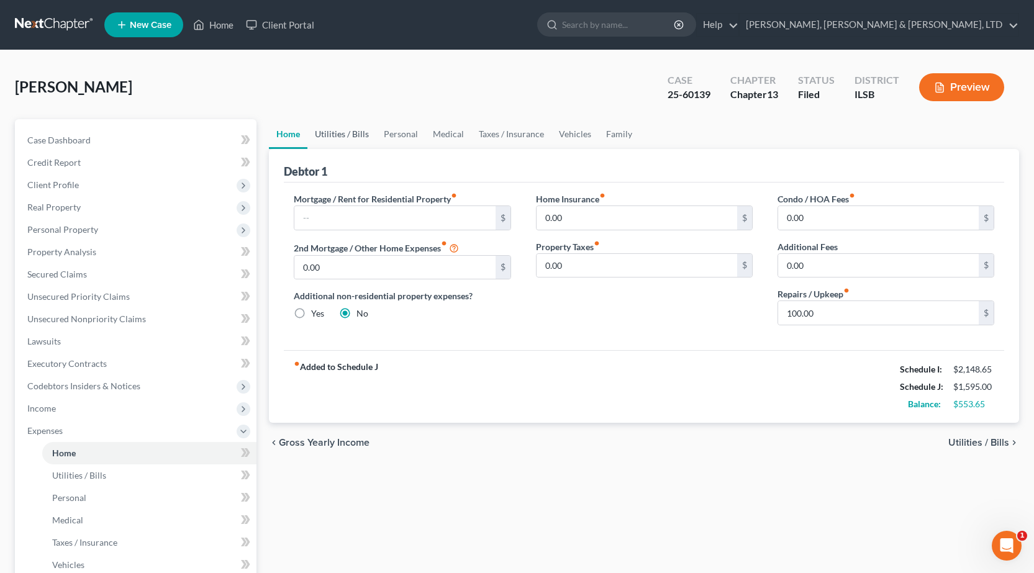
click at [357, 135] on link "Utilities / Bills" at bounding box center [341, 134] width 69 height 30
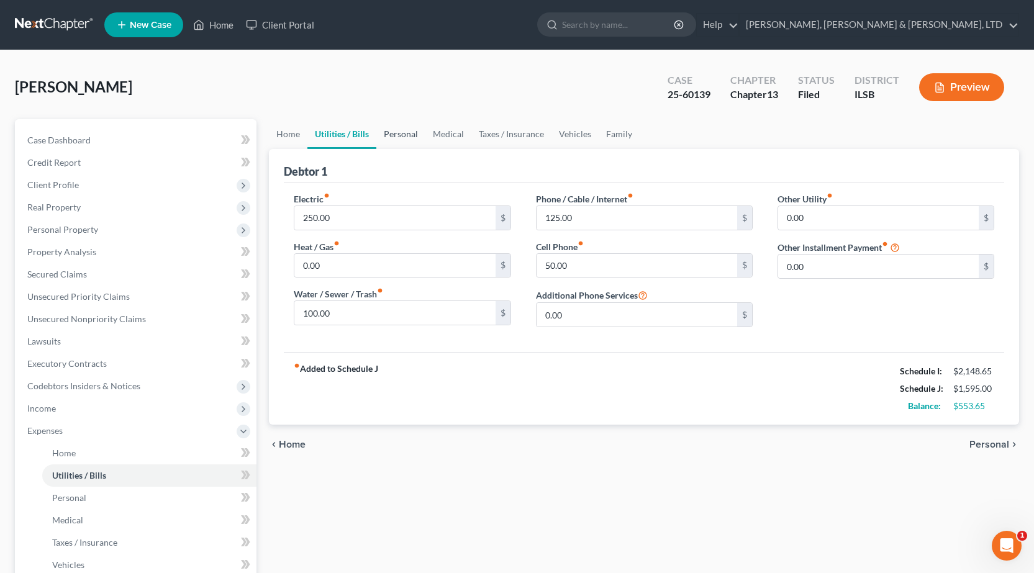
click at [386, 137] on link "Personal" at bounding box center [400, 134] width 49 height 30
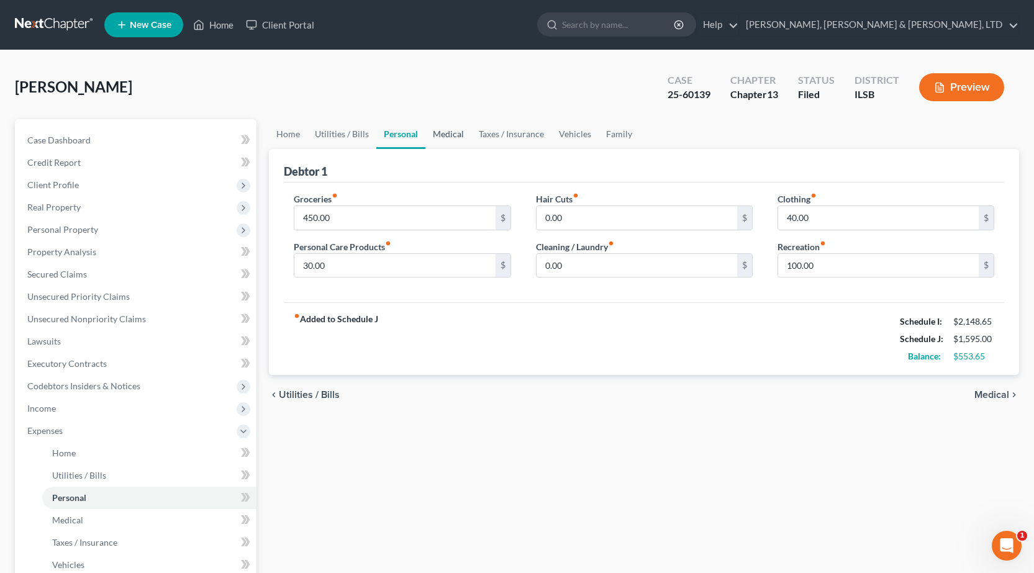
click at [432, 129] on link "Medical" at bounding box center [448, 134] width 46 height 30
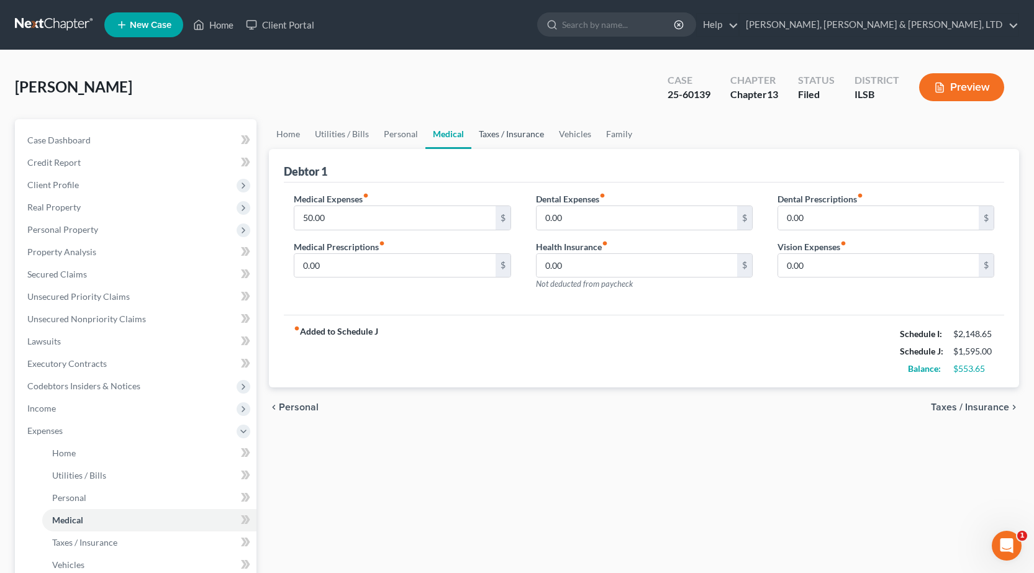
click at [526, 137] on link "Taxes / Insurance" at bounding box center [511, 134] width 80 height 30
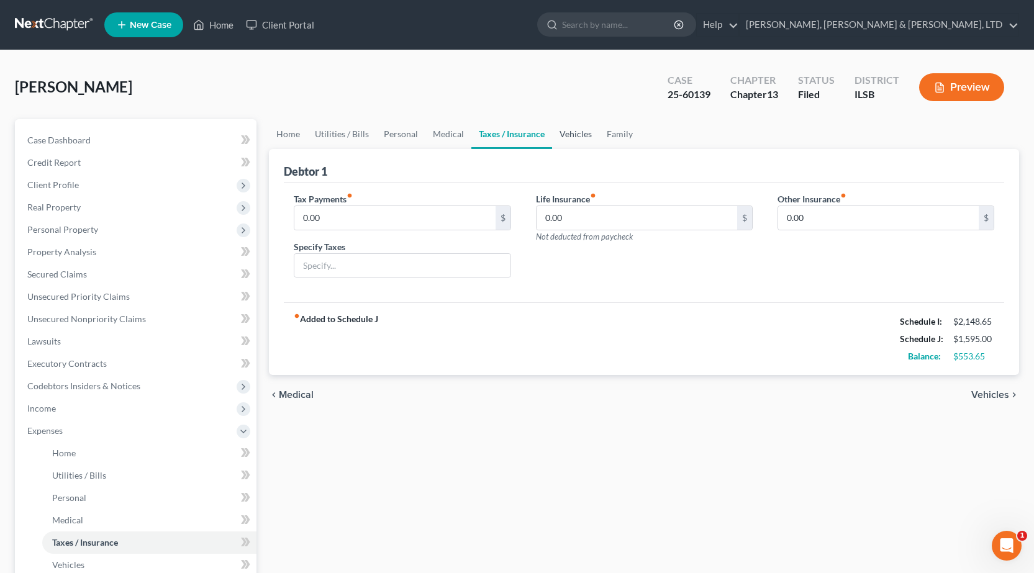
click at [588, 132] on link "Vehicles" at bounding box center [575, 134] width 47 height 30
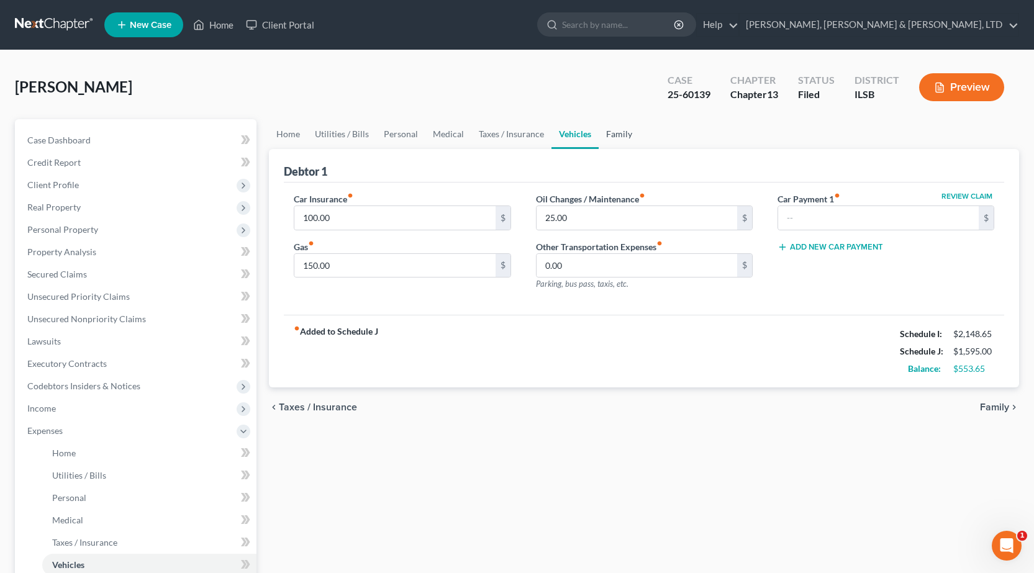
click at [623, 130] on link "Family" at bounding box center [619, 134] width 41 height 30
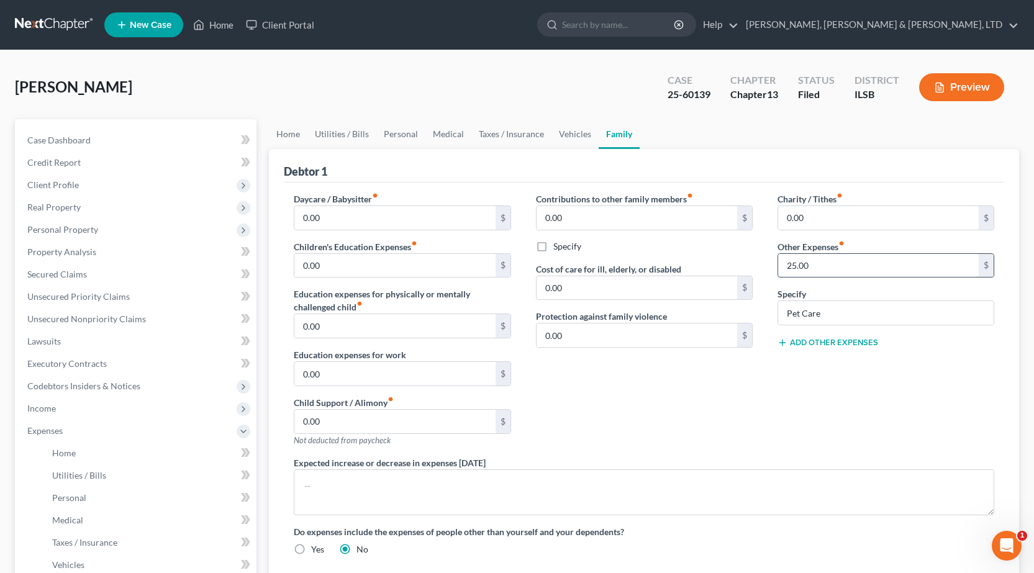
click at [851, 275] on input "25.00" at bounding box center [878, 266] width 201 height 24
drag, startPoint x: 660, startPoint y: 435, endPoint x: 660, endPoint y: 428, distance: 6.9
click at [660, 429] on div "Contributions to other family members fiber_manual_record 0.00 $ Specify Cost o…" at bounding box center [645, 325] width 242 height 264
click at [67, 411] on span "Income" at bounding box center [136, 409] width 239 height 22
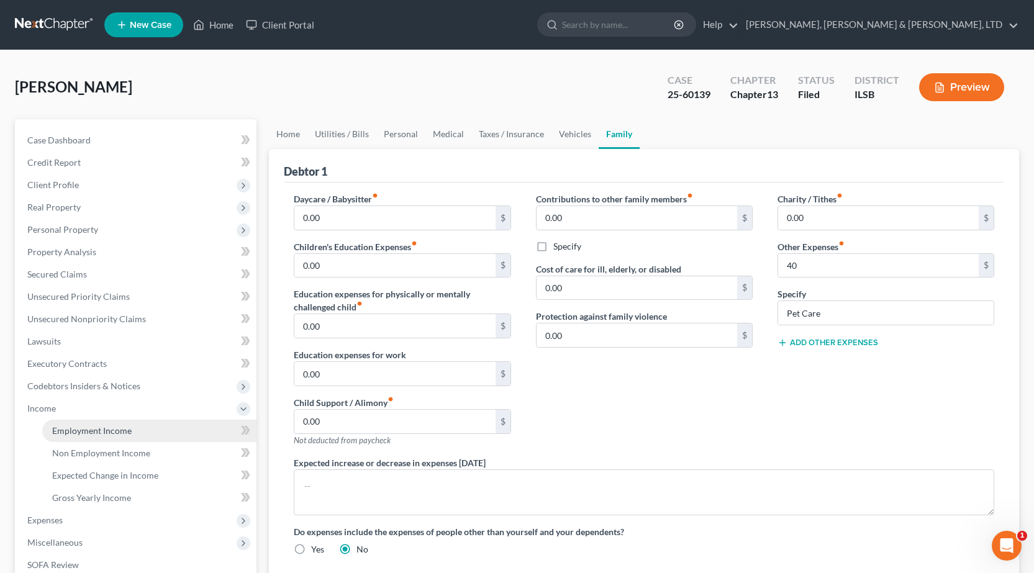
click at [85, 423] on link "Employment Income" at bounding box center [149, 431] width 214 height 22
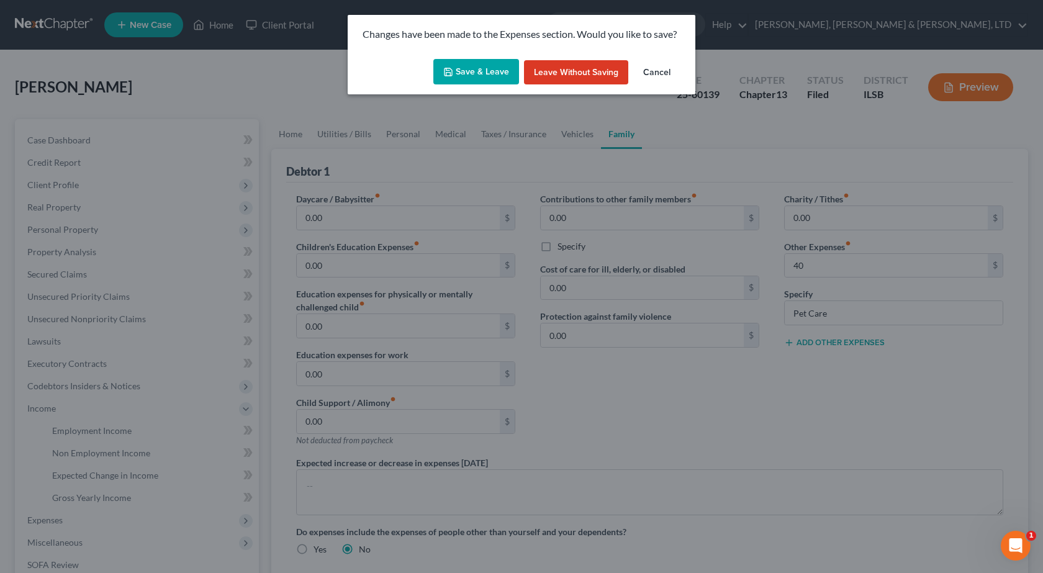
click at [474, 68] on button "Save & Leave" at bounding box center [477, 72] width 86 height 26
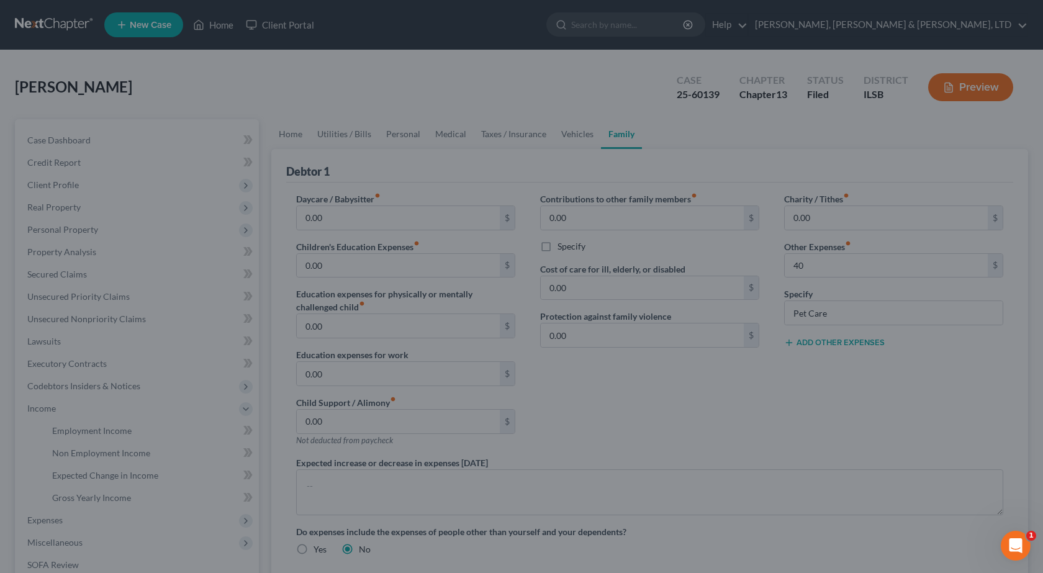
type input "40.00"
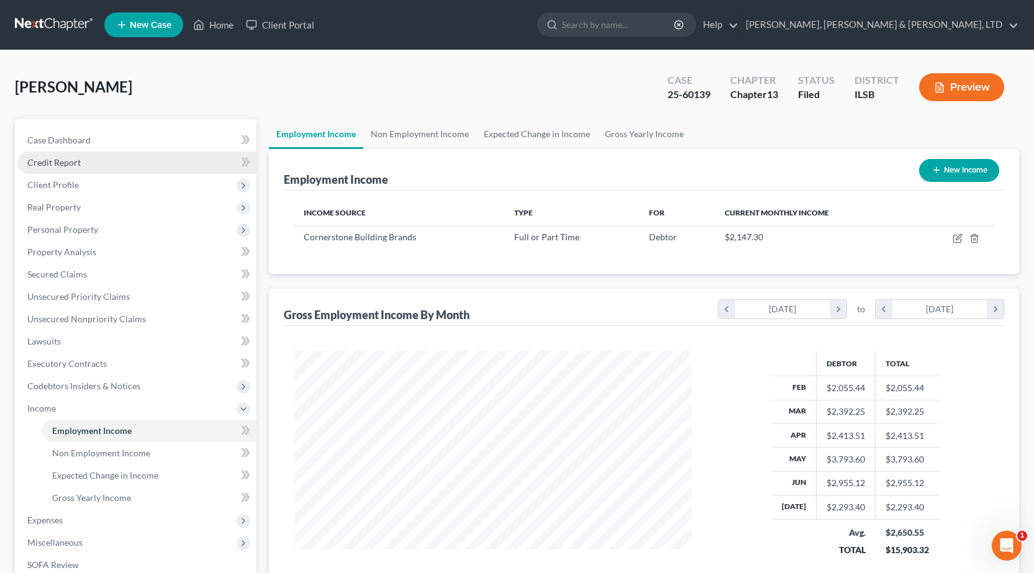
scroll to position [223, 423]
click at [407, 140] on link "Non Employment Income" at bounding box center [419, 134] width 113 height 30
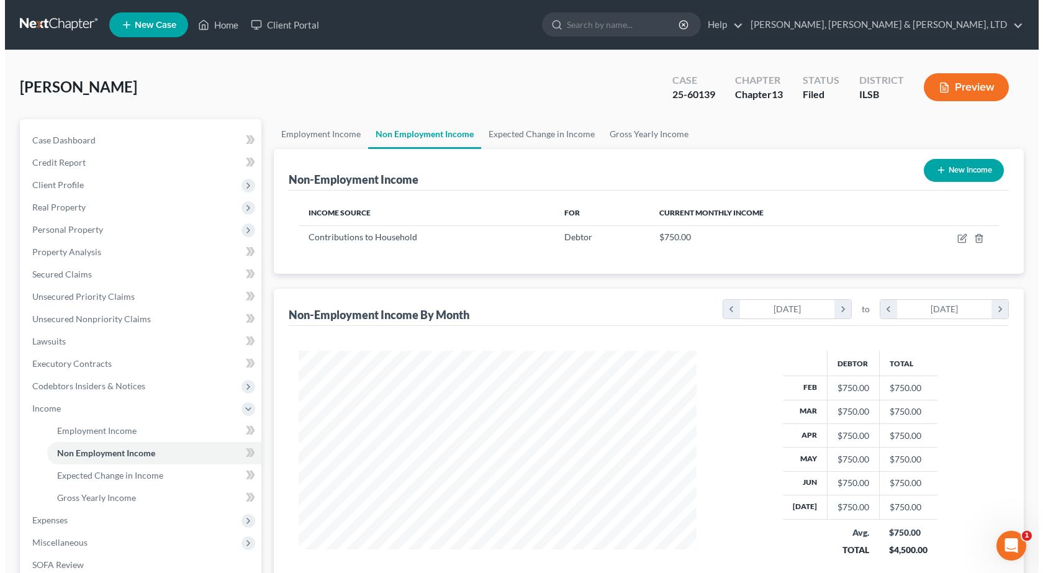
scroll to position [223, 423]
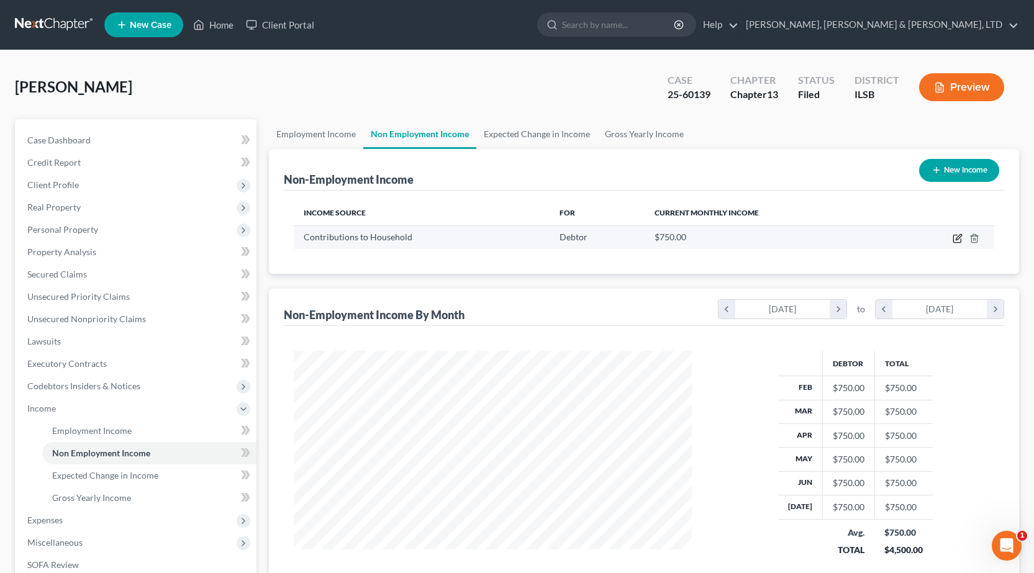
click at [957, 237] on icon "button" at bounding box center [958, 239] width 10 height 10
select select "8"
select select "0"
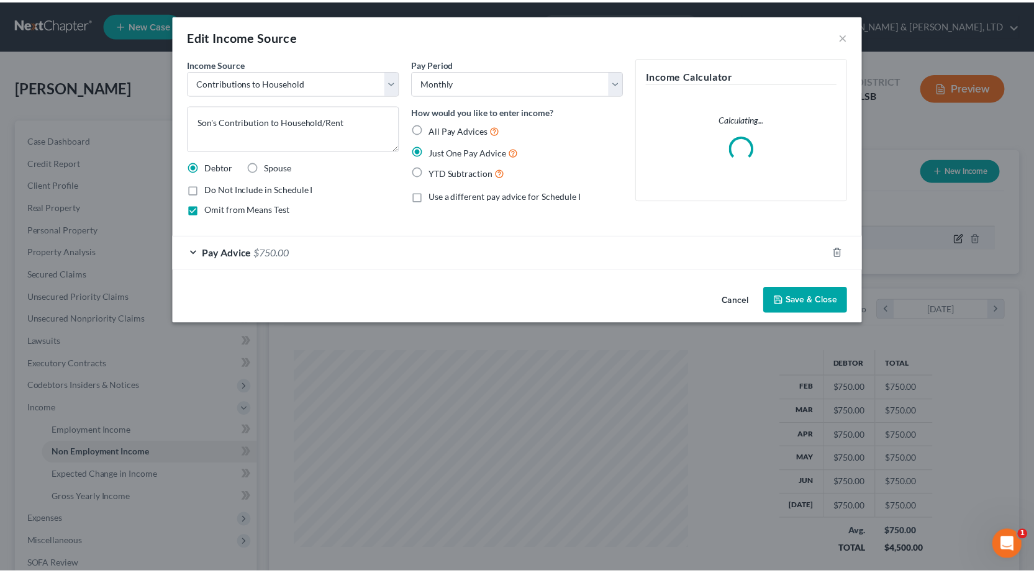
scroll to position [223, 427]
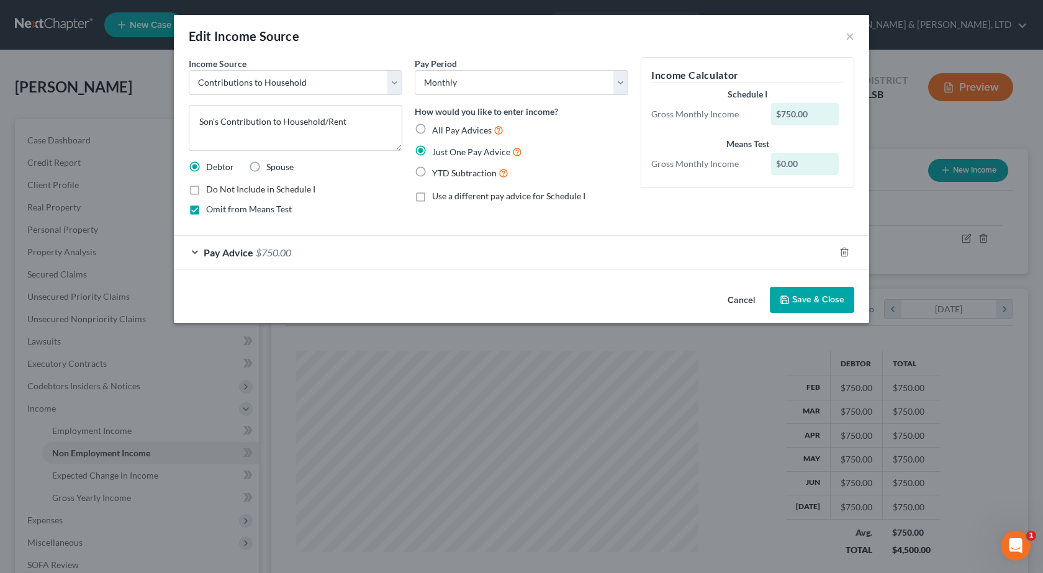
click at [227, 257] on span "Pay Advice" at bounding box center [229, 253] width 50 height 12
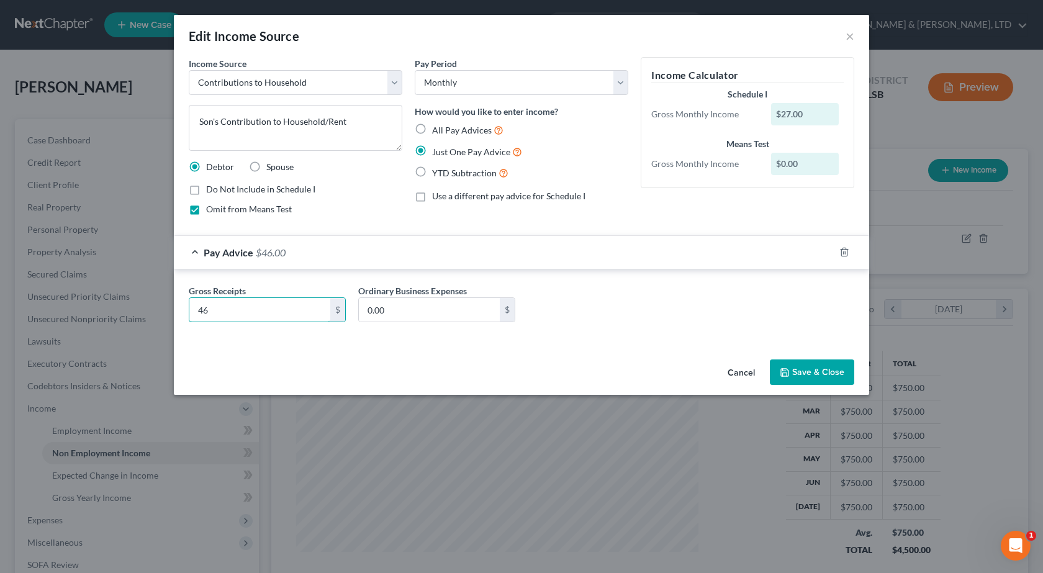
type input "4"
type input "2,746.26"
click at [612, 340] on div "Gross Receipts 2,746.26 $ Ordinary Business Expenses 0.00 $" at bounding box center [522, 306] width 696 height 73
click at [799, 368] on button "Save & Close" at bounding box center [812, 373] width 84 height 26
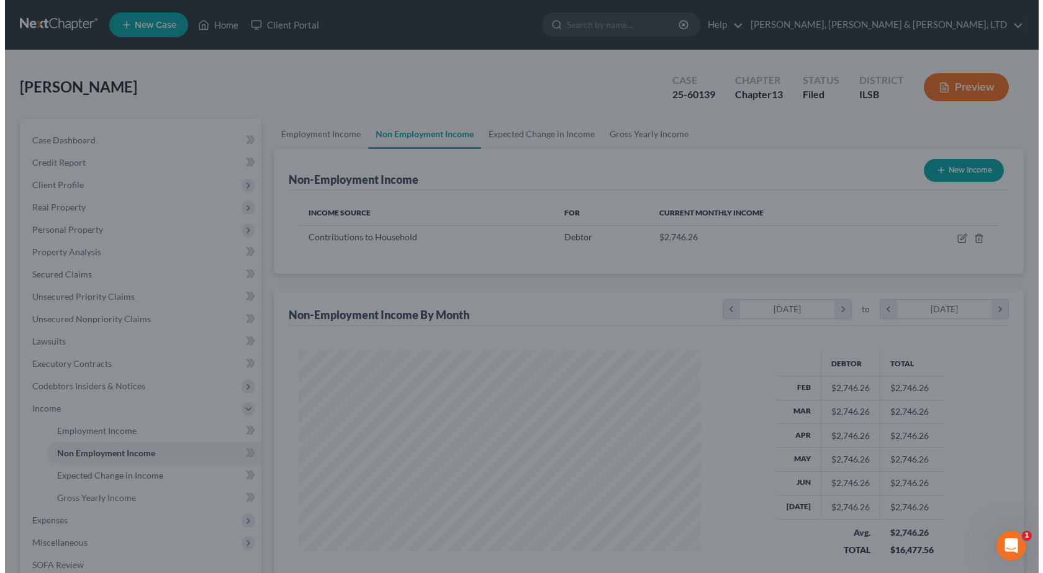
scroll to position [620901, 620701]
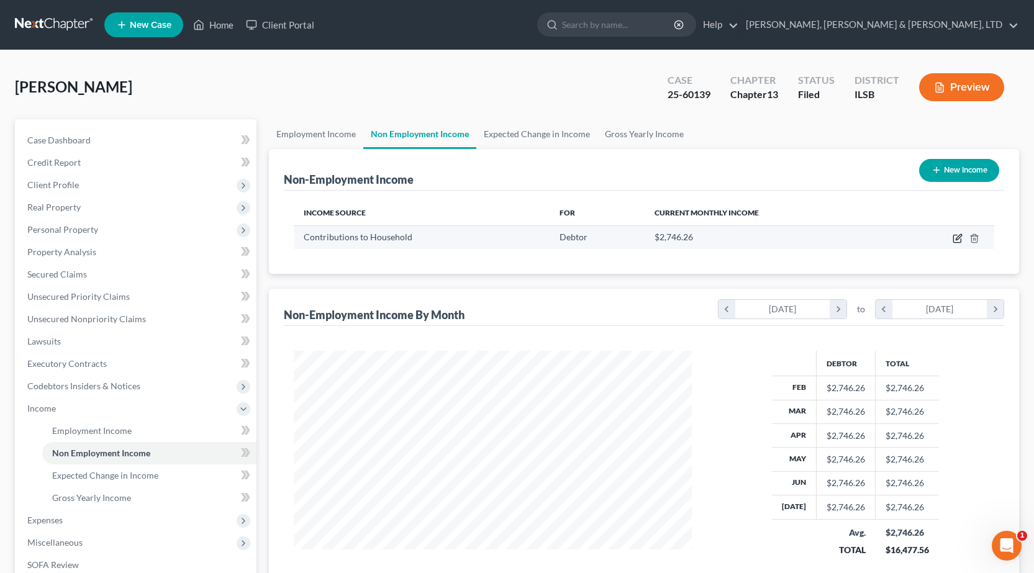
click at [956, 237] on icon "button" at bounding box center [958, 239] width 10 height 10
select select "8"
select select "0"
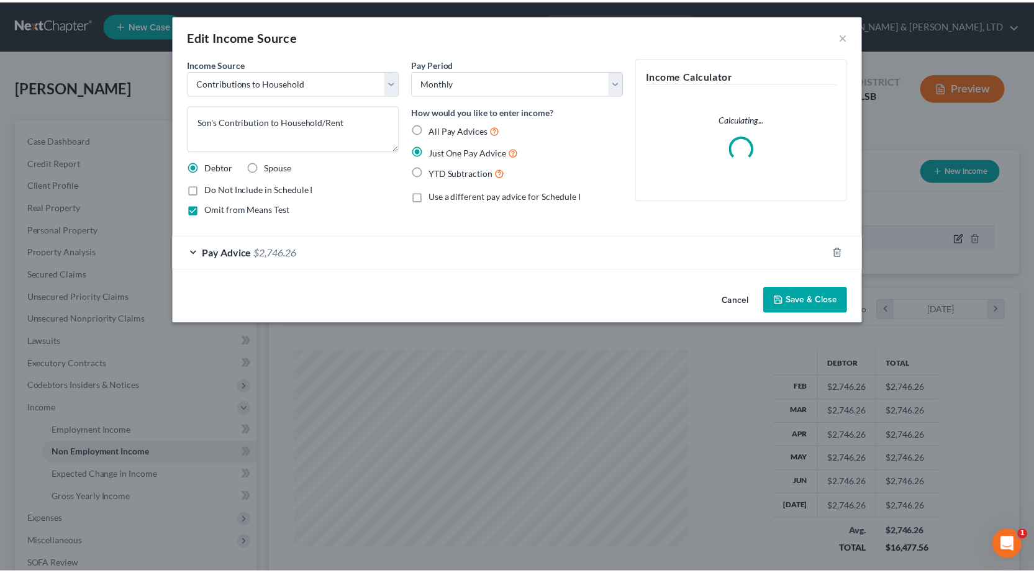
scroll to position [223, 427]
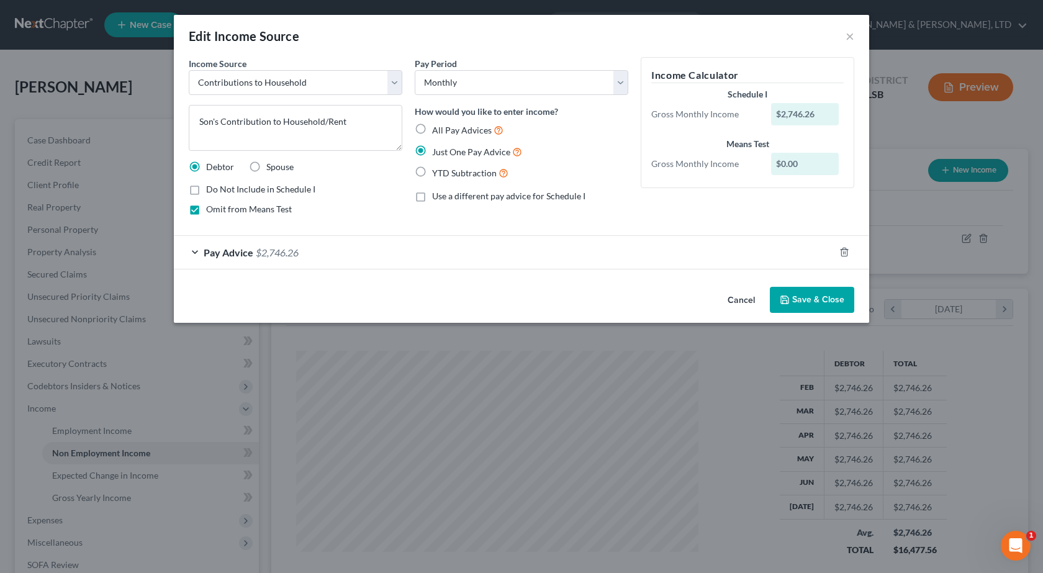
click at [800, 303] on button "Save & Close" at bounding box center [812, 300] width 84 height 26
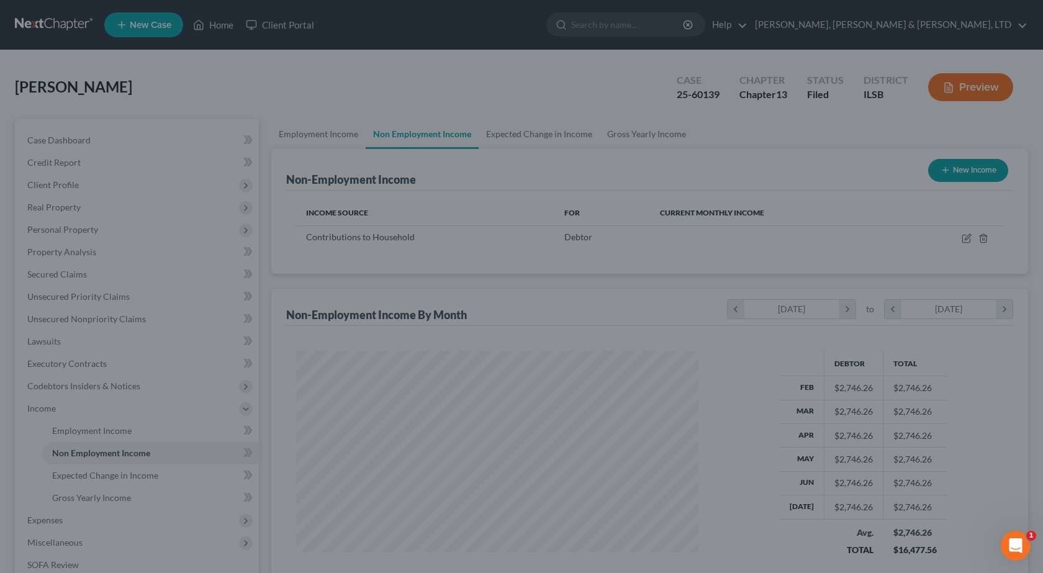
scroll to position [620901, 620701]
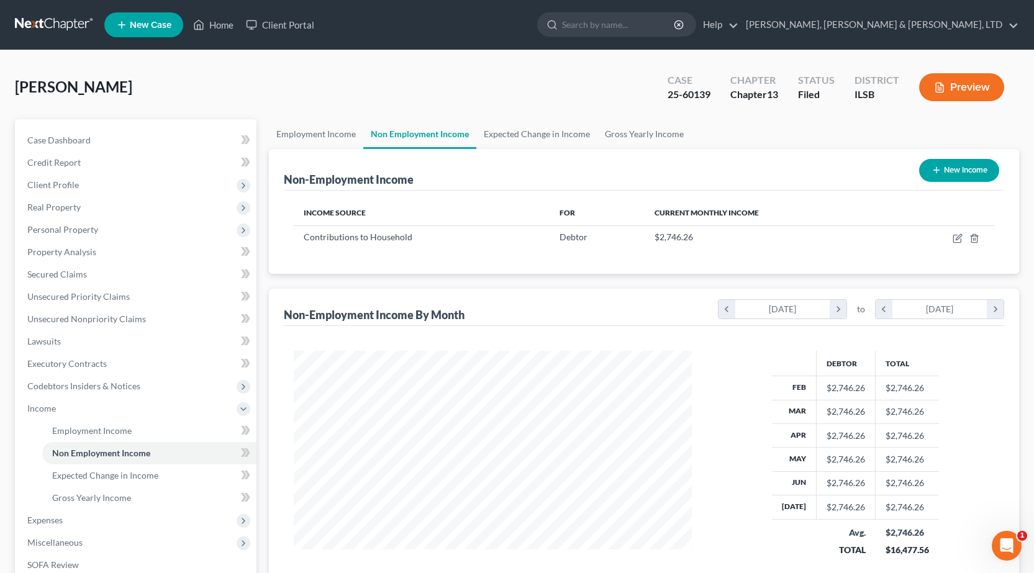
click at [939, 173] on icon "button" at bounding box center [937, 170] width 10 height 10
select select "0"
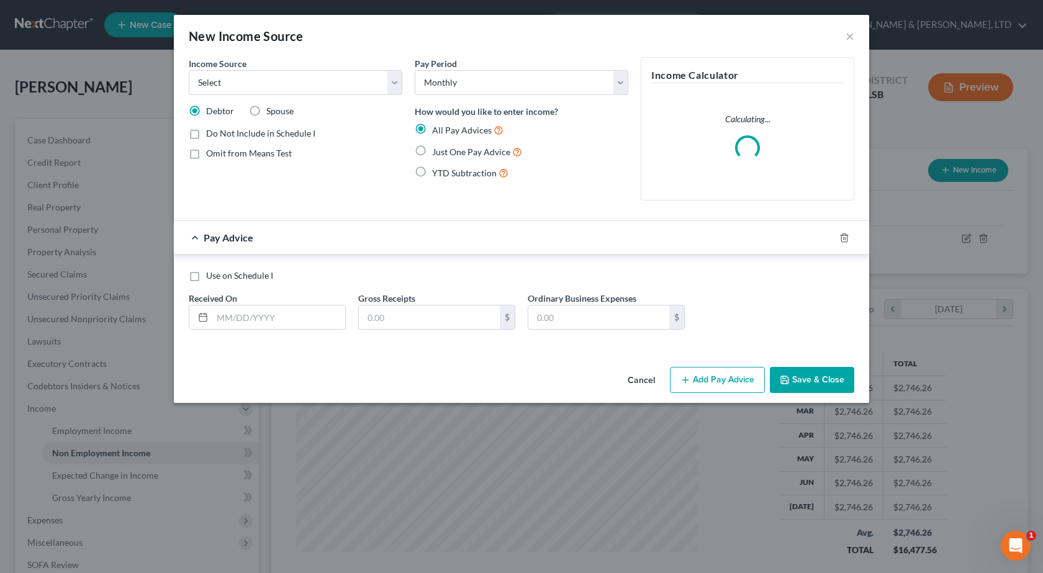
scroll to position [223, 427]
click at [250, 70] on div "Income Source * Select Unemployment Disability (from employer) Pension Retireme…" at bounding box center [296, 76] width 214 height 38
click at [249, 81] on select "Select Unemployment Disability (from employer) Pension Retirement Social Securi…" at bounding box center [296, 82] width 214 height 25
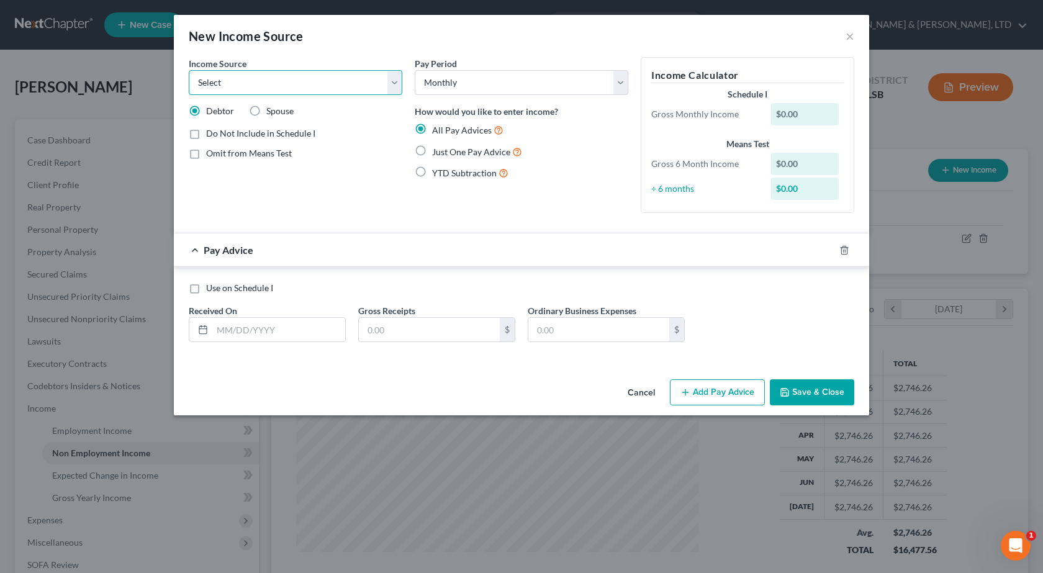
select select "8"
click at [189, 70] on select "Select Unemployment Disability (from employer) Pension Retirement Social Securi…" at bounding box center [296, 82] width 214 height 25
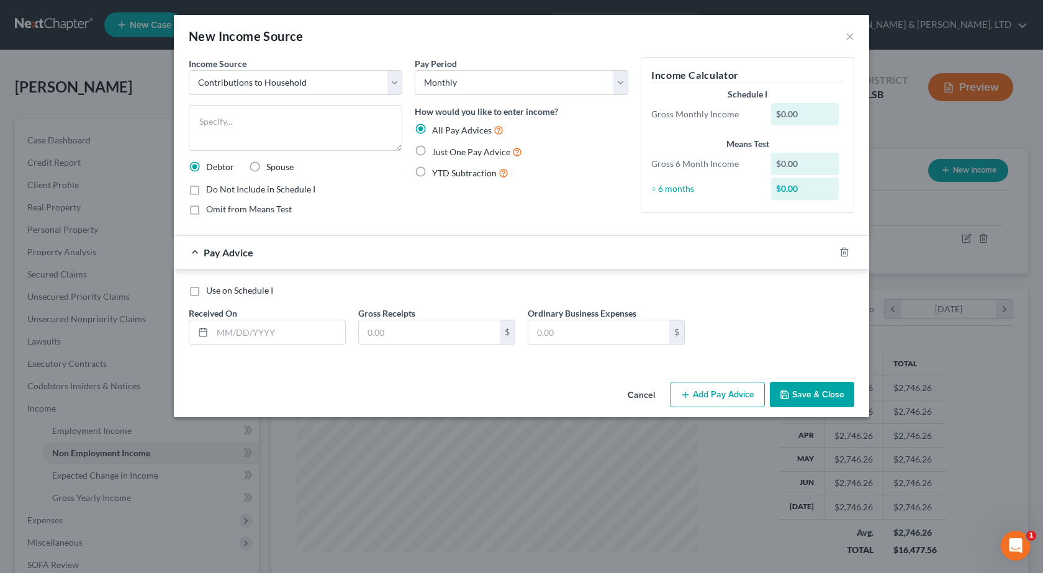
click at [206, 190] on label "Do Not Include in Schedule I" at bounding box center [260, 189] width 109 height 12
click at [211, 190] on input "Do Not Include in Schedule I" at bounding box center [215, 187] width 8 height 8
checkbox input "true"
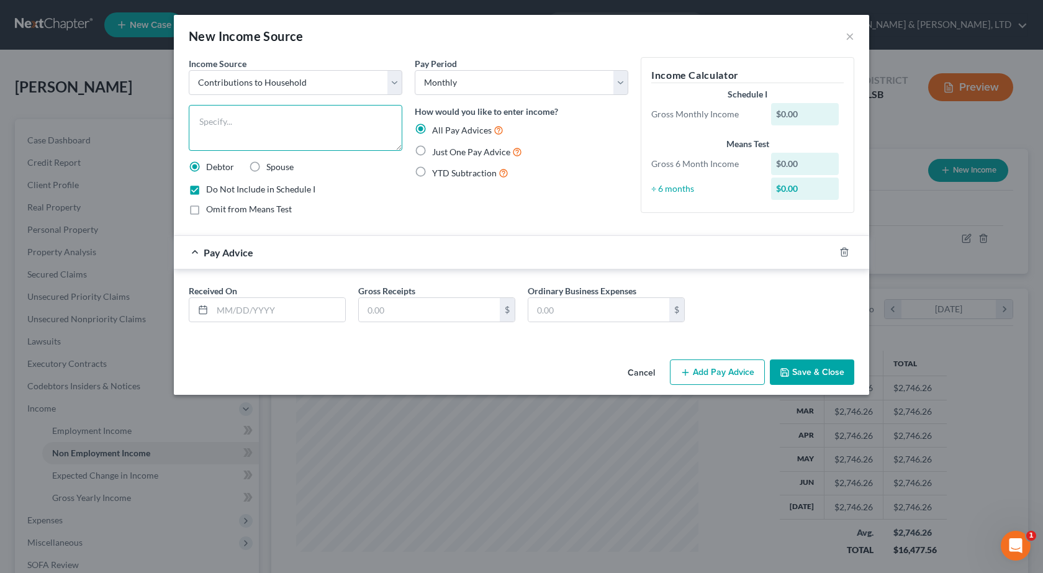
click at [297, 126] on textarea at bounding box center [296, 128] width 214 height 46
type textarea "Son's Net Income"
click at [253, 314] on input "text" at bounding box center [278, 310] width 133 height 24
type input "[DATE]"
type input "1,141.74"
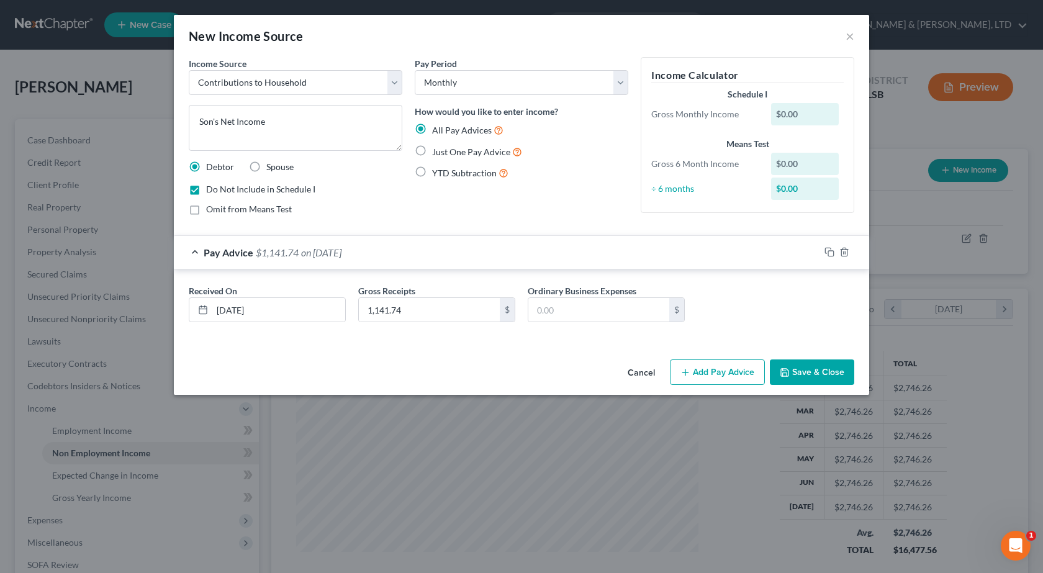
click at [711, 370] on button "Add Pay Advice" at bounding box center [717, 373] width 95 height 26
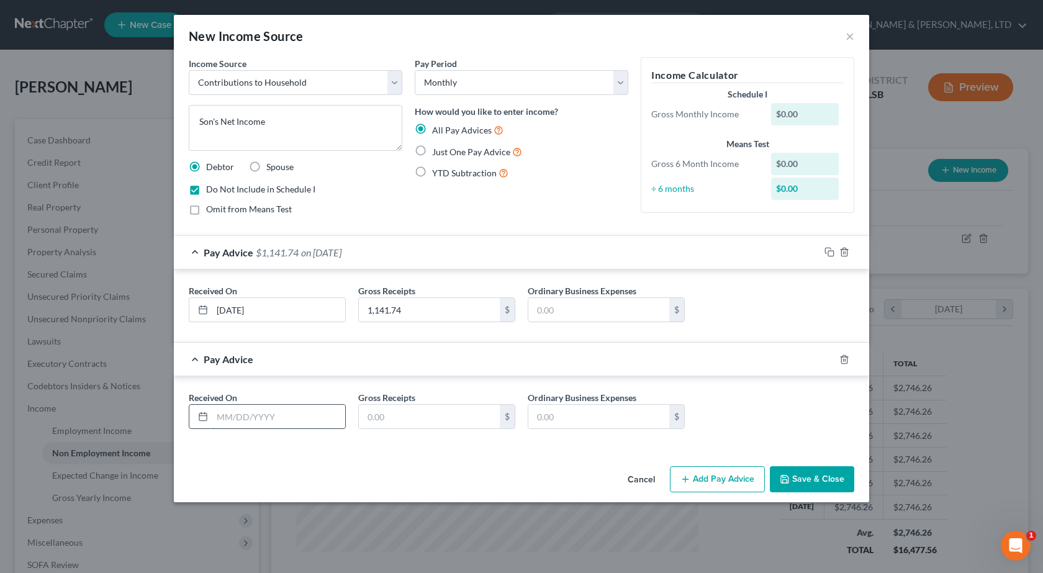
click at [250, 416] on input "text" at bounding box center [278, 417] width 133 height 24
type input "[DATE]"
type input "1,191.21"
click at [715, 479] on button "Add Pay Advice" at bounding box center [717, 479] width 95 height 26
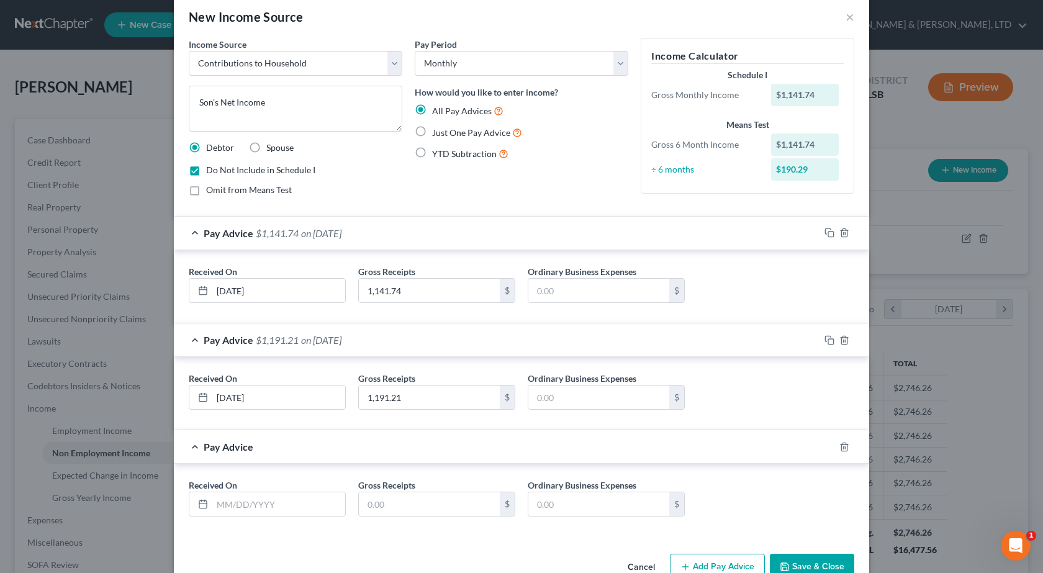
scroll to position [51, 0]
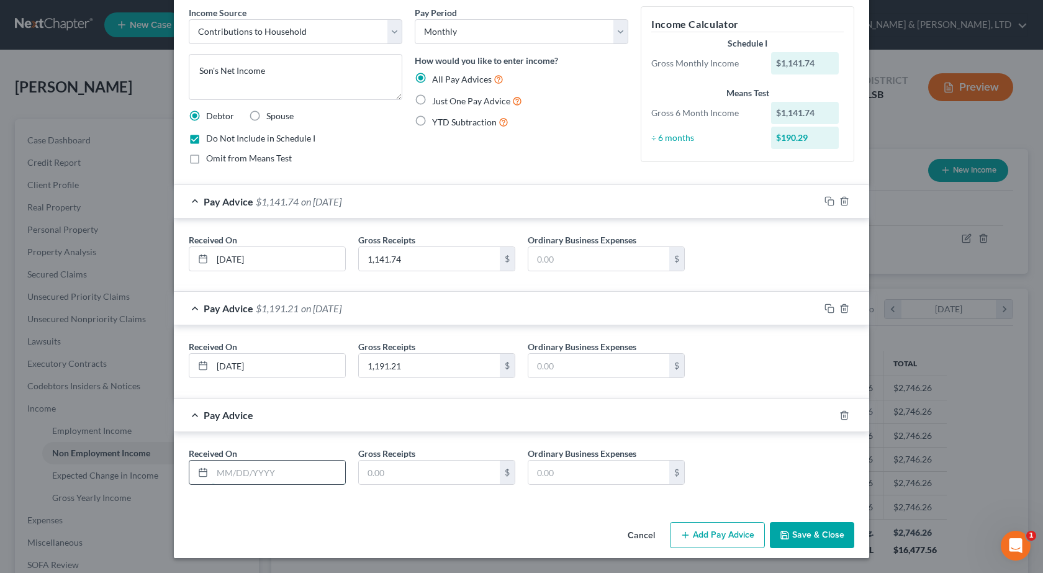
click at [285, 476] on input "text" at bounding box center [278, 473] width 133 height 24
type input "[DATE]"
type input "1,366.40"
click at [714, 530] on button "Add Pay Advice" at bounding box center [717, 535] width 95 height 26
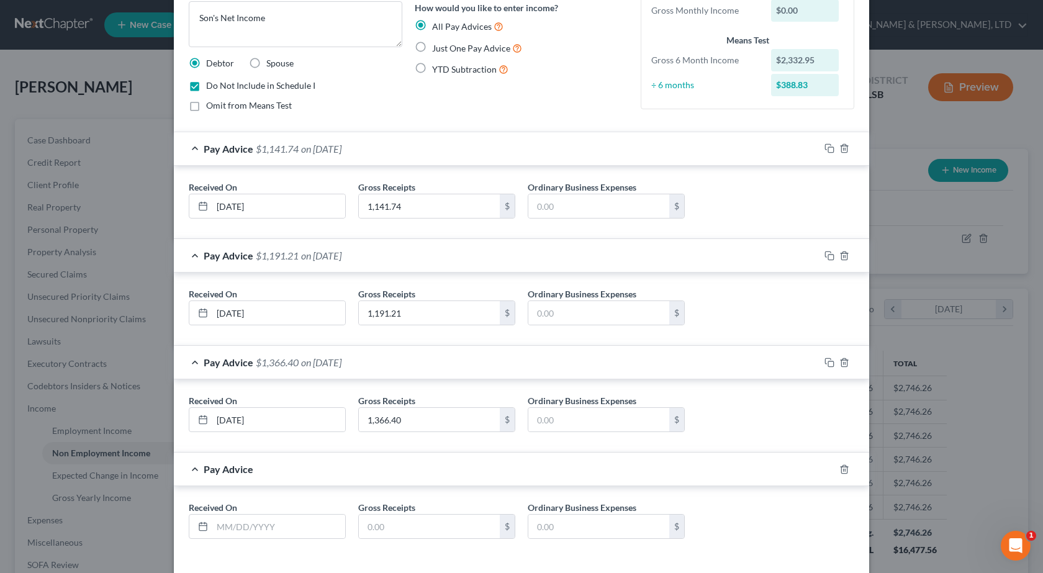
scroll to position [158, 0]
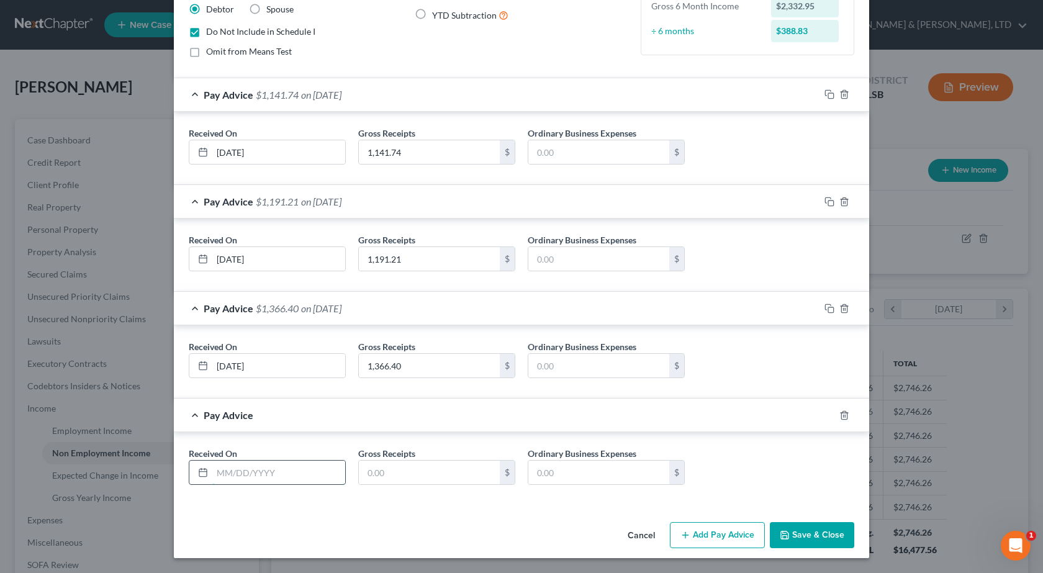
click at [263, 470] on input "text" at bounding box center [278, 473] width 133 height 24
type input "[DATE]"
type input "1,295.32"
click at [740, 536] on button "Add Pay Advice" at bounding box center [717, 535] width 95 height 26
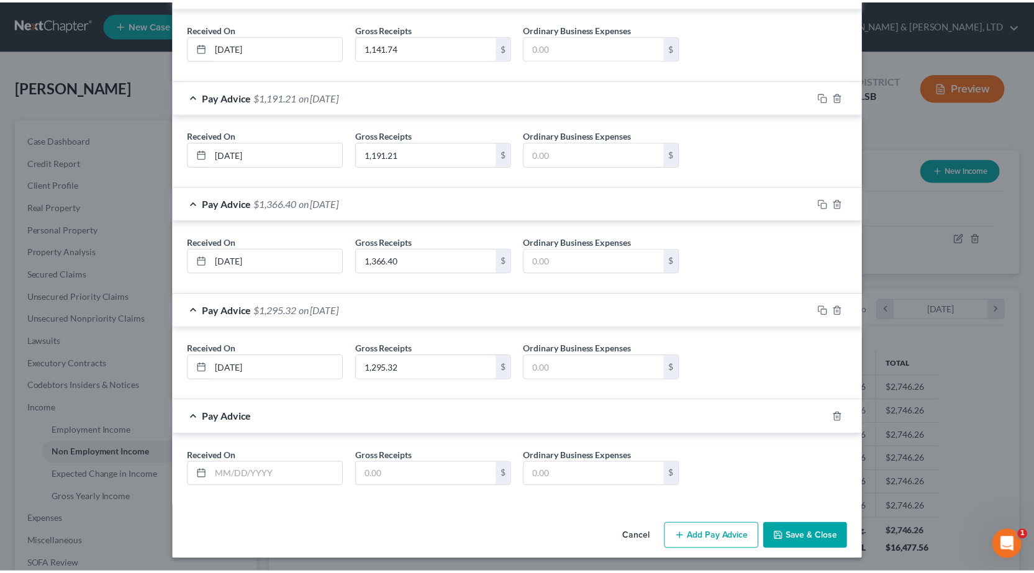
scroll to position [265, 0]
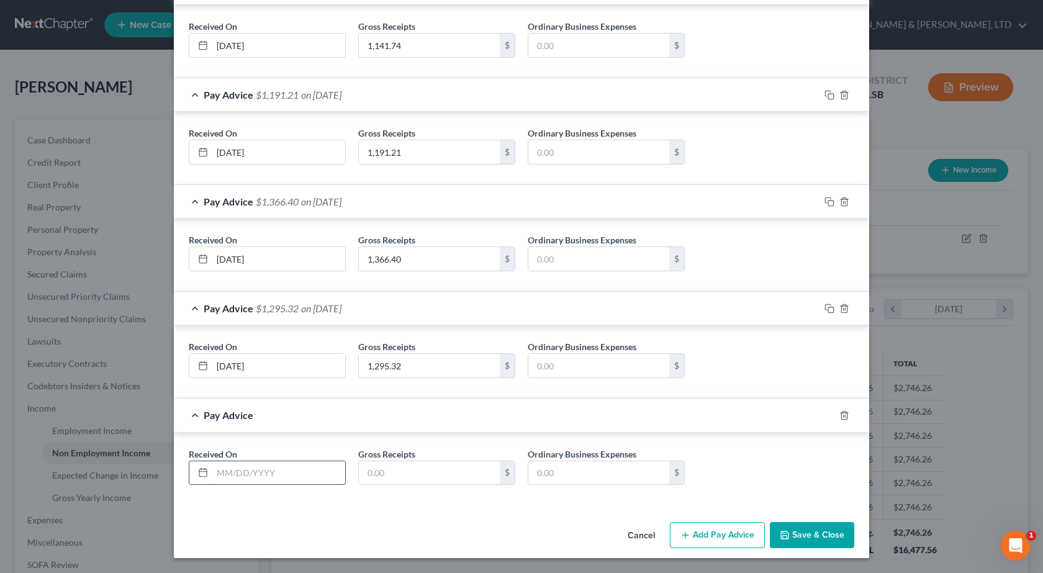
click at [275, 473] on input "text" at bounding box center [278, 473] width 133 height 24
type input "[DATE]"
type input "1,343.35"
click at [834, 540] on button "Save & Close" at bounding box center [812, 535] width 84 height 26
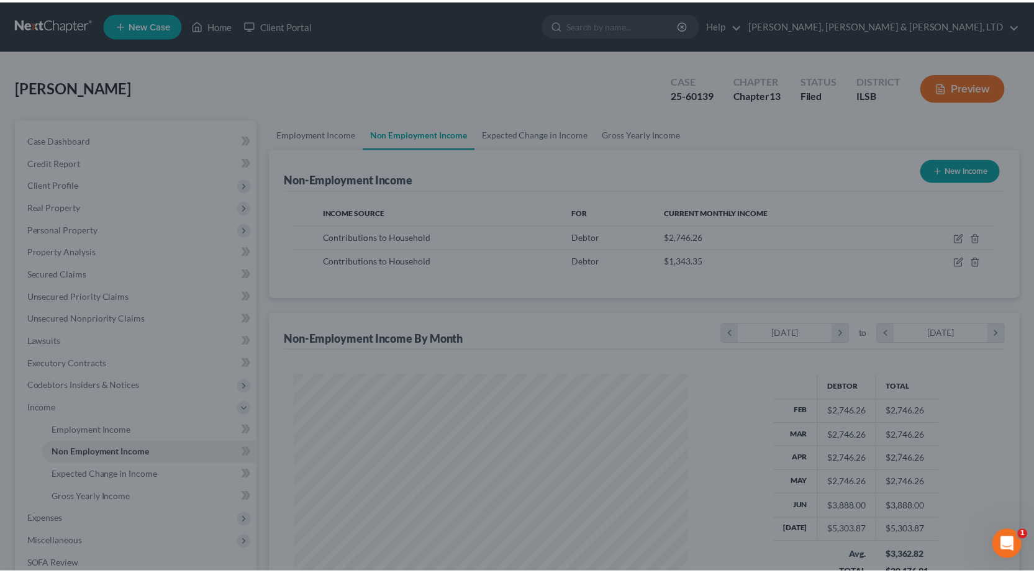
scroll to position [620901, 620701]
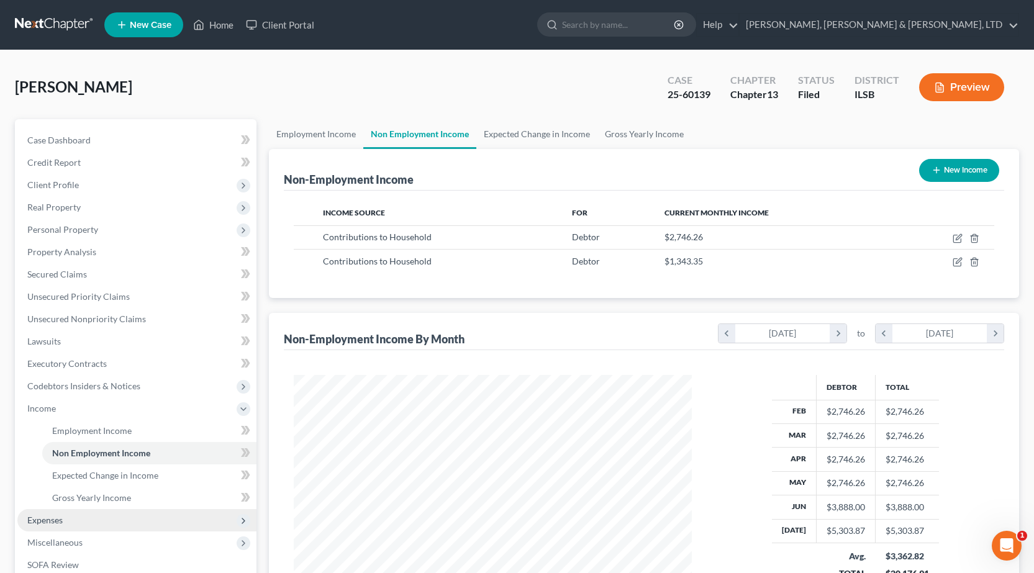
click at [58, 523] on span "Expenses" at bounding box center [44, 520] width 35 height 11
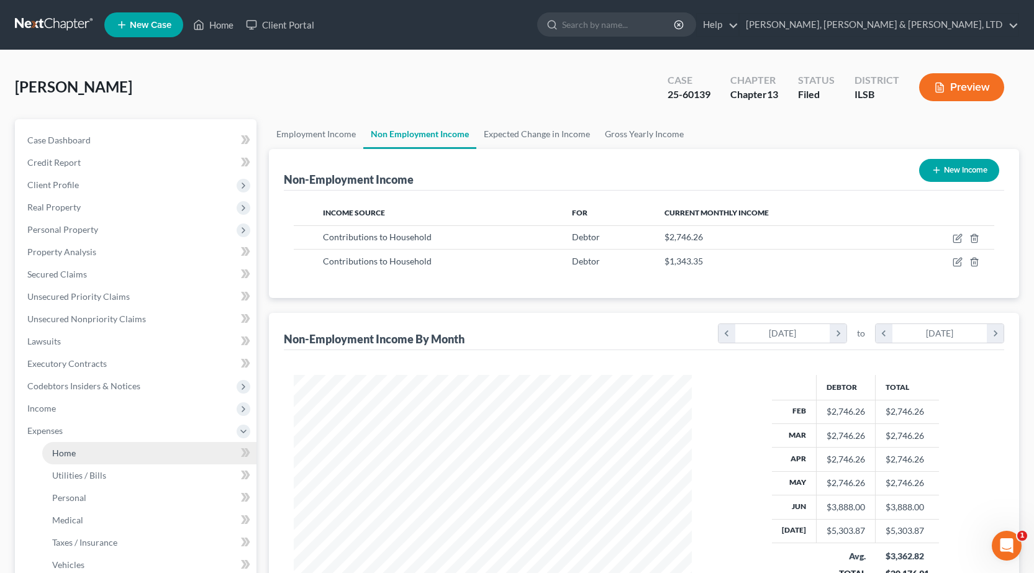
click at [80, 452] on link "Home" at bounding box center [149, 453] width 214 height 22
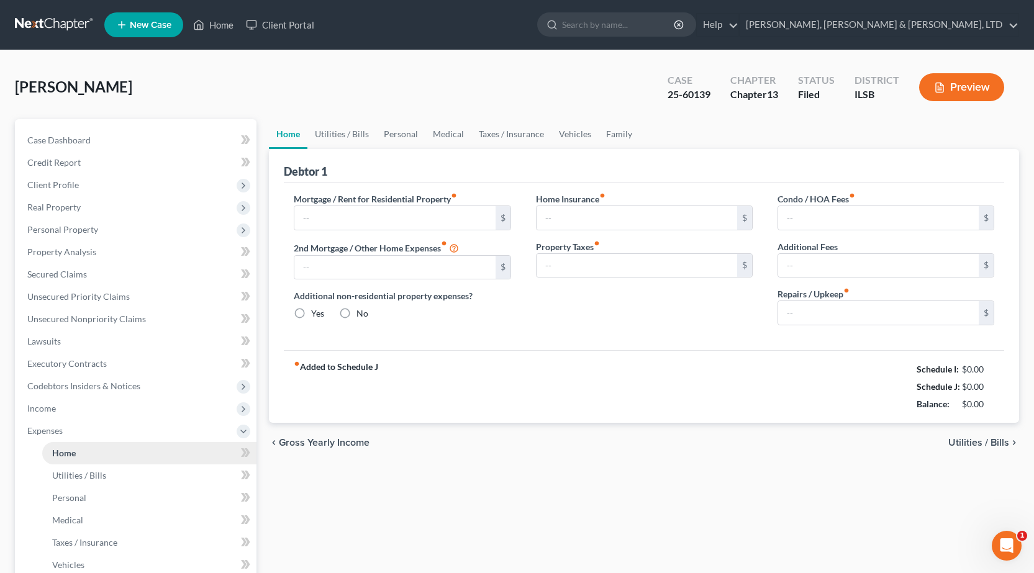
type input "0.00"
radio input "true"
type input "0.00"
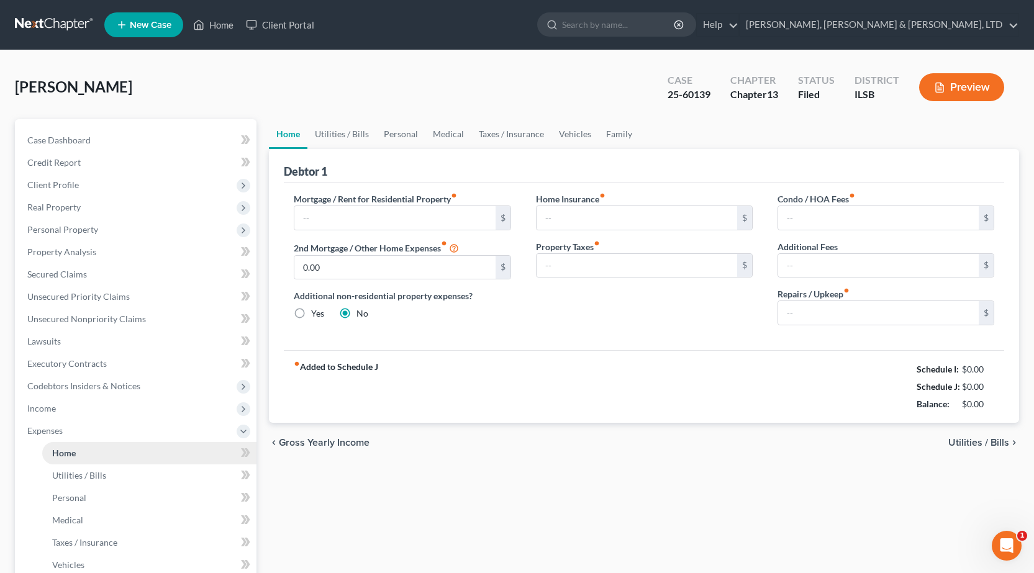
type input "0.00"
type input "100.00"
click at [331, 132] on link "Utilities / Bills" at bounding box center [341, 134] width 69 height 30
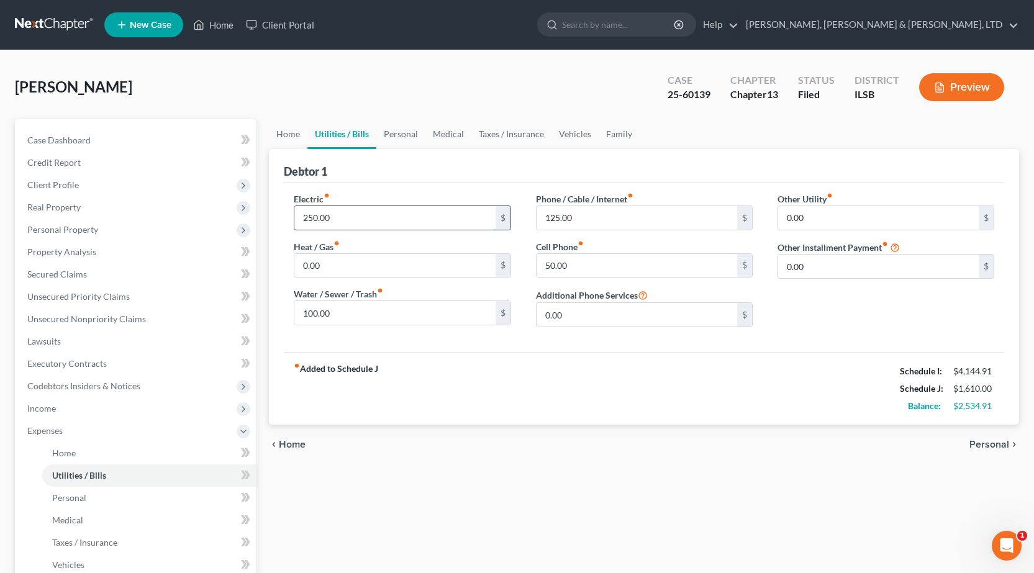
click at [344, 217] on input "250.00" at bounding box center [394, 218] width 201 height 24
click at [388, 312] on input "100.00" at bounding box center [394, 313] width 201 height 24
type input "125"
drag, startPoint x: 752, startPoint y: 442, endPoint x: 624, endPoint y: 335, distance: 167.6
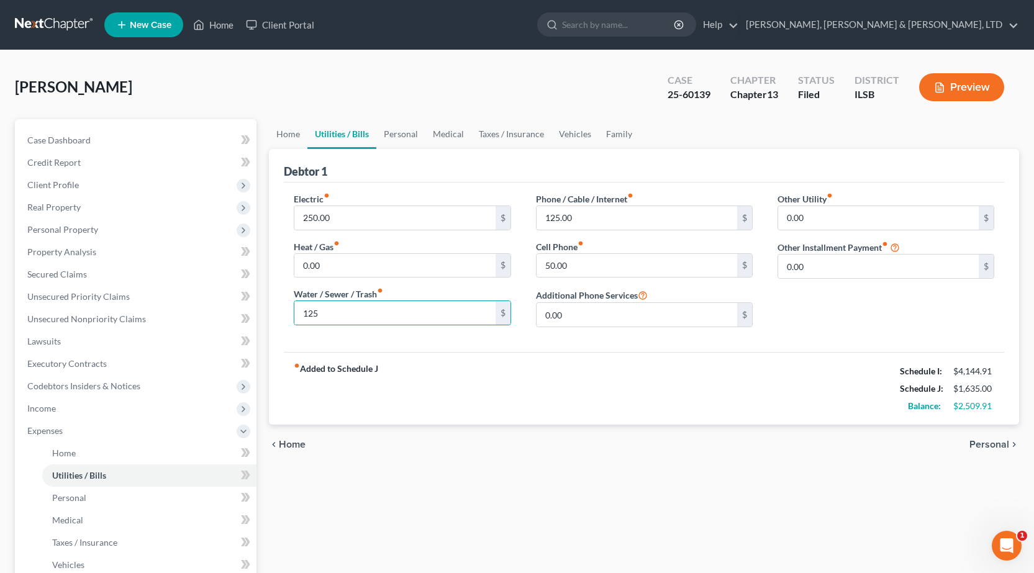
click at [752, 442] on div "chevron_left Home Personal chevron_right" at bounding box center [644, 445] width 750 height 40
click at [634, 269] on input "50.00" at bounding box center [637, 266] width 201 height 24
click at [599, 265] on input "50.00" at bounding box center [637, 266] width 201 height 24
drag, startPoint x: 598, startPoint y: 265, endPoint x: 458, endPoint y: 271, distance: 140.5
click at [457, 271] on div "Electric fiber_manual_record 250.00 $ Heat / Gas fiber_manual_record 0.00 $ Wat…" at bounding box center [643, 265] width 725 height 145
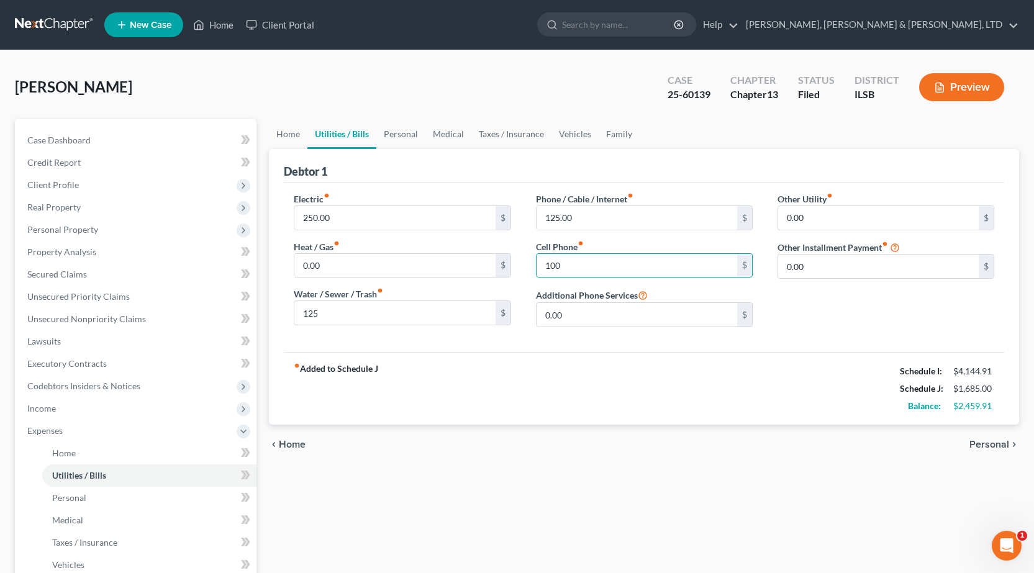
click at [548, 451] on div "chevron_left Home Personal chevron_right" at bounding box center [644, 445] width 750 height 40
click at [621, 273] on input "125" at bounding box center [637, 266] width 201 height 24
type input "200"
click at [530, 466] on div "Home Utilities / Bills Personal Medical Taxes / Insurance Vehicles Family Debto…" at bounding box center [644, 455] width 763 height 673
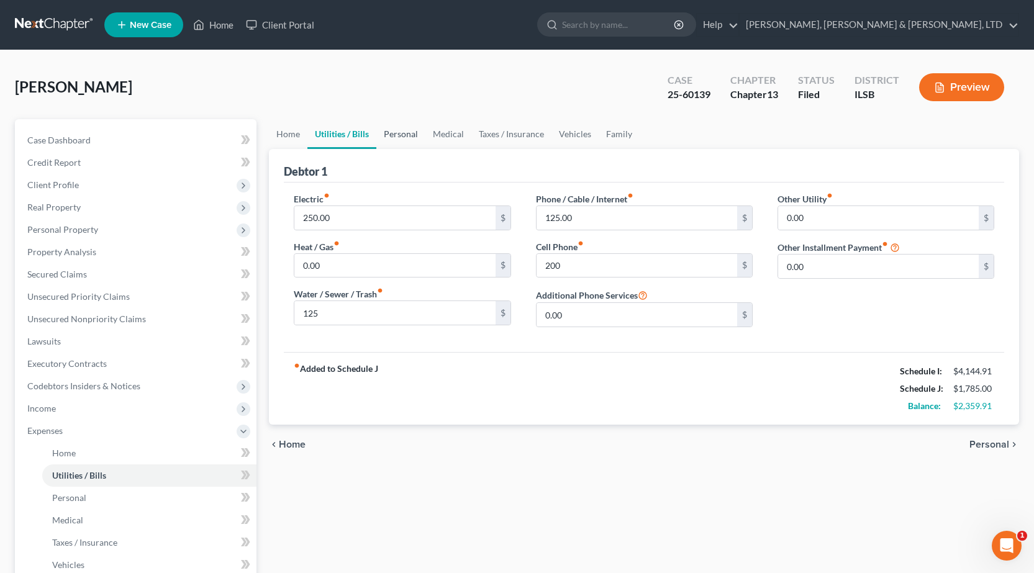
click at [398, 134] on link "Personal" at bounding box center [400, 134] width 49 height 30
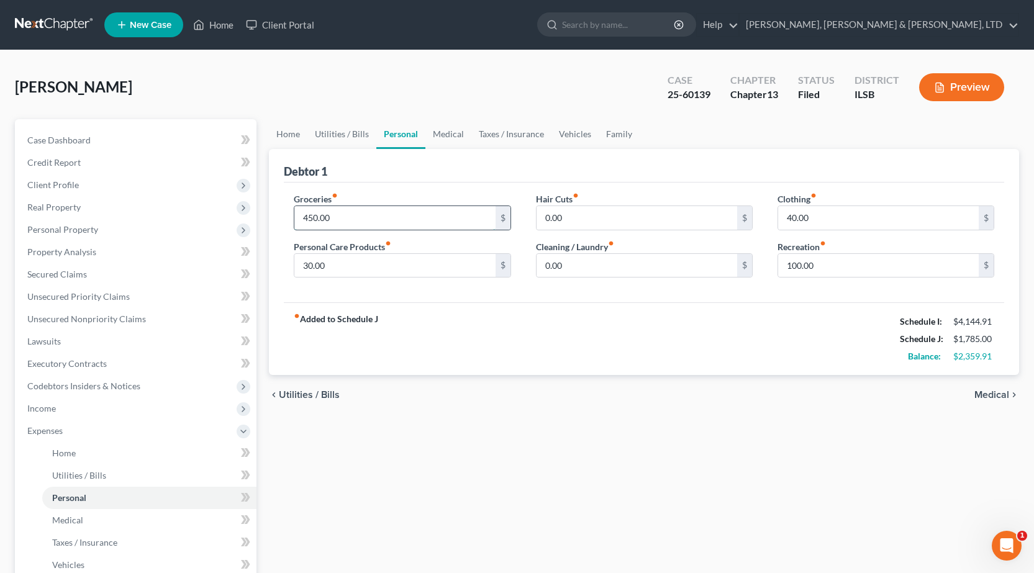
click at [343, 221] on input "450.00" at bounding box center [394, 218] width 201 height 24
click at [358, 223] on input "450.00" at bounding box center [394, 218] width 201 height 24
click at [357, 223] on input "450.00" at bounding box center [394, 218] width 201 height 24
type input "865"
click at [828, 216] on input "40.00" at bounding box center [878, 218] width 201 height 24
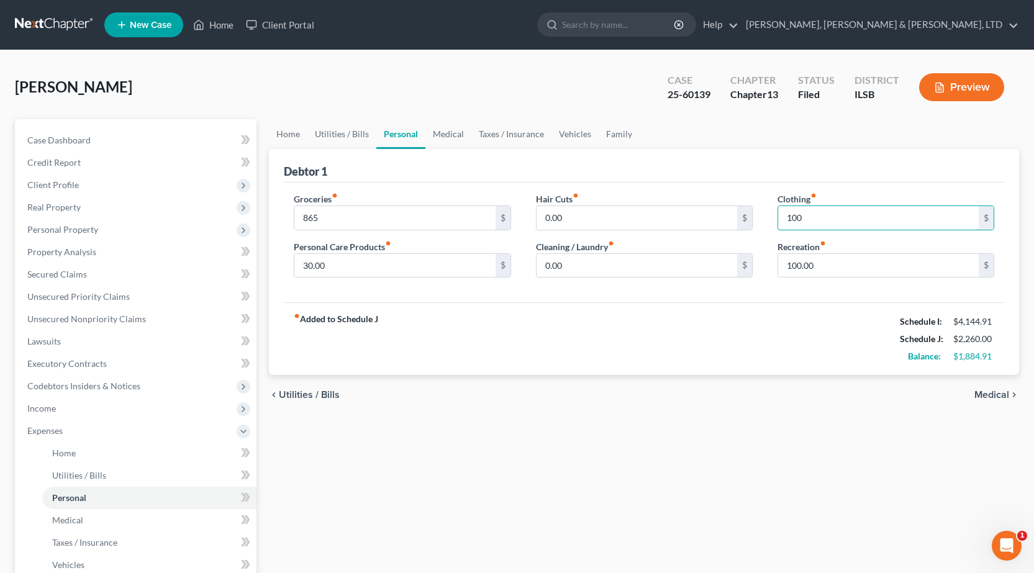
type input "100"
click at [318, 254] on input "30.00" at bounding box center [394, 266] width 201 height 24
type input "60"
click at [634, 429] on div "Home Utilities / Bills Personal Medical Taxes / Insurance Vehicles Family Debto…" at bounding box center [644, 455] width 763 height 673
click at [786, 212] on input "100" at bounding box center [878, 218] width 201 height 24
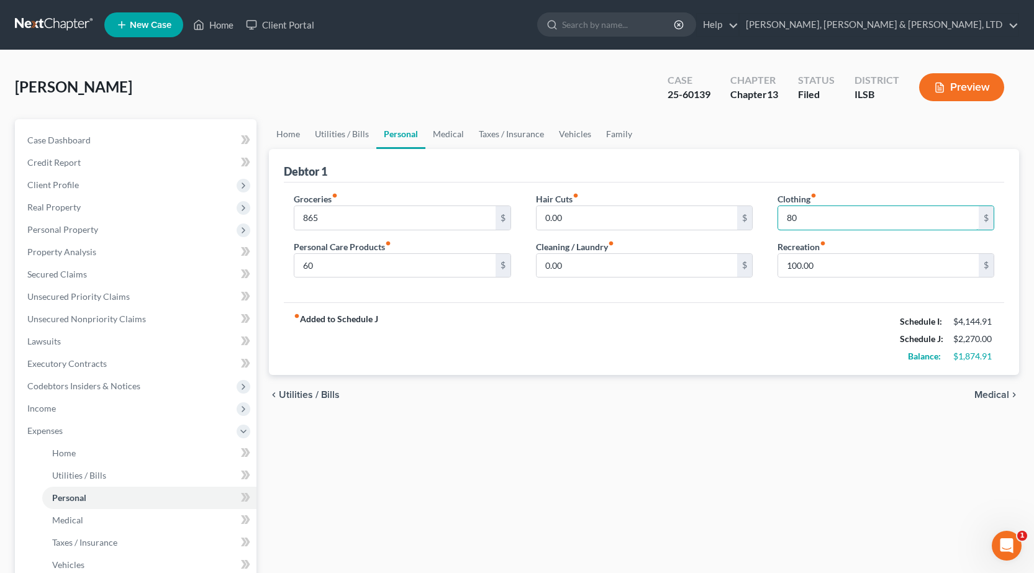
type input "80"
click at [624, 459] on div "Home Utilities / Bills Personal Medical Taxes / Insurance Vehicles Family Debto…" at bounding box center [644, 455] width 763 height 673
click at [460, 130] on link "Medical" at bounding box center [448, 134] width 46 height 30
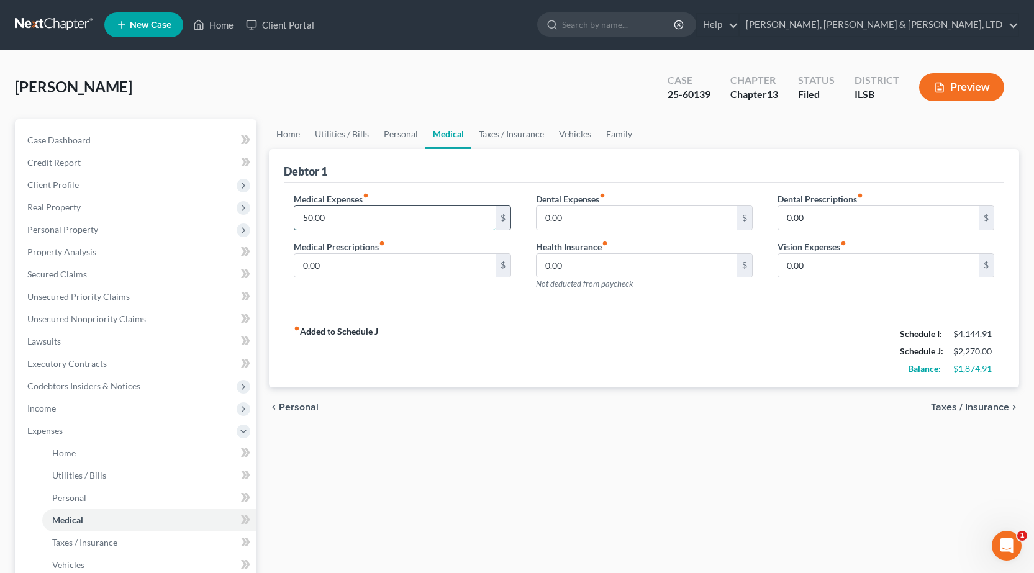
click at [370, 219] on input "50.00" at bounding box center [394, 218] width 201 height 24
type input "100"
drag, startPoint x: 537, startPoint y: 378, endPoint x: 498, endPoint y: 58, distance: 322.3
click at [540, 371] on div "fiber_manual_record Added to Schedule J Schedule I: $4,144.91 Schedule J: $2,32…" at bounding box center [644, 351] width 721 height 73
click at [496, 132] on link "Taxes / Insurance" at bounding box center [511, 134] width 80 height 30
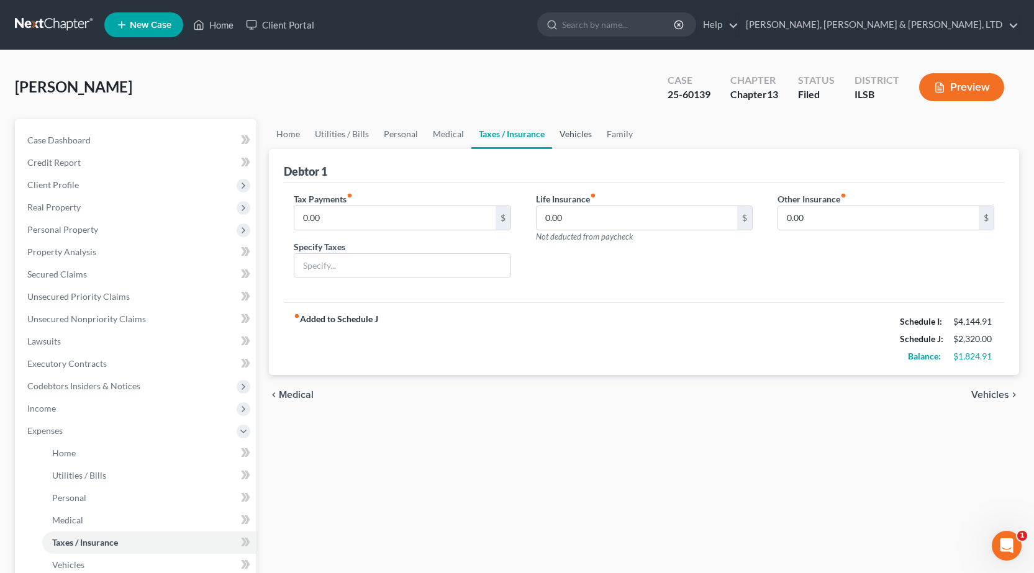
click at [575, 139] on link "Vehicles" at bounding box center [575, 134] width 47 height 30
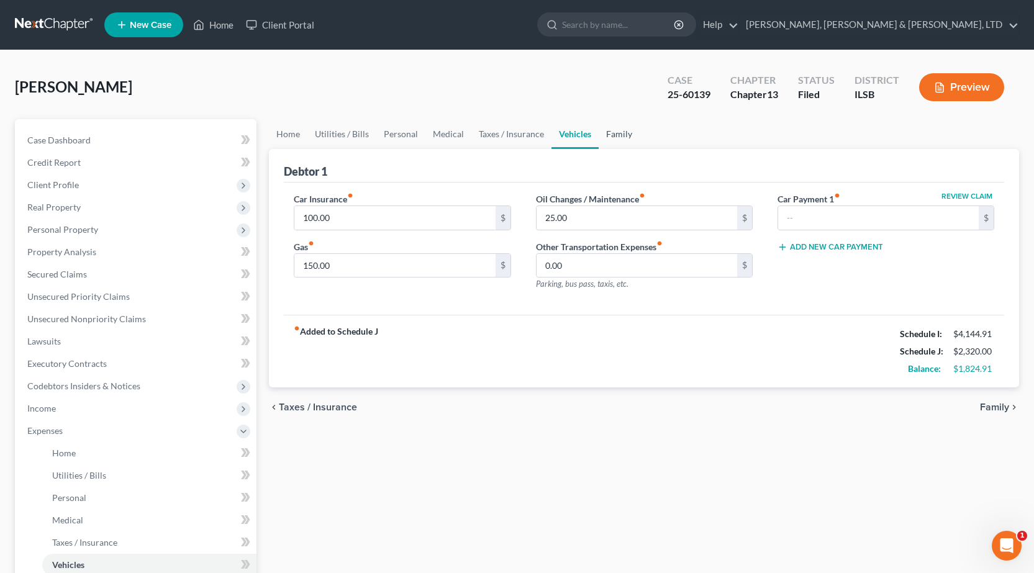
click at [614, 140] on link "Family" at bounding box center [619, 134] width 41 height 30
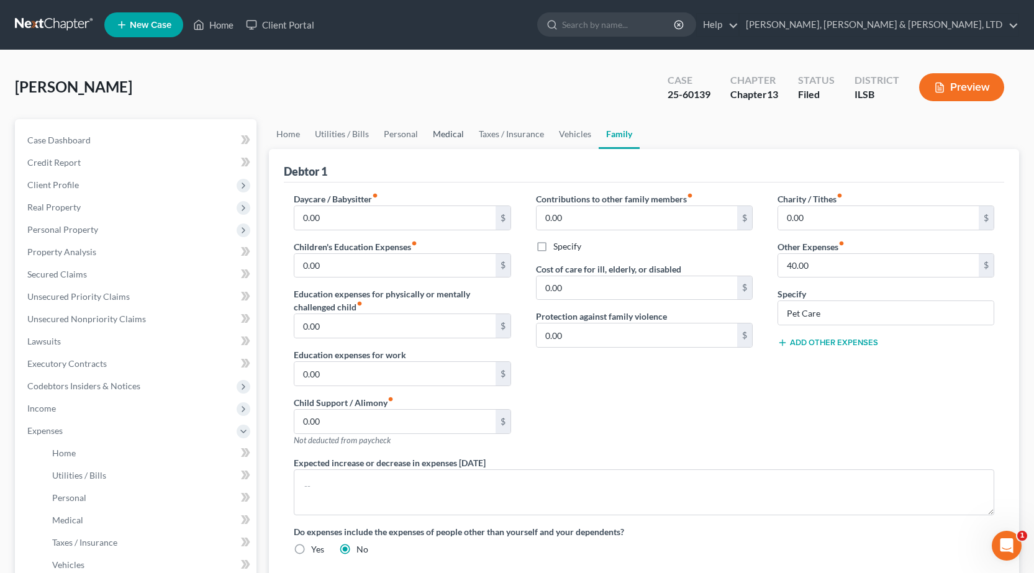
click at [430, 137] on link "Medical" at bounding box center [448, 134] width 46 height 30
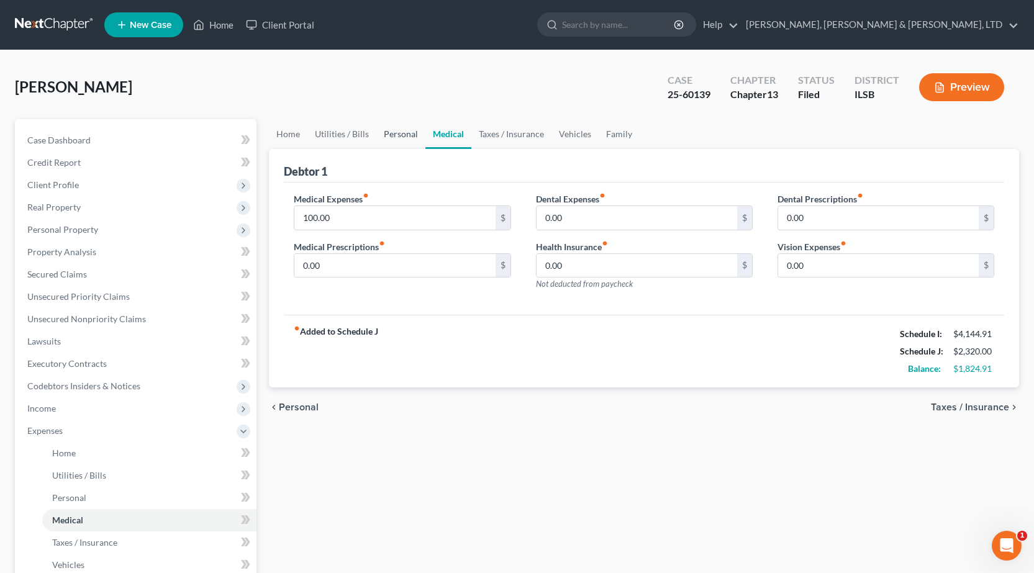
click at [389, 134] on link "Personal" at bounding box center [400, 134] width 49 height 30
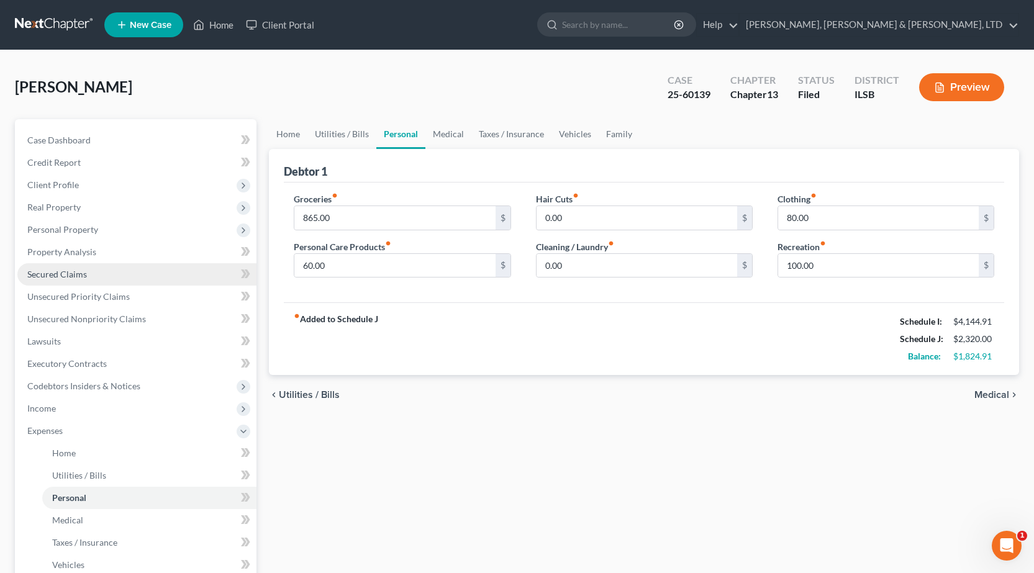
click at [121, 278] on link "Secured Claims" at bounding box center [136, 274] width 239 height 22
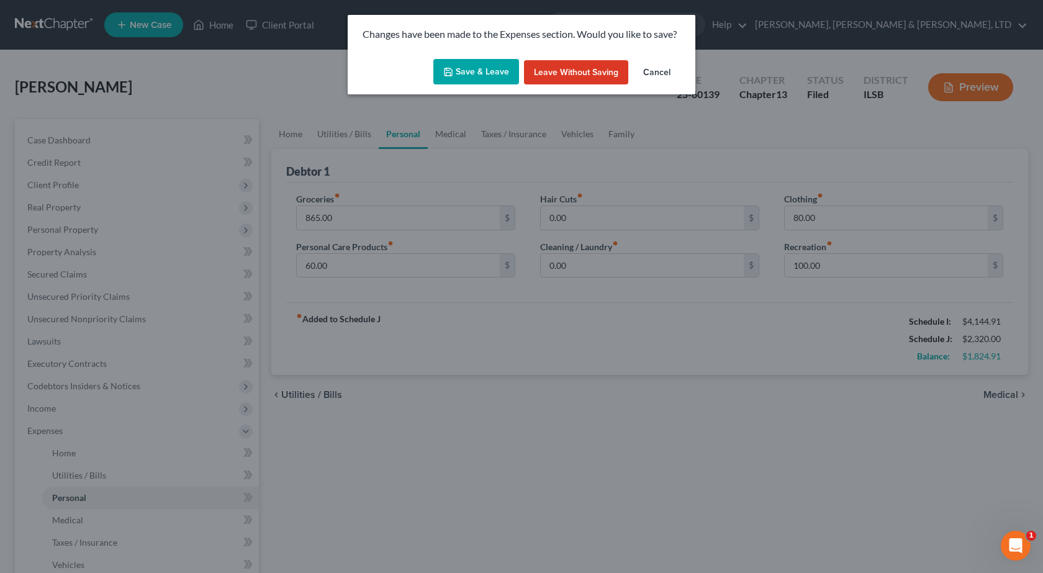
click at [459, 80] on button "Save & Leave" at bounding box center [477, 72] width 86 height 26
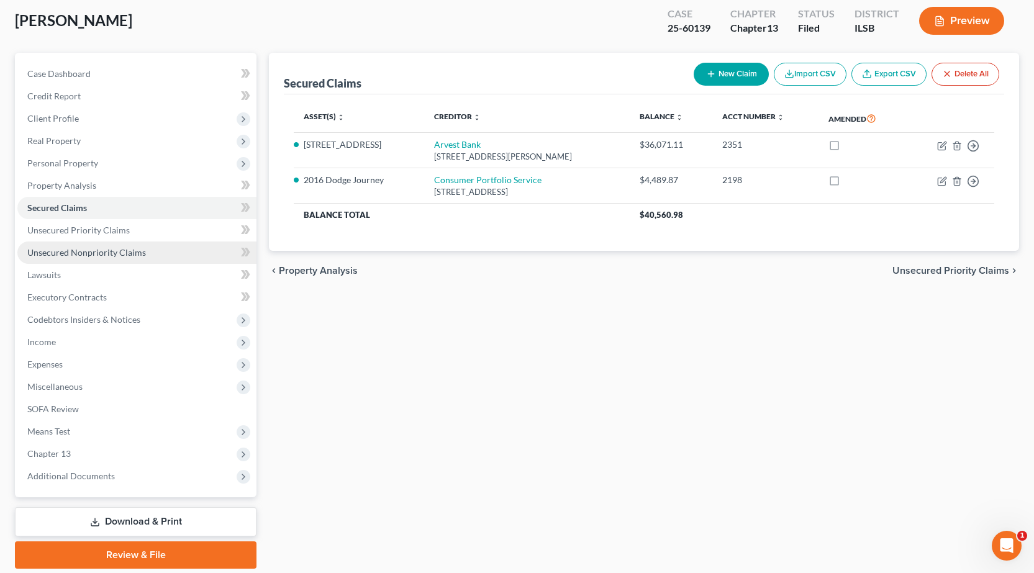
scroll to position [109, 0]
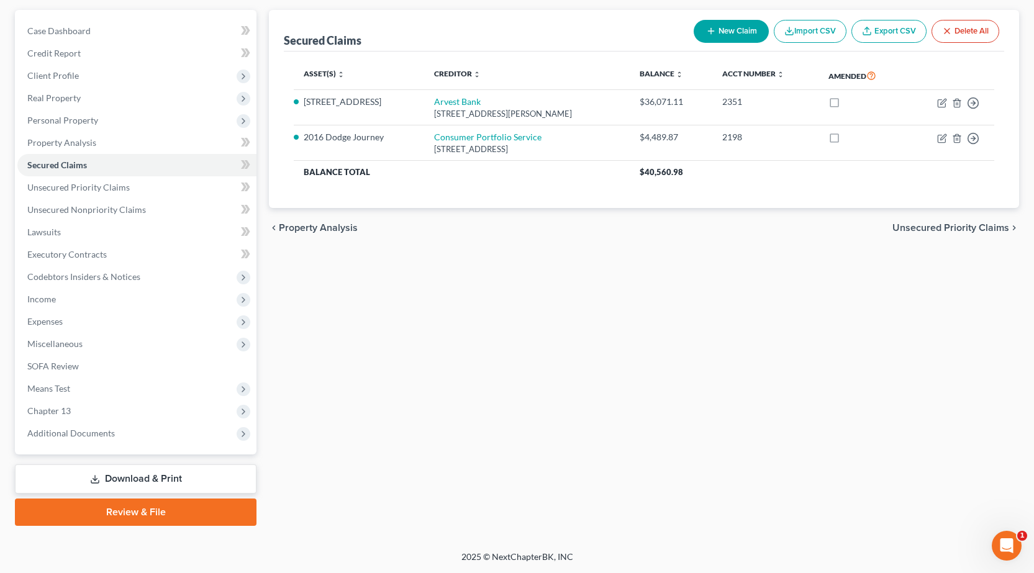
click at [126, 485] on link "Download & Print" at bounding box center [136, 479] width 242 height 29
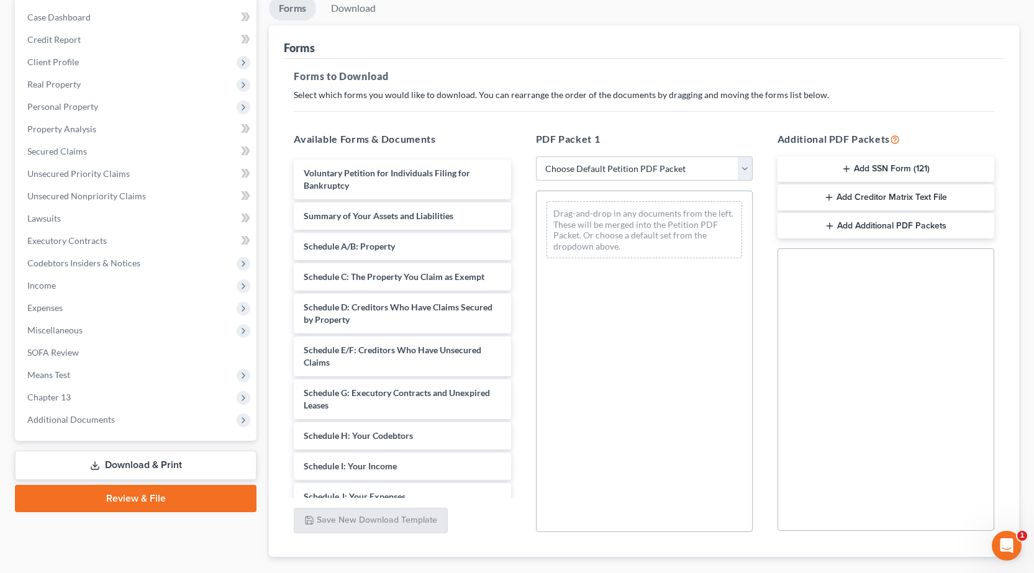
scroll to position [124, 0]
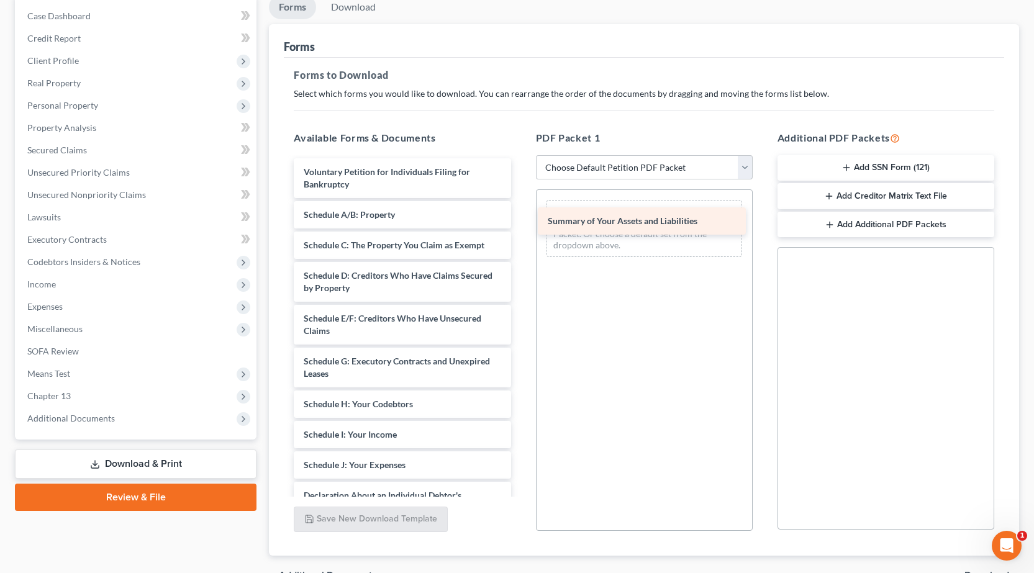
drag, startPoint x: 360, startPoint y: 216, endPoint x: 604, endPoint y: 222, distance: 244.2
click at [521, 222] on div "Summary of Your Assets and Liabilities Voluntary Petition for Individuals Filin…" at bounding box center [402, 449] width 237 height 583
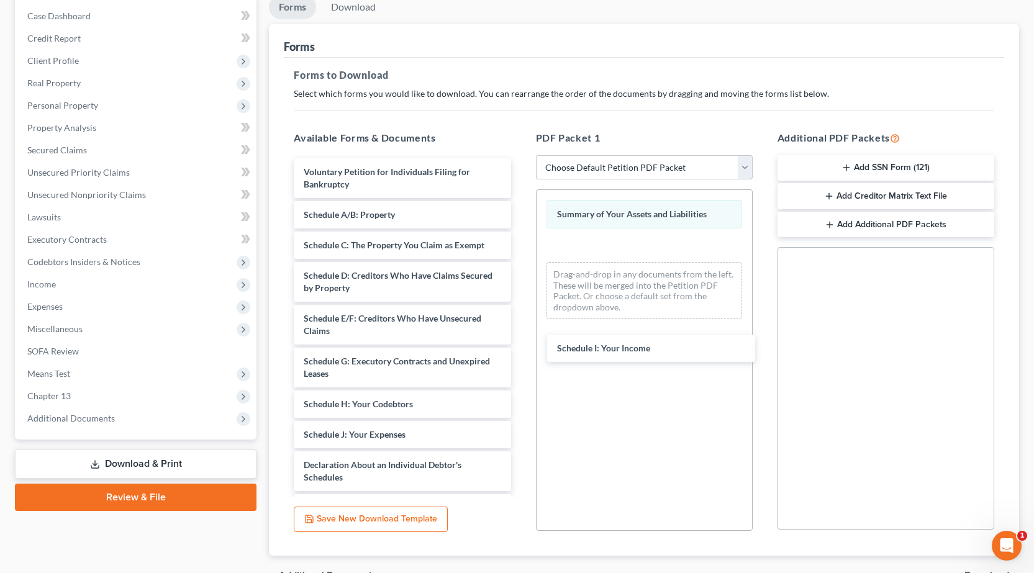
drag, startPoint x: 365, startPoint y: 435, endPoint x: 553, endPoint y: 352, distance: 205.5
click at [521, 339] on div "Schedule I: Your Income Voluntary Petition for Individuals Filing for Bankruptc…" at bounding box center [402, 434] width 237 height 553
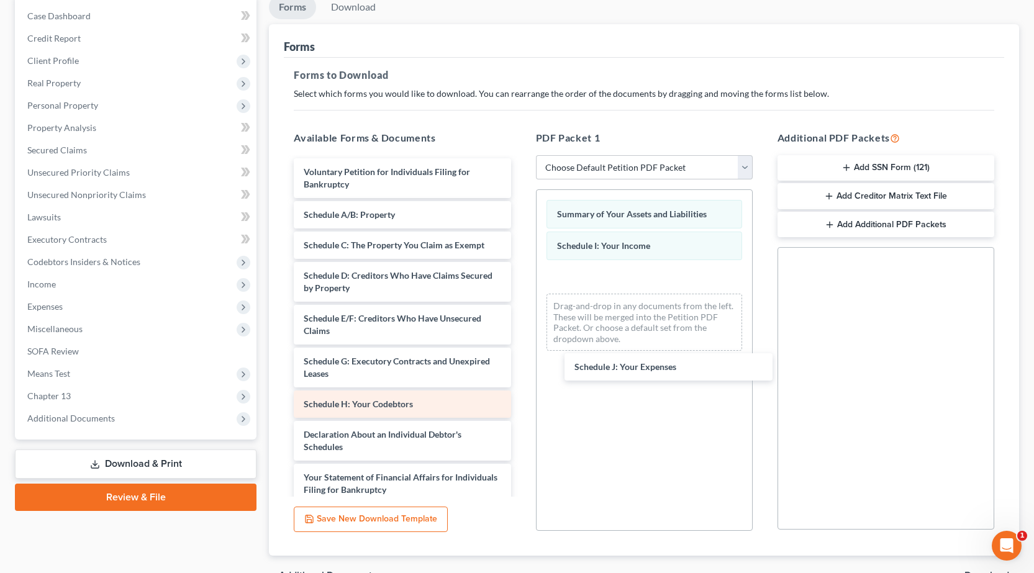
drag, startPoint x: 331, startPoint y: 440, endPoint x: 436, endPoint y: 416, distance: 107.6
click at [521, 371] on div "Schedule J: Your Expenses Voluntary Petition for Individuals Filing for Bankrup…" at bounding box center [402, 419] width 237 height 522
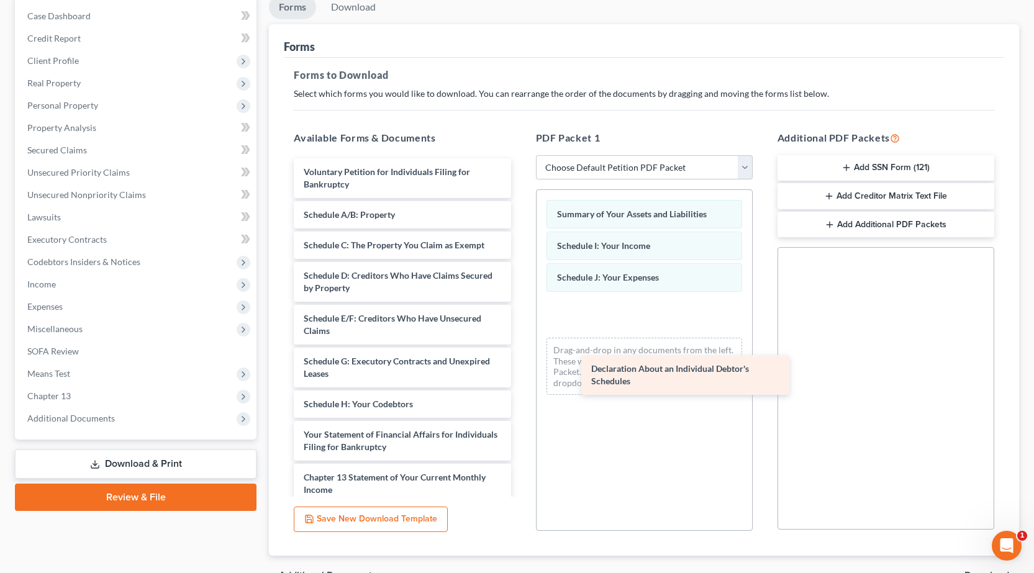
drag, startPoint x: 310, startPoint y: 440, endPoint x: 599, endPoint y: 373, distance: 296.5
click at [521, 373] on div "Declaration About an Individual Debtor's Schedules Voluntary Petition for Indiv…" at bounding box center [402, 398] width 237 height 480
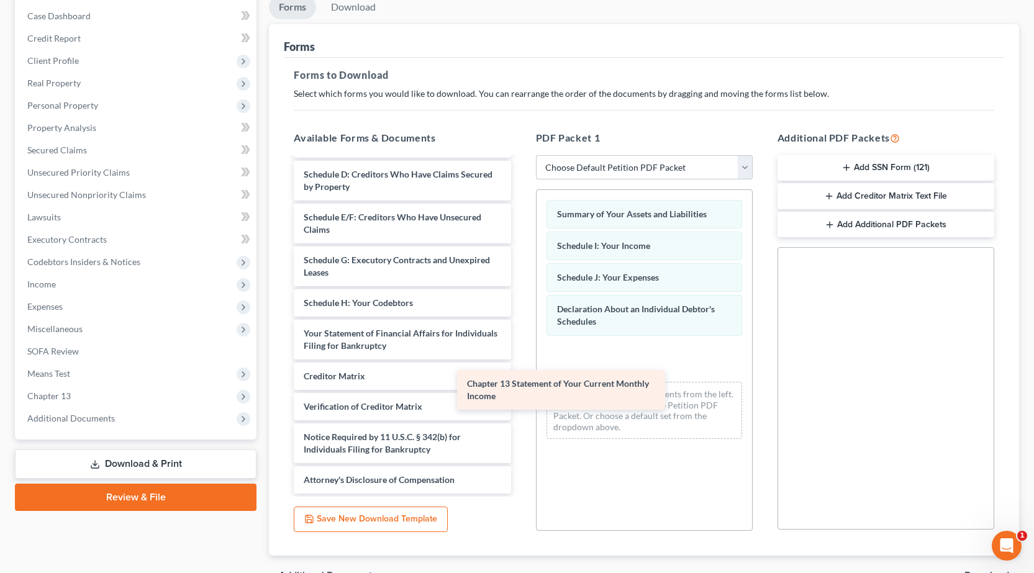
scroll to position [101, 0]
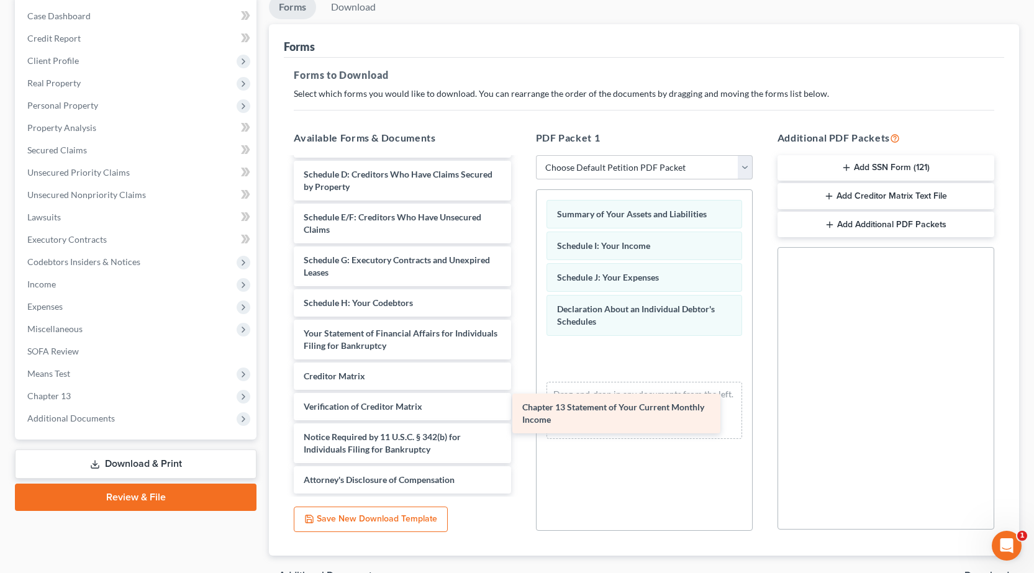
drag, startPoint x: 378, startPoint y: 329, endPoint x: 611, endPoint y: 398, distance: 243.5
click at [521, 399] on div "Chapter 13 Statement of Your Current Monthly Income Voluntary Petition for Indi…" at bounding box center [402, 275] width 237 height 437
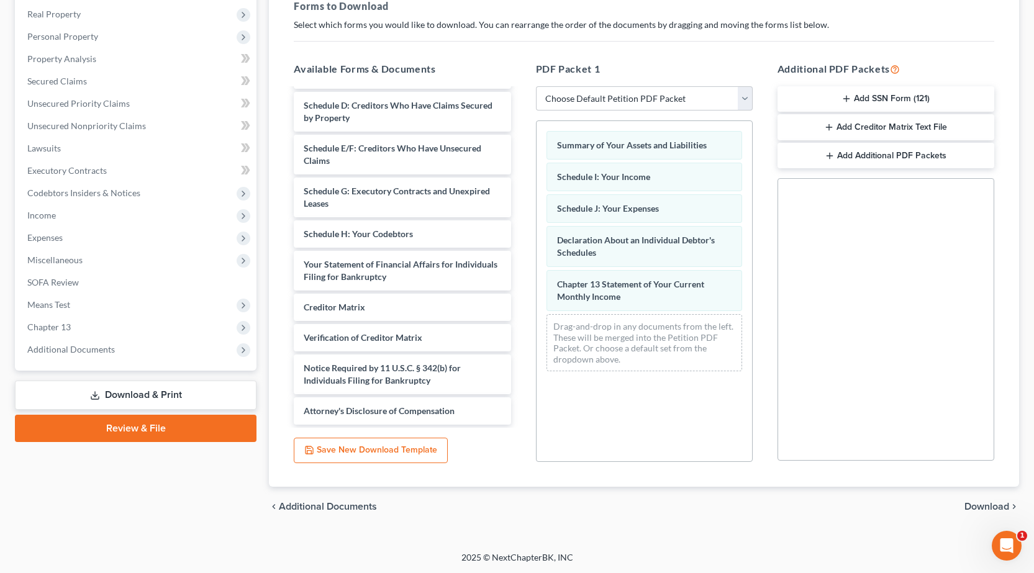
scroll to position [194, 0]
click at [980, 507] on span "Download" at bounding box center [987, 506] width 45 height 10
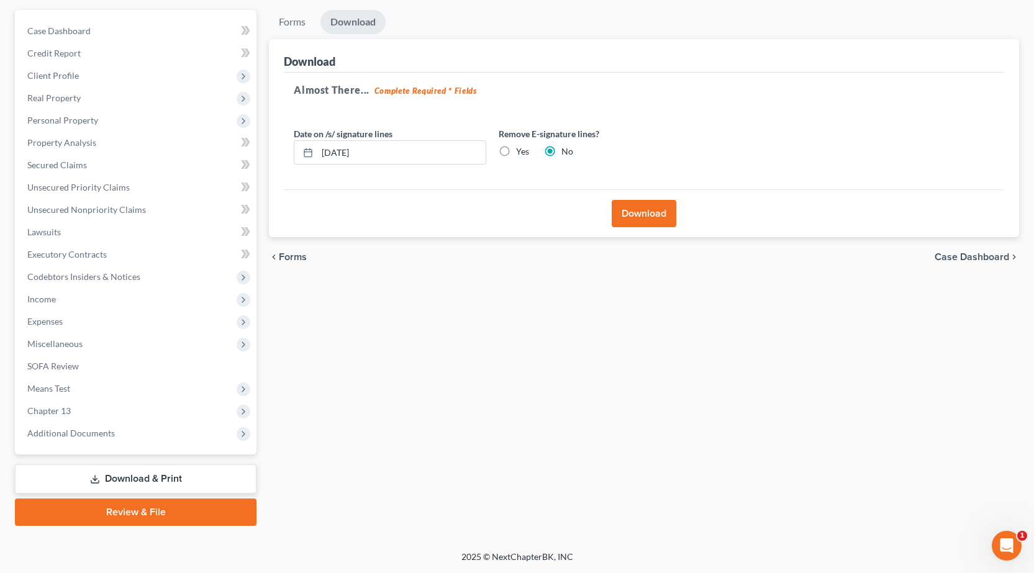
scroll to position [109, 0]
drag, startPoint x: 88, startPoint y: 101, endPoint x: 0, endPoint y: 96, distance: 87.7
click at [0, 96] on div "[PERSON_NAME] Upgraded Case 25-60139 Chapter Chapter 13 Status Filed District I…" at bounding box center [517, 246] width 1034 height 610
click at [516, 149] on label "Yes" at bounding box center [522, 151] width 13 height 12
click at [521, 149] on input "Yes" at bounding box center [525, 149] width 8 height 8
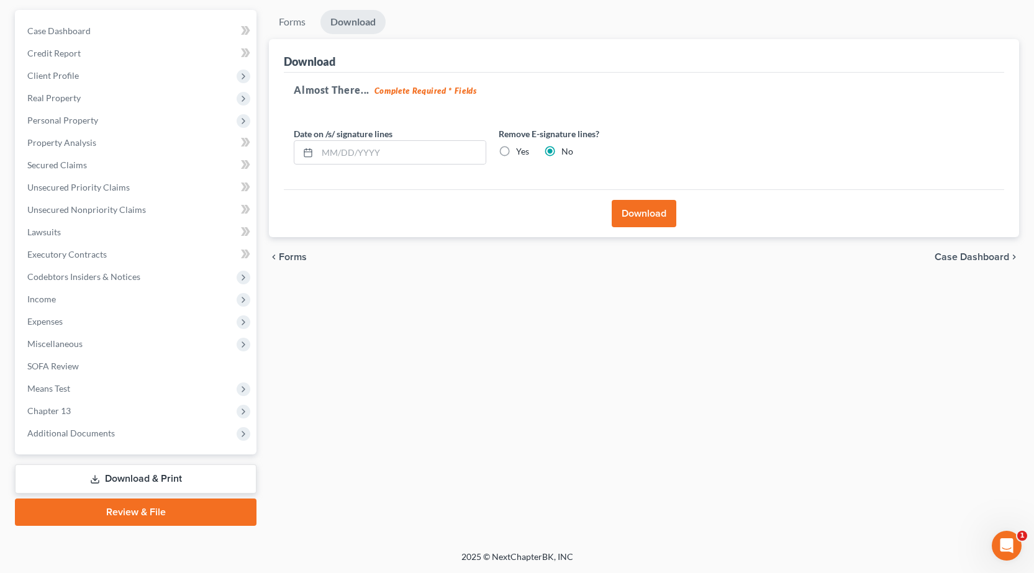
radio input "true"
radio input "false"
click at [648, 214] on button "Download" at bounding box center [644, 213] width 65 height 27
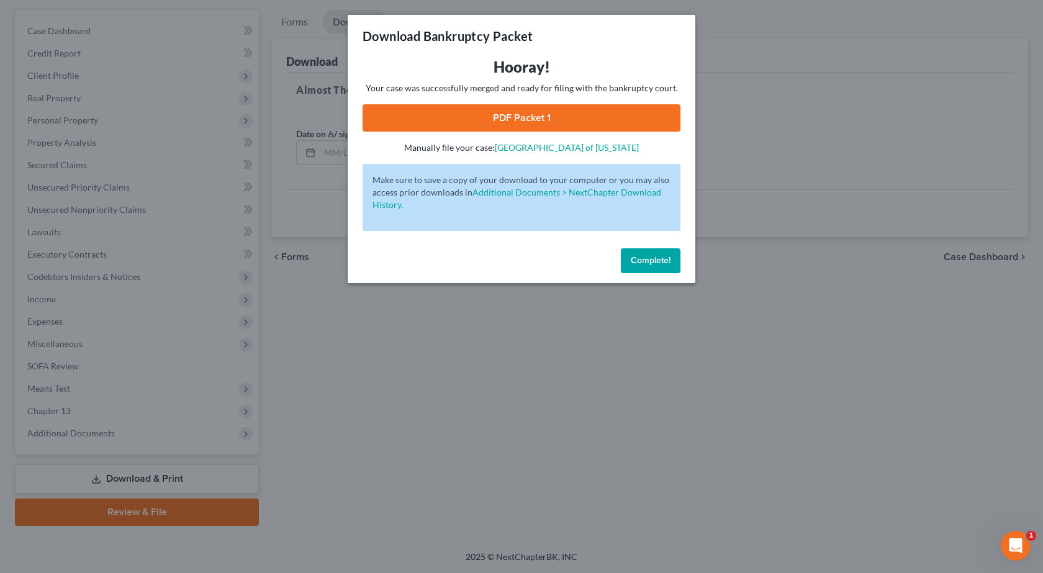
click at [511, 114] on link "PDF Packet 1" at bounding box center [522, 117] width 318 height 27
click at [306, 130] on div "Download Bankruptcy Packet Hooray! Your case was successfully merged and ready …" at bounding box center [521, 286] width 1043 height 573
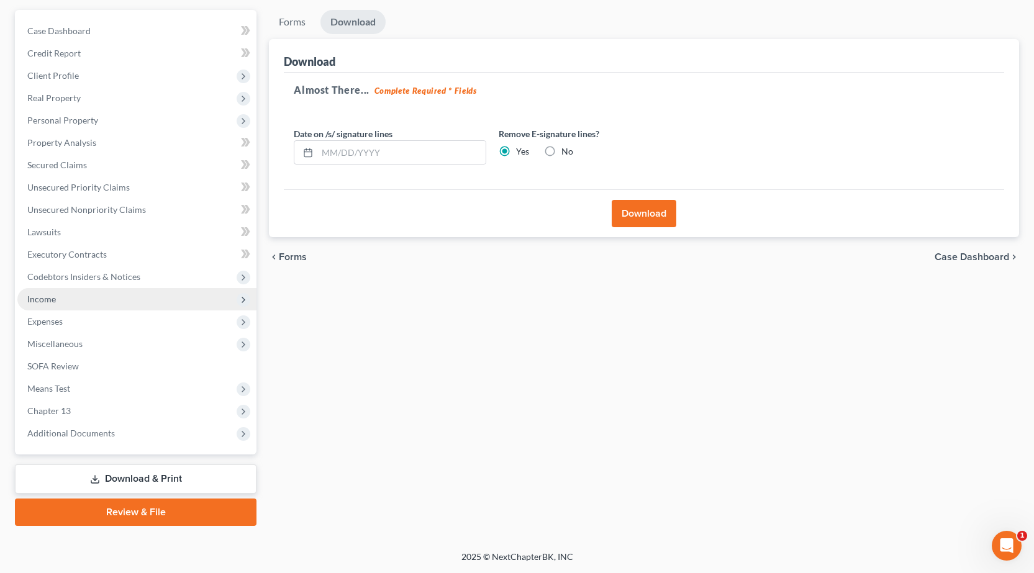
click at [30, 301] on span "Income" at bounding box center [41, 299] width 29 height 11
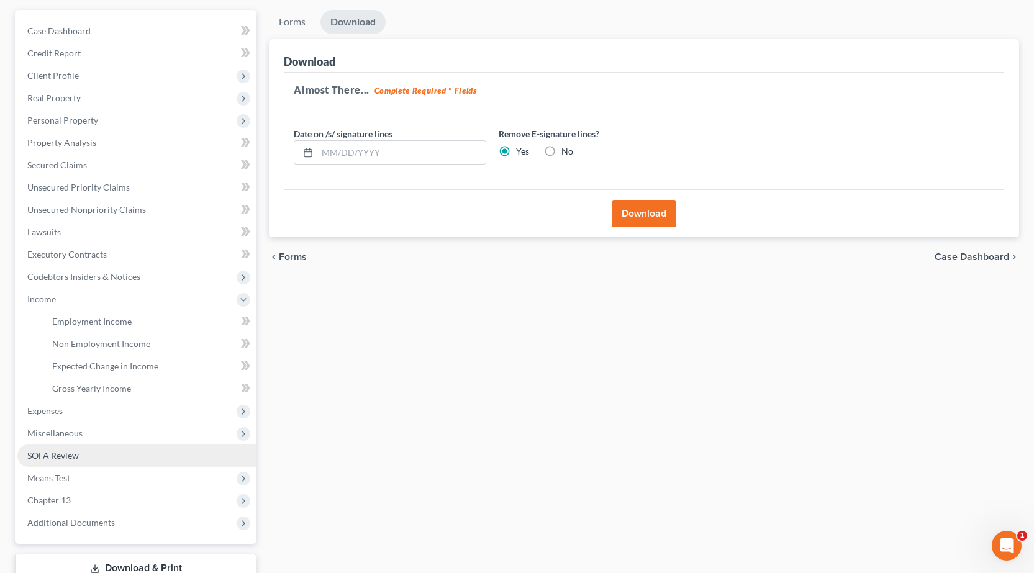
click at [89, 463] on link "SOFA Review" at bounding box center [136, 456] width 239 height 22
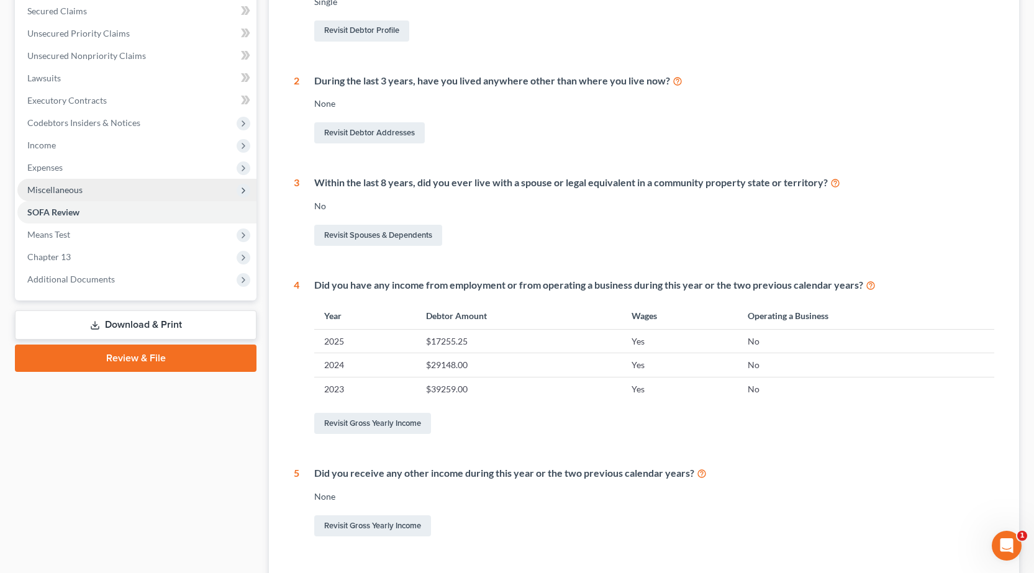
scroll to position [361, 0]
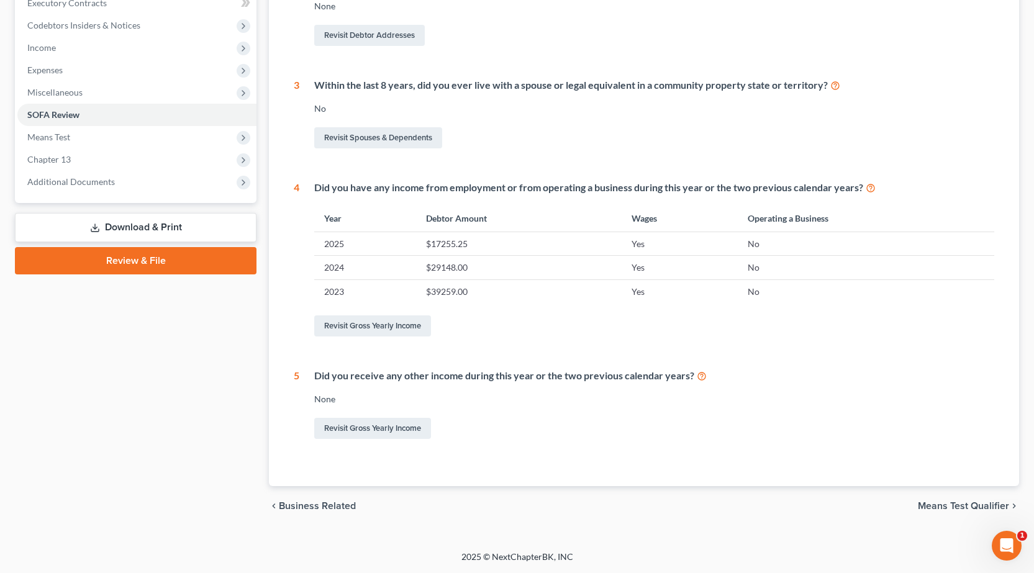
click at [119, 223] on link "Download & Print" at bounding box center [136, 227] width 242 height 29
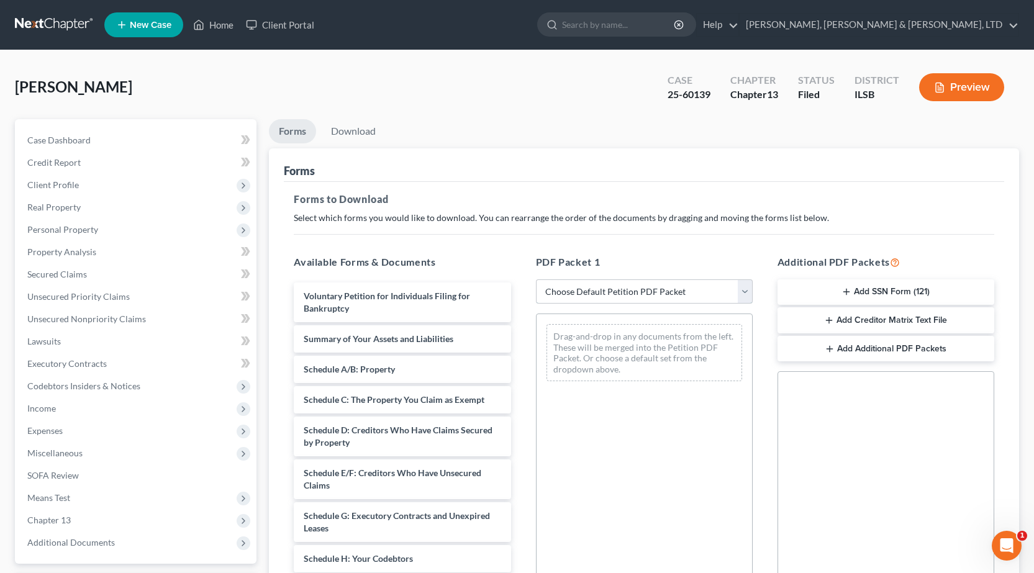
click at [612, 292] on select "Choose Default Petition PDF Packet Complete Bankruptcy Petition (all forms and …" at bounding box center [644, 292] width 217 height 25
select select "2"
click at [536, 280] on select "Choose Default Petition PDF Packet Complete Bankruptcy Petition (all forms and …" at bounding box center [644, 292] width 217 height 25
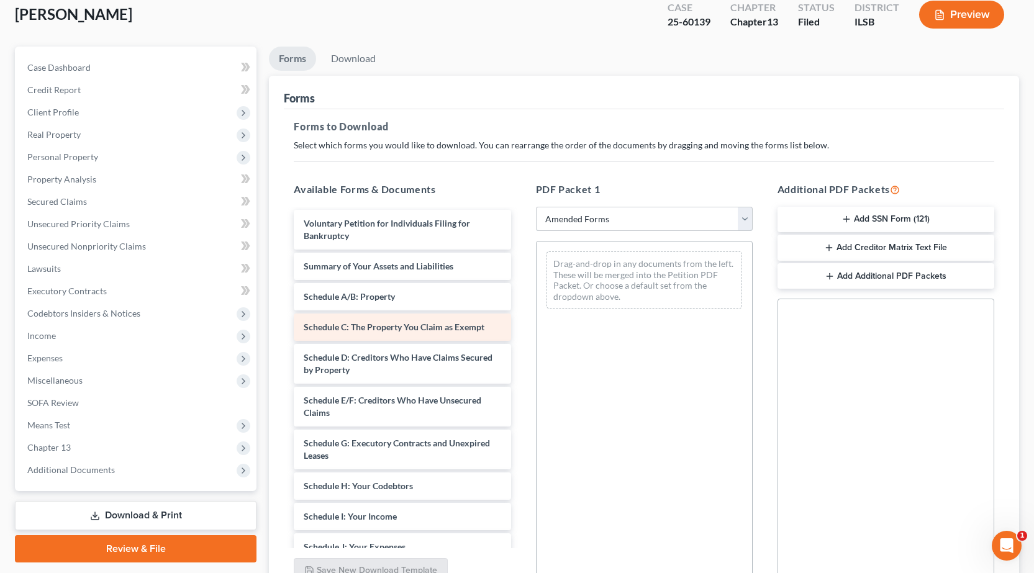
scroll to position [186, 0]
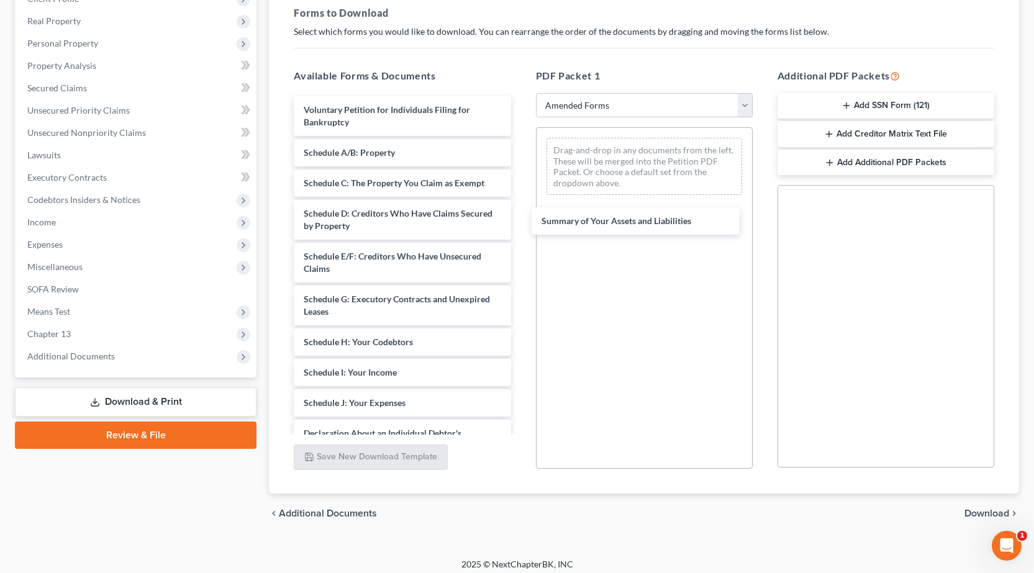
drag, startPoint x: 370, startPoint y: 152, endPoint x: 543, endPoint y: 238, distance: 193.9
click at [521, 220] on div "Summary of Your Assets and Liabilities Voluntary Petition for Individuals Filin…" at bounding box center [402, 387] width 237 height 583
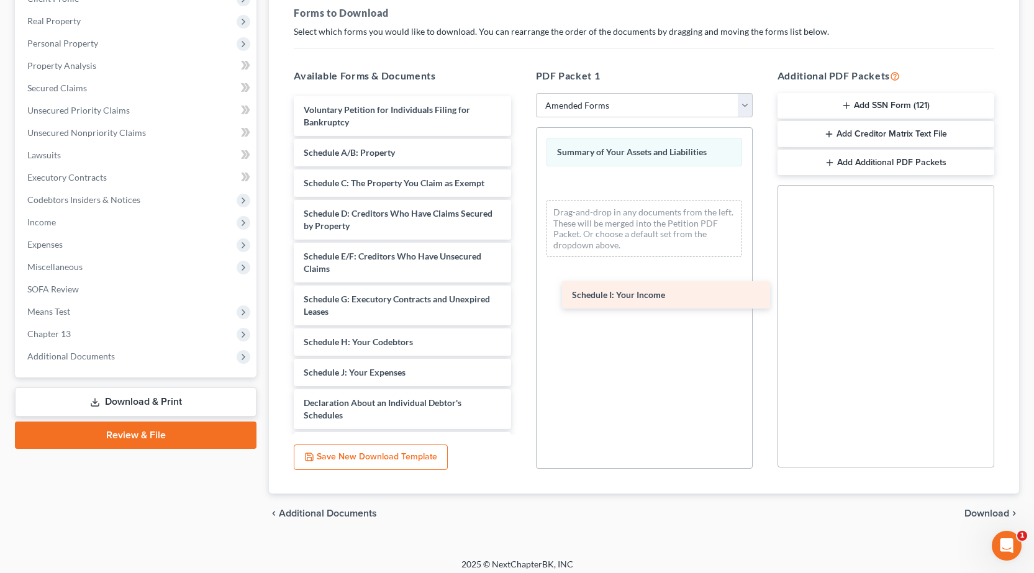
drag, startPoint x: 362, startPoint y: 376, endPoint x: 630, endPoint y: 299, distance: 279.3
click at [521, 299] on div "Schedule I: Your Income Voluntary Petition for Individuals Filing for Bankruptc…" at bounding box center [402, 372] width 237 height 553
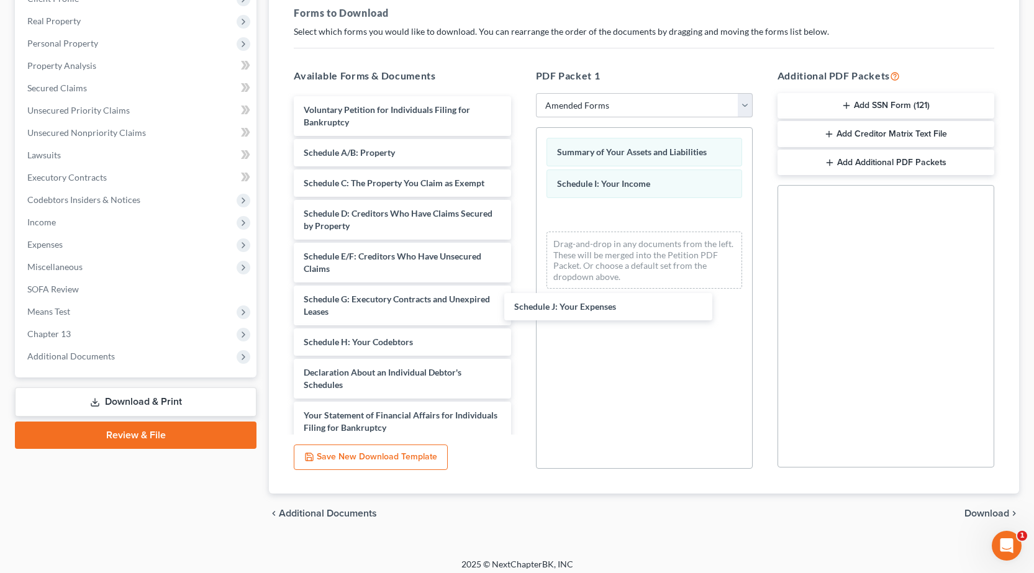
drag, startPoint x: 394, startPoint y: 378, endPoint x: 517, endPoint y: 329, distance: 132.4
click at [521, 310] on div "Schedule J: Your Expenses Voluntary Petition for Individuals Filing for Bankrup…" at bounding box center [402, 357] width 237 height 522
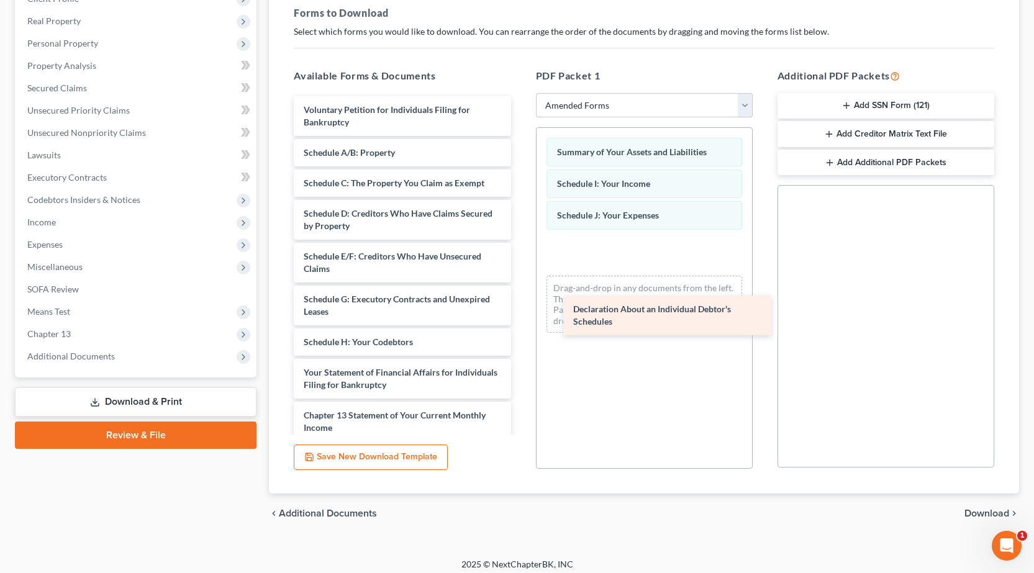
drag, startPoint x: 316, startPoint y: 377, endPoint x: 598, endPoint y: 304, distance: 292.0
click at [521, 304] on div "Declaration About an Individual Debtor's Schedules Voluntary Petition for Indiv…" at bounding box center [402, 336] width 237 height 480
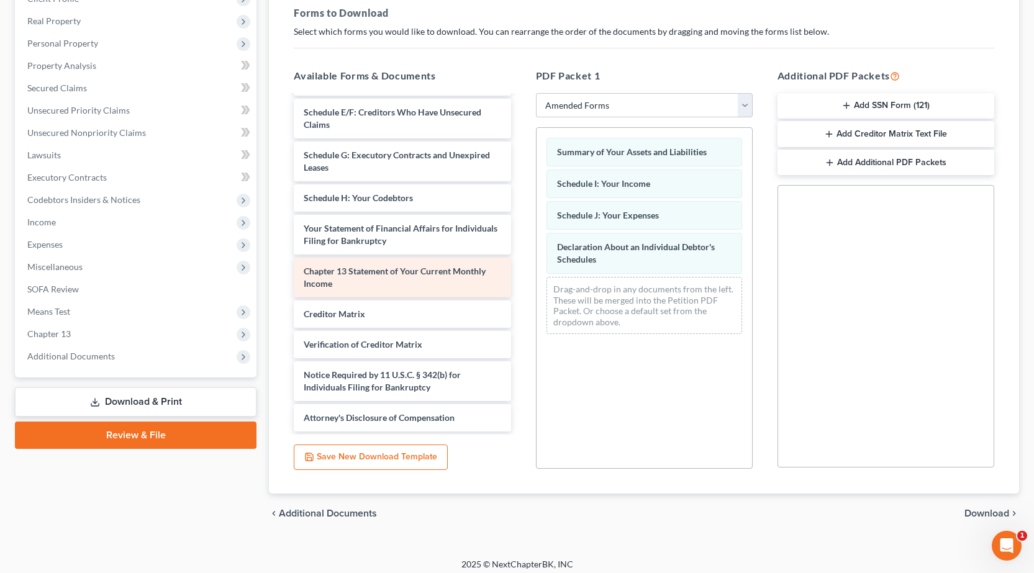
scroll to position [101, 0]
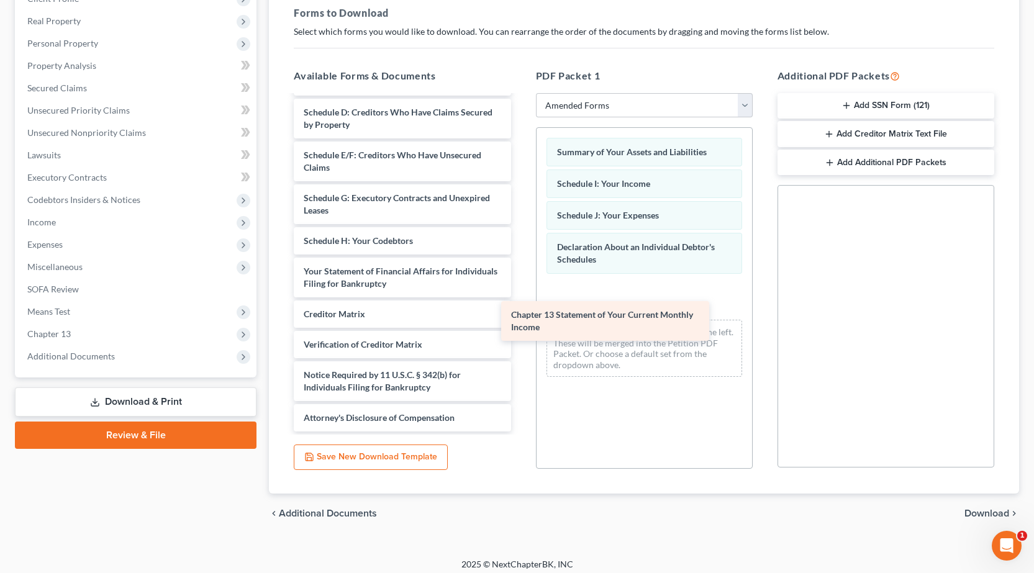
drag, startPoint x: 359, startPoint y: 275, endPoint x: 567, endPoint y: 318, distance: 212.6
click at [521, 318] on div "Chapter 13 Statement of Your Current Monthly Income Voluntary Petition for Indi…" at bounding box center [402, 213] width 237 height 437
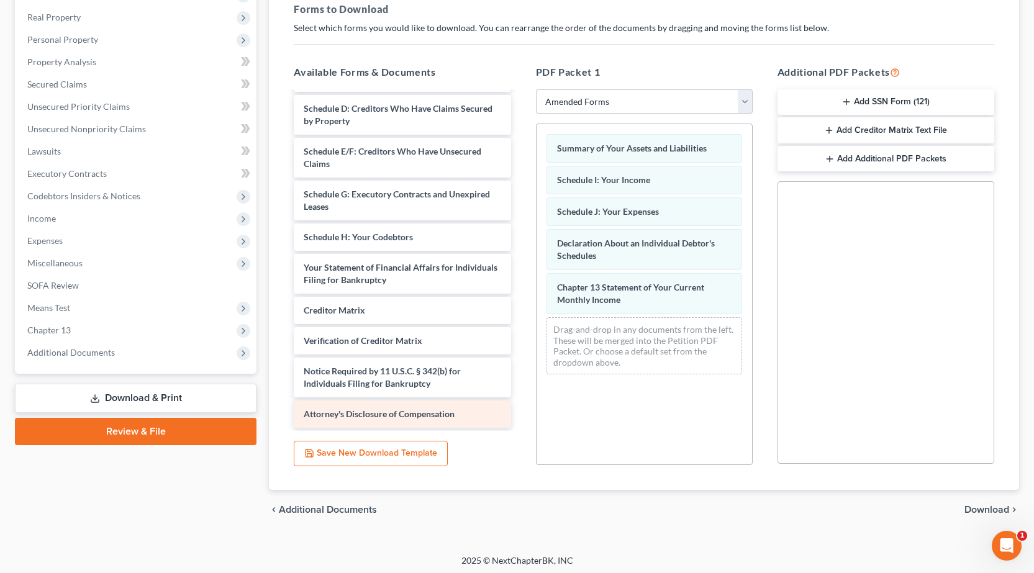
scroll to position [194, 0]
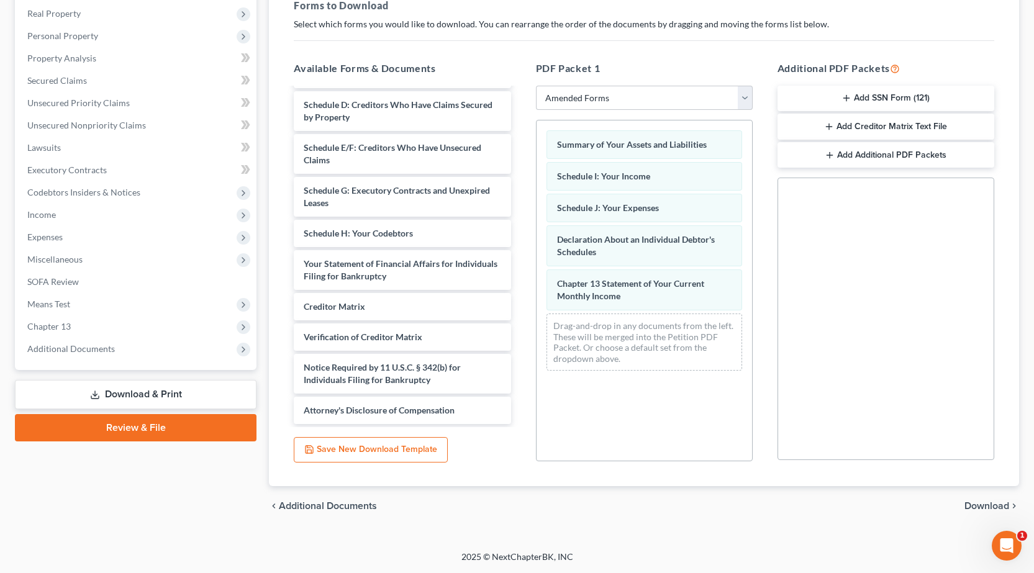
click at [975, 504] on span "Download" at bounding box center [987, 506] width 45 height 10
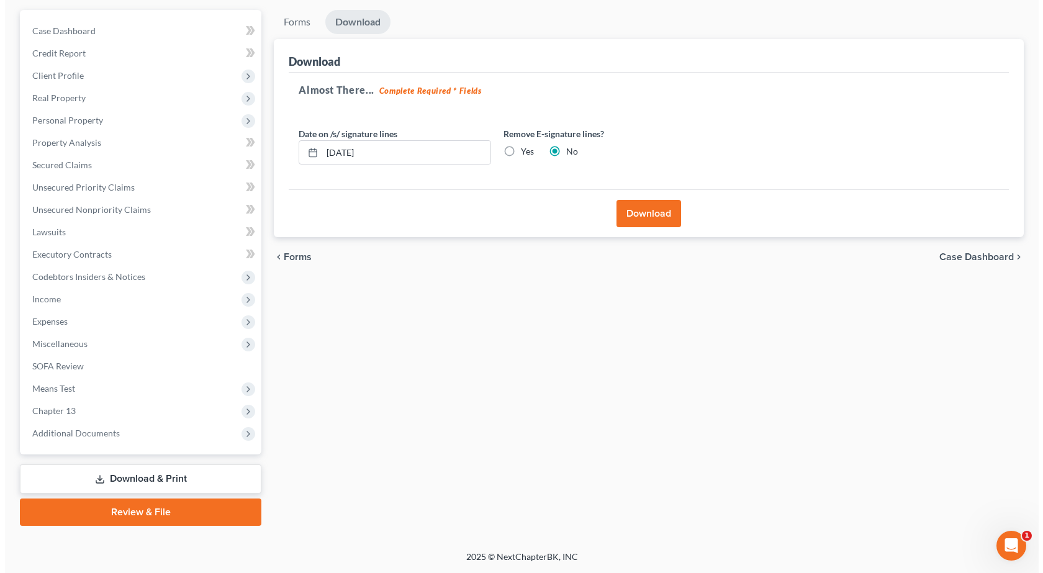
scroll to position [109, 0]
drag, startPoint x: 414, startPoint y: 152, endPoint x: 0, endPoint y: 152, distance: 413.7
click at [0, 152] on div "[PERSON_NAME] Upgraded Case 25-60139 Chapter Chapter 13 Status Filed District I…" at bounding box center [517, 246] width 1034 height 610
click at [516, 152] on label "Yes" at bounding box center [522, 151] width 13 height 12
click at [521, 152] on input "Yes" at bounding box center [525, 149] width 8 height 8
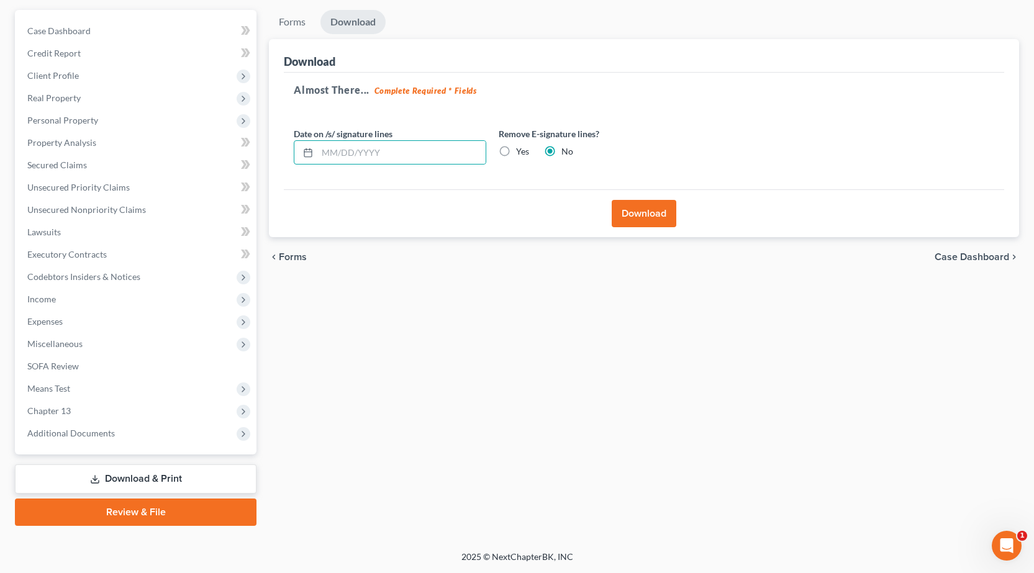
radio input "true"
radio input "false"
click at [657, 220] on button "Download" at bounding box center [644, 213] width 65 height 27
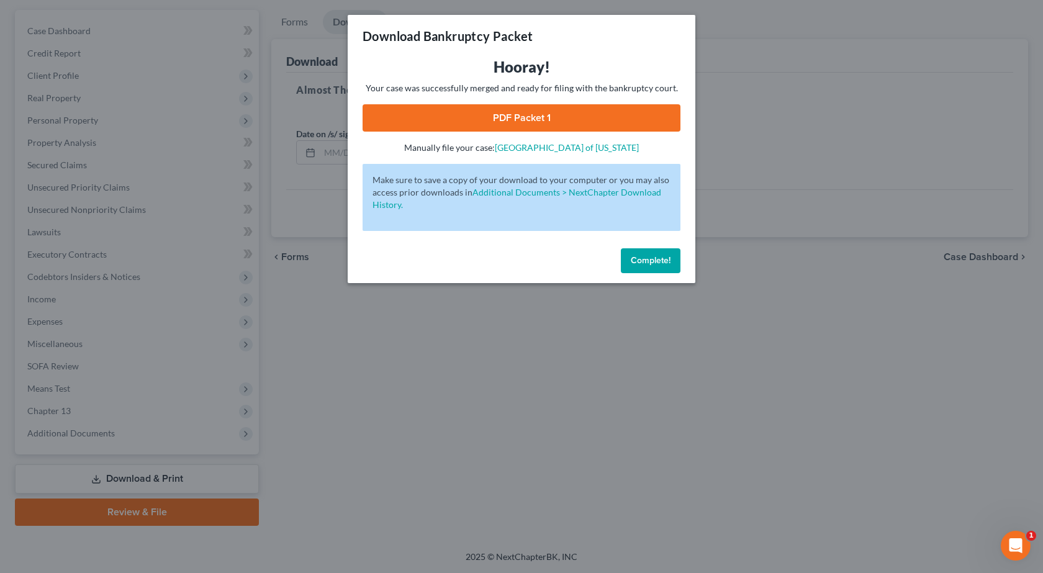
click at [501, 111] on link "PDF Packet 1" at bounding box center [522, 117] width 318 height 27
